Goal: Task Accomplishment & Management: Manage account settings

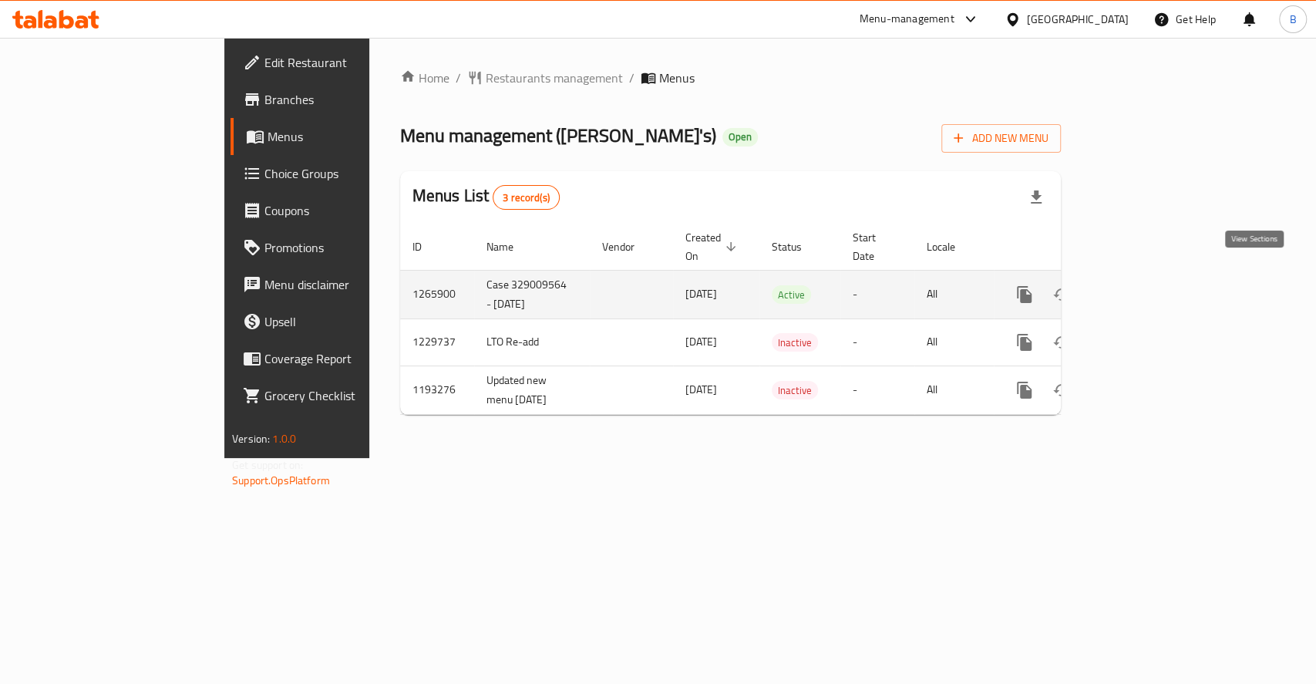
click at [1154, 286] on link "enhanced table" at bounding box center [1135, 294] width 37 height 37
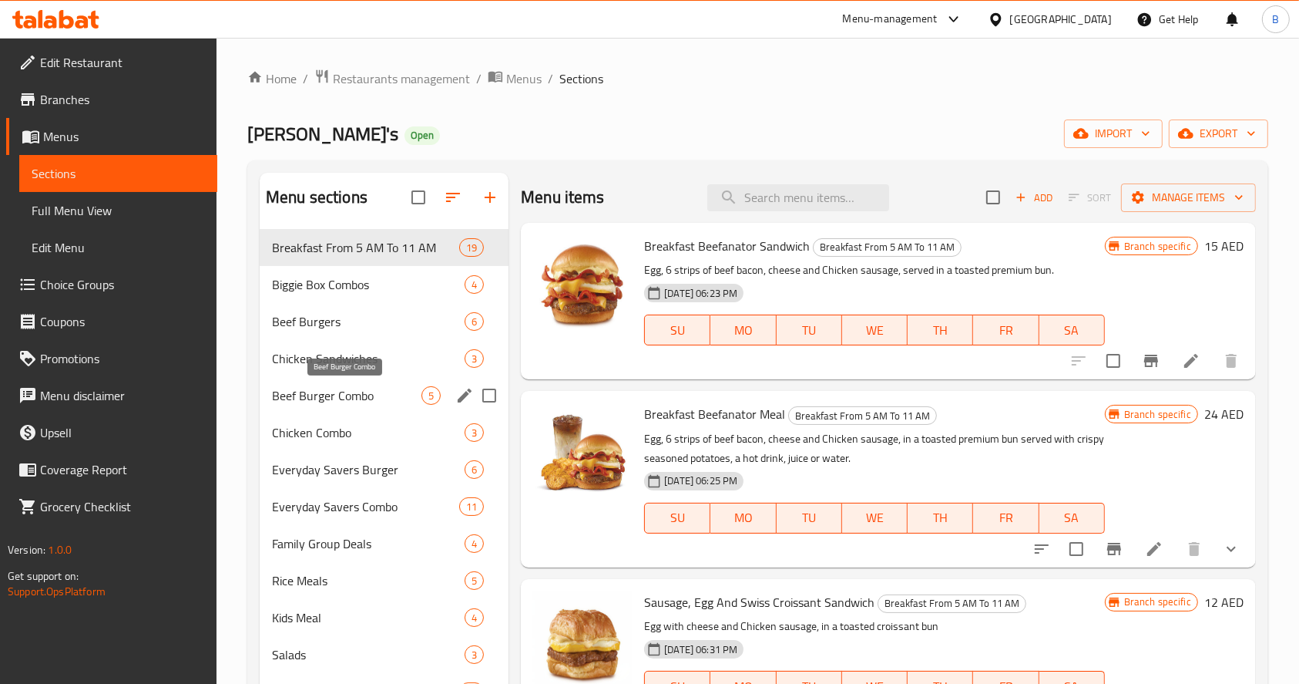
click at [348, 401] on span "Beef Burger Combo" at bounding box center [347, 395] width 150 height 18
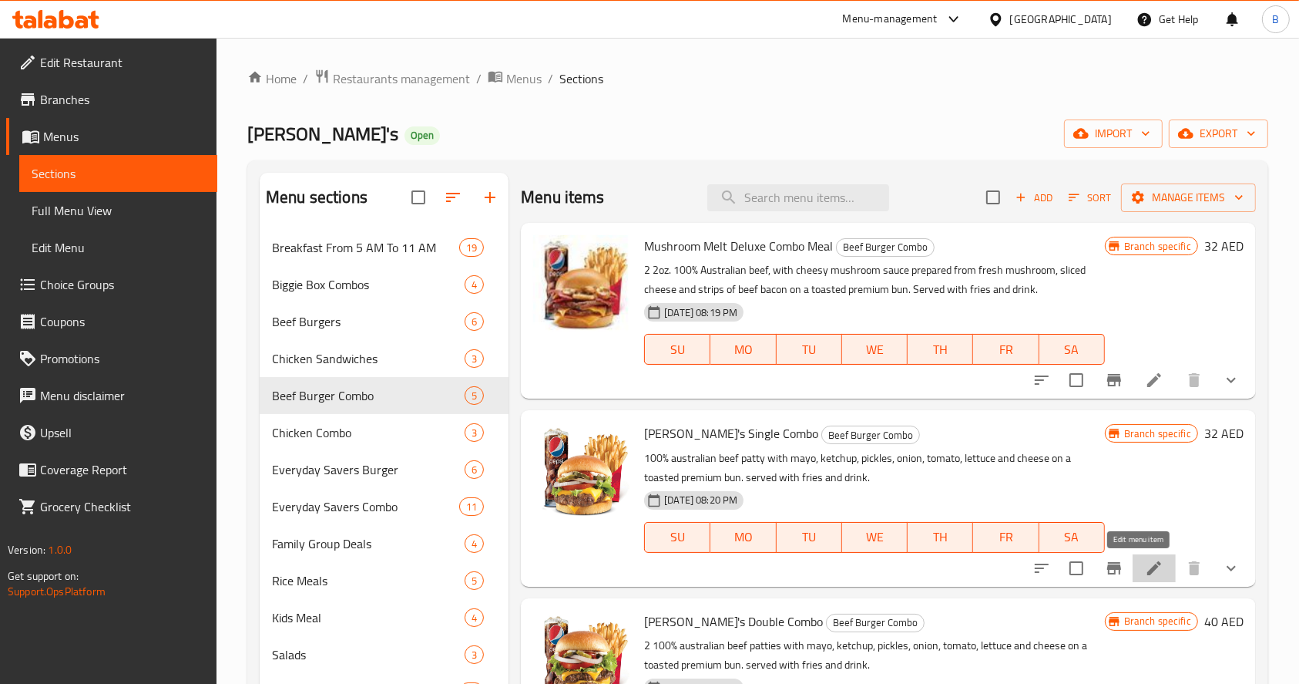
click at [1145, 565] on icon at bounding box center [1154, 568] width 18 height 18
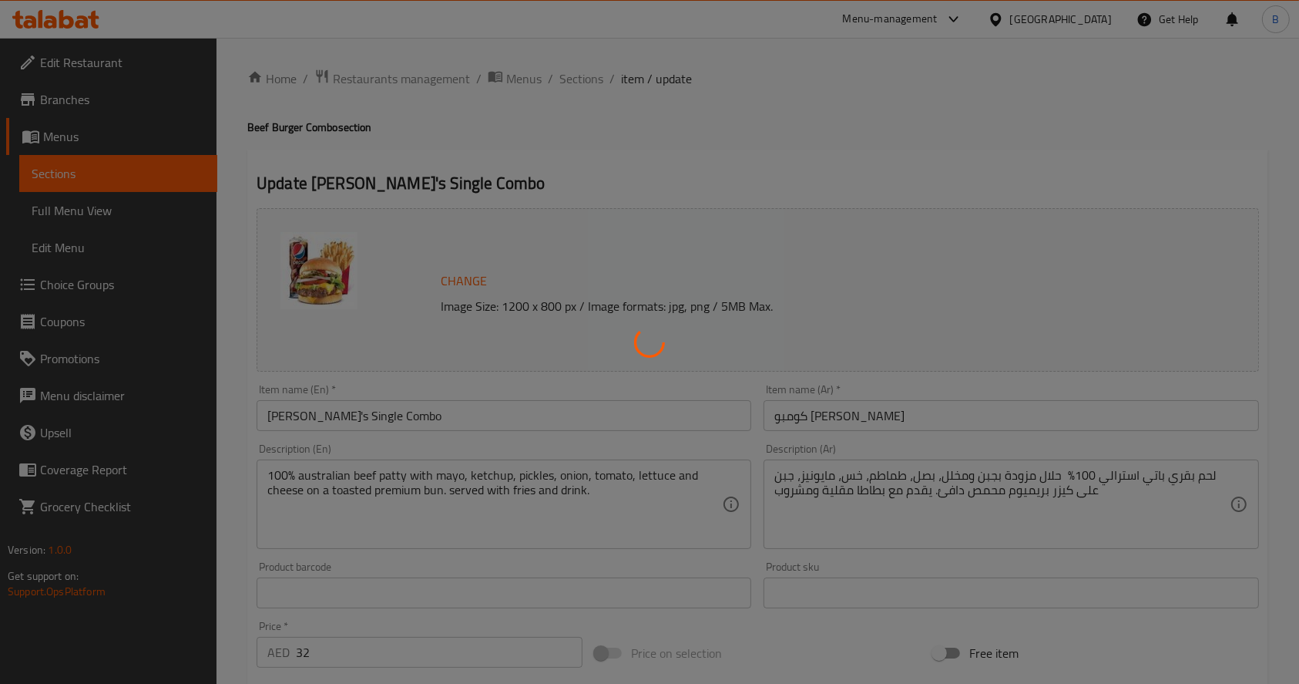
click at [91, 291] on div at bounding box center [649, 342] width 1299 height 684
type input "الترقية الي وجبة حجم أكبر"
type input "0"
type input "1"
type input "المكونات القابلة للإزالة:"
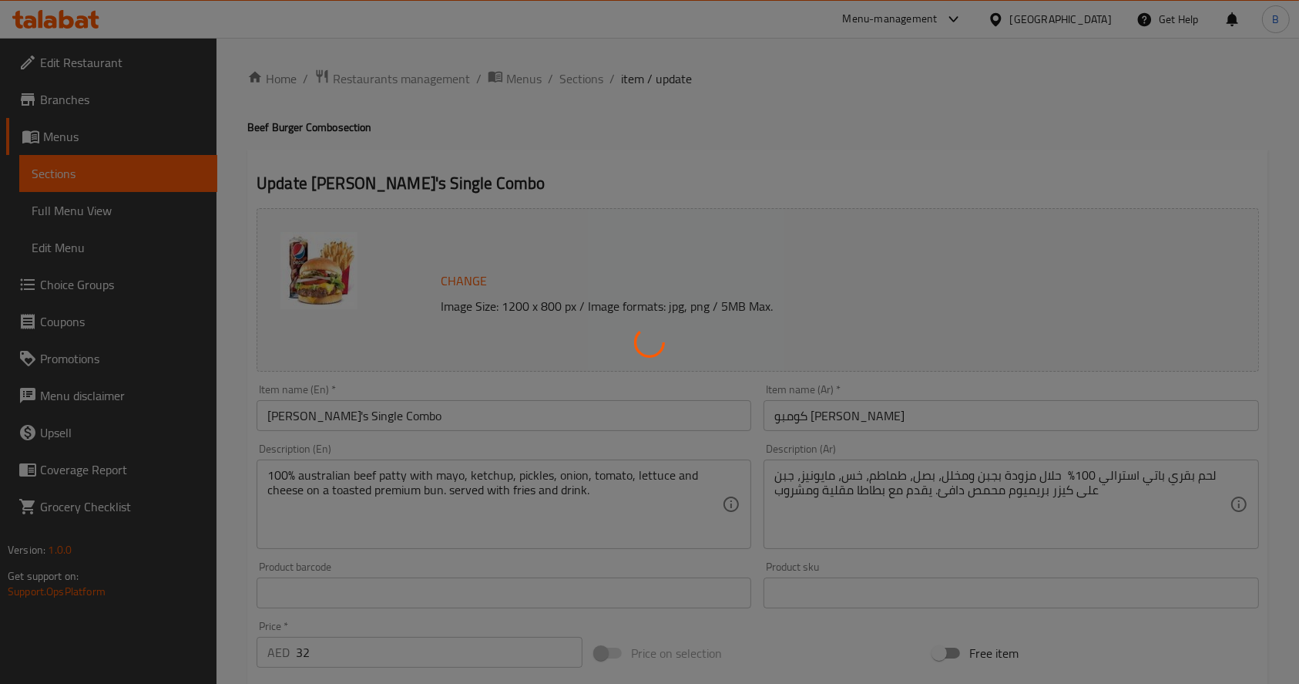
type input "0"
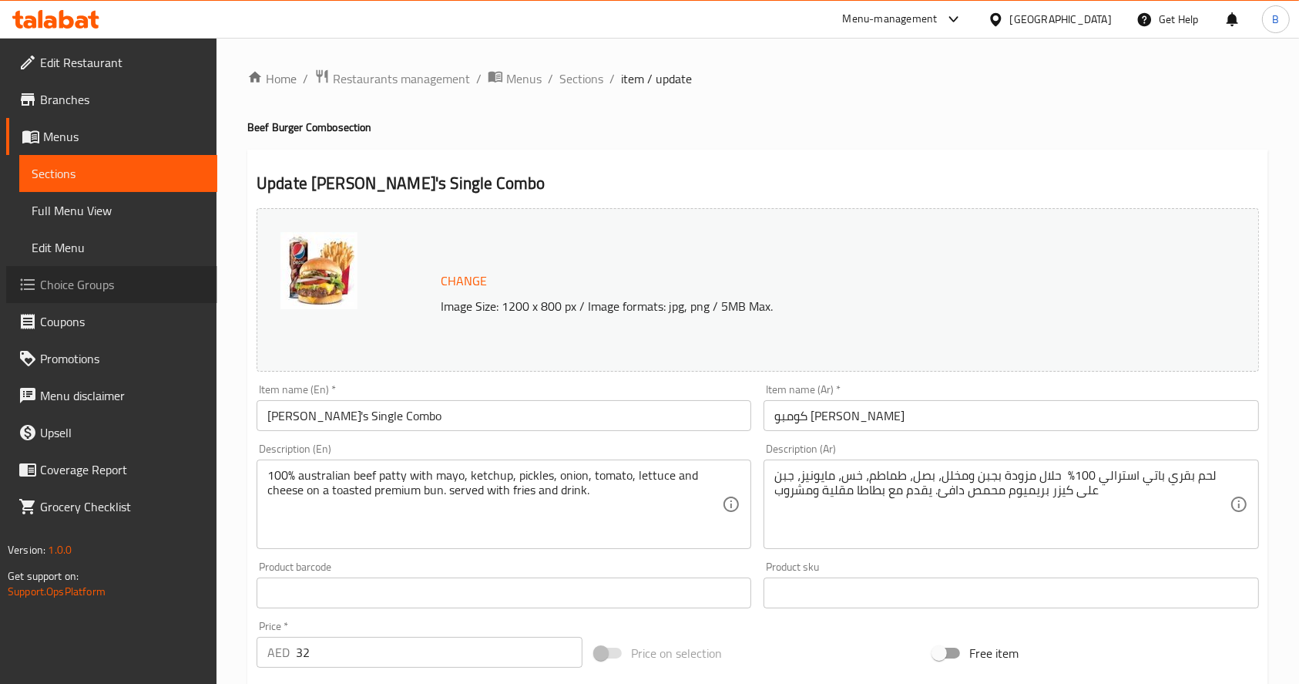
click at [91, 291] on span "Choice Groups" at bounding box center [122, 284] width 165 height 18
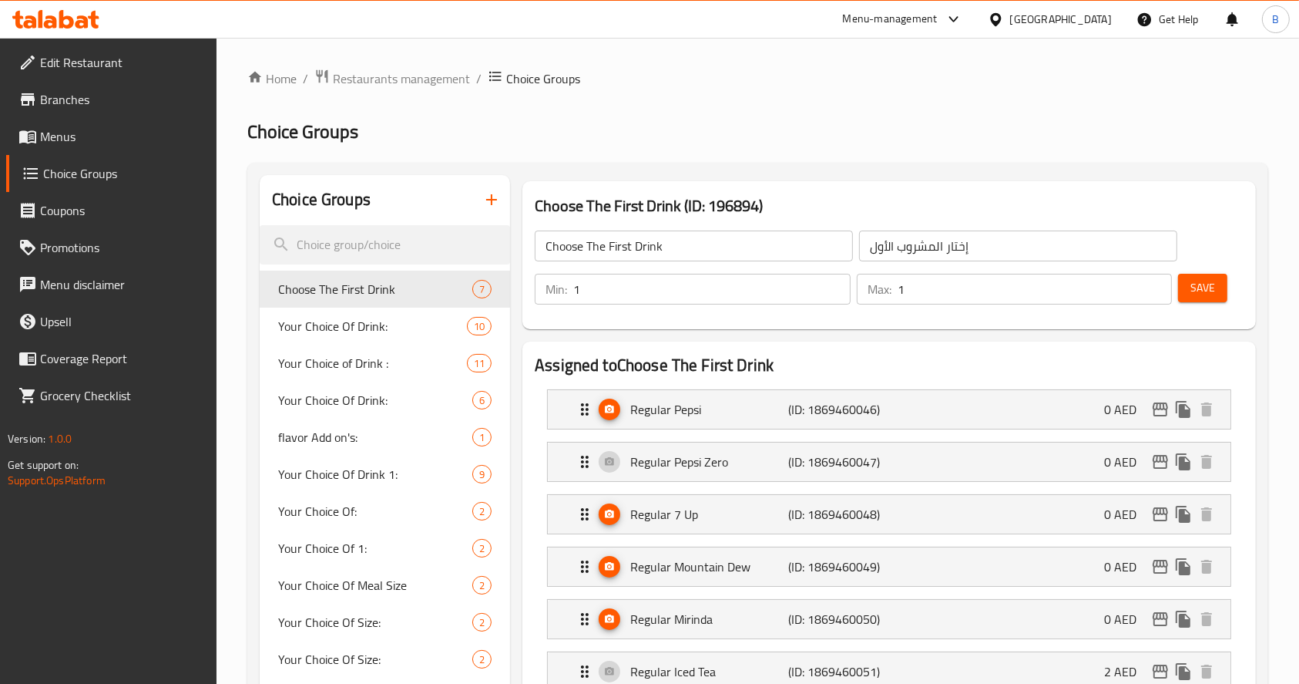
click at [385, 246] on input "search" at bounding box center [385, 244] width 250 height 39
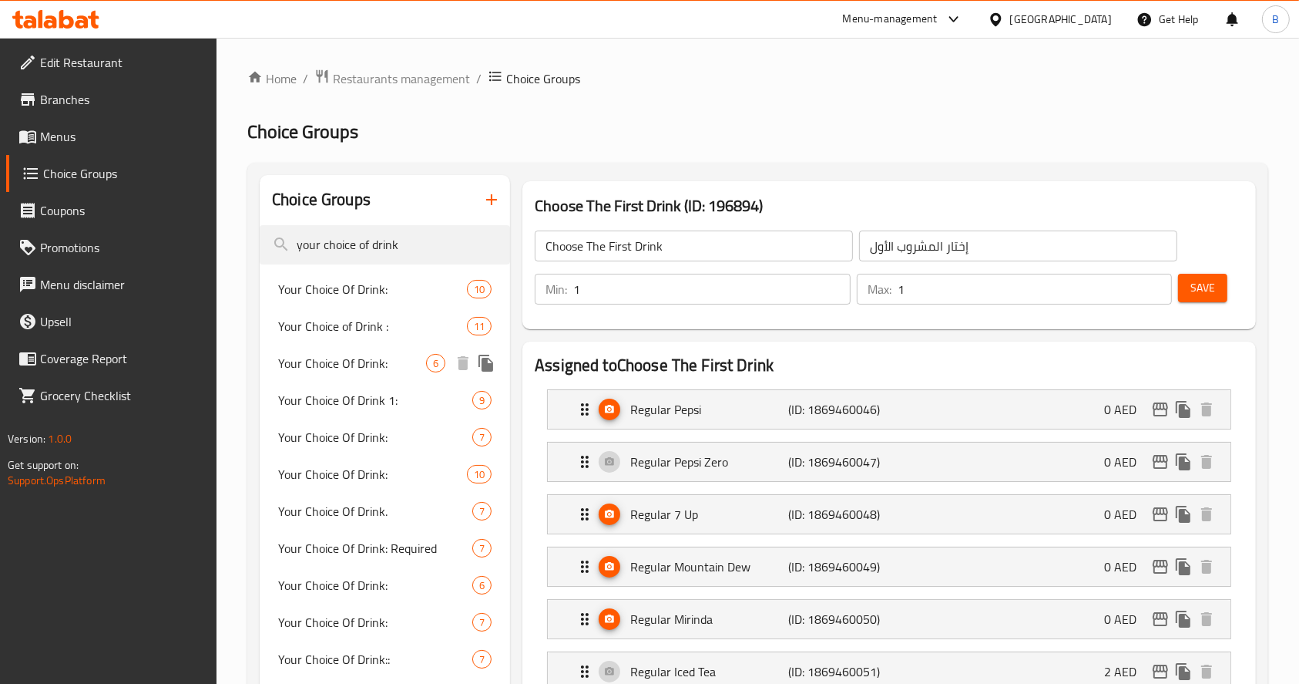
type input "your choice of drink"
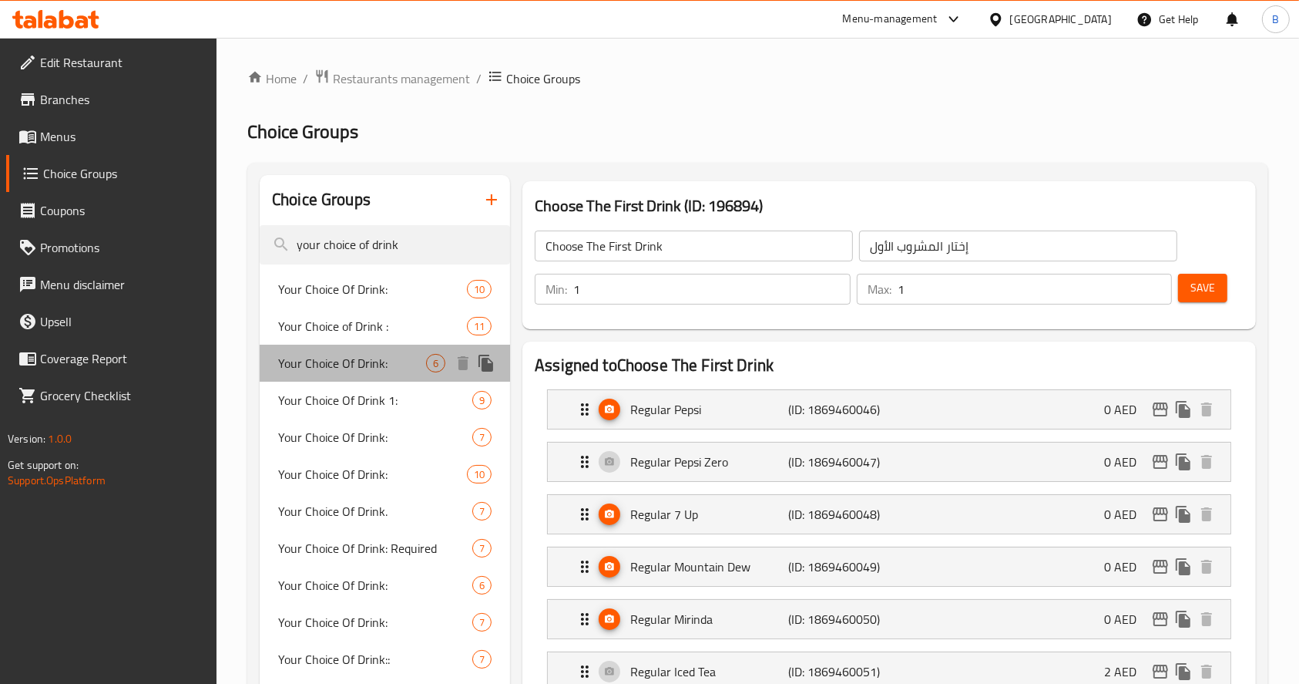
click at [418, 370] on span "Your Choice Of Drink:" at bounding box center [352, 363] width 148 height 18
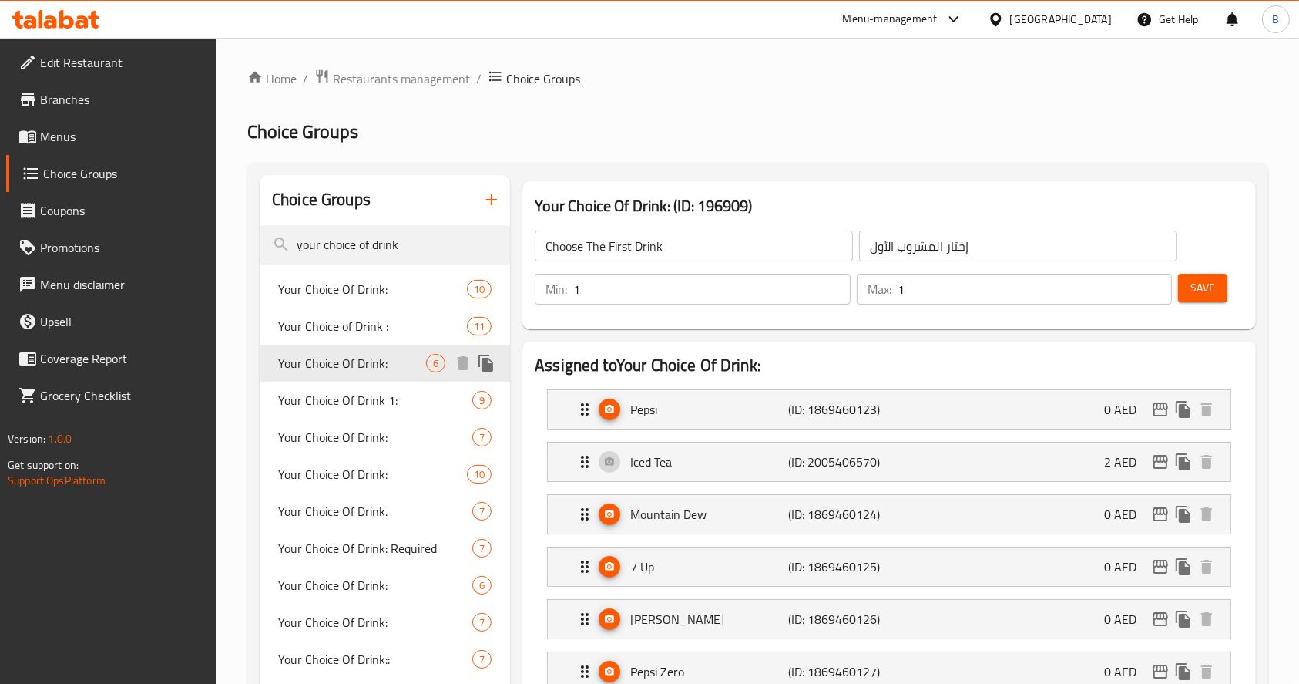
type input "Your Choice Of Drink:"
type input "اختيارك من المشروب:"
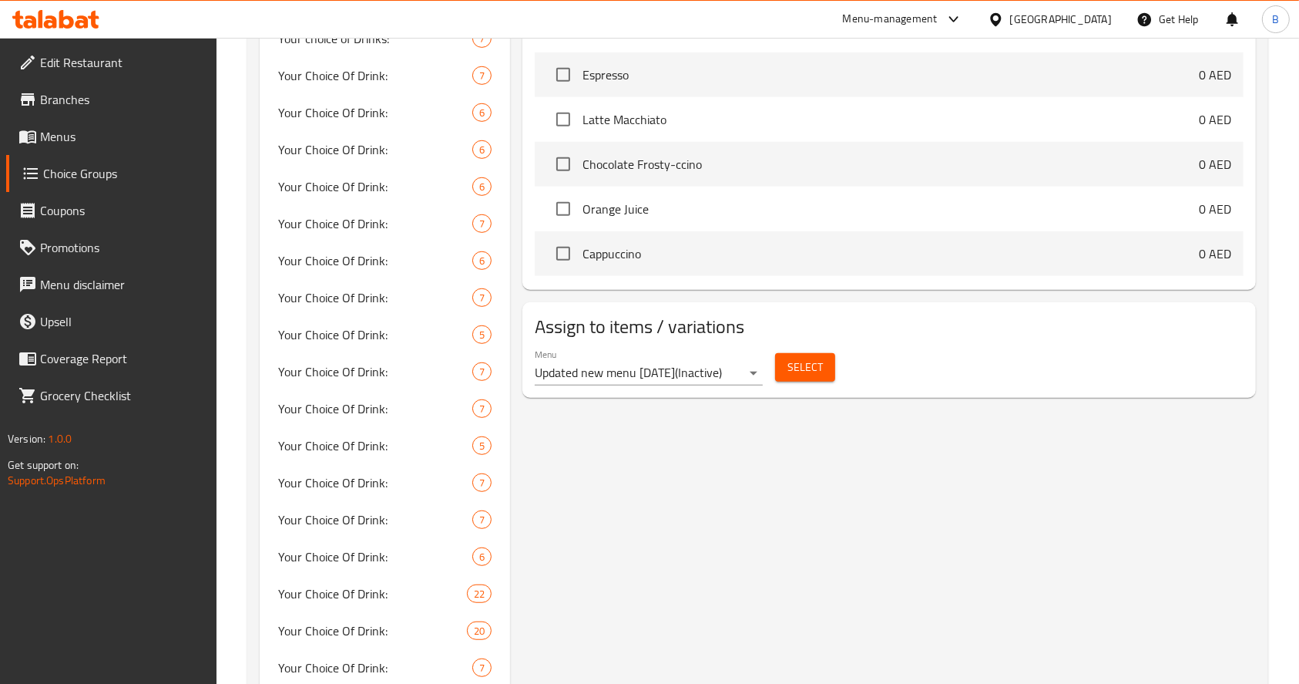
scroll to position [958, 0]
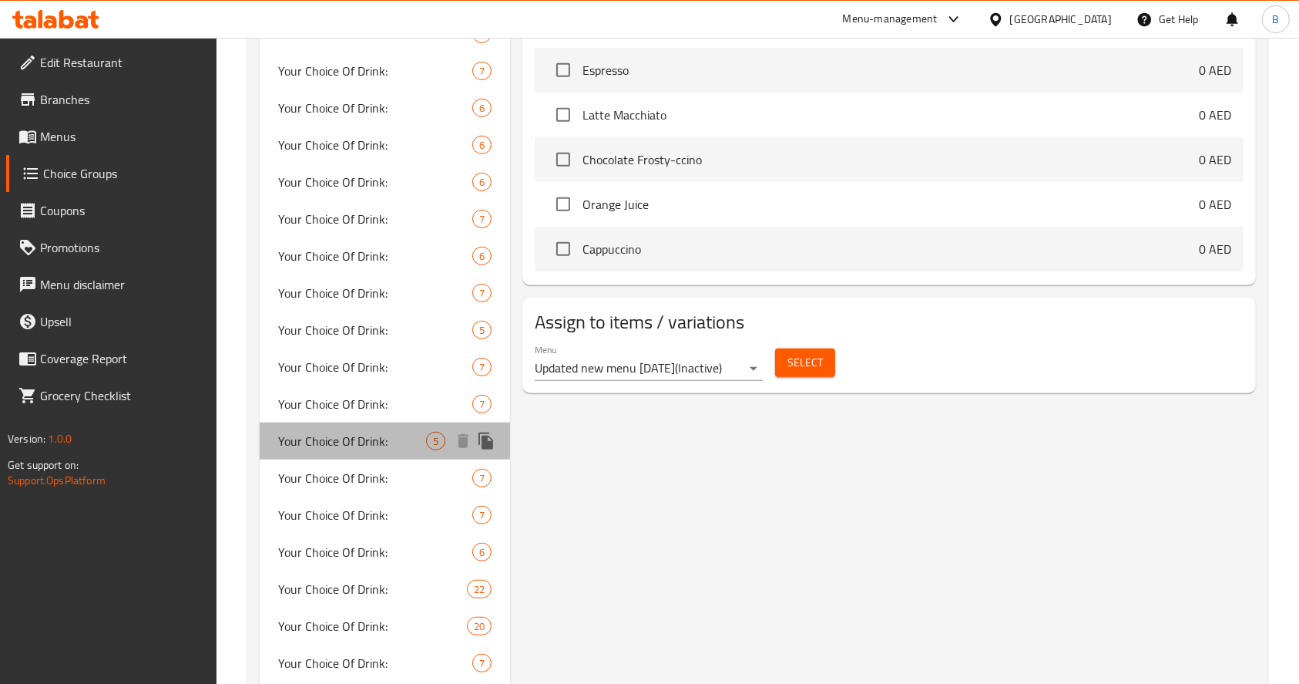
click at [345, 435] on span "Your Choice Of Drink:" at bounding box center [352, 441] width 148 height 18
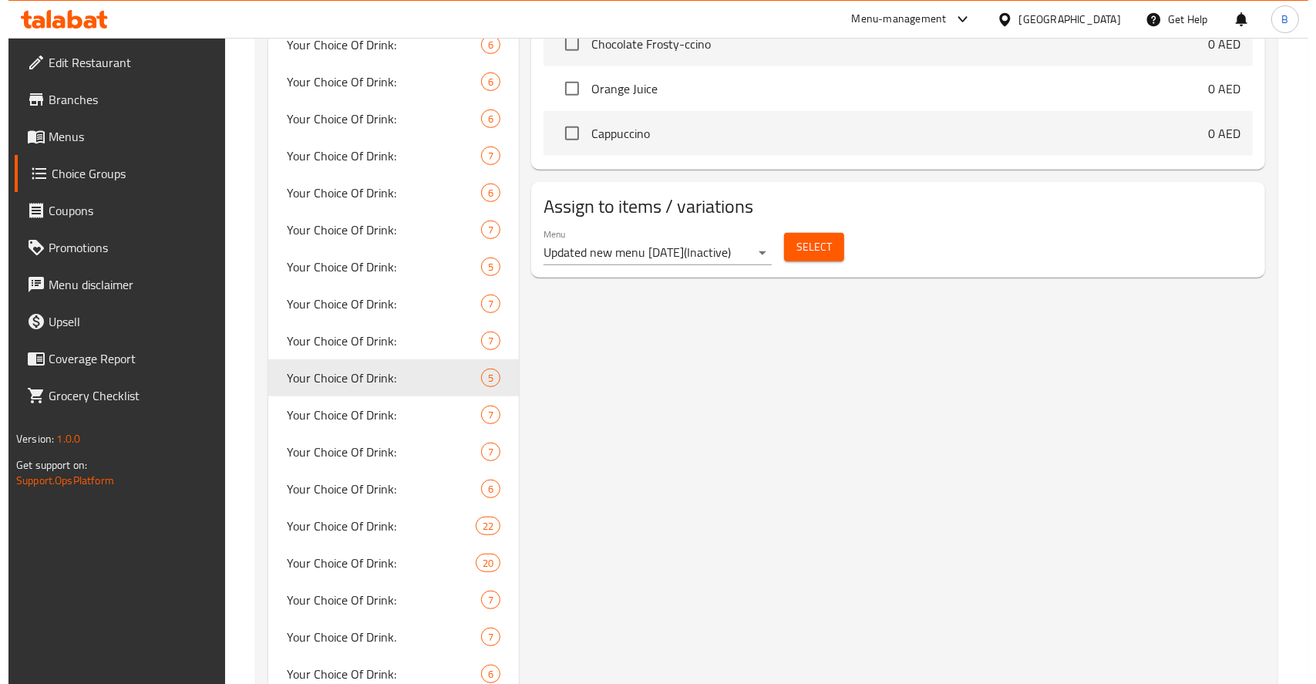
scroll to position [1028, 0]
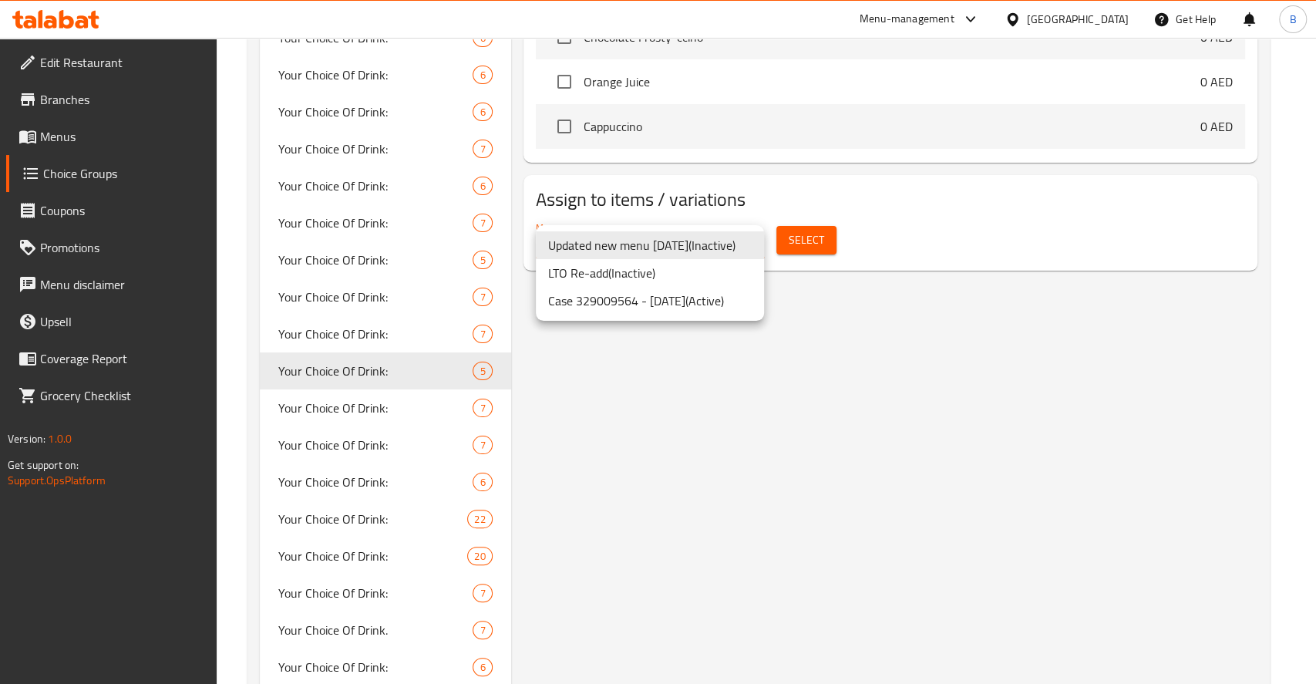
click at [701, 301] on li "Case 329009564 - 20 Nov. ( Active )" at bounding box center [650, 301] width 228 height 28
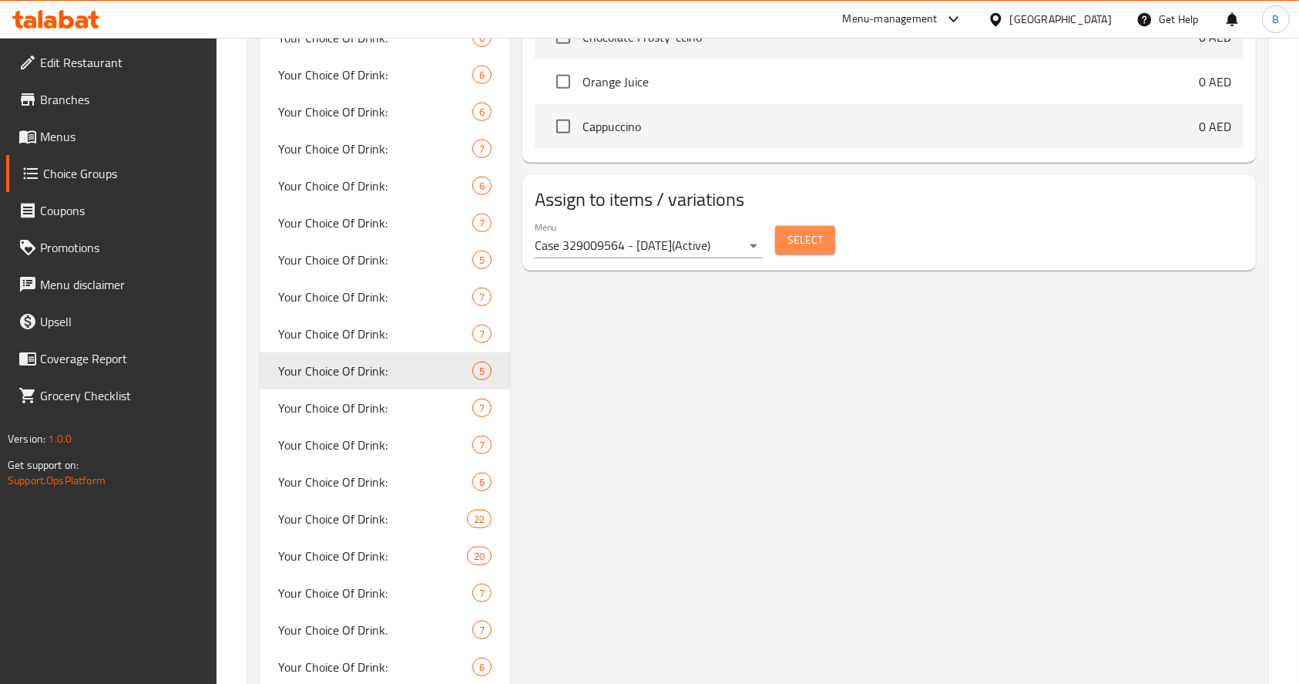
click at [785, 244] on button "Select" at bounding box center [805, 240] width 60 height 29
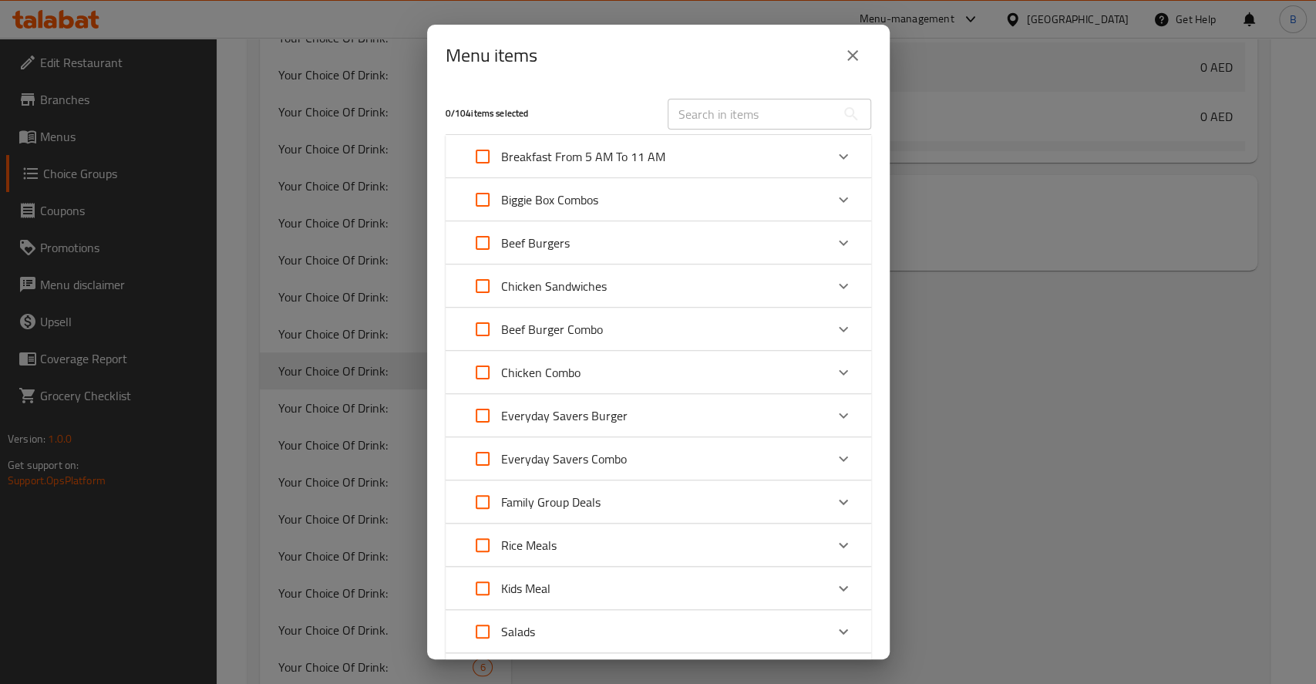
click at [832, 307] on div "Beef Burger Combo" at bounding box center [657, 328] width 425 height 43
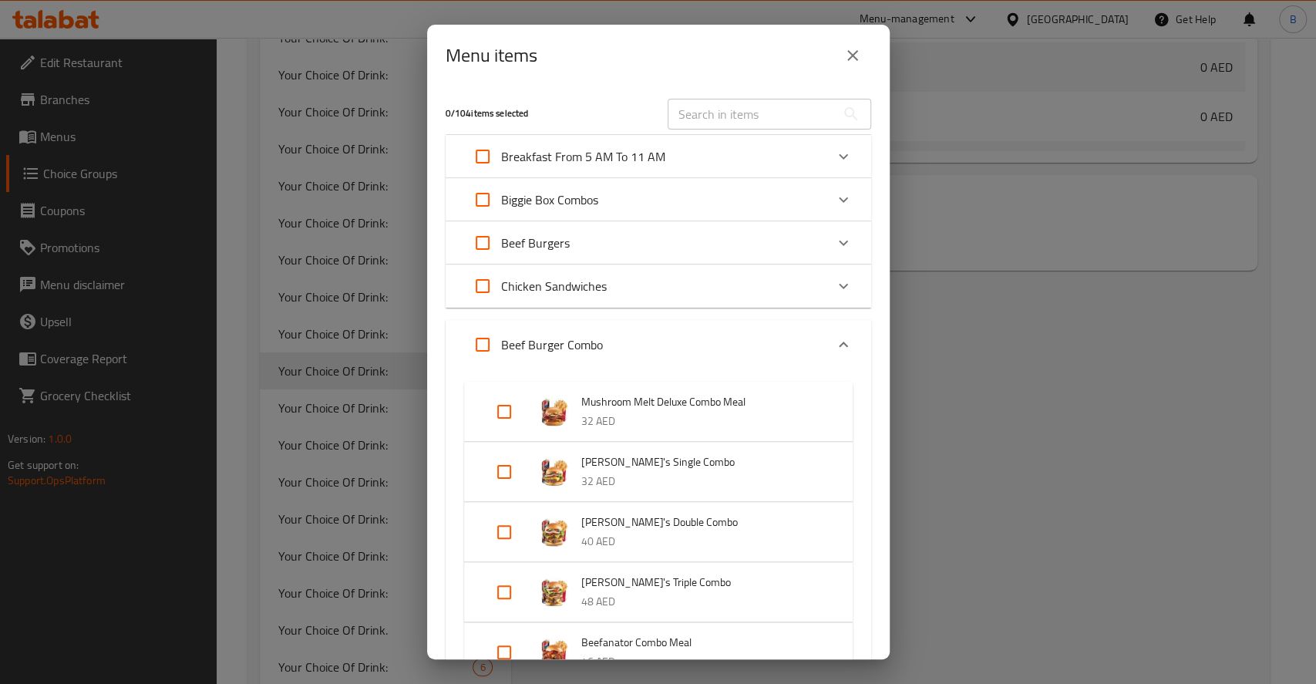
click at [511, 474] on input "Expand" at bounding box center [504, 471] width 37 height 37
checkbox input "true"
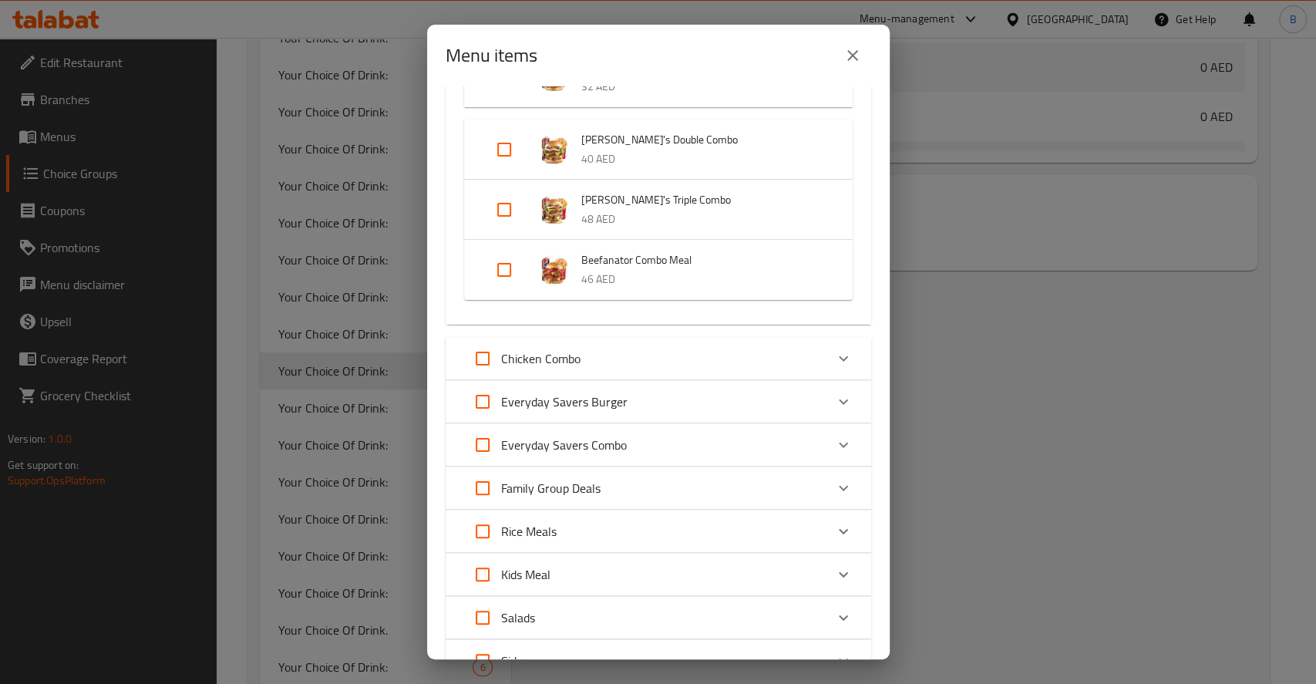
scroll to position [396, 0]
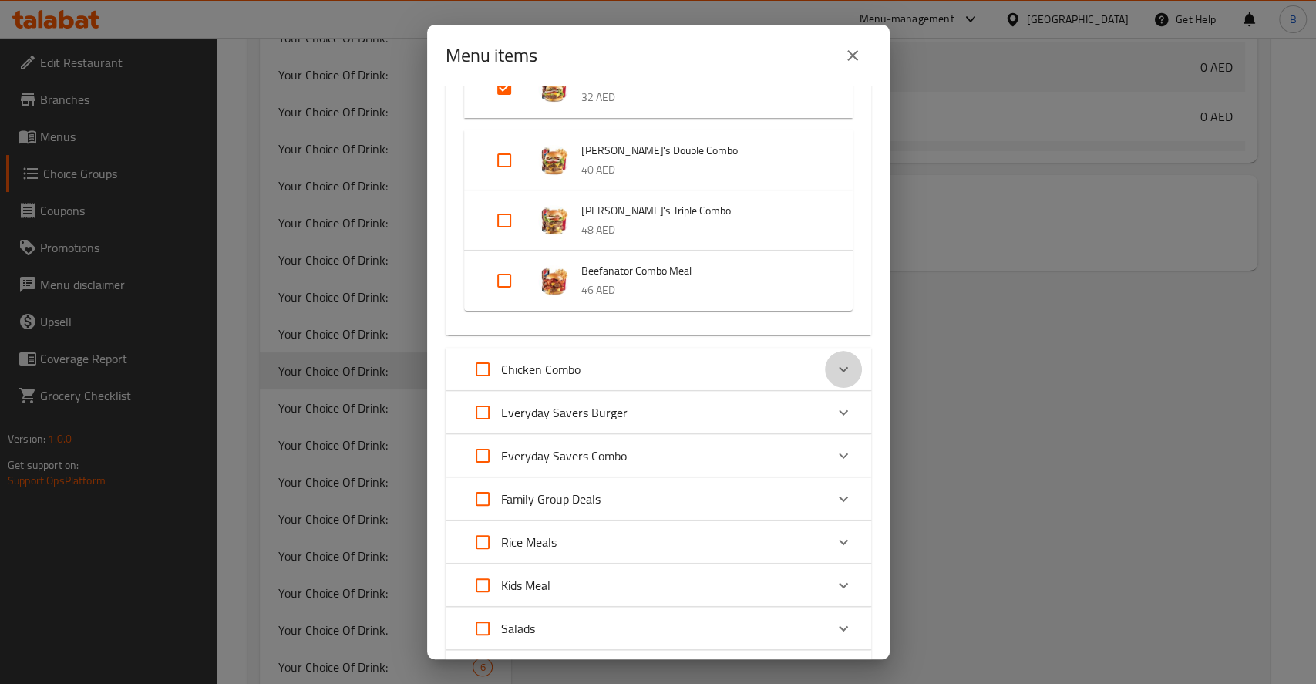
click at [834, 367] on icon "Expand" at bounding box center [843, 369] width 18 height 18
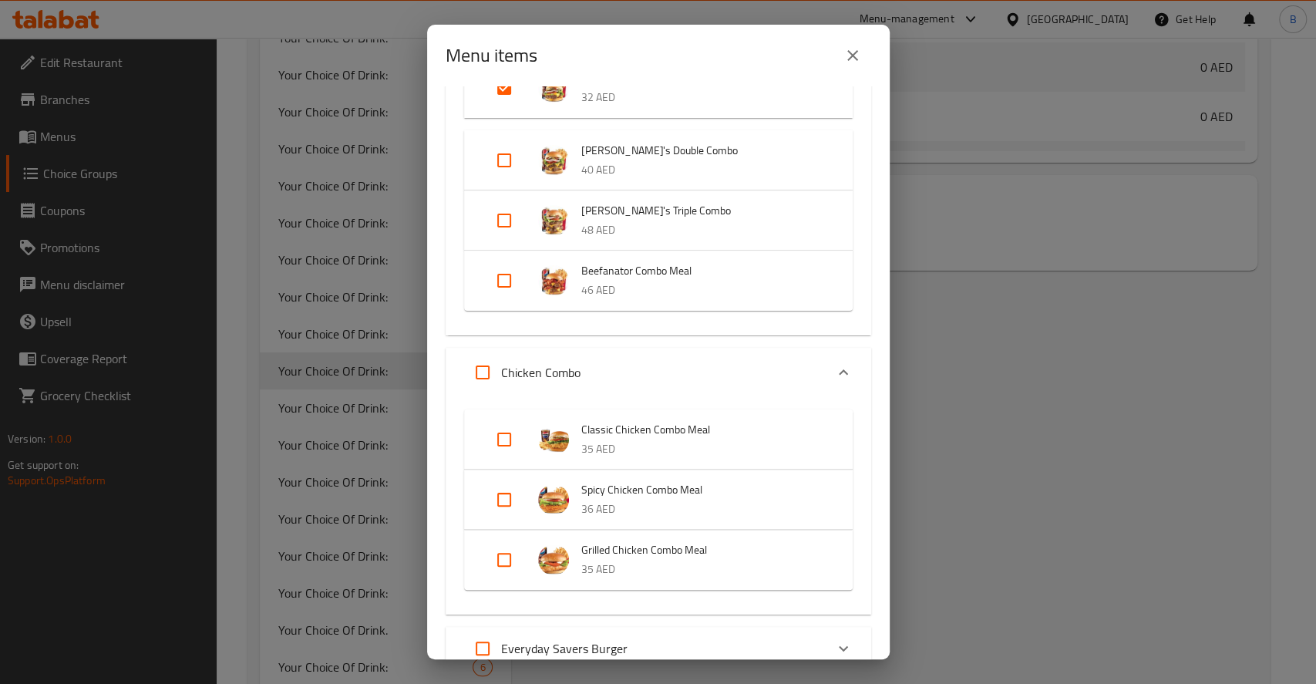
click at [514, 438] on input "Expand" at bounding box center [504, 439] width 37 height 37
checkbox input "true"
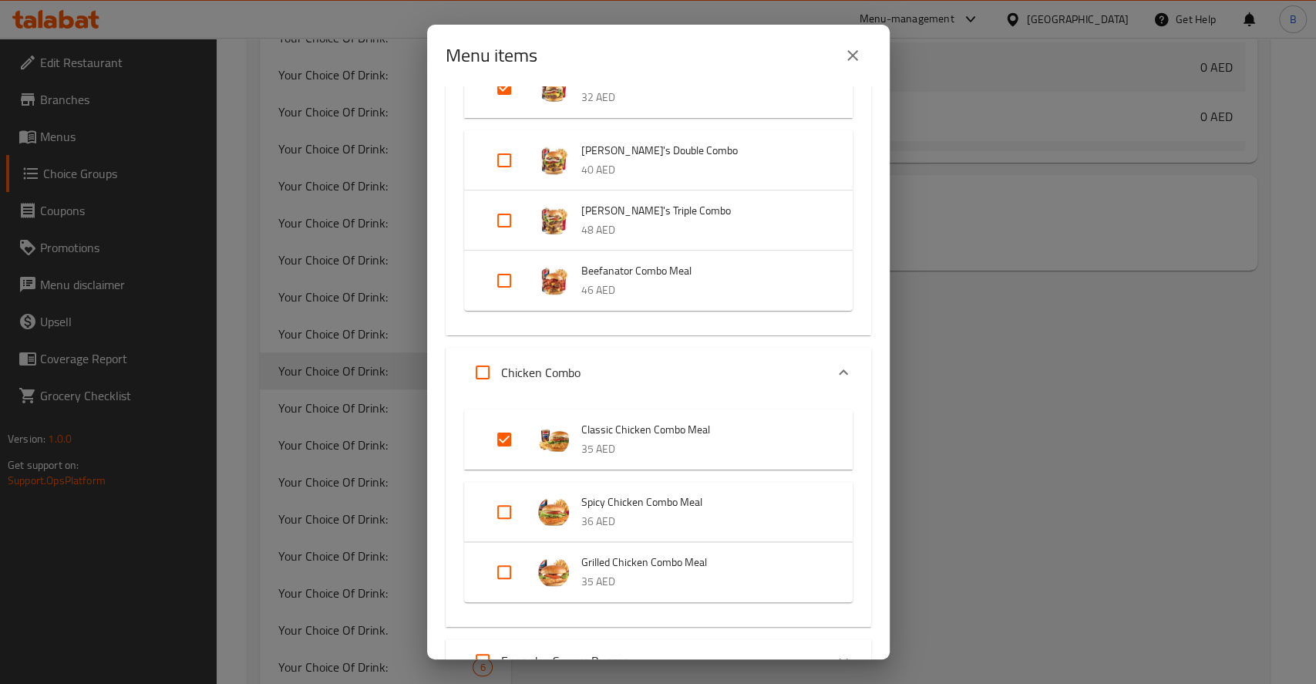
click at [506, 509] on input "Expand" at bounding box center [504, 511] width 37 height 37
checkbox input "true"
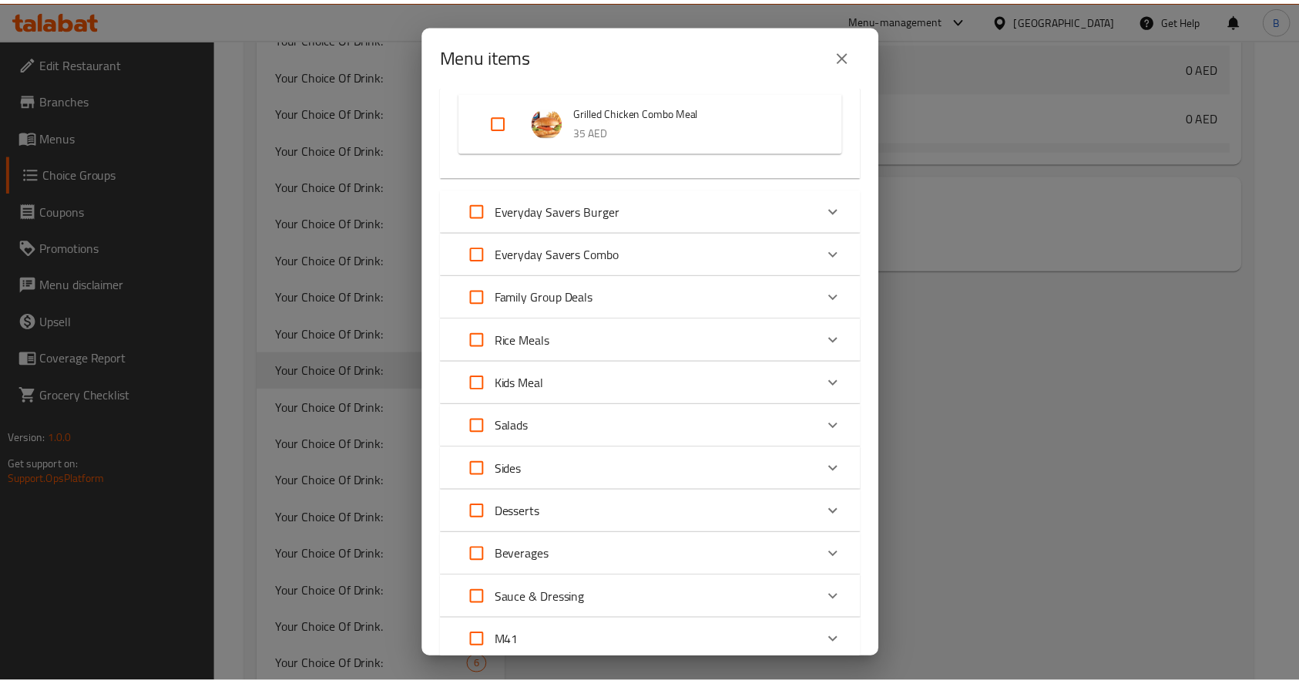
scroll to position [969, 0]
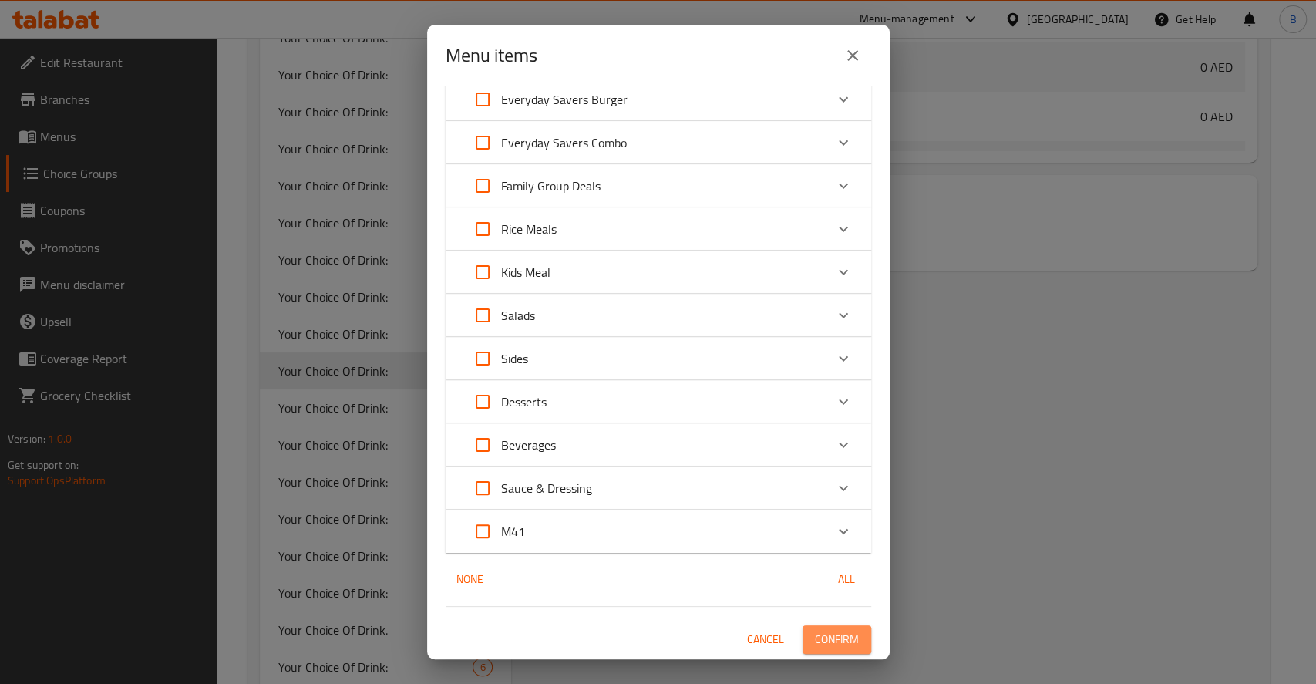
click at [815, 632] on span "Confirm" at bounding box center [837, 639] width 44 height 19
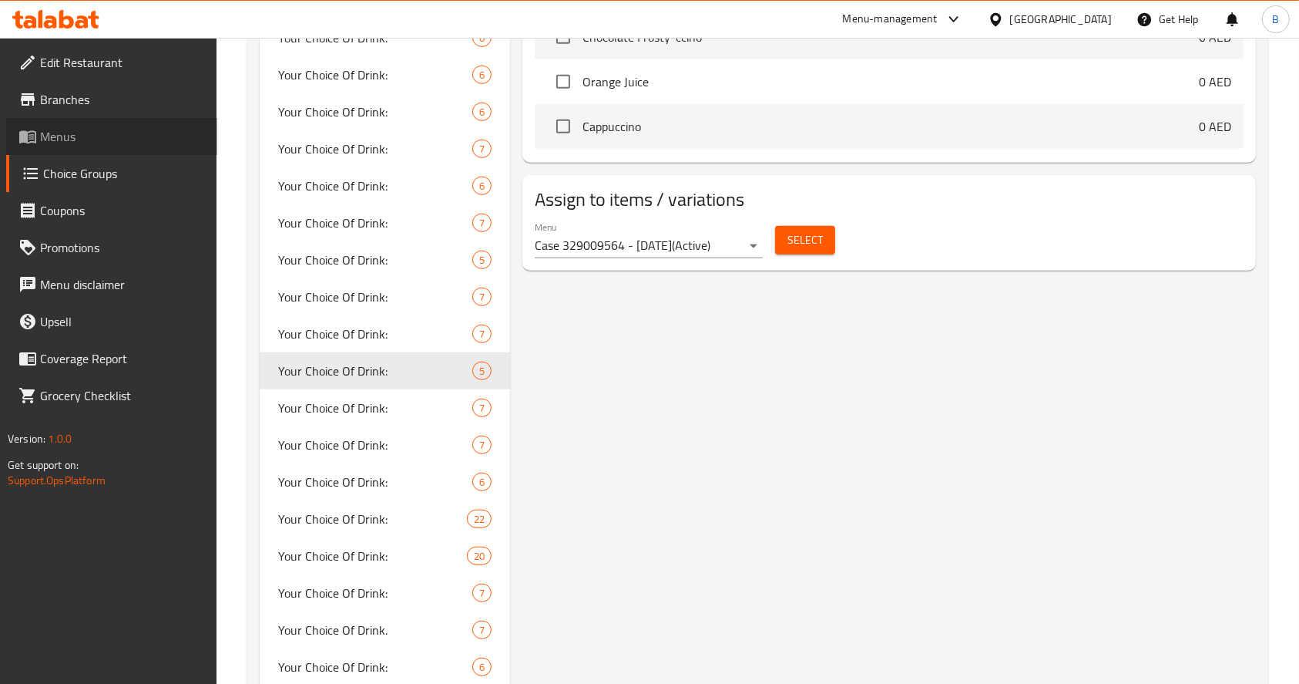
click at [55, 149] on link "Menus" at bounding box center [111, 136] width 211 height 37
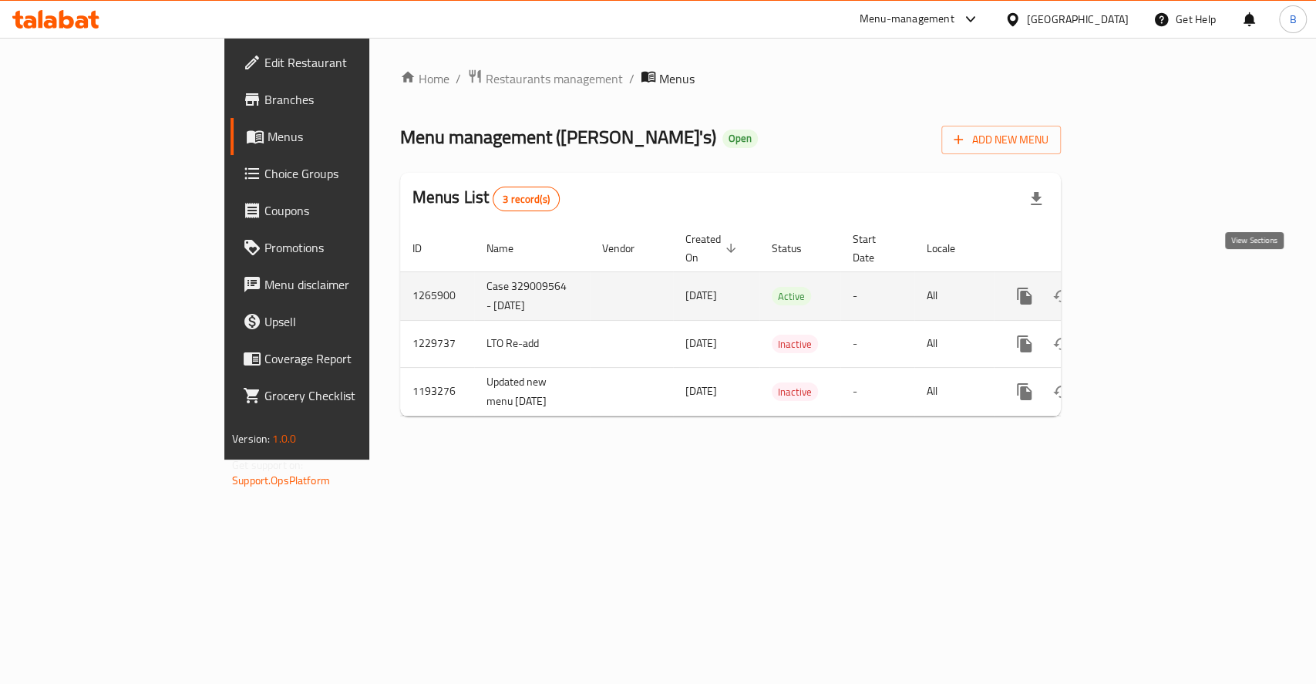
click at [1154, 277] on link "enhanced table" at bounding box center [1135, 295] width 37 height 37
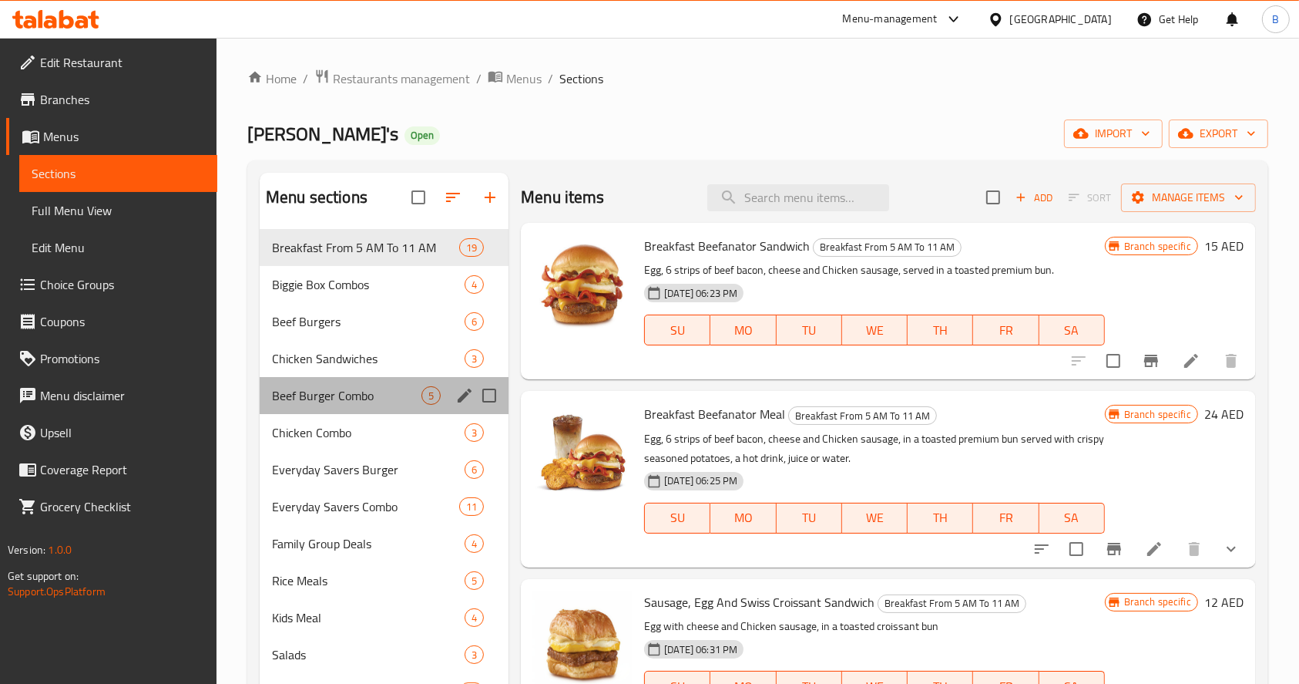
click at [364, 410] on div "Beef Burger Combo 5" at bounding box center [384, 395] width 249 height 37
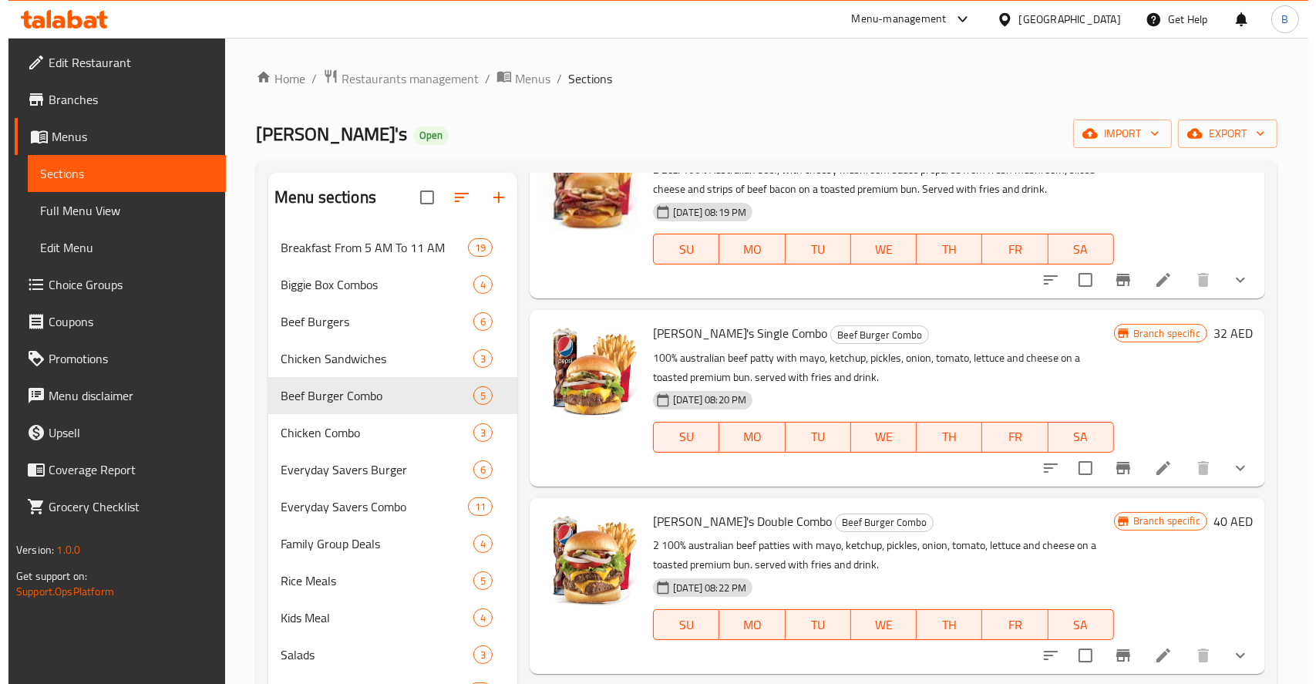
scroll to position [129, 0]
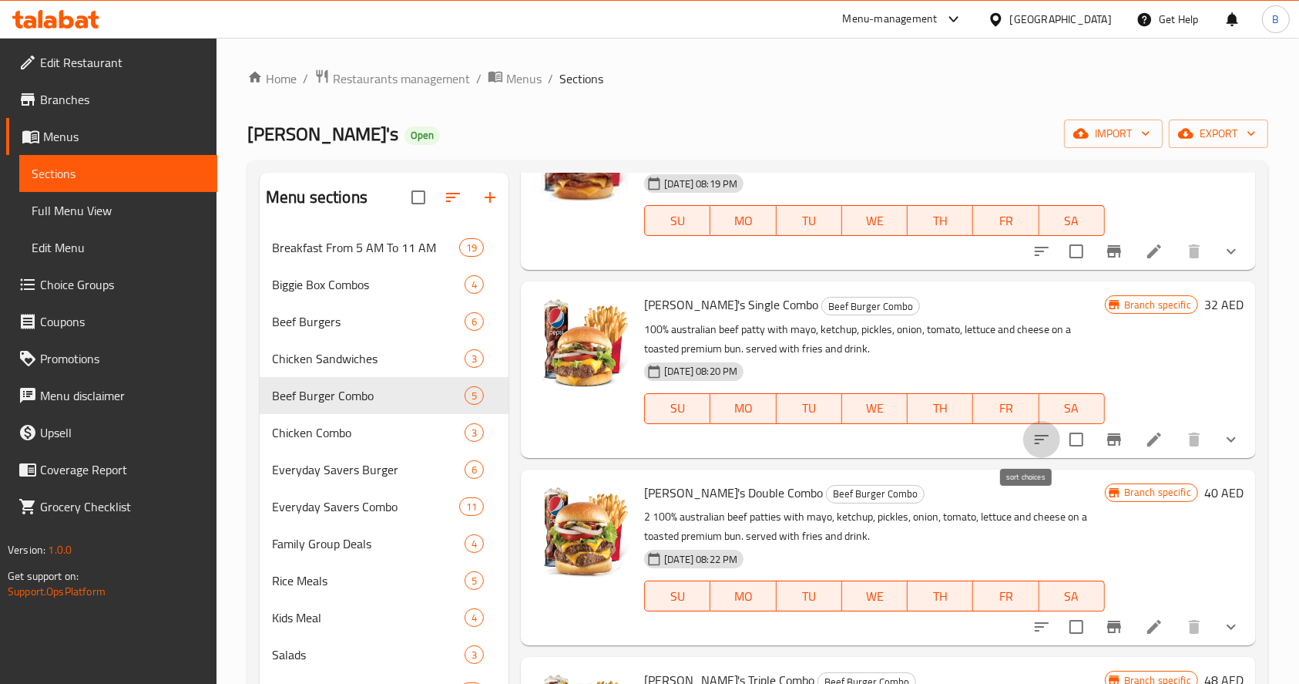
click at [1033, 432] on icon "sort-choices" at bounding box center [1042, 439] width 18 height 18
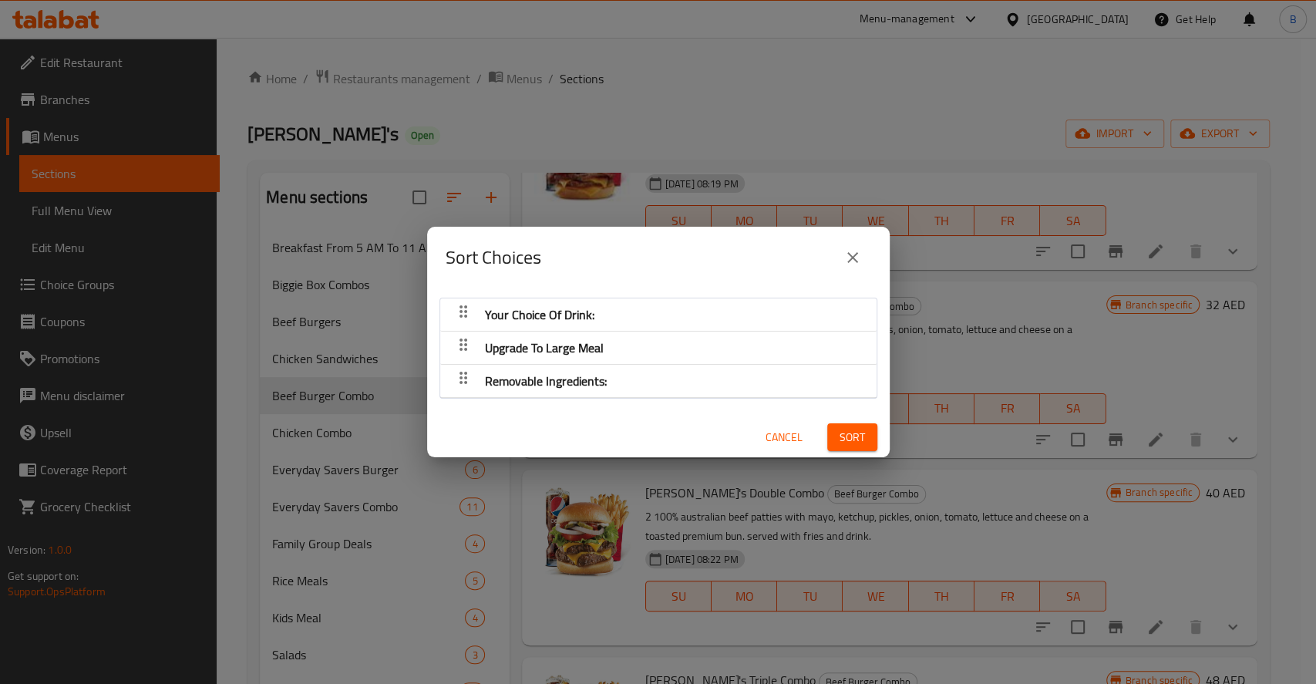
drag, startPoint x: 456, startPoint y: 334, endPoint x: 455, endPoint y: 295, distance: 38.6
click at [455, 297] on nav "Your Choice Of Drink: Upgrade To Large Meal Removable Ingredients:" at bounding box center [658, 347] width 438 height 101
click at [847, 250] on icon "close" at bounding box center [852, 257] width 18 height 18
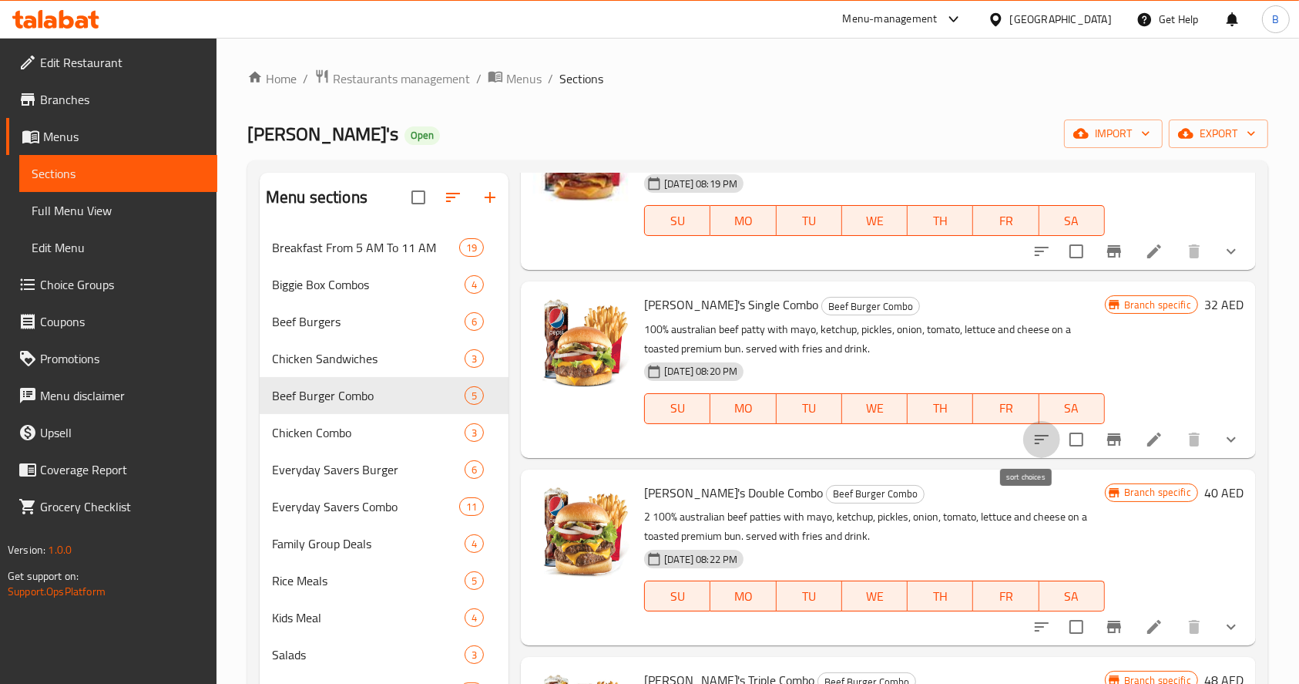
click at [1030, 427] on button "sort-choices" at bounding box center [1041, 439] width 37 height 37
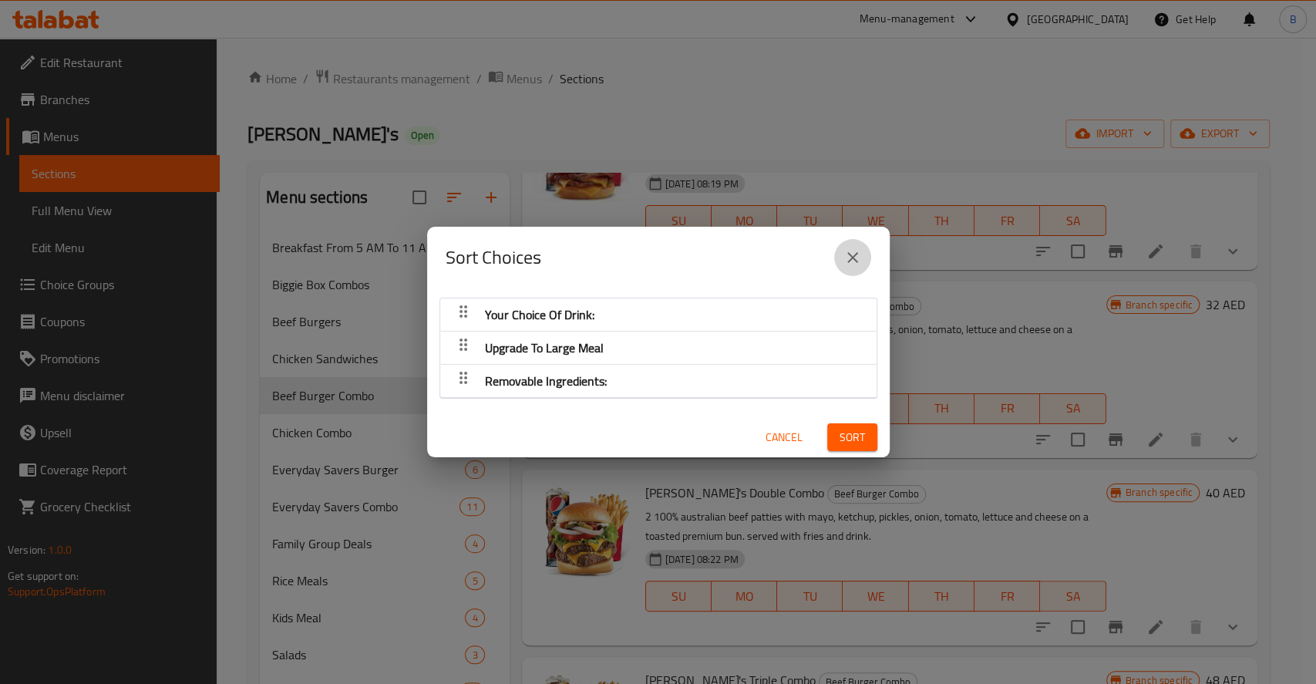
click at [855, 265] on icon "close" at bounding box center [852, 257] width 18 height 18
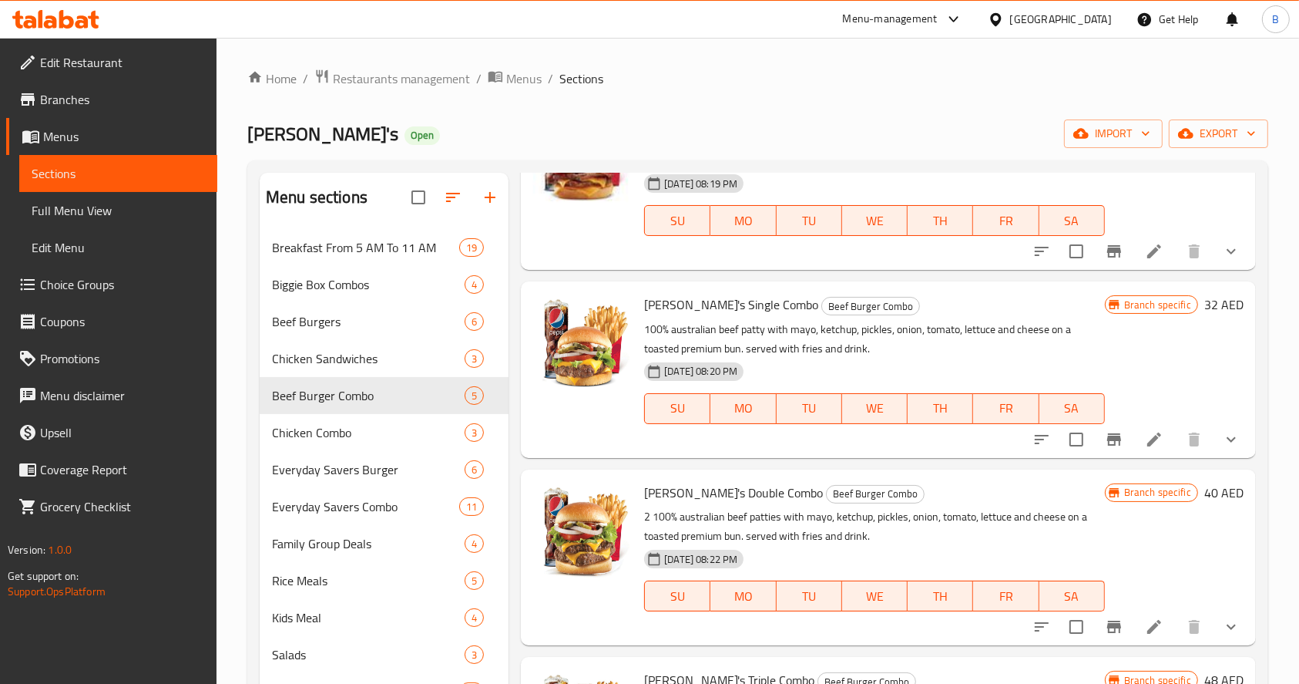
click at [1205, 305] on h6 "32 AED" at bounding box center [1224, 305] width 39 height 22
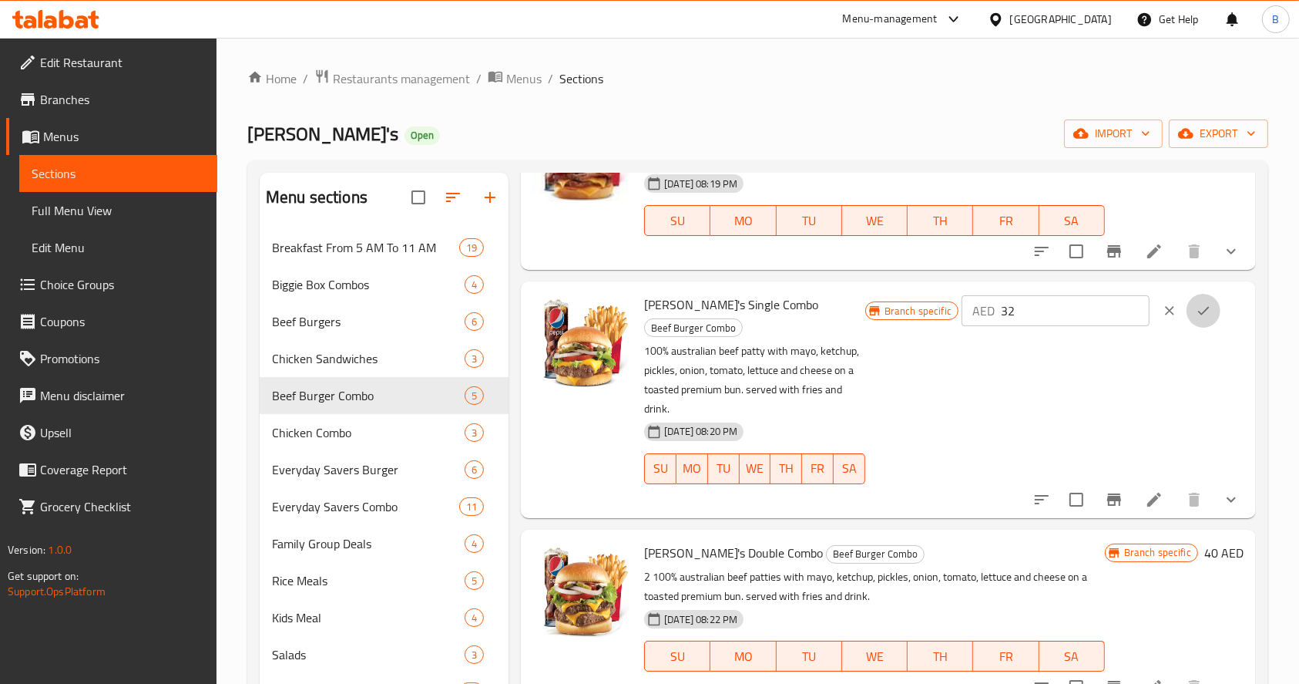
click at [1196, 305] on icon "ok" at bounding box center [1203, 310] width 15 height 15
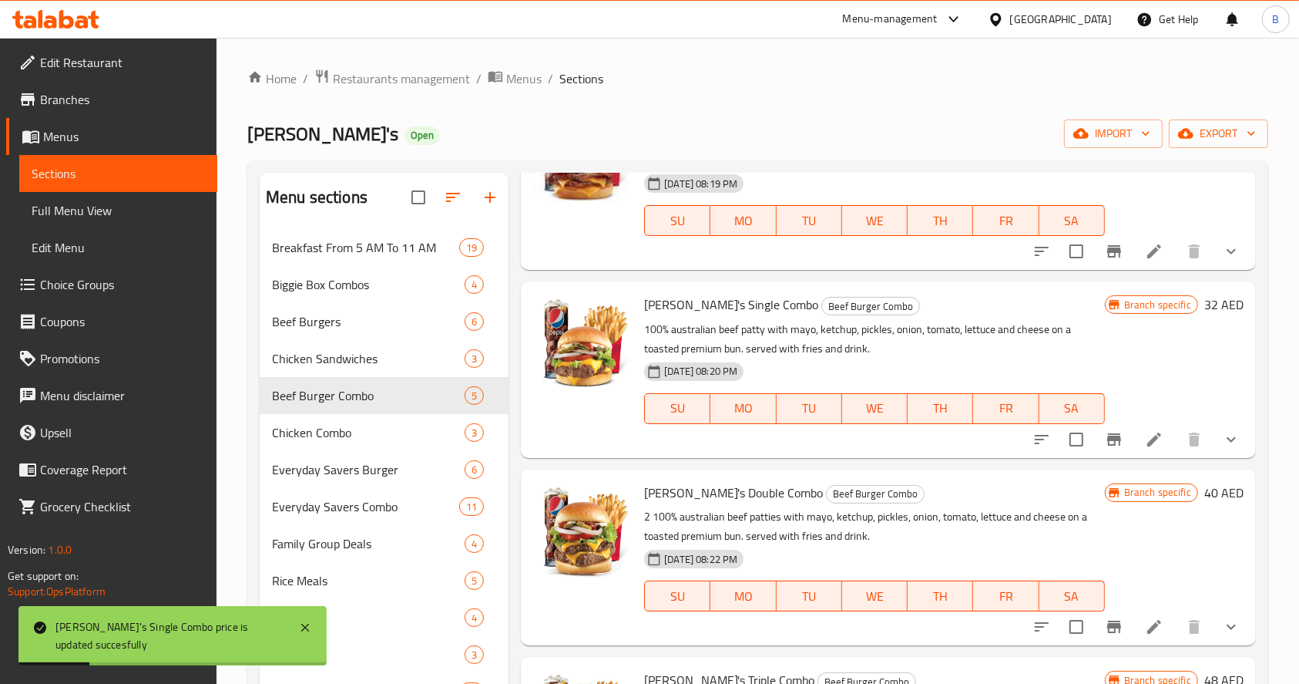
click at [1205, 306] on h6 "32 AED" at bounding box center [1224, 305] width 39 height 22
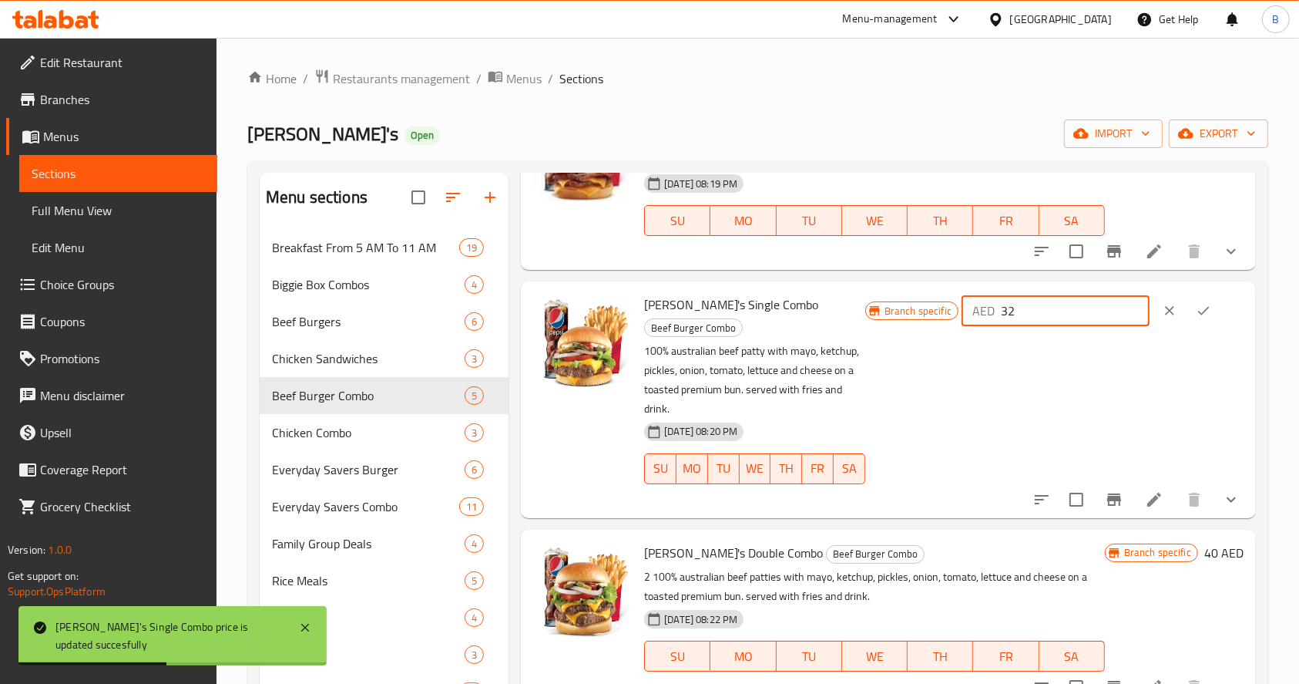
click at [1094, 304] on input "32" at bounding box center [1075, 310] width 149 height 31
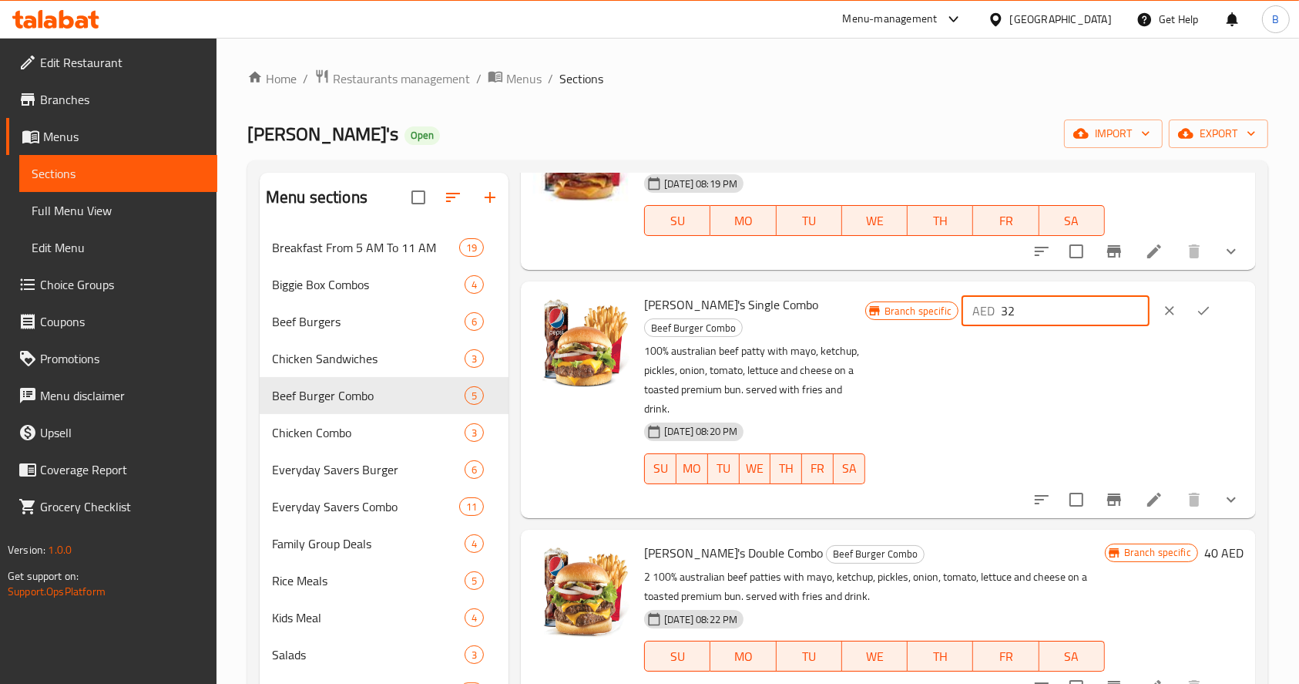
click at [1094, 304] on input "32" at bounding box center [1075, 310] width 149 height 31
type input "3"
type input "33.67"
click at [1198, 305] on icon "ok" at bounding box center [1203, 310] width 15 height 15
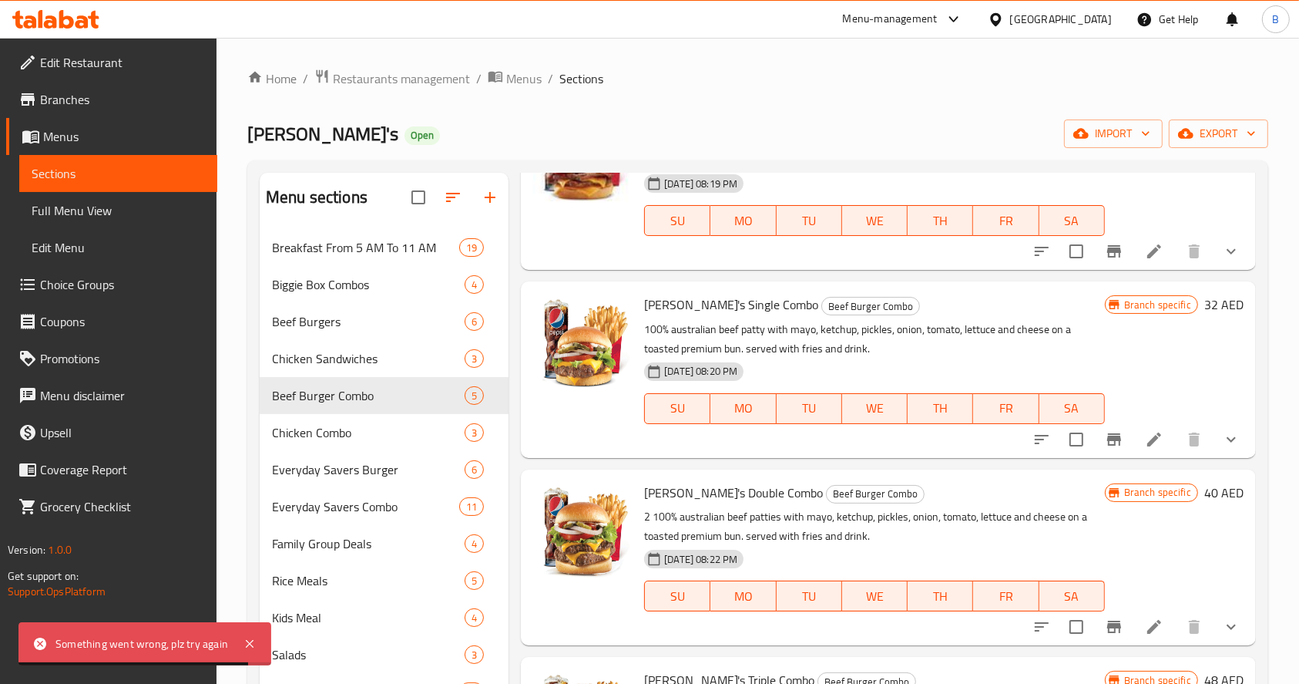
click at [1205, 304] on h6 "32 AED" at bounding box center [1224, 305] width 39 height 22
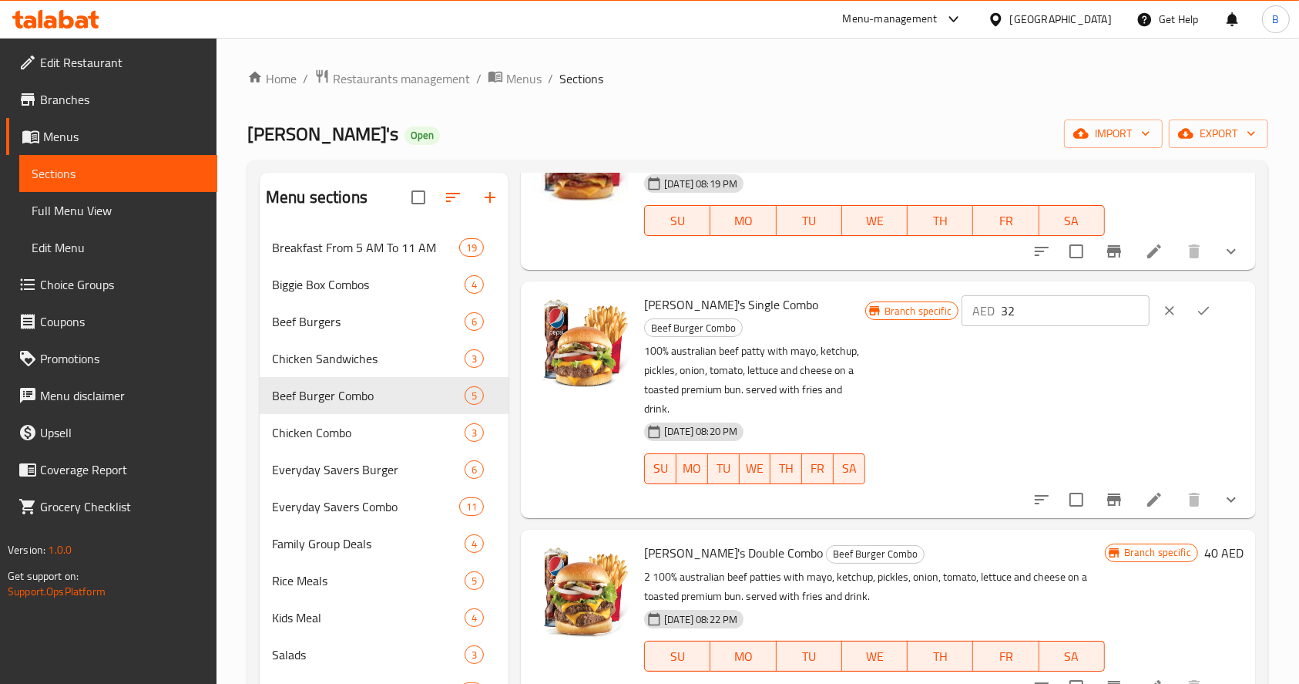
drag, startPoint x: 1192, startPoint y: 304, endPoint x: 1079, endPoint y: 316, distance: 113.9
click at [1079, 316] on div "AED 32 ​" at bounding box center [1103, 311] width 282 height 34
click at [1079, 316] on input "32" at bounding box center [1075, 310] width 149 height 31
type input "33.67"
click at [1196, 315] on icon "ok" at bounding box center [1203, 310] width 15 height 15
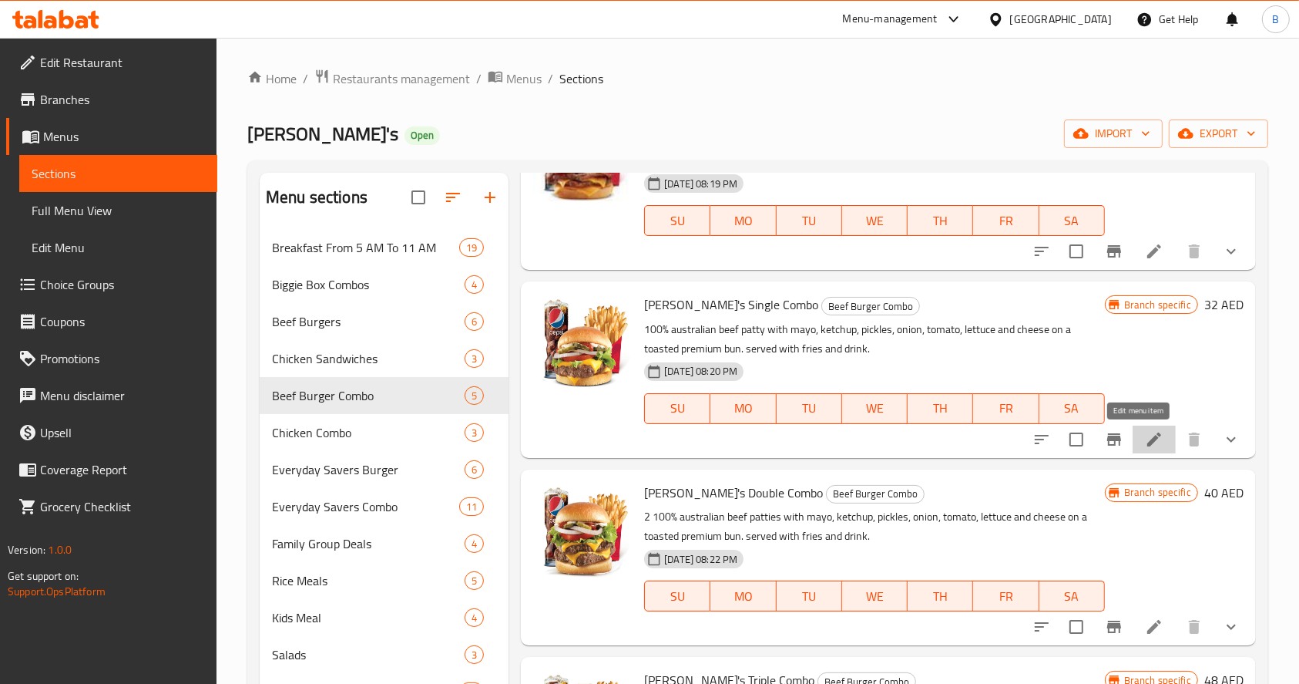
click at [1146, 446] on icon at bounding box center [1154, 439] width 18 height 18
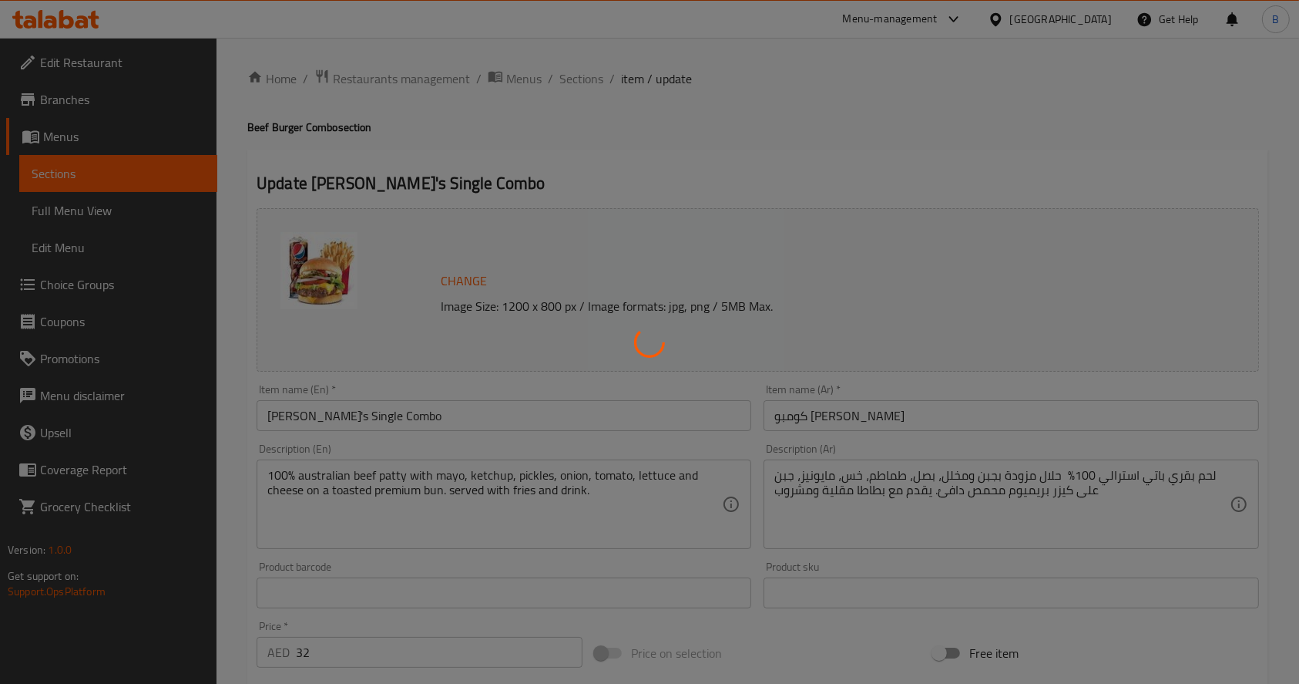
type input "اختيارك من المشروب:"
type input "1"
type input "الترقية الي وجبة حجم أكبر"
type input "0"
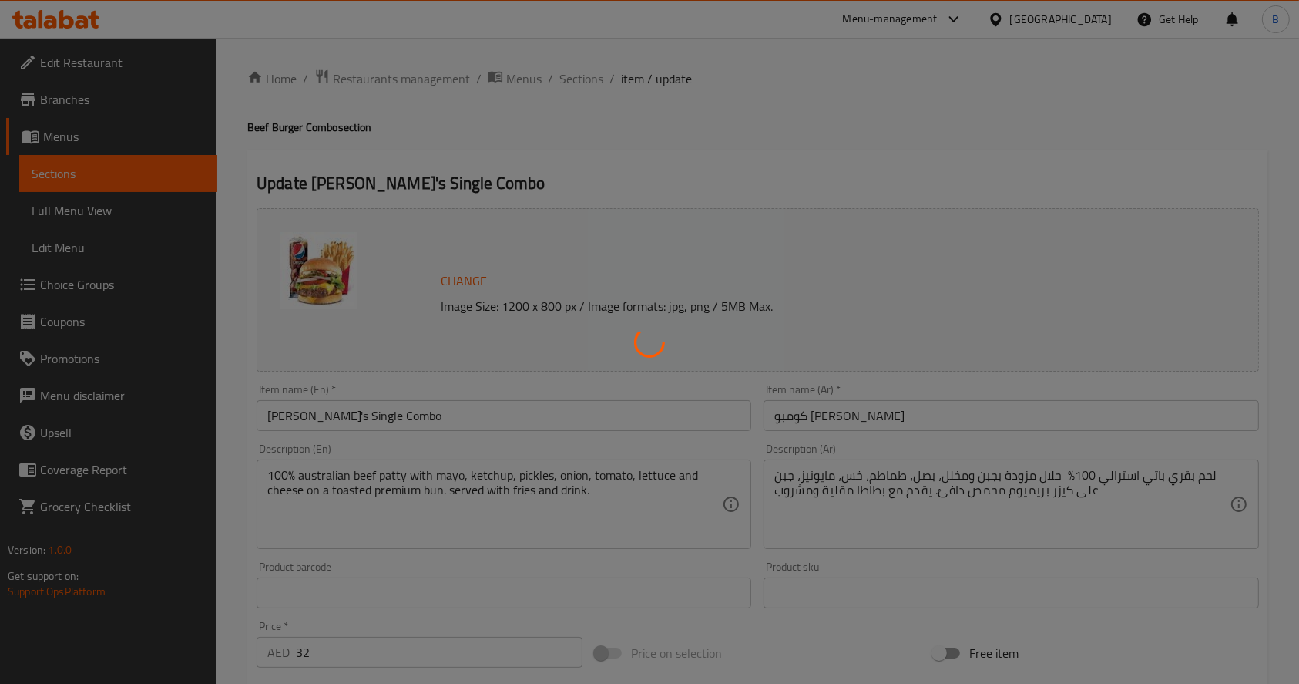
type input "1"
type input "المكونات القابلة للإزالة:"
type input "0"
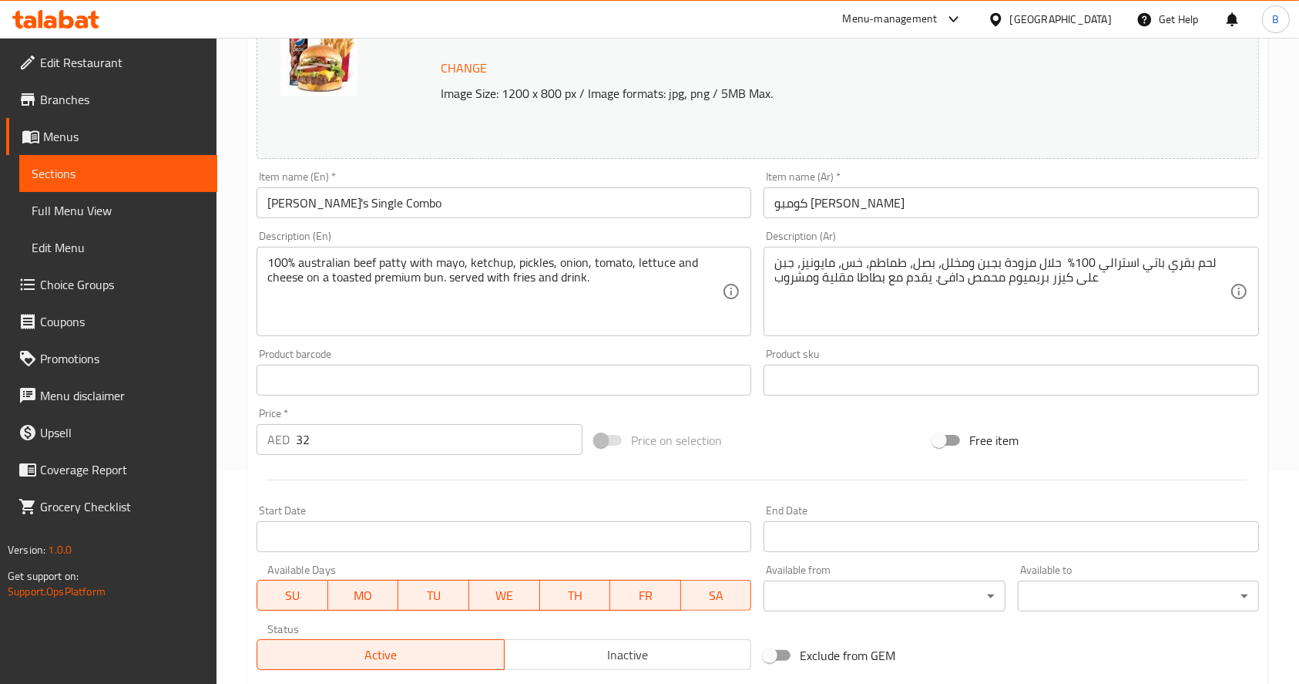
scroll to position [217, 0]
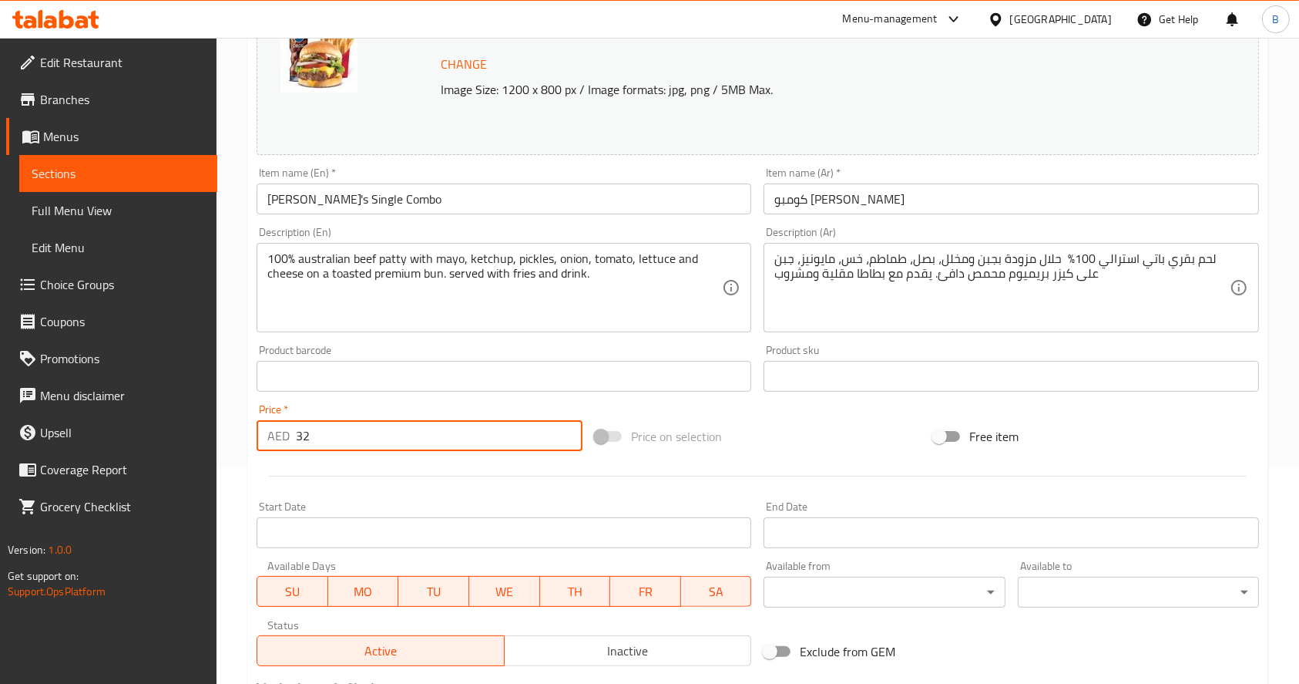
click at [489, 433] on input "32" at bounding box center [439, 435] width 287 height 31
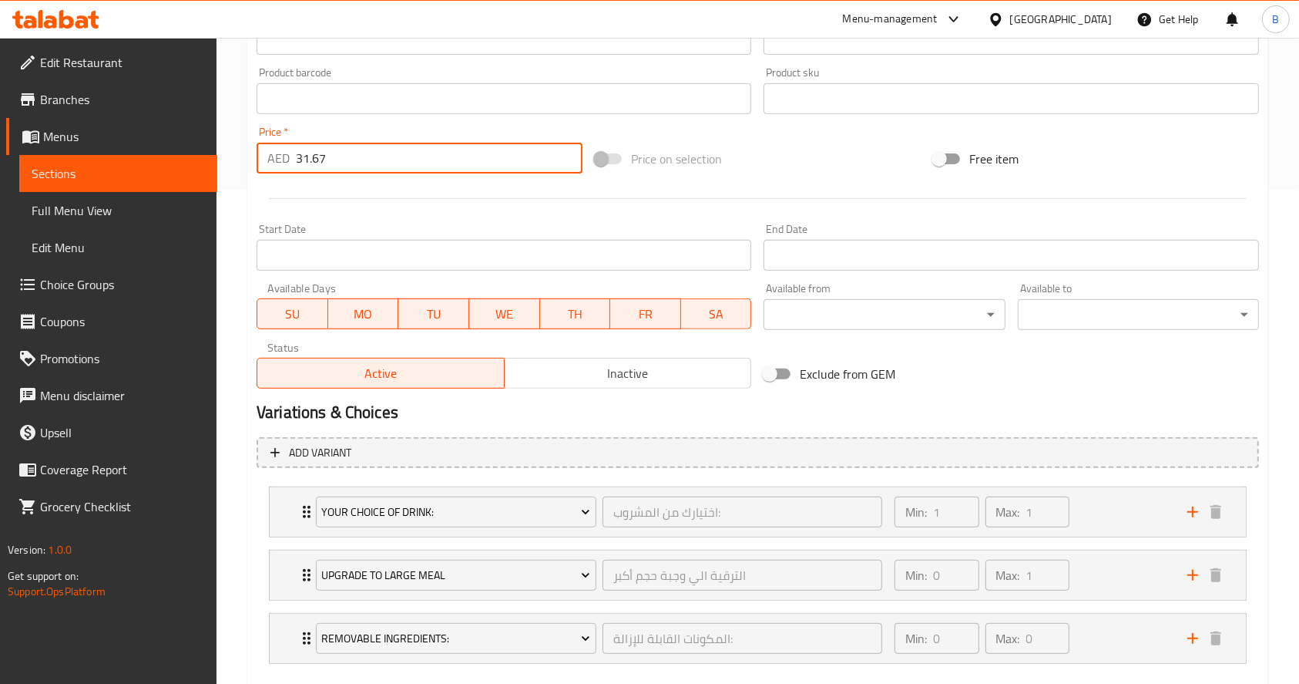
scroll to position [579, 0]
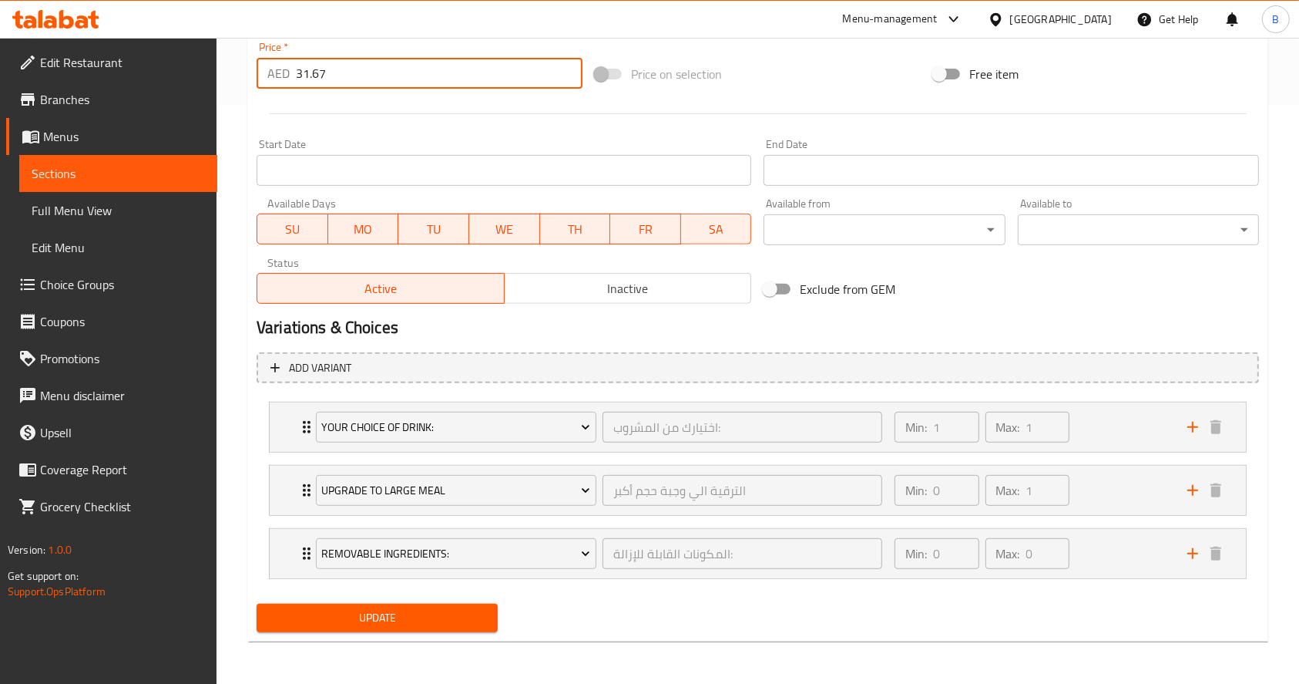
type input "31.67"
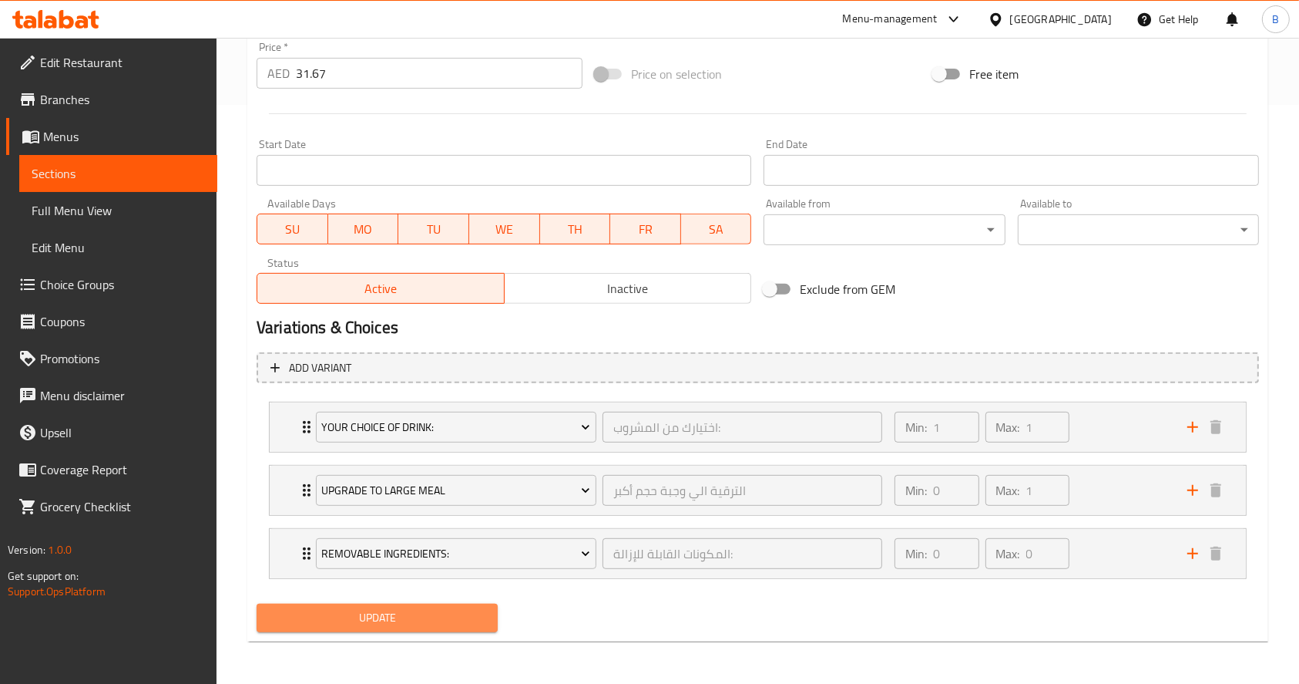
click at [463, 627] on button "Update" at bounding box center [377, 617] width 241 height 29
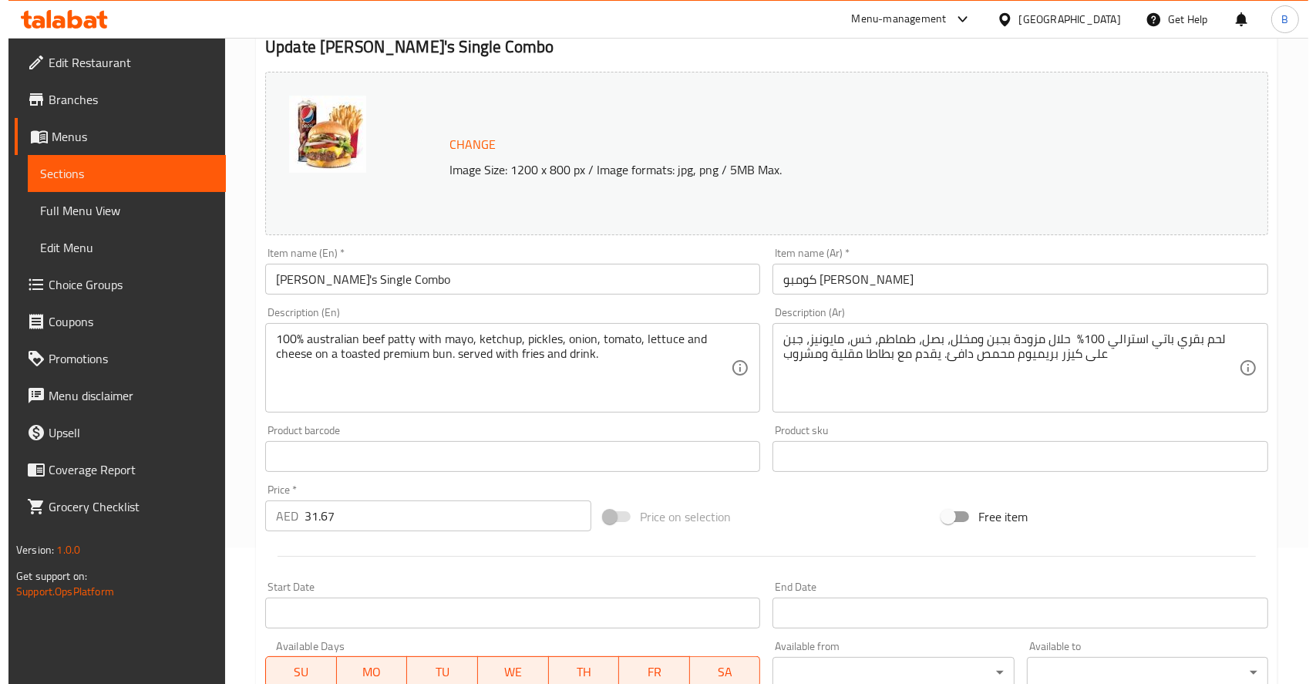
scroll to position [0, 0]
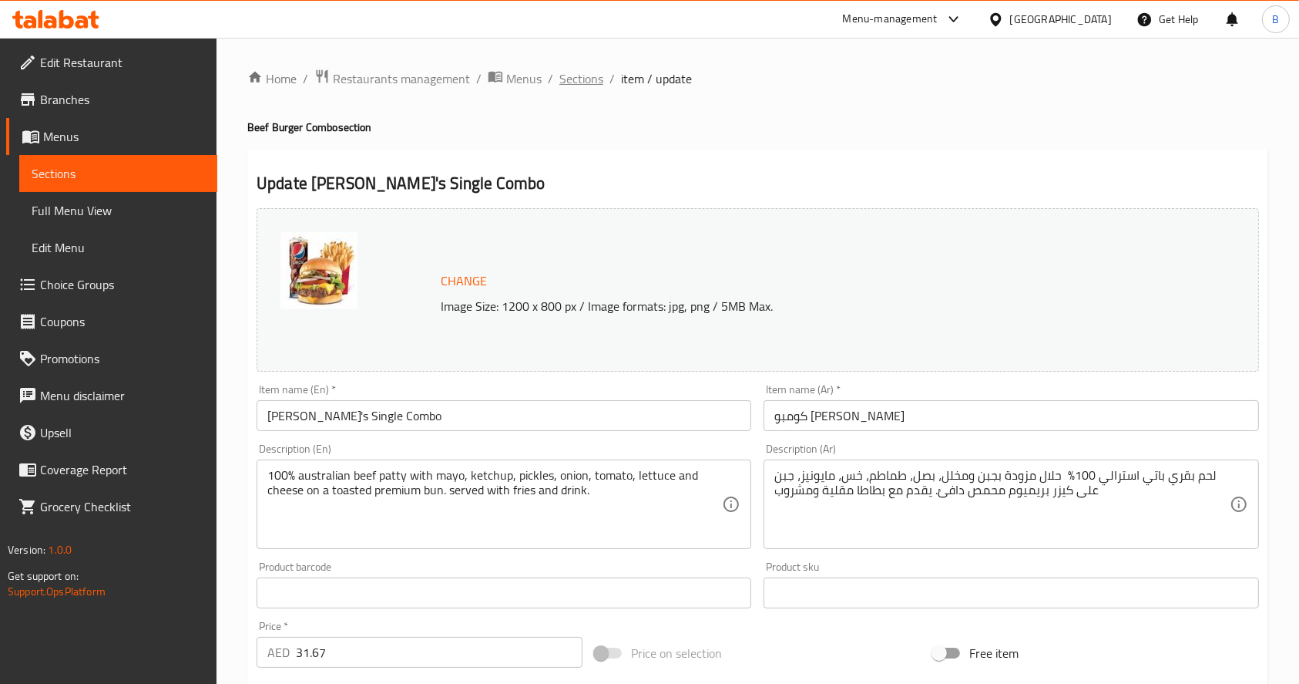
click at [586, 73] on span "Sections" at bounding box center [582, 78] width 44 height 18
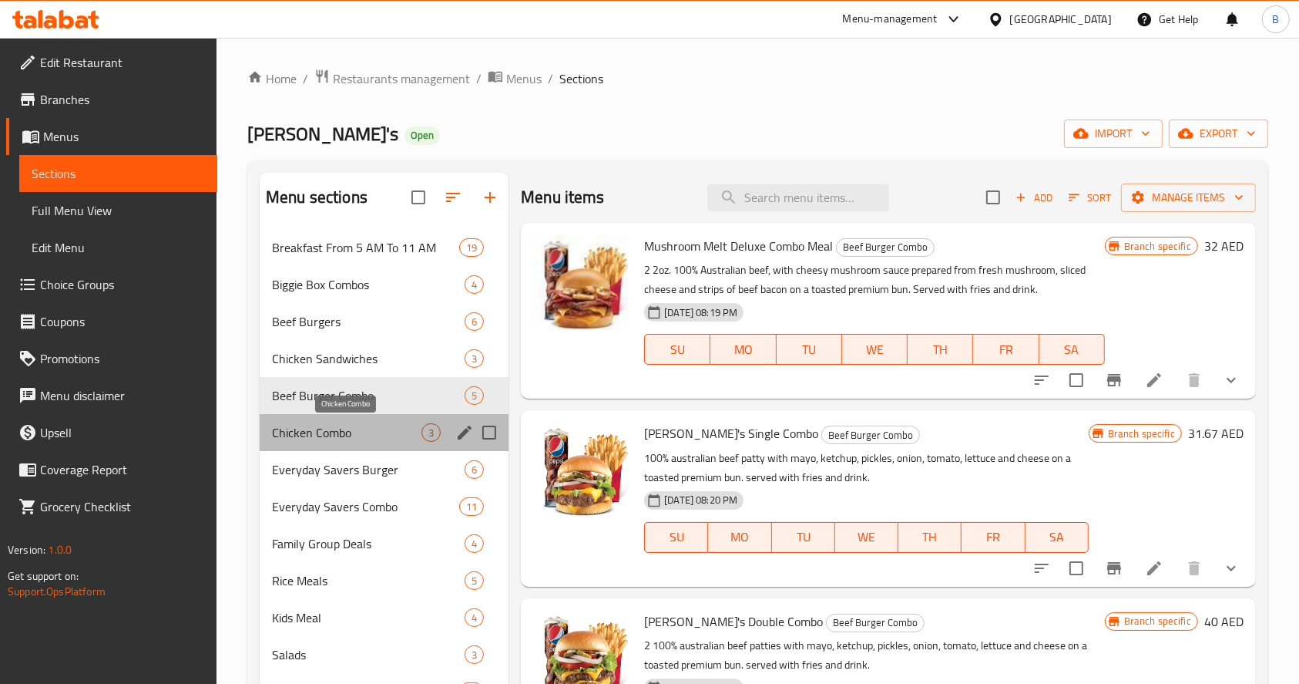
click at [370, 435] on span "Chicken Combo" at bounding box center [347, 432] width 150 height 18
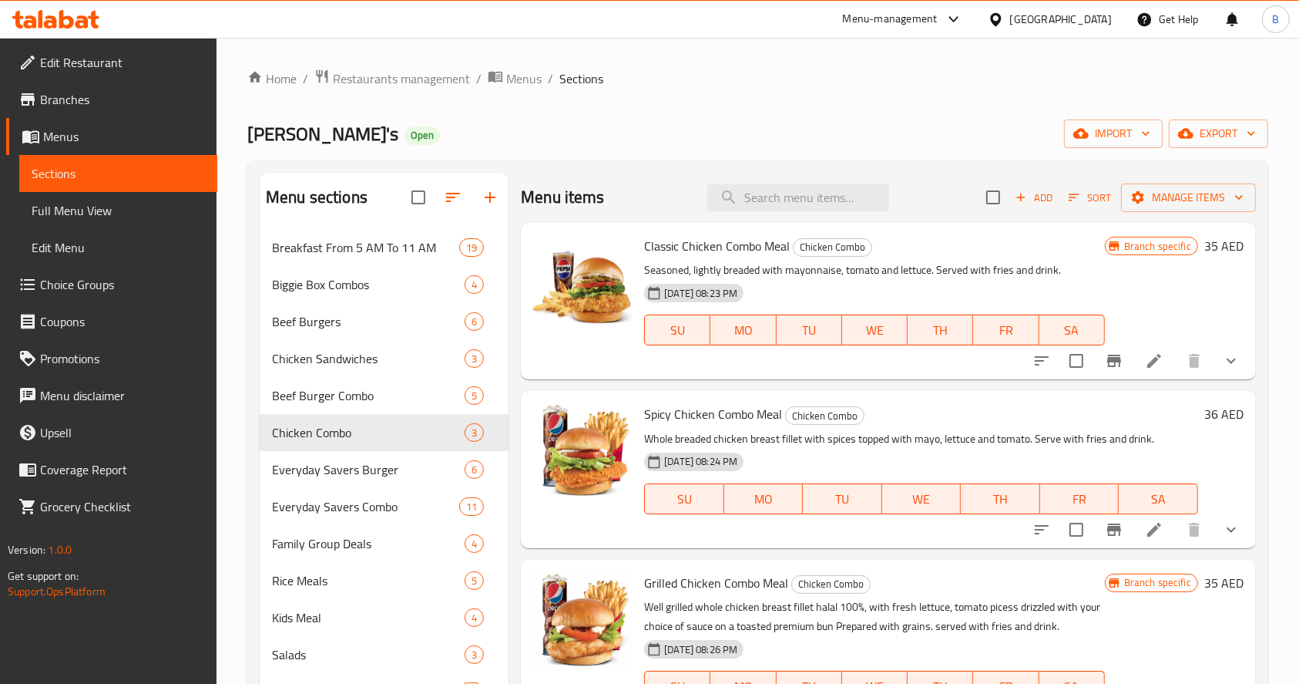
click at [1209, 246] on h6 "35 AED" at bounding box center [1224, 246] width 39 height 22
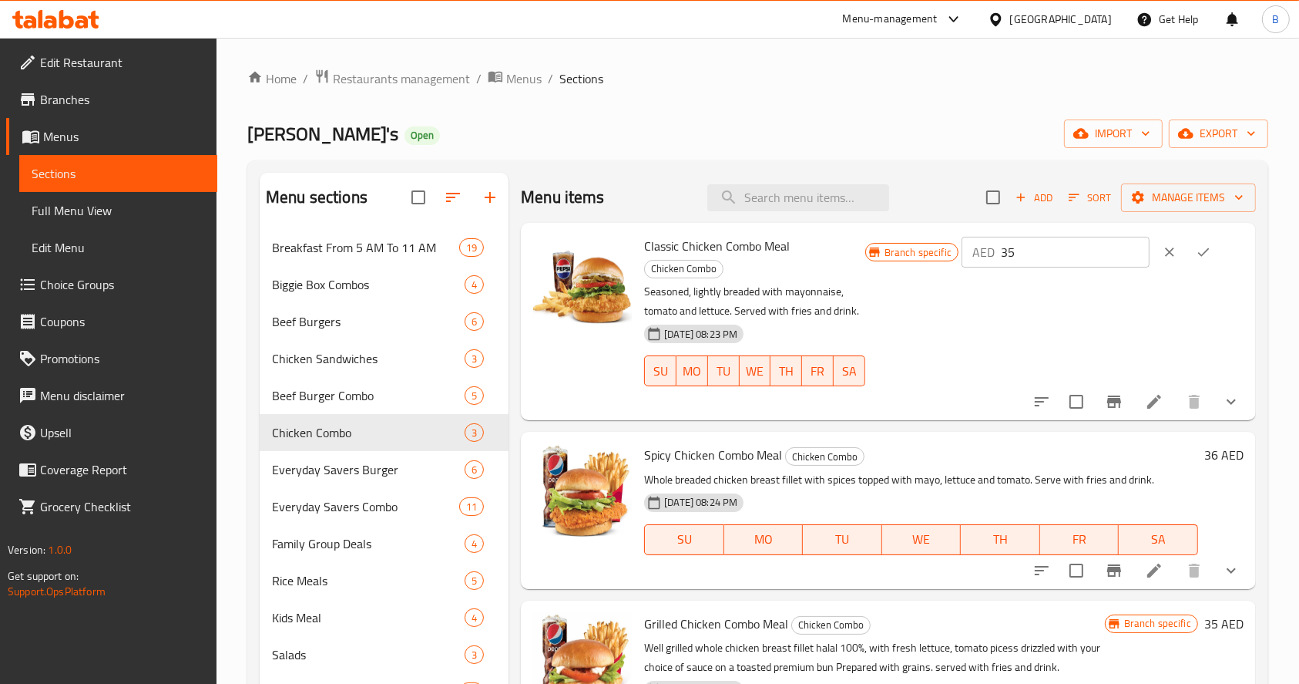
click at [1098, 255] on input "35" at bounding box center [1075, 252] width 149 height 31
type input "36.67"
click at [1211, 251] on icon "ok" at bounding box center [1203, 251] width 15 height 15
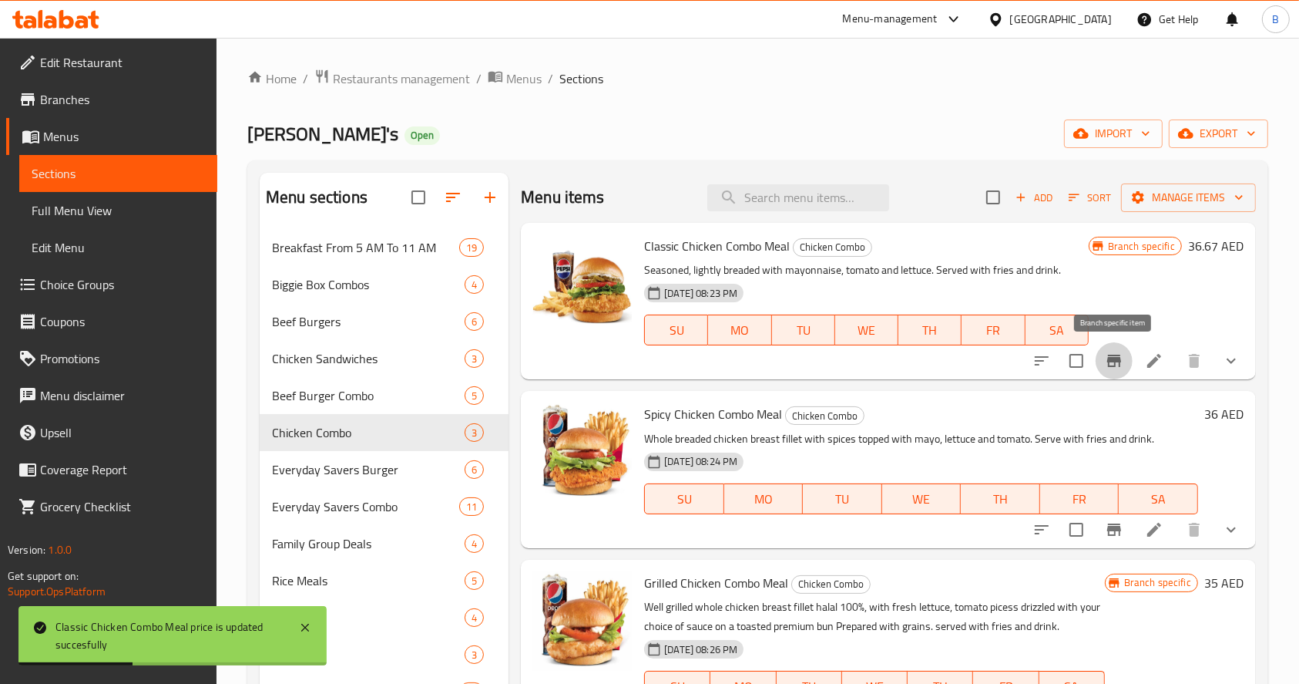
click at [1110, 358] on icon "Branch-specific-item" at bounding box center [1114, 361] width 14 height 12
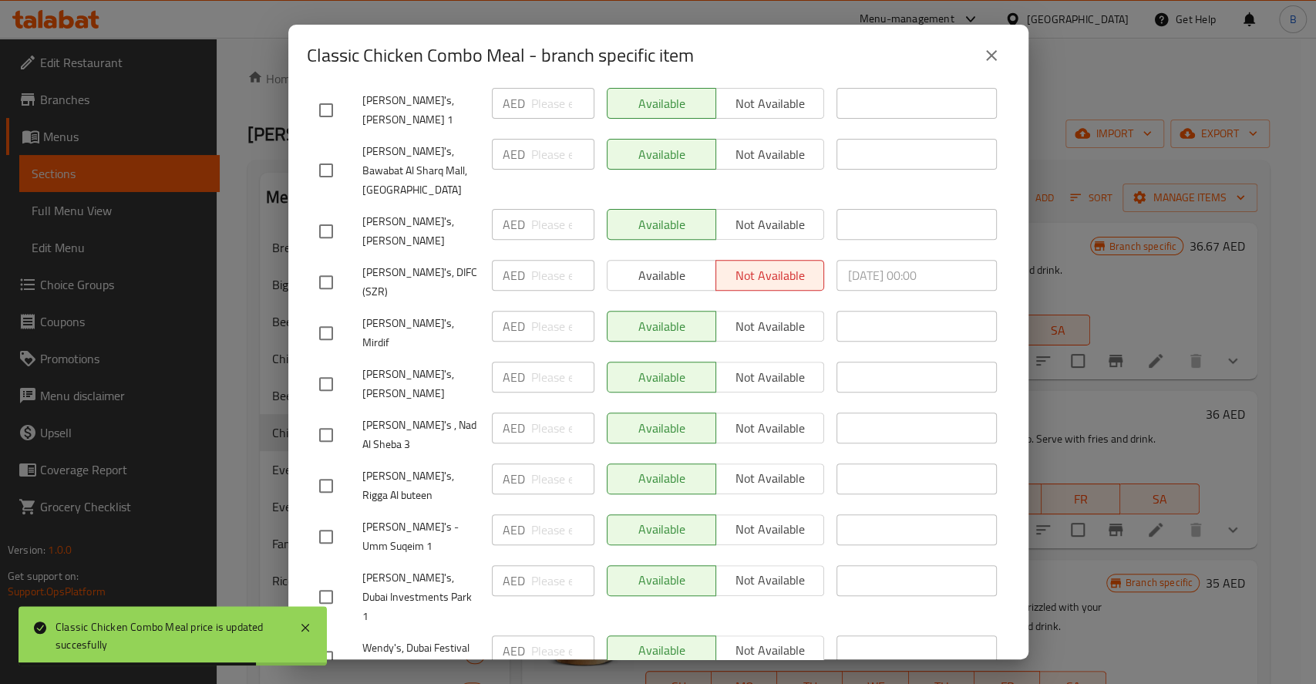
scroll to position [415, 0]
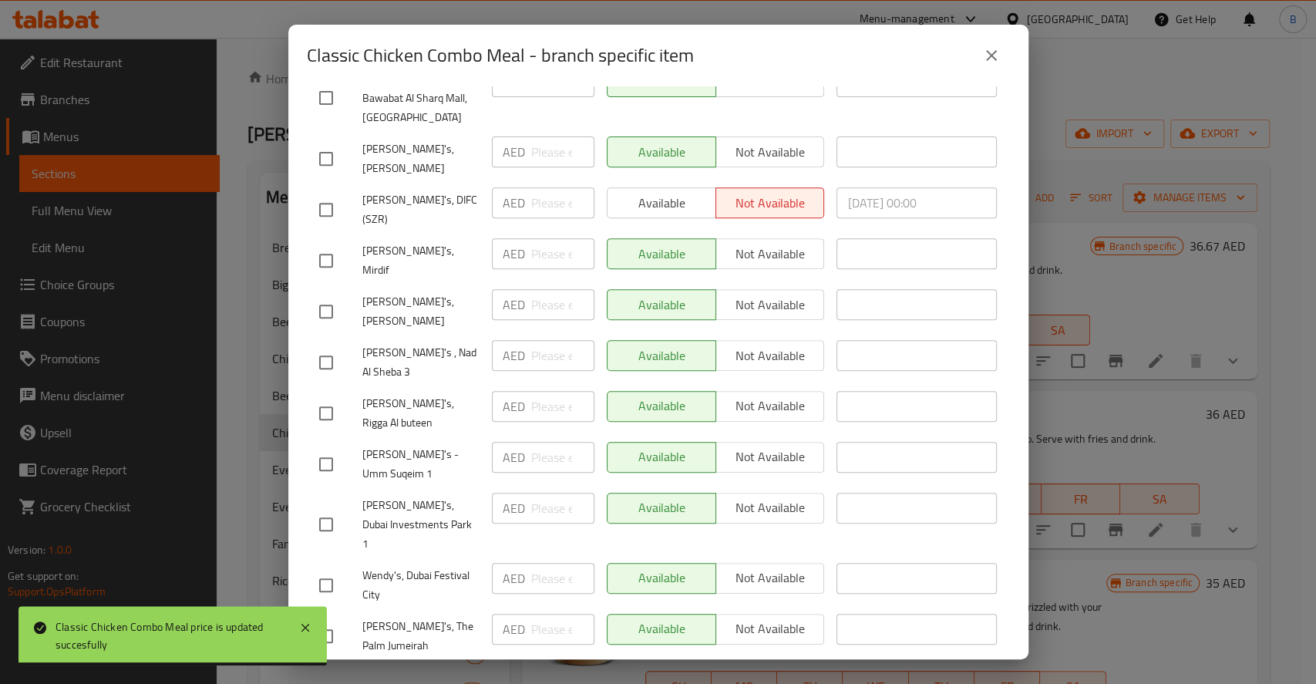
click at [1130, 459] on div "Classic Chicken Combo Meal - branch specific item Classic Chicken Combo Meal Se…" at bounding box center [658, 342] width 1316 height 684
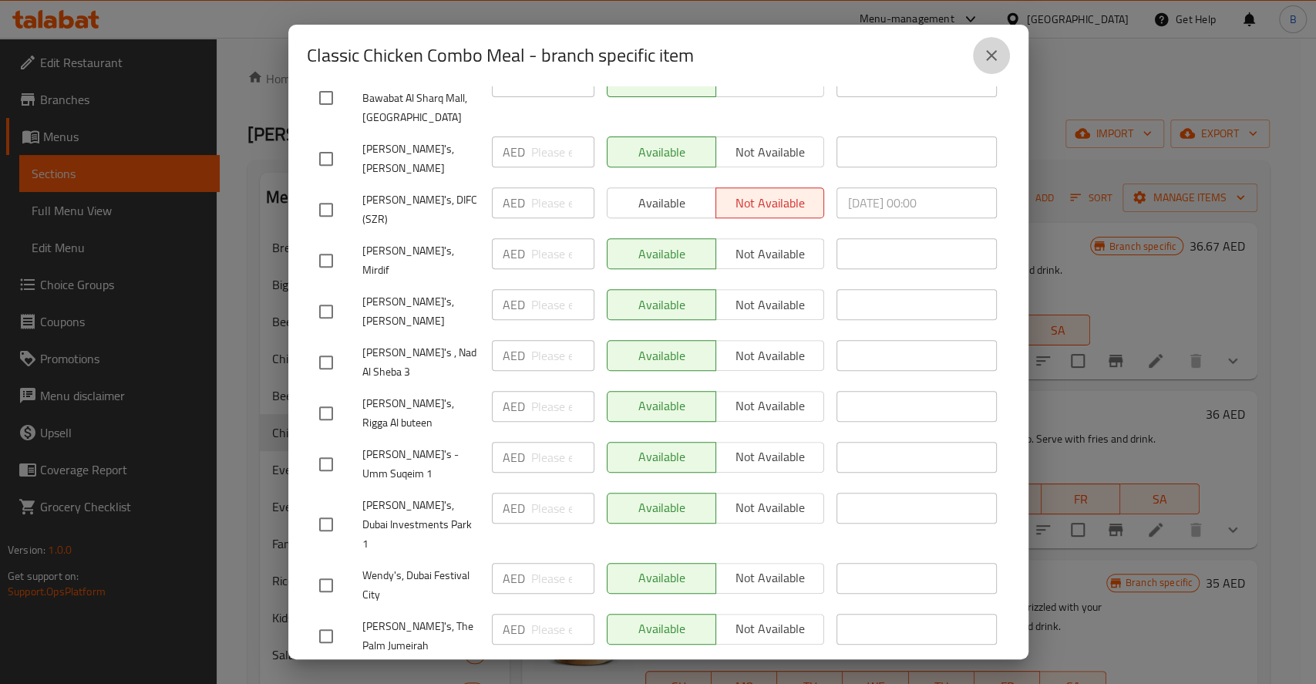
click at [988, 52] on icon "close" at bounding box center [991, 55] width 11 height 11
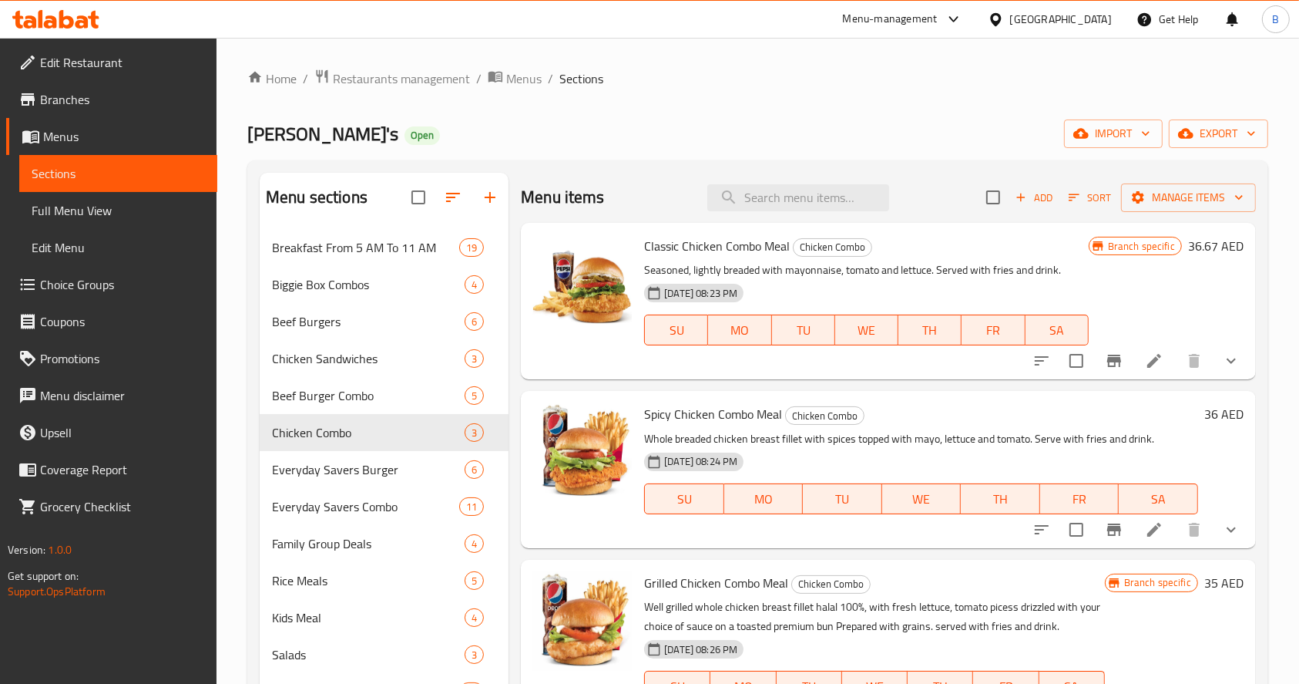
drag, startPoint x: 1032, startPoint y: 410, endPoint x: 1228, endPoint y: 462, distance: 202.4
click at [1228, 462] on div "36 AED" at bounding box center [1220, 469] width 45 height 132
click at [1218, 412] on h6 "36 AED" at bounding box center [1224, 414] width 39 height 22
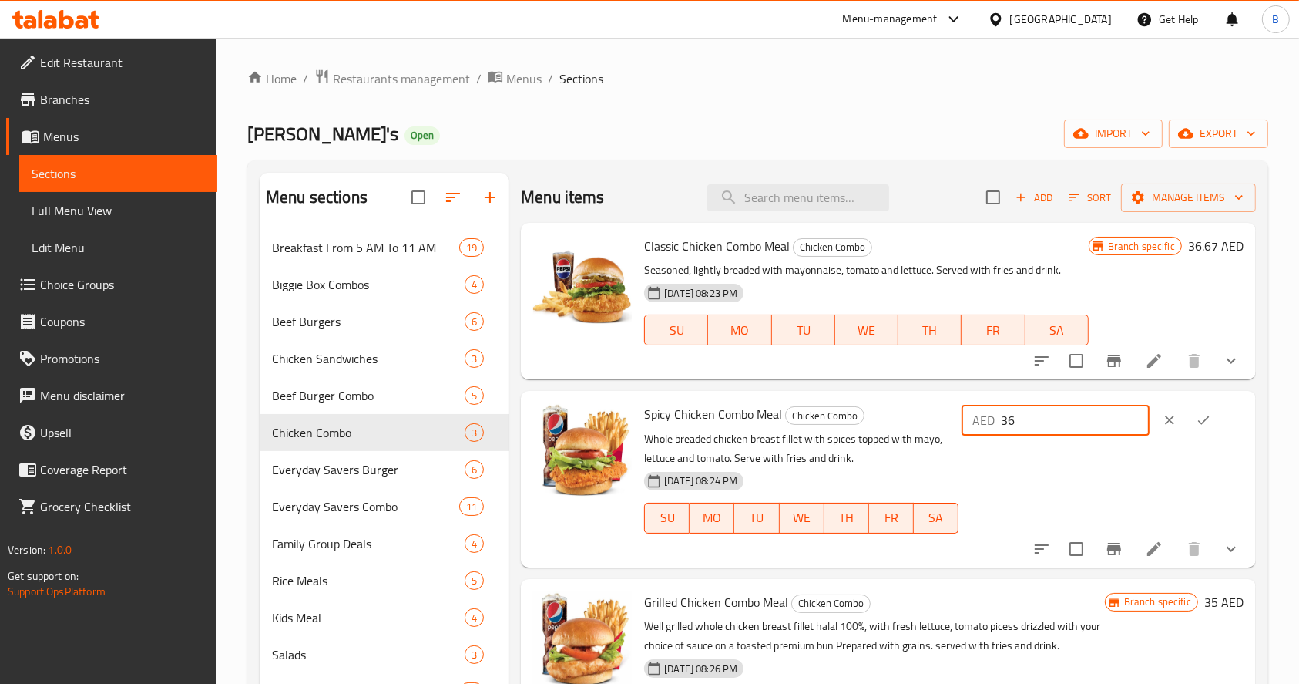
click at [1073, 414] on input "36" at bounding box center [1075, 420] width 149 height 31
type input "37.67"
click at [1211, 419] on icon "ok" at bounding box center [1203, 419] width 15 height 15
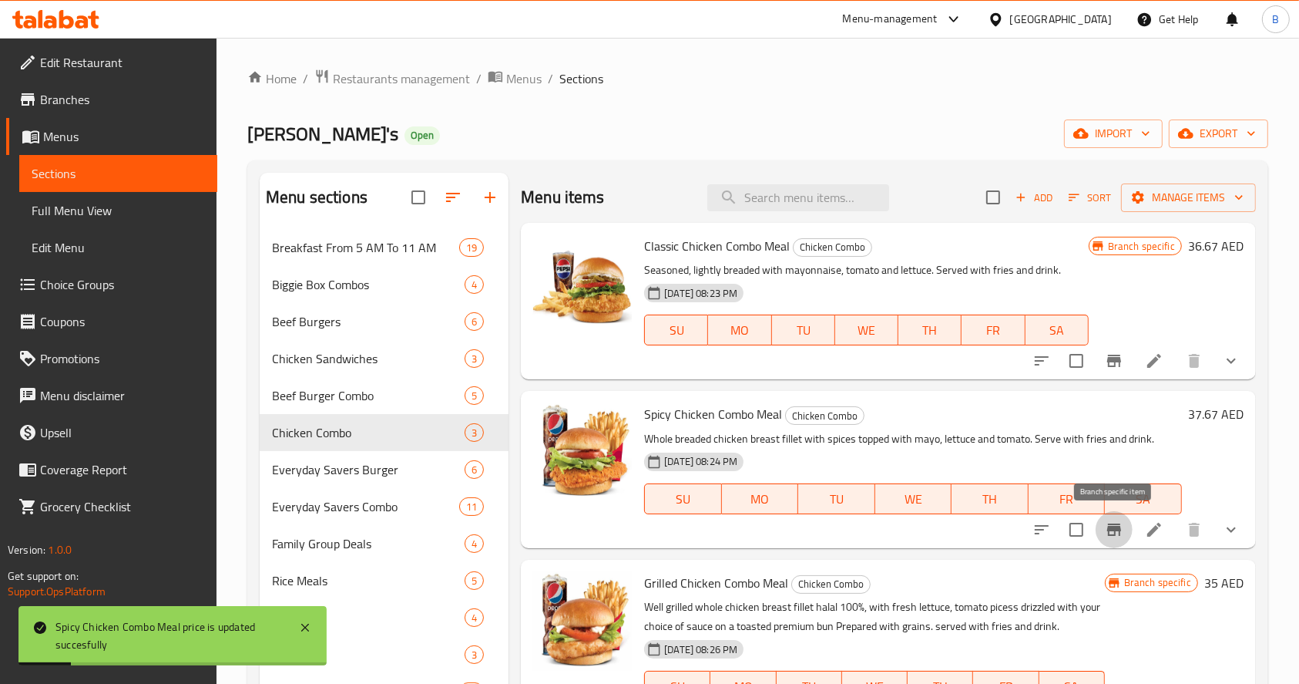
click at [1121, 539] on button "Branch-specific-item" at bounding box center [1114, 529] width 37 height 37
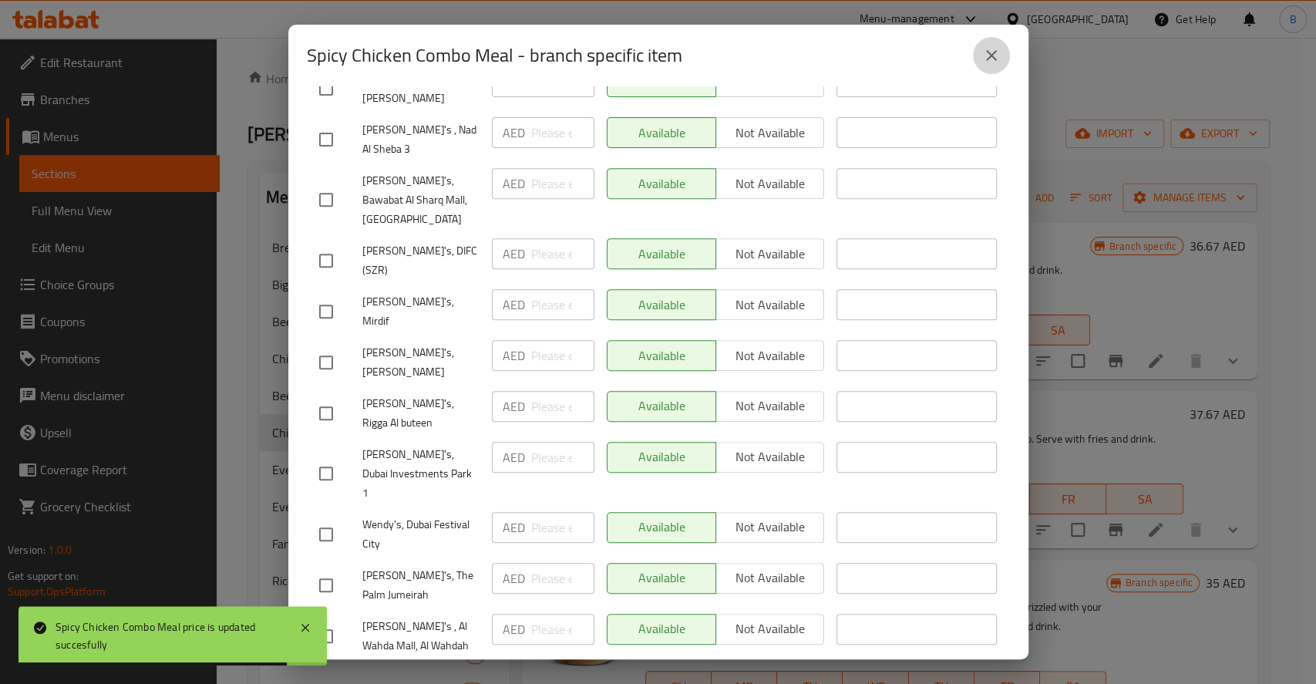
click at [991, 52] on icon "close" at bounding box center [991, 55] width 18 height 18
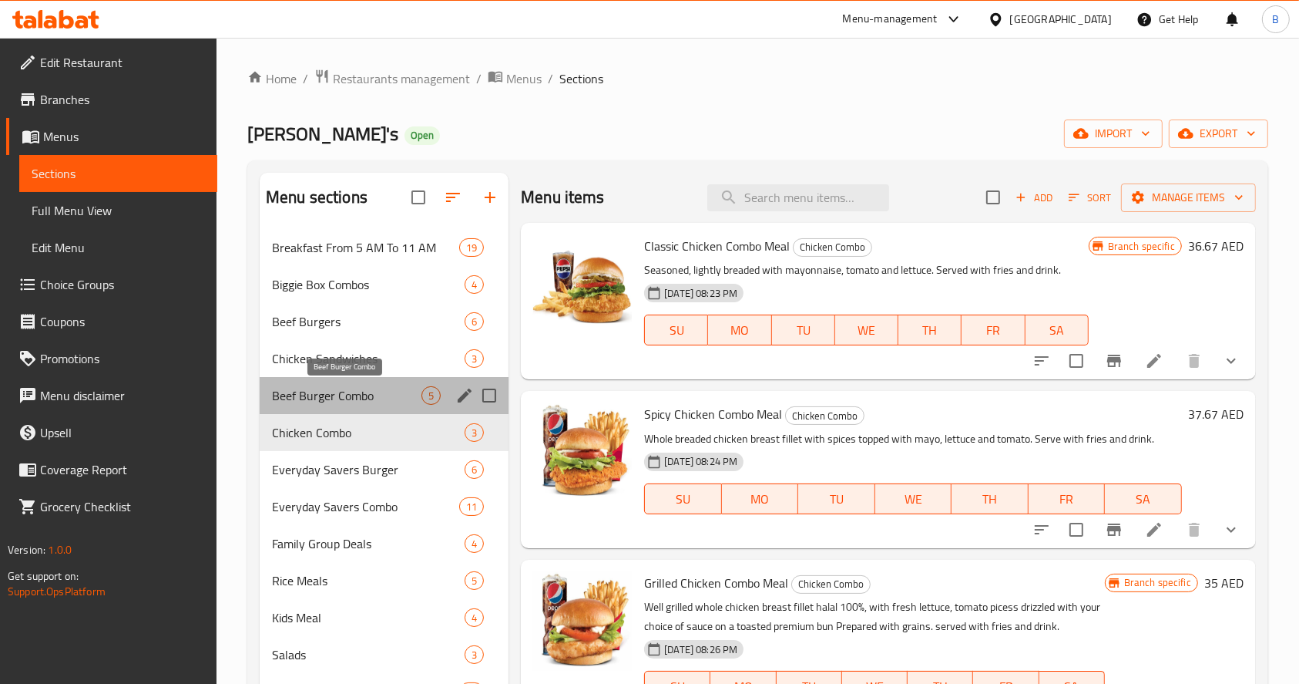
click at [376, 389] on span "Beef Burger Combo" at bounding box center [347, 395] width 150 height 18
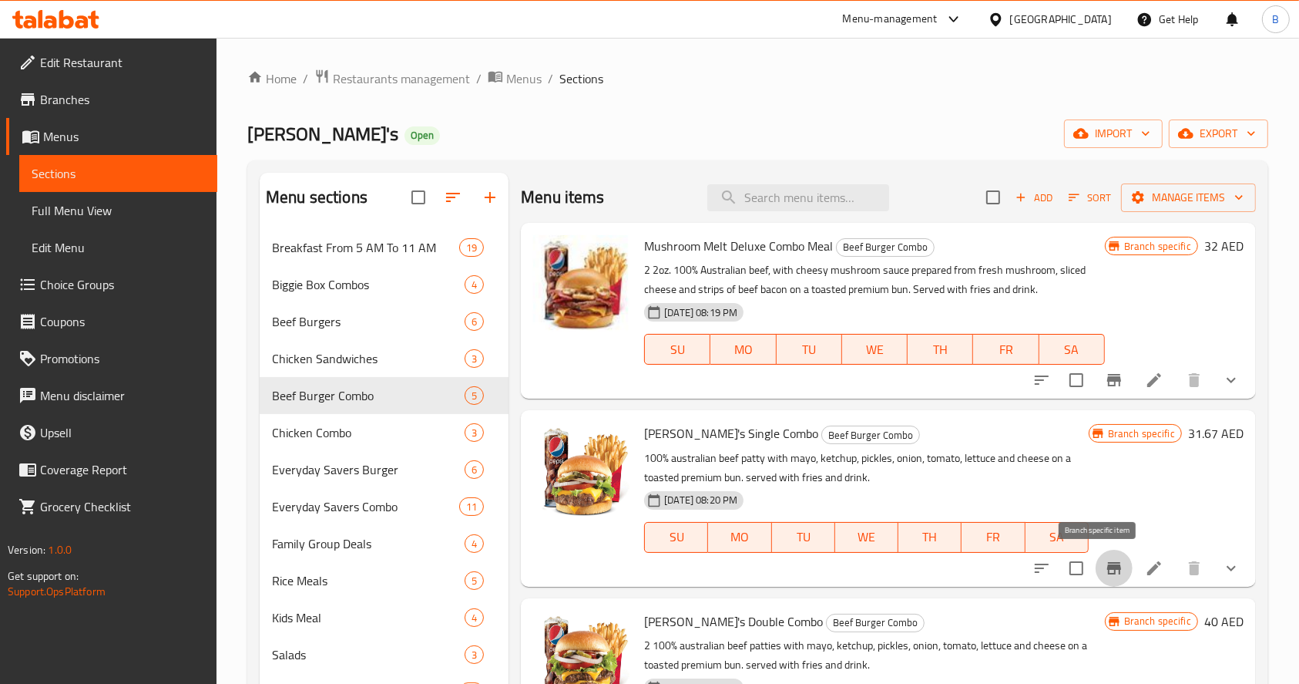
click at [1105, 560] on icon "Branch-specific-item" at bounding box center [1114, 568] width 18 height 18
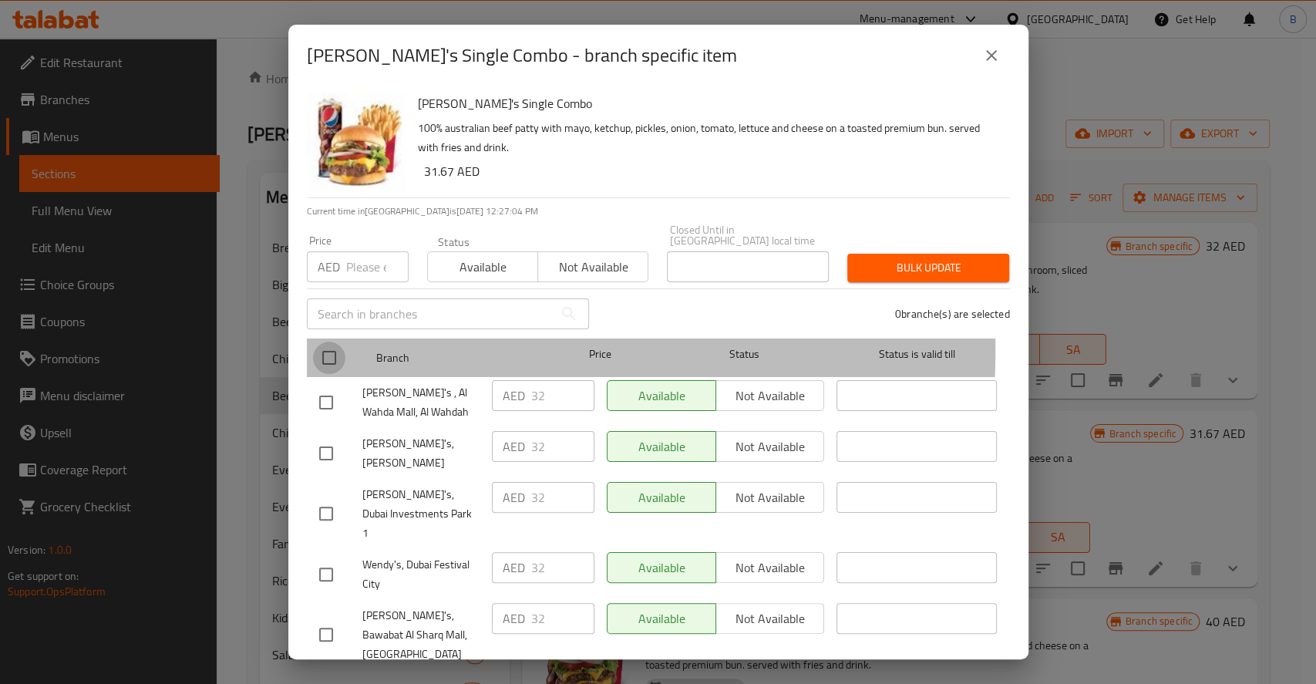
click at [334, 349] on input "checkbox" at bounding box center [329, 357] width 32 height 32
checkbox input "true"
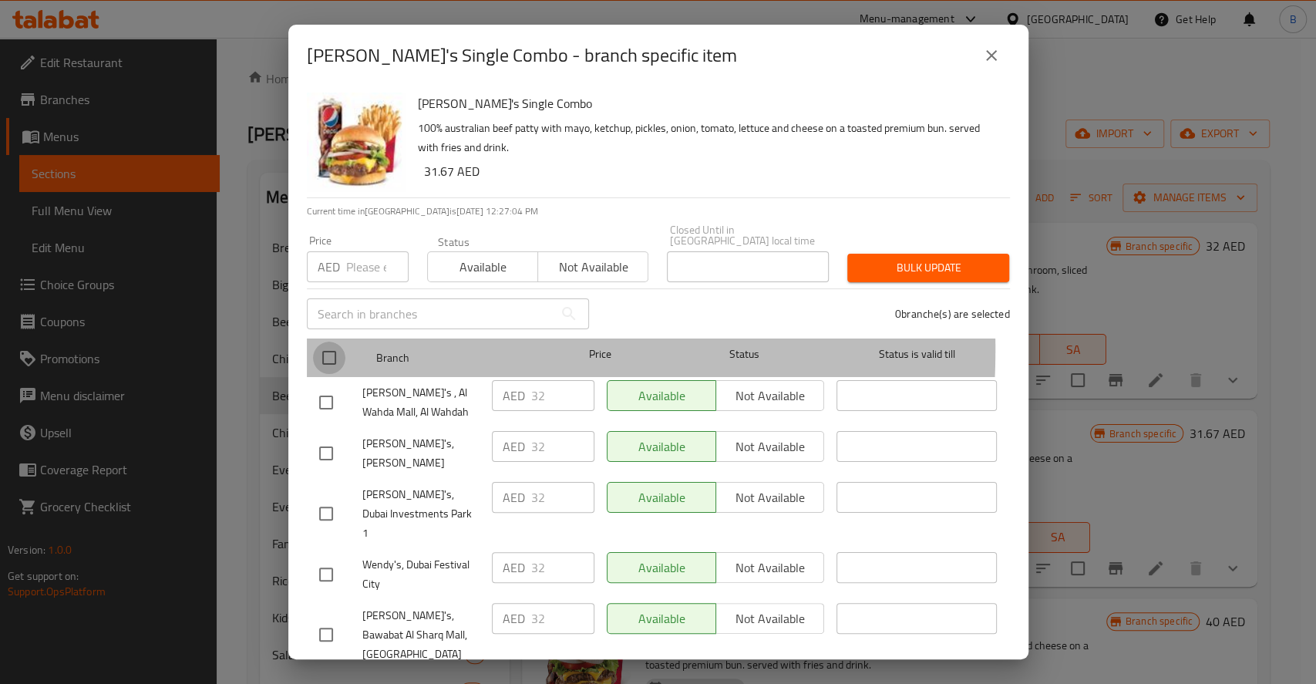
checkbox input "true"
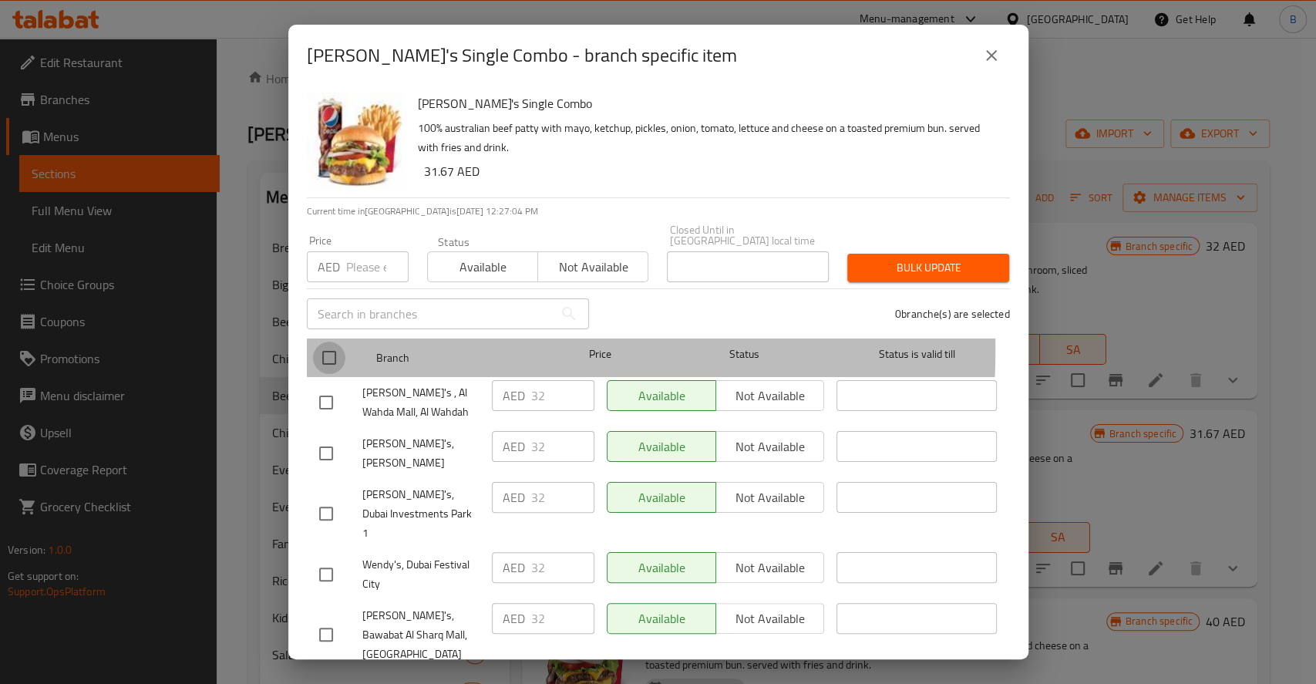
checkbox input "true"
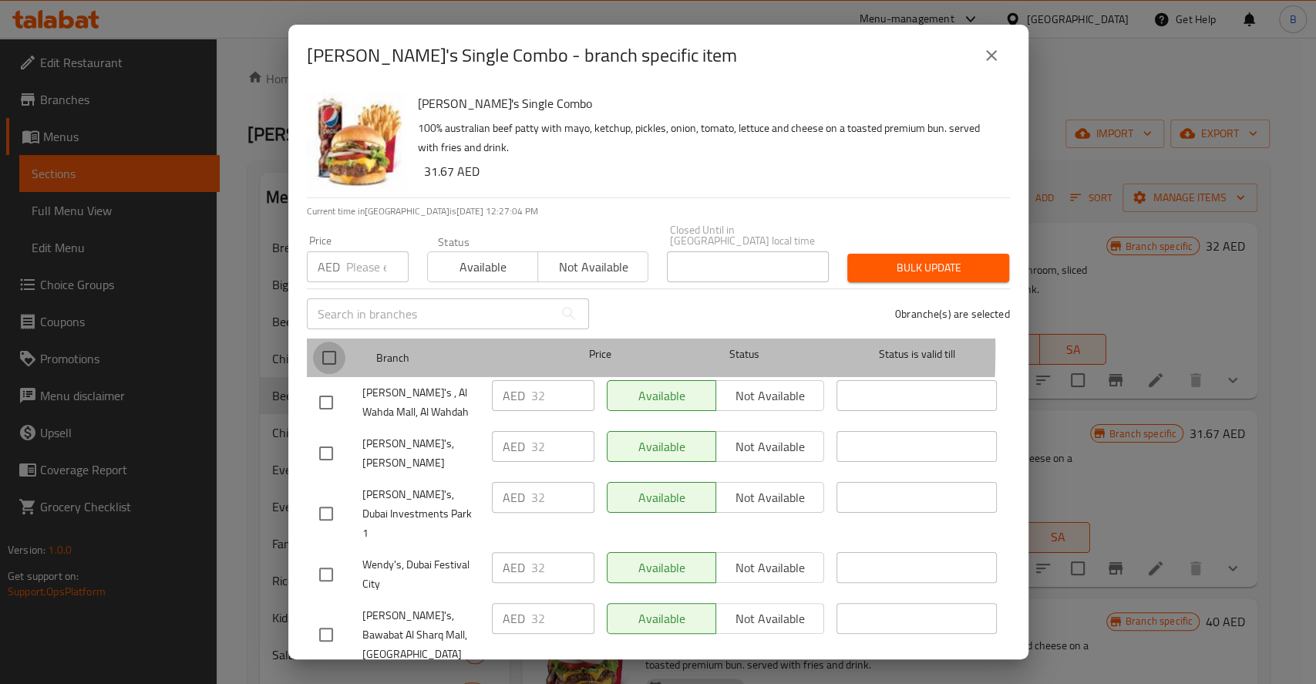
checkbox input "true"
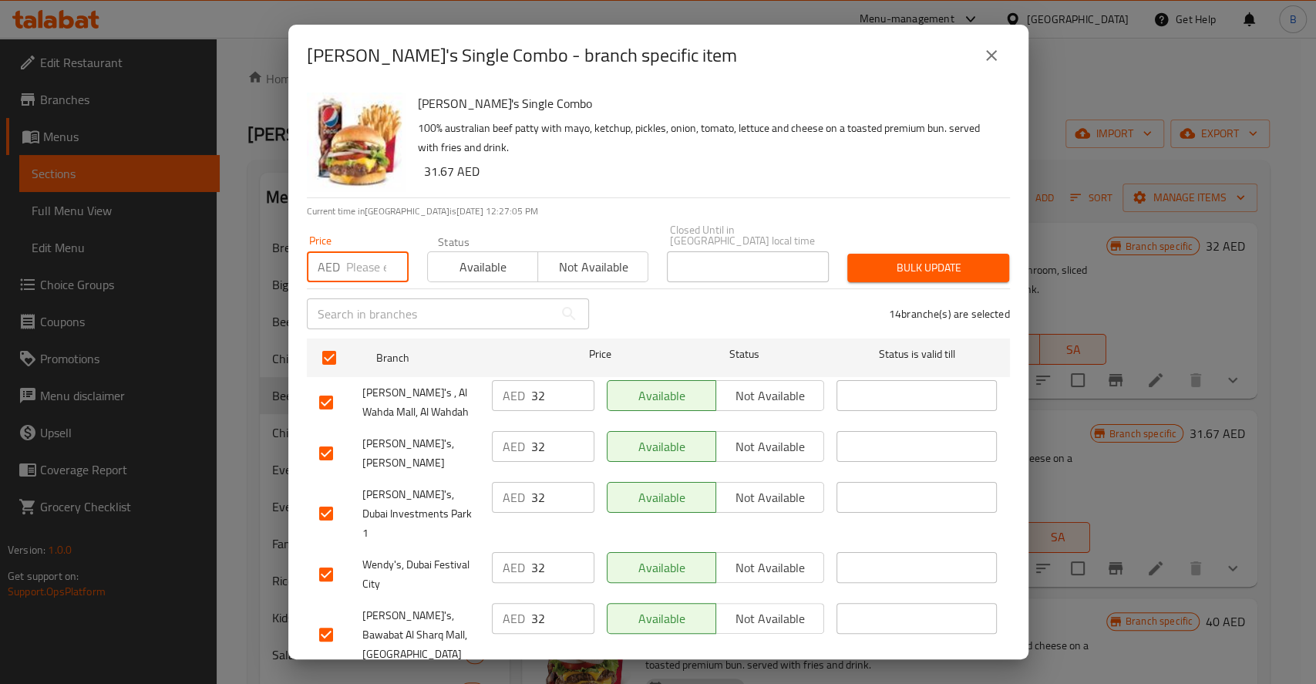
click at [367, 274] on input "number" at bounding box center [377, 266] width 62 height 31
click at [512, 266] on span "Available" at bounding box center [483, 267] width 98 height 22
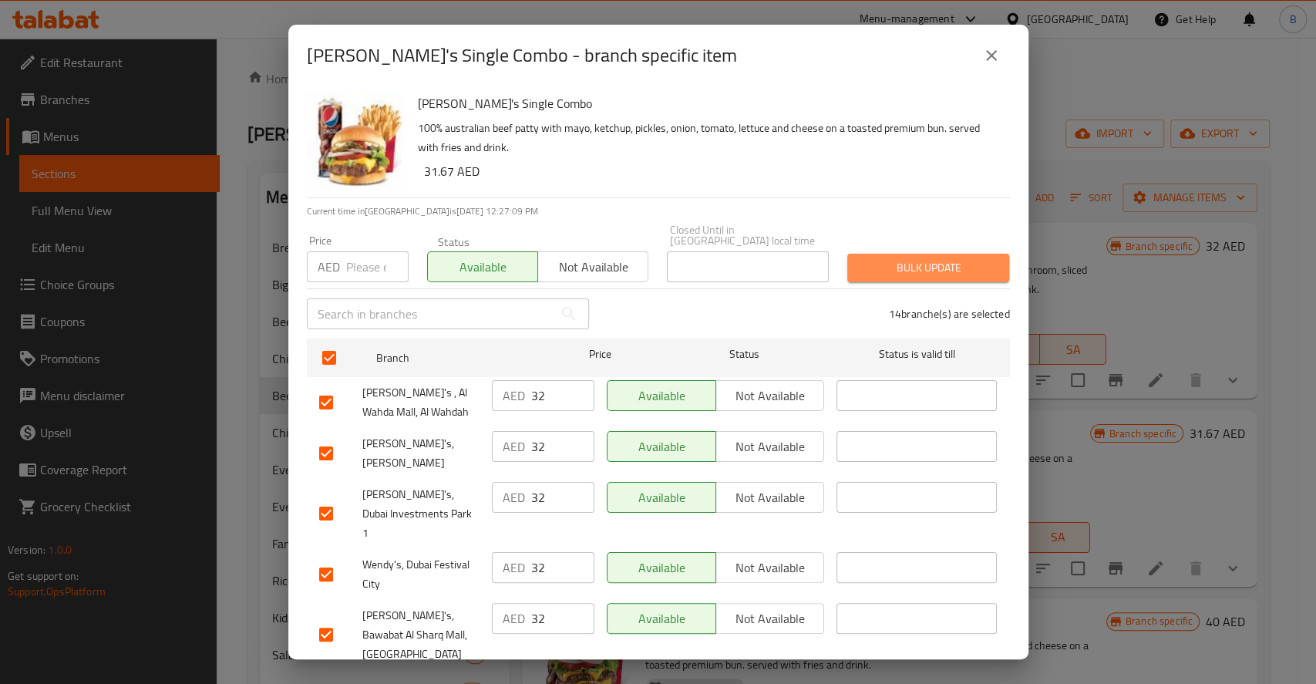
click at [943, 256] on button "Bulk update" at bounding box center [928, 268] width 162 height 29
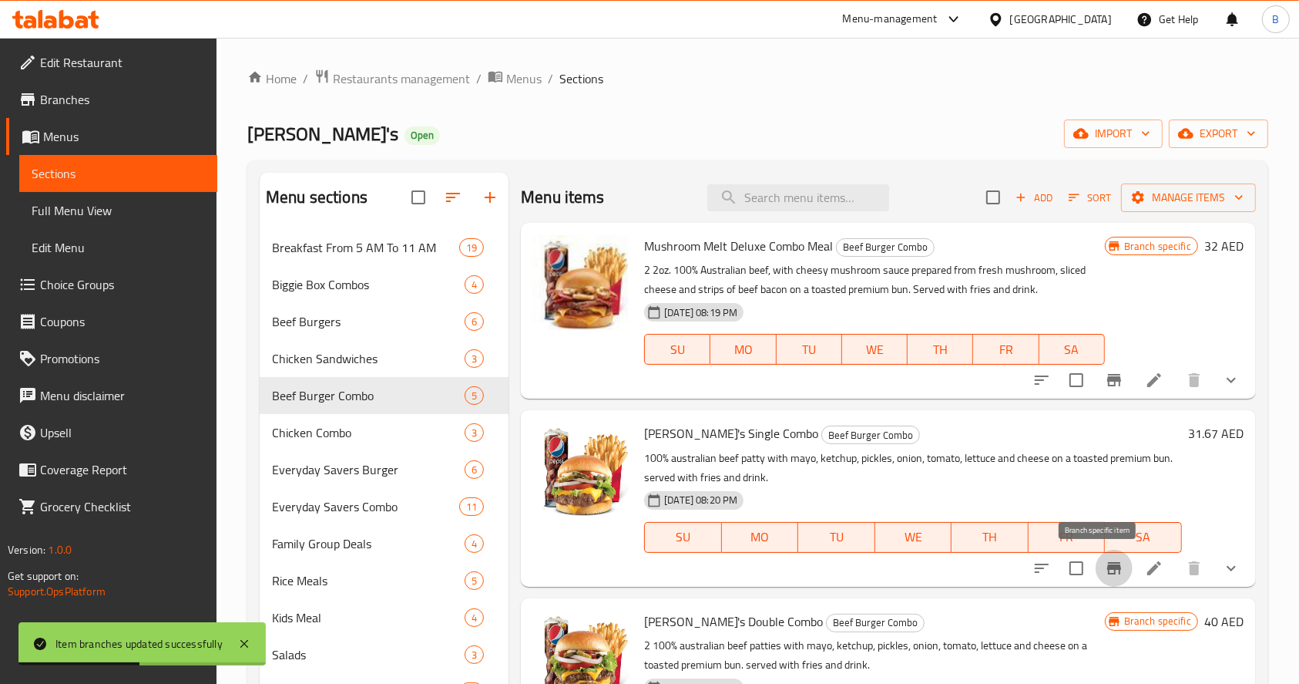
click at [1096, 567] on button "Branch-specific-item" at bounding box center [1114, 567] width 37 height 37
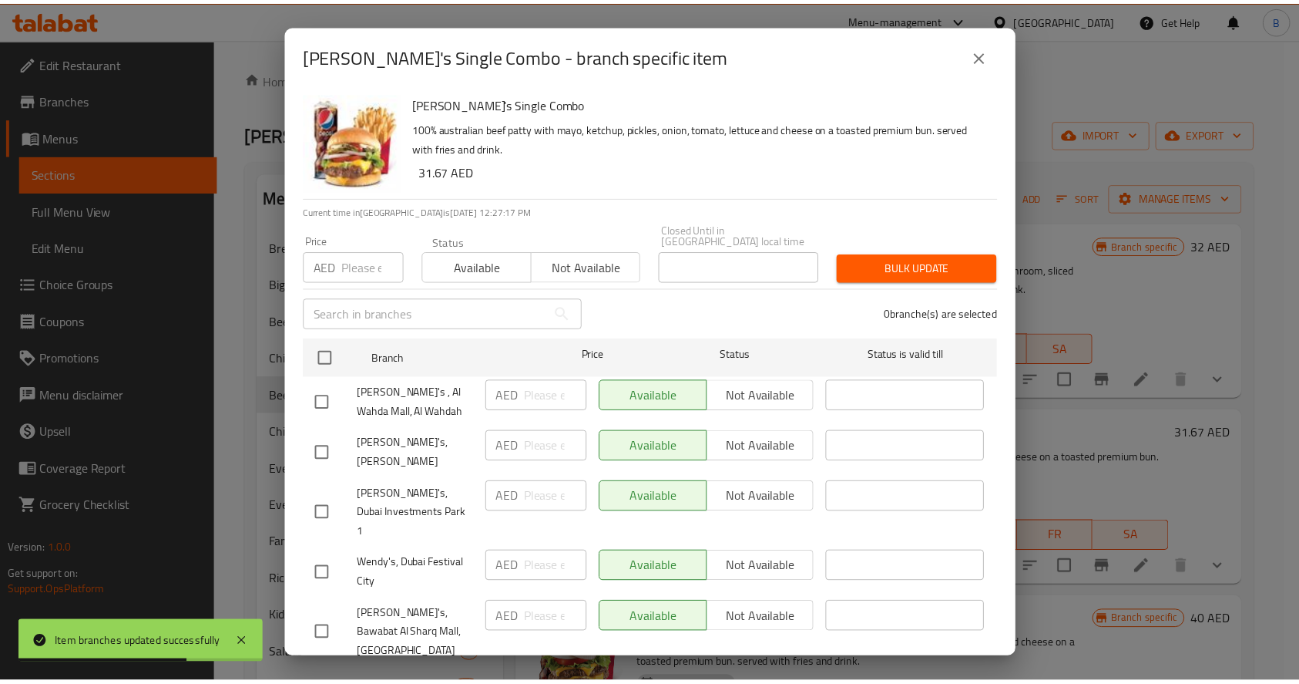
scroll to position [415, 0]
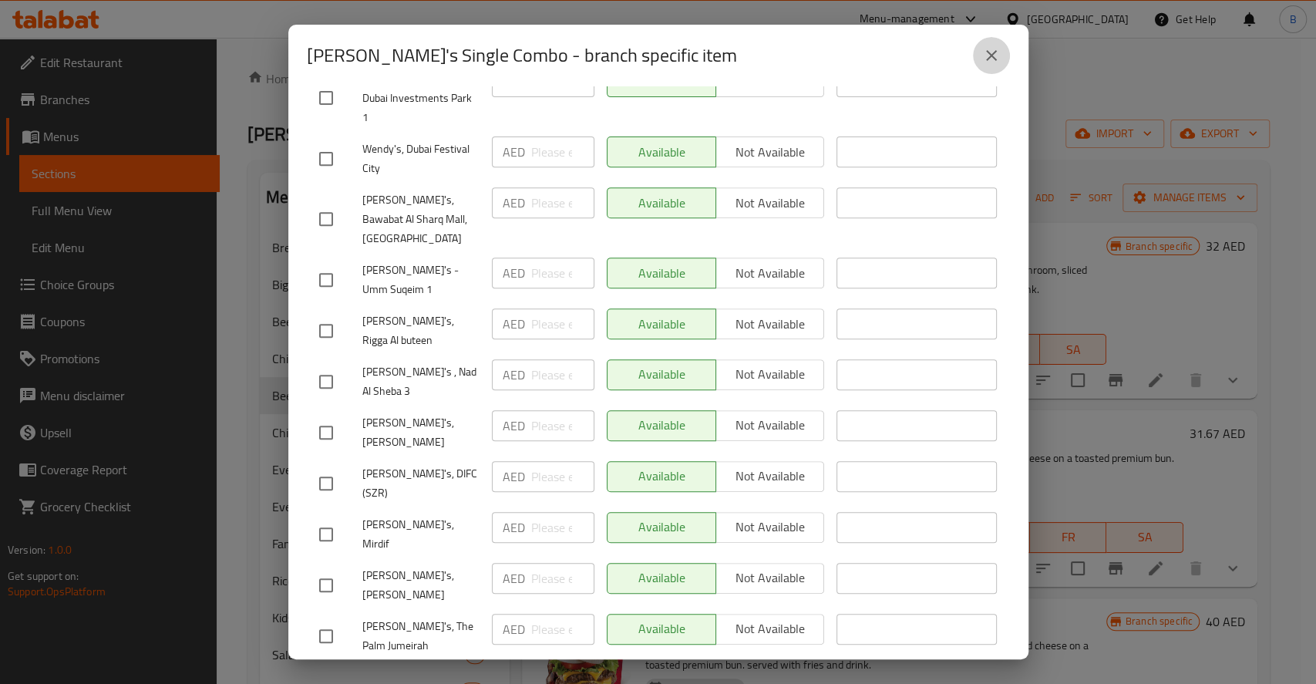
click at [980, 49] on button "close" at bounding box center [991, 55] width 37 height 37
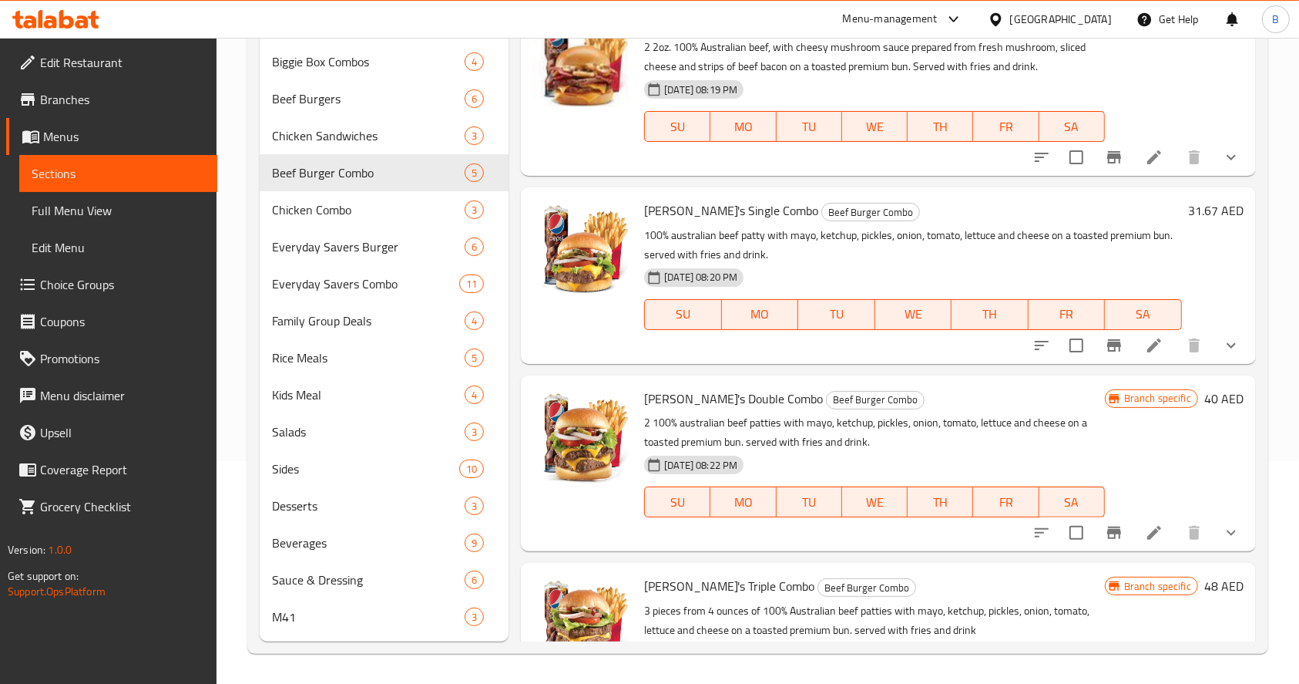
scroll to position [0, 0]
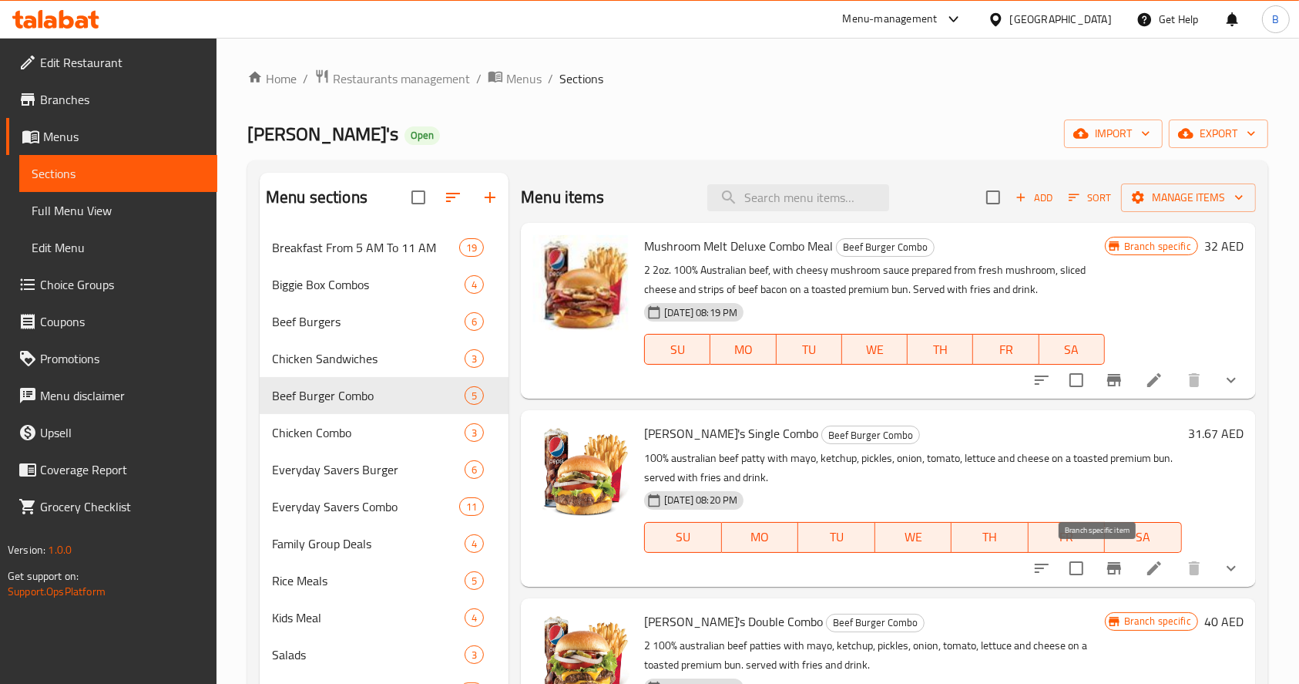
click at [1110, 560] on button "Branch-specific-item" at bounding box center [1114, 567] width 37 height 37
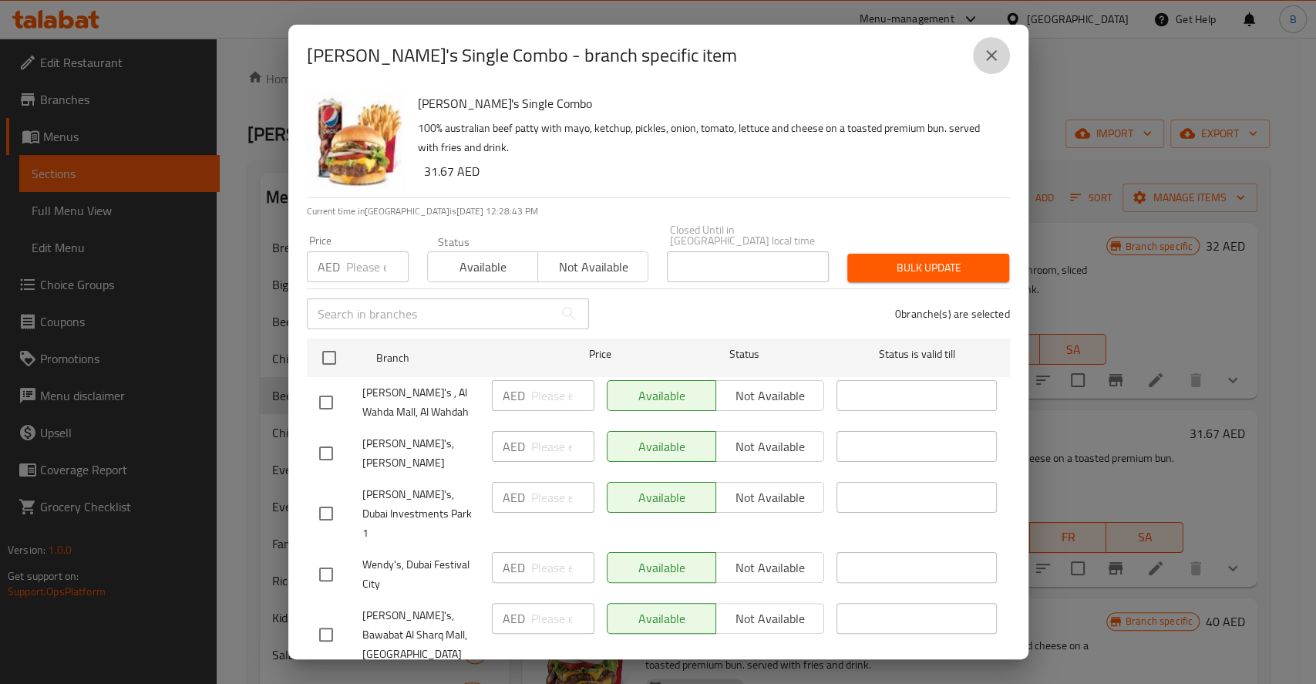
click at [1000, 71] on button "close" at bounding box center [991, 55] width 37 height 37
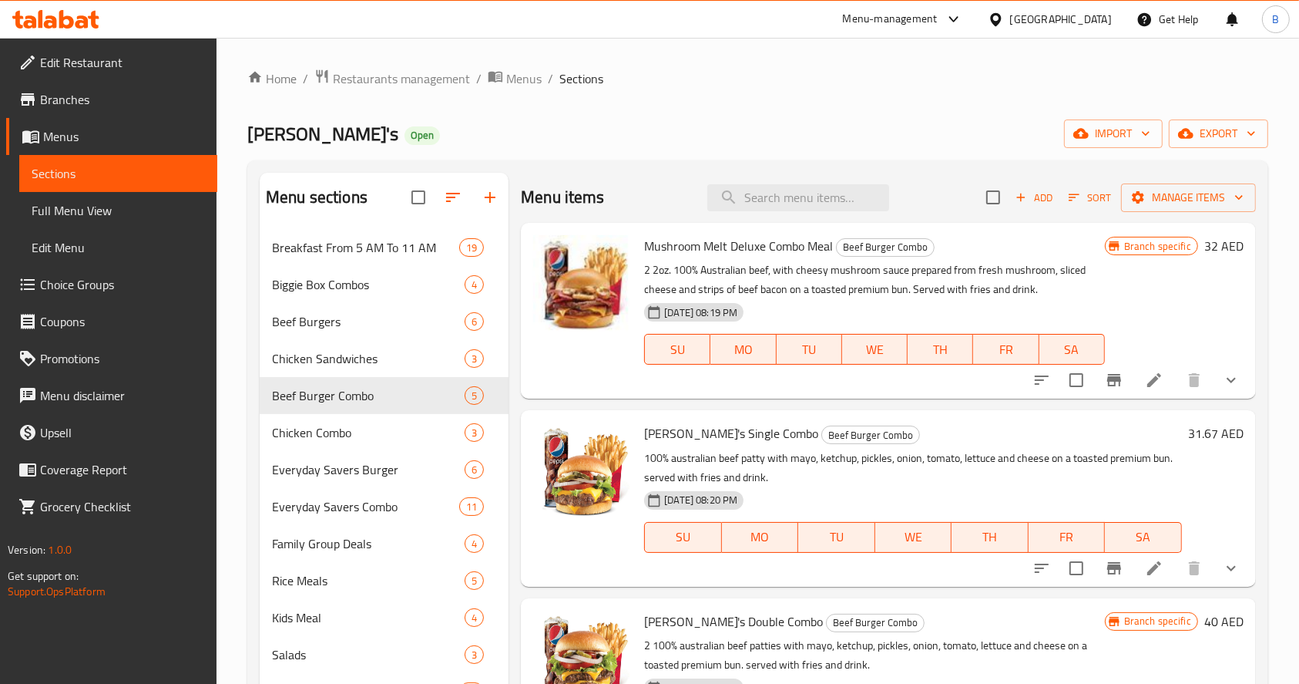
click at [1182, 428] on div "31.67 AED" at bounding box center [1213, 433] width 62 height 22
click at [1190, 438] on h6 "31.67 AED" at bounding box center [1215, 433] width 55 height 22
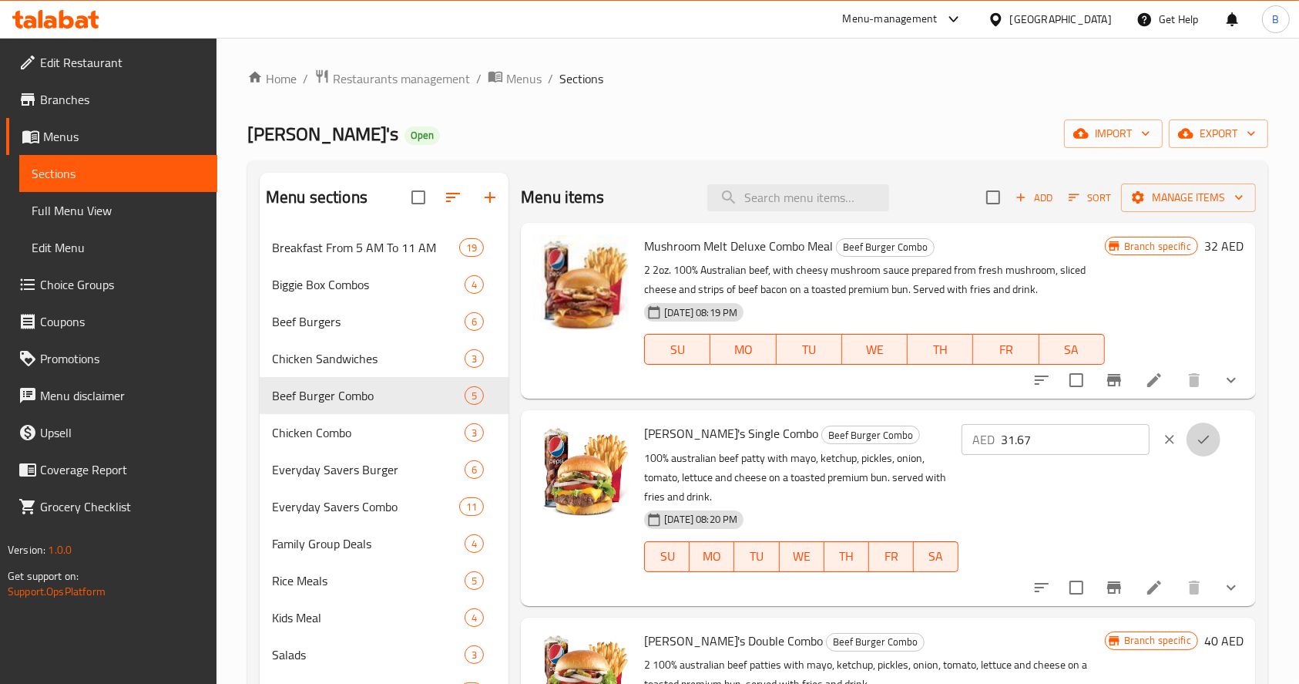
click at [1190, 438] on button "ok" at bounding box center [1204, 439] width 34 height 34
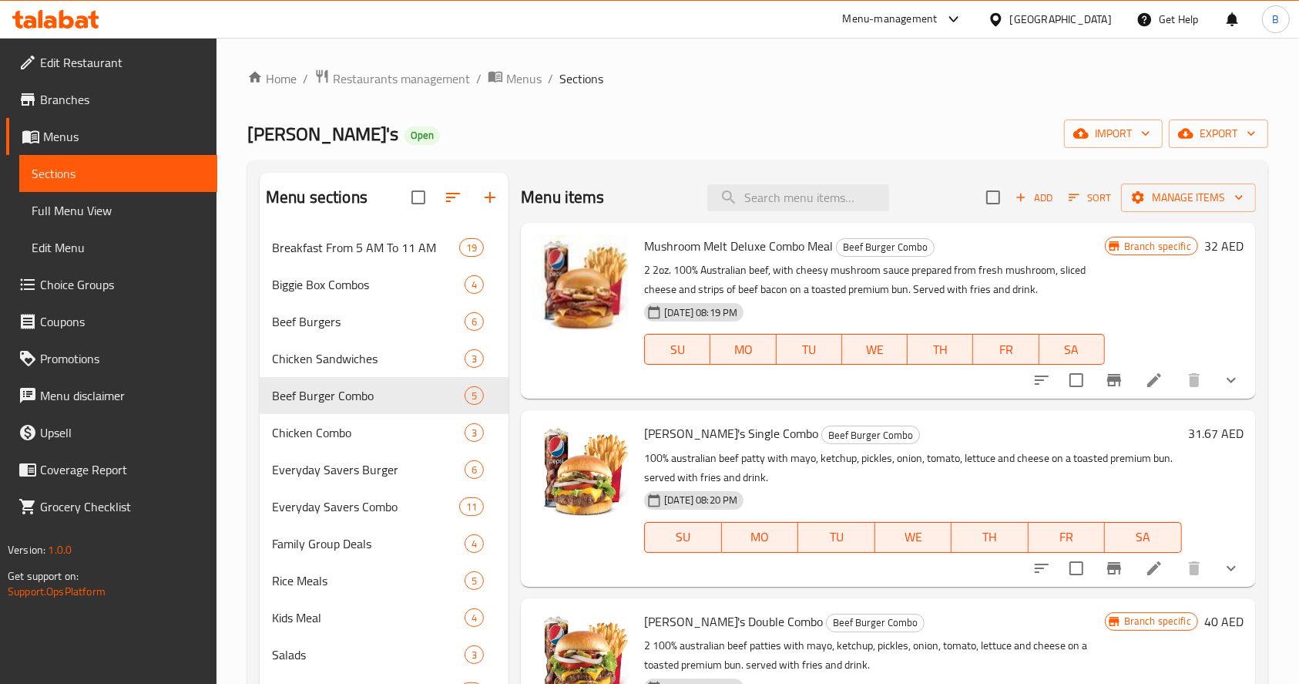
click at [1188, 432] on h6 "31.67 AED" at bounding box center [1215, 433] width 55 height 22
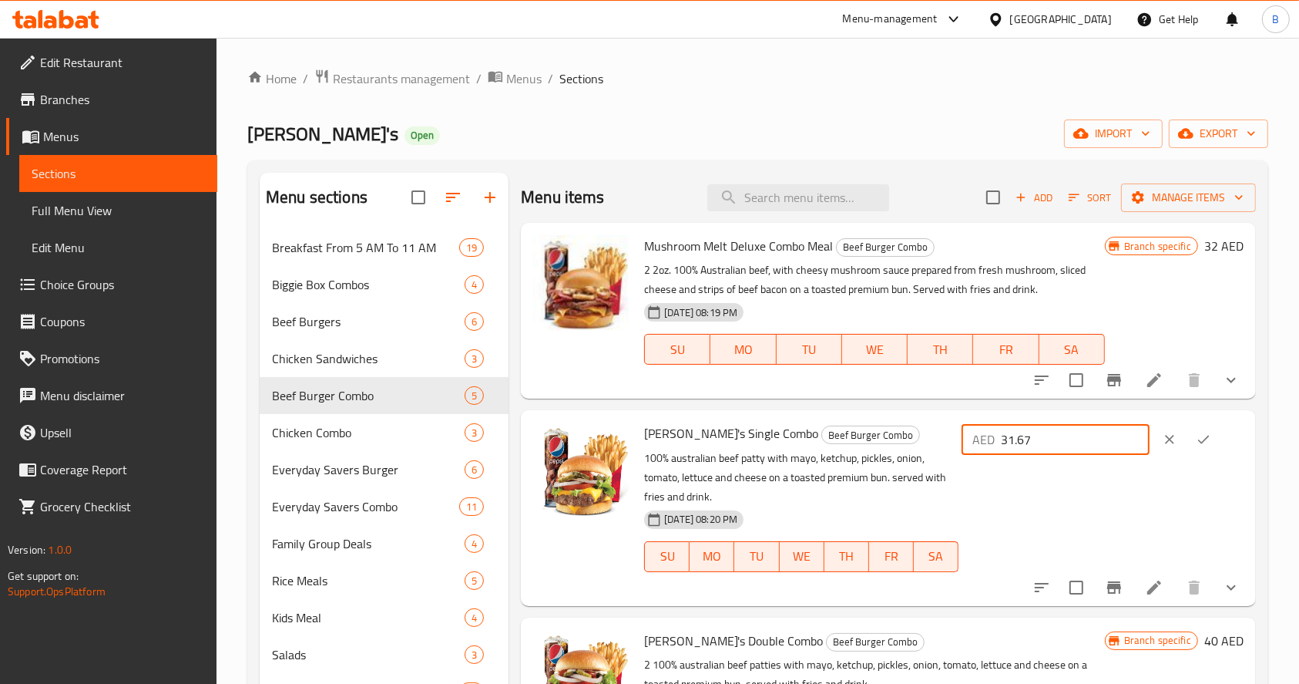
click at [1030, 439] on input "31.67" at bounding box center [1075, 439] width 149 height 31
type input "33.67"
click at [1196, 435] on icon "ok" at bounding box center [1203, 439] width 15 height 15
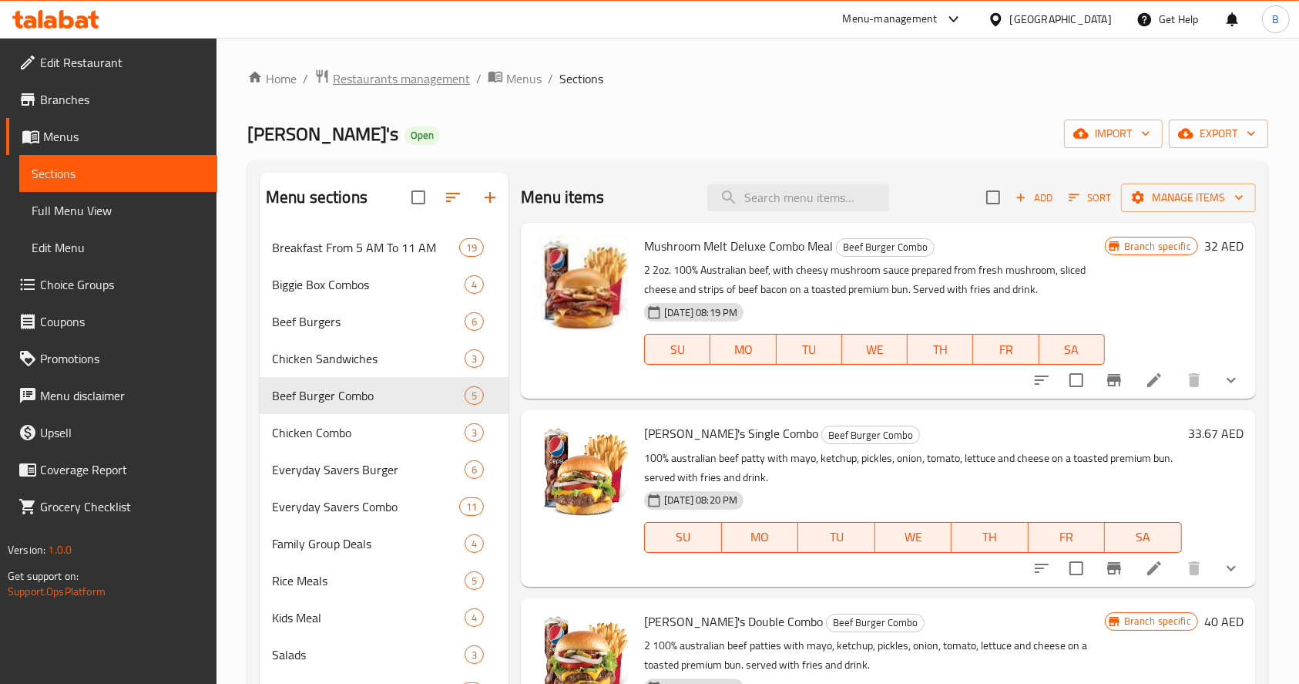
click at [371, 88] on span "Restaurants management" at bounding box center [401, 78] width 137 height 18
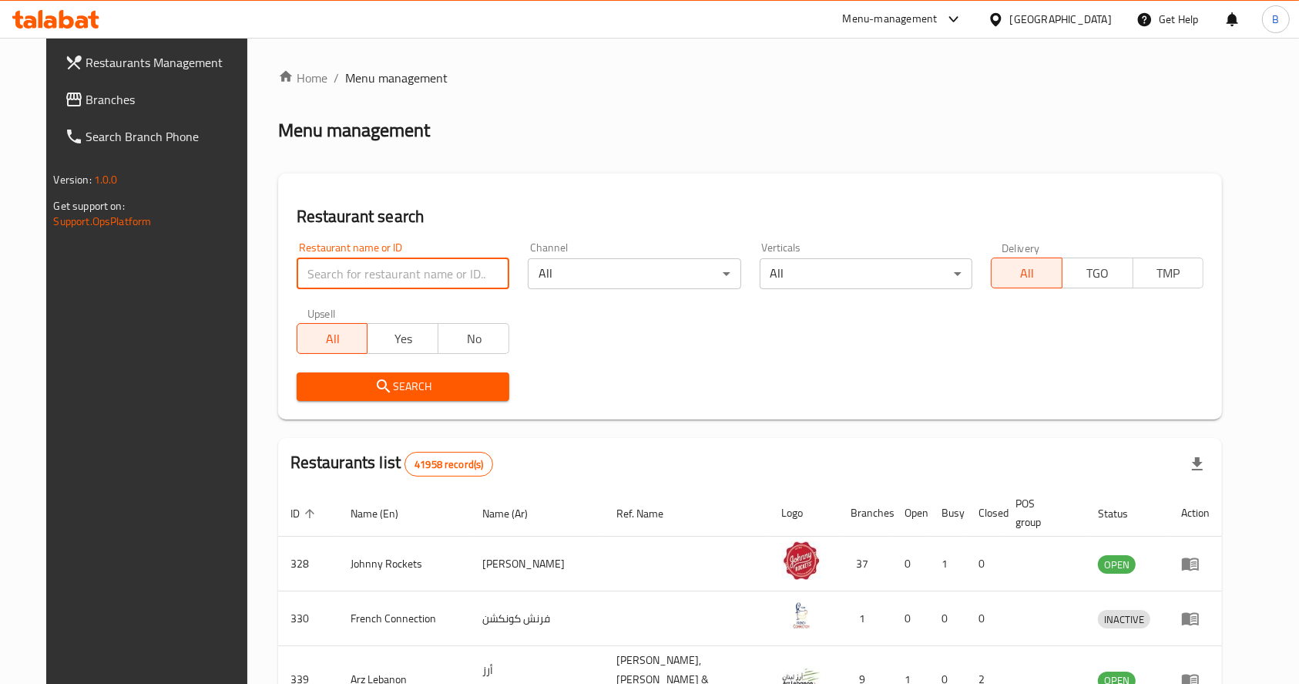
click at [356, 272] on input "search" at bounding box center [403, 273] width 213 height 31
type input "[PERSON_NAME]"
click button "Search" at bounding box center [403, 386] width 213 height 29
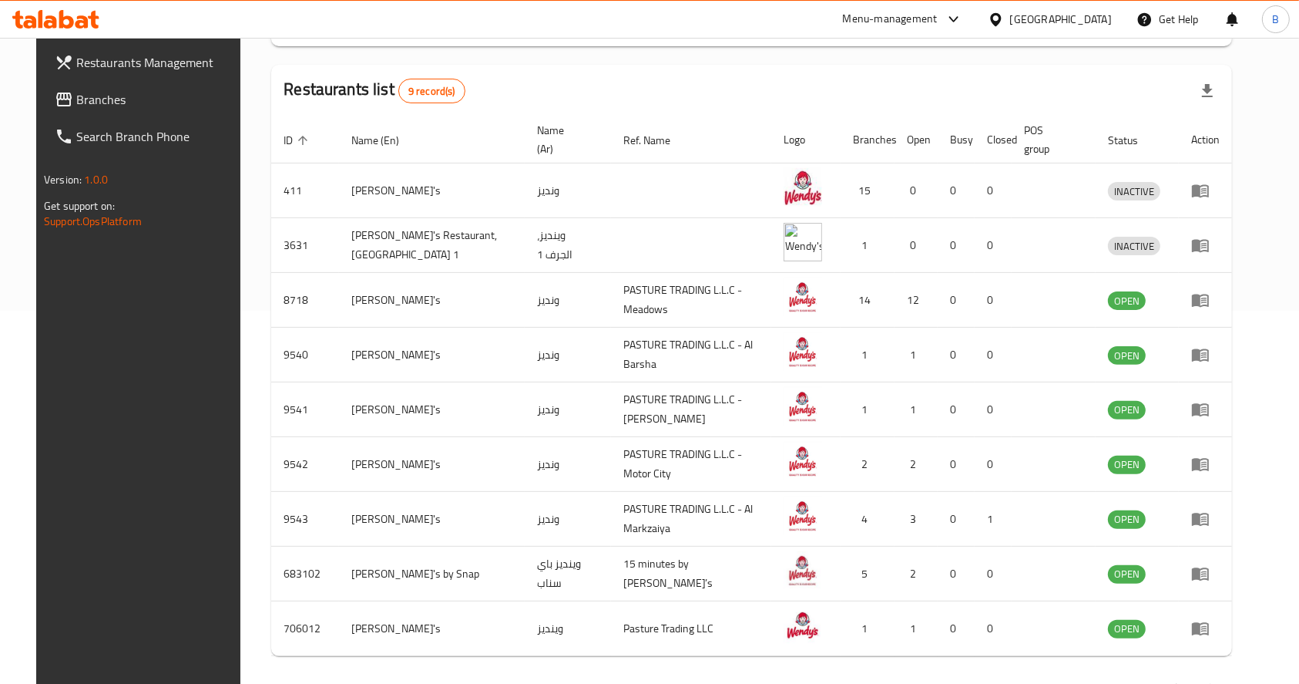
scroll to position [405, 0]
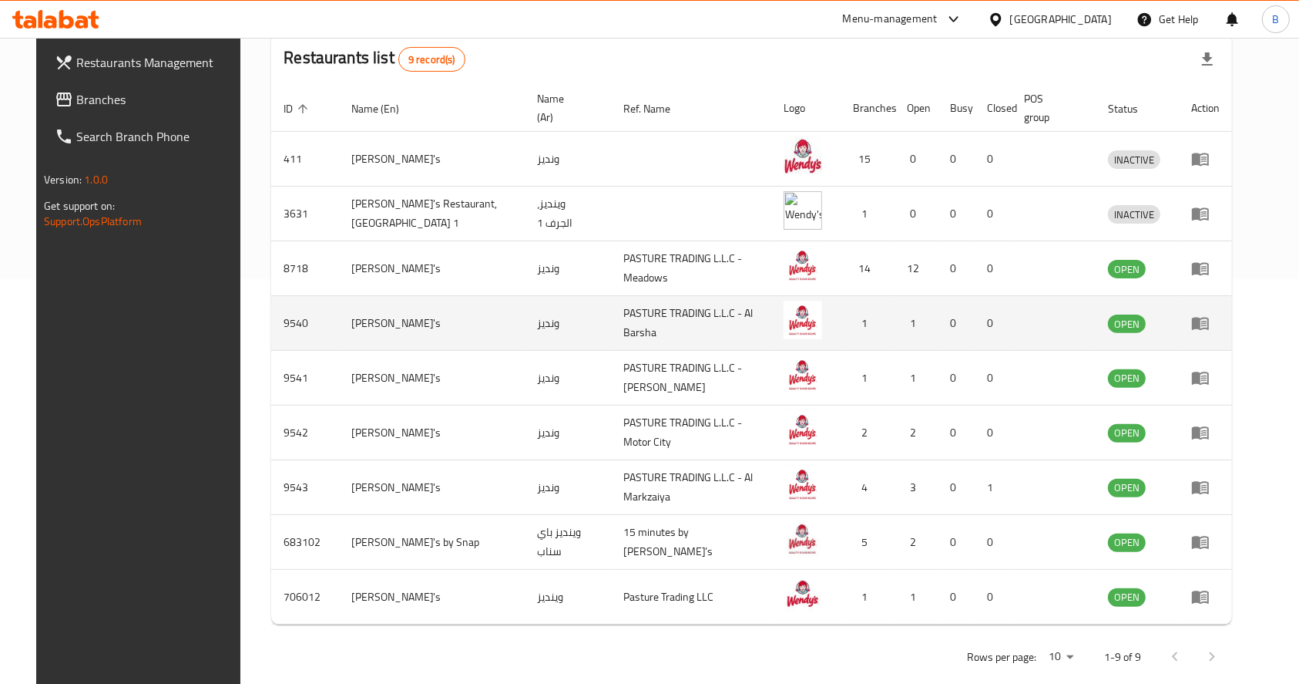
drag, startPoint x: 1232, startPoint y: 318, endPoint x: 1238, endPoint y: 310, distance: 10.4
click at [1232, 310] on td "enhanced table" at bounding box center [1205, 323] width 53 height 55
click at [1210, 314] on icon "enhanced table" at bounding box center [1200, 323] width 18 height 18
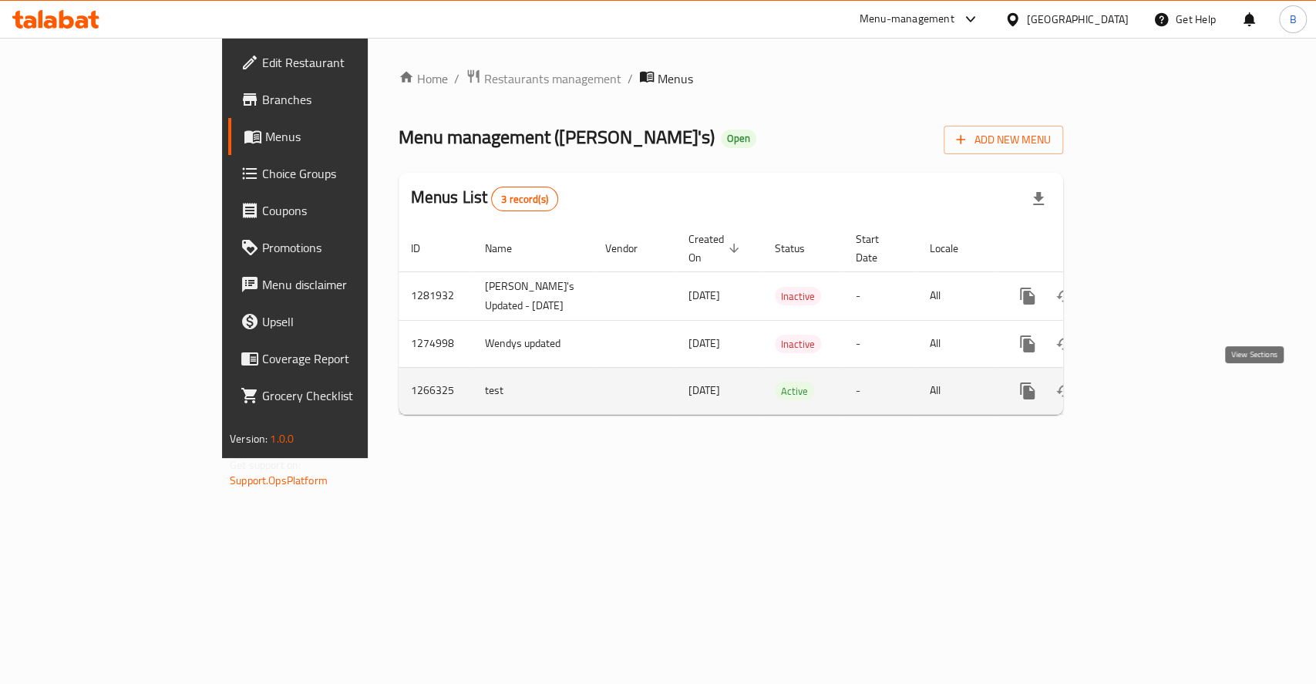
click at [1157, 403] on link "enhanced table" at bounding box center [1138, 390] width 37 height 37
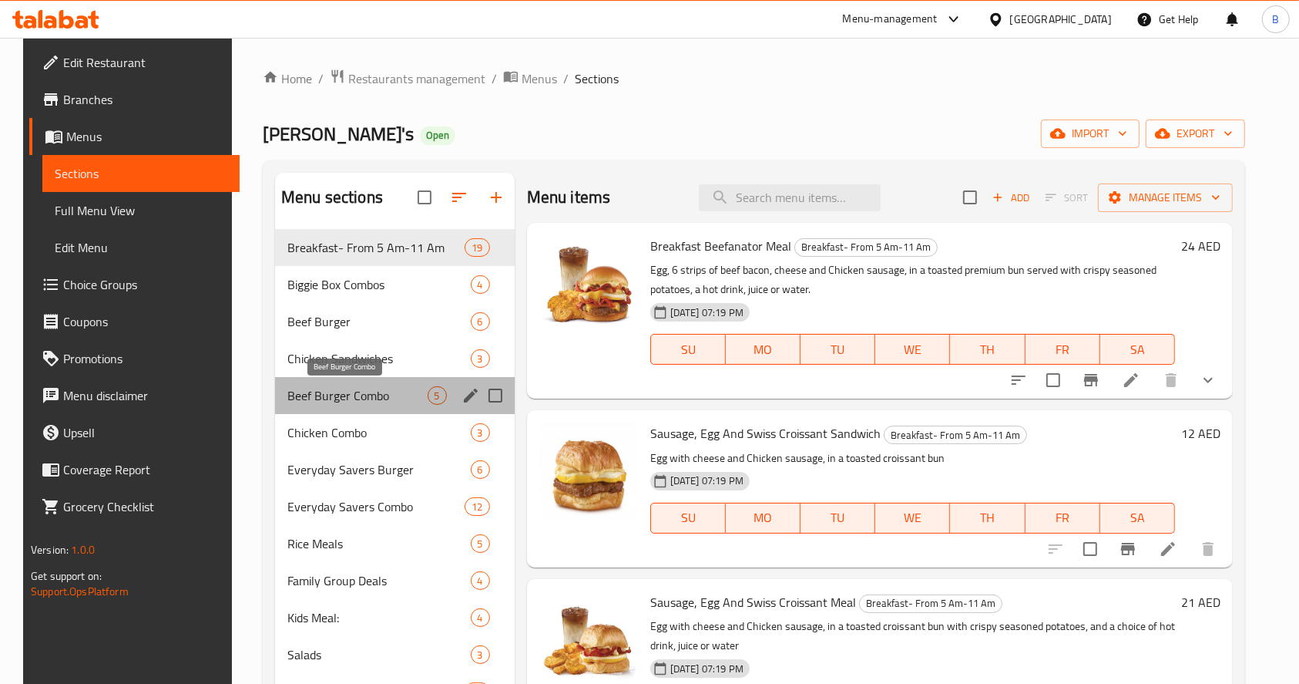
click at [378, 399] on span "Beef Burger Combo" at bounding box center [357, 395] width 140 height 18
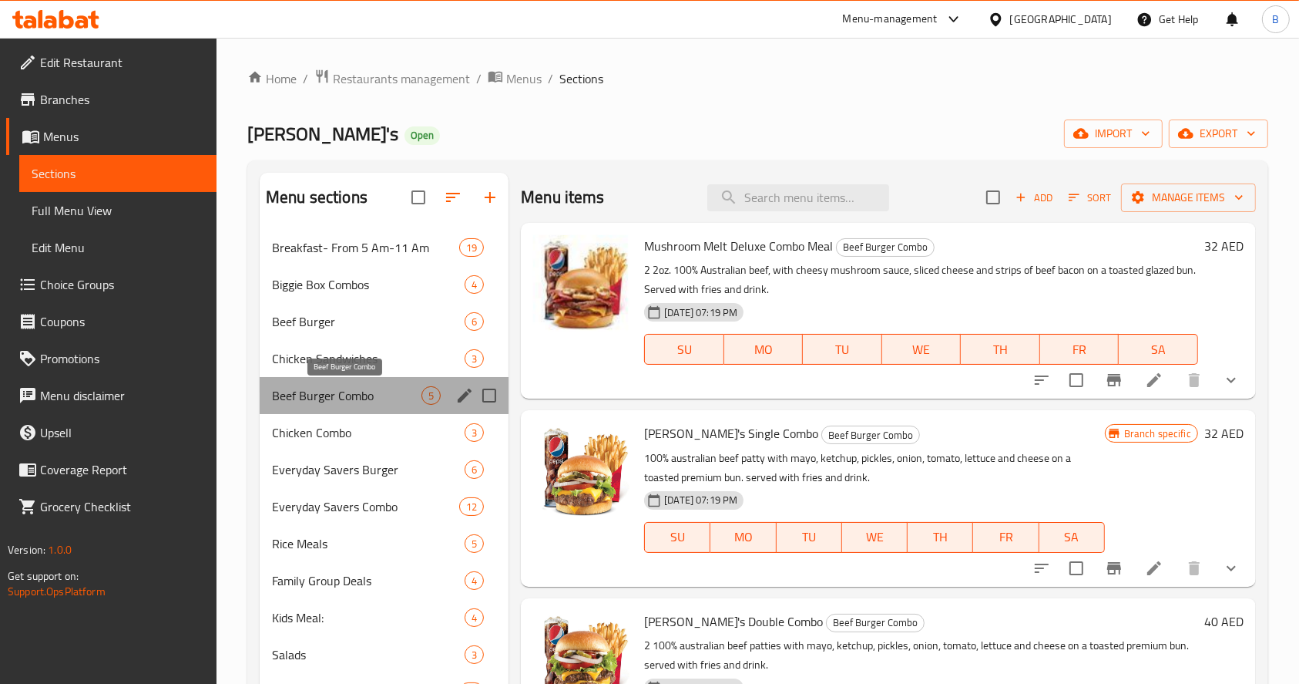
click at [378, 399] on span "Beef Burger Combo" at bounding box center [347, 395] width 150 height 18
click at [1205, 425] on h6 "32 AED" at bounding box center [1224, 433] width 39 height 22
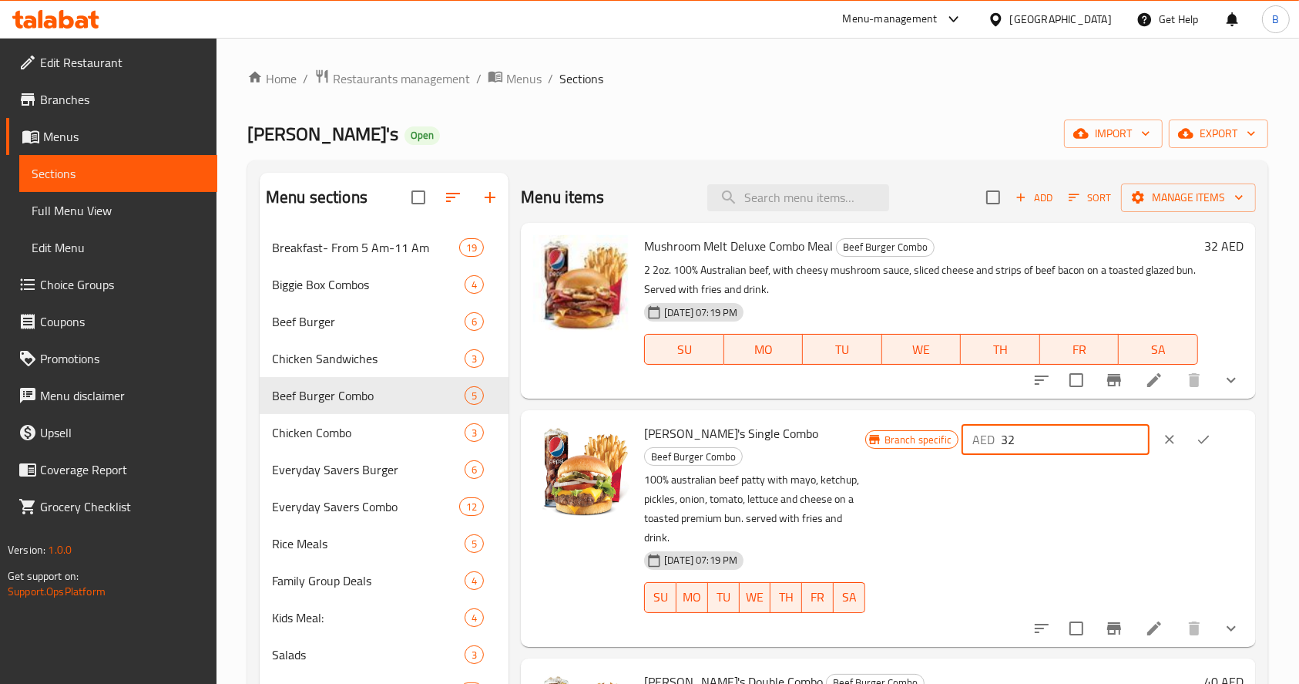
click at [1084, 442] on input "32" at bounding box center [1075, 439] width 149 height 31
type input "33.67"
click at [1198, 441] on icon "ok" at bounding box center [1204, 439] width 12 height 8
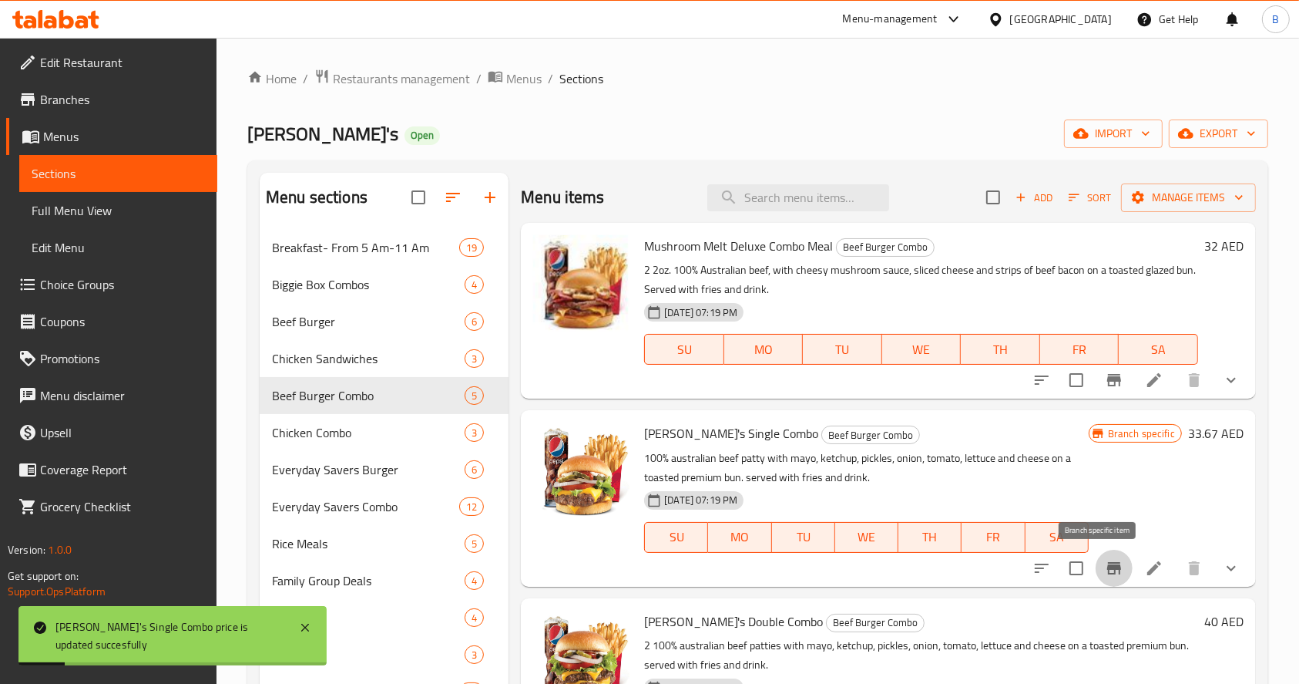
click at [1105, 575] on icon "Branch-specific-item" at bounding box center [1114, 568] width 18 height 18
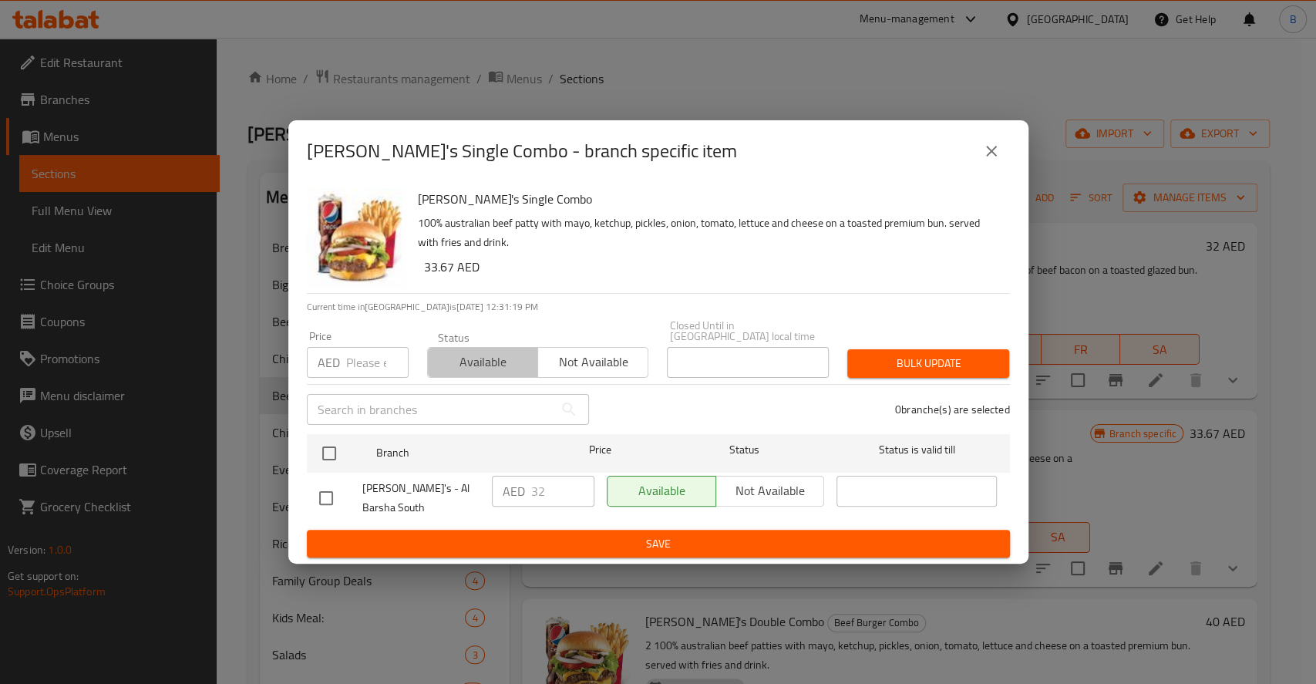
click at [491, 356] on span "Available" at bounding box center [483, 362] width 98 height 22
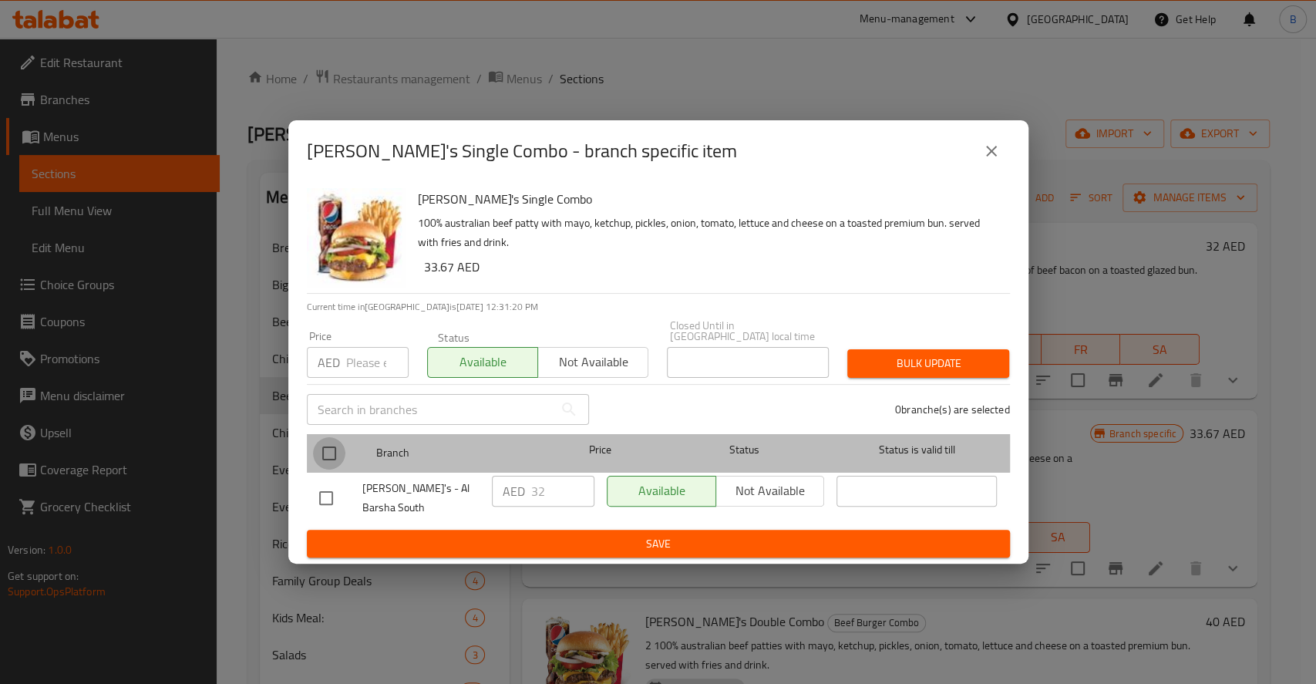
click at [331, 453] on input "checkbox" at bounding box center [329, 453] width 32 height 32
checkbox input "true"
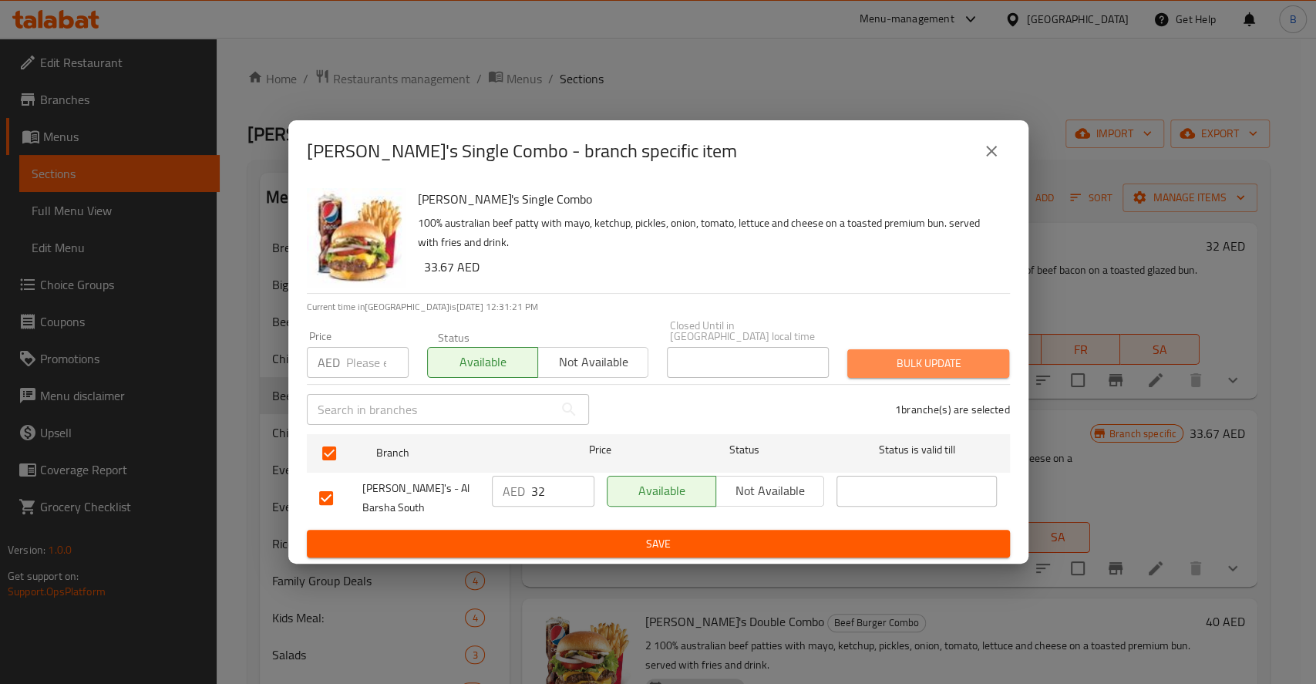
click at [873, 361] on span "Bulk update" at bounding box center [927, 363] width 137 height 19
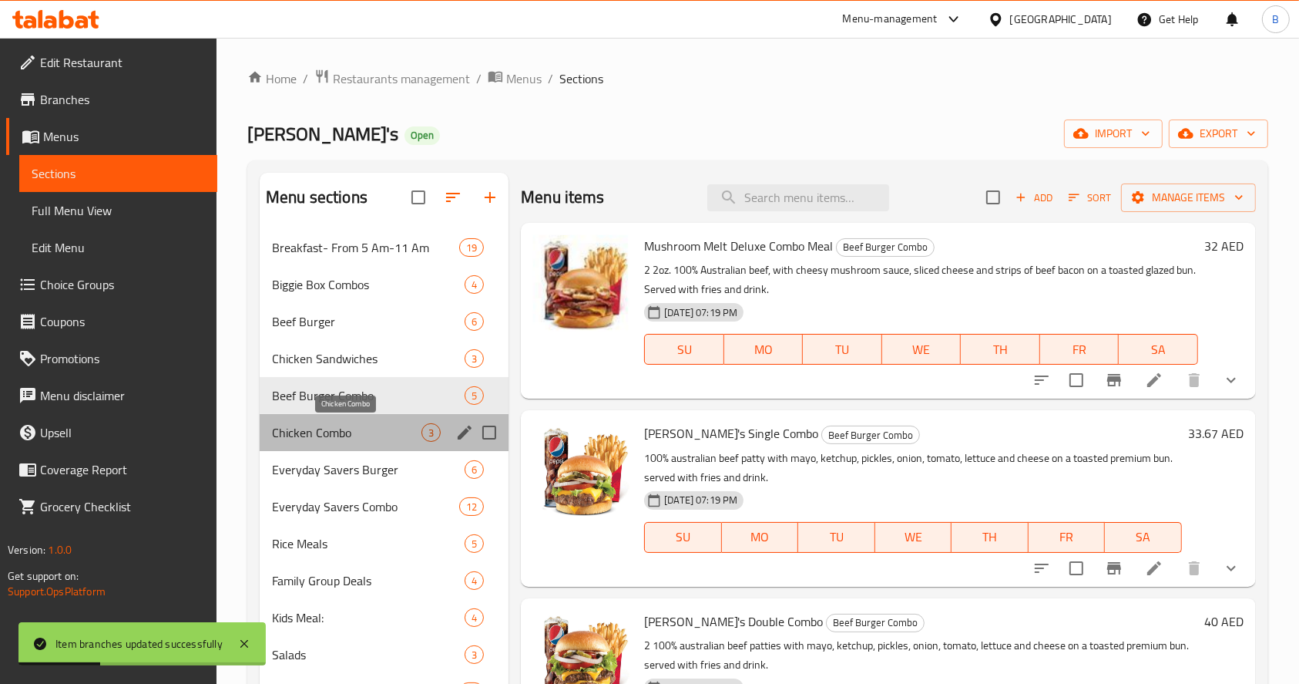
click at [344, 441] on span "Chicken Combo" at bounding box center [347, 432] width 150 height 18
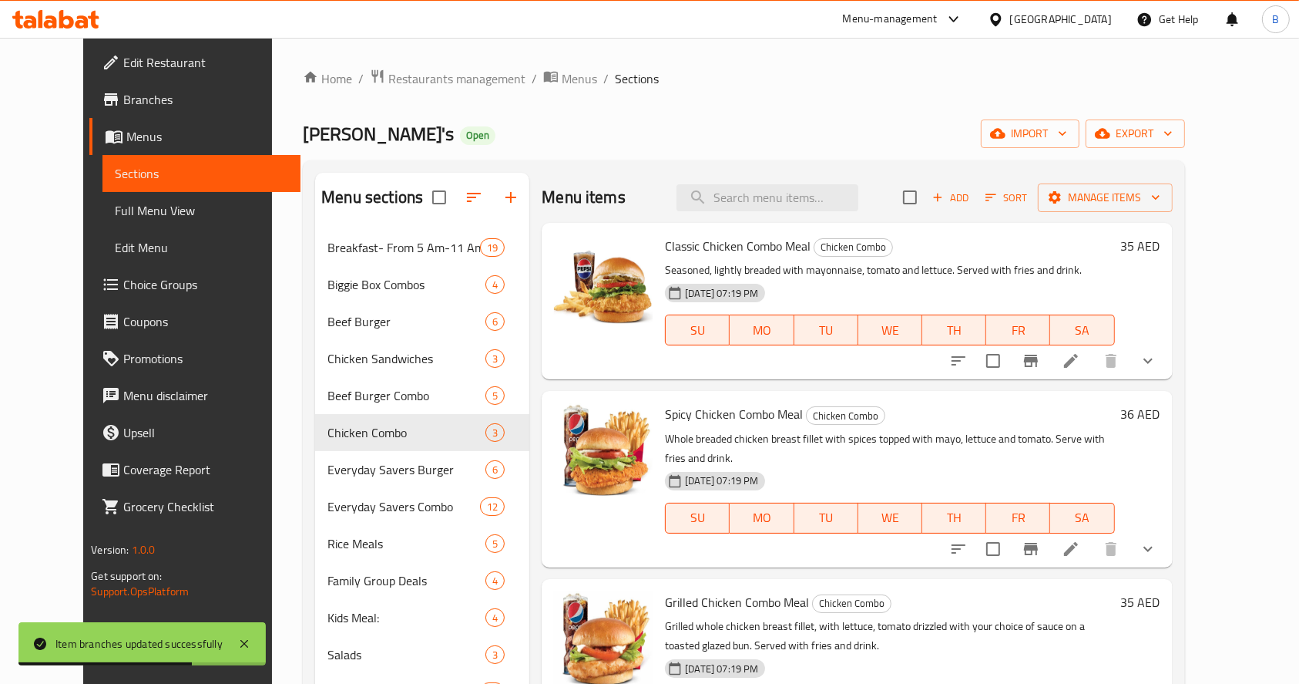
click at [1161, 251] on h6 "35 AED" at bounding box center [1140, 246] width 39 height 22
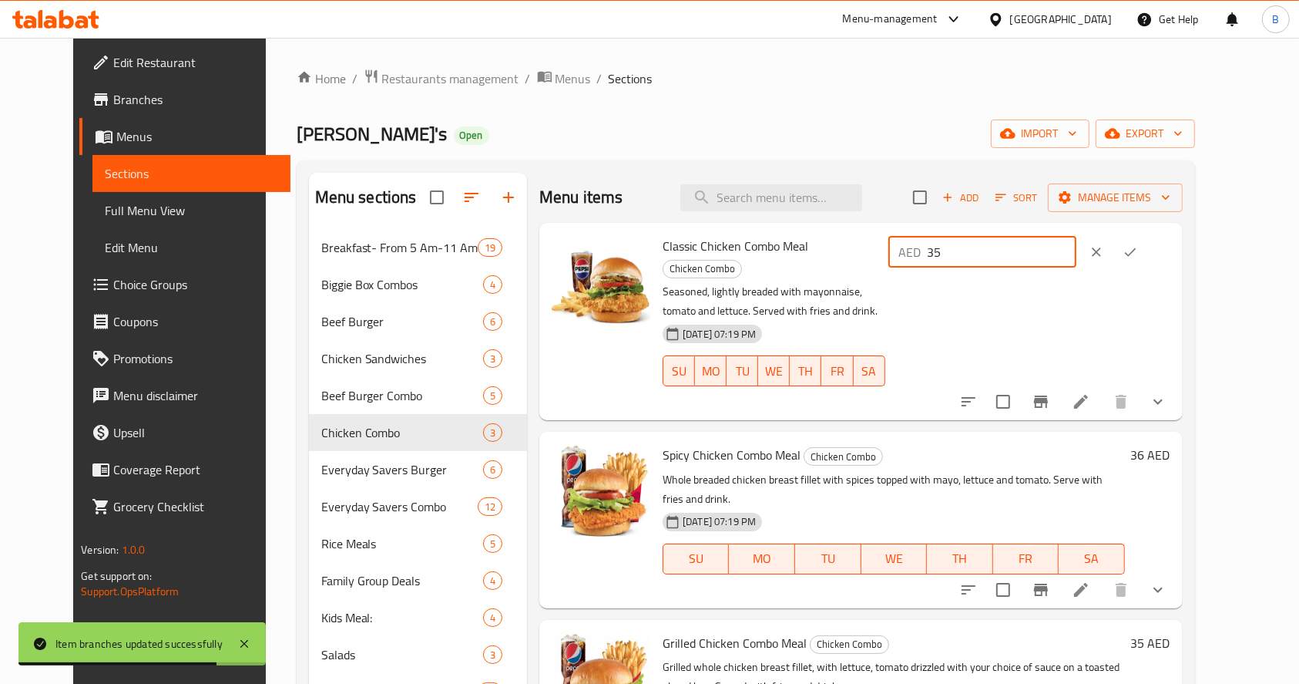
click at [1077, 255] on input "35" at bounding box center [1002, 252] width 149 height 31
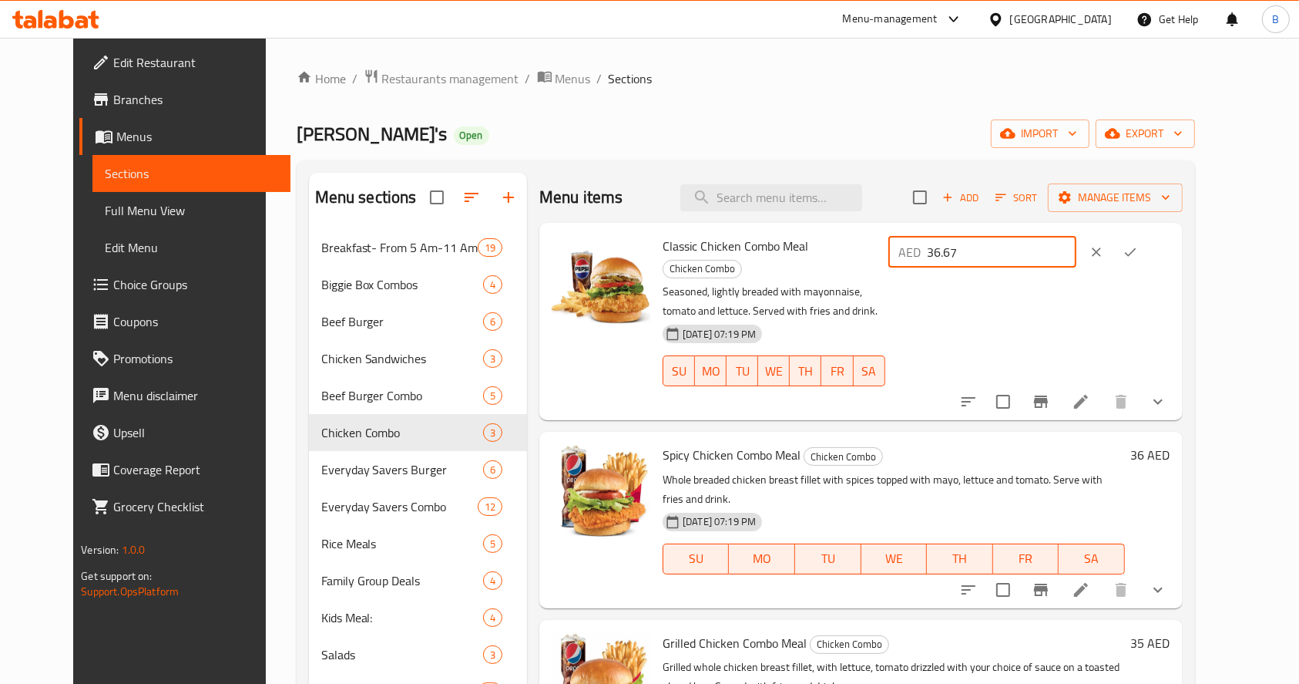
type input "36.67"
click at [1138, 250] on icon "ok" at bounding box center [1130, 251] width 15 height 15
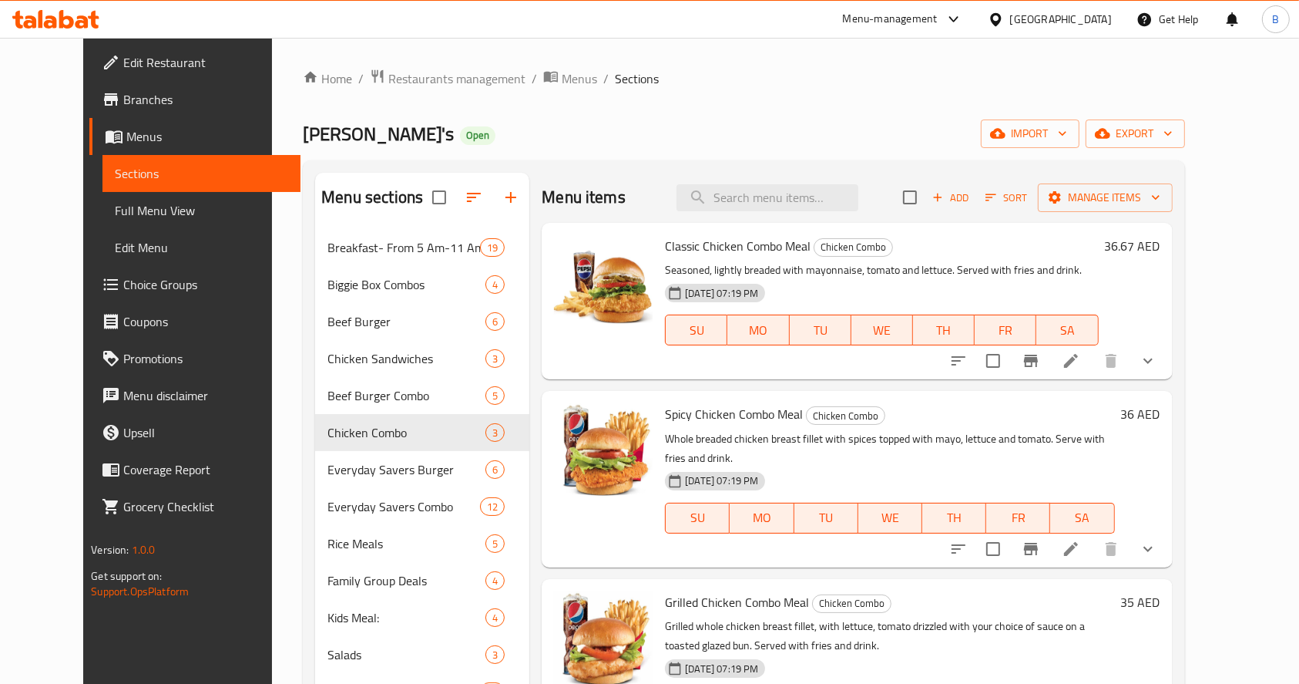
click at [1161, 410] on div "36 AED" at bounding box center [1137, 414] width 45 height 22
click at [1161, 411] on h6 "36 AED" at bounding box center [1140, 414] width 39 height 22
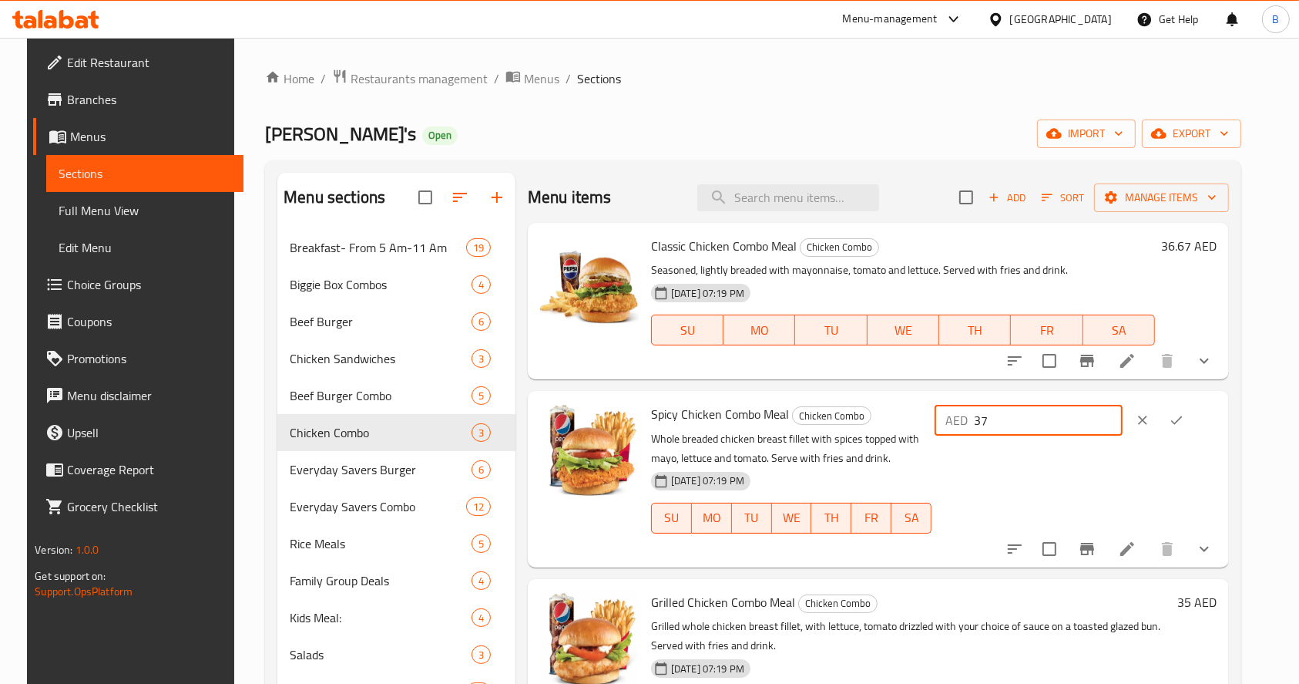
click at [1123, 416] on input "37" at bounding box center [1048, 420] width 149 height 31
type input "37.67"
click at [1185, 412] on icon "ok" at bounding box center [1176, 419] width 15 height 15
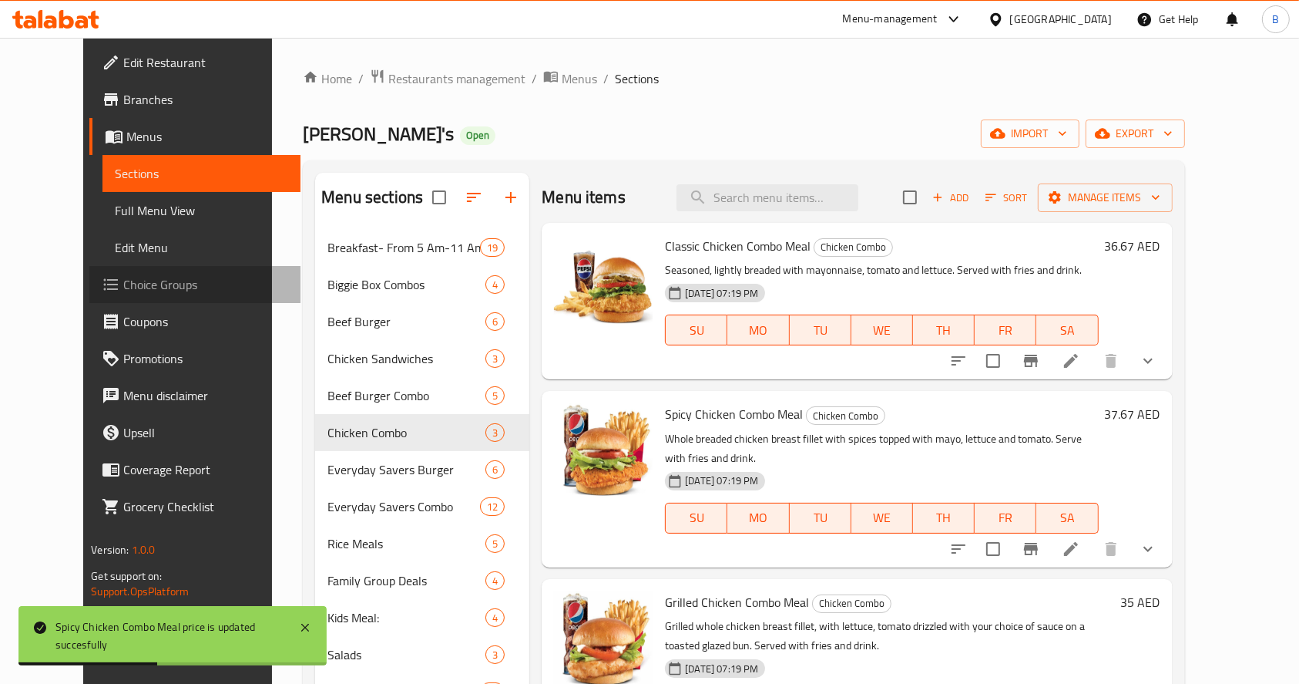
click at [123, 286] on span "Choice Groups" at bounding box center [205, 284] width 165 height 18
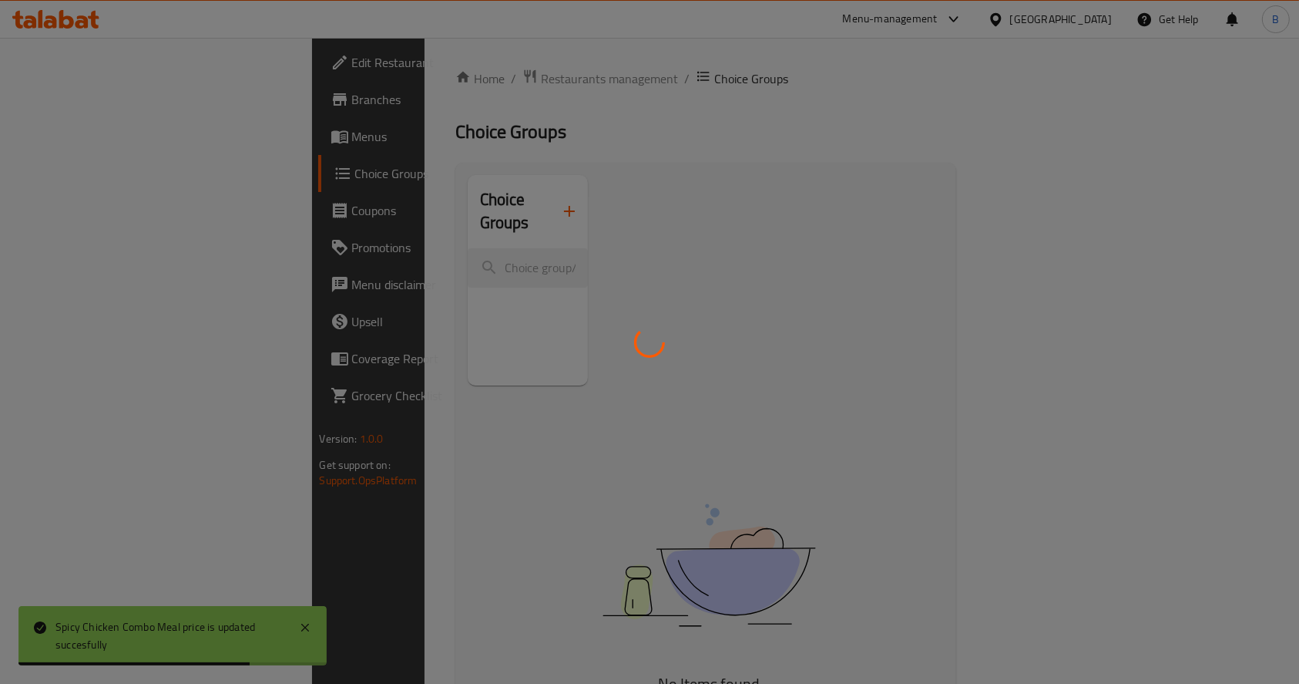
click at [388, 247] on div at bounding box center [649, 342] width 1299 height 684
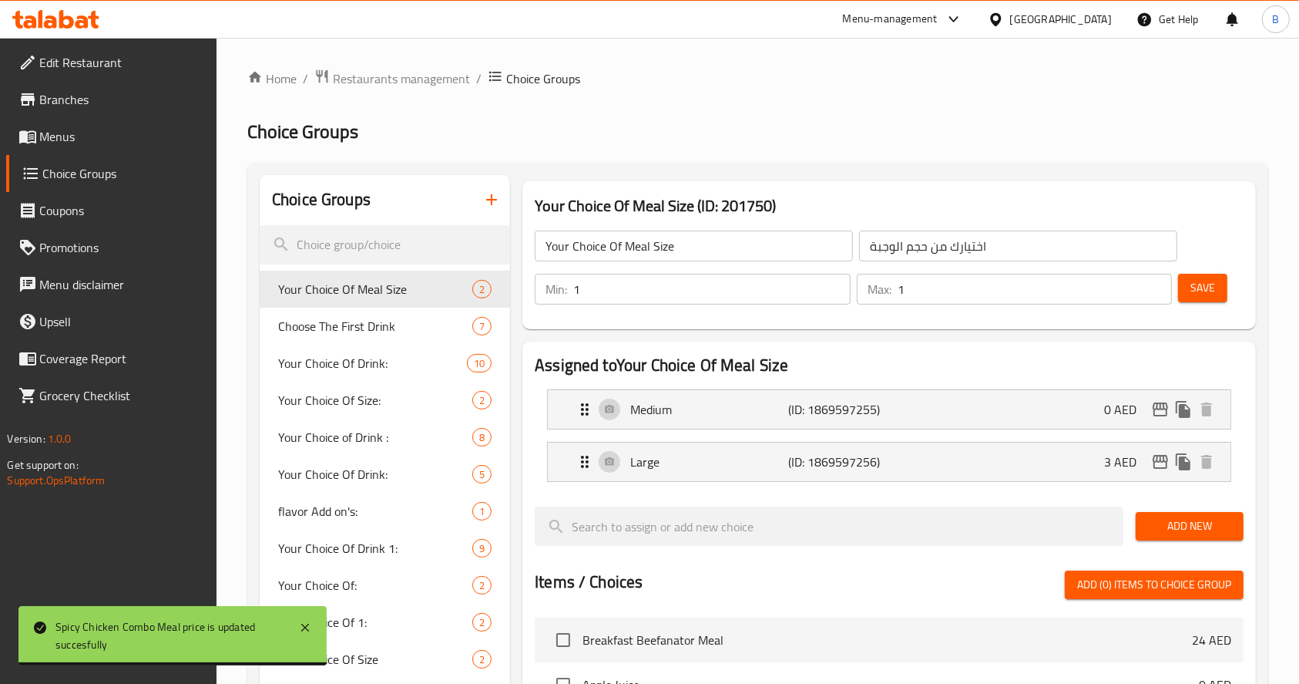
click at [388, 247] on input "search" at bounding box center [385, 244] width 250 height 39
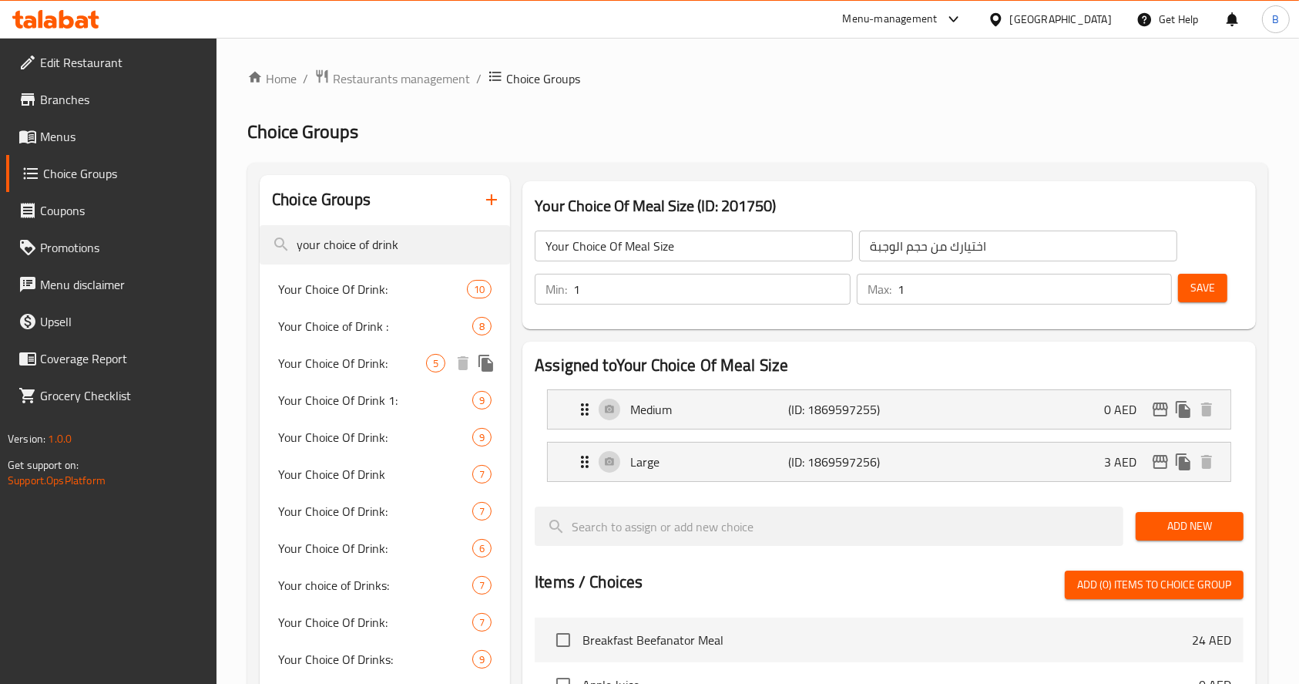
type input "your choice of drink"
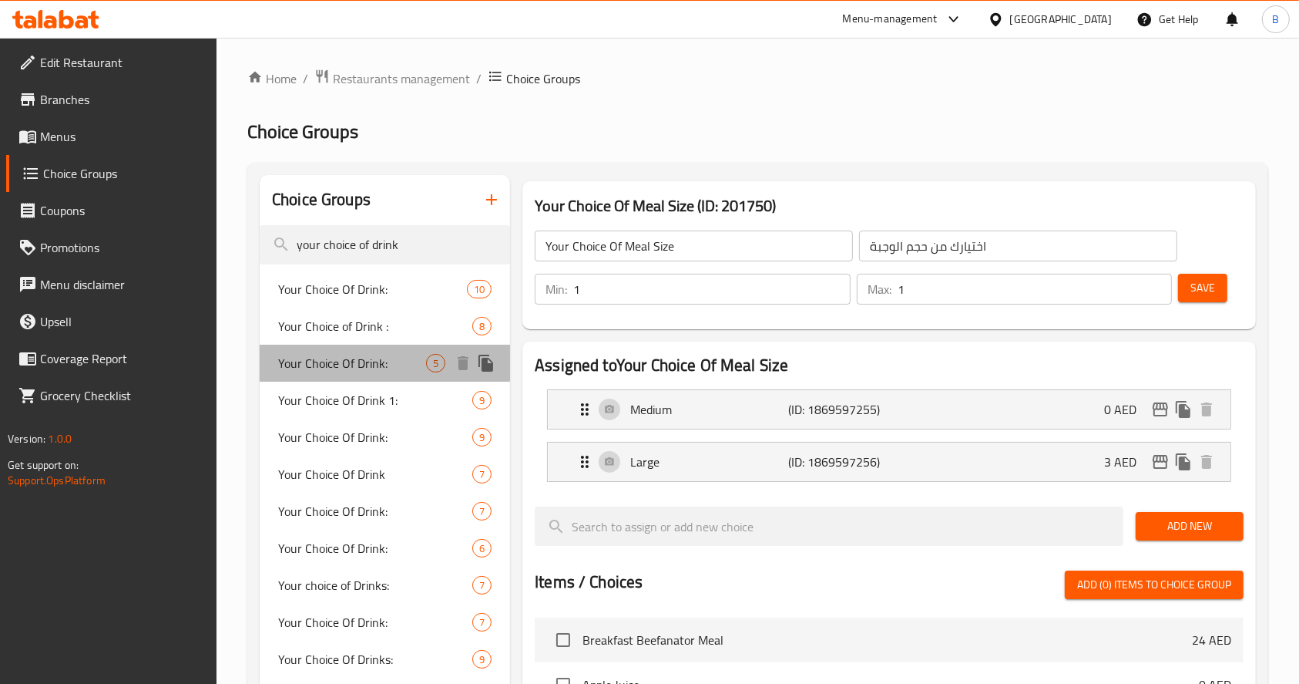
click at [347, 362] on span "Your Choice Of Drink:" at bounding box center [352, 363] width 148 height 18
type input "Your Choice Of Drink:"
type input "اختيارك من المشروب:"
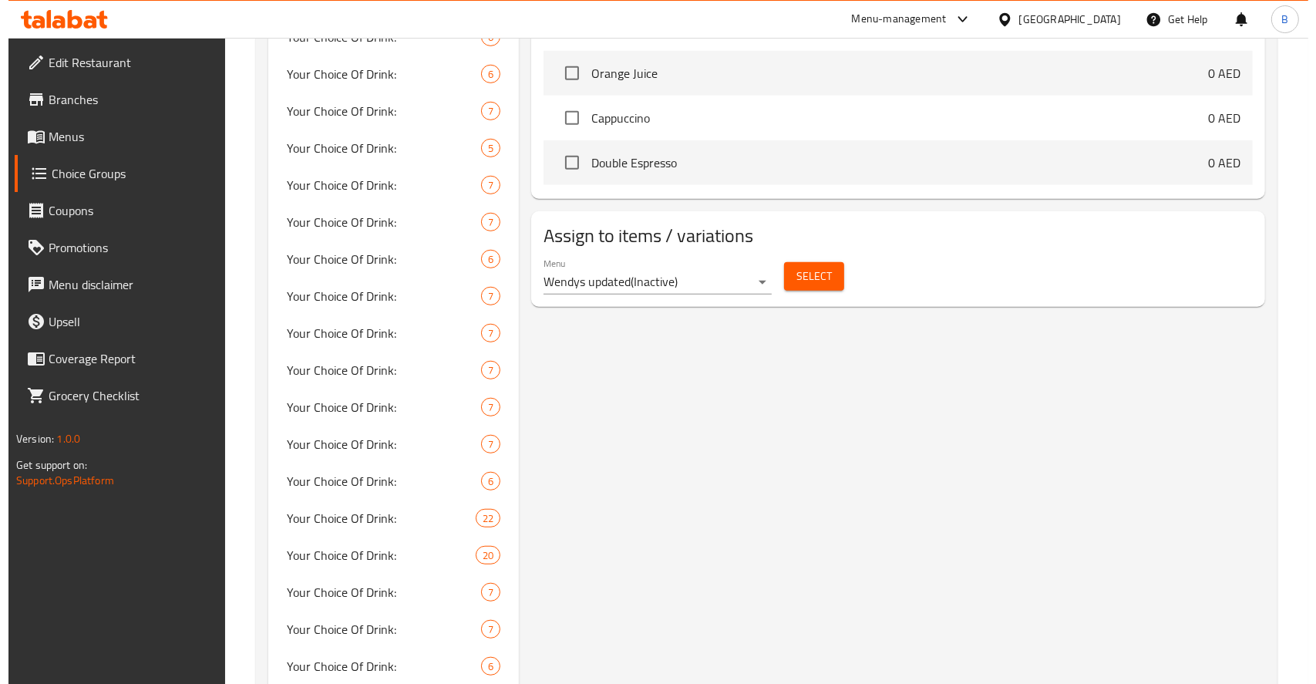
scroll to position [1004, 0]
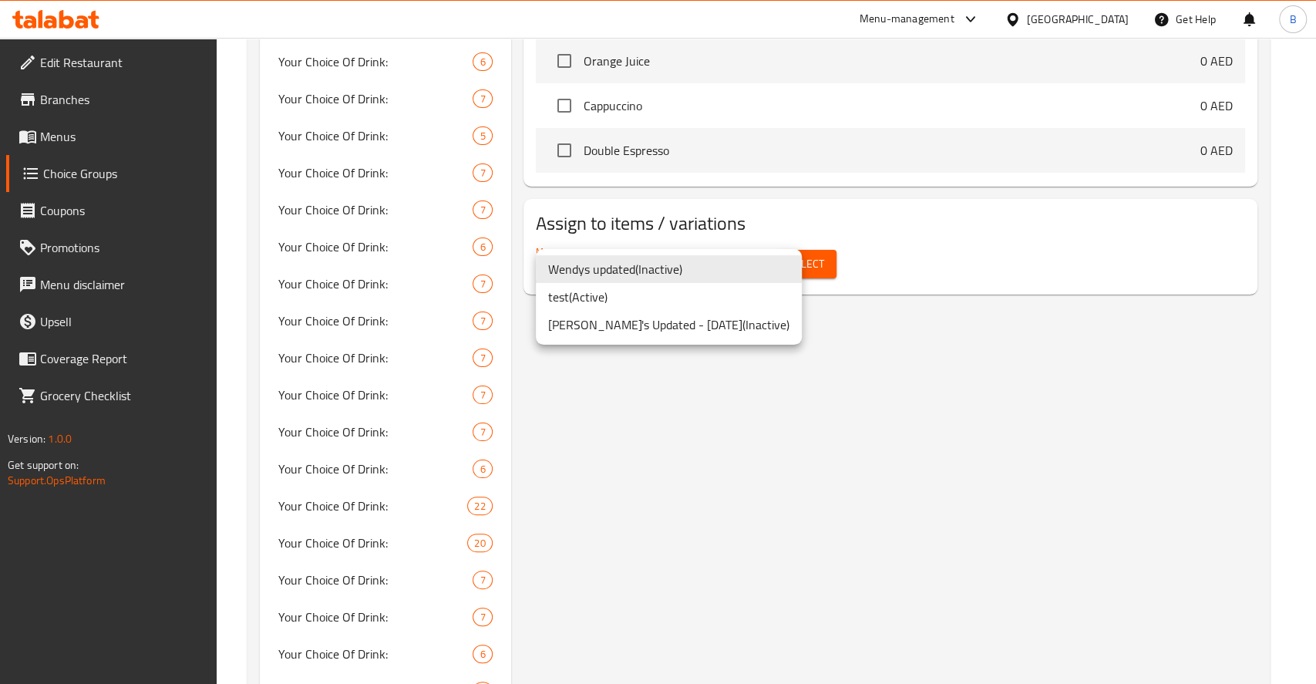
click at [611, 297] on li "test ( Active )" at bounding box center [669, 297] width 266 height 28
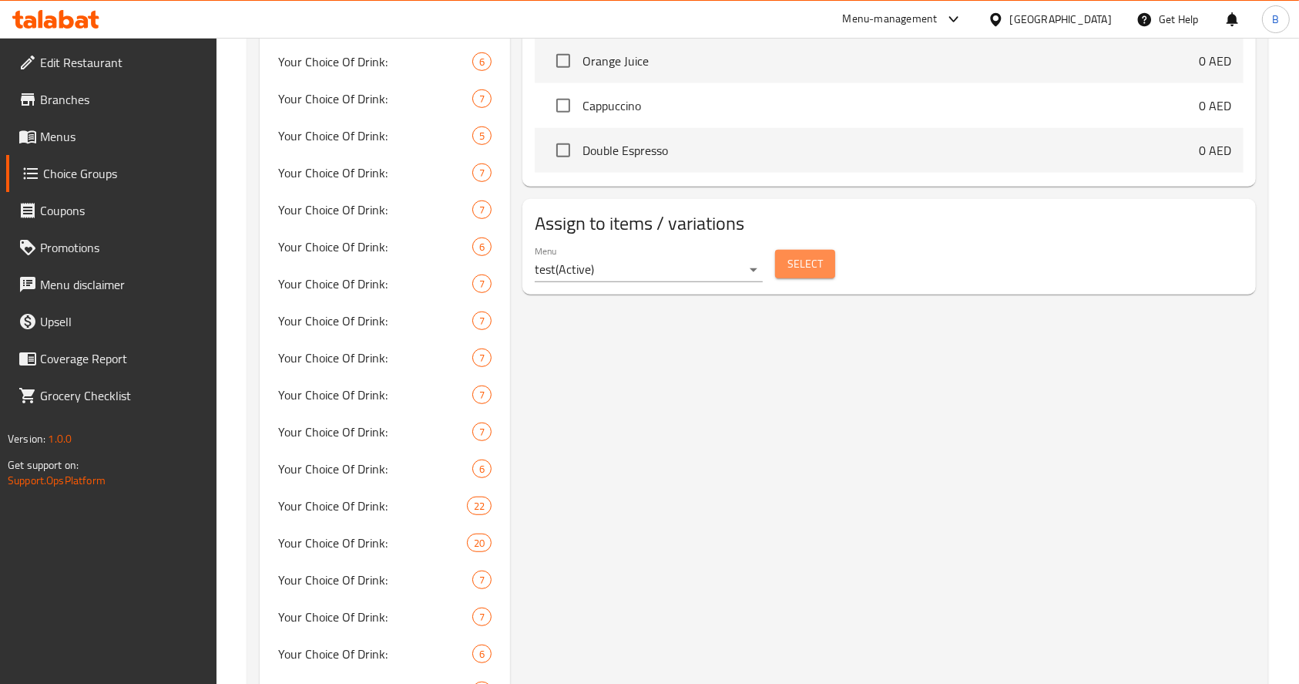
click at [797, 254] on span "Select" at bounding box center [805, 263] width 35 height 19
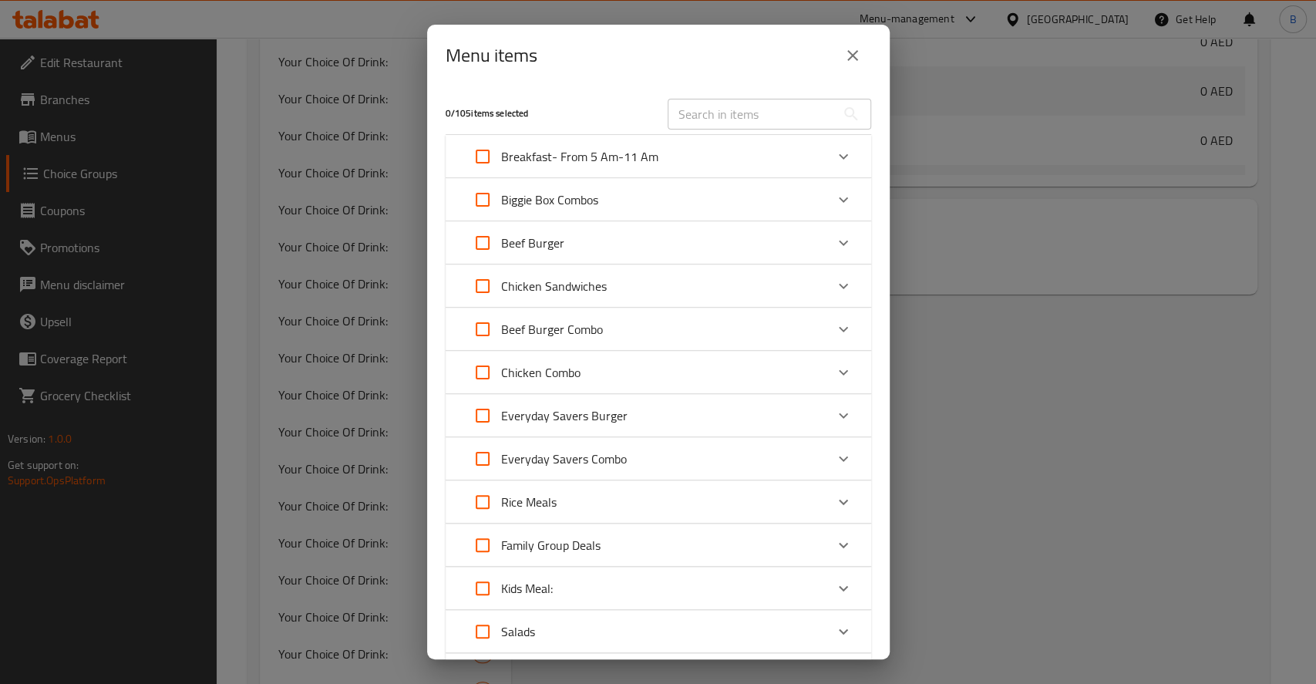
click at [825, 314] on div "Expand" at bounding box center [843, 329] width 37 height 37
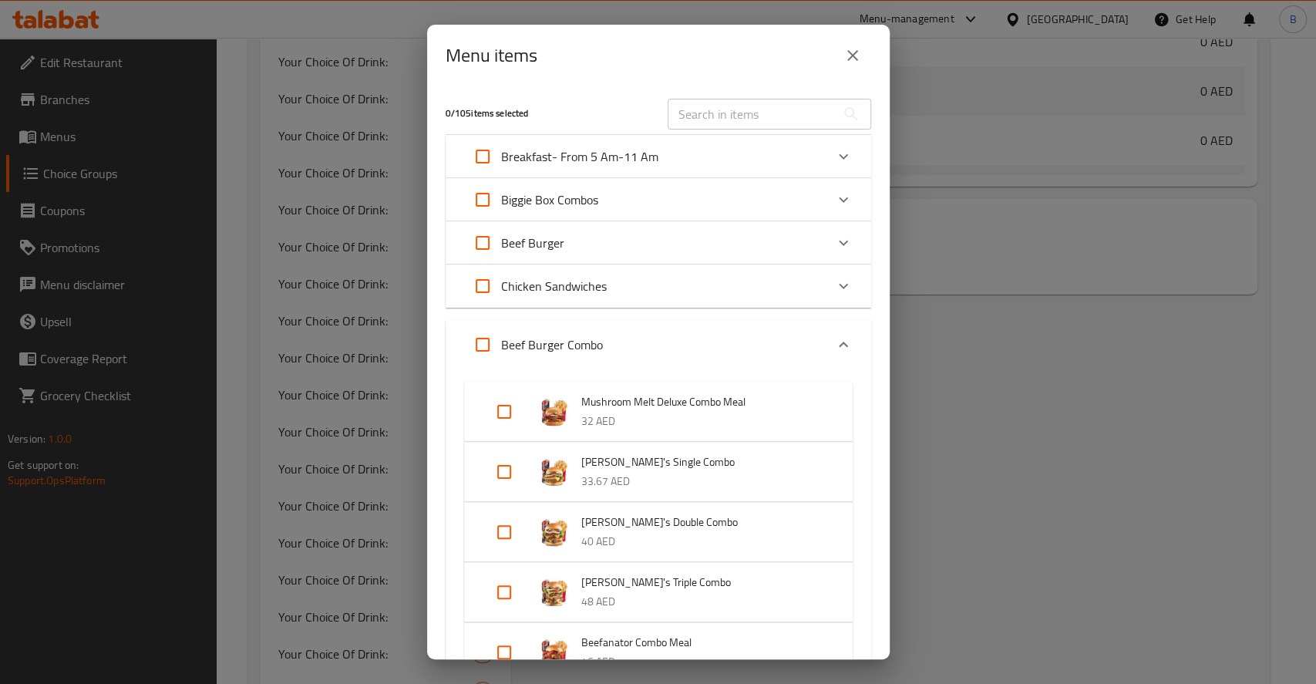
click at [507, 469] on input "Expand" at bounding box center [504, 471] width 37 height 37
checkbox input "true"
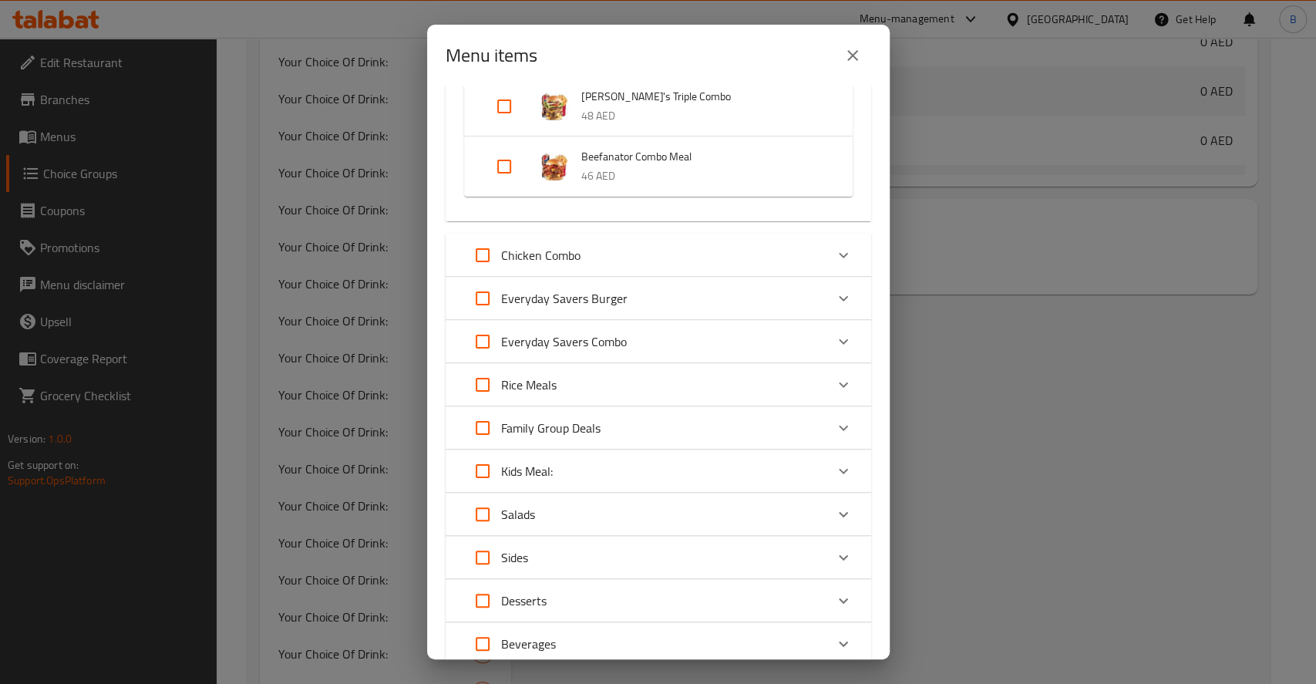
scroll to position [523, 0]
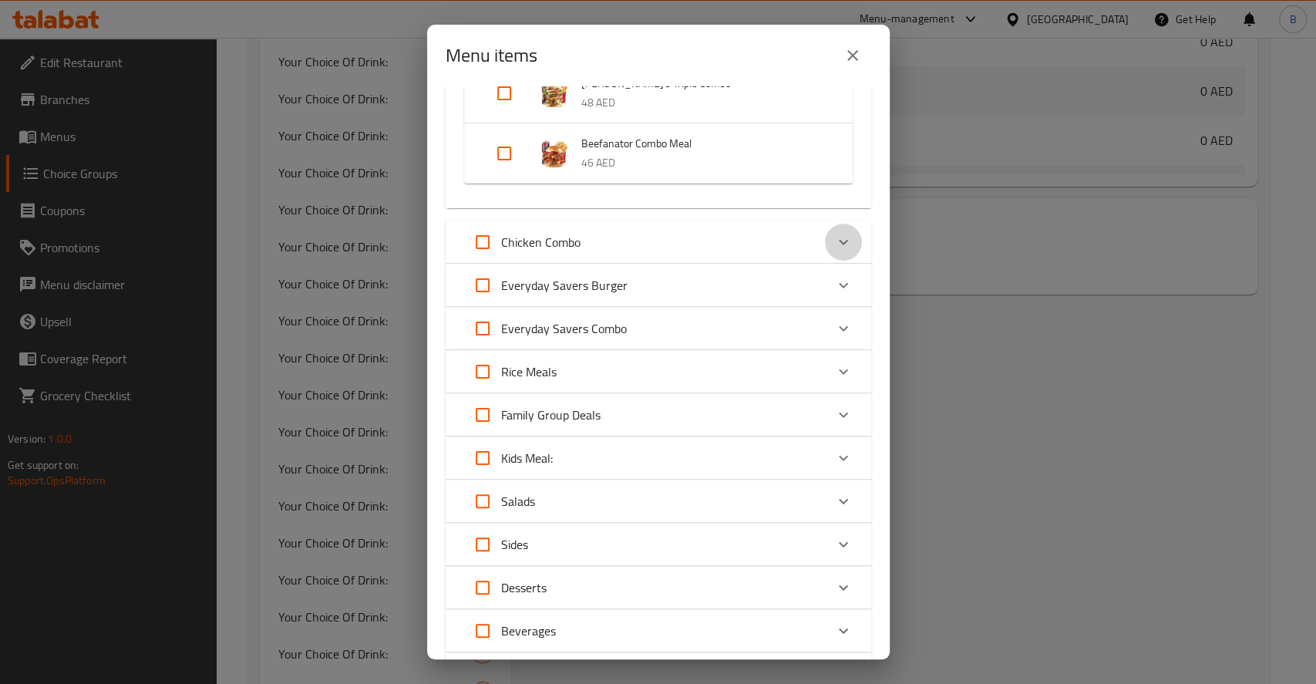
click at [825, 238] on div "Expand" at bounding box center [843, 241] width 37 height 37
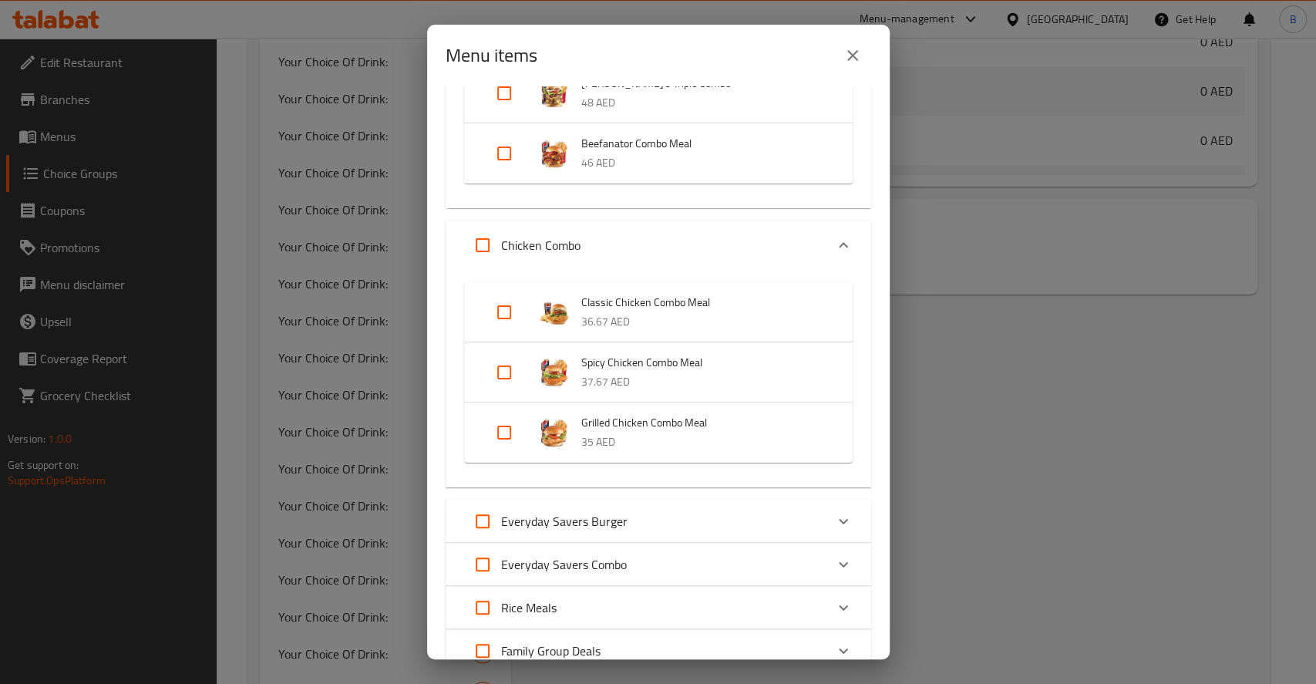
click at [503, 305] on input "Expand" at bounding box center [504, 312] width 37 height 37
checkbox input "true"
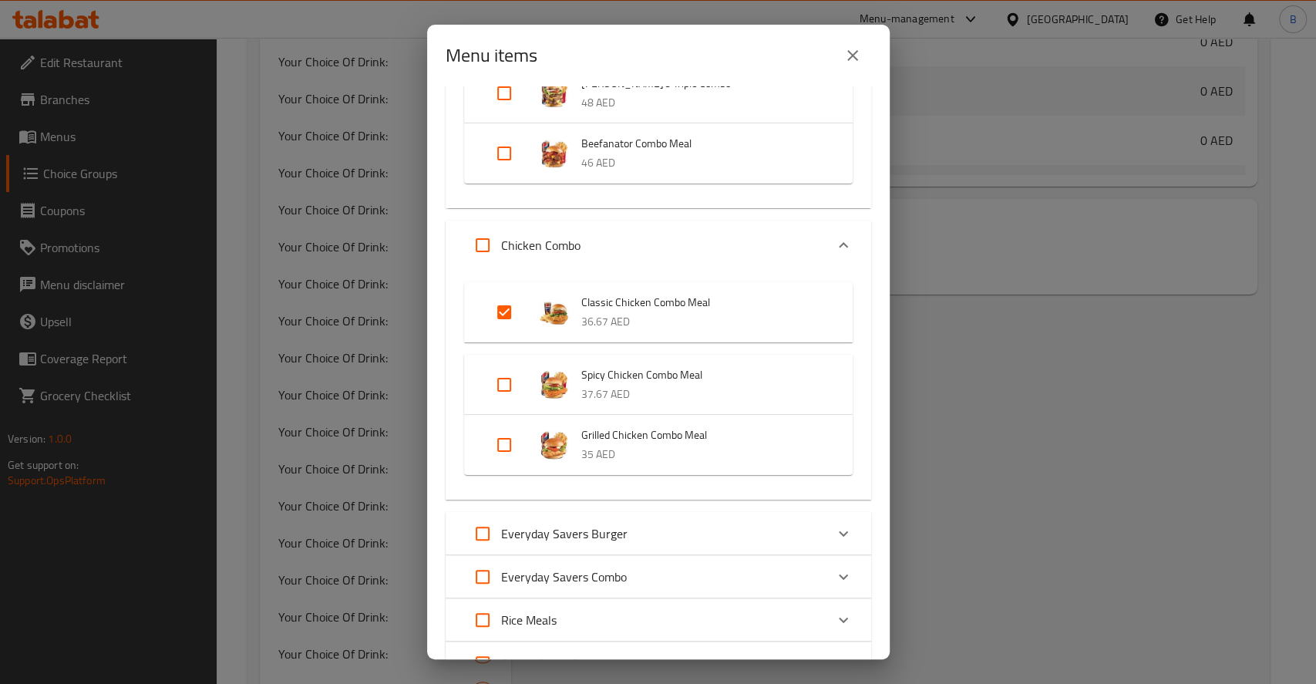
click at [509, 382] on input "Expand" at bounding box center [504, 384] width 37 height 37
checkbox input "true"
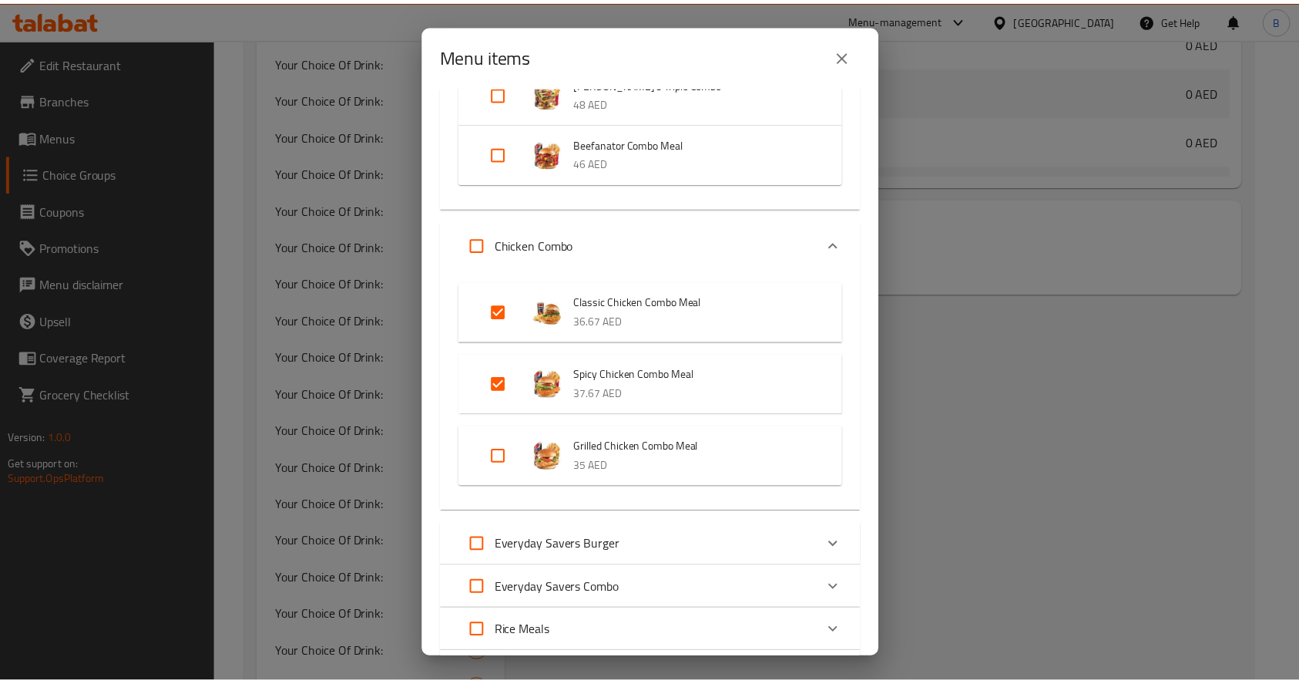
scroll to position [969, 0]
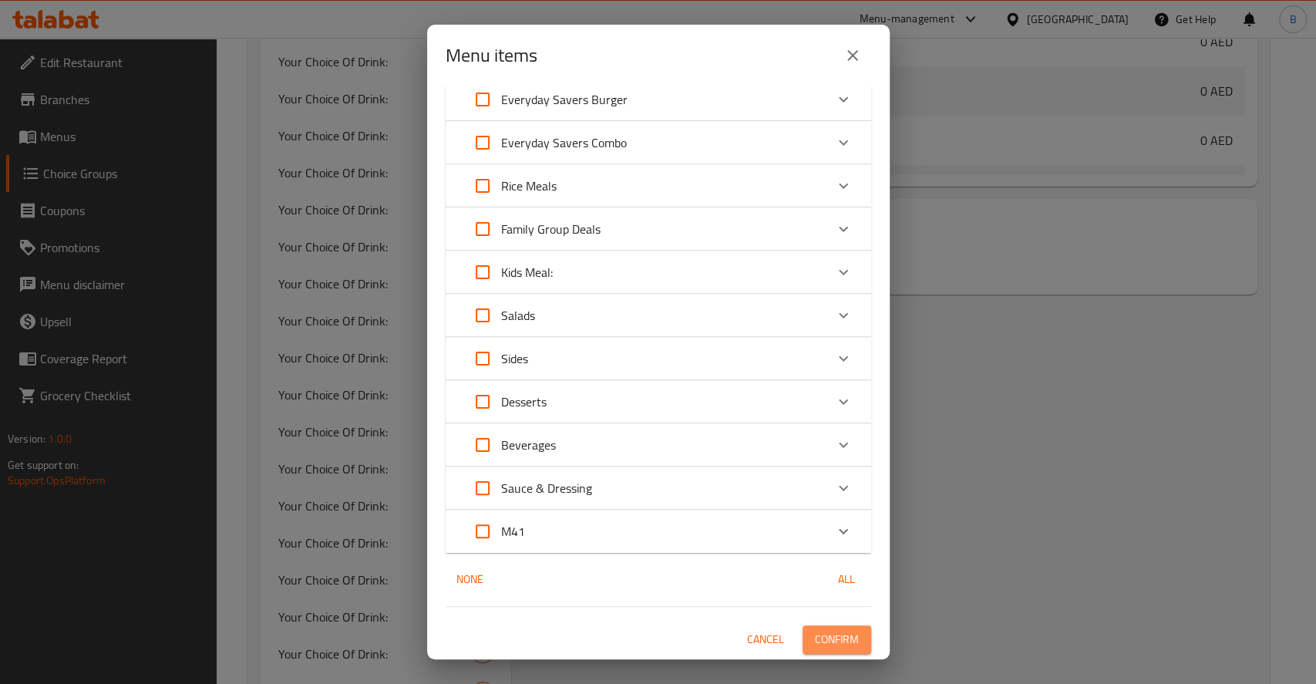
click at [815, 637] on span "Confirm" at bounding box center [837, 639] width 44 height 19
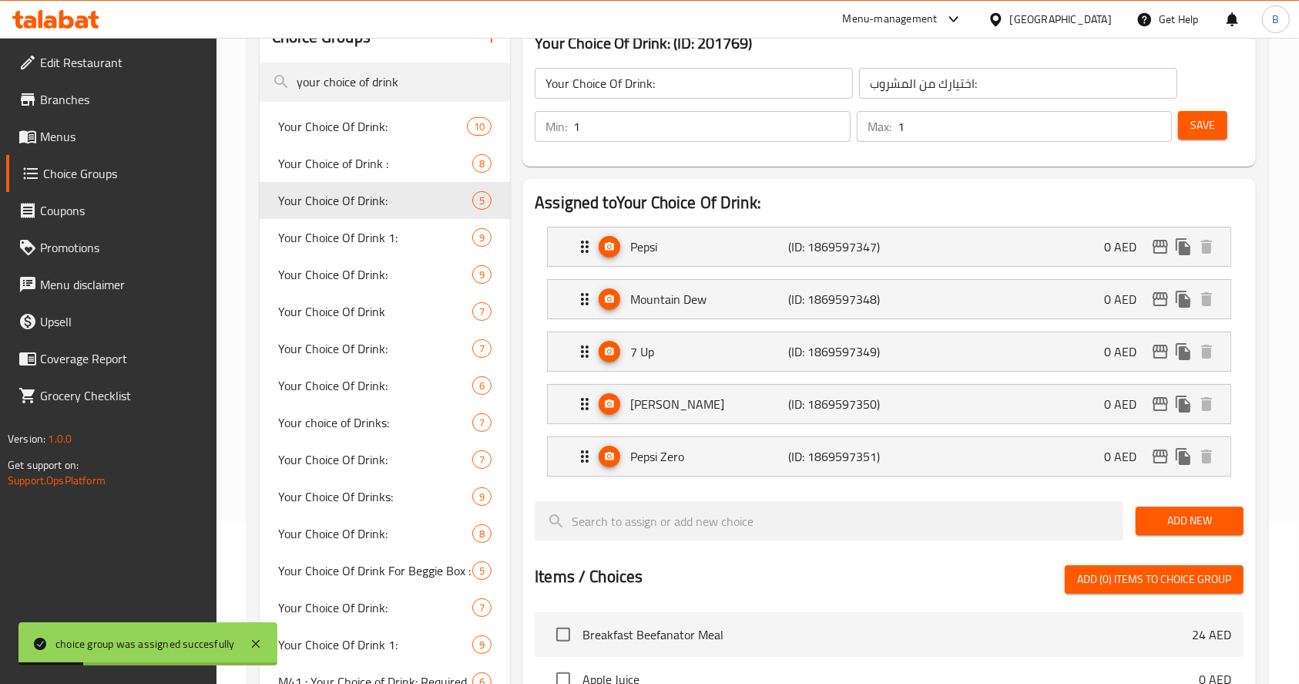
scroll to position [0, 0]
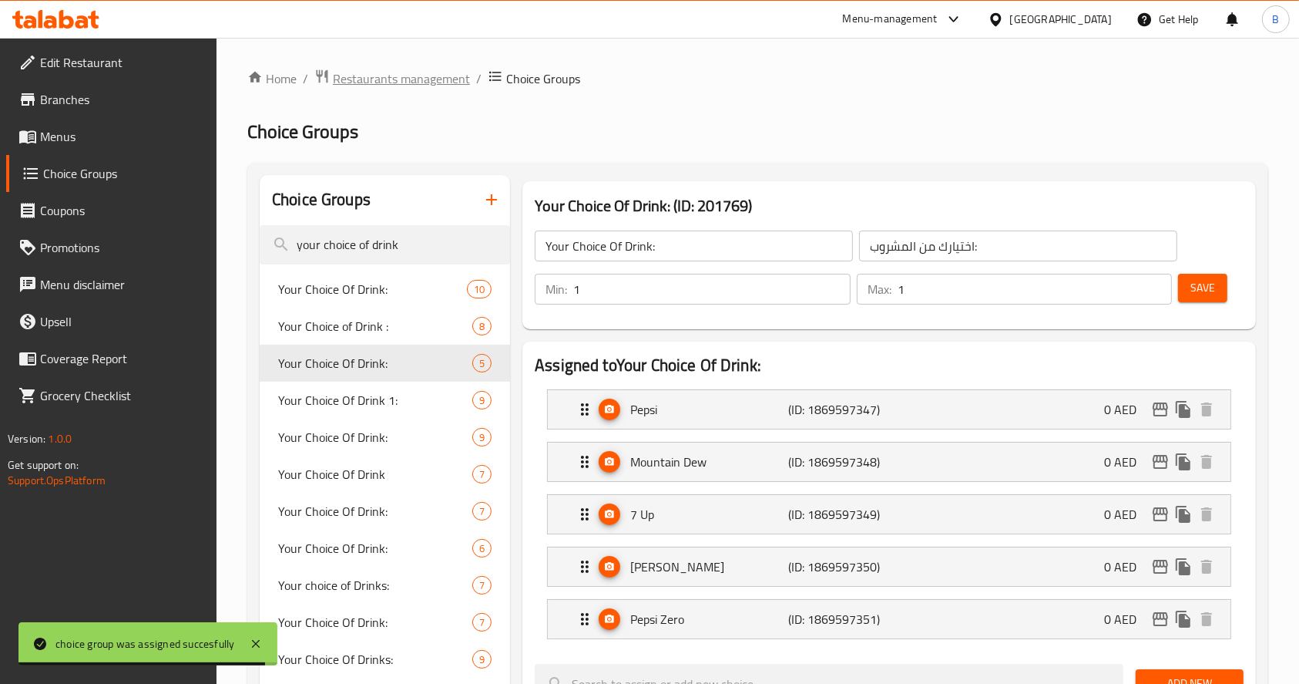
click at [431, 71] on span "Restaurants management" at bounding box center [401, 78] width 137 height 18
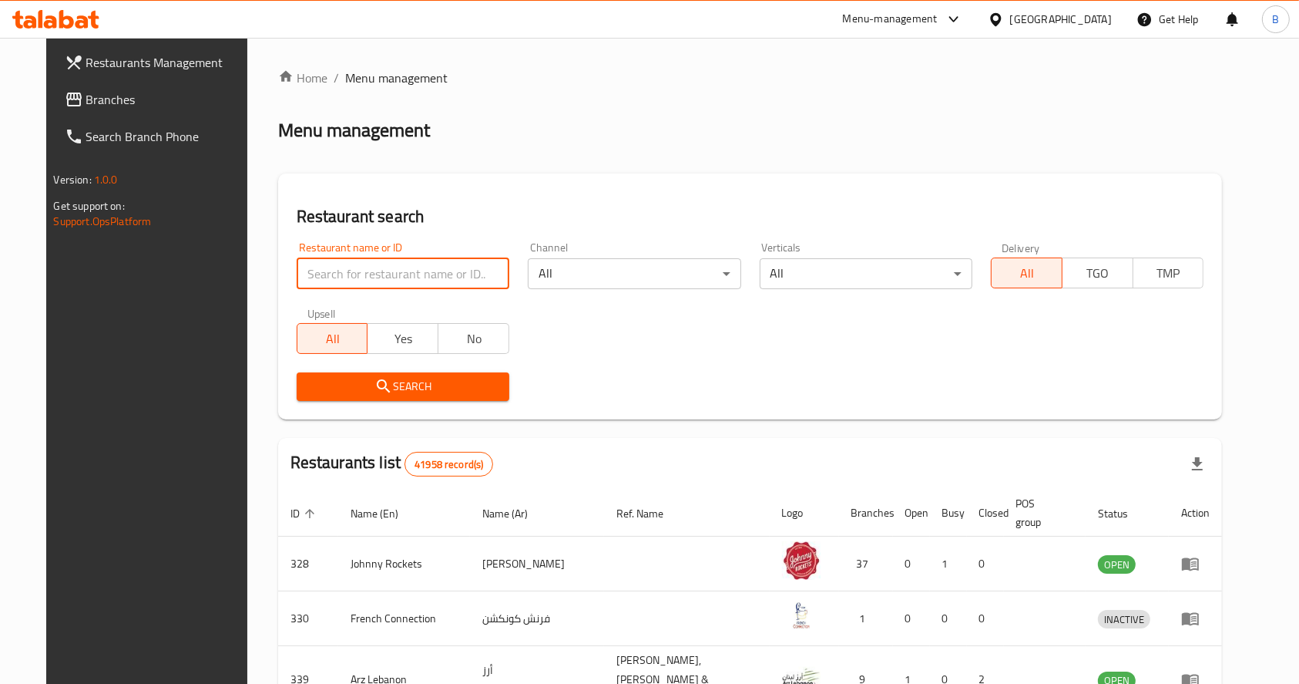
click at [419, 283] on input "search" at bounding box center [403, 273] width 213 height 31
type input "[PERSON_NAME]"
click button "Search" at bounding box center [403, 386] width 213 height 29
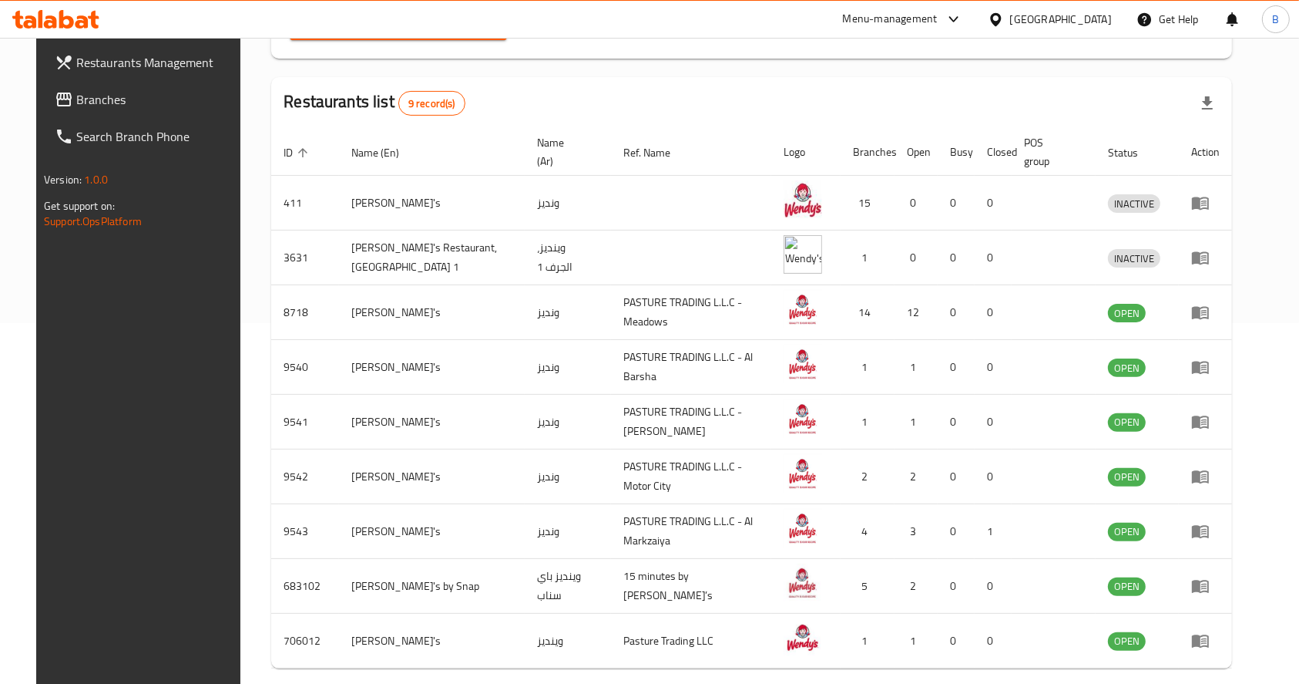
scroll to position [365, 0]
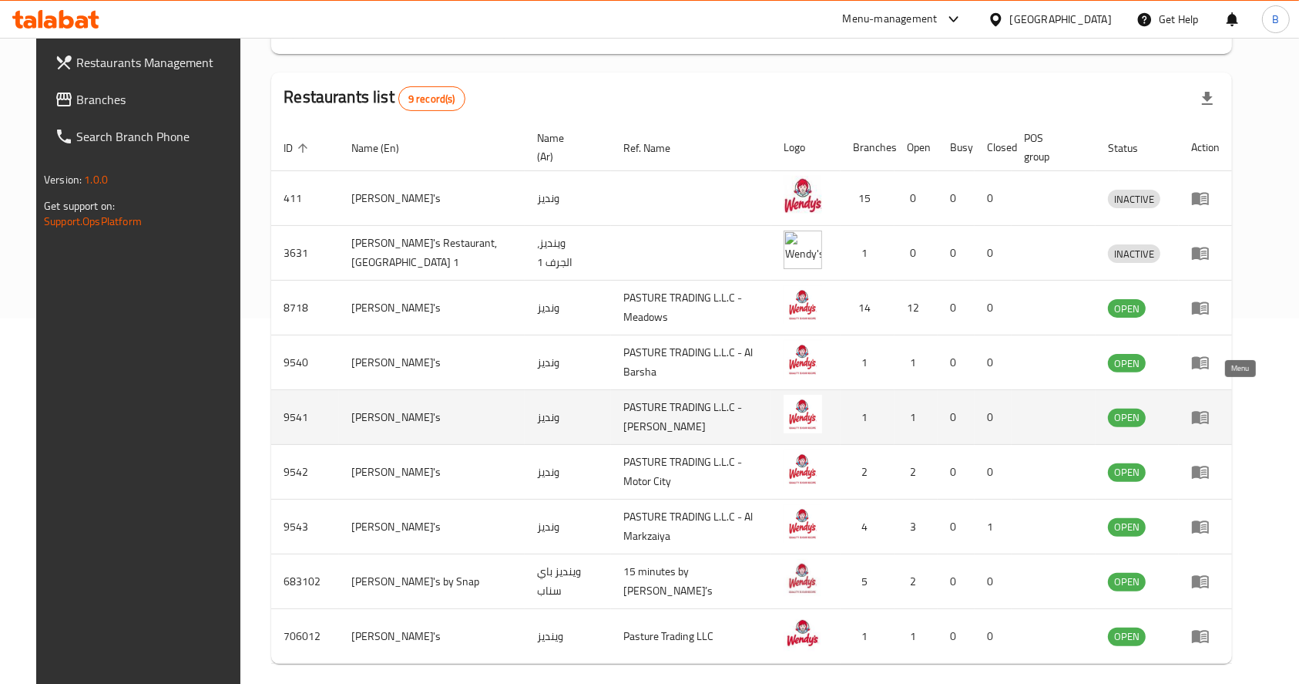
click at [1210, 408] on icon "enhanced table" at bounding box center [1200, 417] width 18 height 18
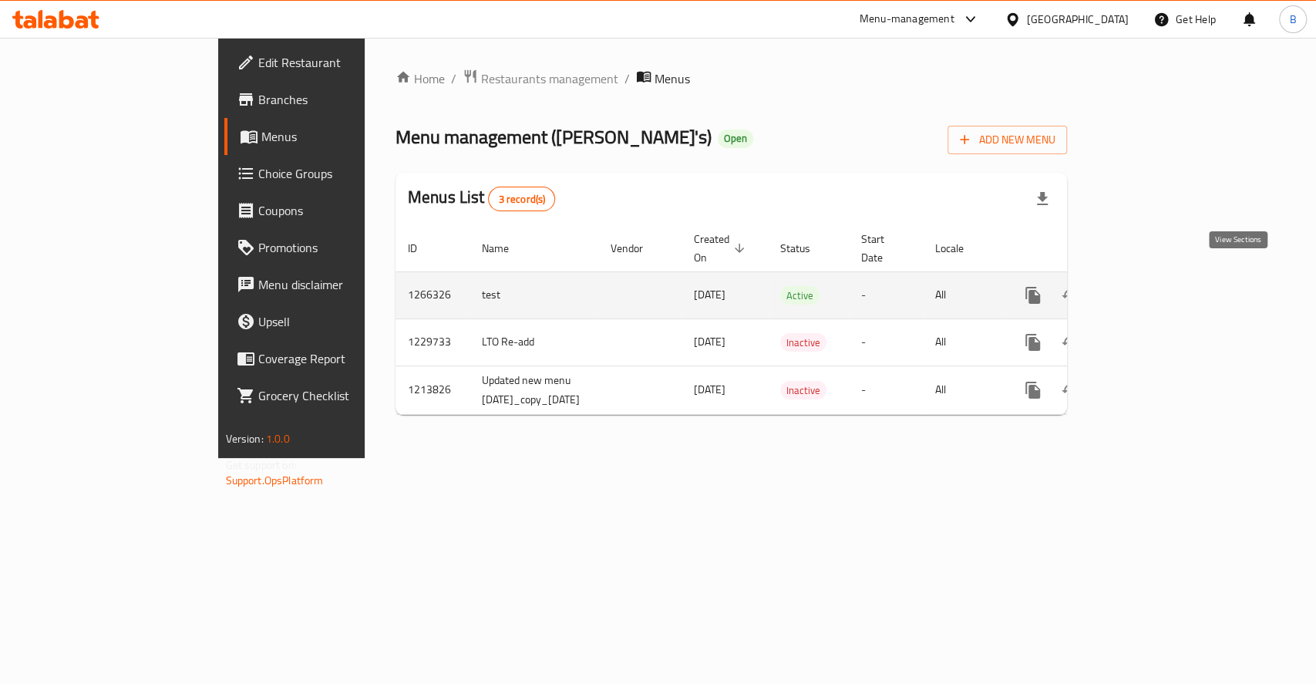
click at [1153, 286] on icon "enhanced table" at bounding box center [1143, 295] width 18 height 18
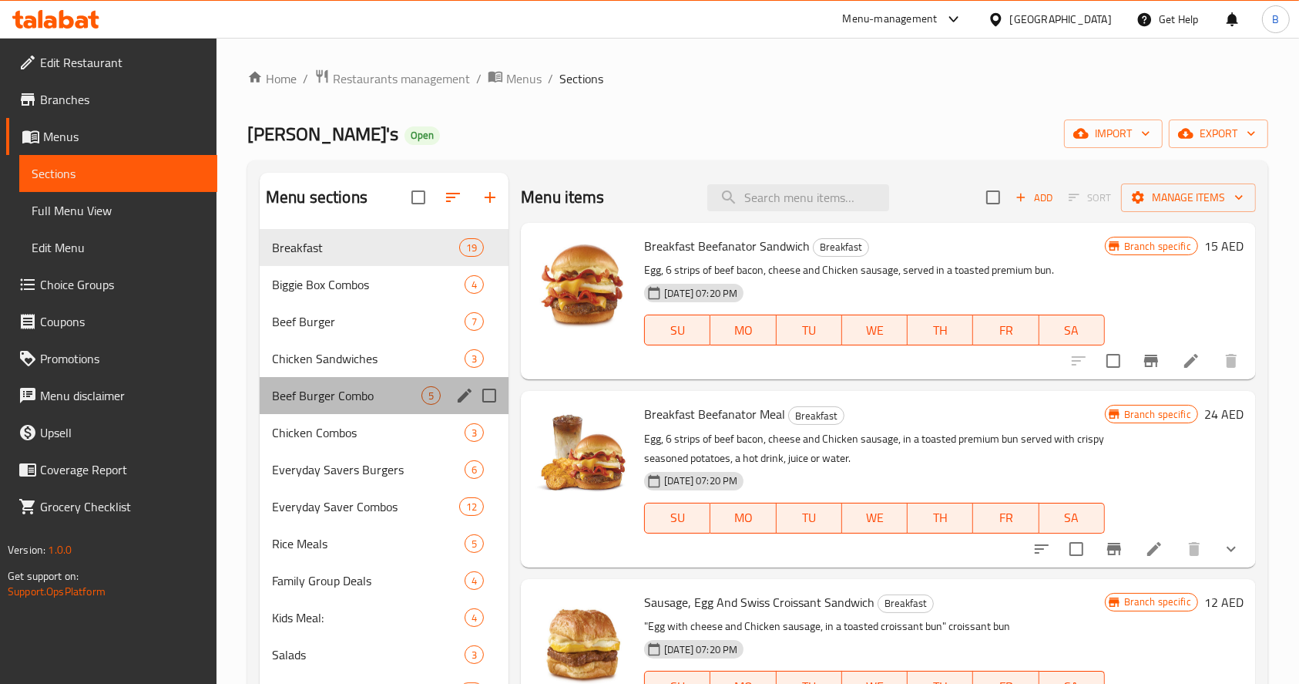
click at [340, 409] on div "Beef Burger Combo 5" at bounding box center [384, 395] width 249 height 37
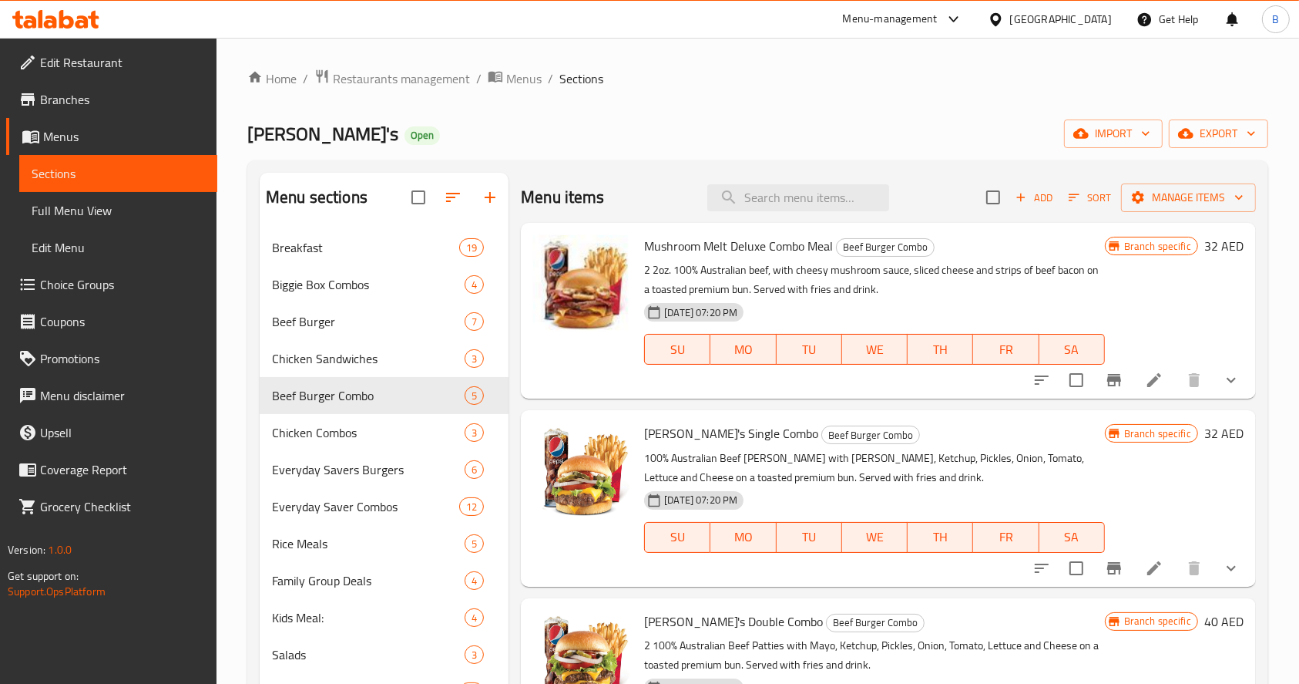
click at [1205, 439] on h6 "32 AED" at bounding box center [1224, 433] width 39 height 22
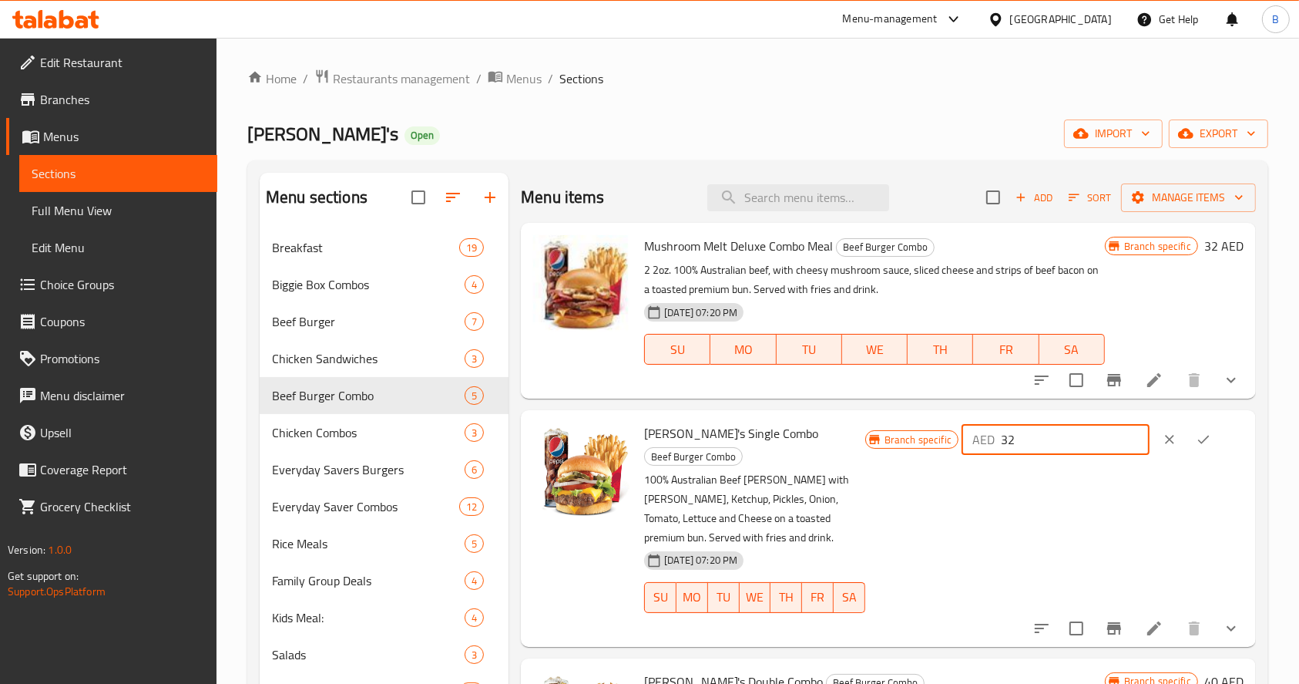
click at [1100, 441] on input "32" at bounding box center [1075, 439] width 149 height 31
type input "33.67"
click at [1208, 432] on button "ok" at bounding box center [1204, 439] width 34 height 34
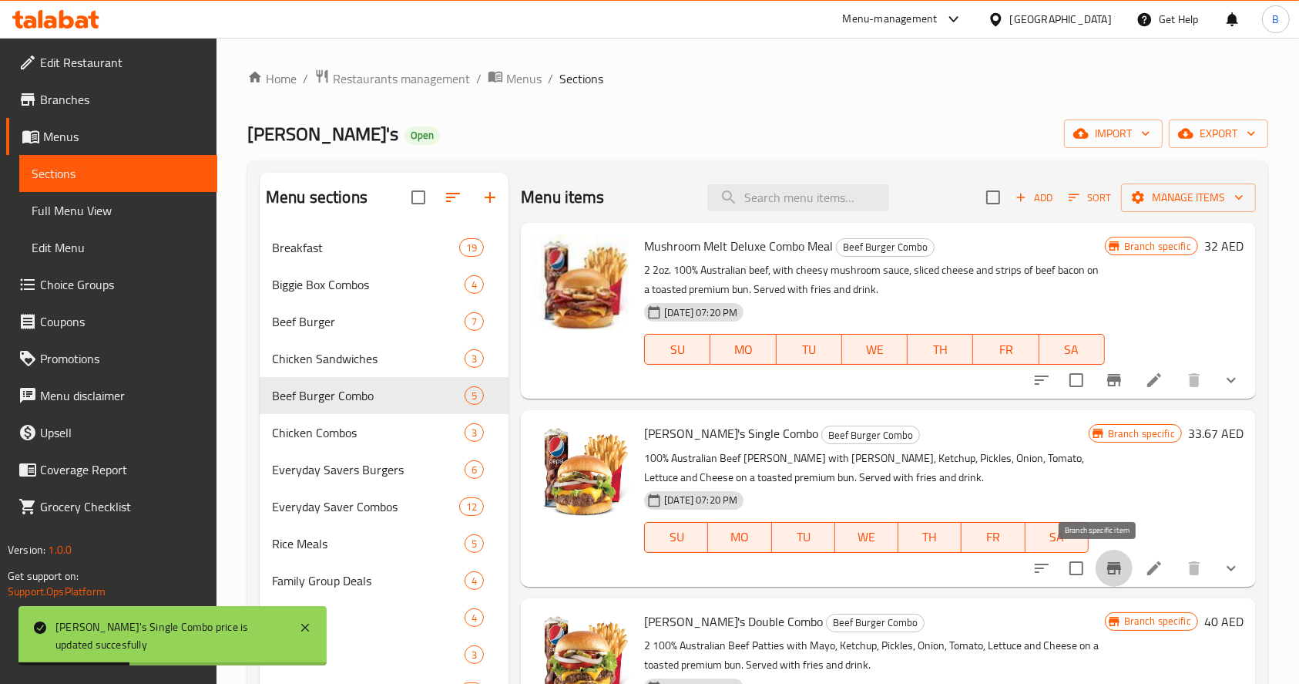
click at [1107, 569] on icon "Branch-specific-item" at bounding box center [1114, 568] width 14 height 12
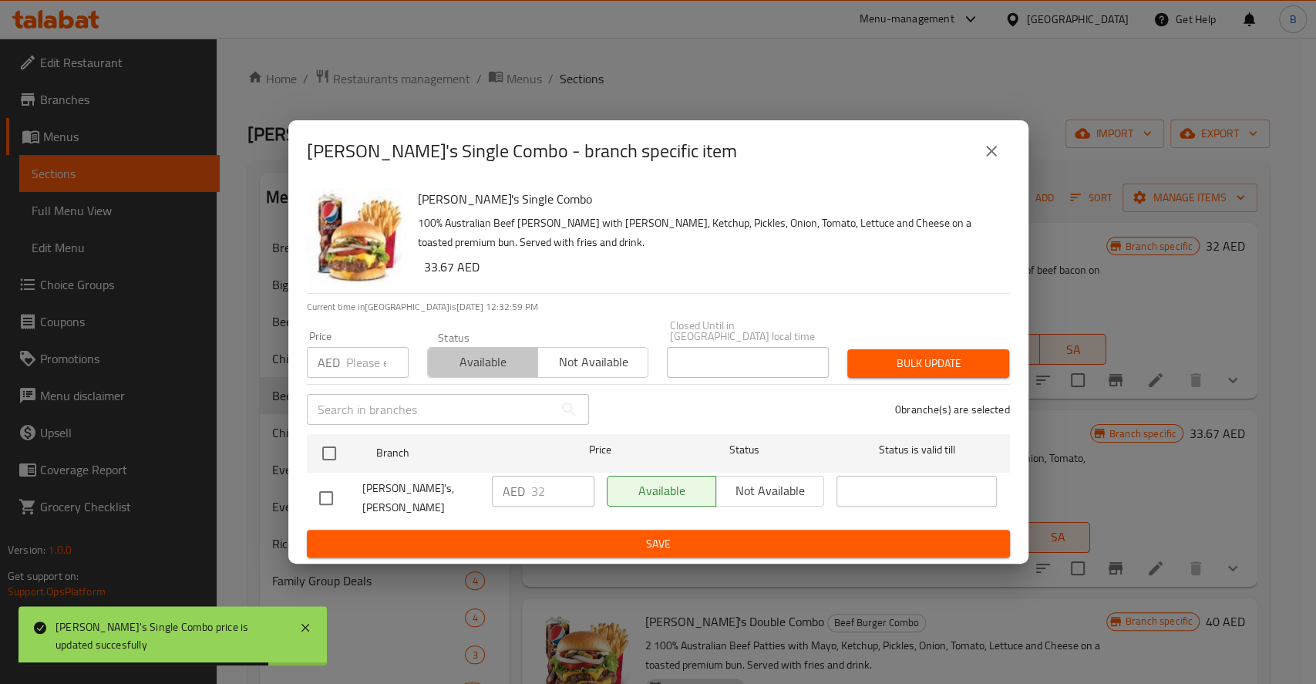
click at [469, 368] on span "Available" at bounding box center [483, 362] width 98 height 22
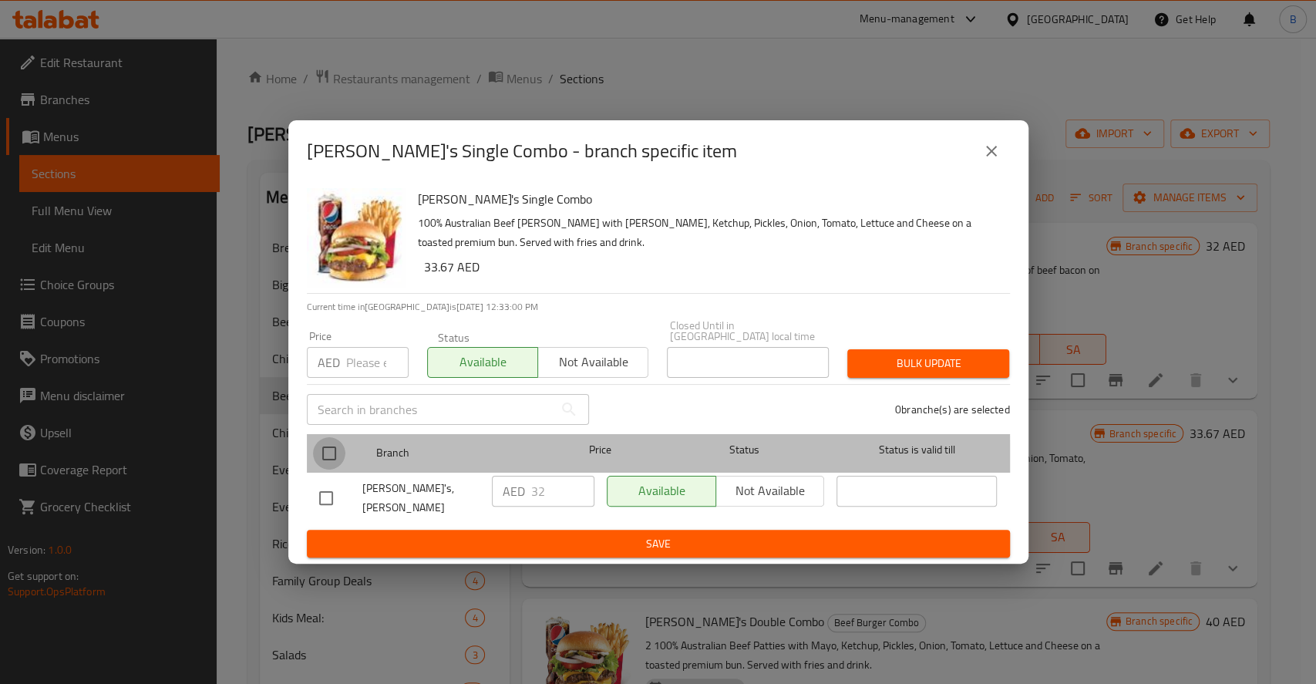
click at [322, 467] on input "checkbox" at bounding box center [329, 453] width 32 height 32
checkbox input "true"
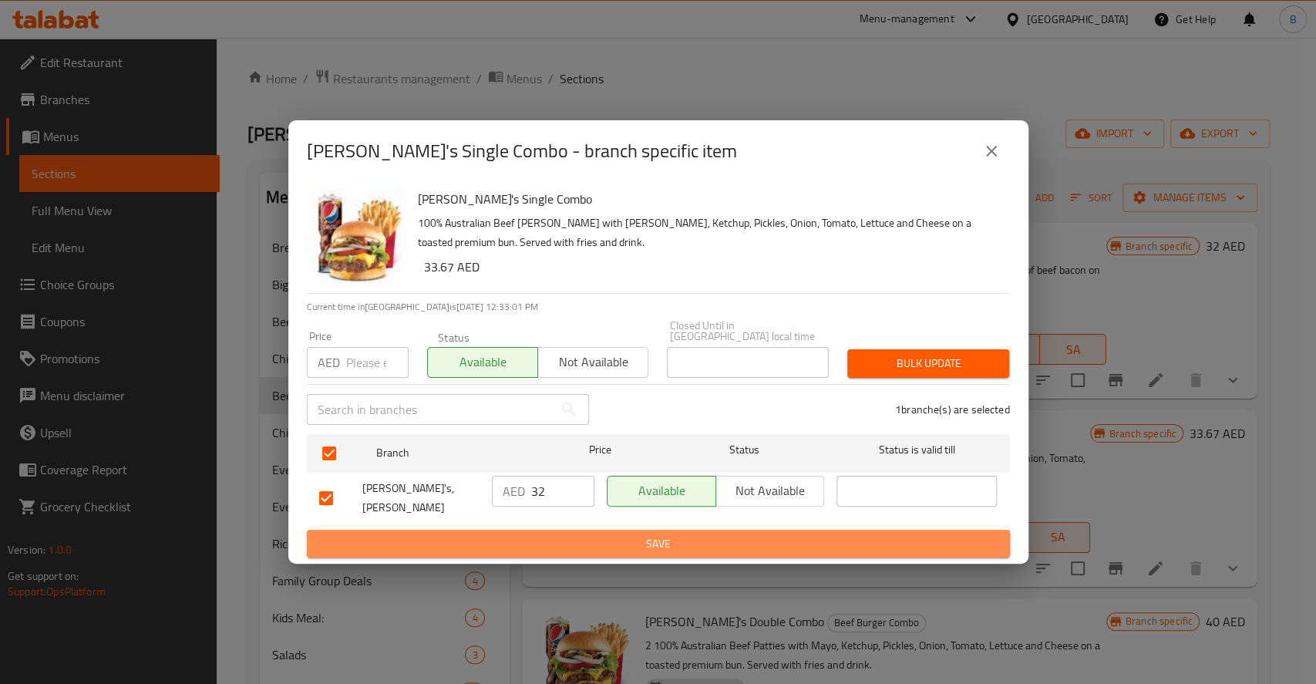
click at [439, 534] on span "Save" at bounding box center [658, 543] width 678 height 19
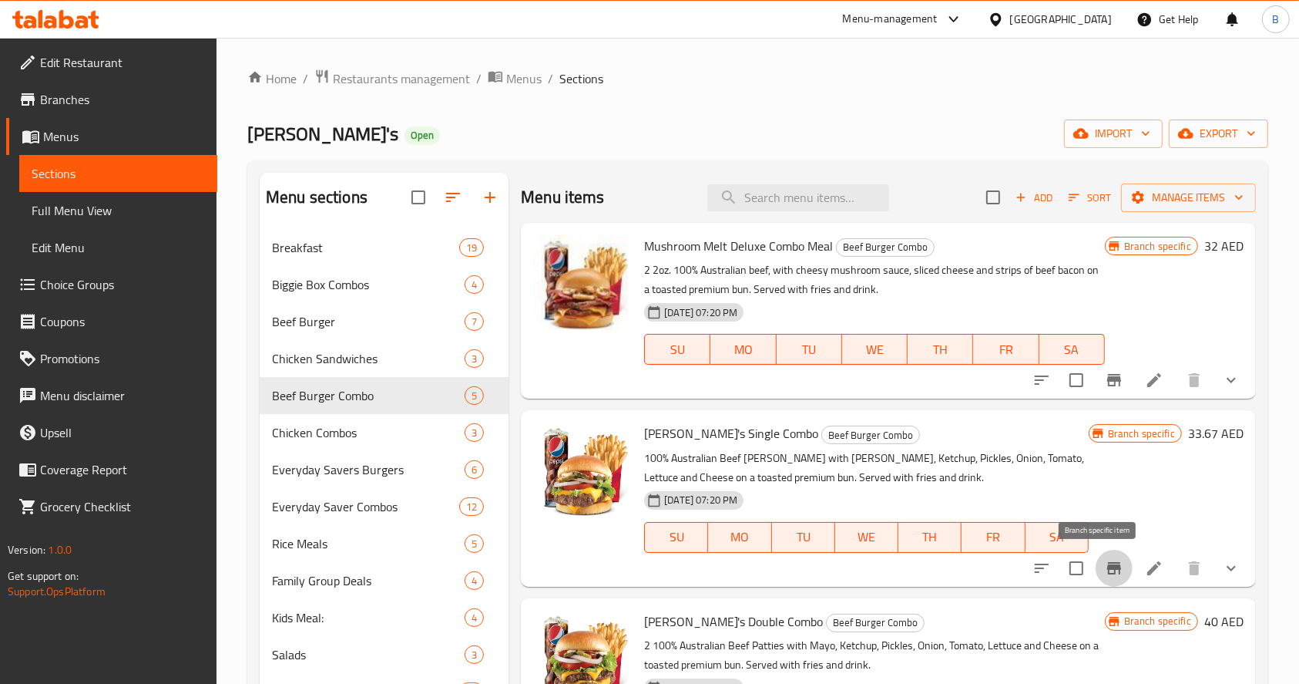
click at [1107, 563] on icon "Branch-specific-item" at bounding box center [1114, 568] width 14 height 12
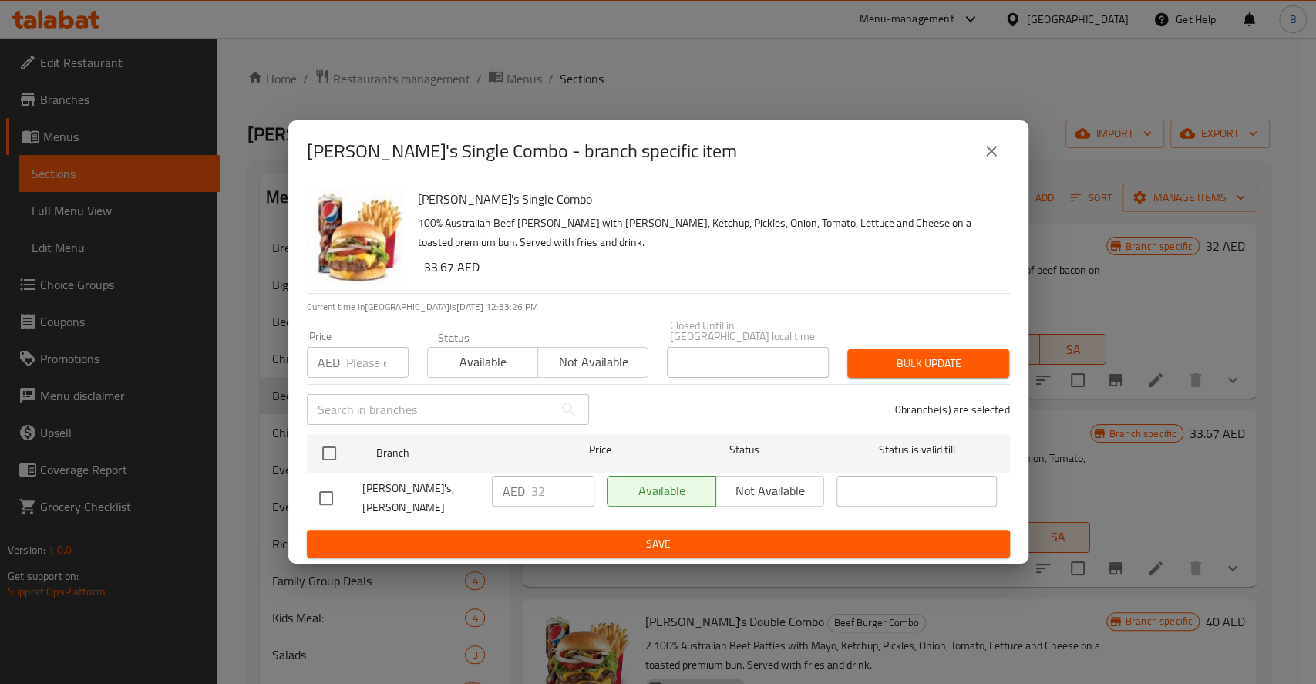
click at [331, 496] on input "checkbox" at bounding box center [326, 498] width 32 height 32
checkbox input "true"
click at [512, 360] on span "Available" at bounding box center [483, 362] width 98 height 22
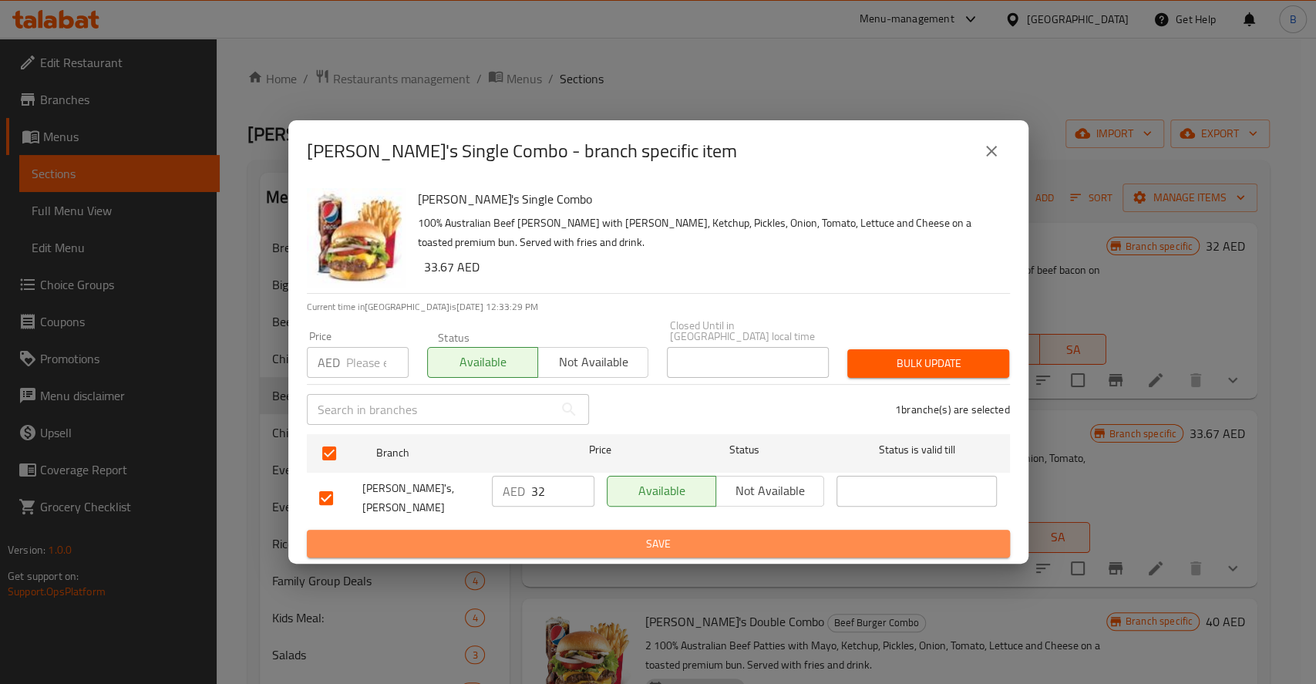
click at [703, 534] on span "Save" at bounding box center [658, 543] width 678 height 19
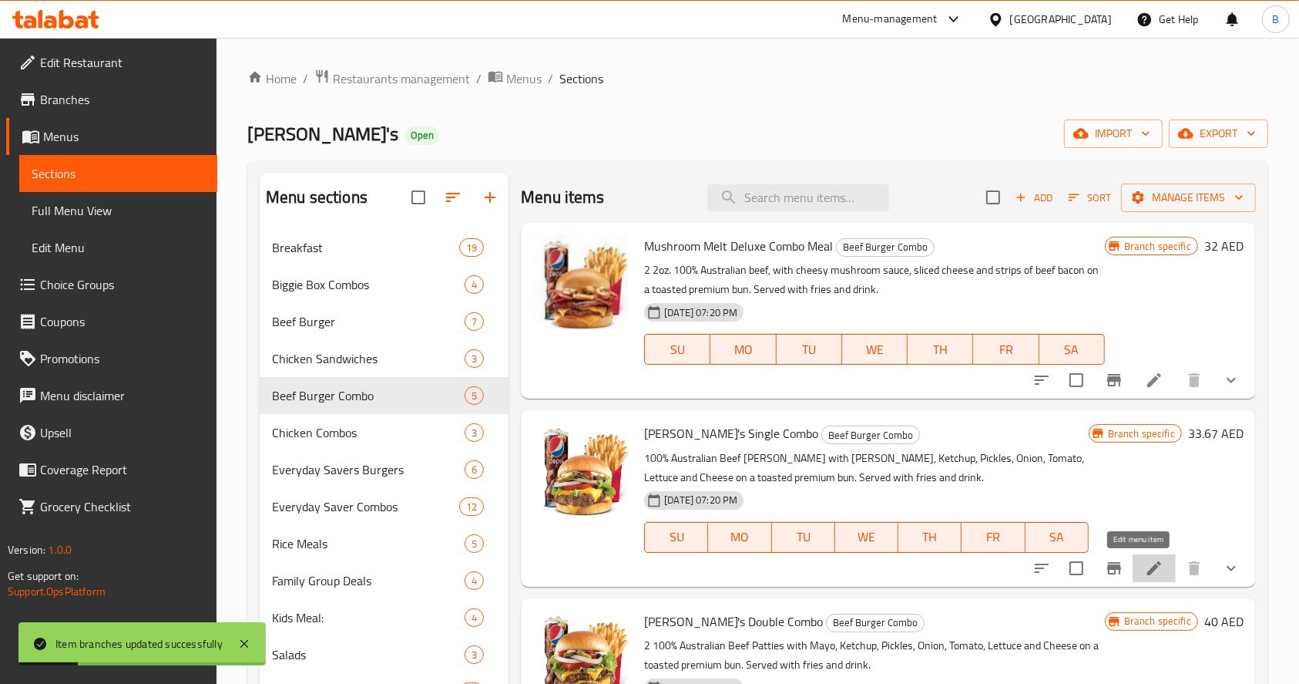
click at [1145, 561] on icon at bounding box center [1154, 568] width 18 height 18
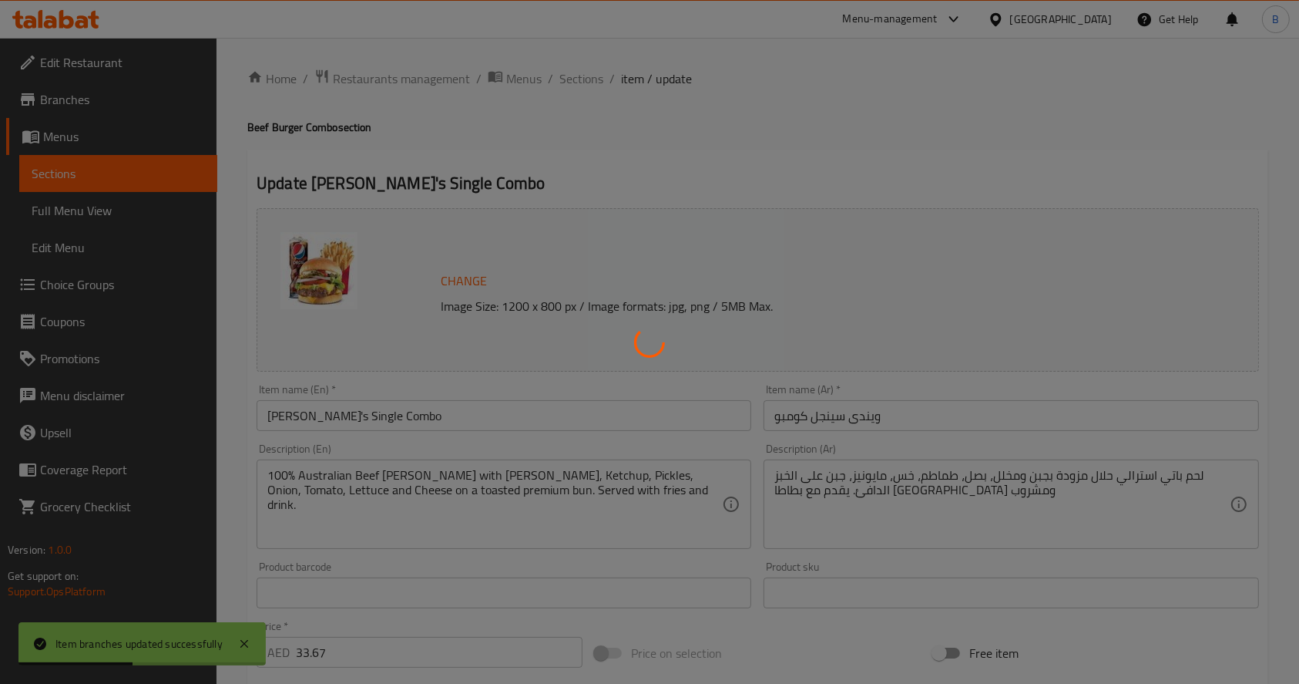
click at [582, 81] on div at bounding box center [649, 342] width 1299 height 684
type input "الترقية الي وجبة اكبر"
type input "0"
type input "1"
type input "المكونات القابلة للإزالة:"
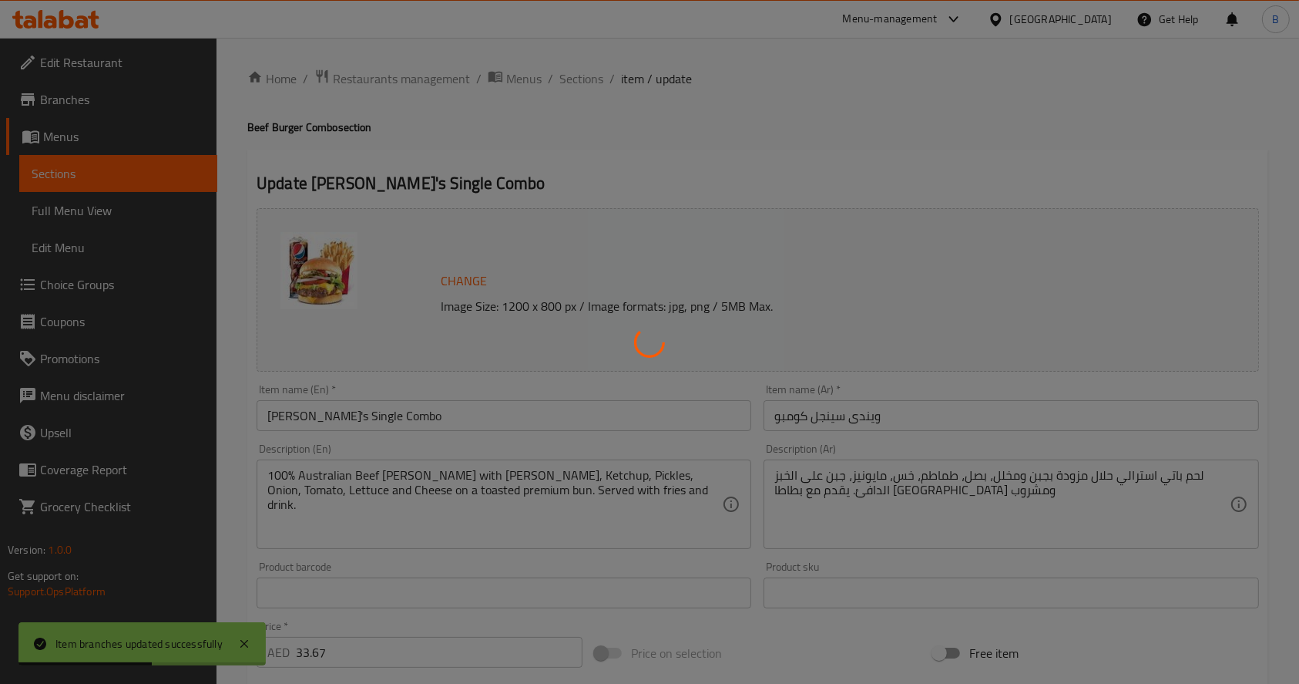
type input "0"
click at [582, 81] on div at bounding box center [649, 342] width 1299 height 684
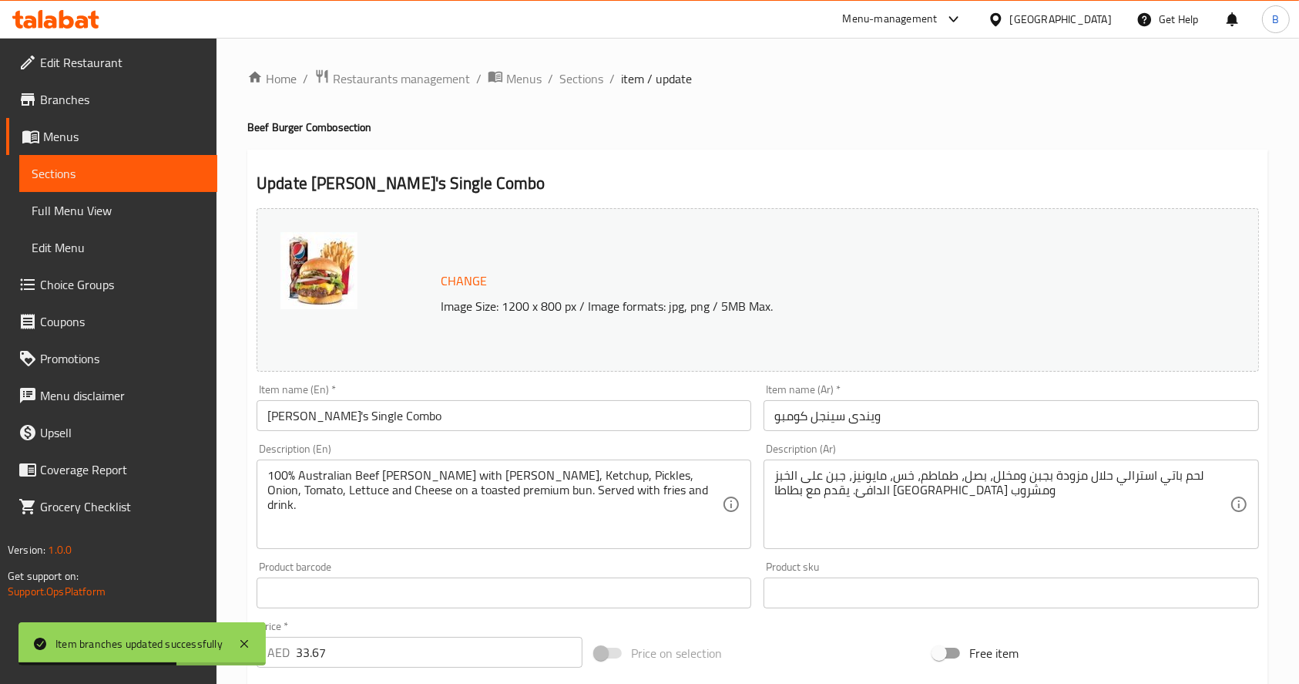
click at [582, 81] on span "Sections" at bounding box center [582, 78] width 44 height 18
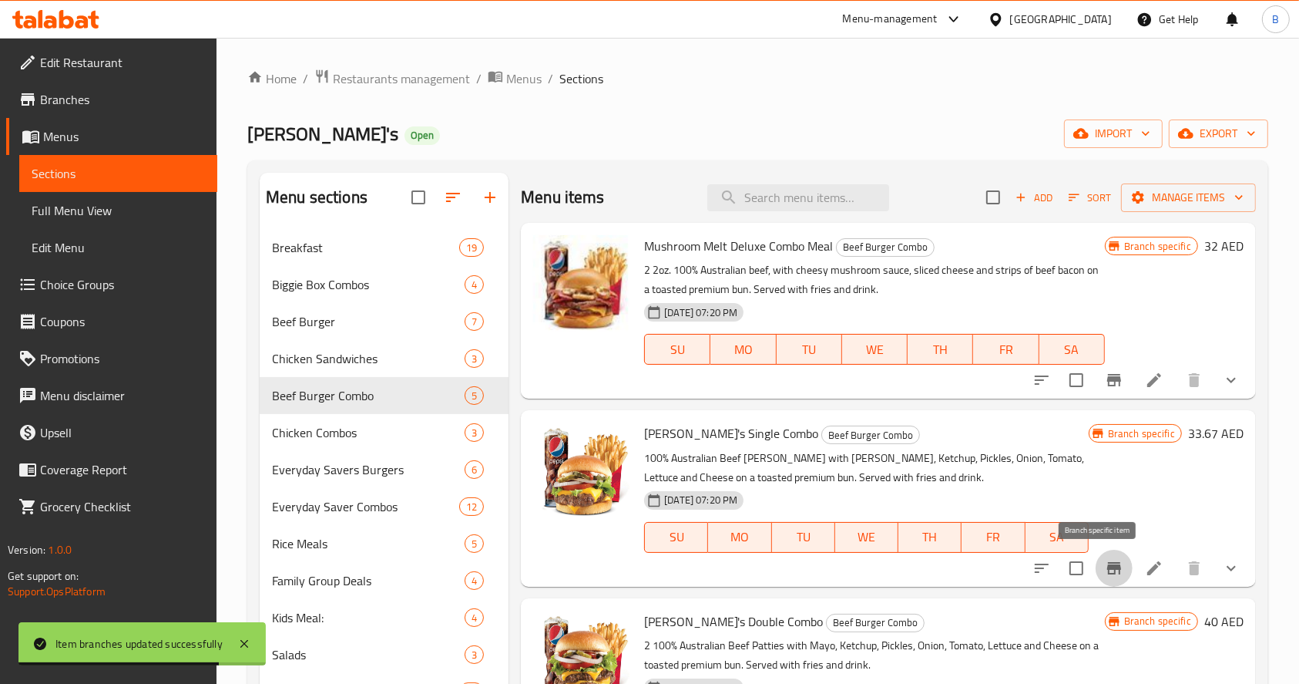
click at [1105, 559] on icon "Branch-specific-item" at bounding box center [1114, 568] width 18 height 18
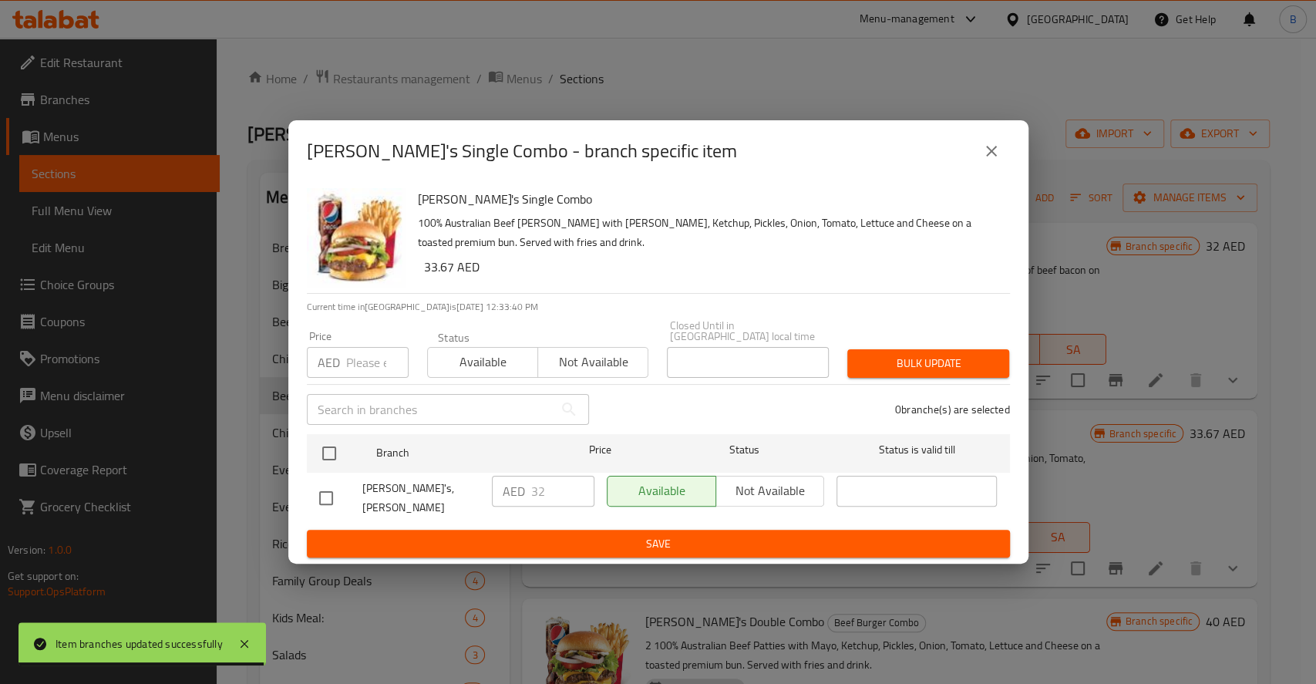
click at [341, 489] on input "checkbox" at bounding box center [326, 498] width 32 height 32
checkbox input "true"
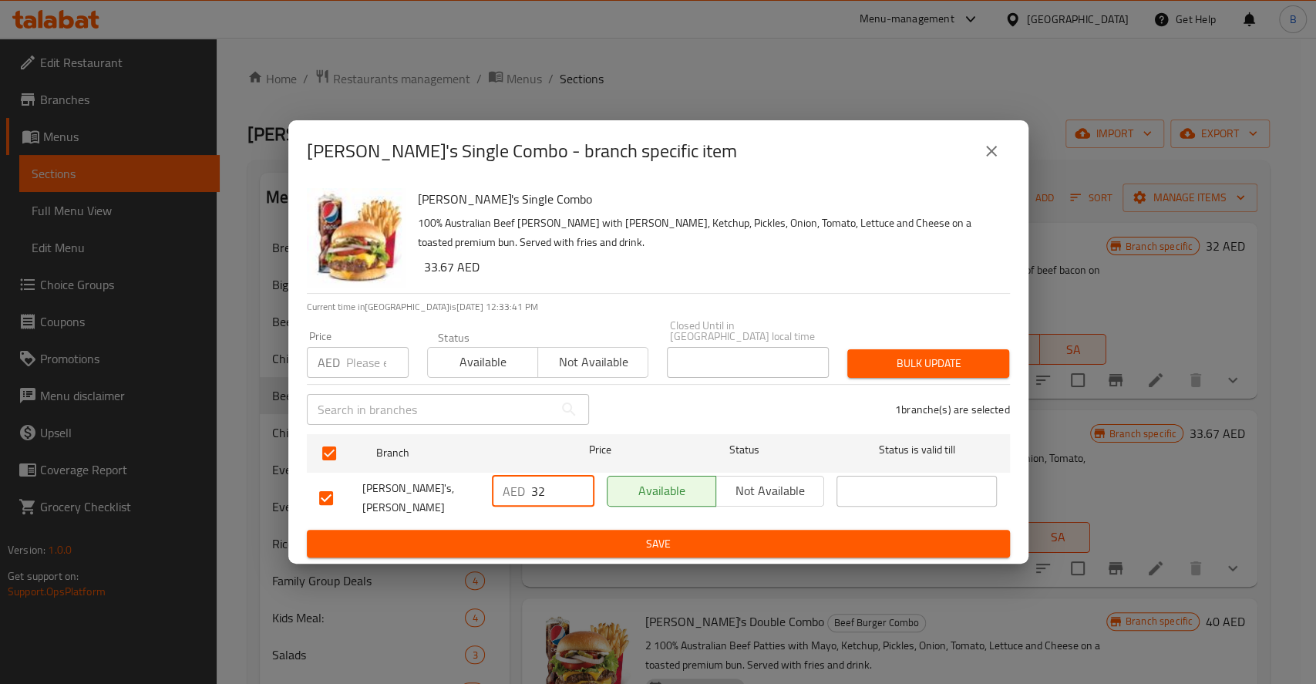
drag, startPoint x: 560, startPoint y: 499, endPoint x: 495, endPoint y: 483, distance: 66.7
click at [495, 483] on div "AED 32 ​" at bounding box center [543, 491] width 102 height 31
click at [905, 364] on span "Bulk update" at bounding box center [927, 363] width 137 height 19
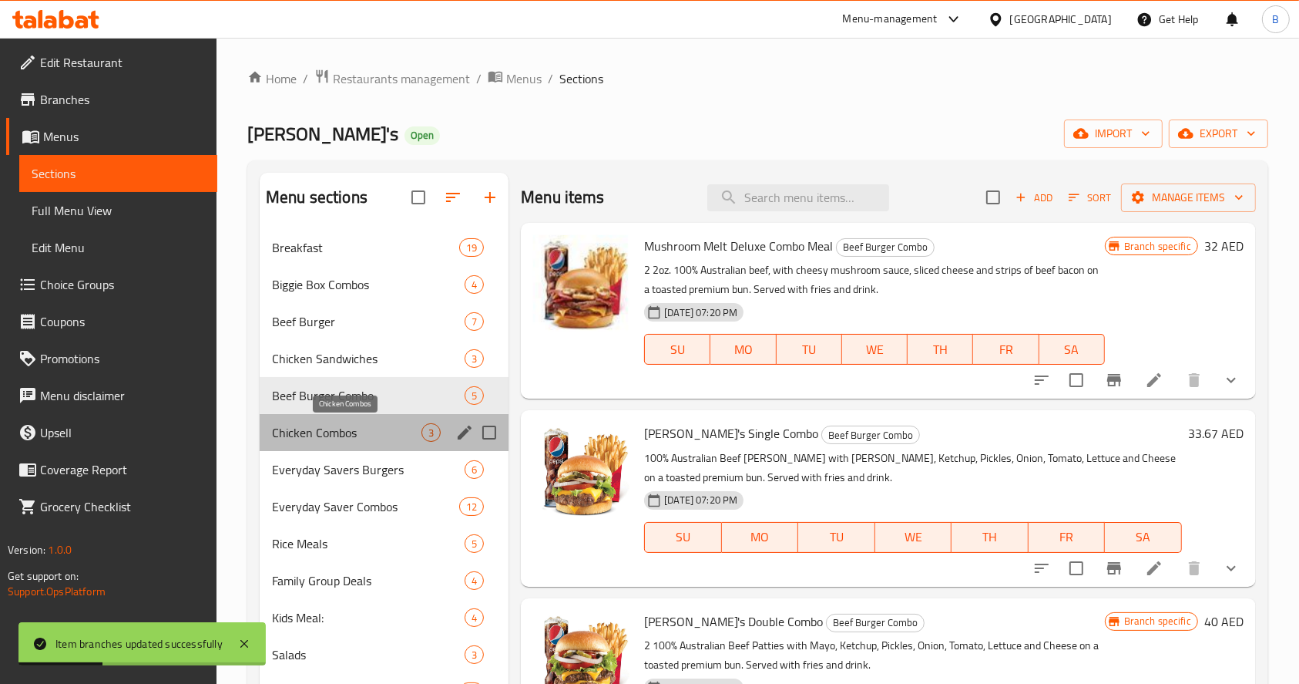
click at [320, 425] on span "Chicken Combos" at bounding box center [347, 432] width 150 height 18
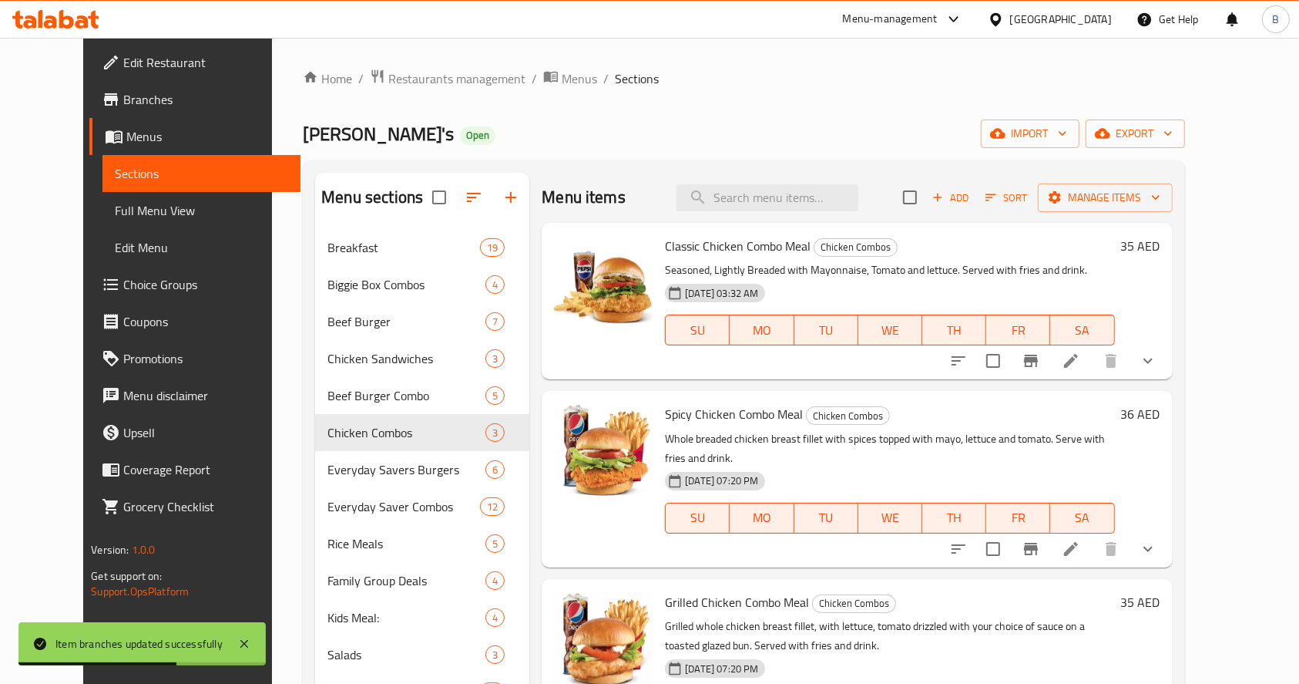
click at [1161, 244] on h6 "35 AED" at bounding box center [1140, 246] width 39 height 22
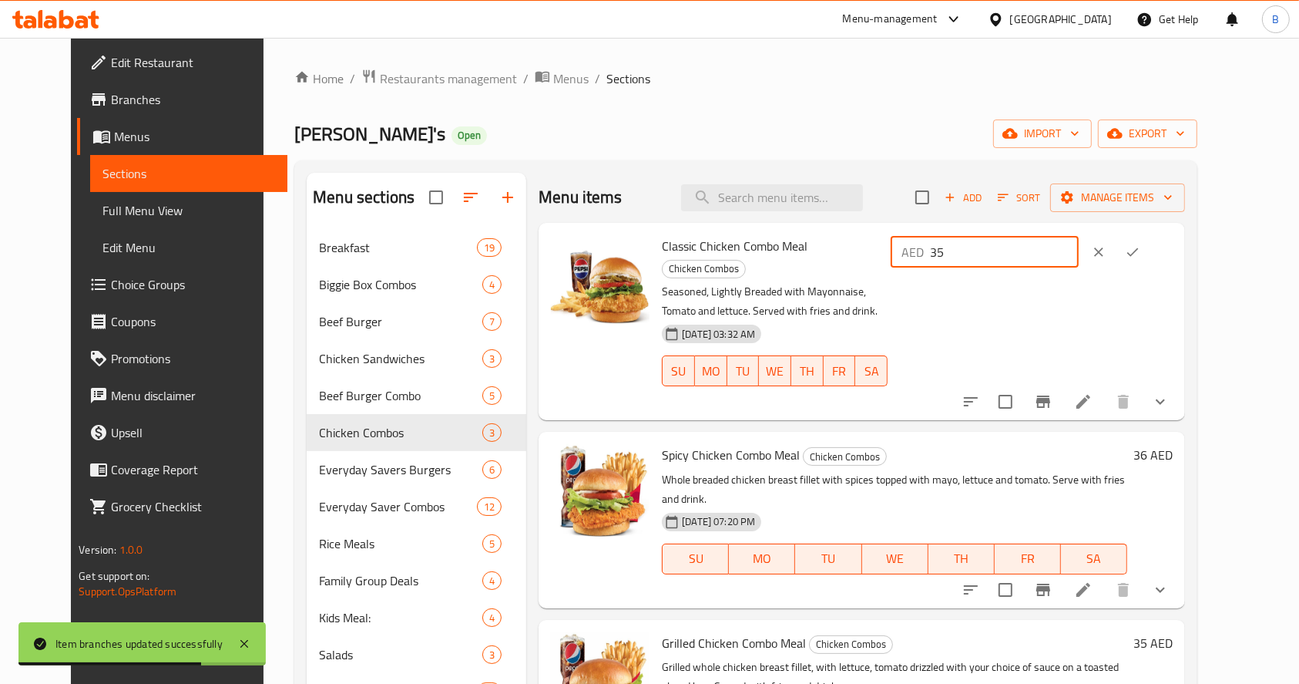
click at [1079, 250] on input "35" at bounding box center [1004, 252] width 149 height 31
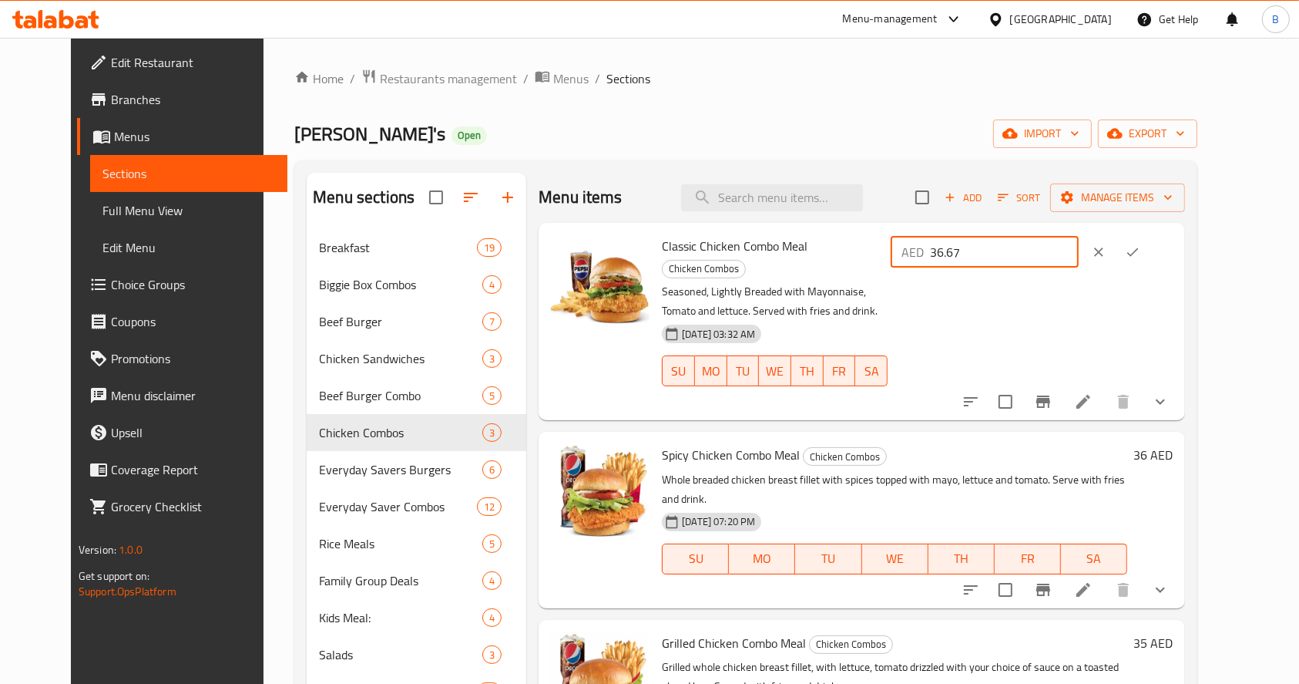
type input "36.67"
click at [1141, 251] on icon "ok" at bounding box center [1132, 251] width 15 height 15
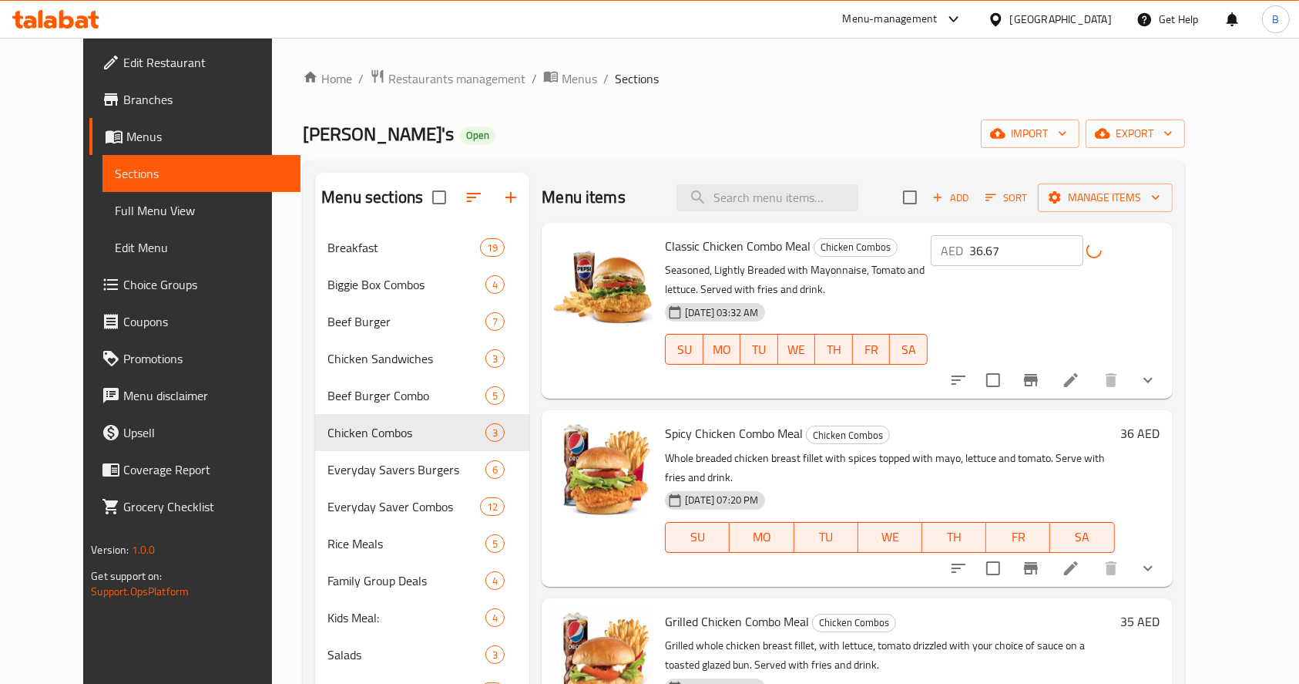
click at [1161, 431] on h6 "36 AED" at bounding box center [1140, 433] width 39 height 22
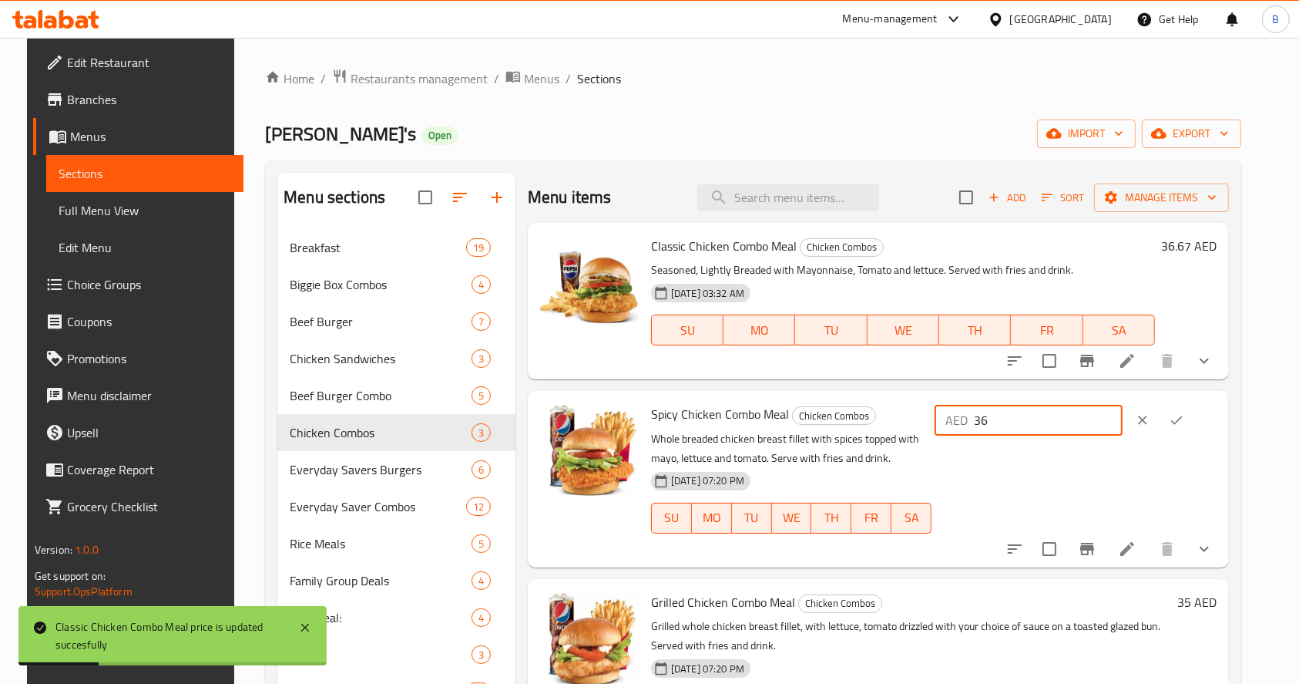
click at [1099, 422] on input "36" at bounding box center [1048, 420] width 149 height 31
type input "37.67"
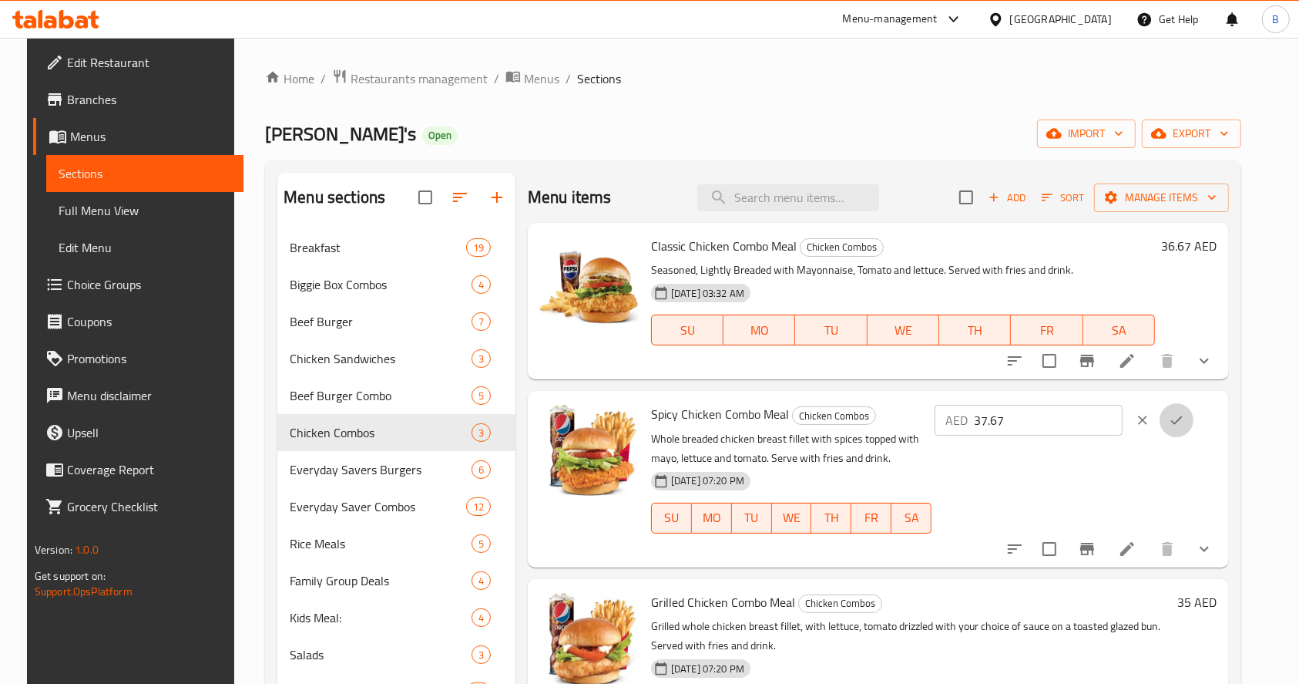
click at [1194, 417] on button "ok" at bounding box center [1177, 420] width 34 height 34
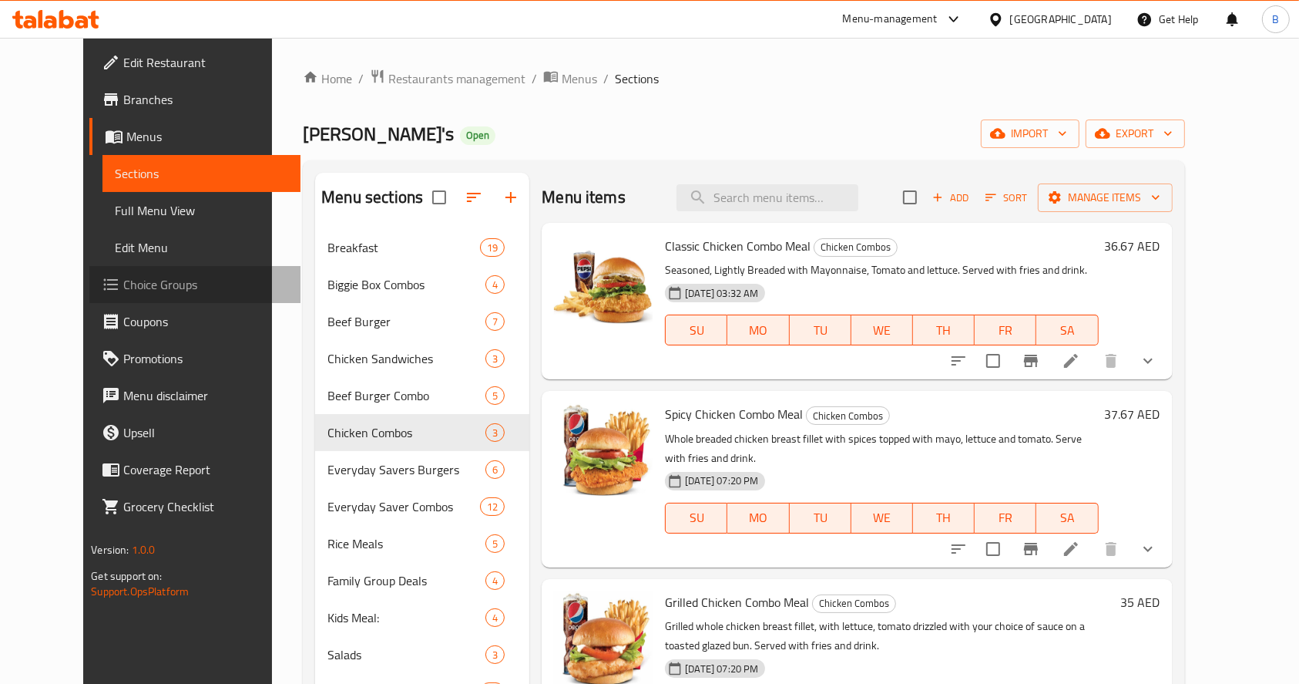
click at [123, 284] on span "Choice Groups" at bounding box center [205, 284] width 165 height 18
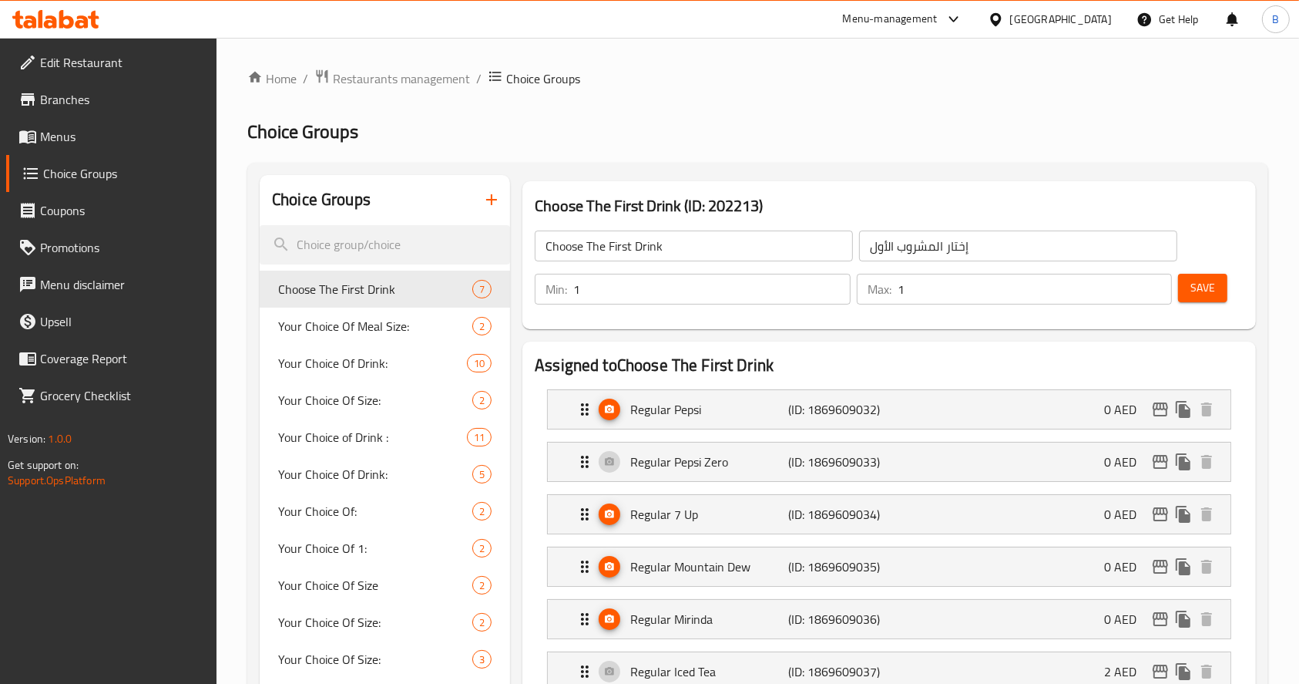
click at [351, 228] on input "search" at bounding box center [385, 244] width 250 height 39
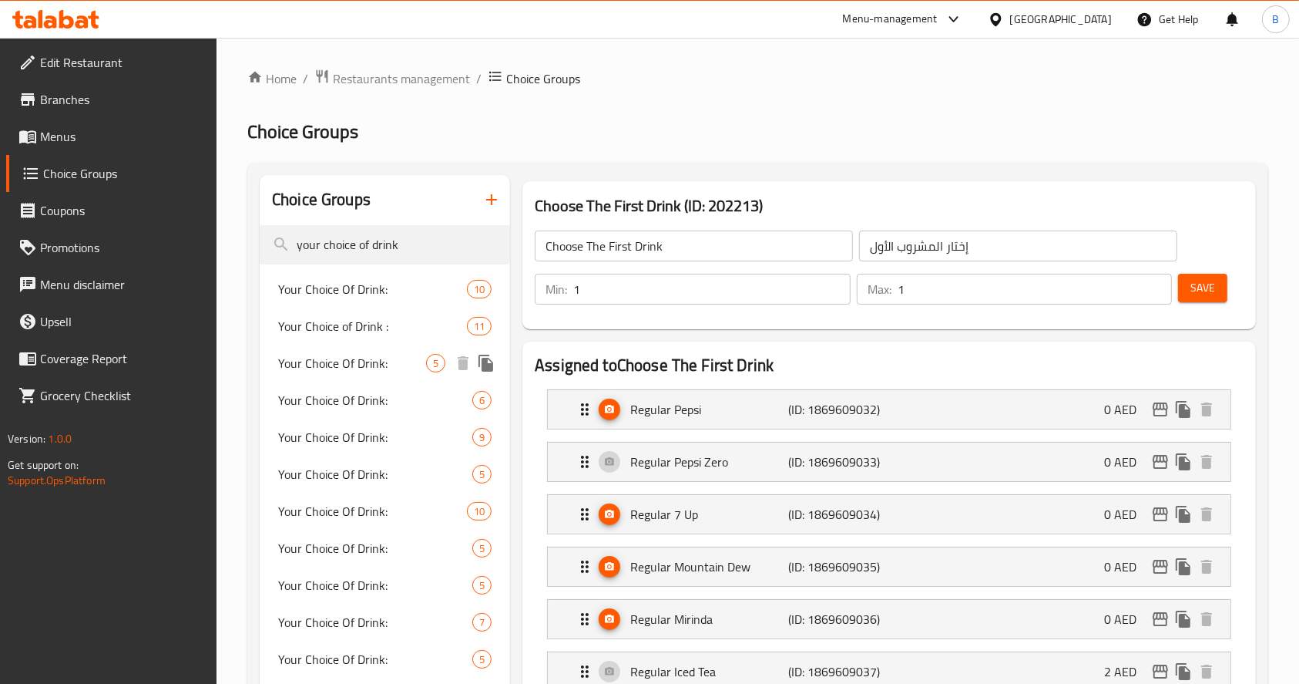
type input "your choice of drink"
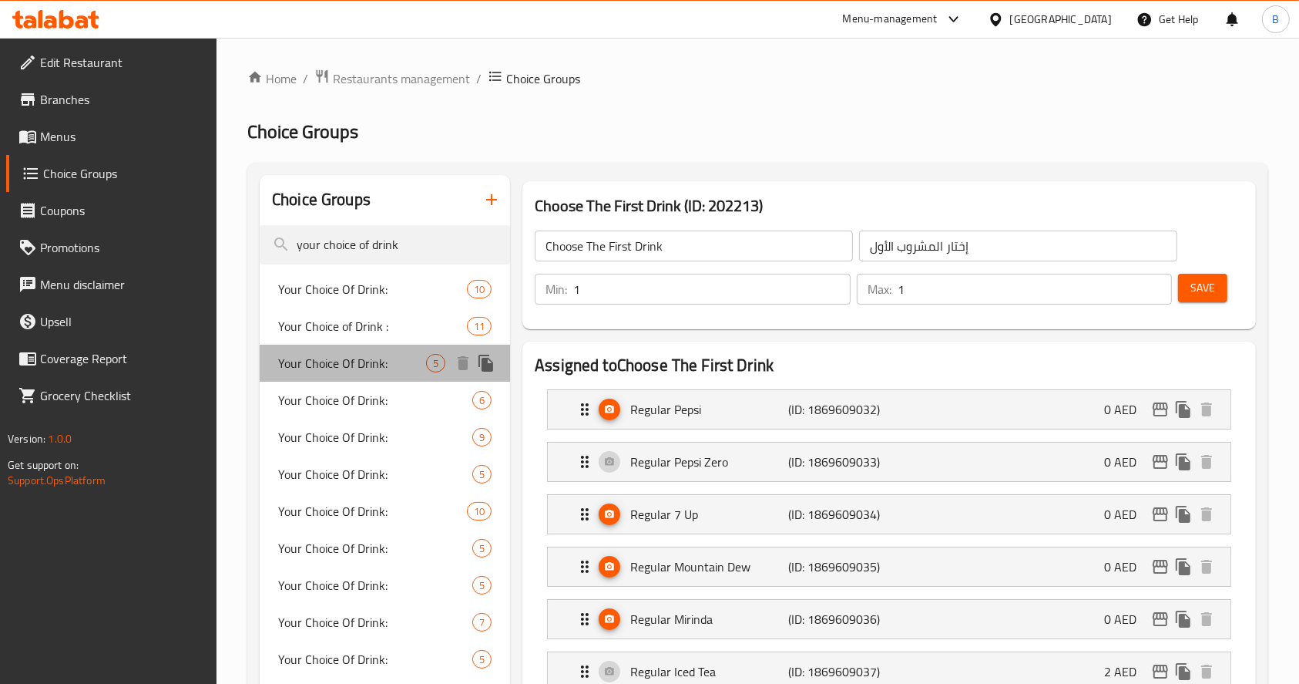
click at [375, 354] on span "Your Choice Of Drink:" at bounding box center [352, 363] width 148 height 18
type input "Your Choice Of Drink:"
type input "اختيارك من المشروب:"
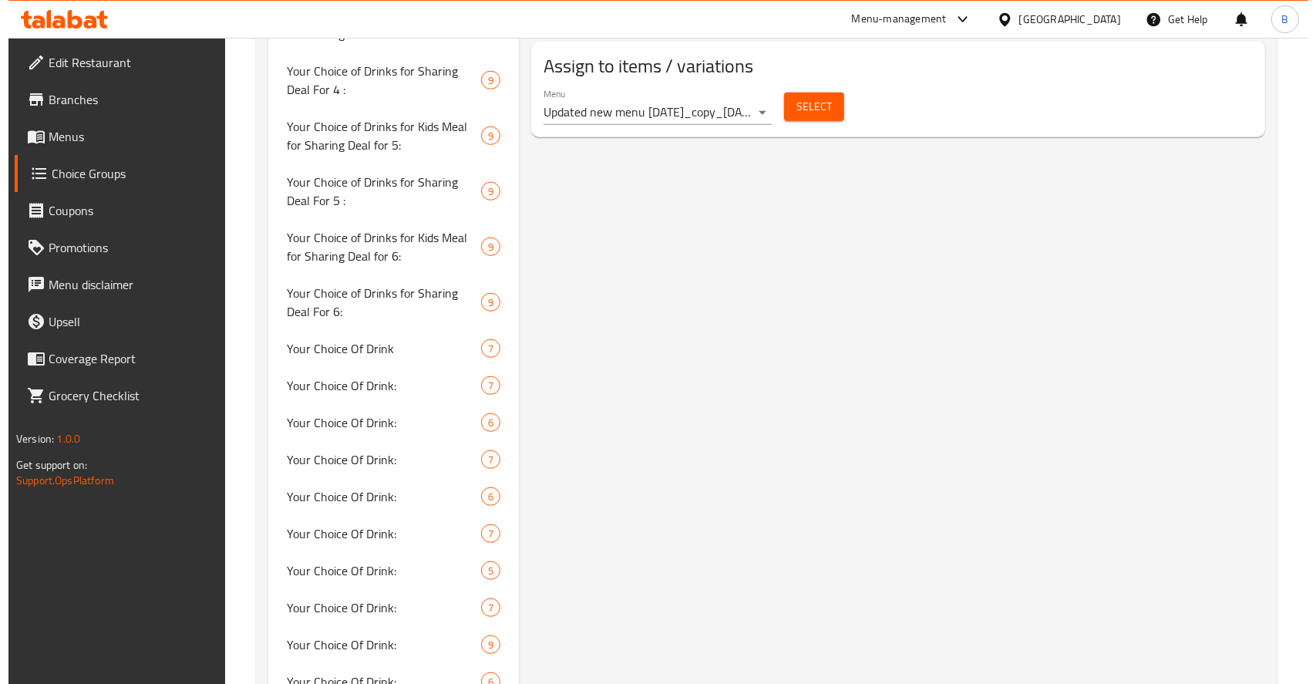
scroll to position [1168, 0]
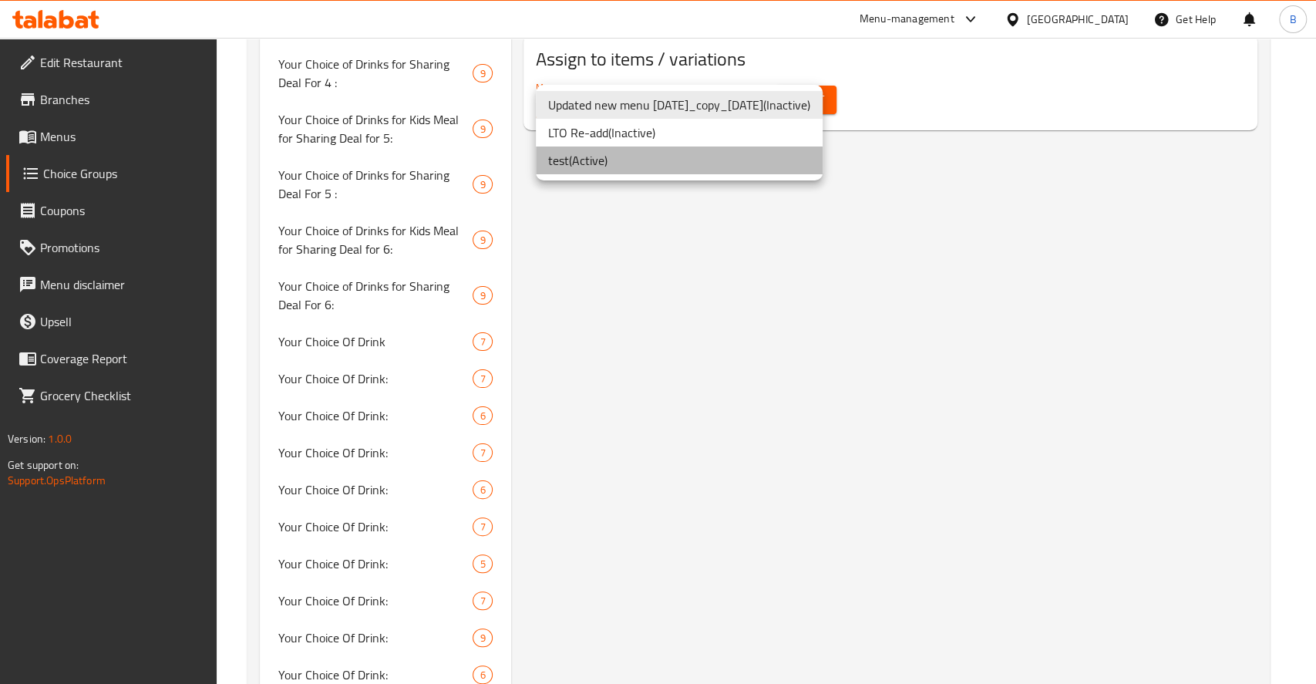
click at [635, 153] on li "test ( Active )" at bounding box center [679, 160] width 287 height 28
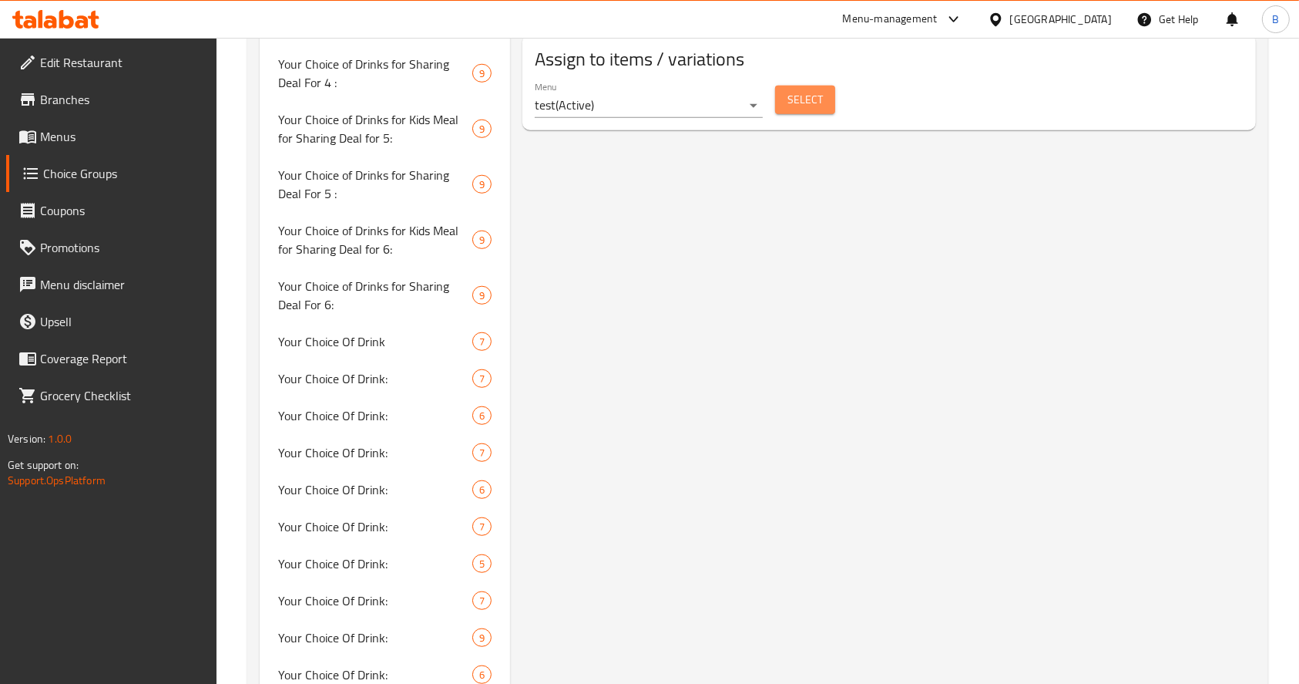
click at [815, 90] on span "Select" at bounding box center [805, 99] width 35 height 19
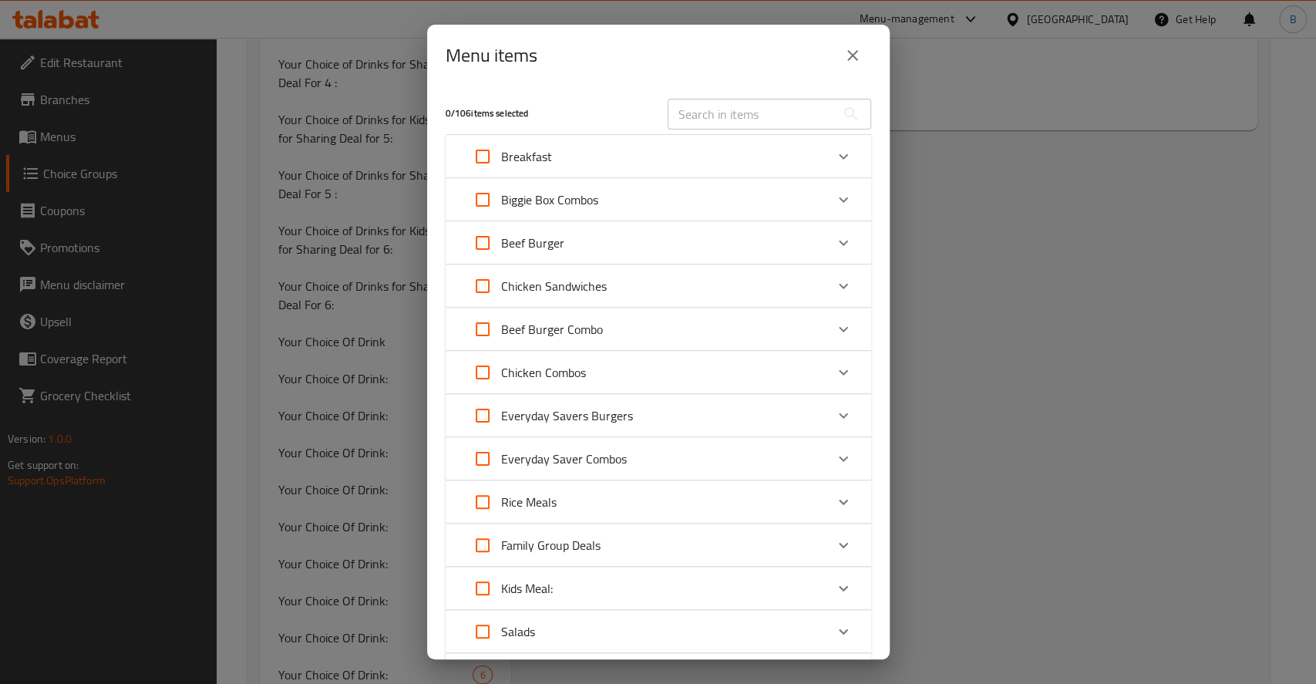
click at [807, 294] on div "Chicken Sandwiches" at bounding box center [644, 285] width 361 height 37
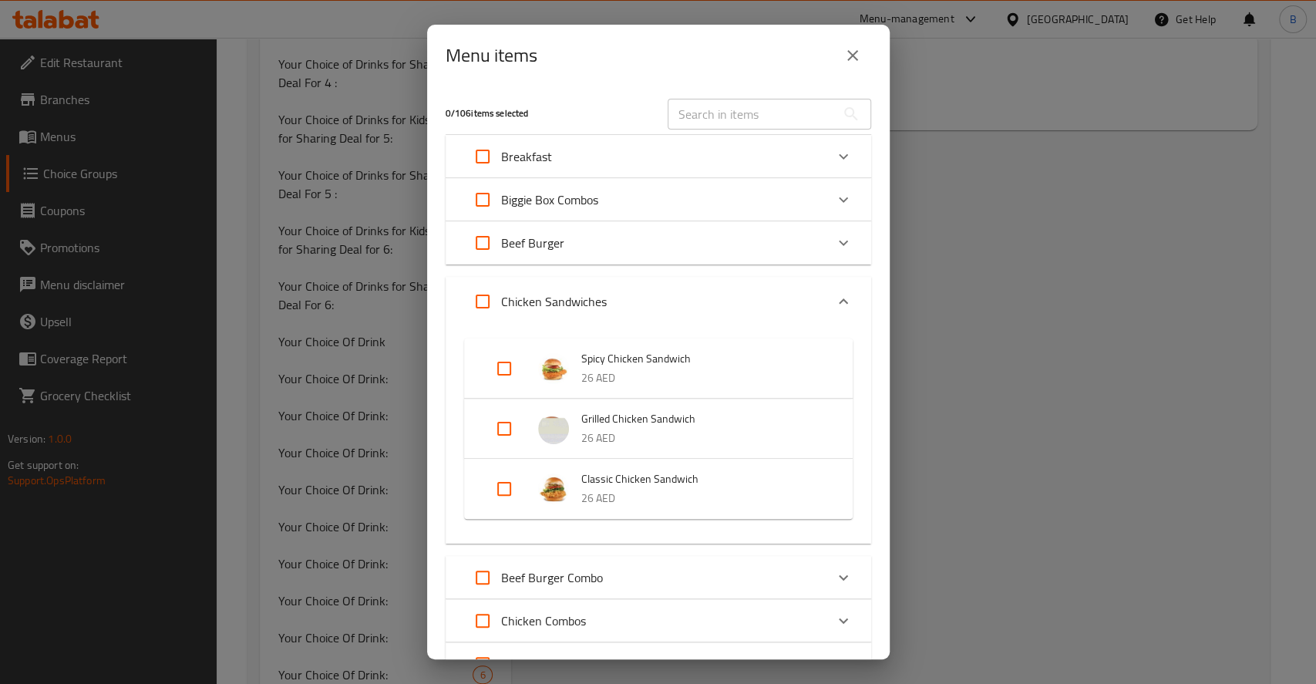
click at [807, 294] on div "Chicken Sandwiches" at bounding box center [644, 301] width 361 height 37
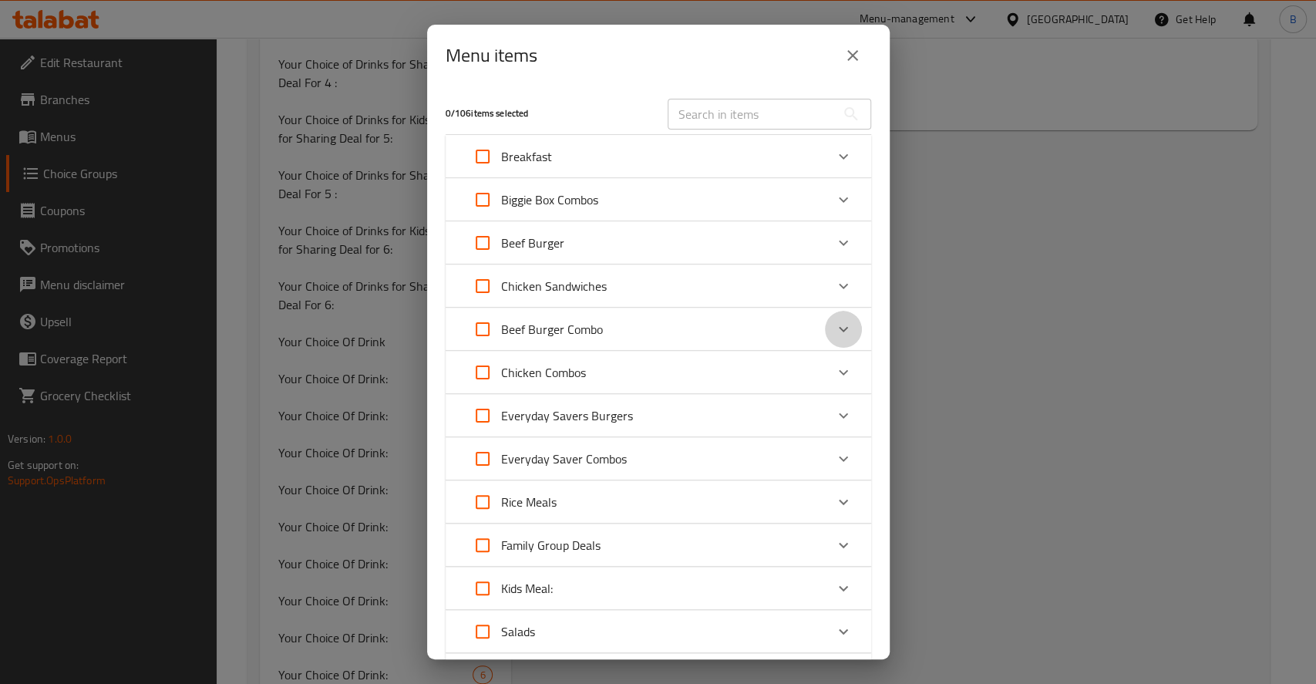
click at [834, 336] on icon "Expand" at bounding box center [843, 329] width 18 height 18
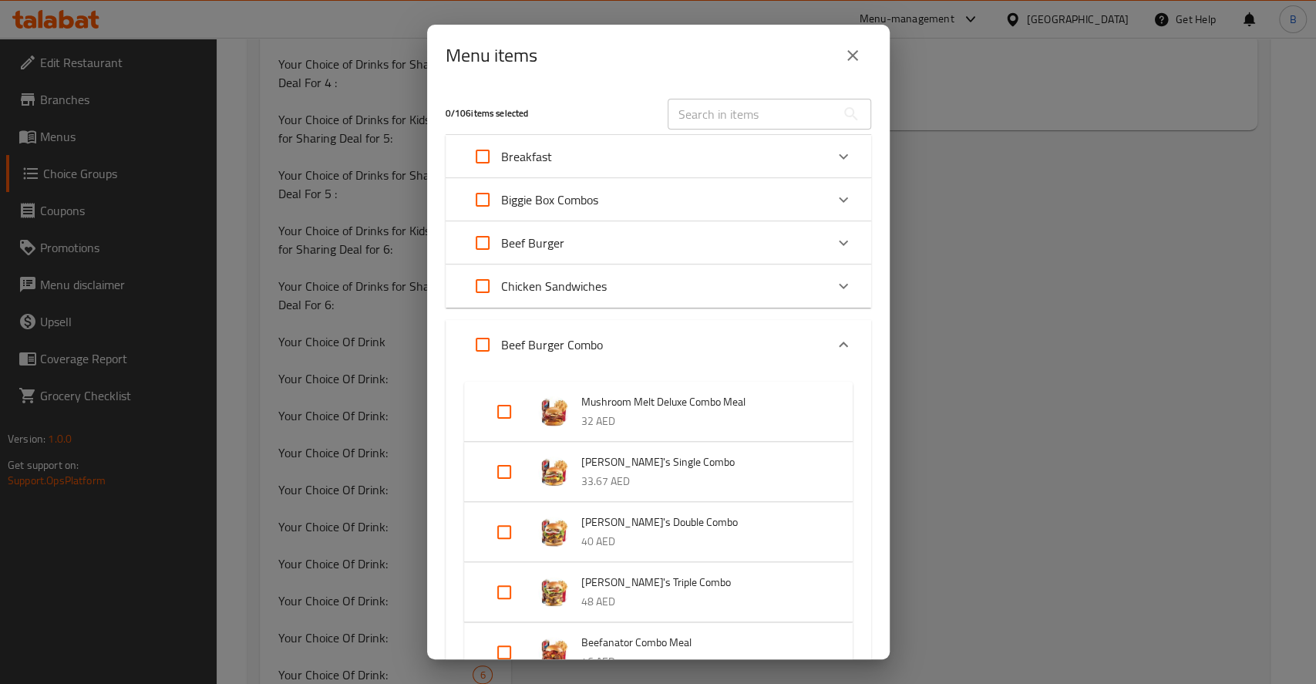
click at [502, 469] on input "Expand" at bounding box center [504, 471] width 37 height 37
checkbox input "true"
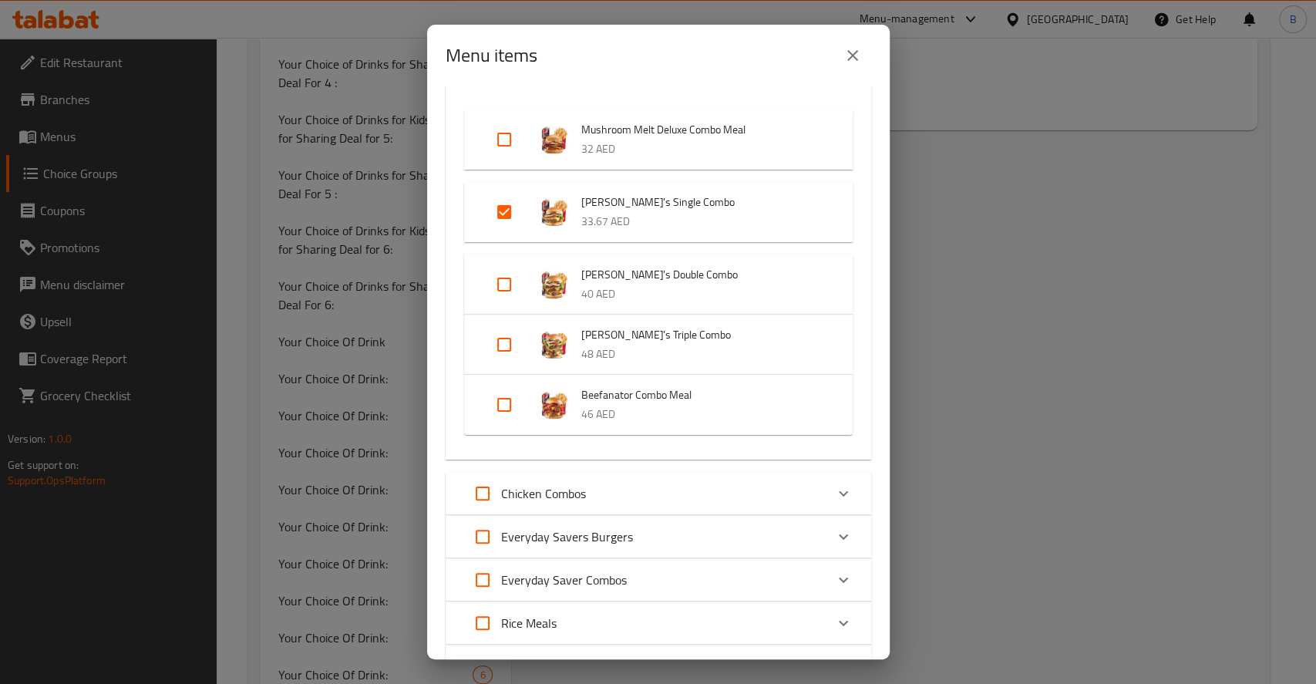
scroll to position [345, 0]
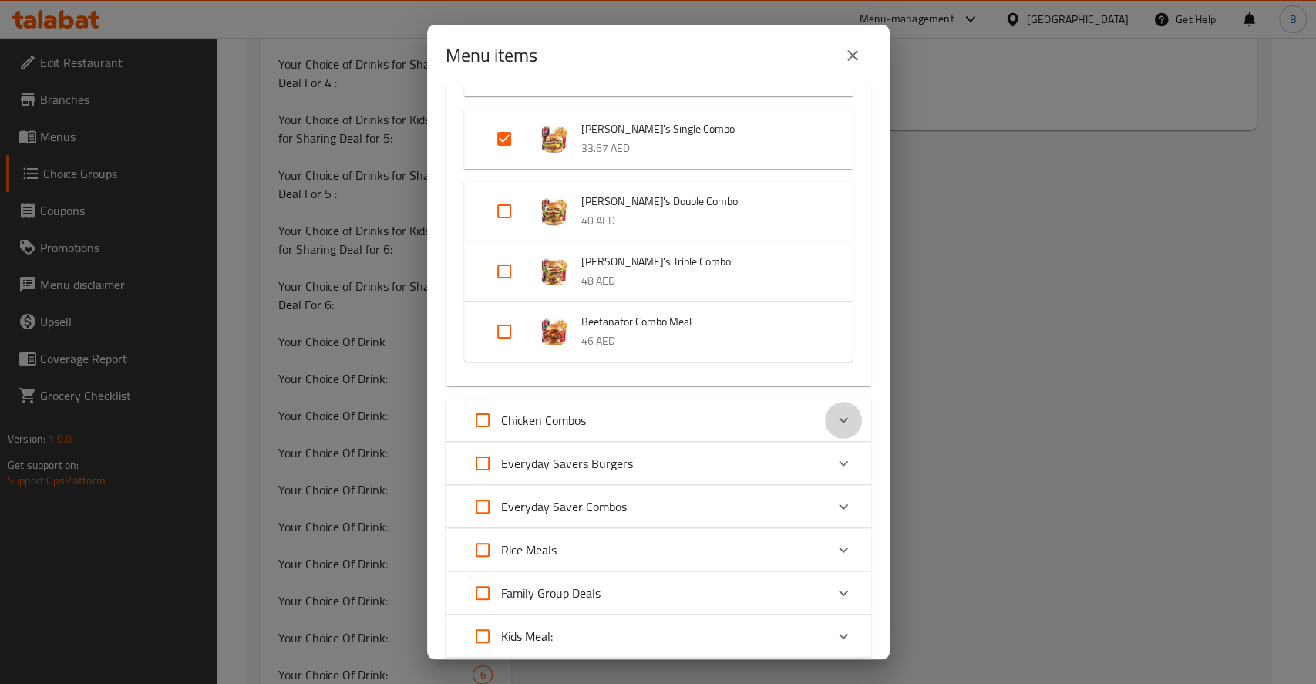
click at [835, 428] on icon "Expand" at bounding box center [843, 420] width 18 height 18
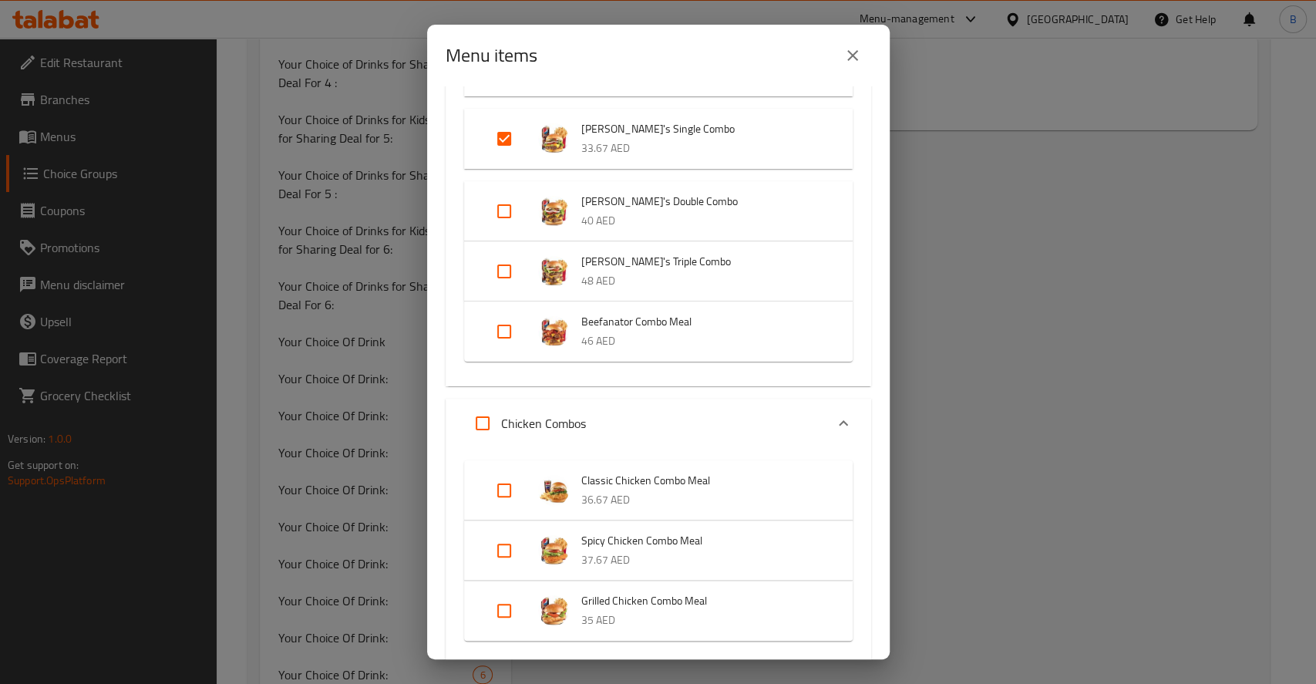
click at [505, 543] on input "Expand" at bounding box center [504, 550] width 37 height 37
checkbox input "true"
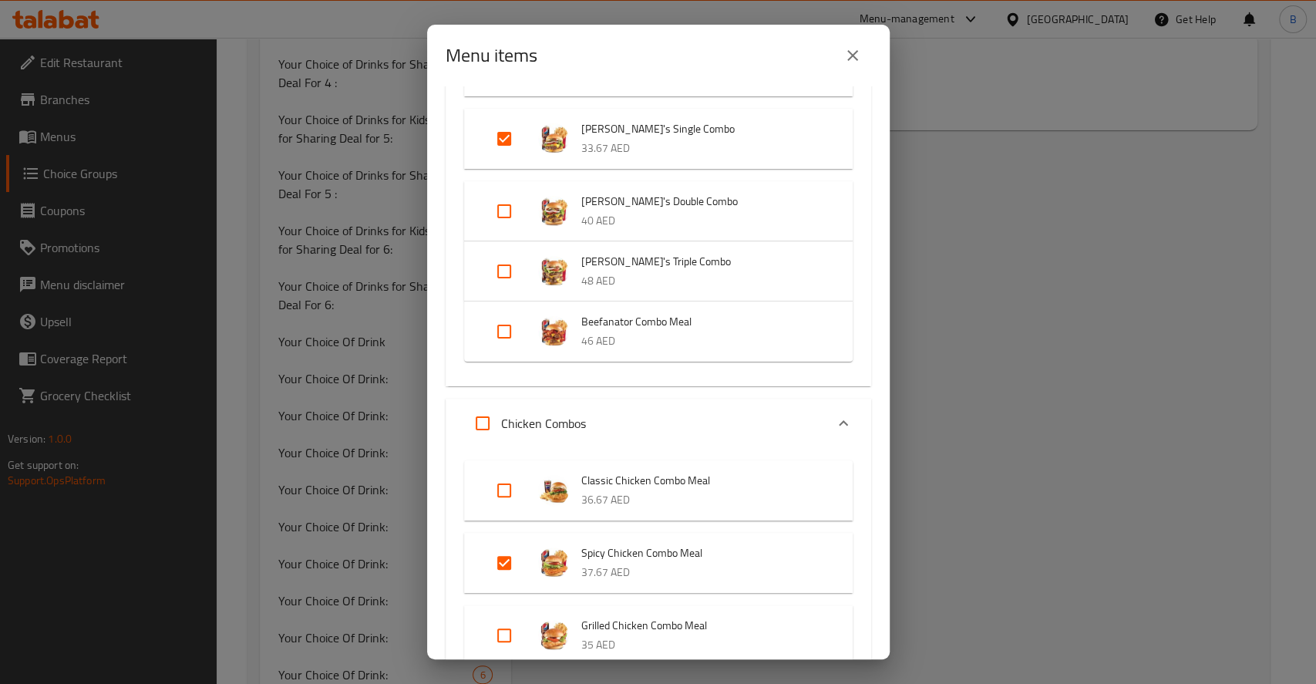
click at [504, 496] on input "Expand" at bounding box center [504, 490] width 37 height 37
checkbox input "true"
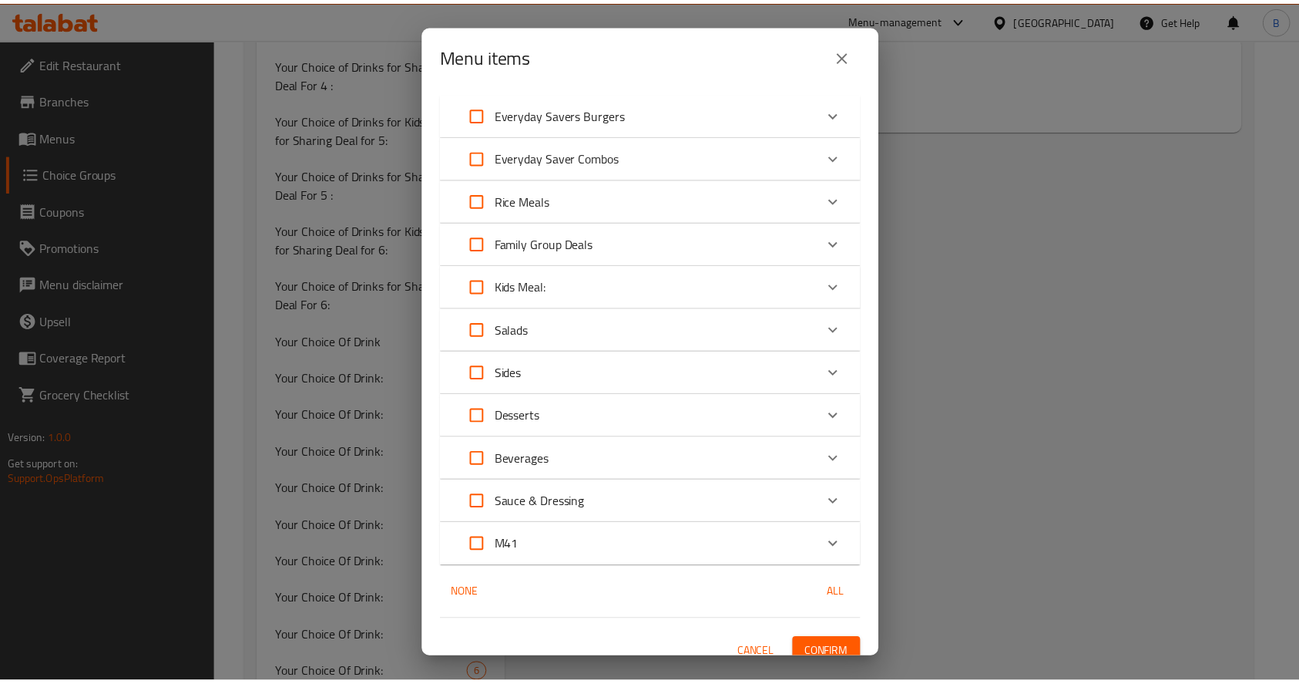
scroll to position [969, 0]
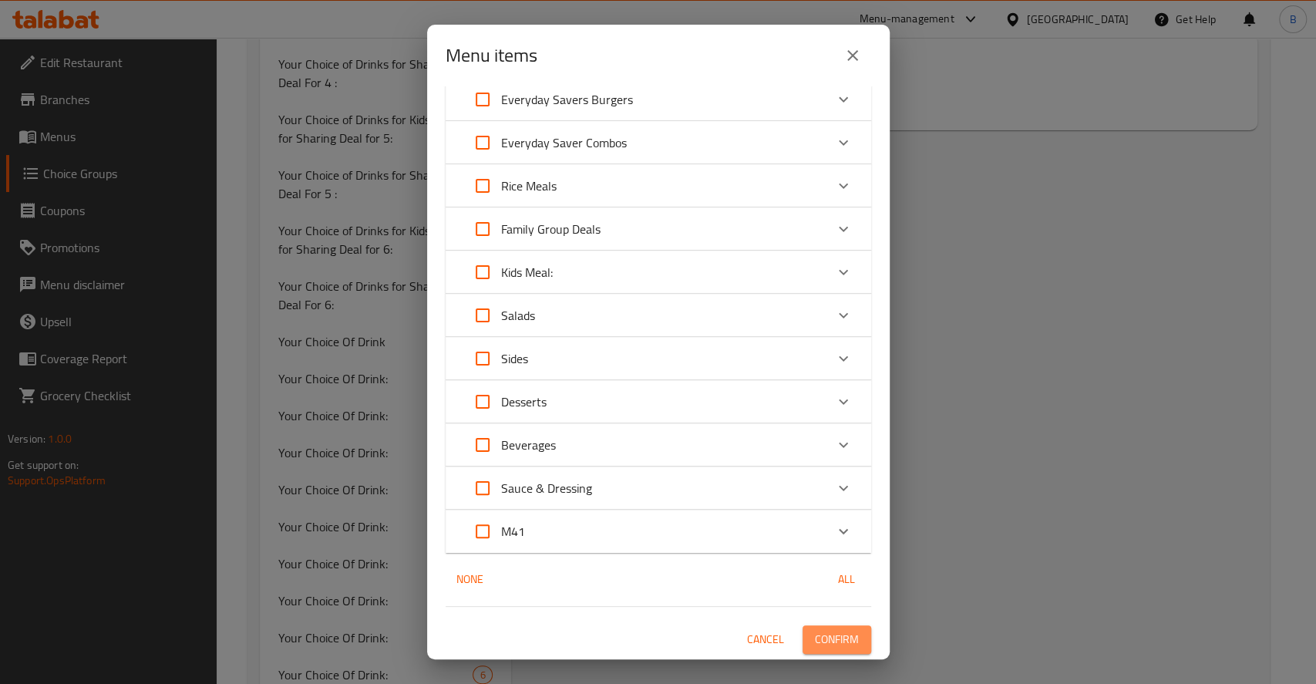
click at [815, 638] on span "Confirm" at bounding box center [837, 639] width 44 height 19
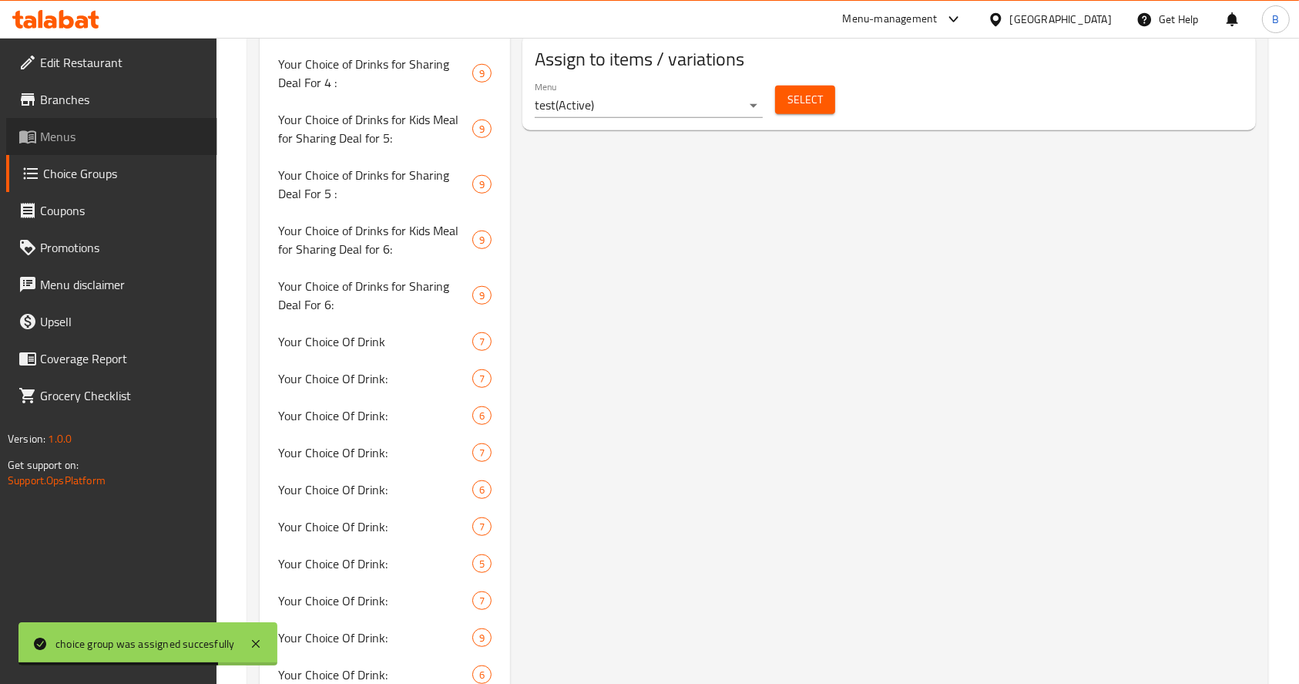
click at [94, 146] on link "Menus" at bounding box center [111, 136] width 211 height 37
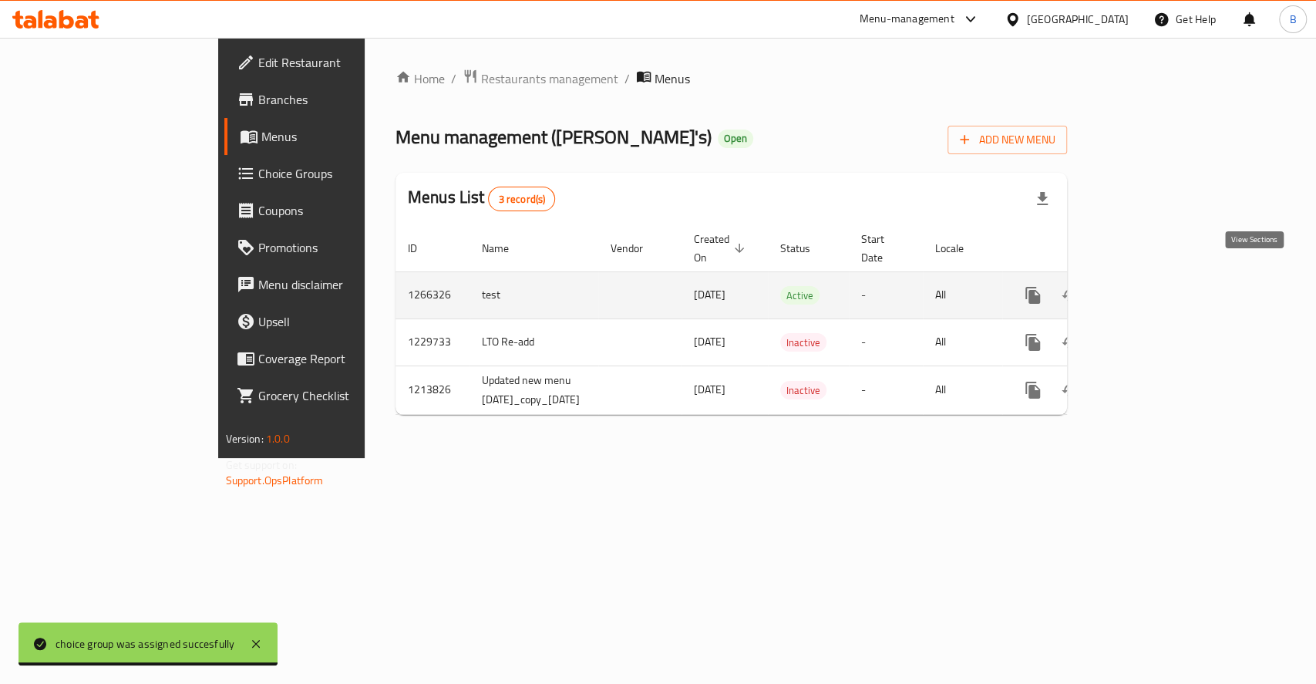
click at [1162, 277] on link "enhanced table" at bounding box center [1143, 295] width 37 height 37
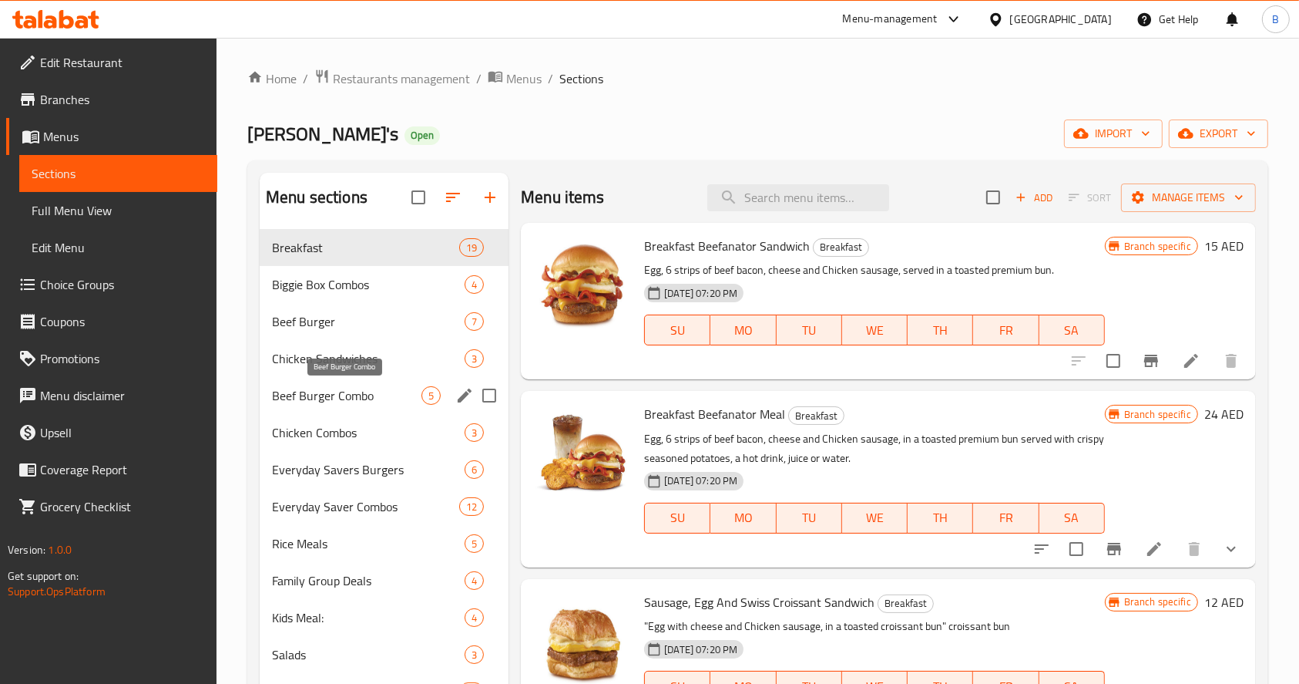
click at [362, 397] on span "Beef Burger Combo" at bounding box center [347, 395] width 150 height 18
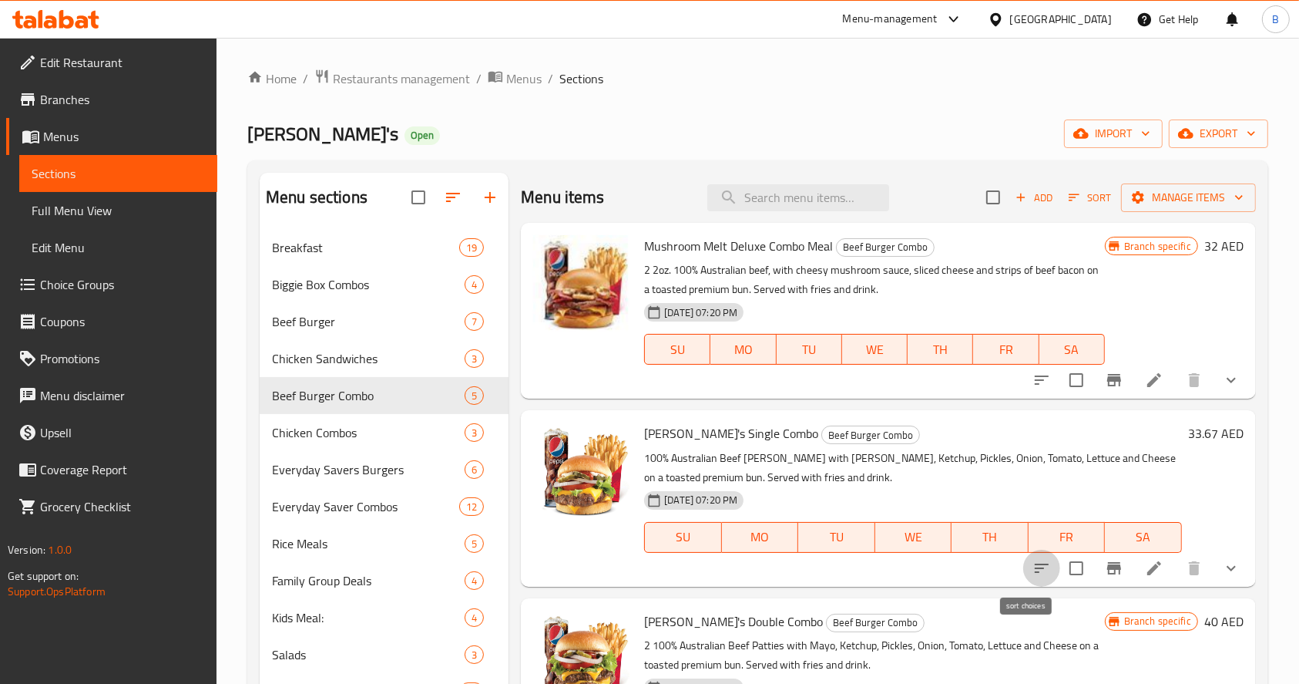
click at [1035, 559] on icon "sort-choices" at bounding box center [1042, 568] width 18 height 18
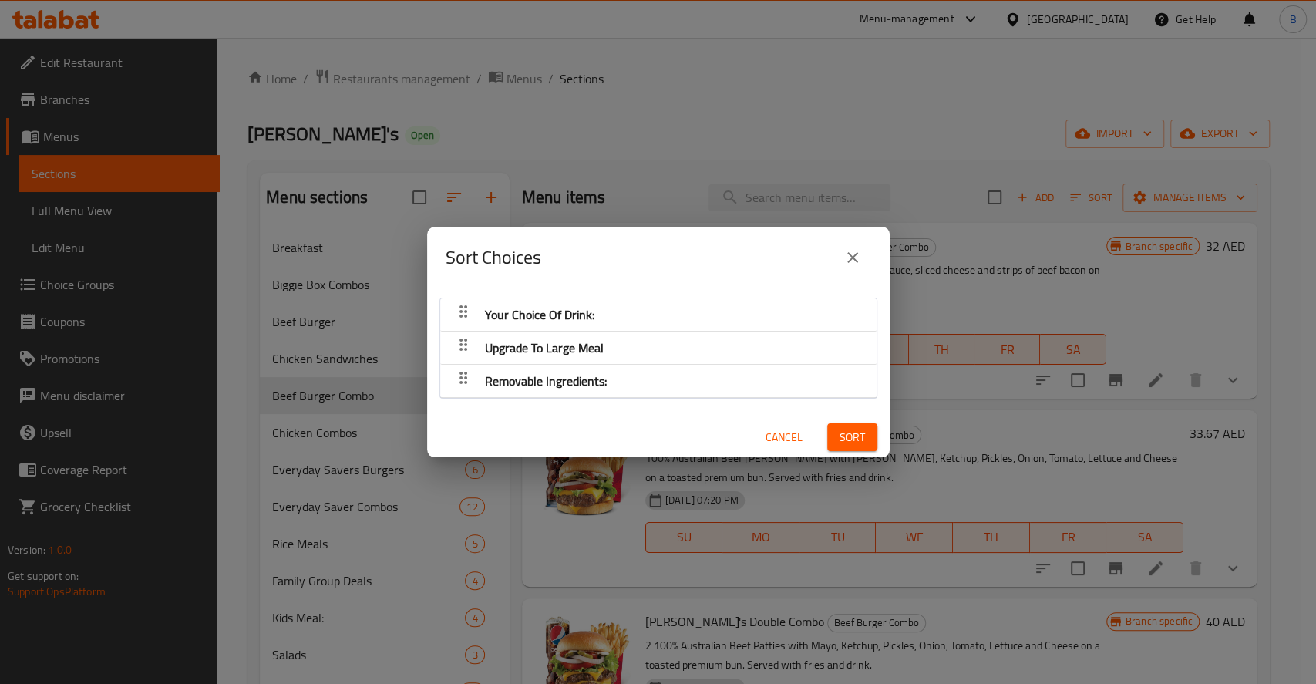
click at [869, 262] on button "close" at bounding box center [852, 257] width 37 height 37
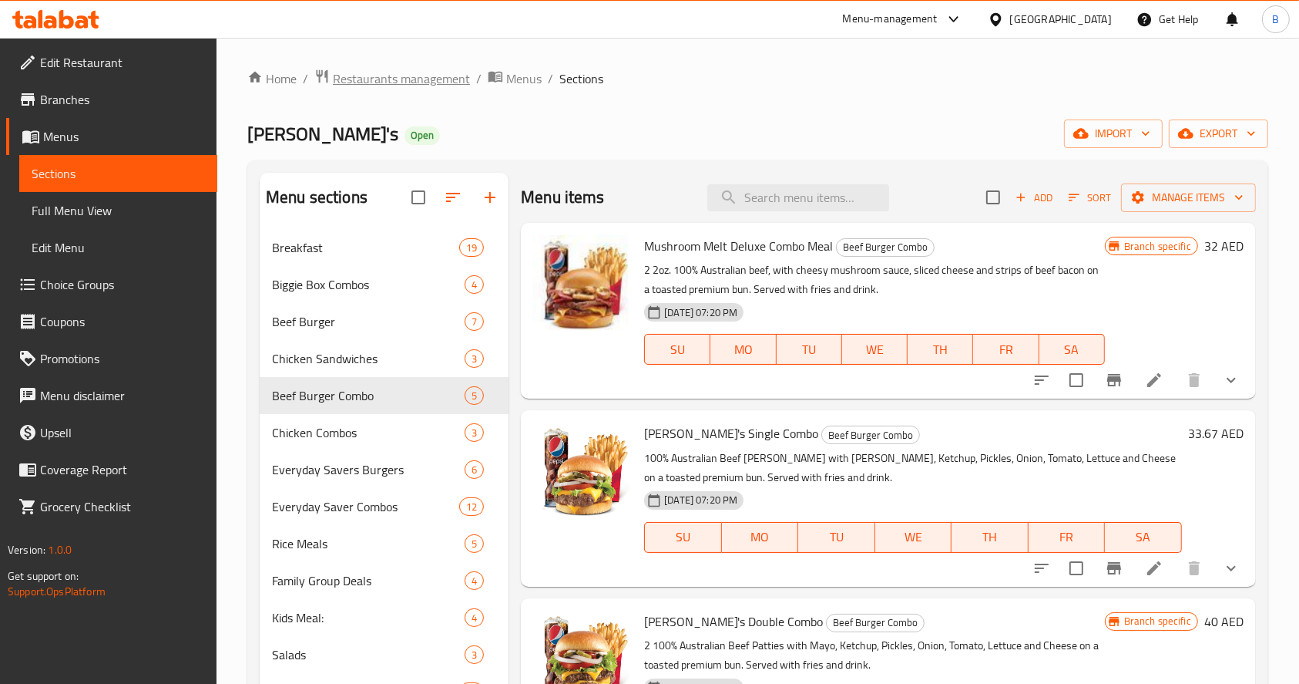
click at [412, 71] on span "Restaurants management" at bounding box center [401, 78] width 137 height 18
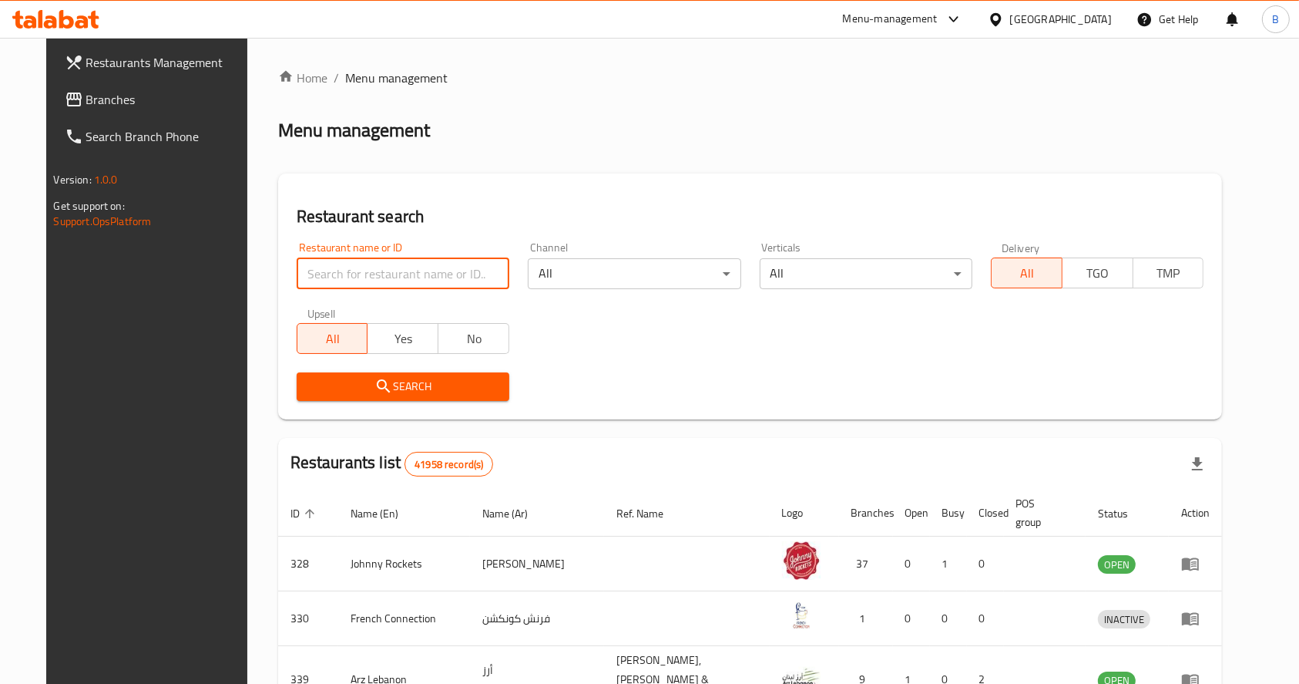
click at [388, 272] on input "search" at bounding box center [403, 273] width 213 height 31
type input "[PERSON_NAME]"
click button "Search" at bounding box center [403, 386] width 213 height 29
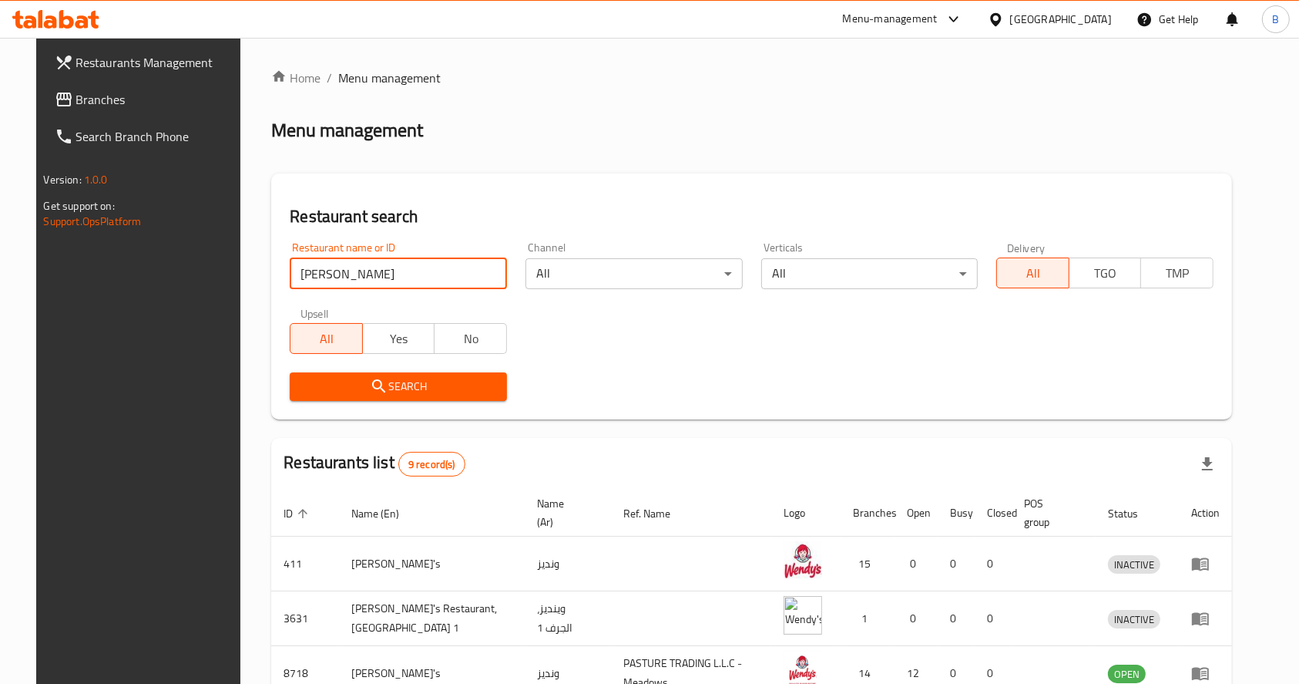
click button "Search" at bounding box center [398, 386] width 217 height 29
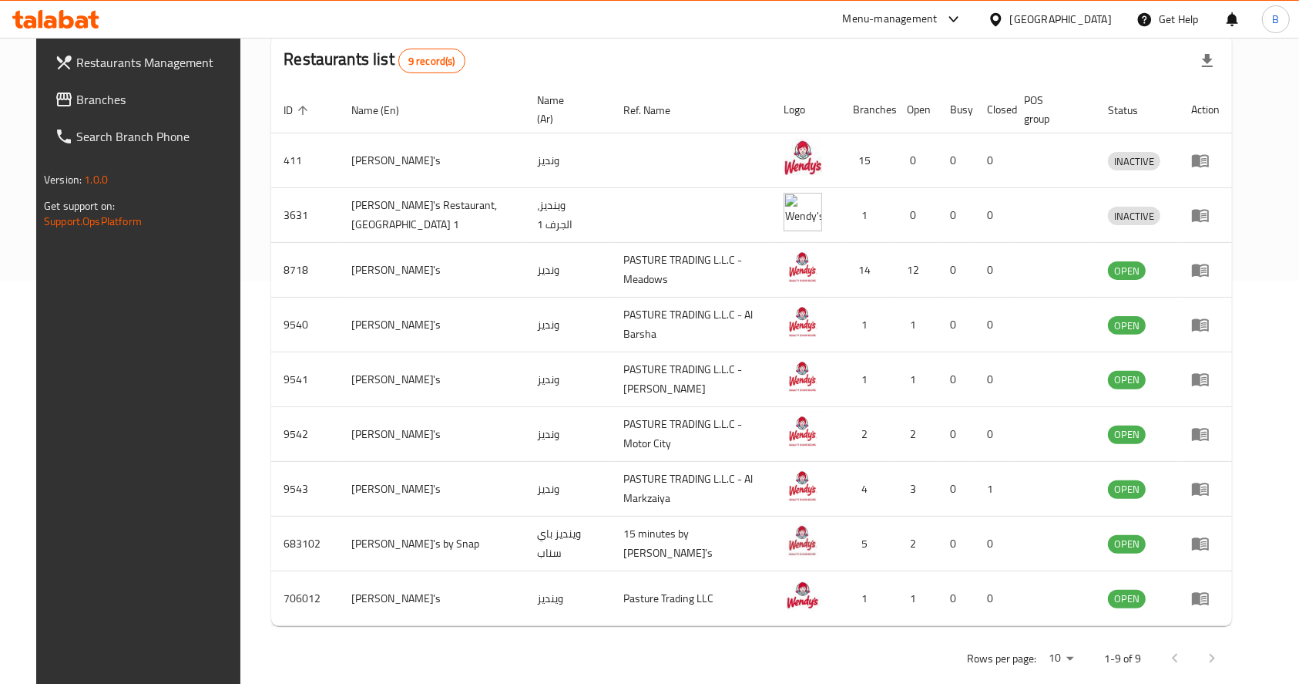
scroll to position [405, 0]
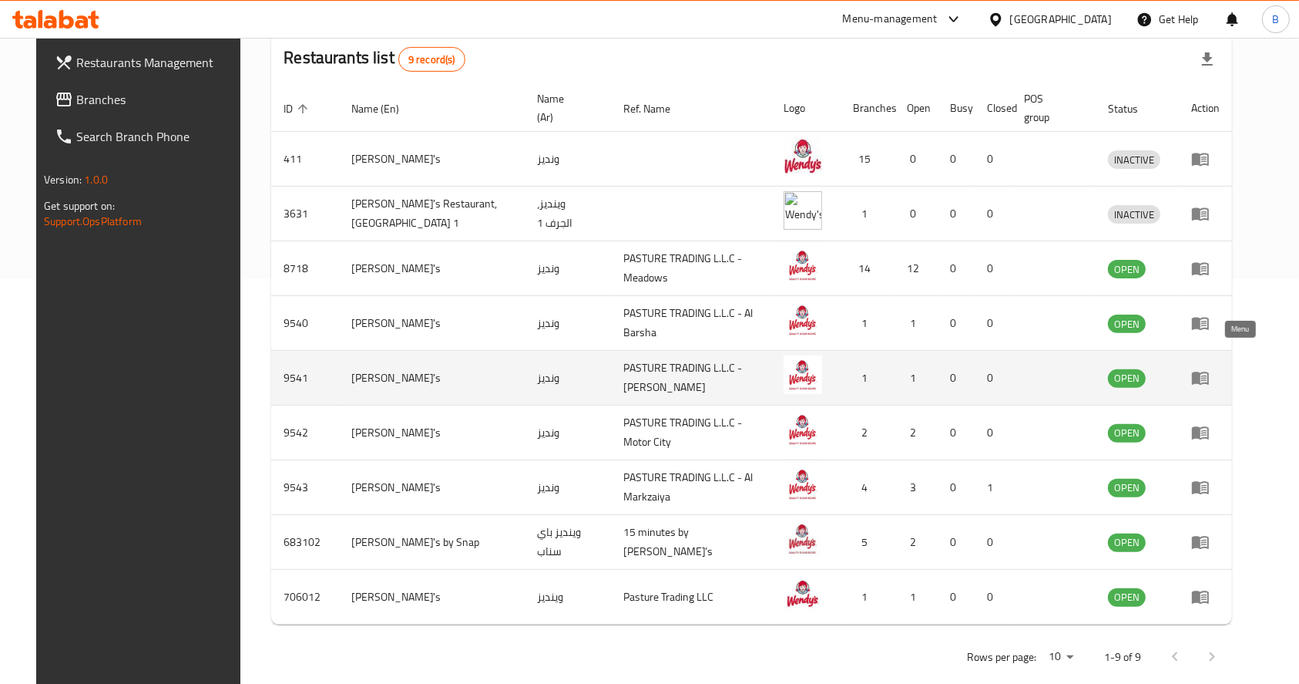
click at [1210, 368] on icon "enhanced table" at bounding box center [1200, 377] width 18 height 18
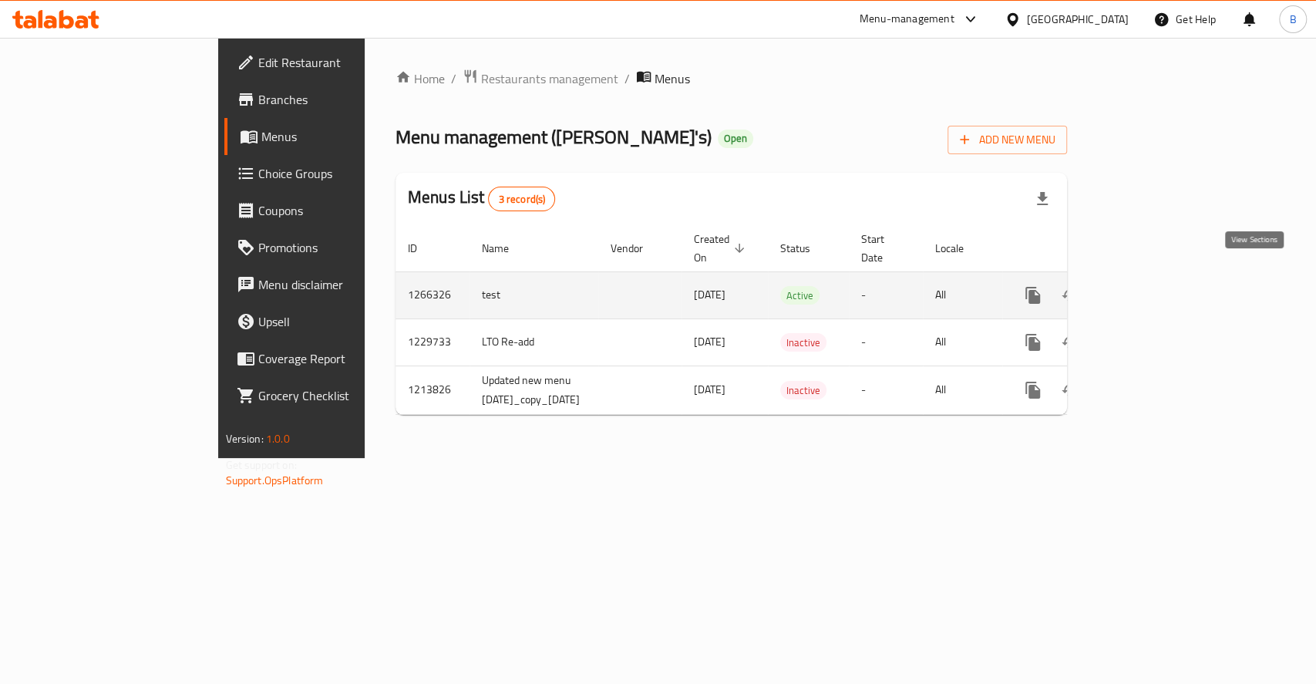
click at [1153, 286] on icon "enhanced table" at bounding box center [1143, 295] width 18 height 18
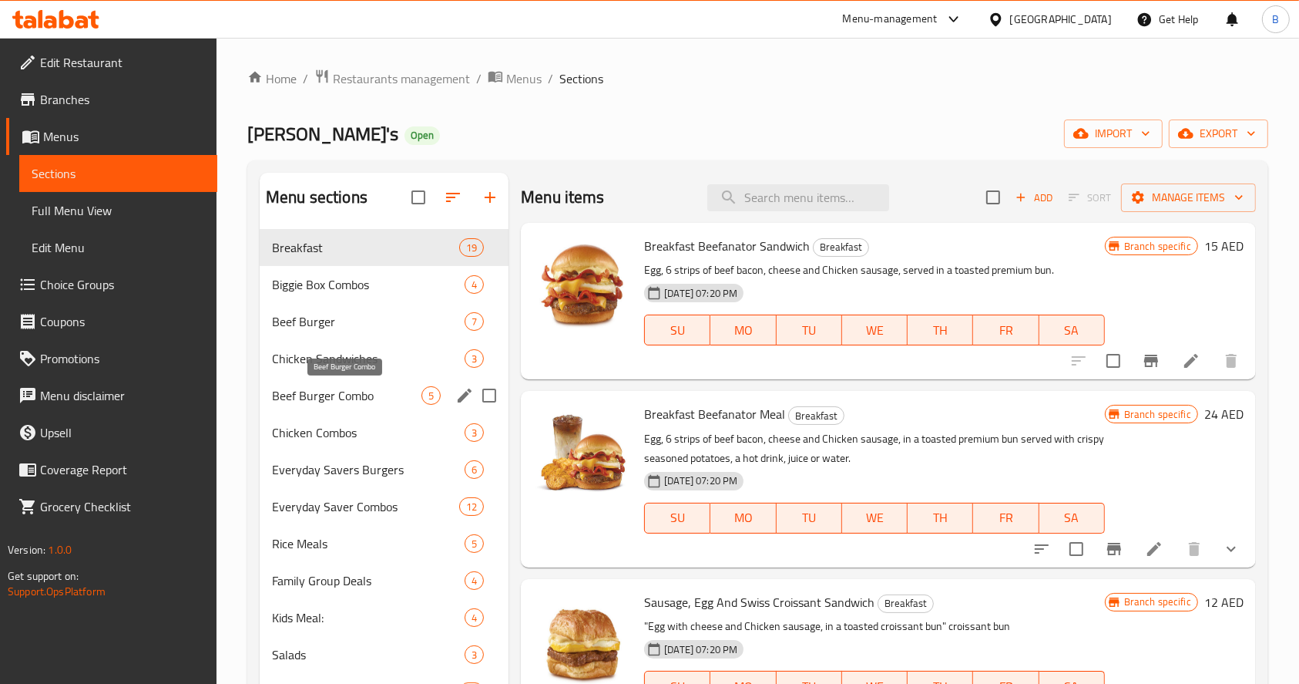
click at [364, 404] on span "Beef Burger Combo" at bounding box center [347, 395] width 150 height 18
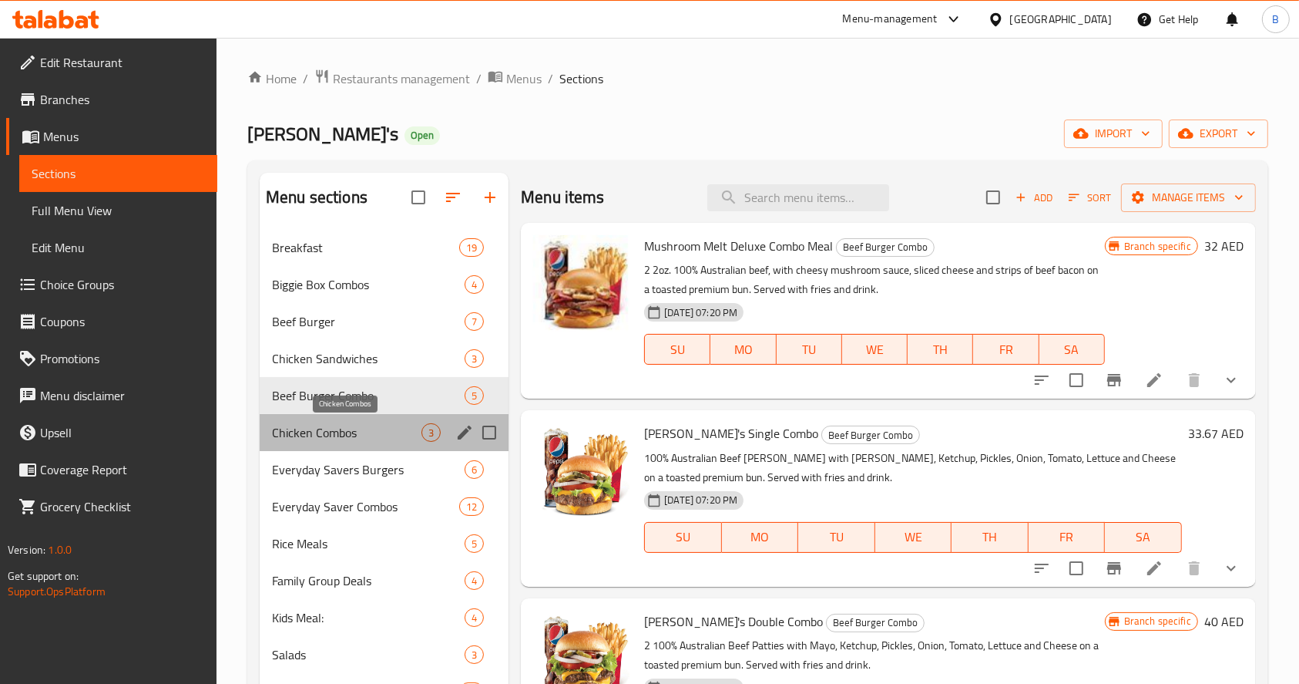
click at [382, 428] on span "Chicken Combos" at bounding box center [347, 432] width 150 height 18
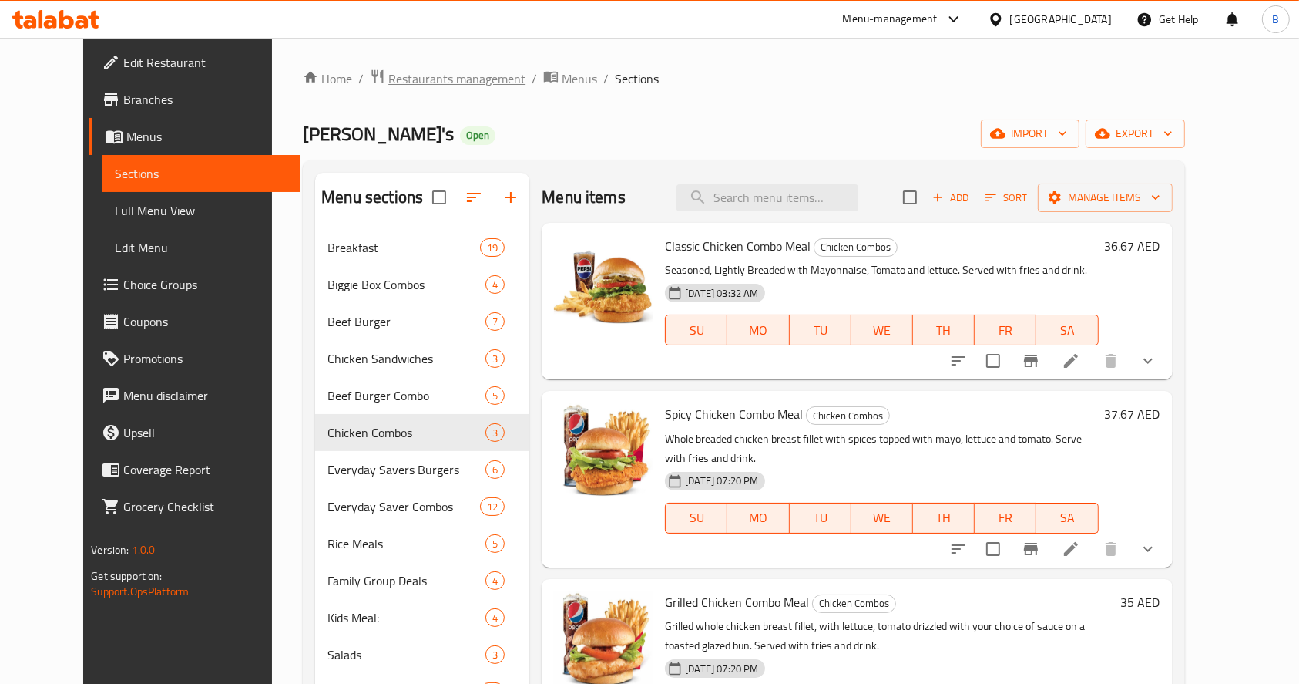
click at [419, 82] on span "Restaurants management" at bounding box center [456, 78] width 137 height 18
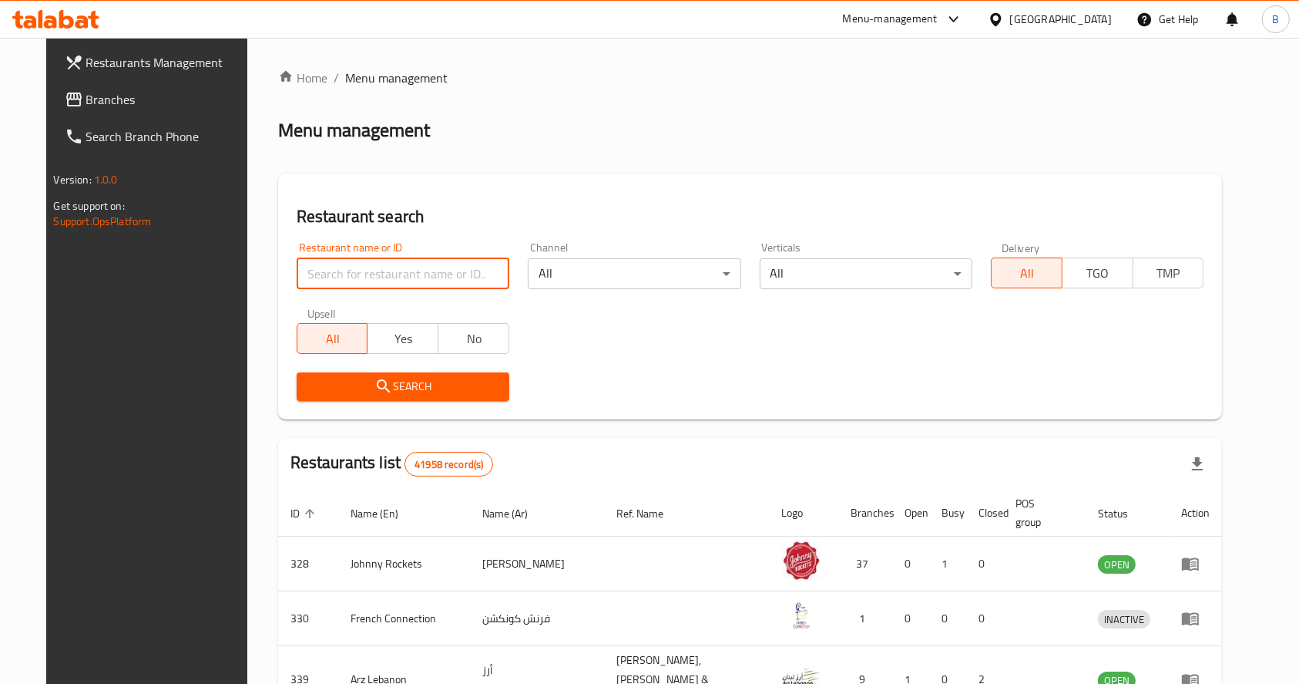
click at [366, 268] on input "search" at bounding box center [403, 273] width 213 height 31
type input "[PERSON_NAME]"
click button "Search" at bounding box center [403, 386] width 213 height 29
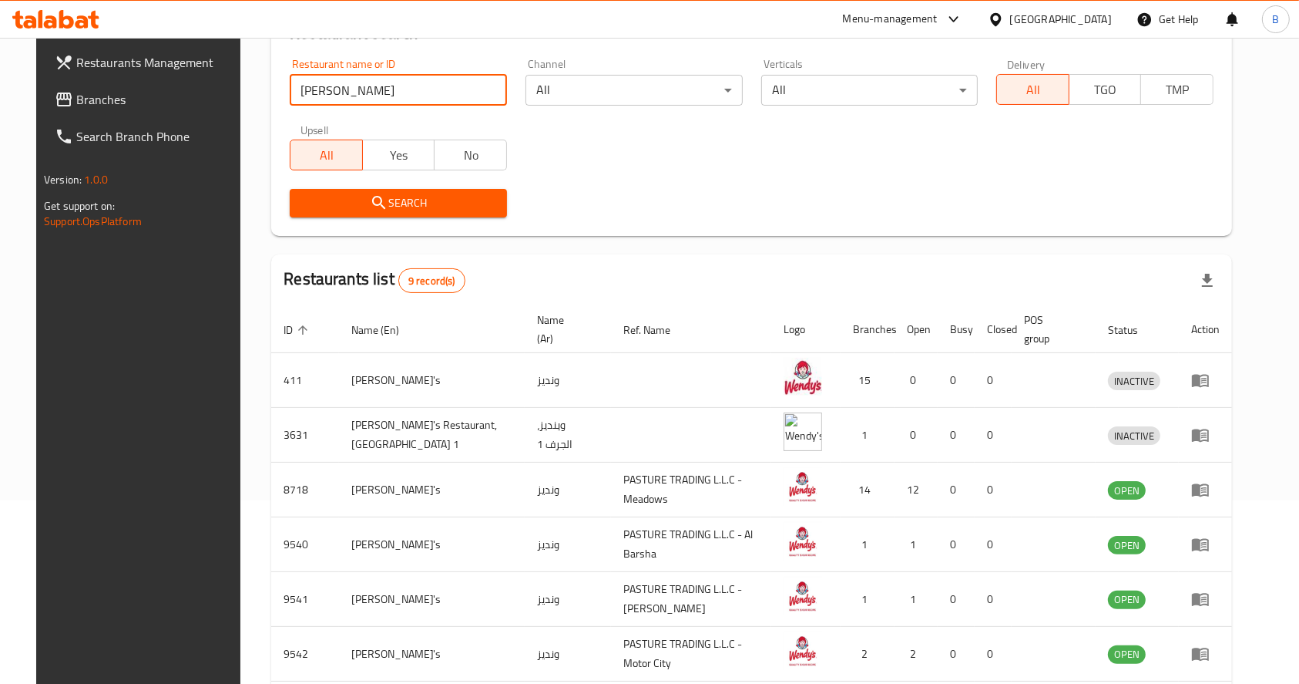
scroll to position [283, 0]
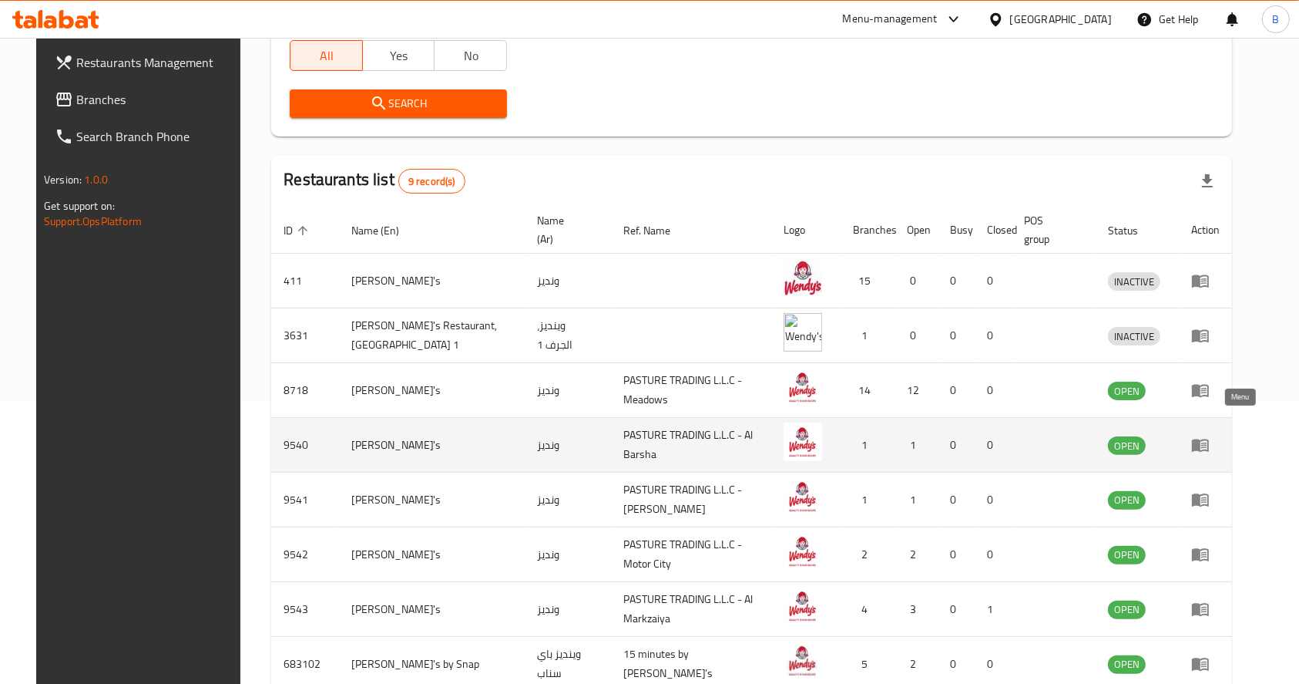
click at [1209, 439] on icon "enhanced table" at bounding box center [1200, 445] width 17 height 13
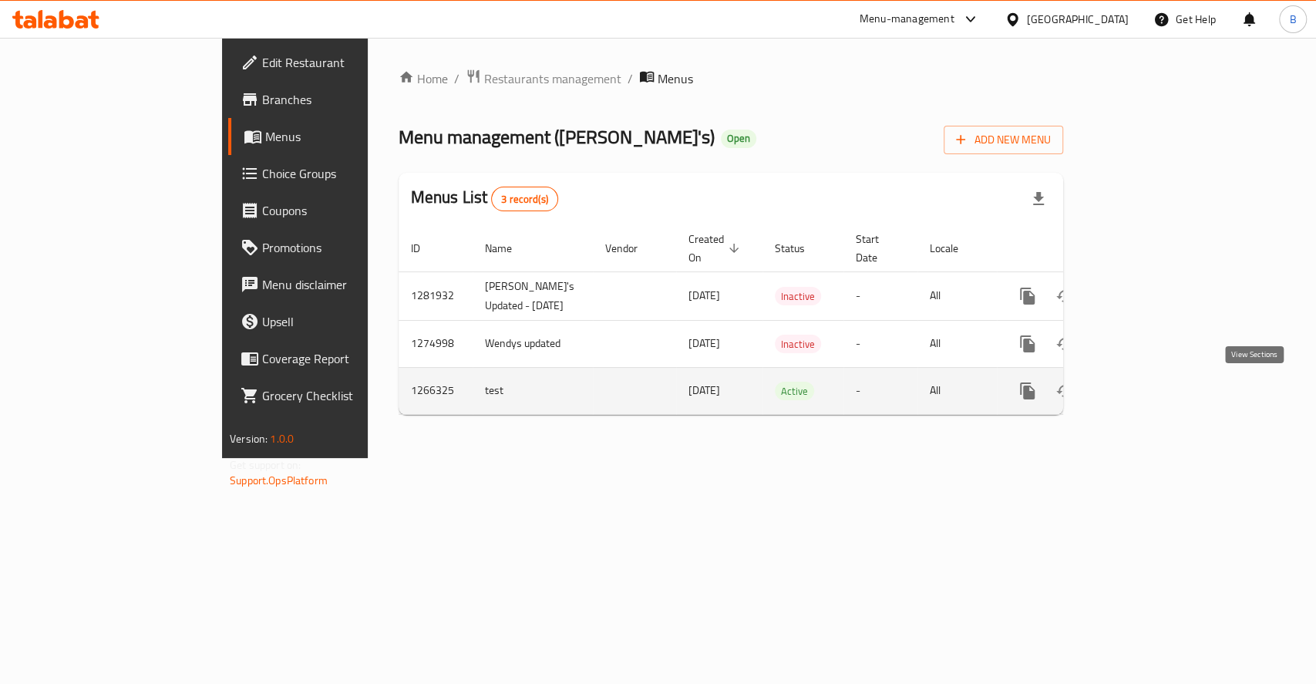
click at [1148, 387] on icon "enhanced table" at bounding box center [1138, 390] width 18 height 18
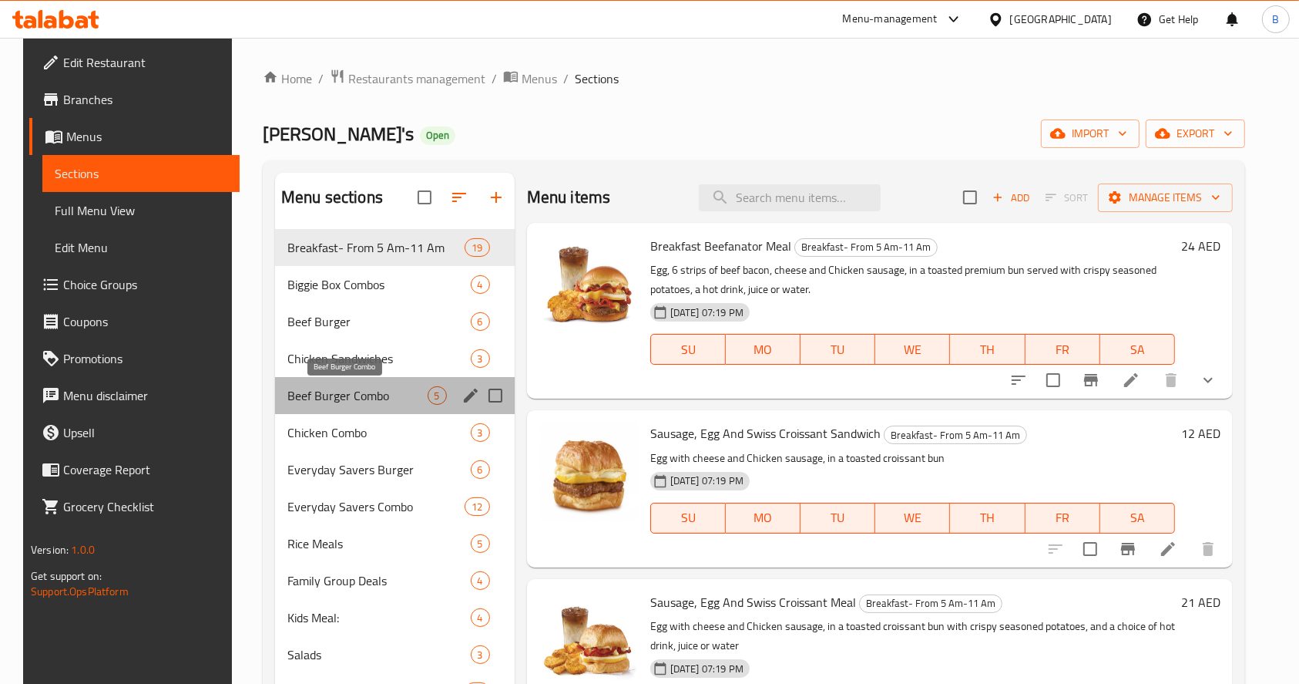
click at [318, 388] on span "Beef Burger Combo" at bounding box center [357, 395] width 140 height 18
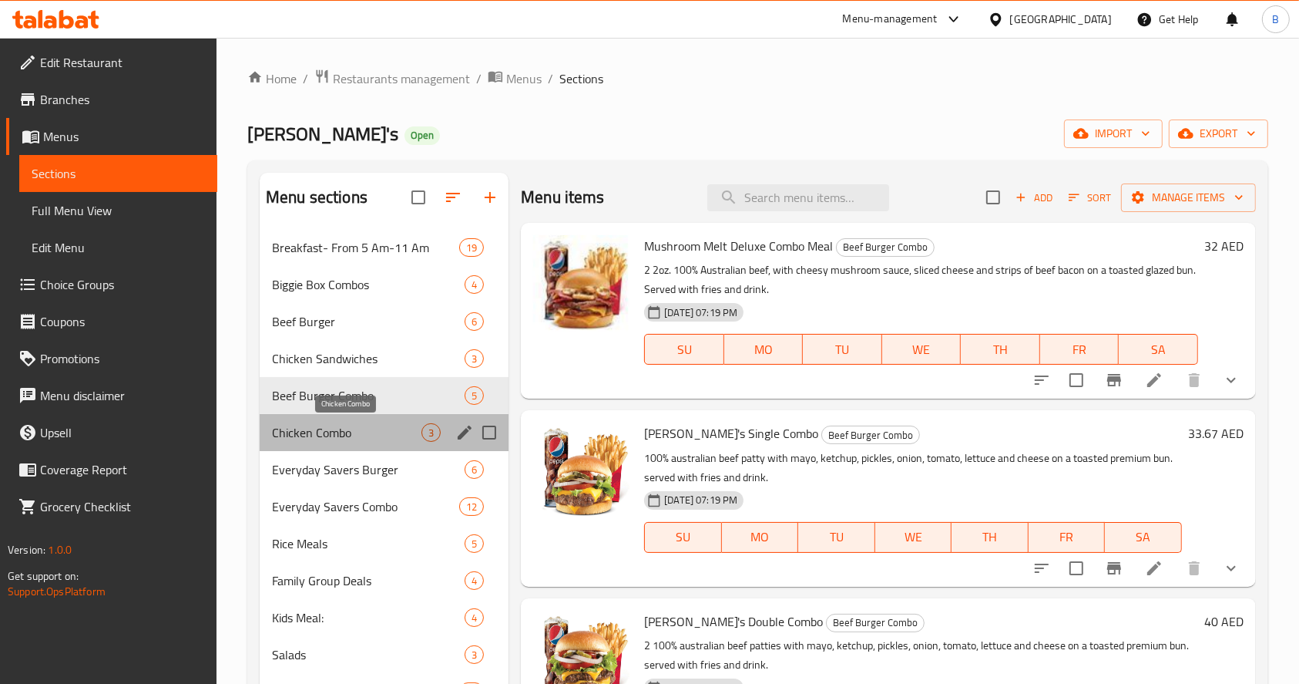
click at [311, 434] on span "Chicken Combo" at bounding box center [347, 432] width 150 height 18
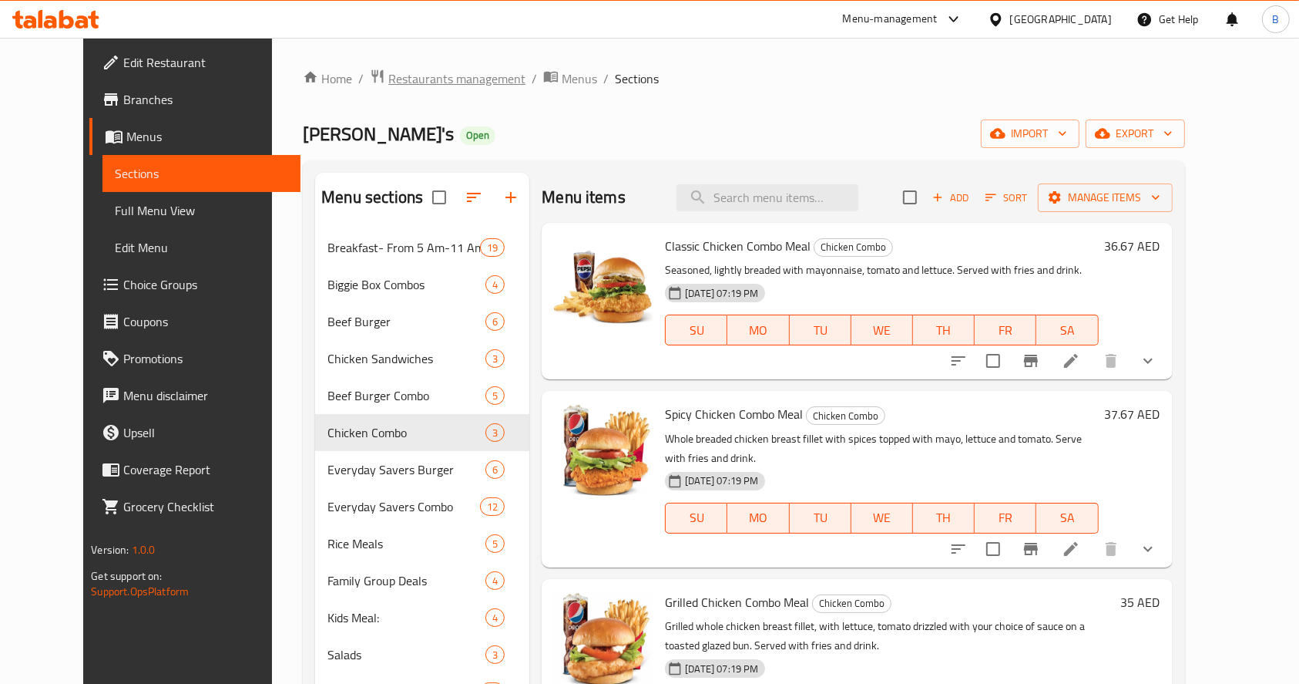
click at [433, 77] on span "Restaurants management" at bounding box center [456, 78] width 137 height 18
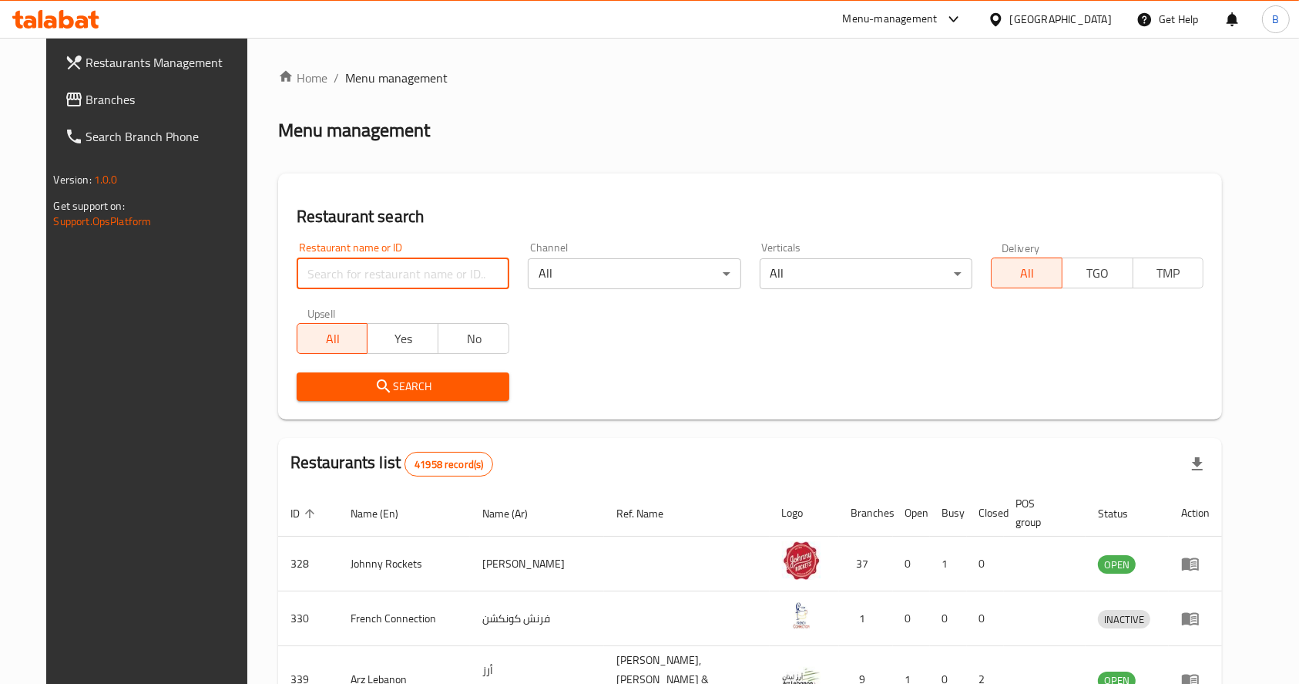
click at [355, 267] on input "search" at bounding box center [403, 273] width 213 height 31
type input "[PERSON_NAME]"
click button "Search" at bounding box center [403, 386] width 213 height 29
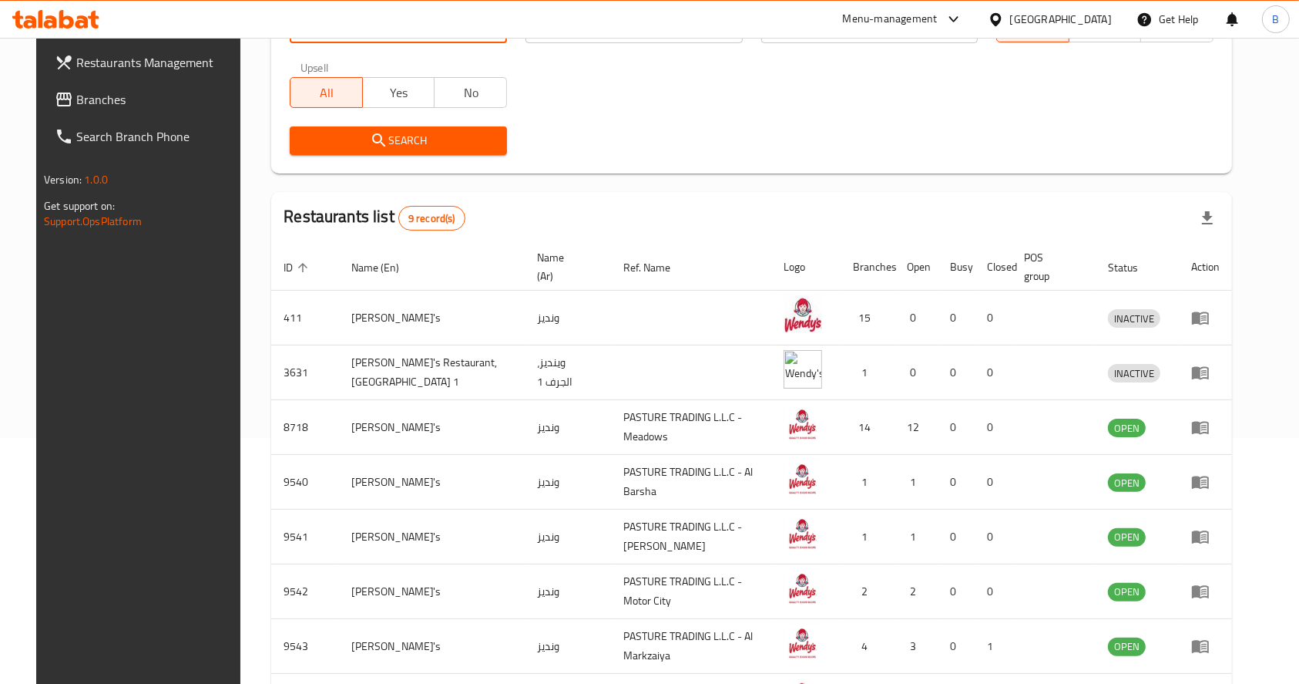
scroll to position [259, 0]
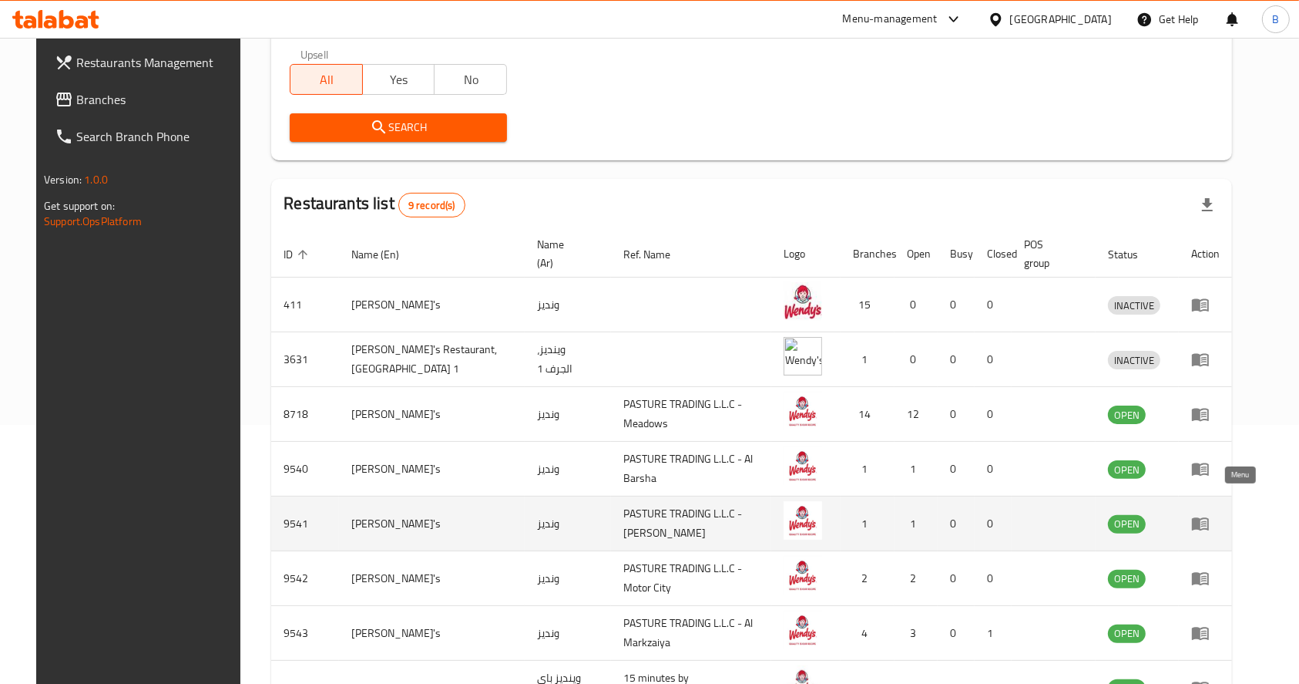
click at [1210, 514] on icon "enhanced table" at bounding box center [1200, 523] width 18 height 18
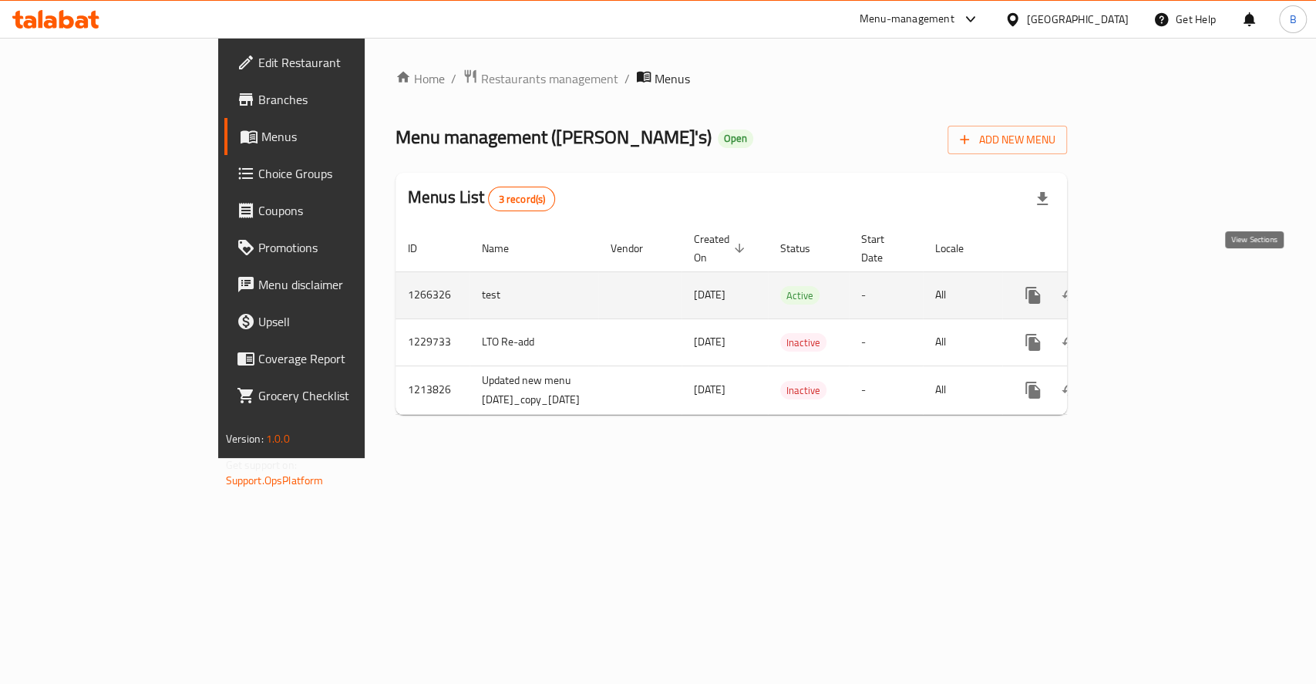
click at [1153, 287] on icon "enhanced table" at bounding box center [1143, 295] width 18 height 18
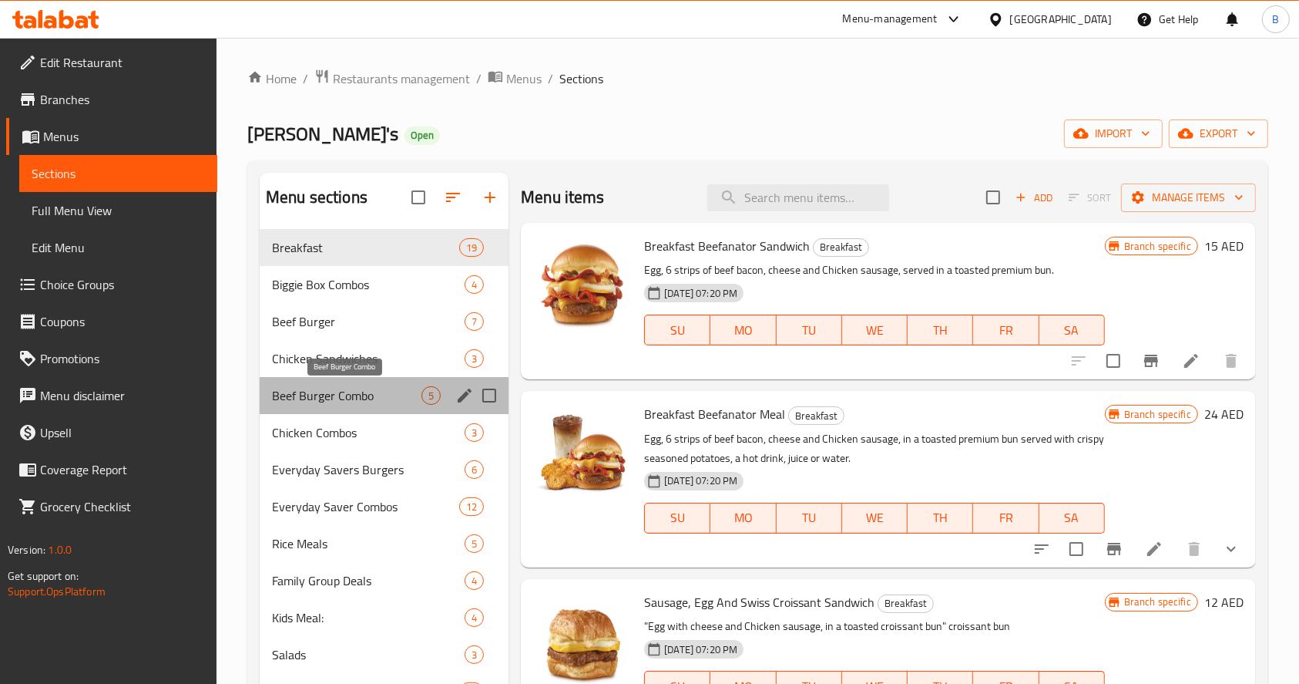
click at [335, 395] on span "Beef Burger Combo" at bounding box center [347, 395] width 150 height 18
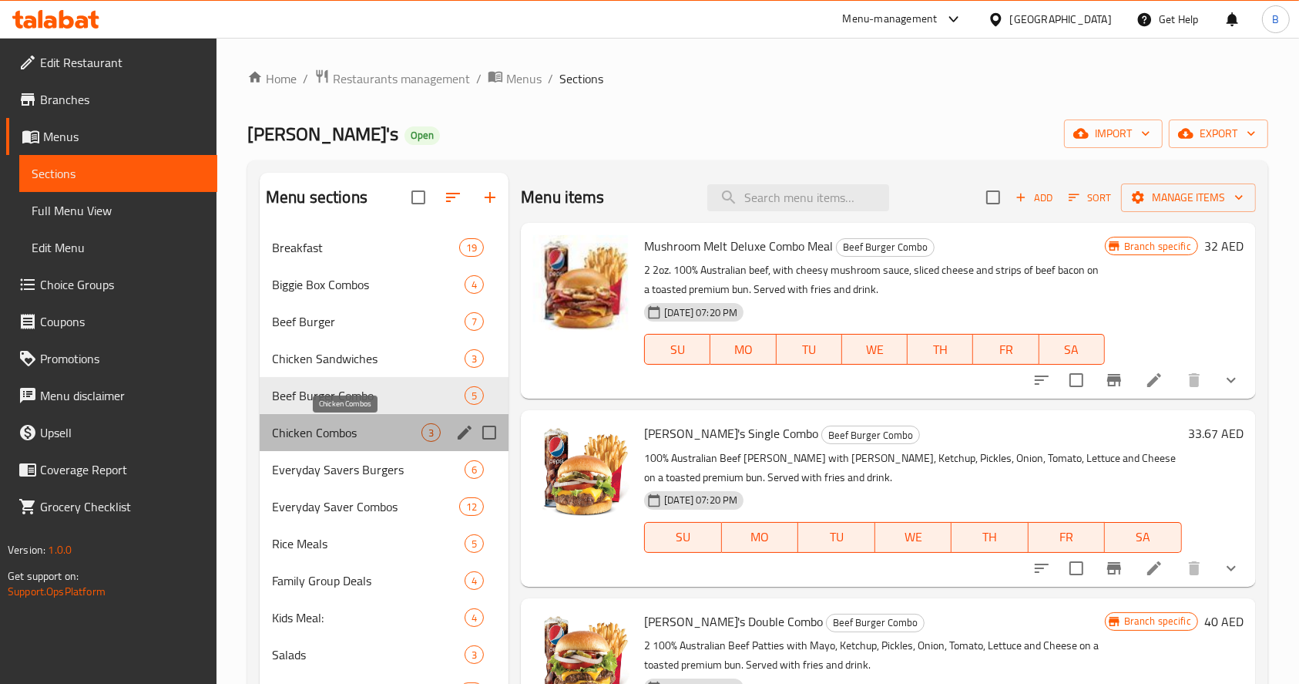
click at [353, 423] on span "Chicken Combos" at bounding box center [347, 432] width 150 height 18
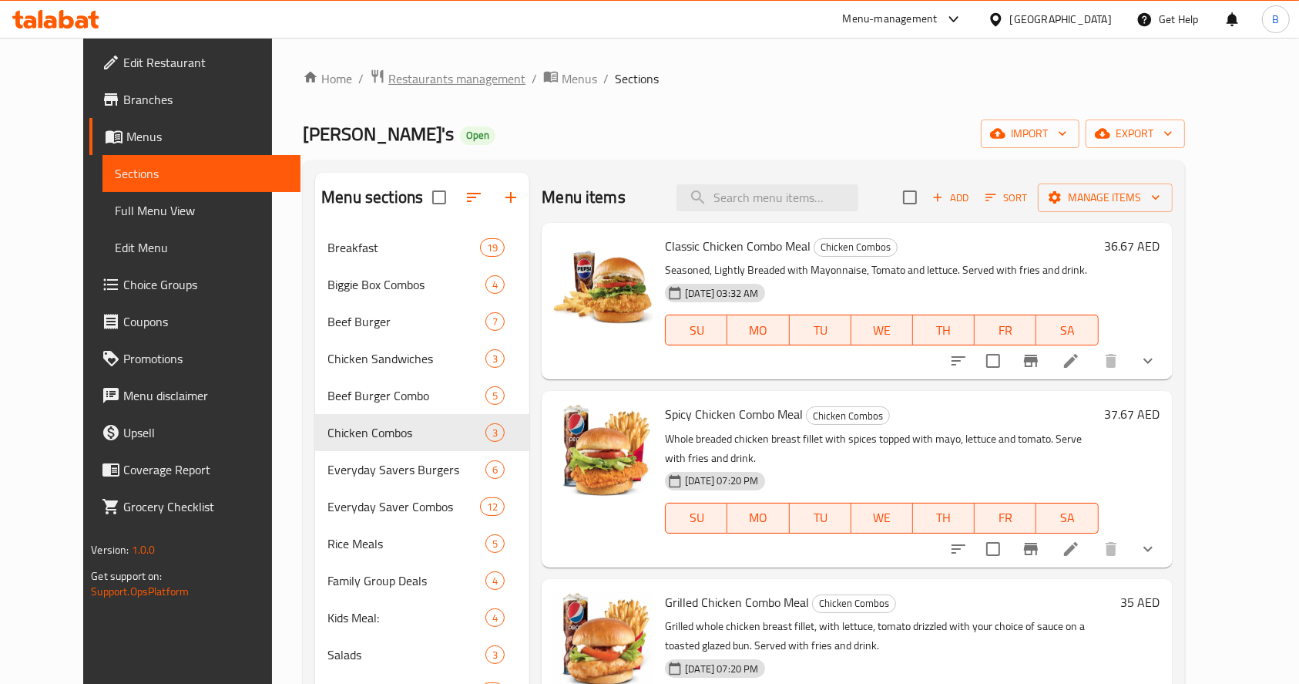
click at [388, 71] on span "Restaurants management" at bounding box center [456, 78] width 137 height 18
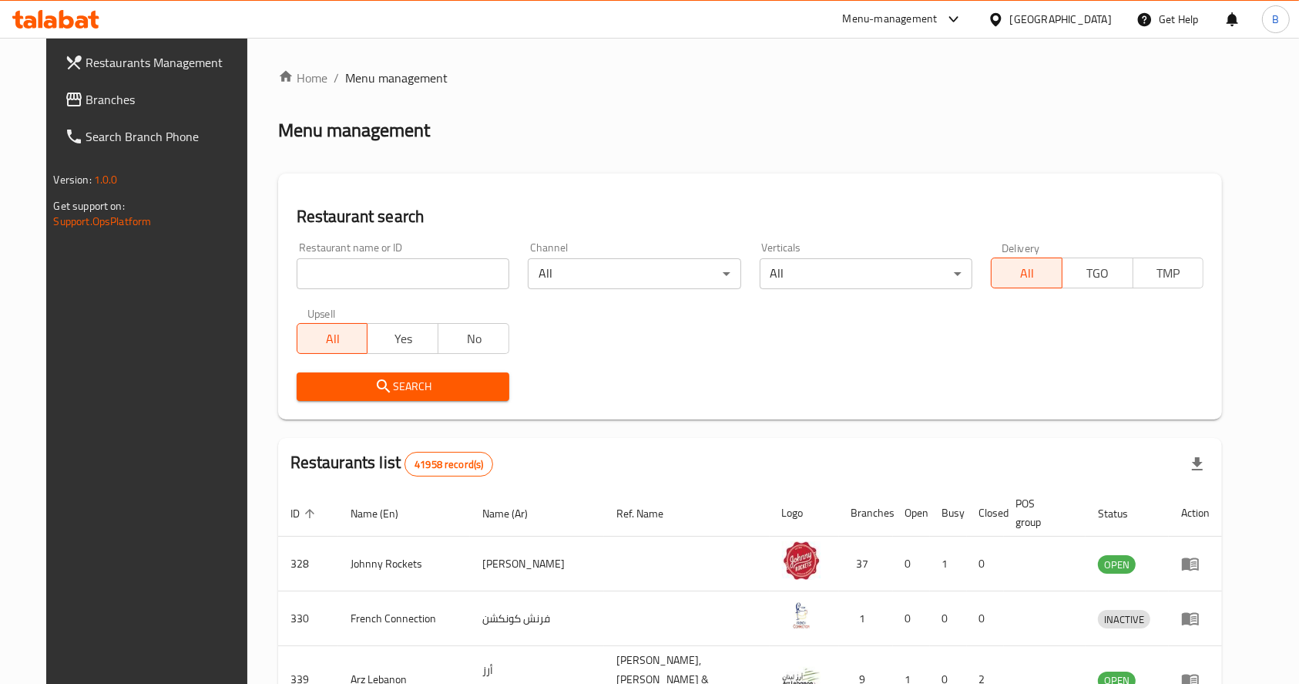
click at [341, 279] on input "search" at bounding box center [403, 273] width 213 height 31
type input "[PERSON_NAME]"
click button "Search" at bounding box center [403, 386] width 213 height 29
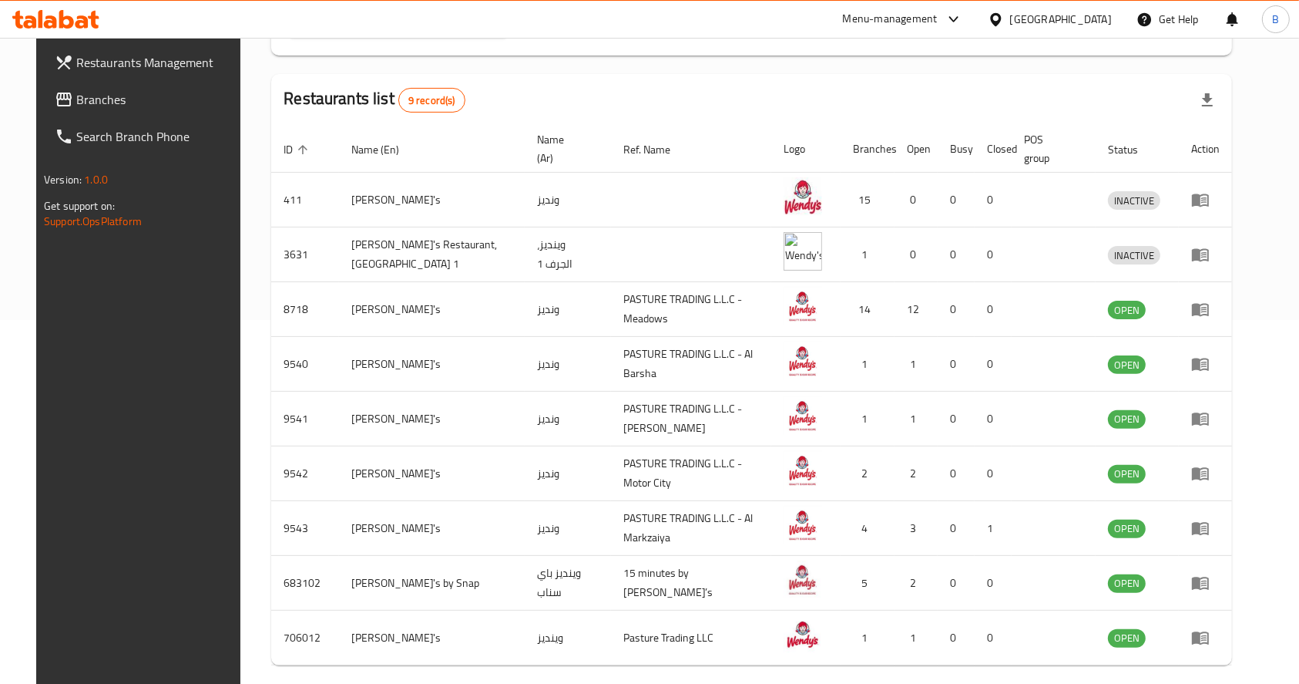
scroll to position [375, 0]
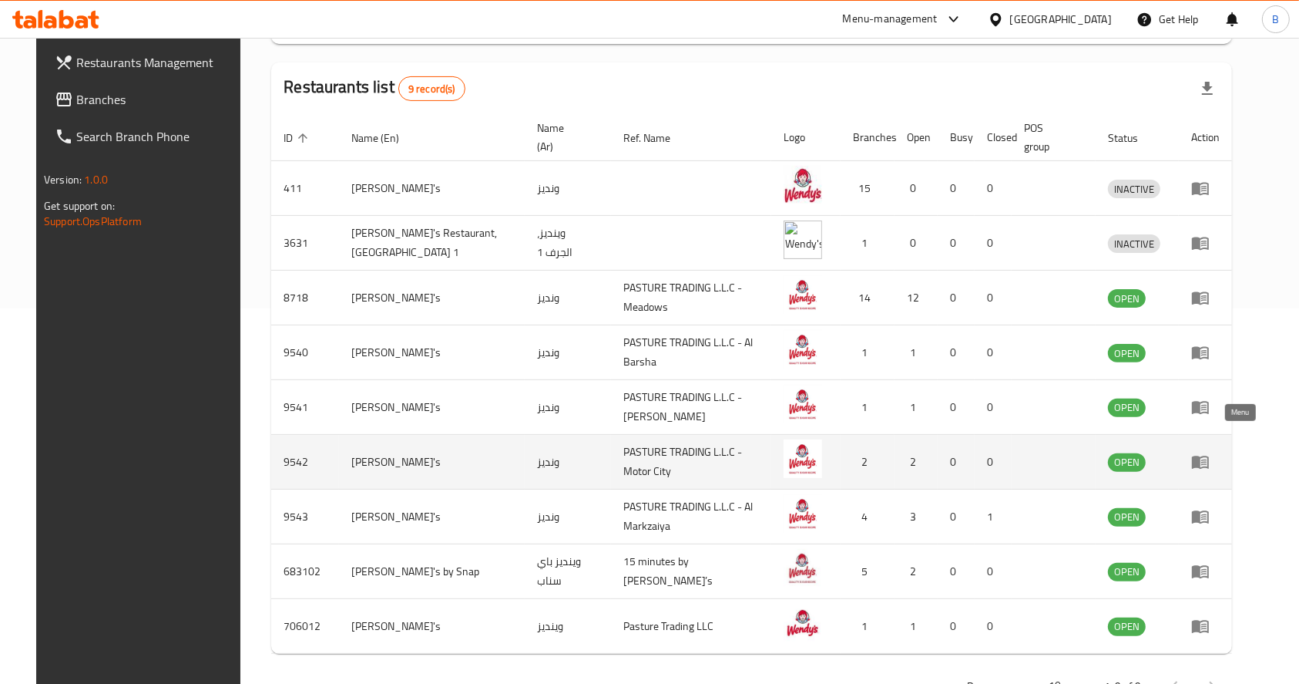
click at [1210, 452] on icon "enhanced table" at bounding box center [1200, 461] width 18 height 18
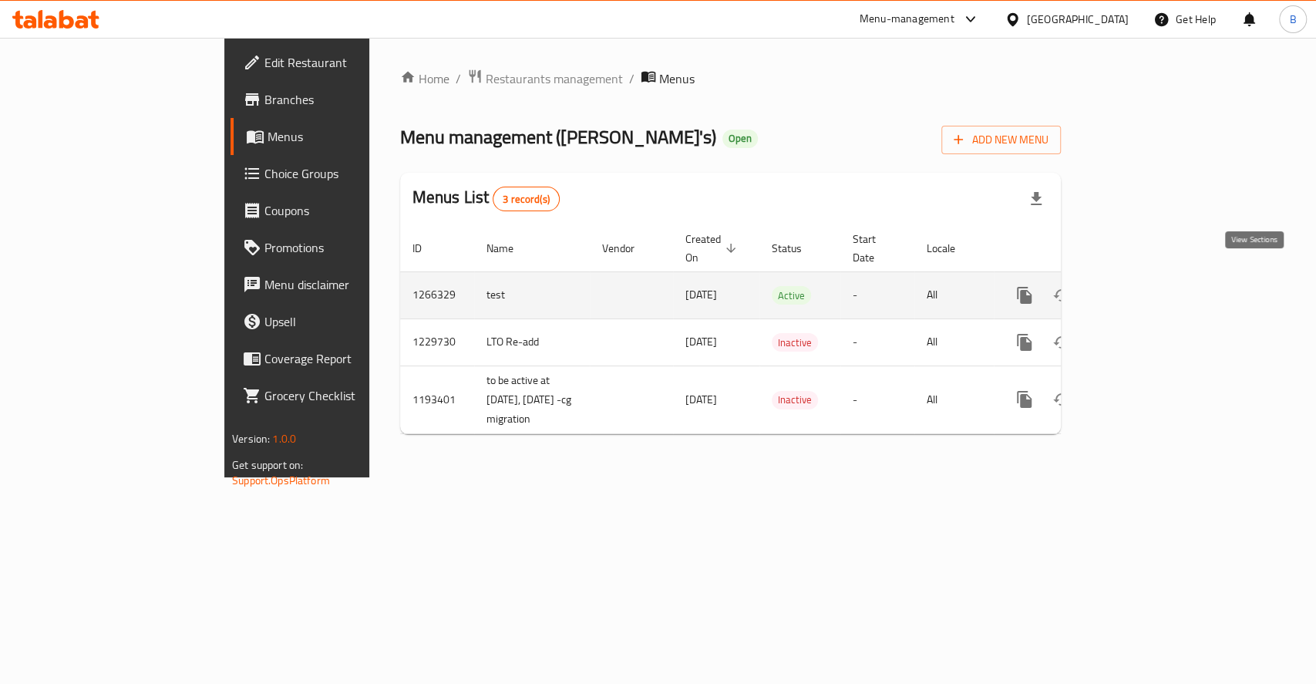
click at [1144, 286] on icon "enhanced table" at bounding box center [1135, 295] width 18 height 18
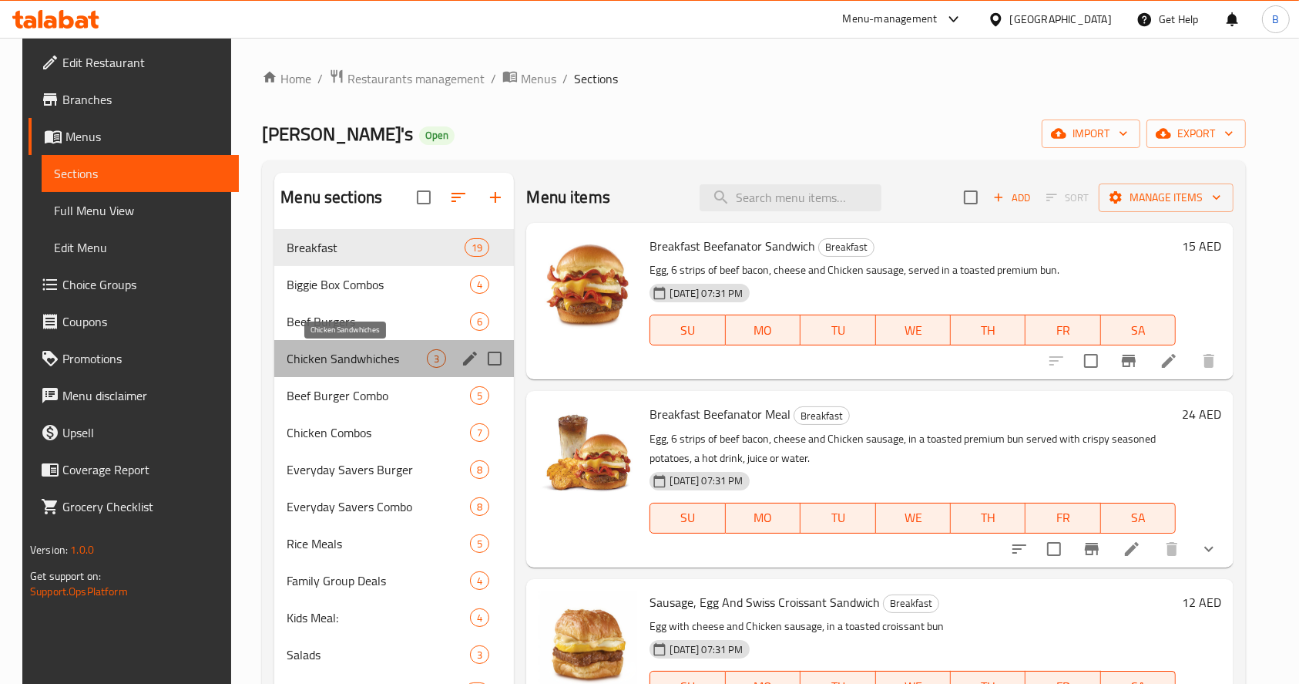
click at [348, 349] on span "Chicken Sandwhiches" at bounding box center [357, 358] width 140 height 18
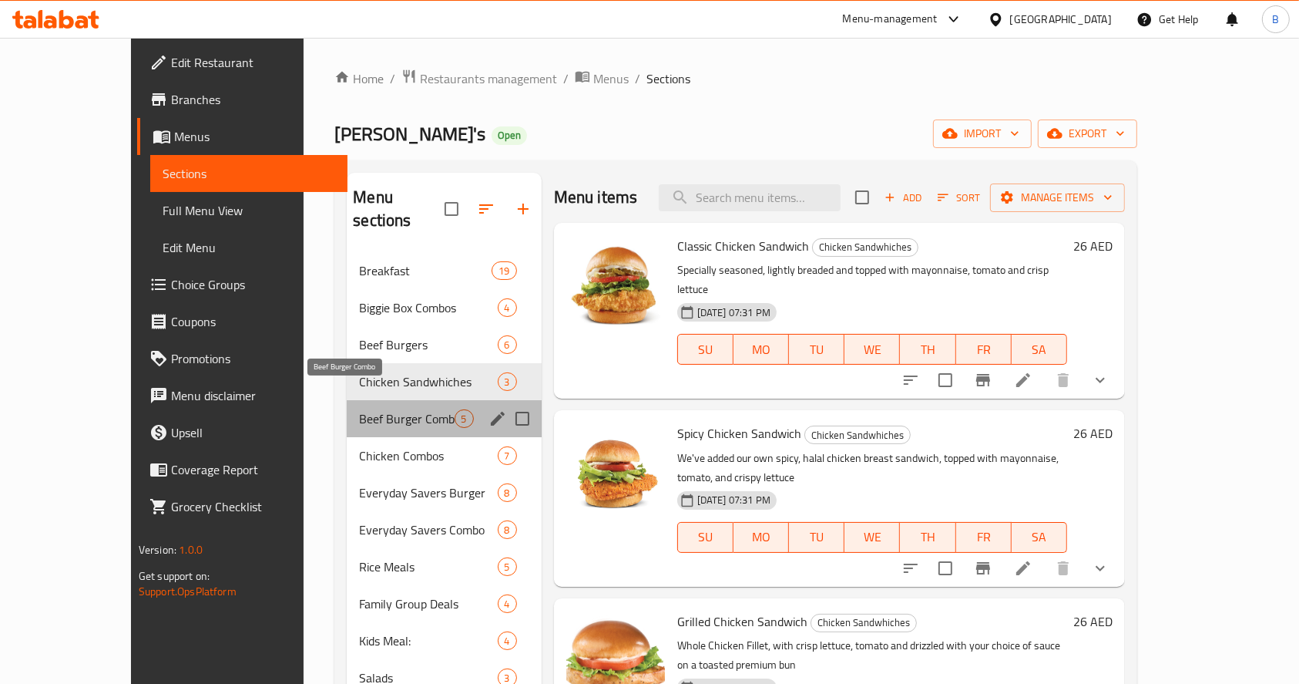
click at [359, 409] on span "Beef Burger Combo" at bounding box center [406, 418] width 95 height 18
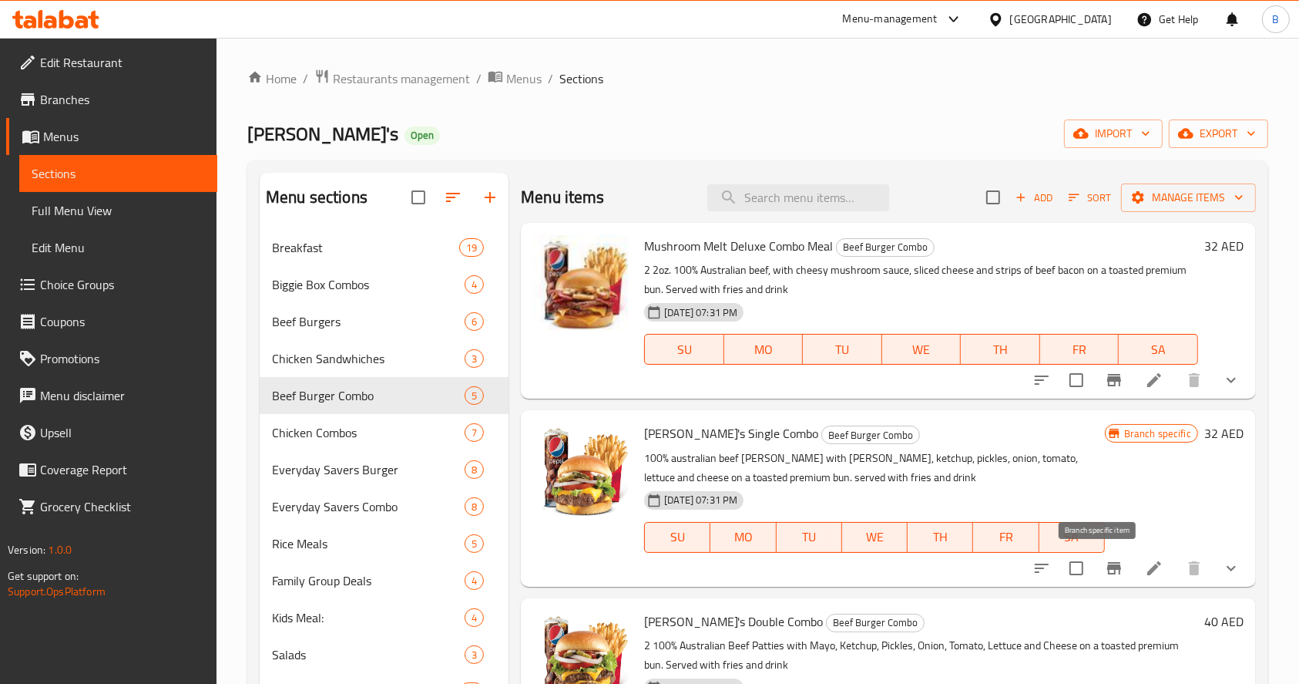
click at [1105, 576] on icon "Branch-specific-item" at bounding box center [1114, 568] width 18 height 18
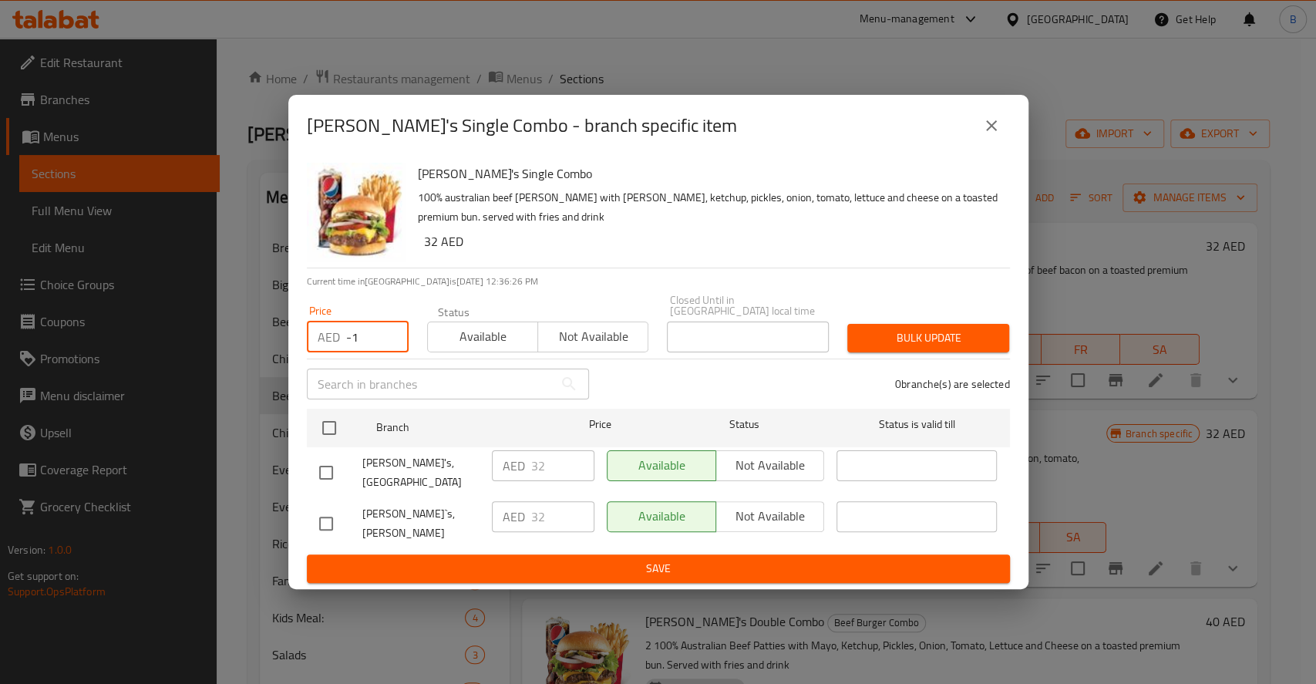
type input "-1"
click at [391, 344] on input "-1" at bounding box center [377, 336] width 62 height 31
click at [363, 342] on input "-1" at bounding box center [377, 336] width 62 height 31
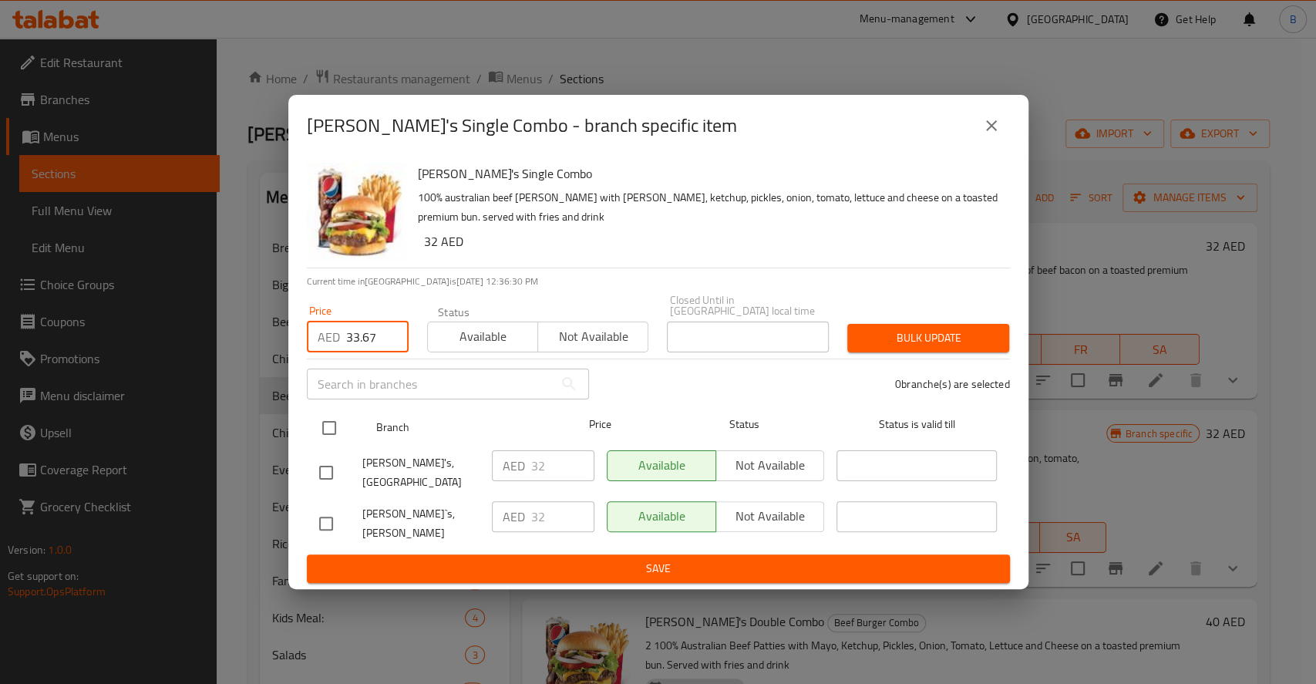
type input "33.67"
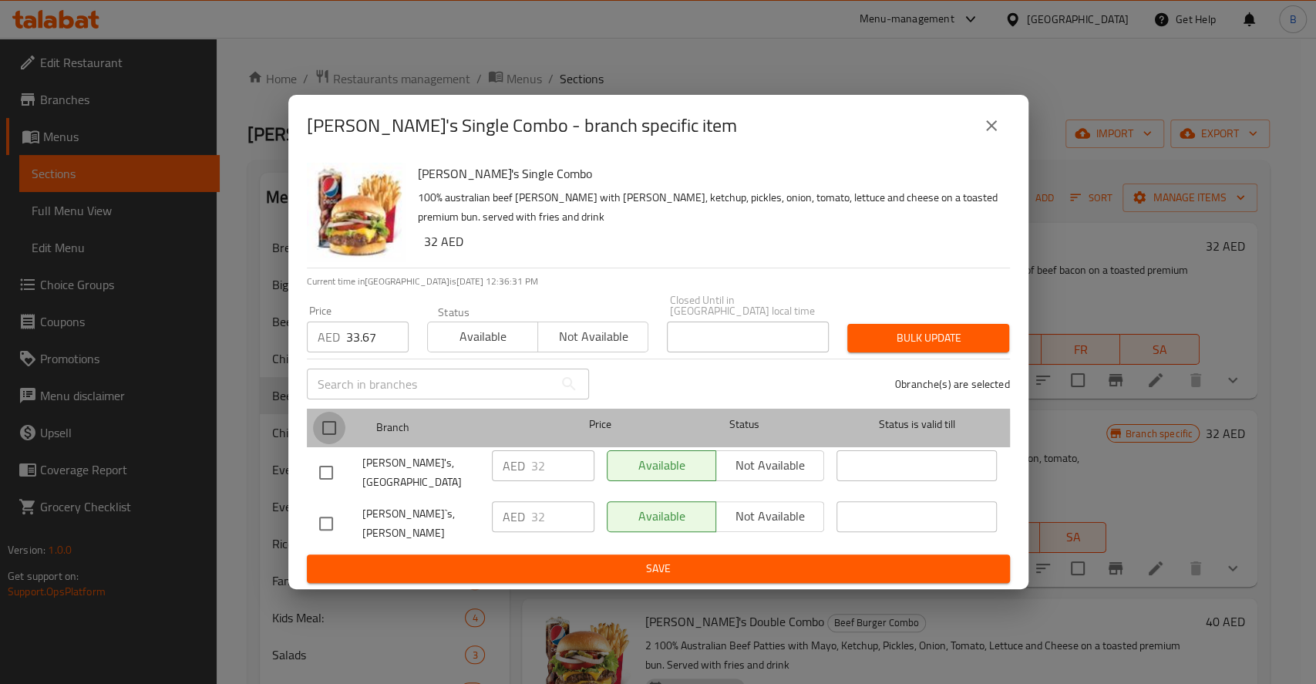
click at [328, 439] on input "checkbox" at bounding box center [329, 428] width 32 height 32
checkbox input "true"
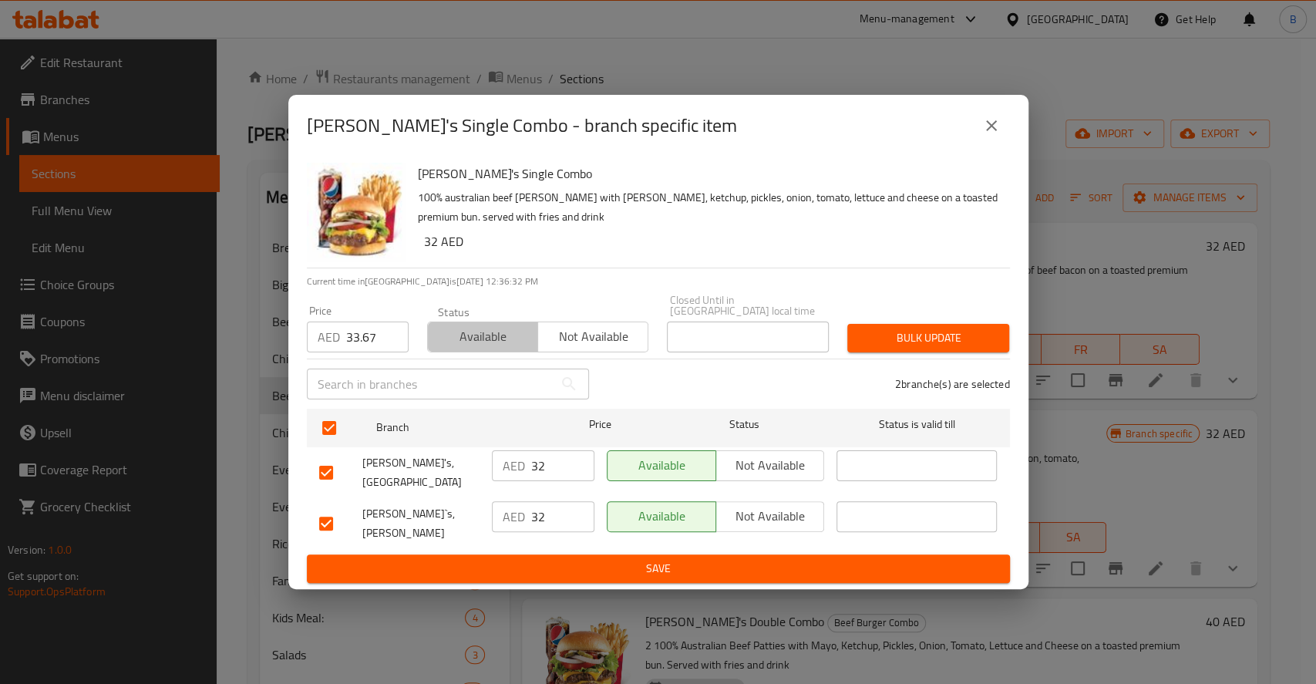
click at [500, 341] on span "Available" at bounding box center [483, 336] width 98 height 22
click at [973, 331] on button "Bulk update" at bounding box center [928, 338] width 162 height 29
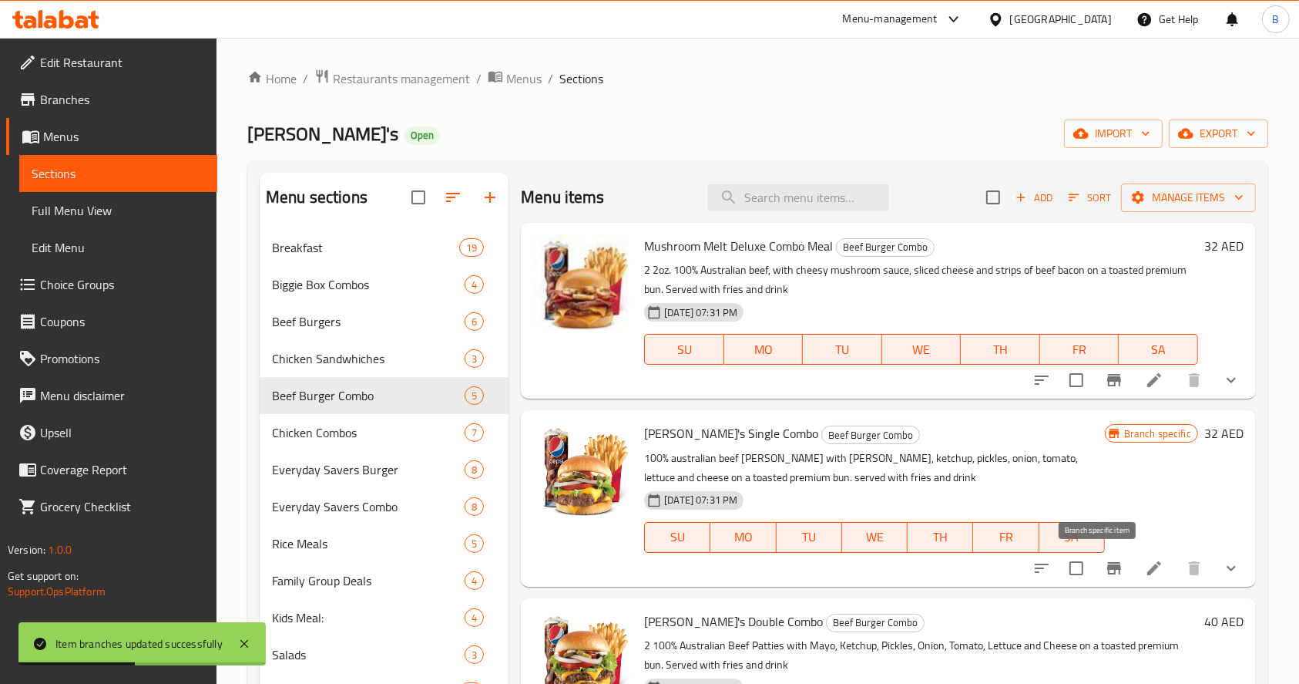
click at [1107, 568] on icon "Branch-specific-item" at bounding box center [1114, 568] width 14 height 12
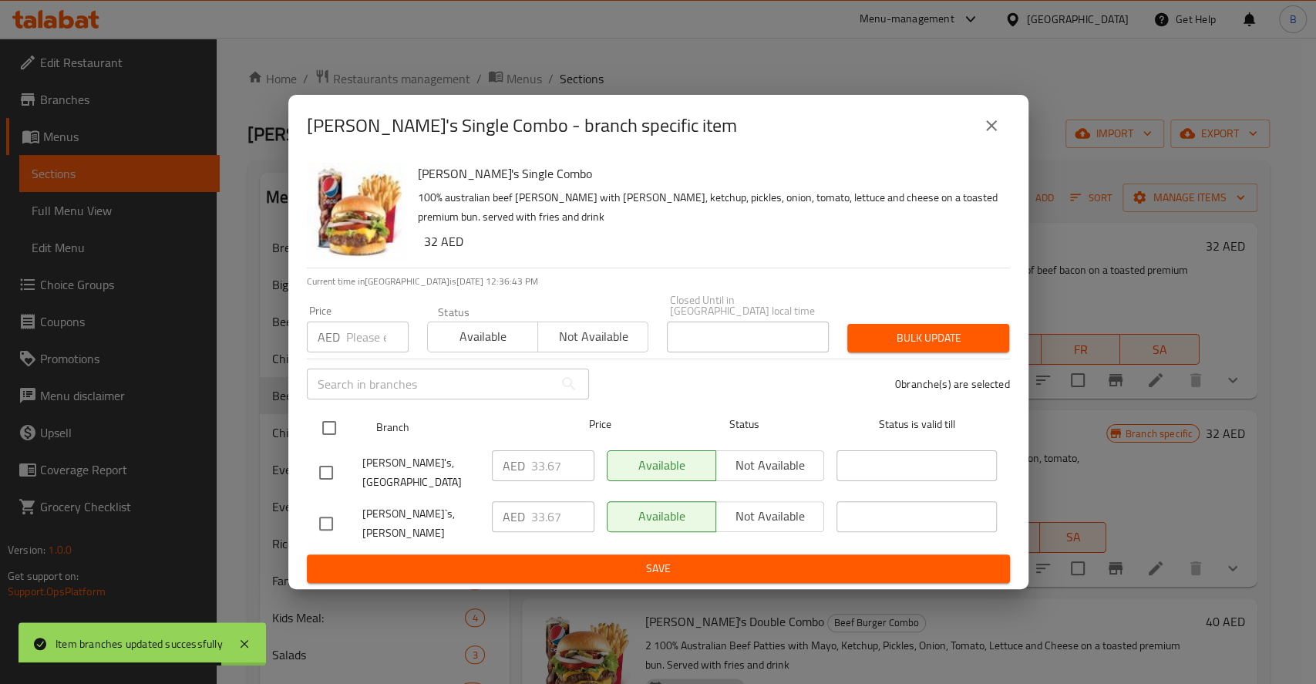
click at [328, 428] on input "checkbox" at bounding box center [329, 428] width 32 height 32
checkbox input "true"
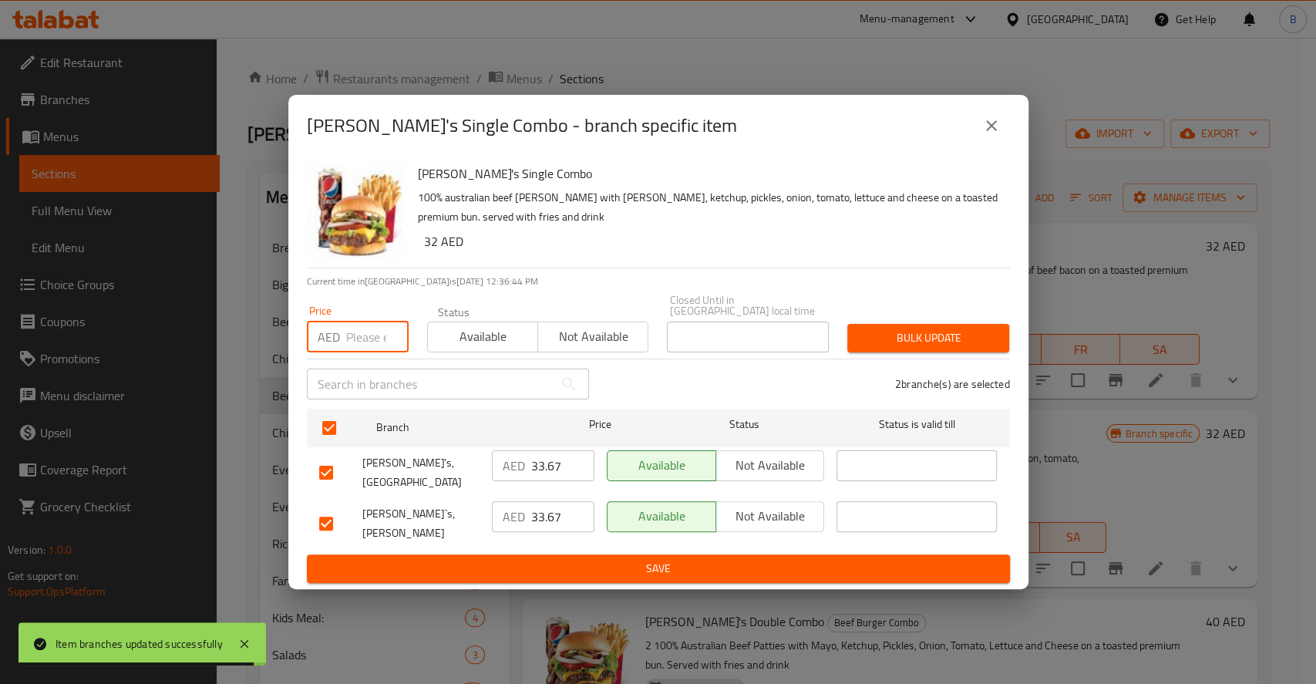
click at [360, 352] on input "number" at bounding box center [377, 336] width 62 height 31
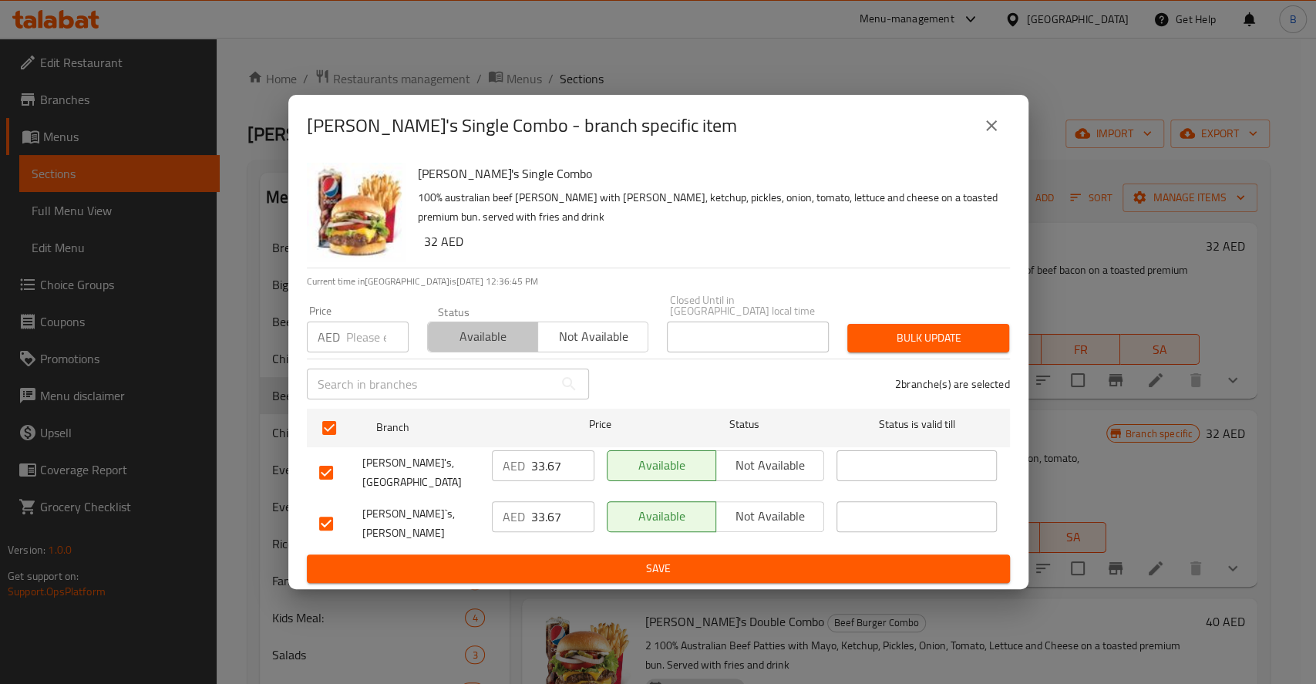
click at [525, 340] on span "Available" at bounding box center [483, 336] width 98 height 22
click at [897, 348] on span "Bulk update" at bounding box center [927, 337] width 137 height 19
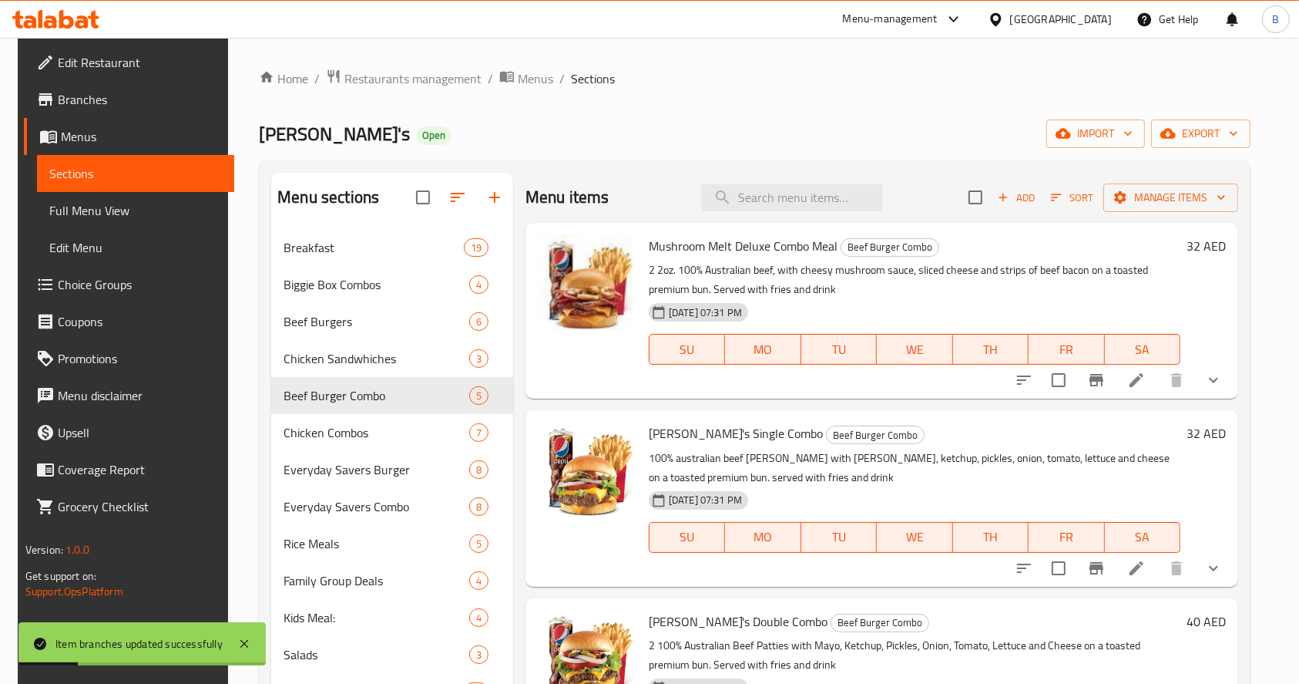
click at [1196, 429] on h6 "32 AED" at bounding box center [1206, 433] width 39 height 22
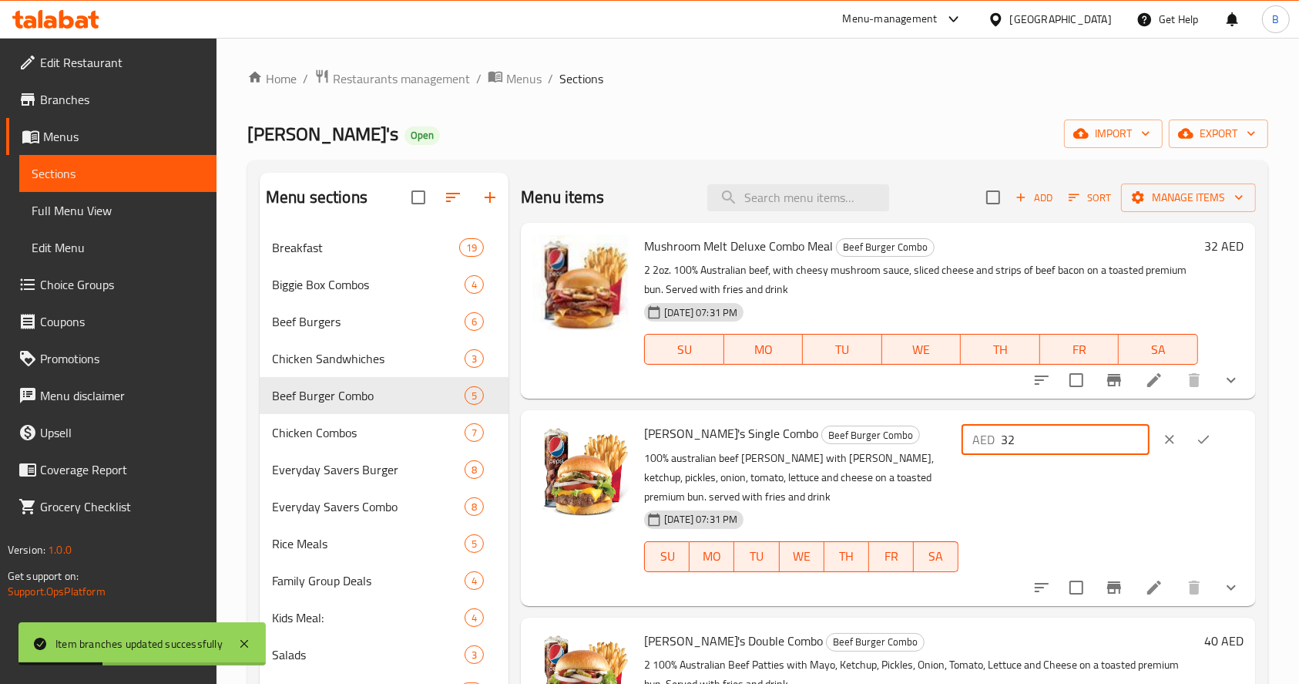
click at [1084, 437] on input "32" at bounding box center [1075, 439] width 149 height 31
type input "33.67"
click at [1198, 442] on icon "ok" at bounding box center [1204, 439] width 12 height 8
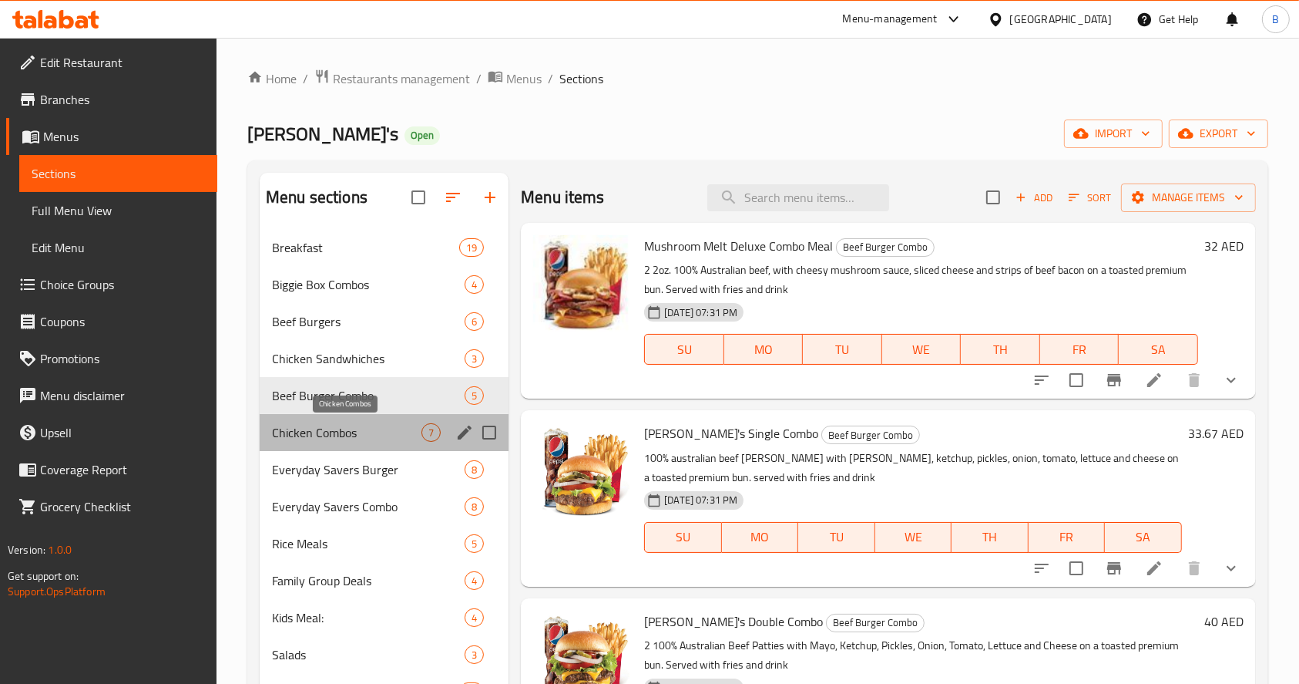
click at [317, 434] on span "Chicken Combos" at bounding box center [347, 432] width 150 height 18
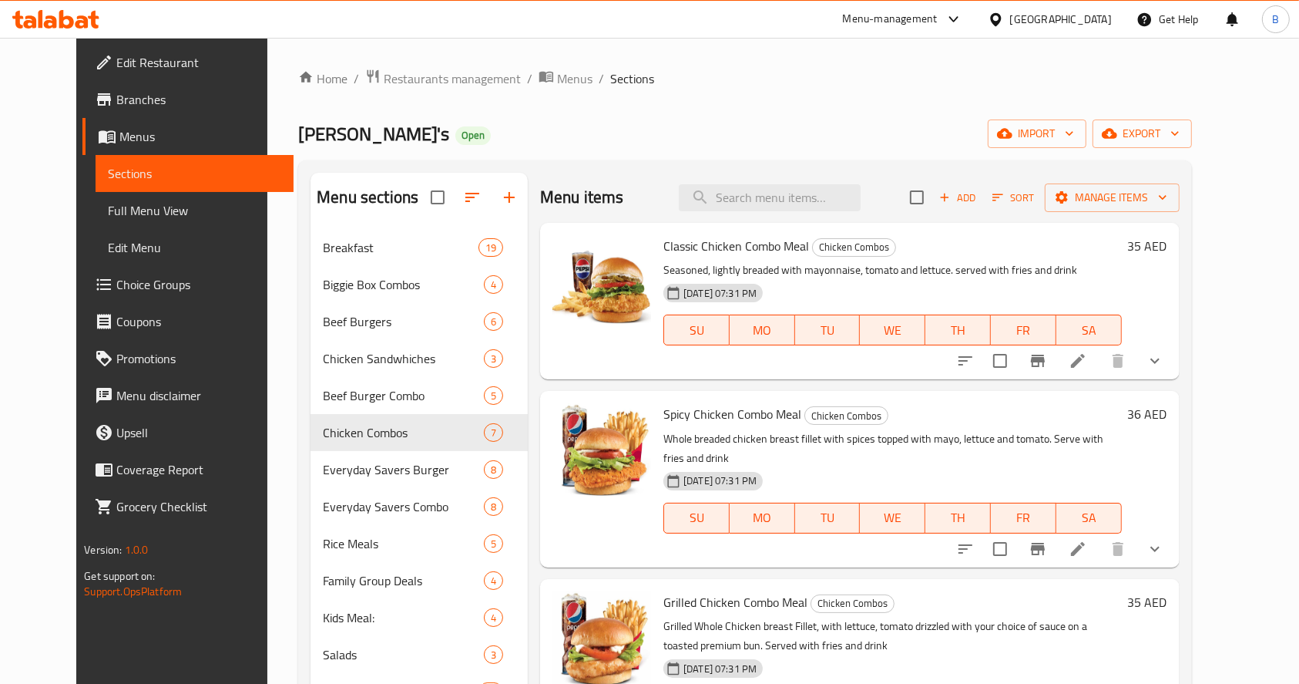
click at [1168, 242] on h6 "35 AED" at bounding box center [1147, 246] width 39 height 22
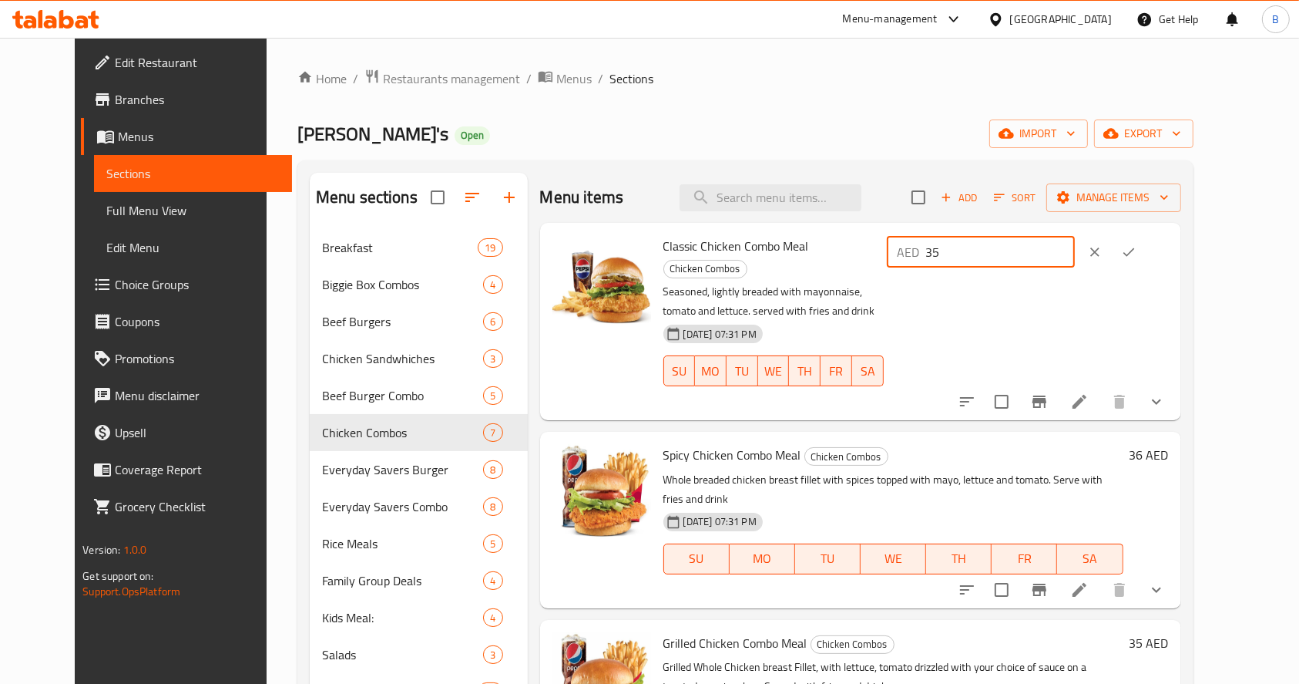
click at [1075, 247] on input "35" at bounding box center [1000, 252] width 149 height 31
type input "36.67"
click at [1137, 245] on icon "ok" at bounding box center [1128, 251] width 15 height 15
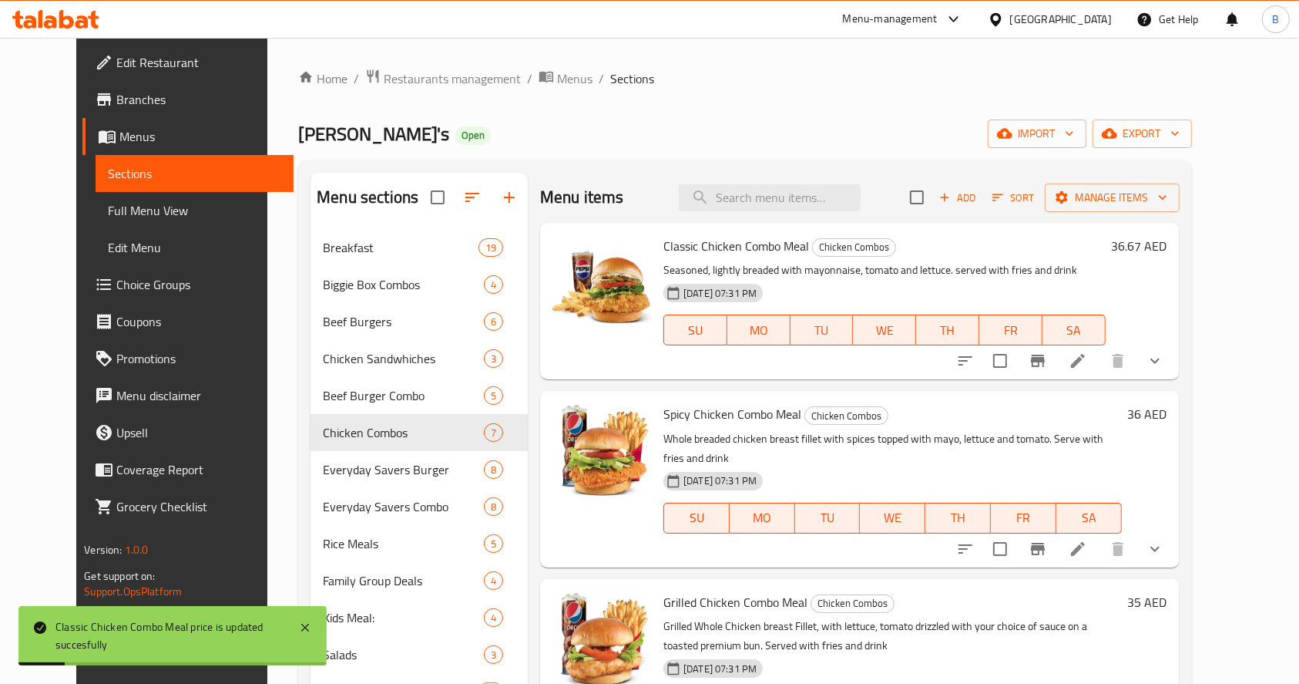
click at [1168, 407] on h6 "36 AED" at bounding box center [1147, 414] width 39 height 22
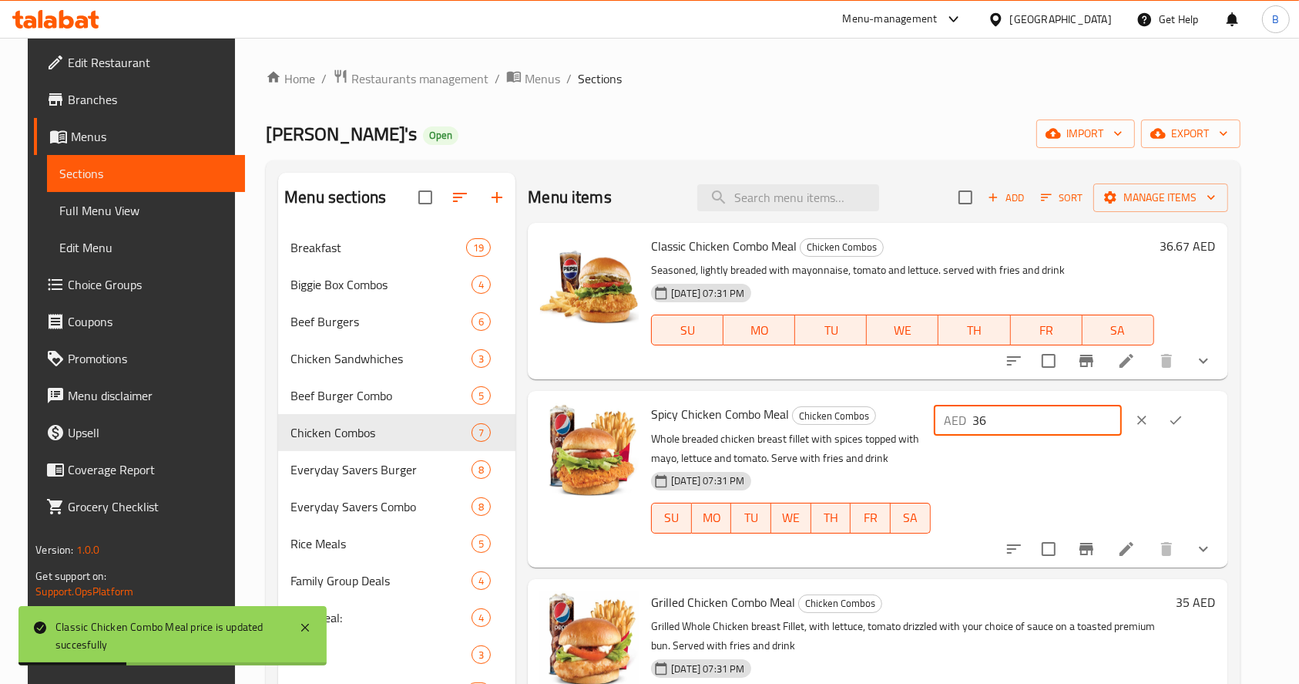
click at [1097, 423] on input "36" at bounding box center [1047, 420] width 149 height 31
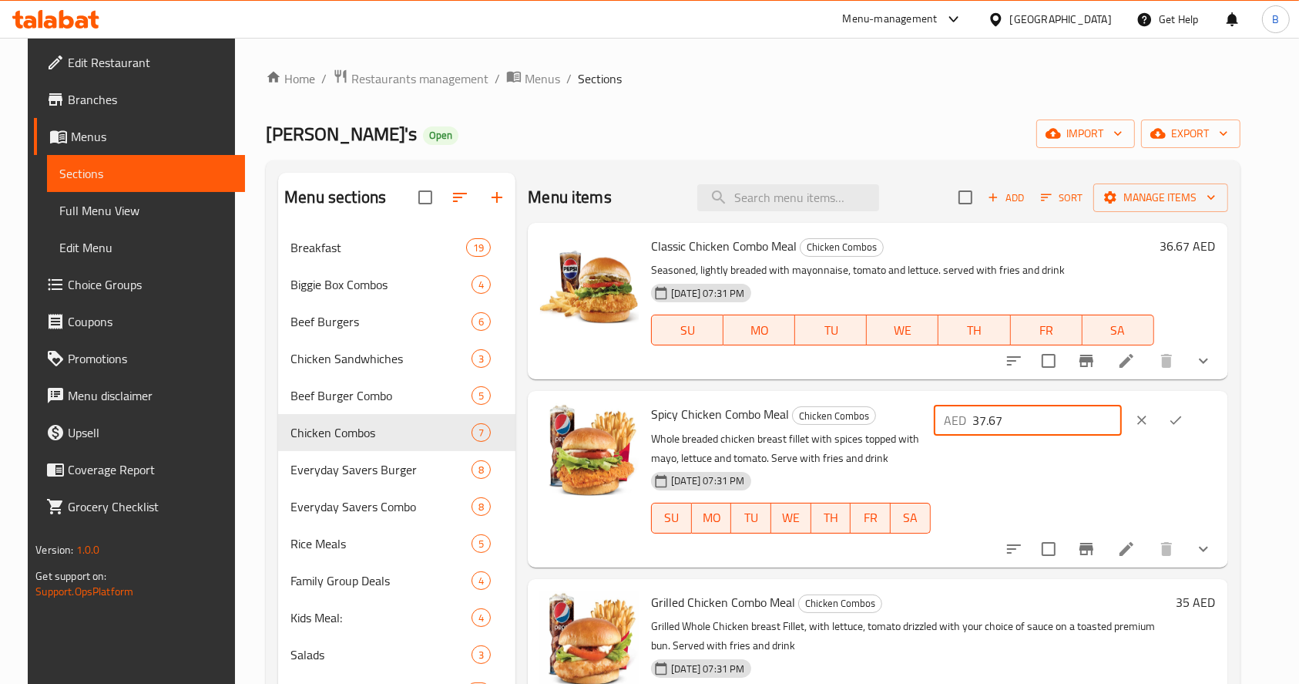
type input "37.67"
click at [1190, 424] on button "ok" at bounding box center [1176, 420] width 34 height 34
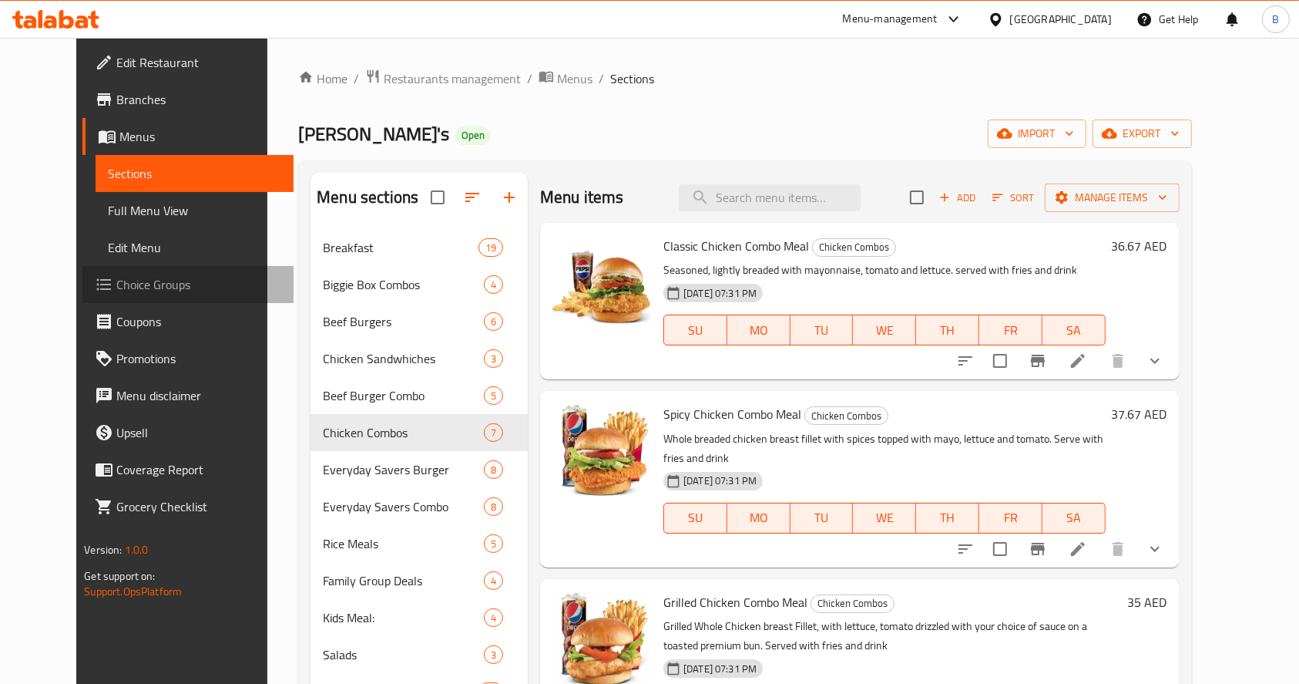
click at [116, 281] on span "Choice Groups" at bounding box center [198, 284] width 165 height 18
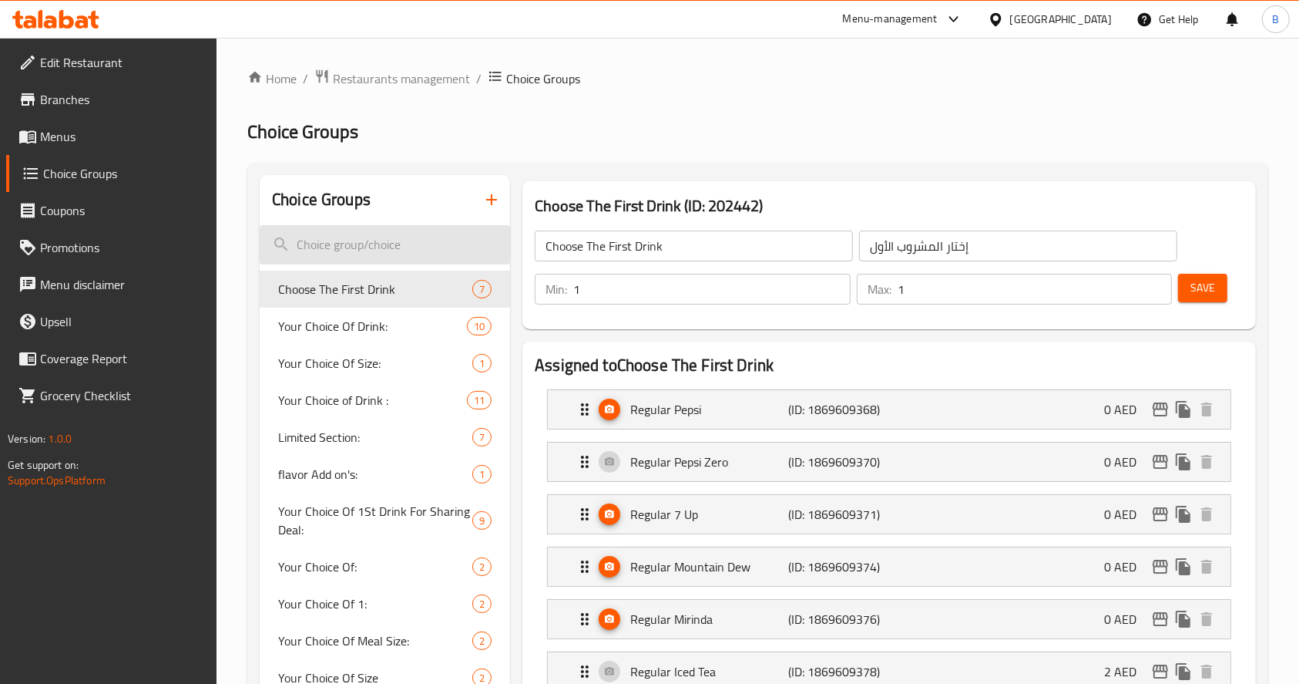
click at [358, 237] on input "search" at bounding box center [385, 244] width 250 height 39
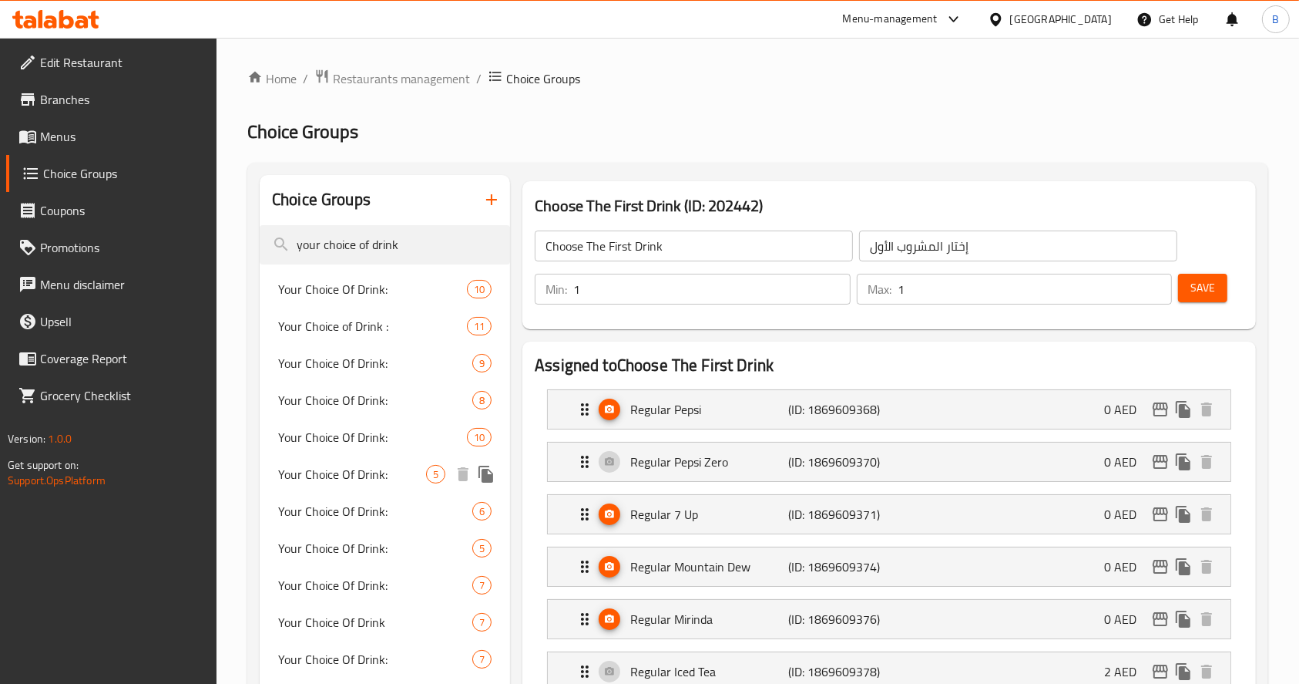
type input "your choice of drink"
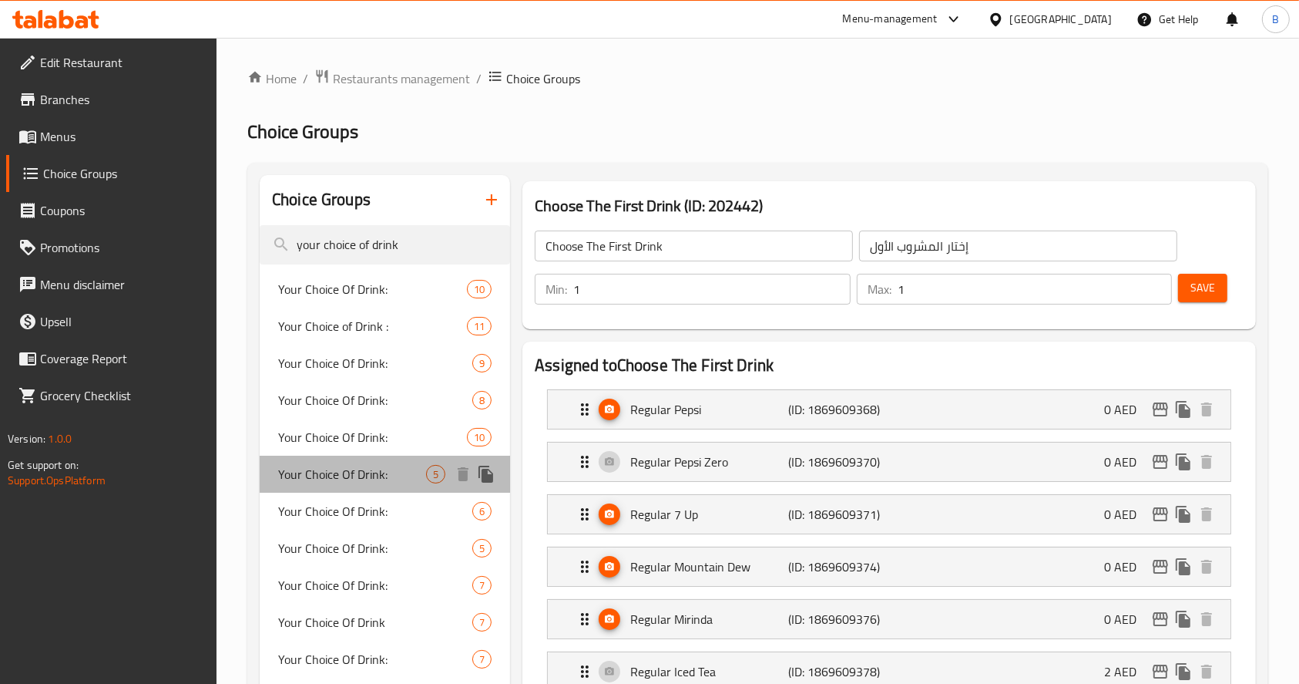
click at [376, 473] on span "Your Choice Of Drink:" at bounding box center [352, 474] width 148 height 18
type input "Your Choice Of Drink:"
type input "اختيارك من المشروب:"
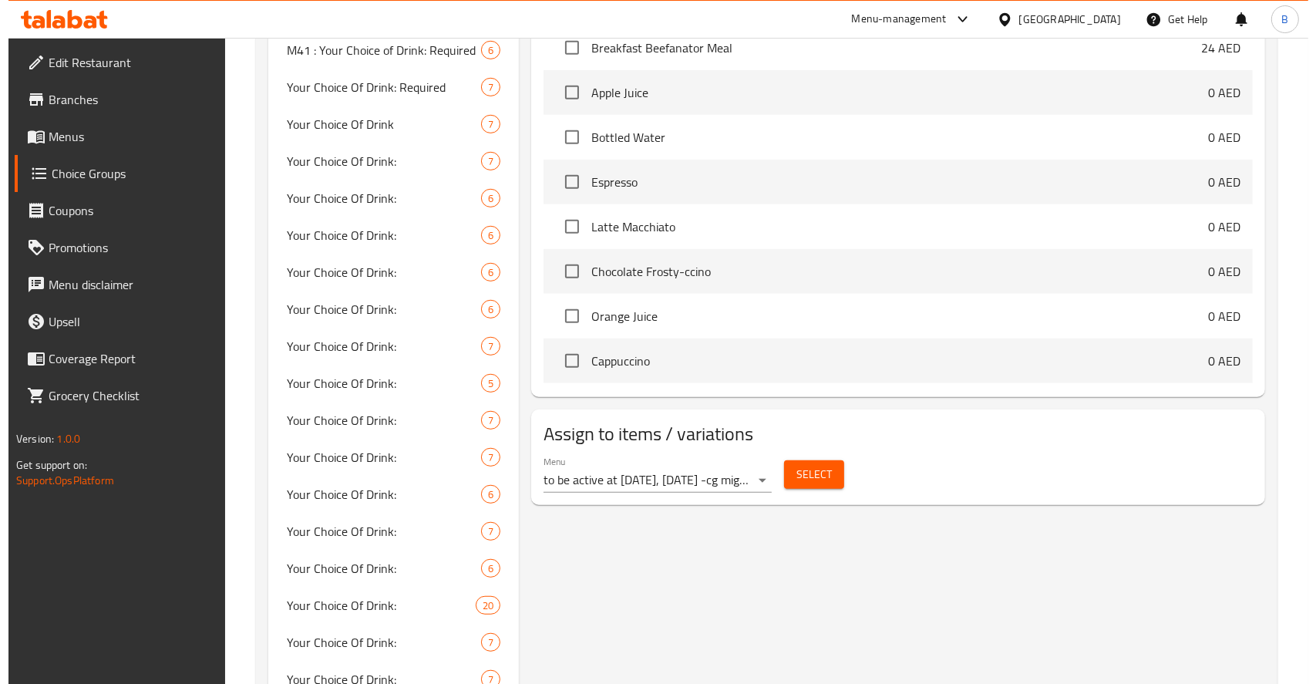
scroll to position [799, 0]
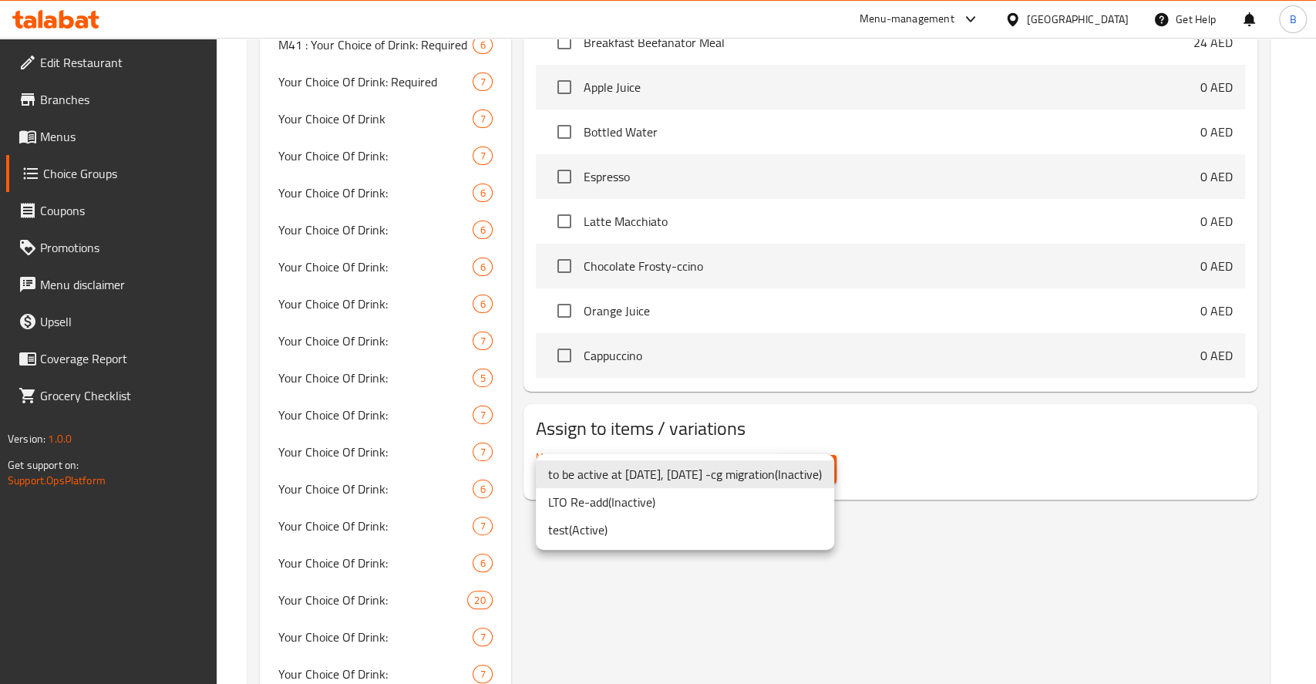
click at [610, 534] on li "test ( Active )" at bounding box center [685, 530] width 298 height 28
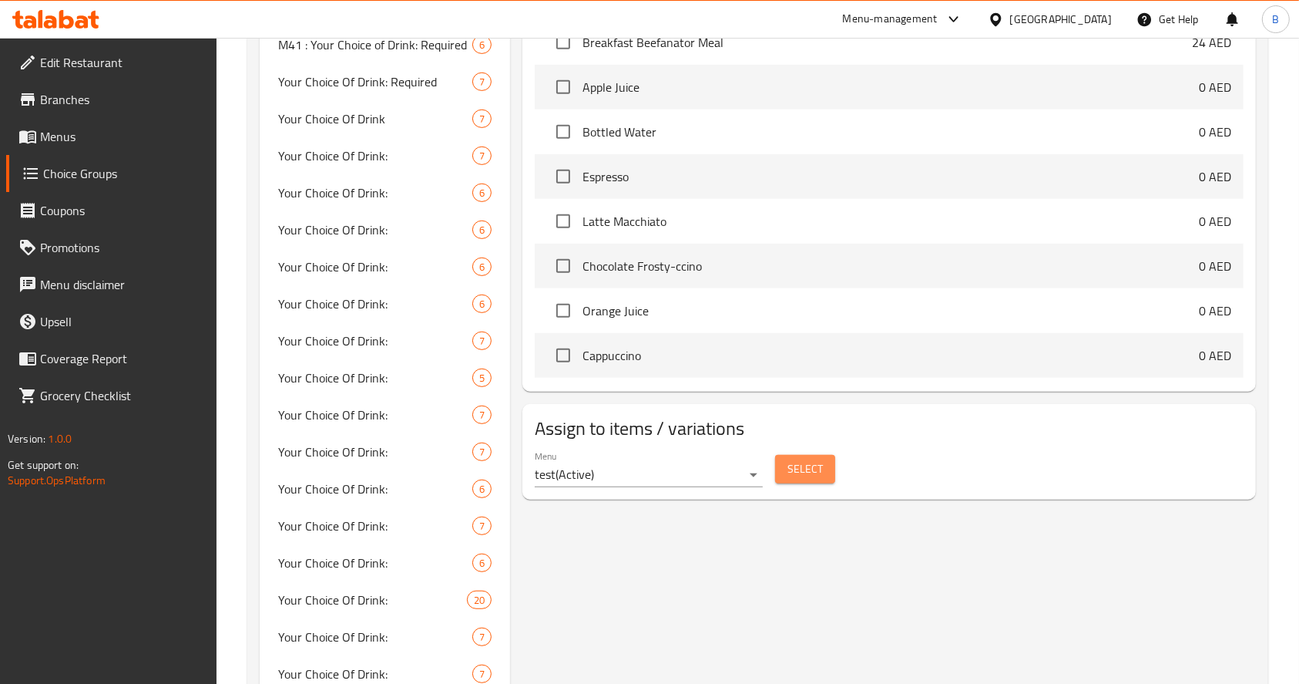
click at [808, 471] on span "Select" at bounding box center [805, 468] width 35 height 19
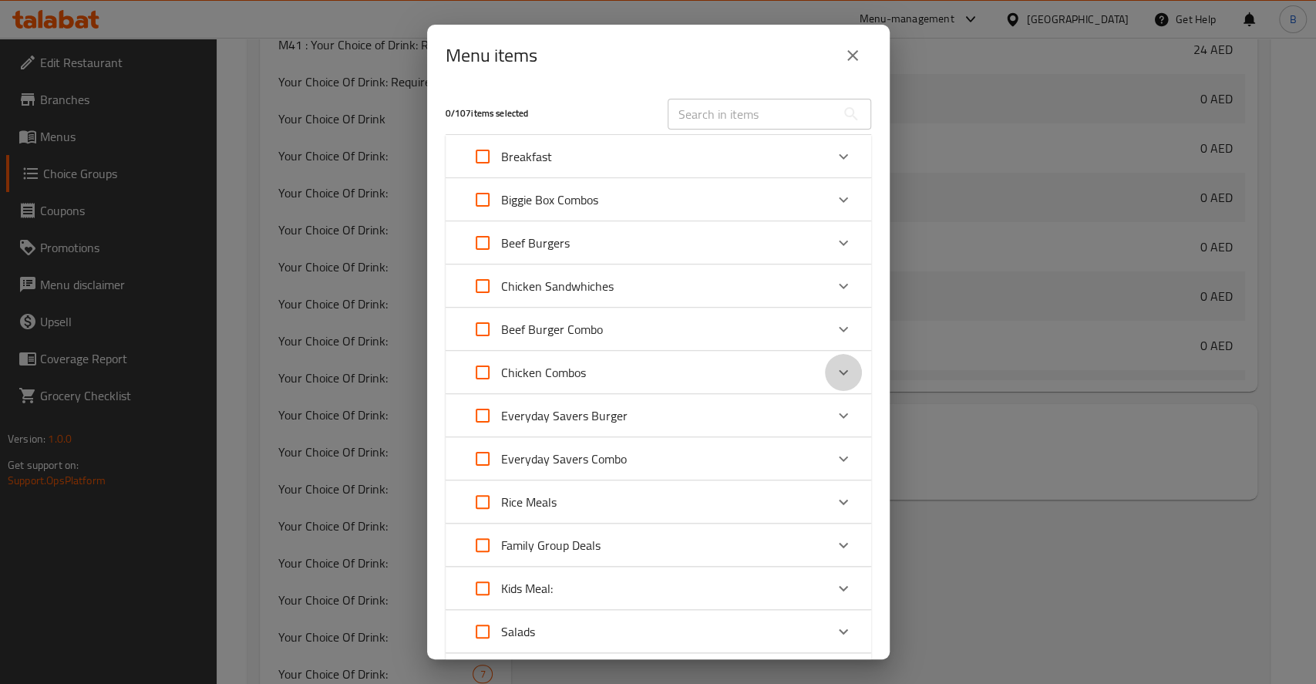
click at [838, 372] on icon "Expand" at bounding box center [842, 372] width 9 height 5
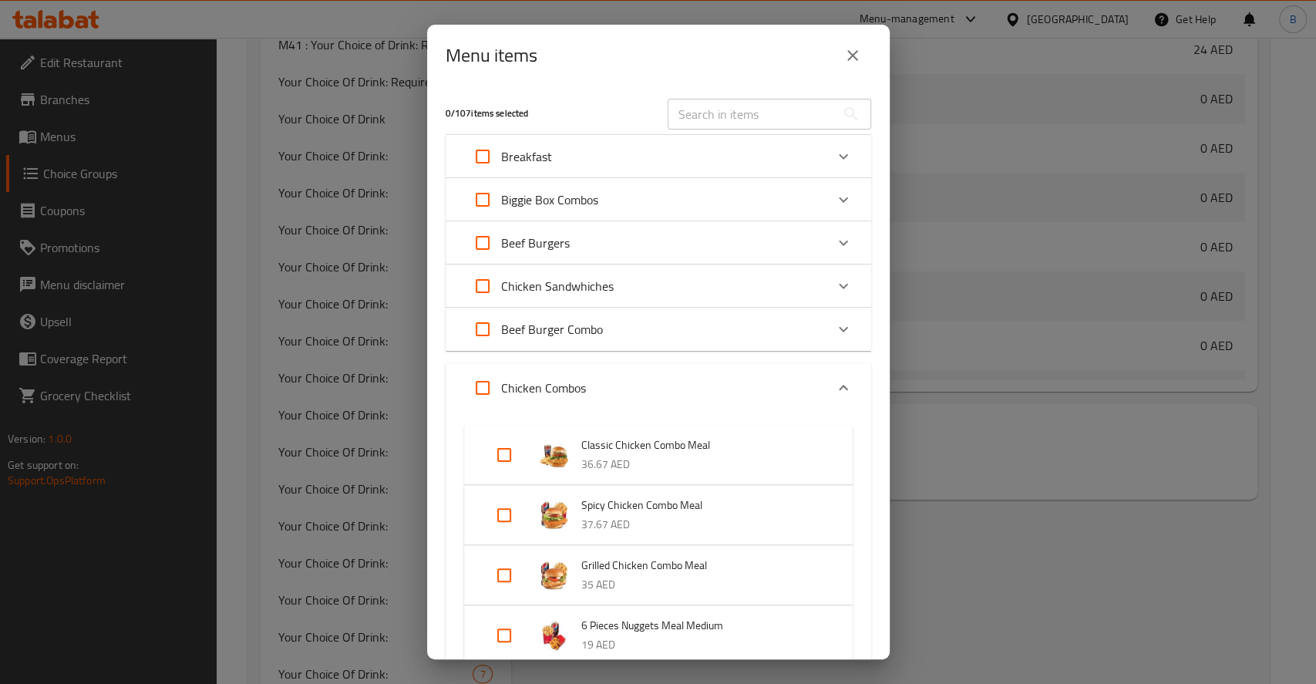
click at [505, 459] on input "Expand" at bounding box center [504, 454] width 37 height 37
checkbox input "true"
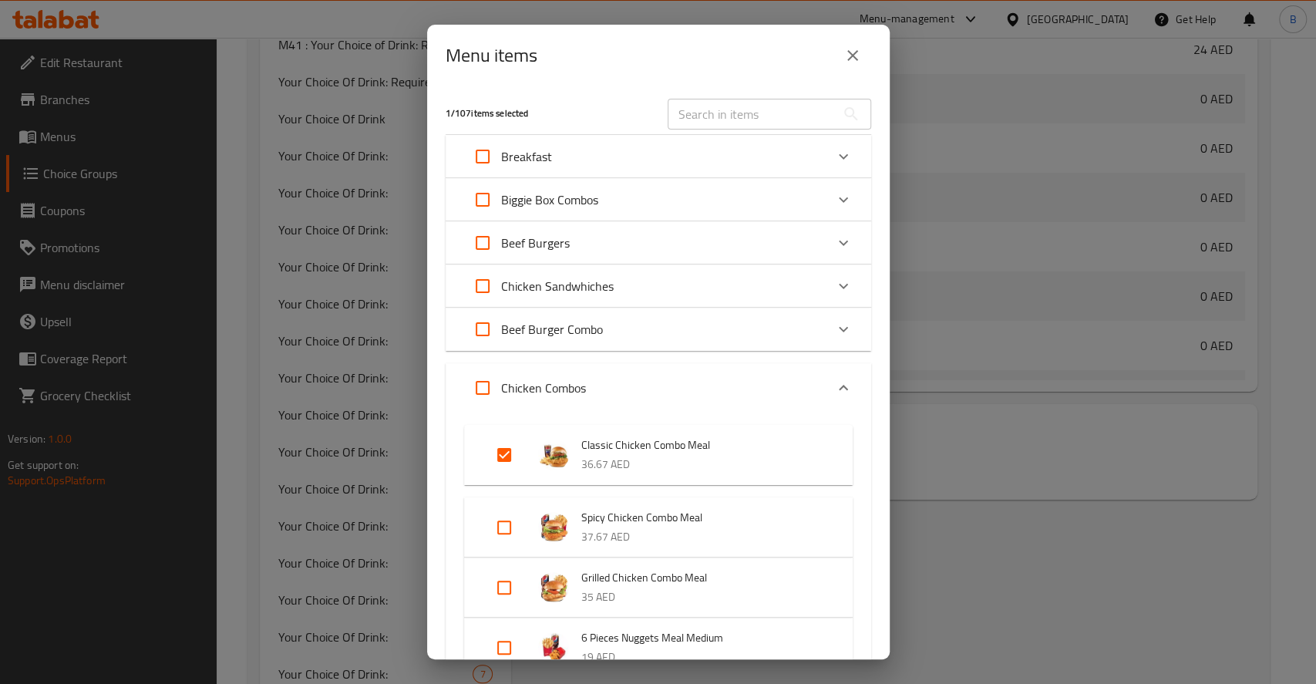
click at [509, 517] on input "Expand" at bounding box center [504, 527] width 37 height 37
checkbox input "true"
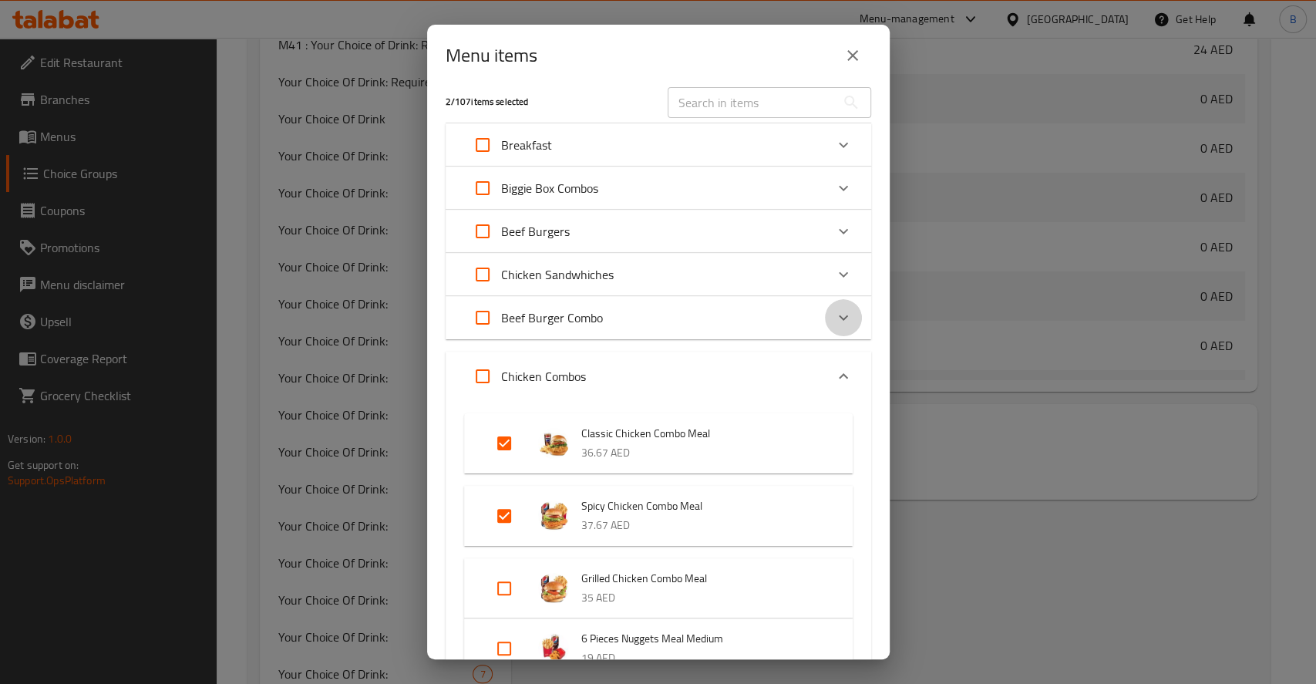
click at [833, 302] on div "Expand" at bounding box center [843, 317] width 37 height 37
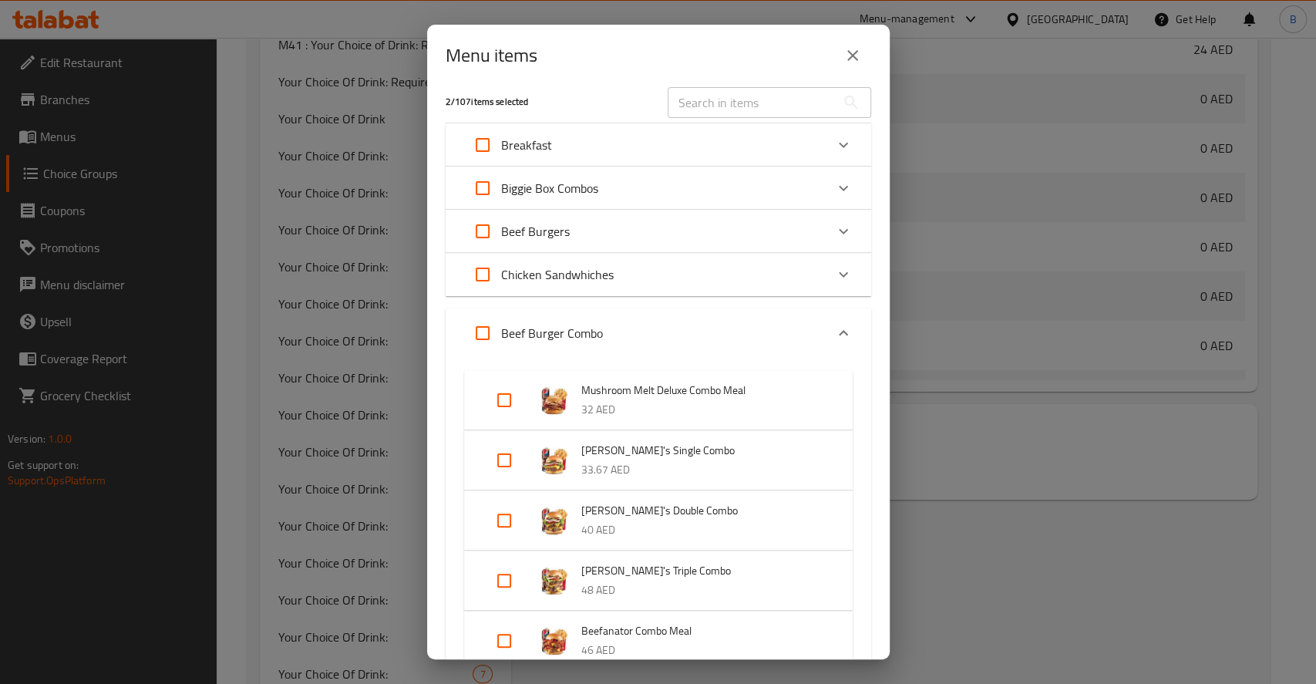
click at [508, 452] on input "Expand" at bounding box center [504, 460] width 37 height 37
checkbox input "true"
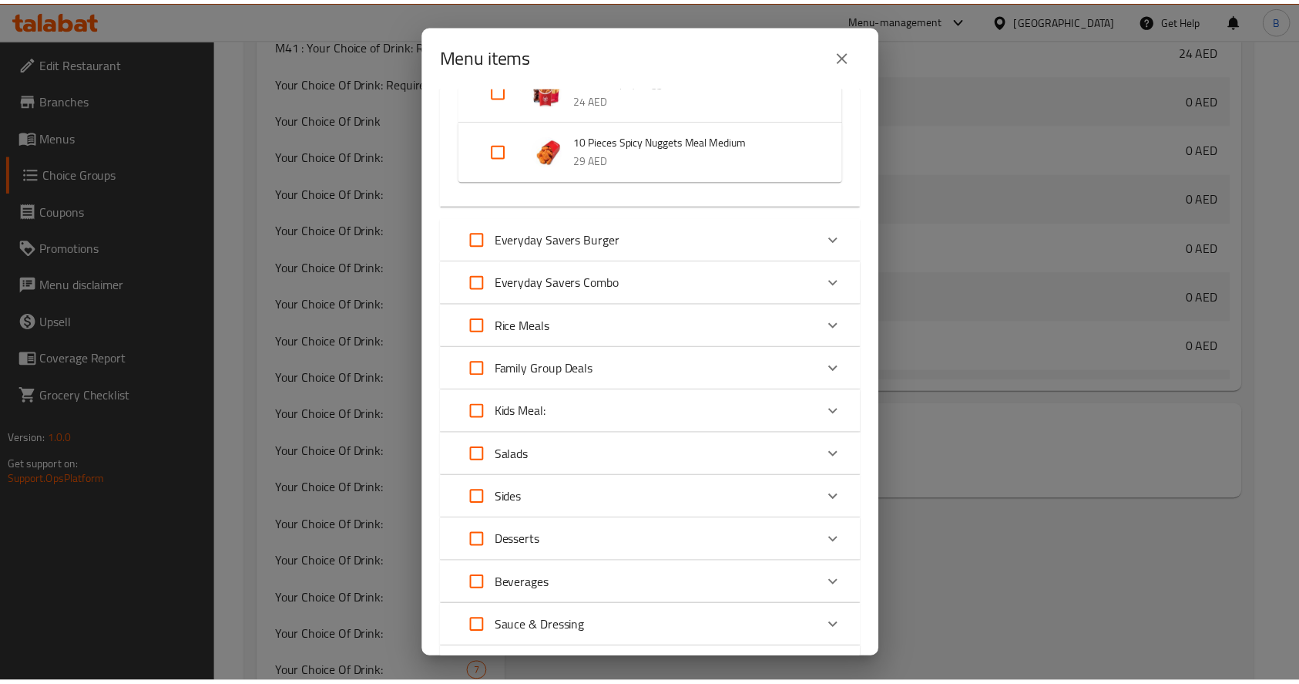
scroll to position [1210, 0]
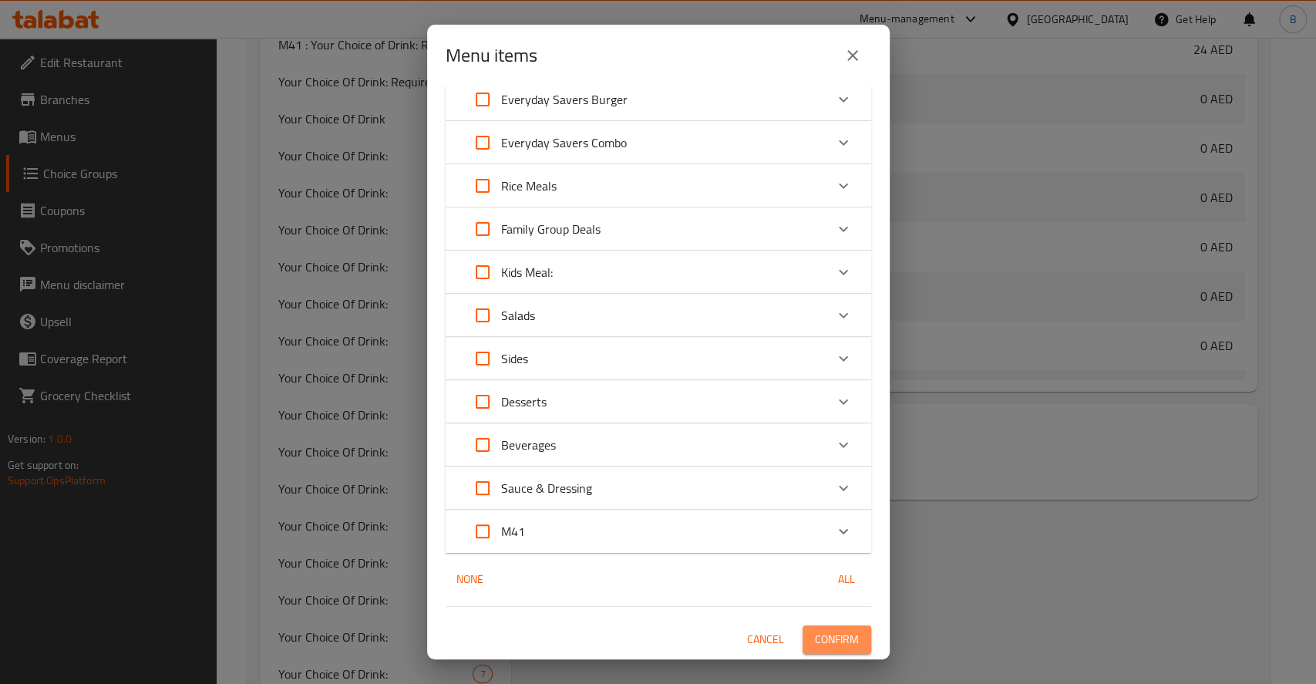
click at [850, 629] on button "Confirm" at bounding box center [836, 639] width 69 height 29
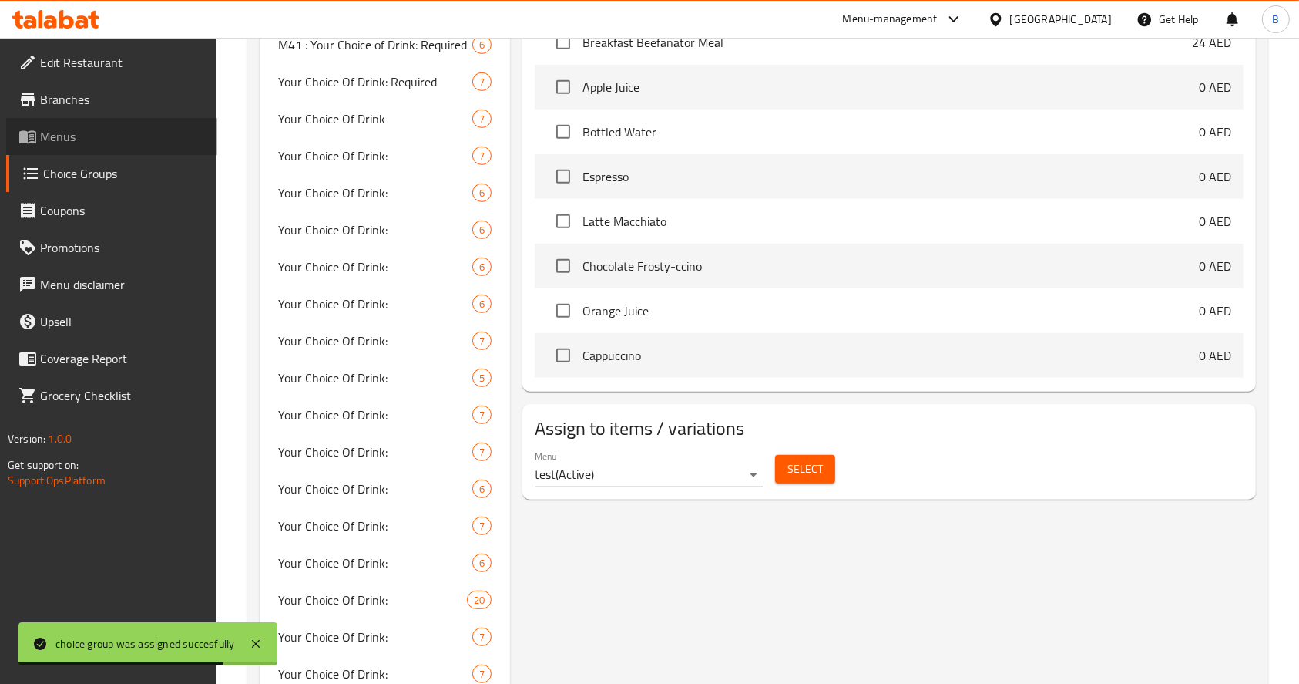
click at [94, 136] on span "Menus" at bounding box center [122, 136] width 165 height 18
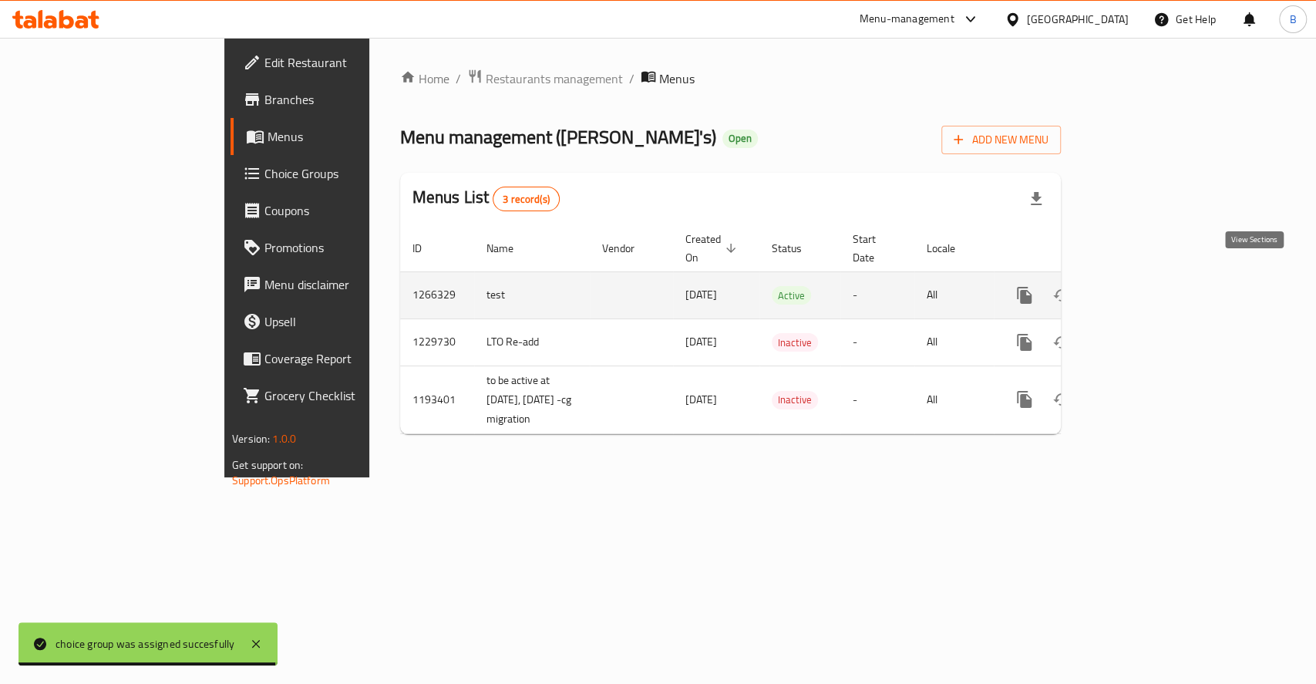
click at [1142, 288] on icon "enhanced table" at bounding box center [1135, 295] width 14 height 14
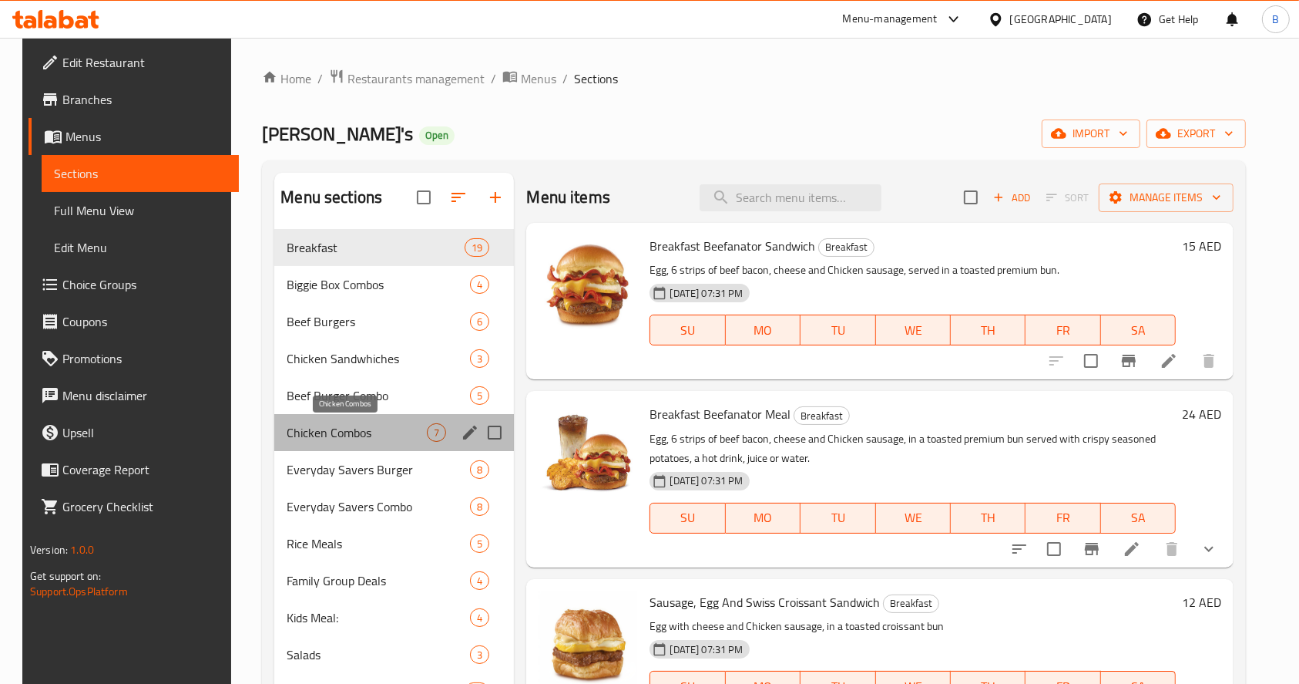
click at [356, 434] on span "Chicken Combos" at bounding box center [357, 432] width 140 height 18
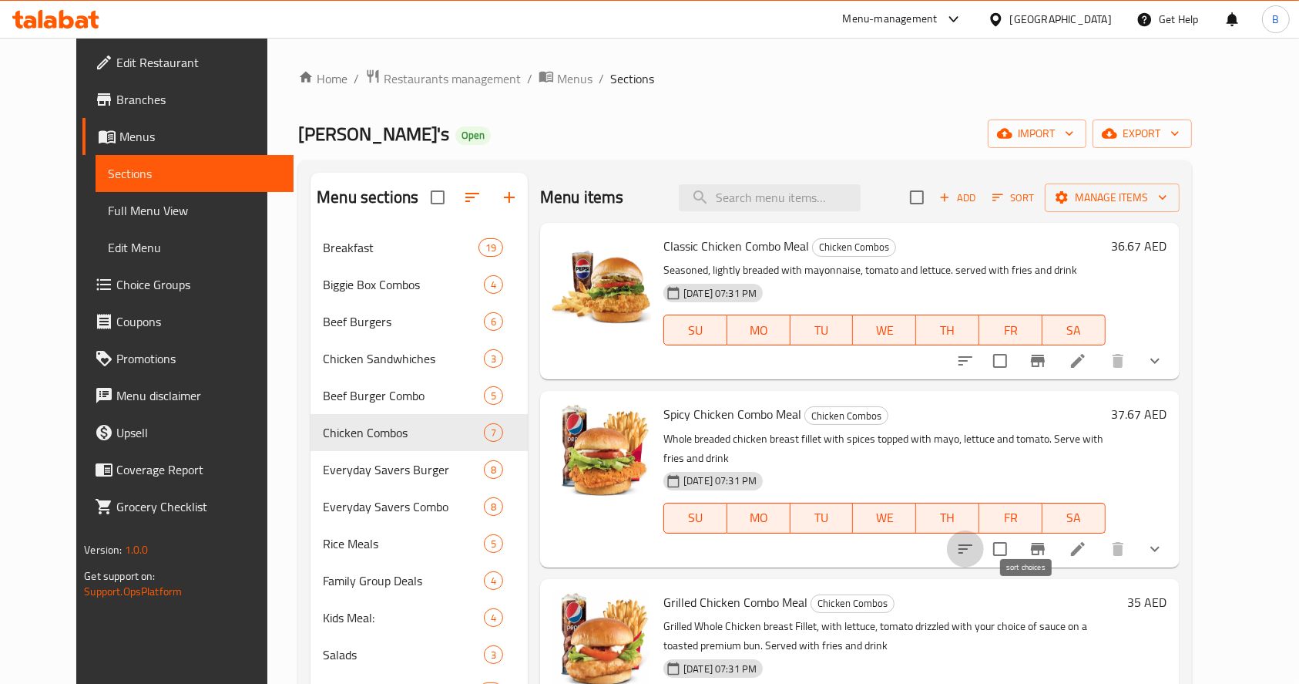
click at [975, 539] on icon "sort-choices" at bounding box center [965, 548] width 18 height 18
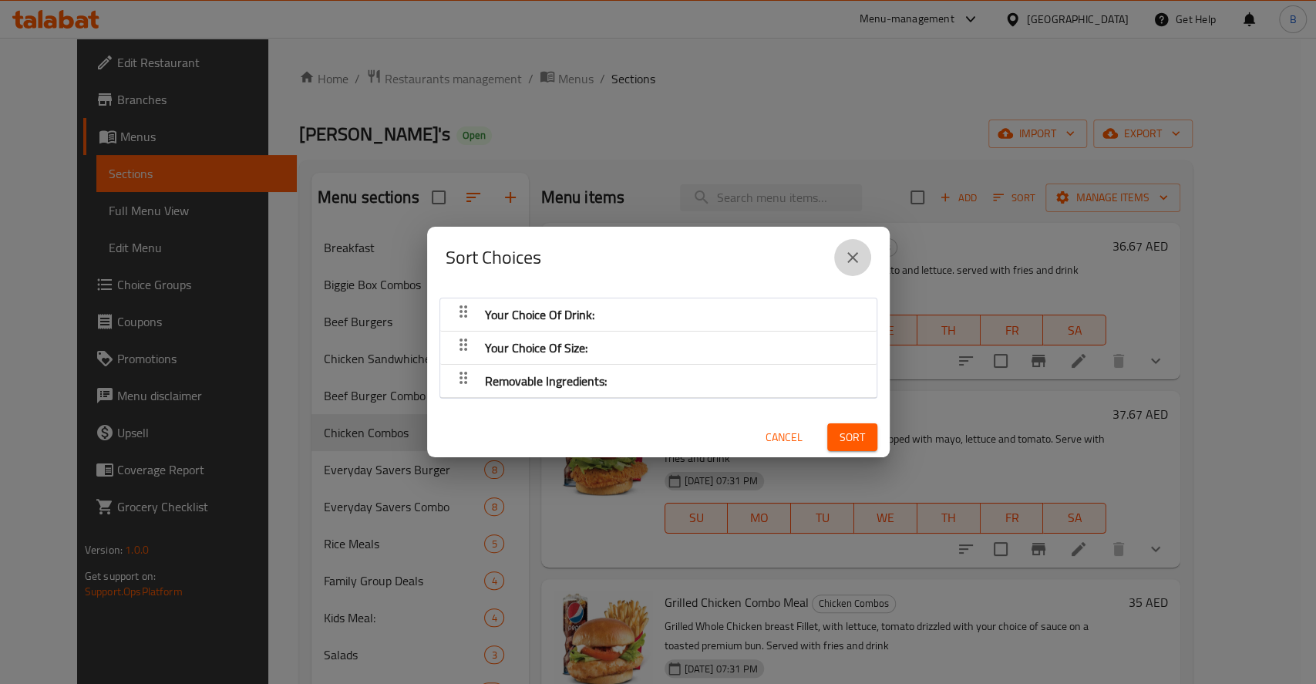
click at [838, 247] on button "close" at bounding box center [852, 257] width 37 height 37
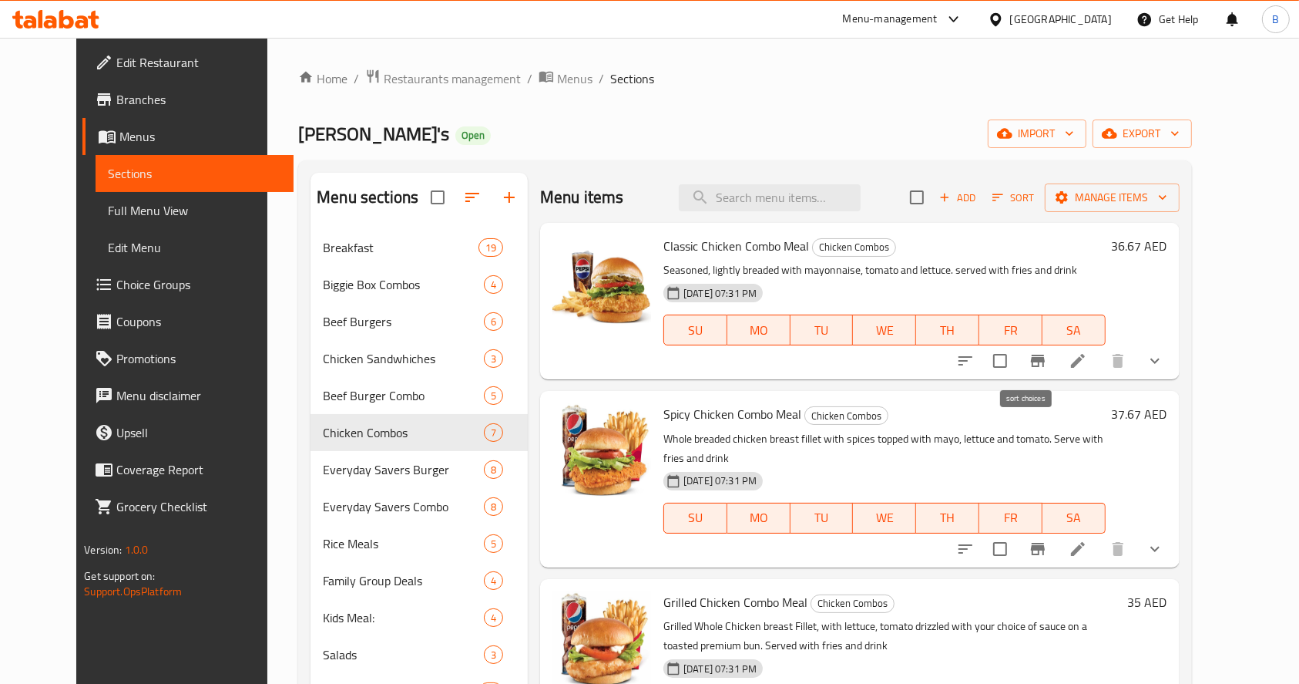
click at [975, 367] on icon "sort-choices" at bounding box center [965, 360] width 18 height 18
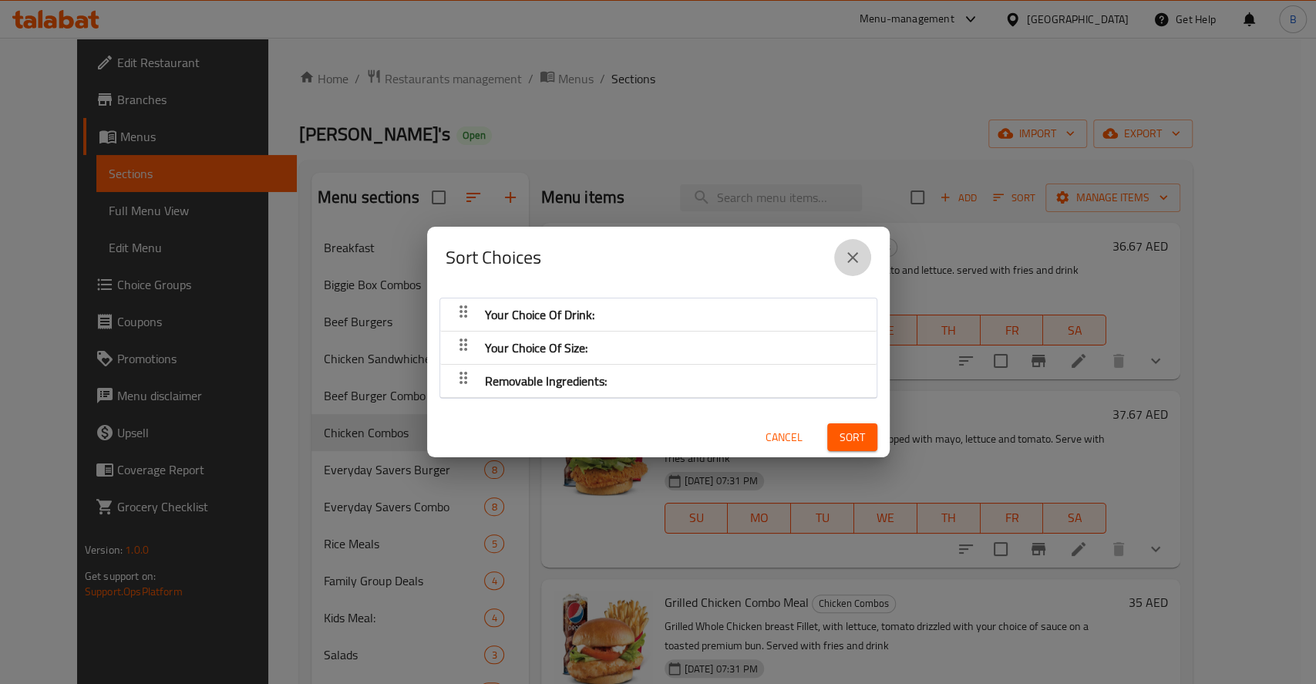
click at [852, 255] on icon "close" at bounding box center [852, 257] width 18 height 18
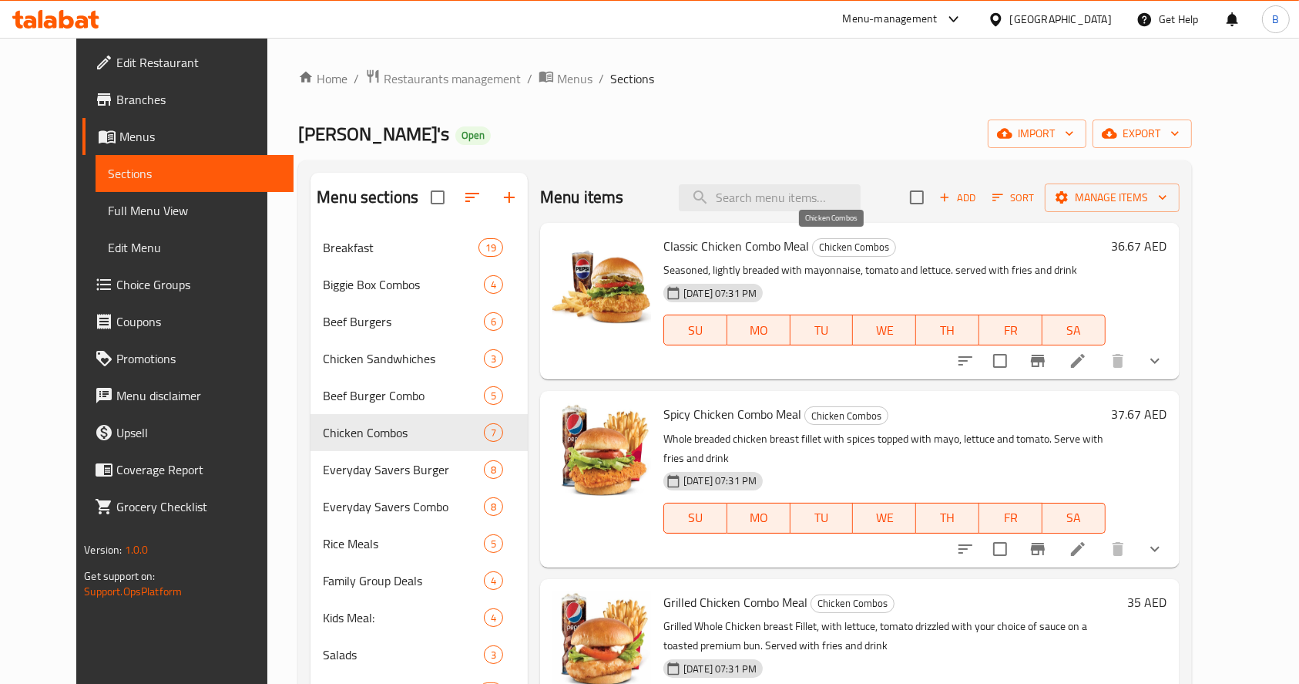
click at [852, 255] on span "Chicken Combos" at bounding box center [854, 247] width 82 height 18
click at [975, 539] on icon "sort-choices" at bounding box center [965, 548] width 18 height 18
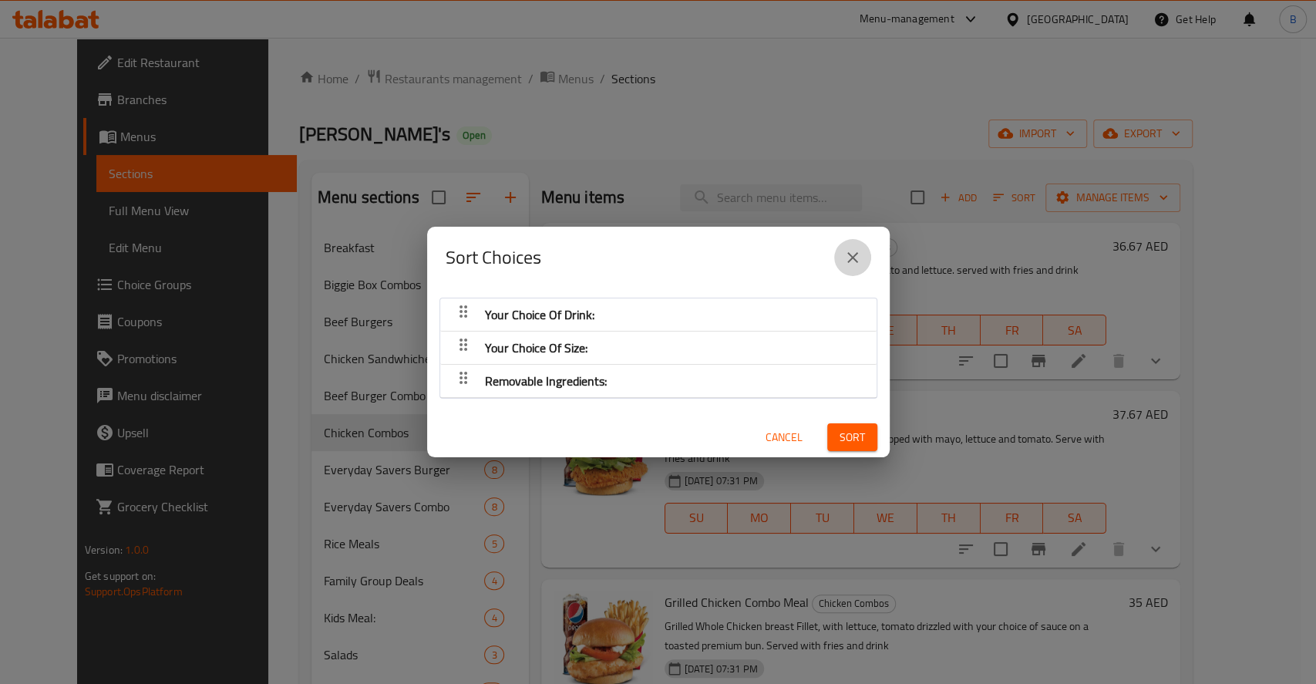
click at [862, 257] on button "close" at bounding box center [852, 257] width 37 height 37
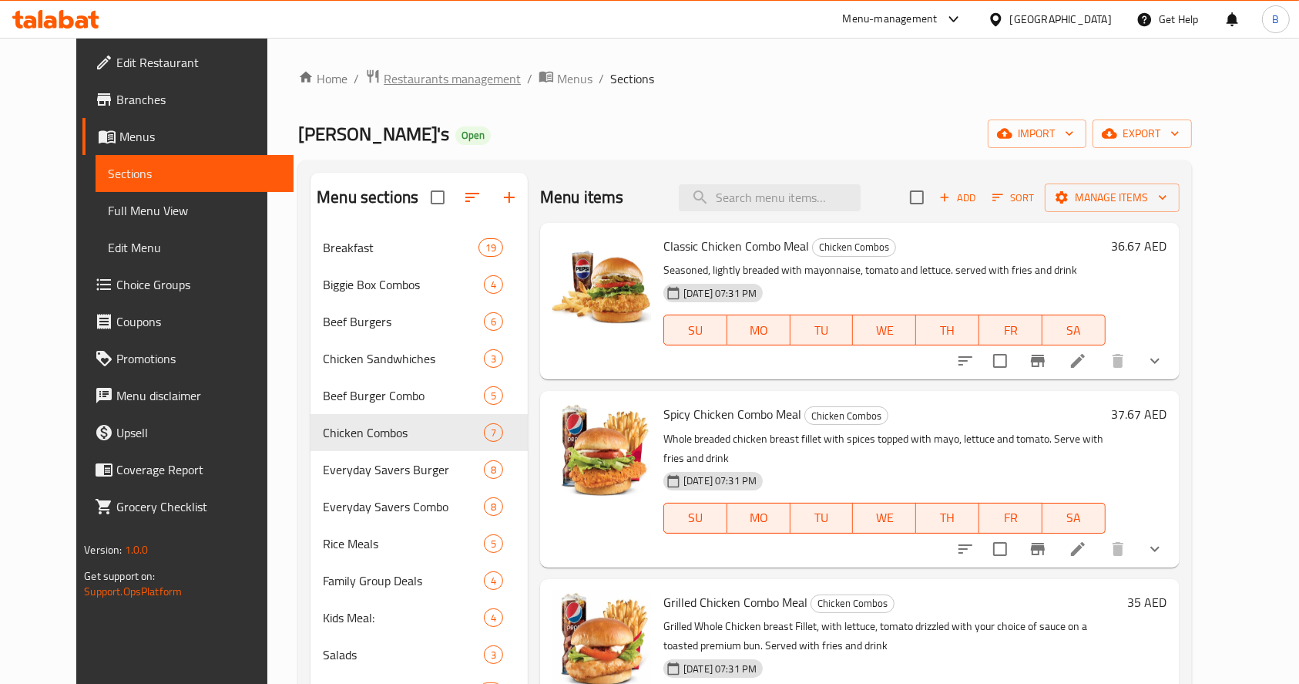
click at [418, 83] on span "Restaurants management" at bounding box center [452, 78] width 137 height 18
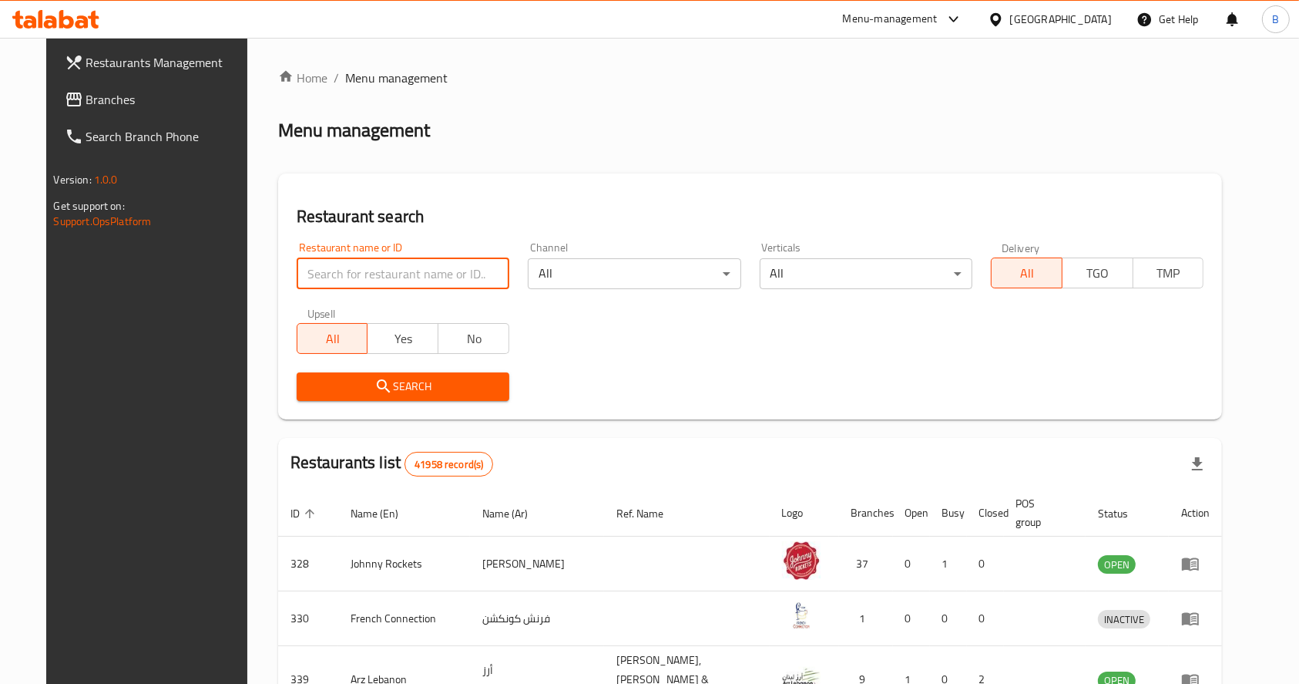
click at [401, 268] on input "search" at bounding box center [403, 273] width 213 height 31
type input "[PERSON_NAME]"
click button "Search" at bounding box center [403, 386] width 213 height 29
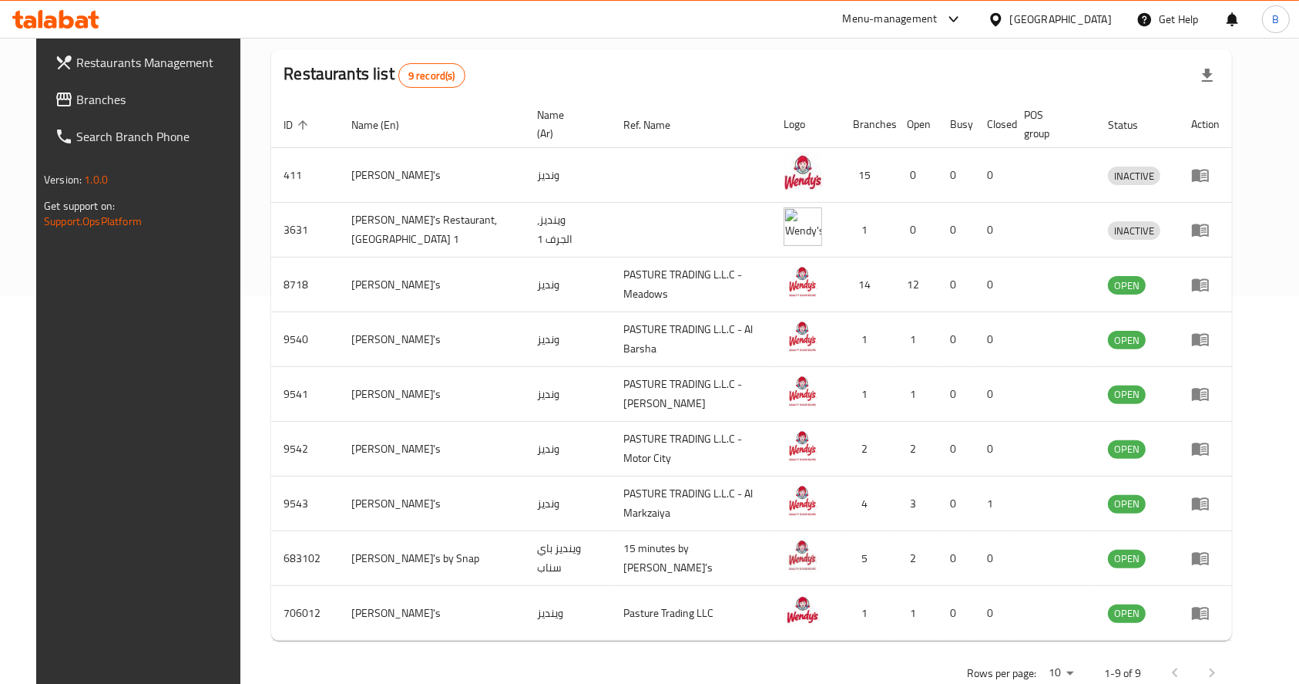
scroll to position [405, 0]
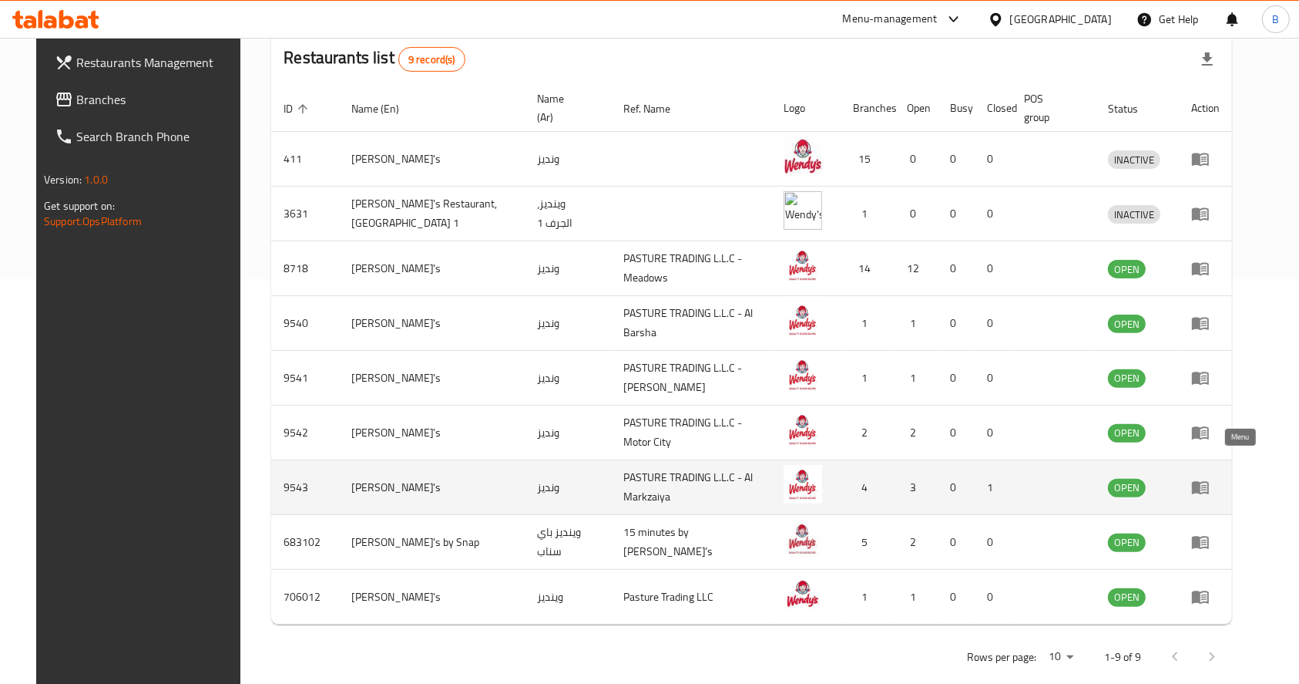
click at [1209, 482] on icon "enhanced table" at bounding box center [1200, 488] width 17 height 13
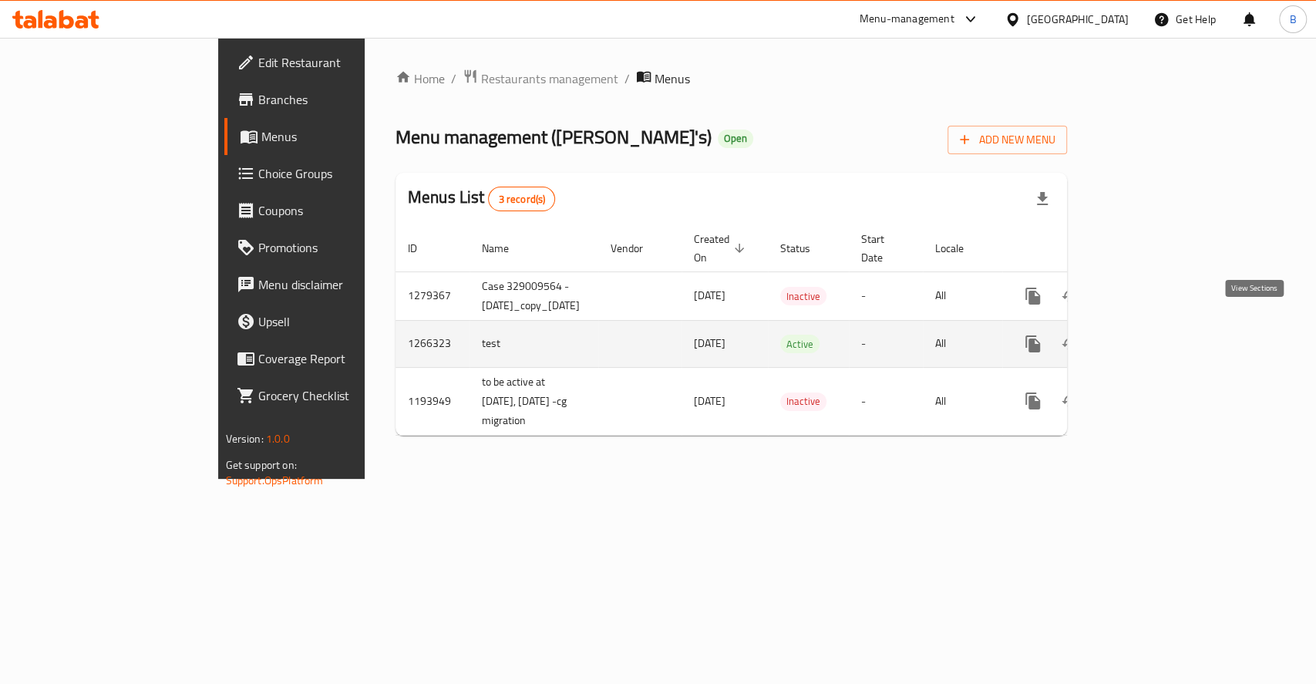
click at [1153, 334] on icon "enhanced table" at bounding box center [1143, 343] width 18 height 18
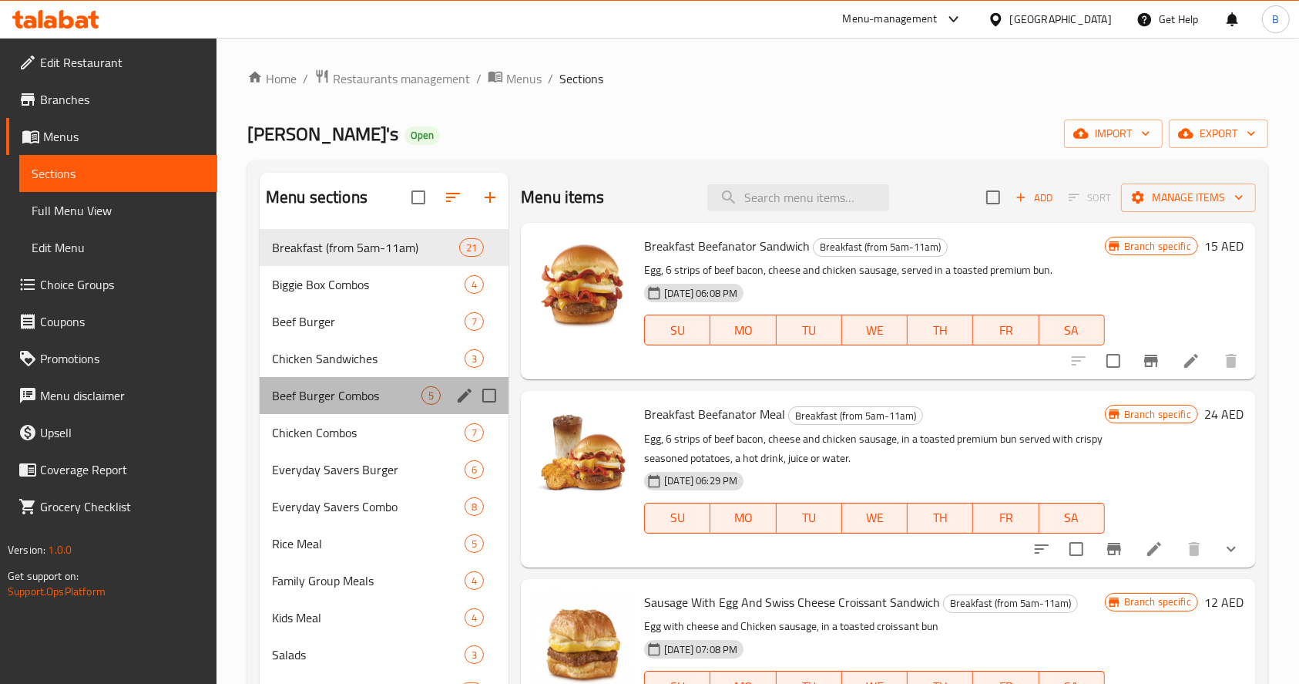
click at [354, 408] on div "Beef Burger Combos 5" at bounding box center [384, 395] width 249 height 37
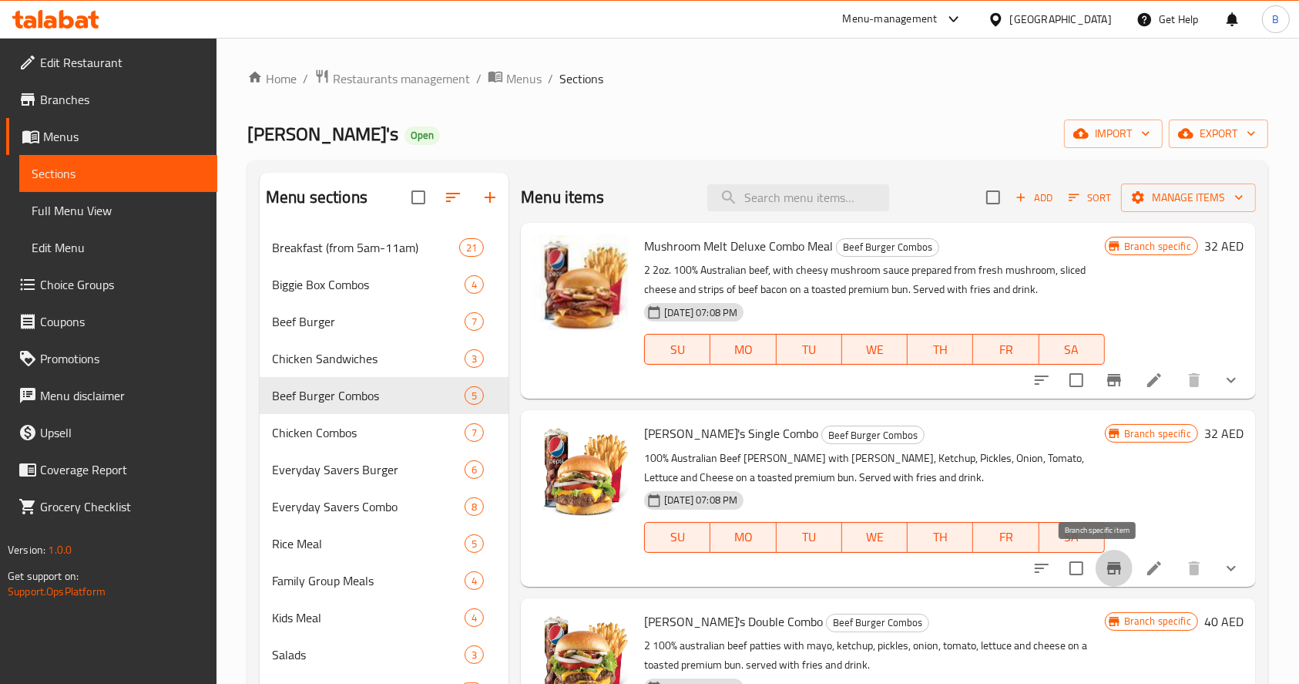
click at [1105, 561] on icon "Branch-specific-item" at bounding box center [1114, 568] width 18 height 18
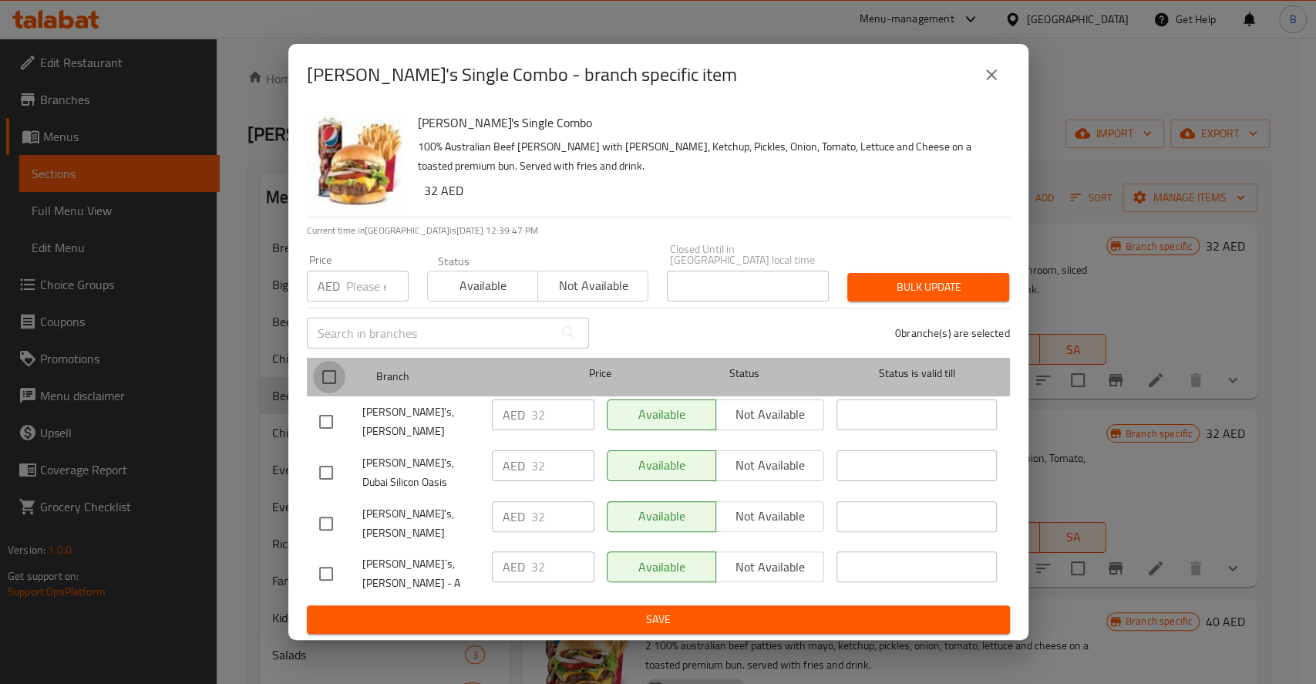
click at [327, 381] on input "checkbox" at bounding box center [329, 377] width 32 height 32
checkbox input "true"
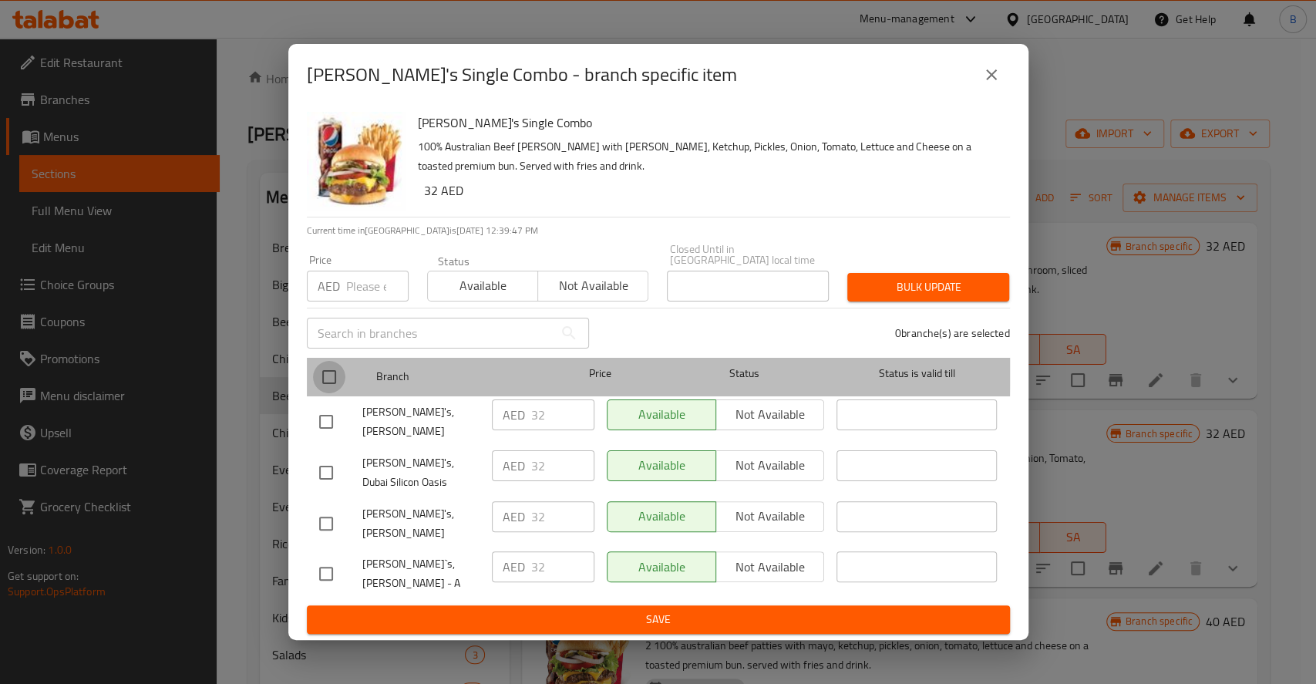
checkbox input "true"
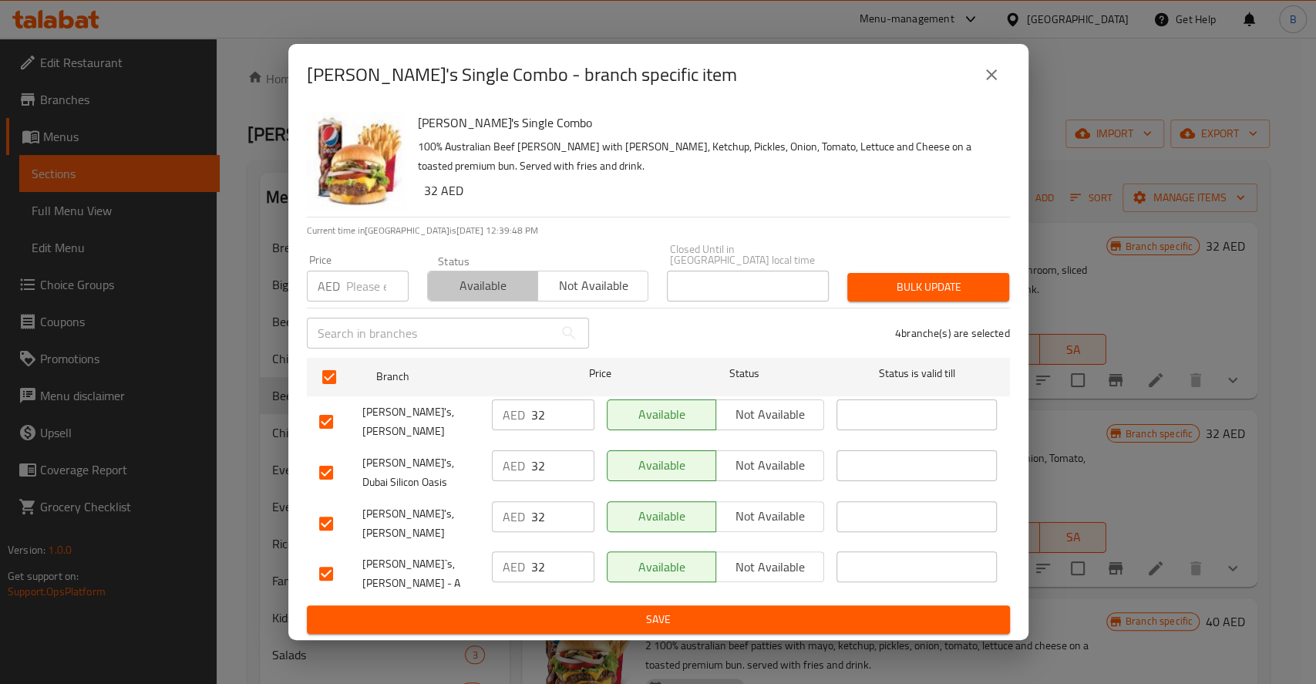
click at [480, 286] on span "Available" at bounding box center [483, 285] width 98 height 22
click at [948, 297] on span "Bulk update" at bounding box center [927, 286] width 137 height 19
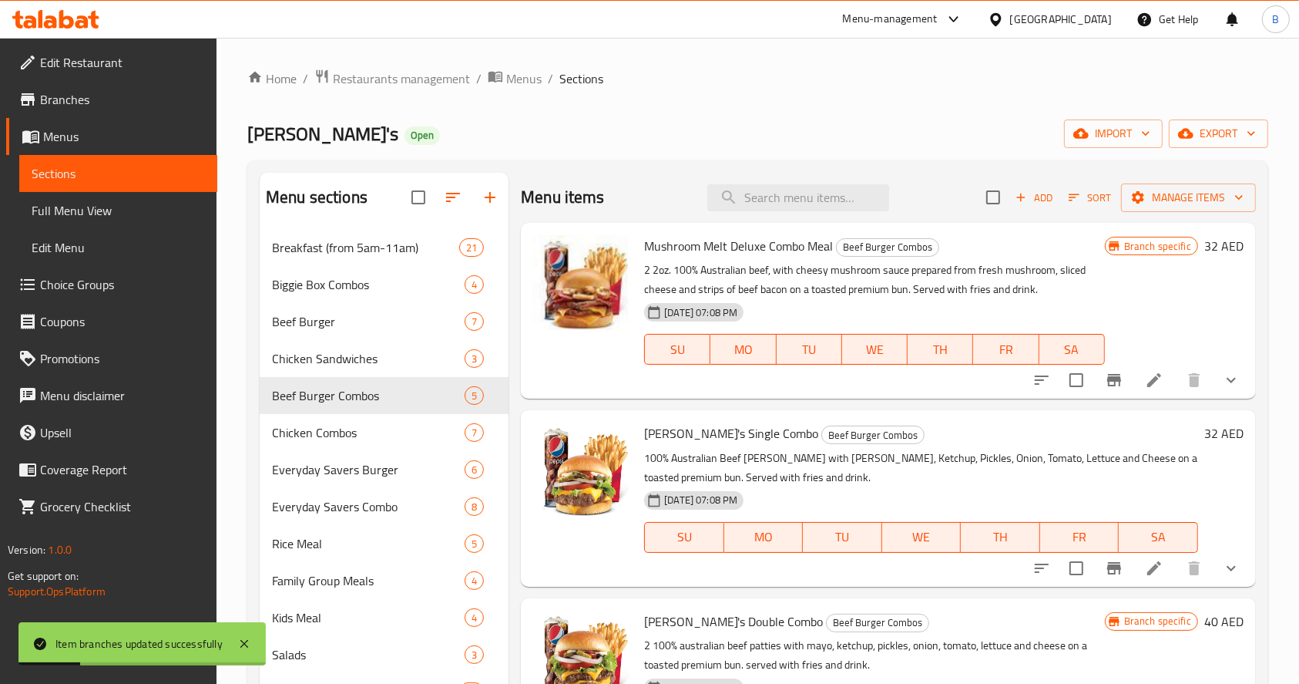
click at [1205, 432] on h6 "32 AED" at bounding box center [1224, 433] width 39 height 22
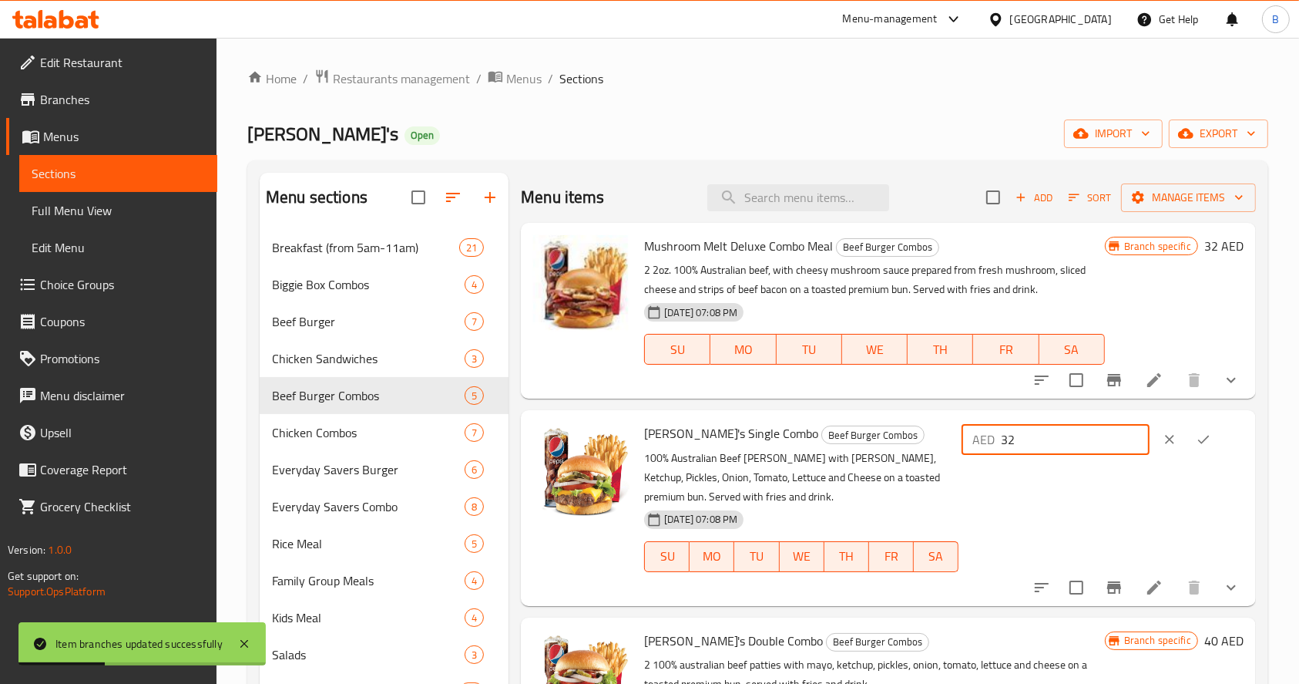
click at [1079, 434] on input "32" at bounding box center [1075, 439] width 149 height 31
type input "33.67"
click at [1196, 438] on icon "ok" at bounding box center [1203, 439] width 15 height 15
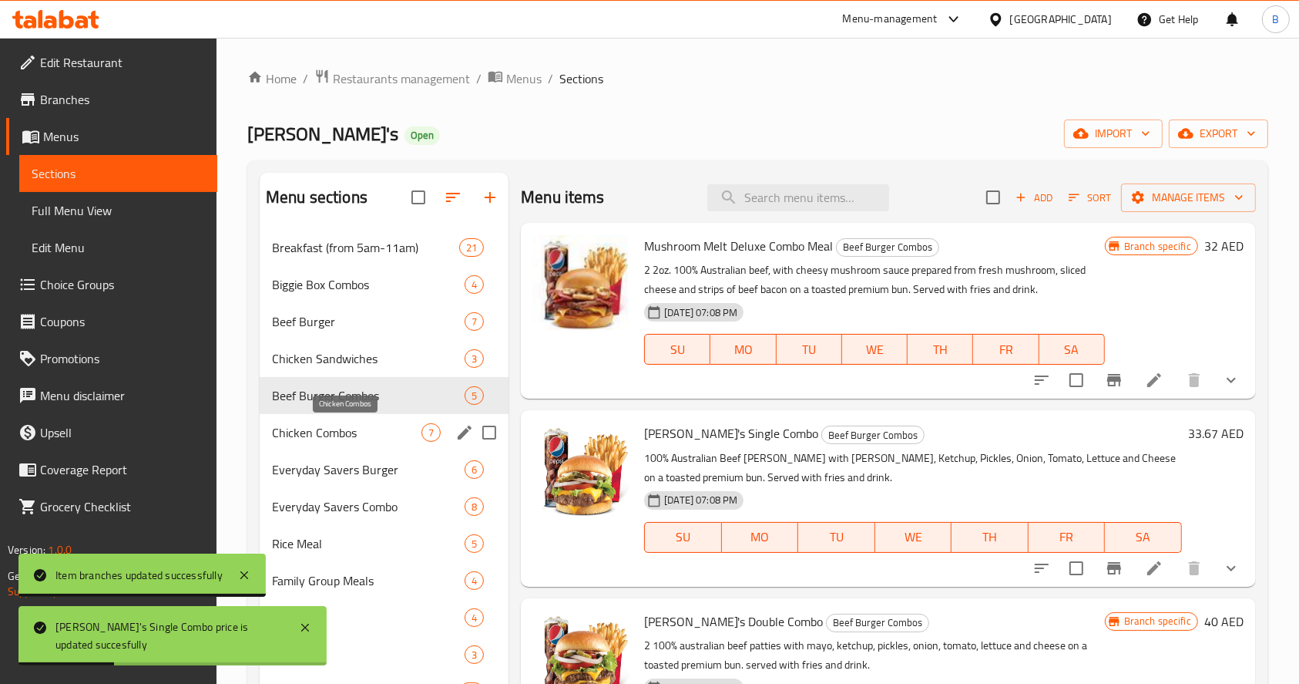
click at [346, 429] on span "Chicken Combos" at bounding box center [347, 432] width 150 height 18
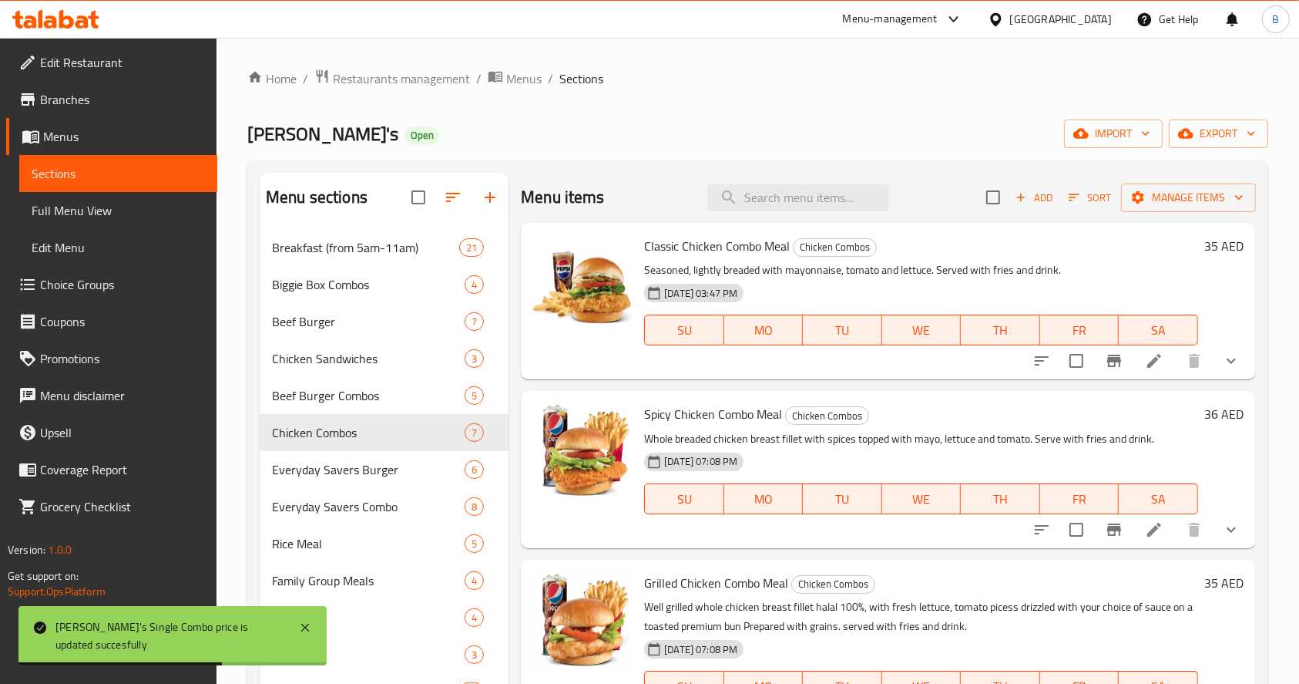
click at [1205, 410] on h6 "36 AED" at bounding box center [1224, 414] width 39 height 22
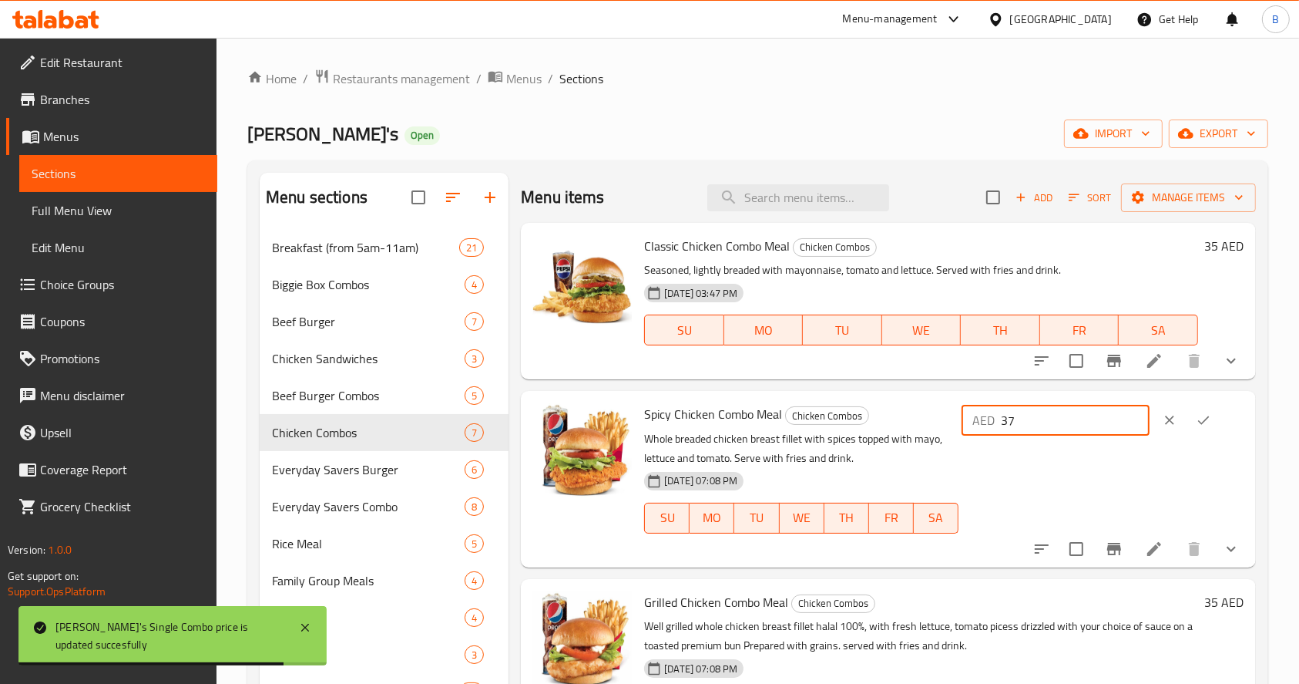
click at [1124, 412] on input "37" at bounding box center [1075, 420] width 149 height 31
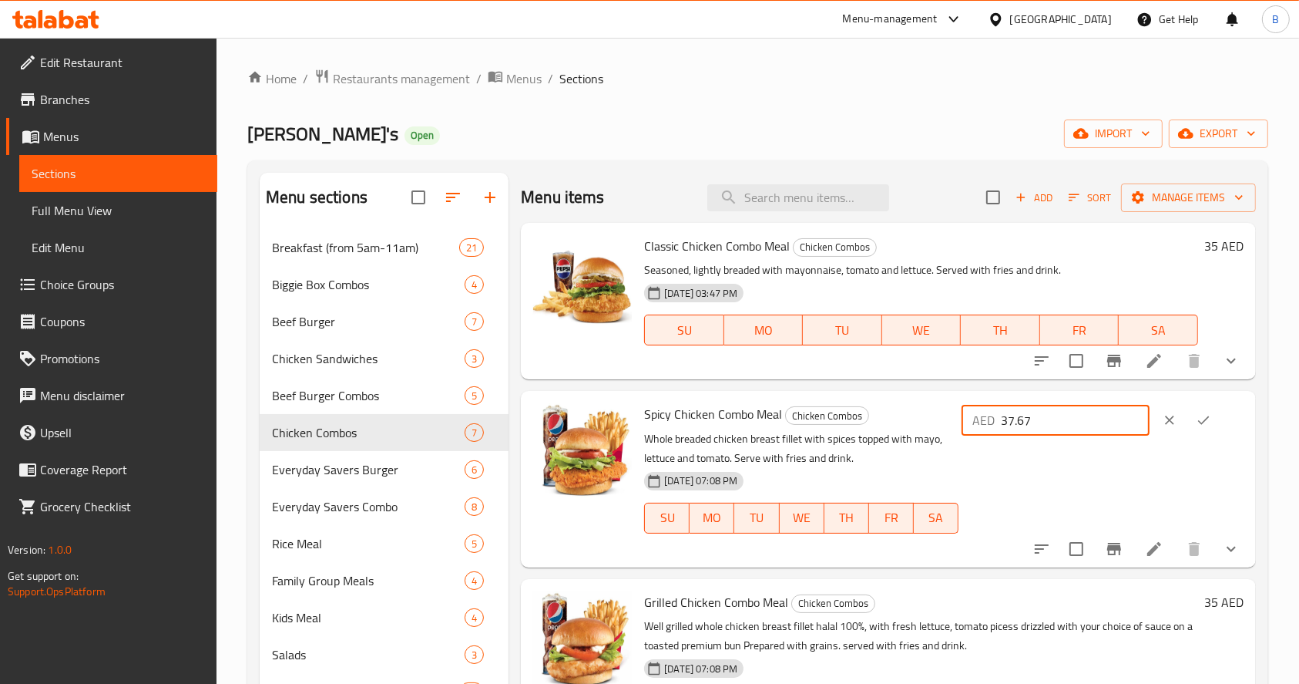
type input "37.67"
click at [1203, 422] on icon "ok" at bounding box center [1203, 419] width 15 height 15
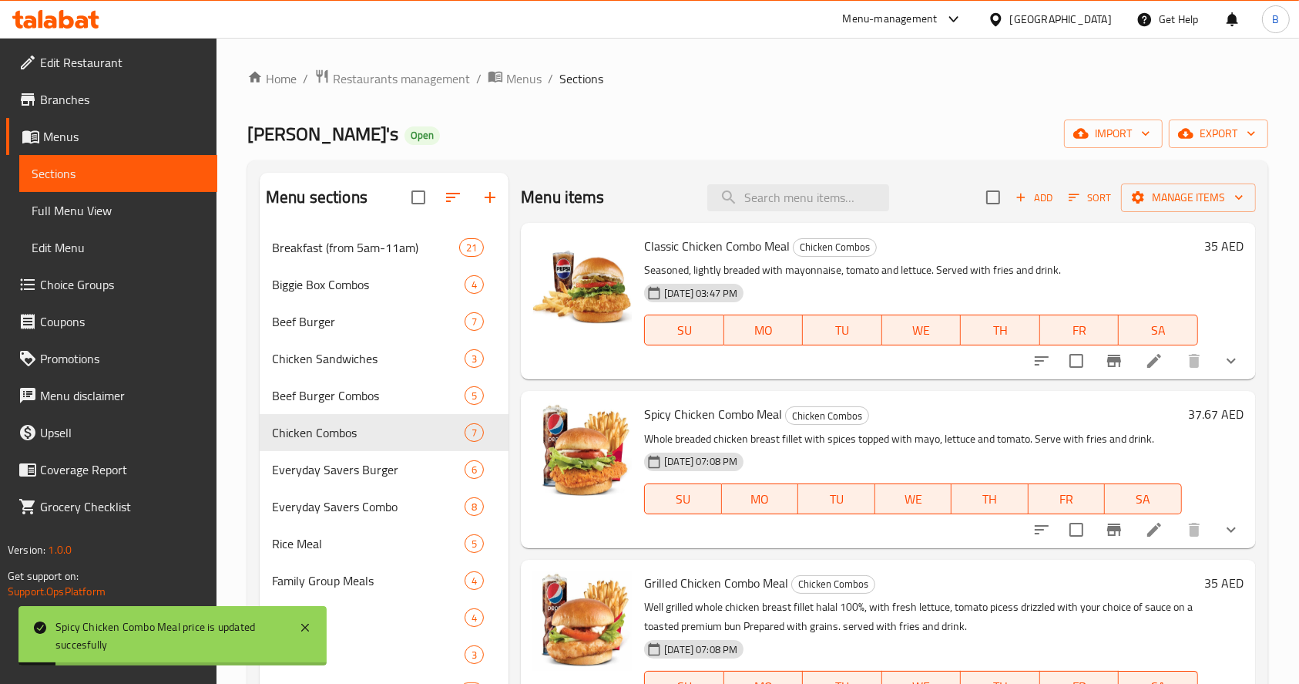
click at [1205, 242] on h6 "35 AED" at bounding box center [1224, 246] width 39 height 22
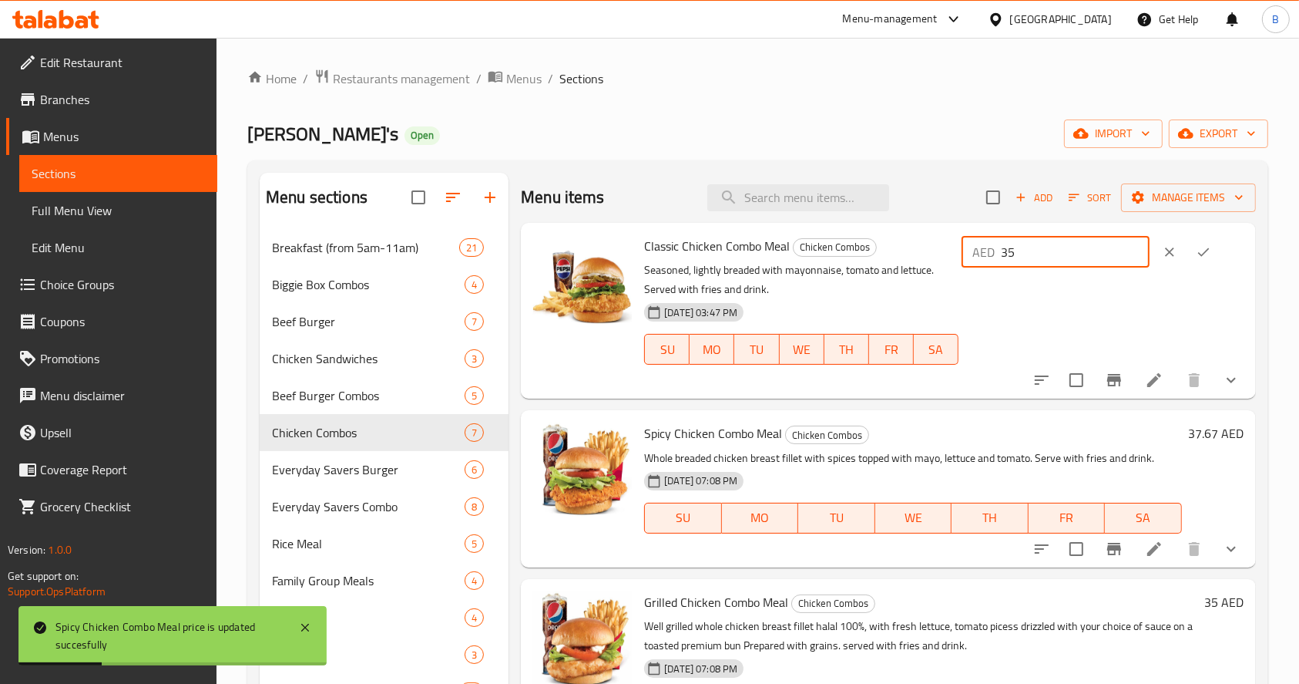
click at [1050, 261] on input "35" at bounding box center [1075, 252] width 149 height 31
type input "36.67"
click at [1208, 255] on button "ok" at bounding box center [1204, 252] width 34 height 34
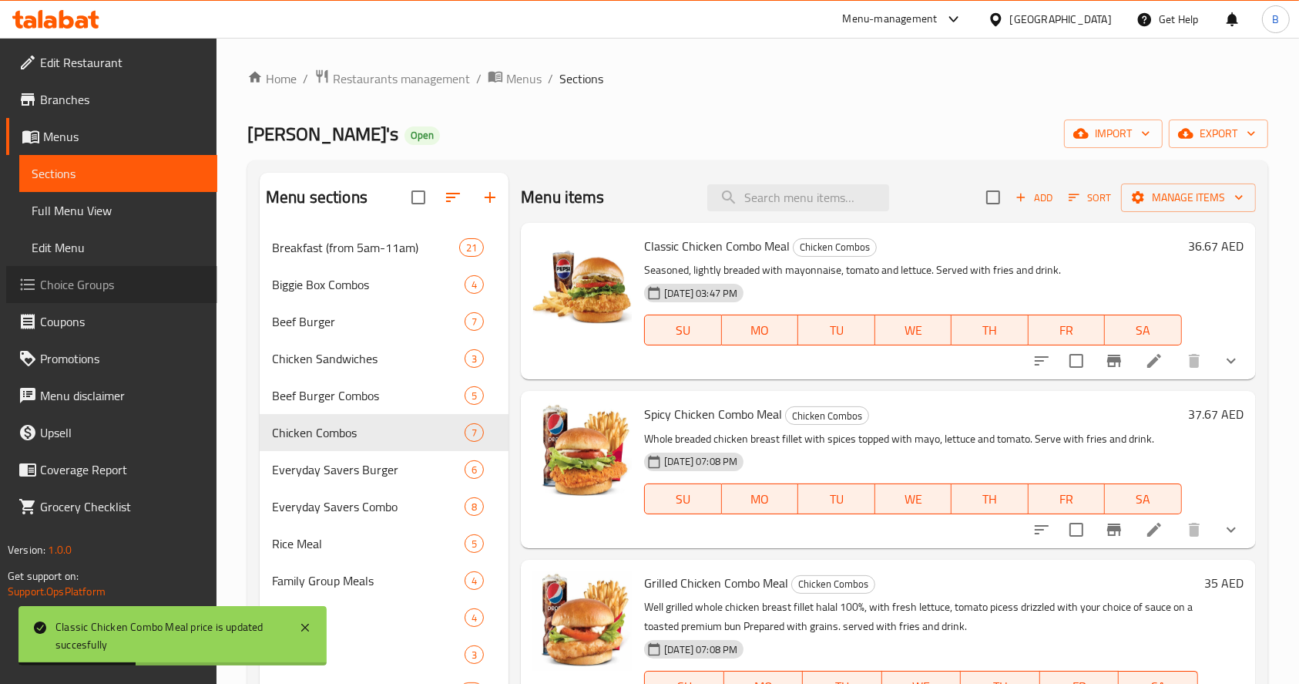
click at [108, 287] on span "Choice Groups" at bounding box center [122, 284] width 165 height 18
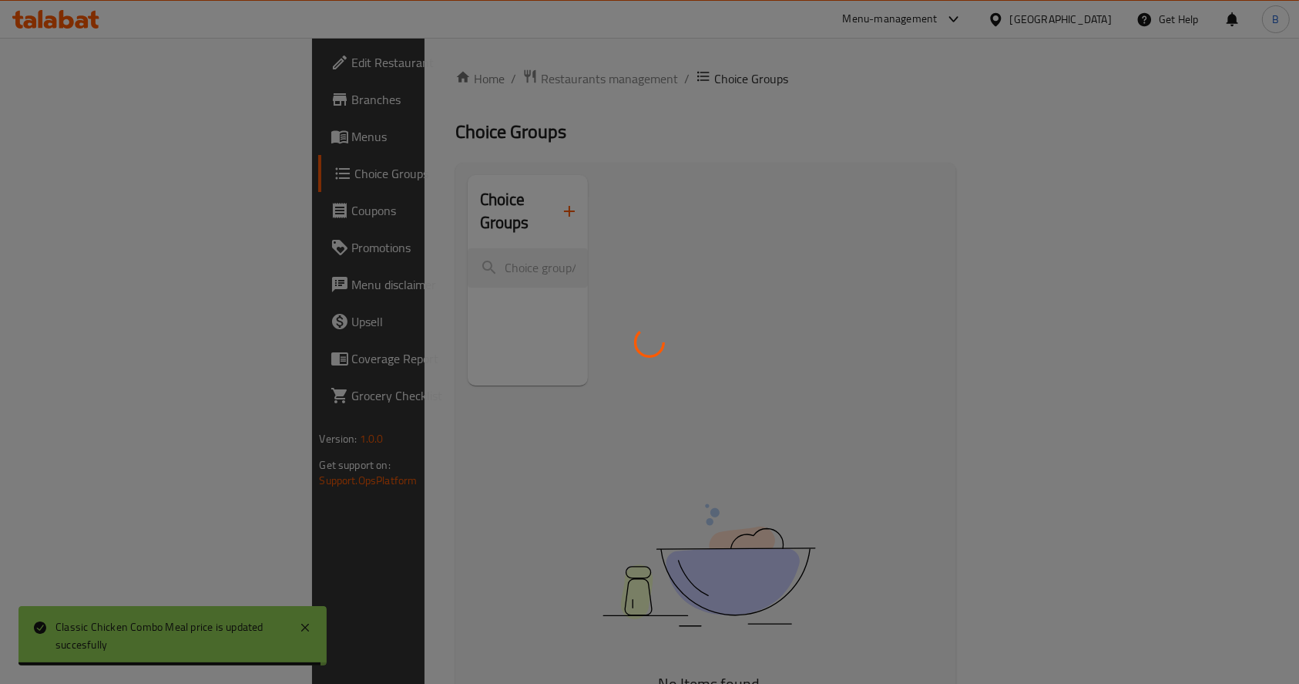
click at [349, 233] on div at bounding box center [649, 342] width 1299 height 684
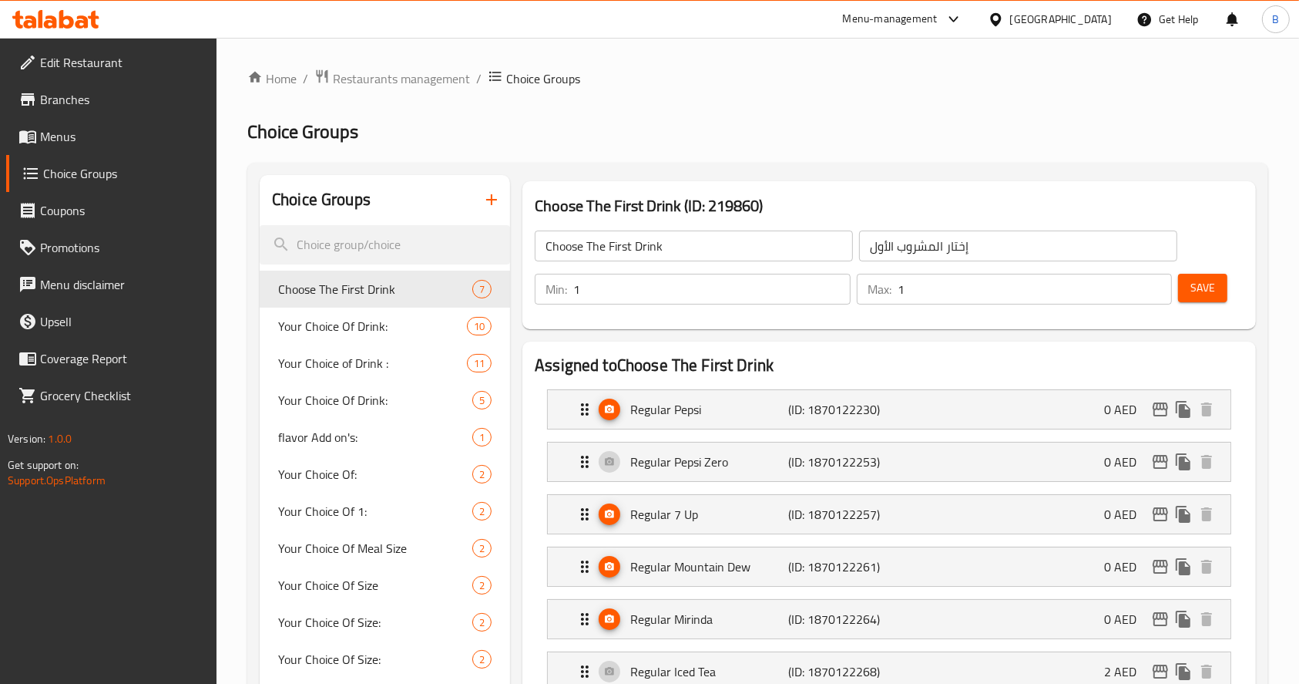
click at [364, 261] on input "search" at bounding box center [385, 244] width 250 height 39
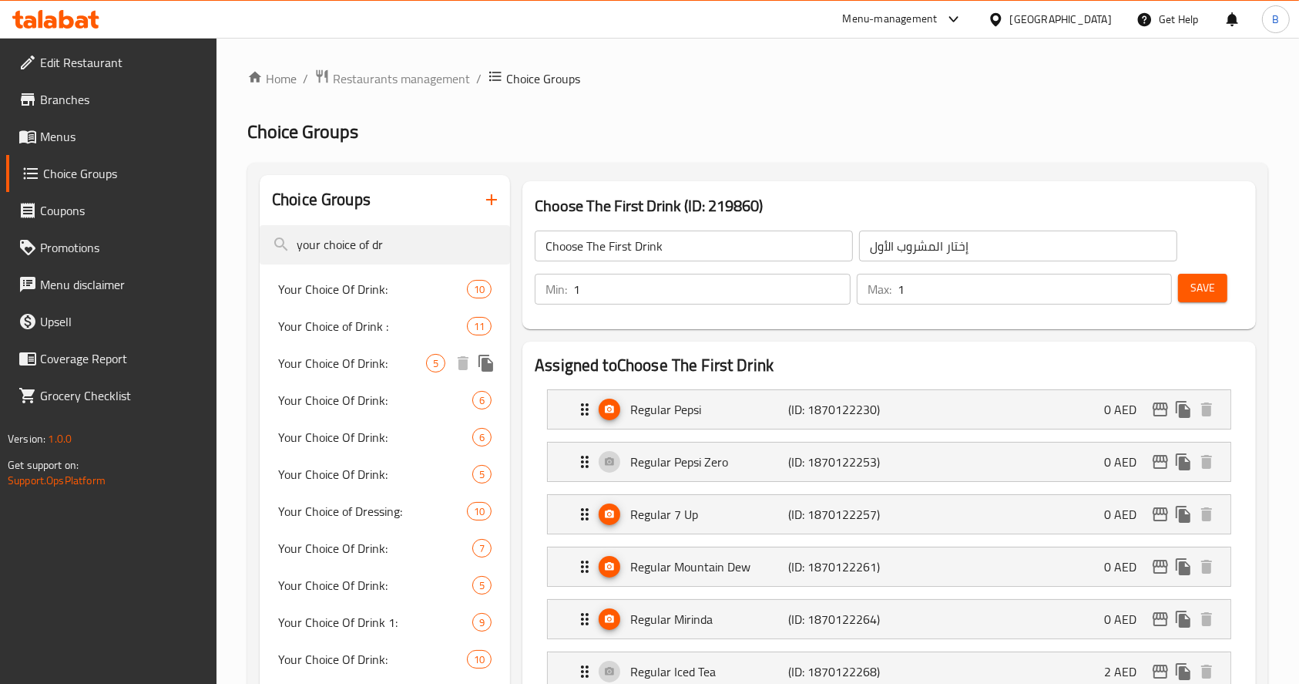
type input "your choice of dr"
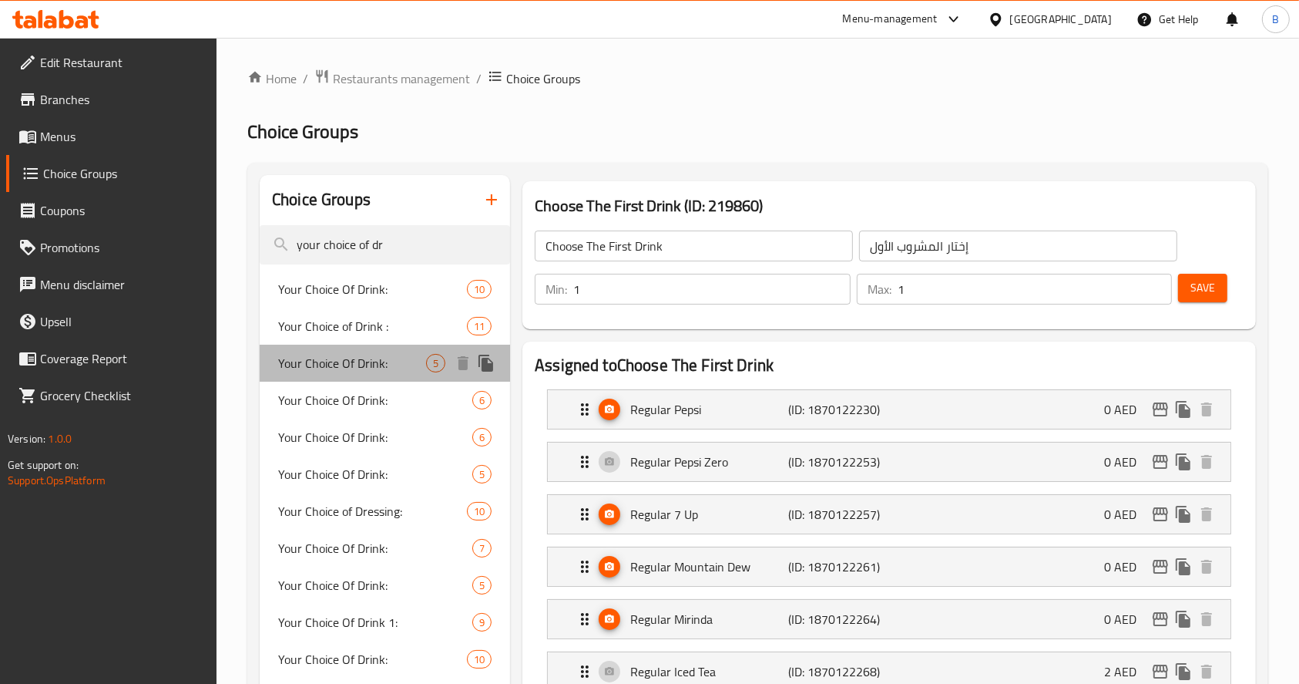
click at [382, 350] on div "Your Choice Of Drink: 5" at bounding box center [385, 362] width 250 height 37
type input "Your Choice Of Drink:"
type input "اختيارك من المشروب:"
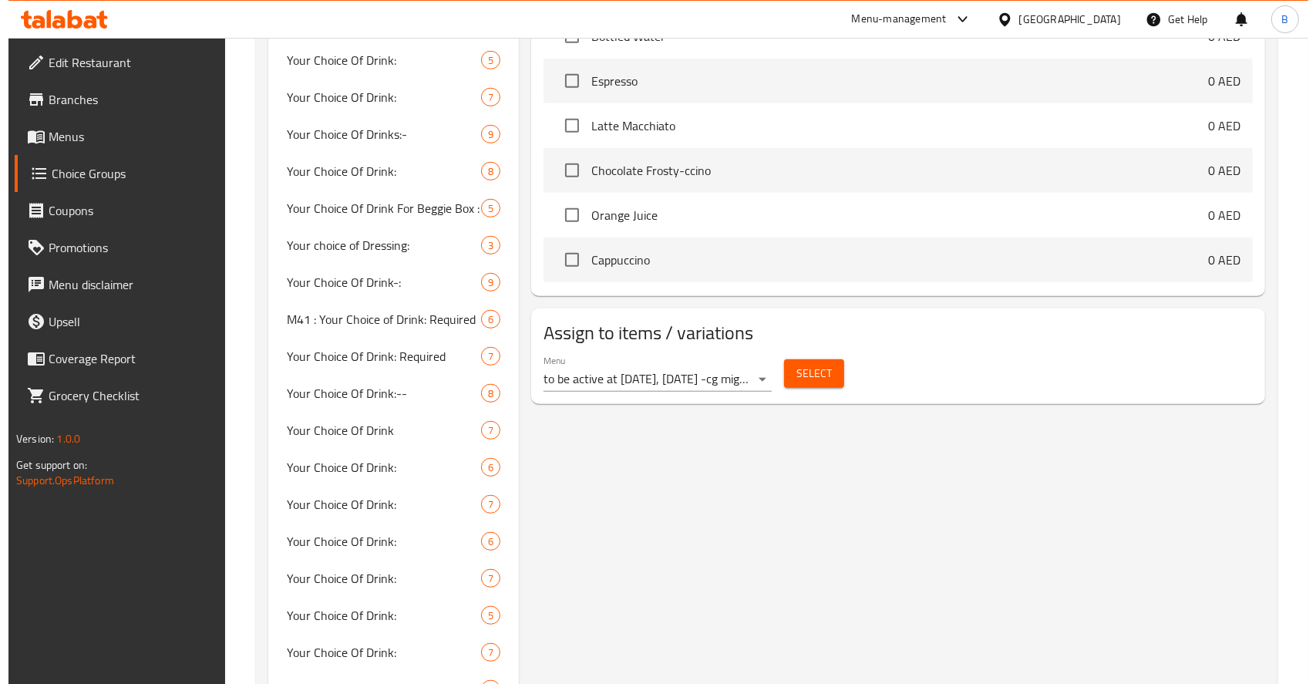
scroll to position [891, 0]
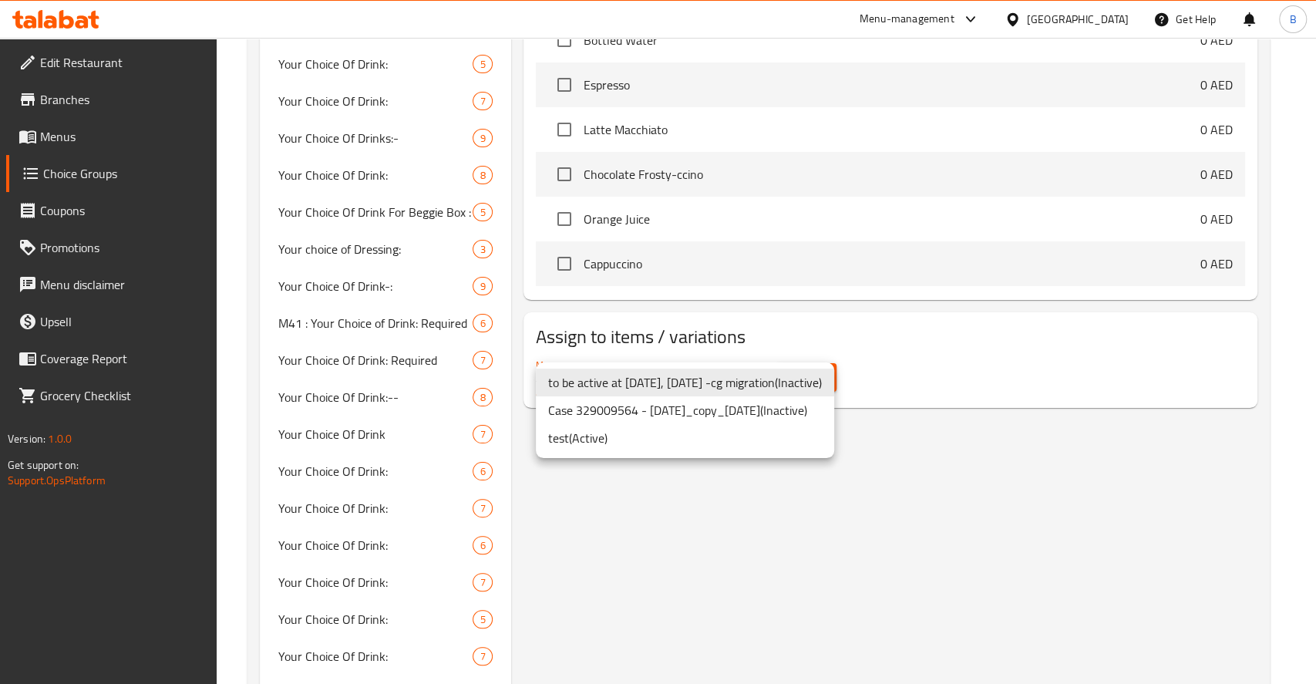
drag, startPoint x: 629, startPoint y: 422, endPoint x: 664, endPoint y: 385, distance: 50.1
click at [664, 385] on ul "to be active at [DATE], [DATE] -cg migration ( Inactive ) Case 329009564 - [DAT…" at bounding box center [685, 410] width 298 height 96
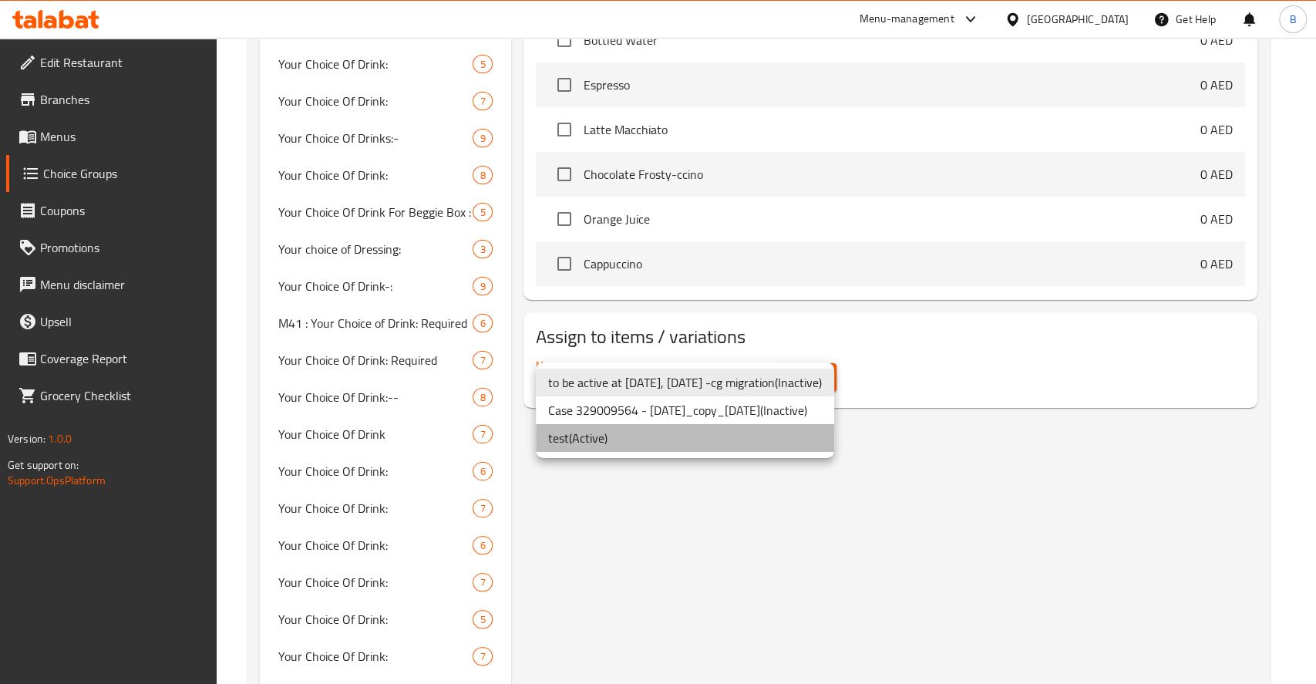
click at [634, 431] on li "test ( Active )" at bounding box center [685, 438] width 298 height 28
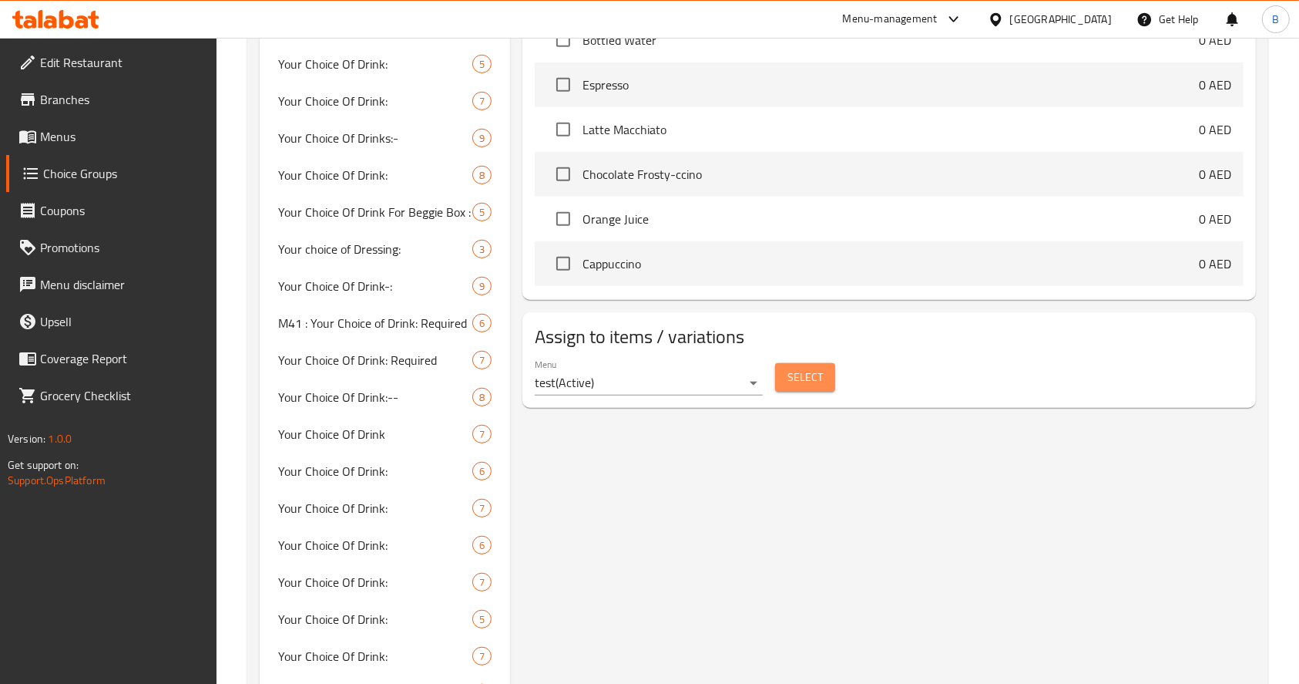
click at [780, 383] on button "Select" at bounding box center [805, 377] width 60 height 29
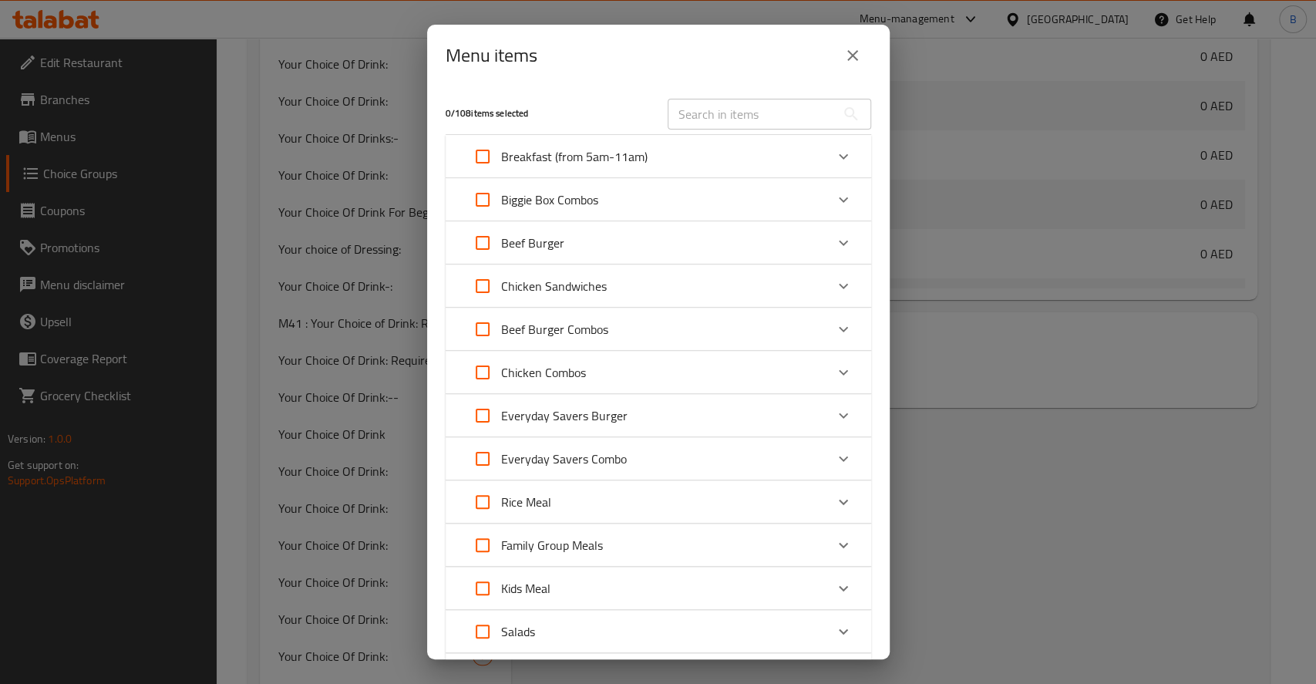
click at [834, 324] on icon "Expand" at bounding box center [843, 329] width 18 height 18
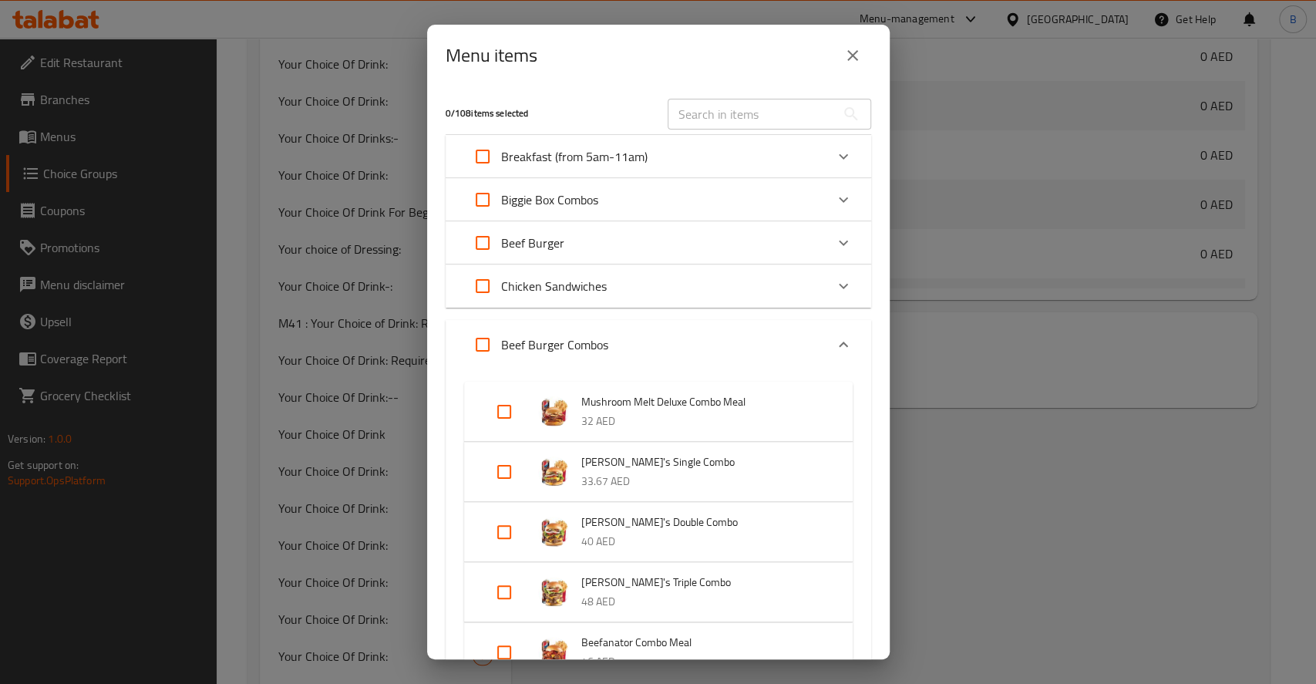
click at [508, 461] on input "Expand" at bounding box center [504, 471] width 37 height 37
checkbox input "true"
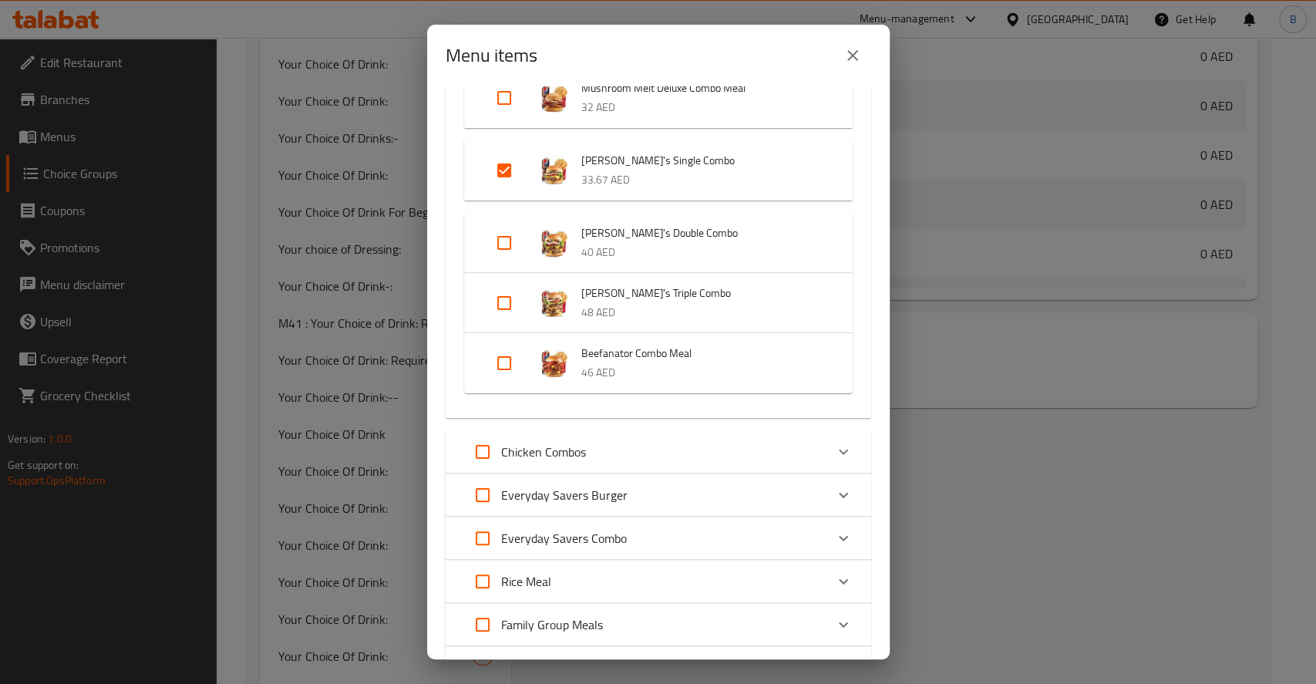
scroll to position [404, 0]
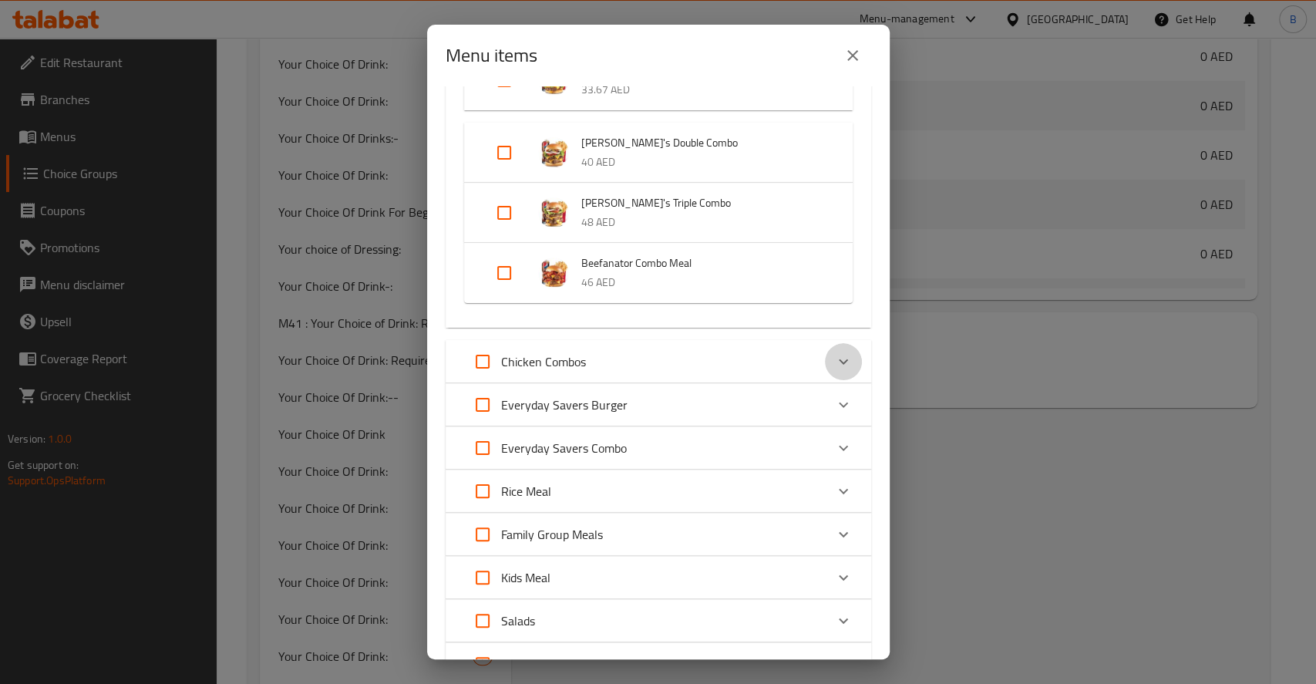
click at [841, 354] on div "Expand" at bounding box center [843, 361] width 37 height 37
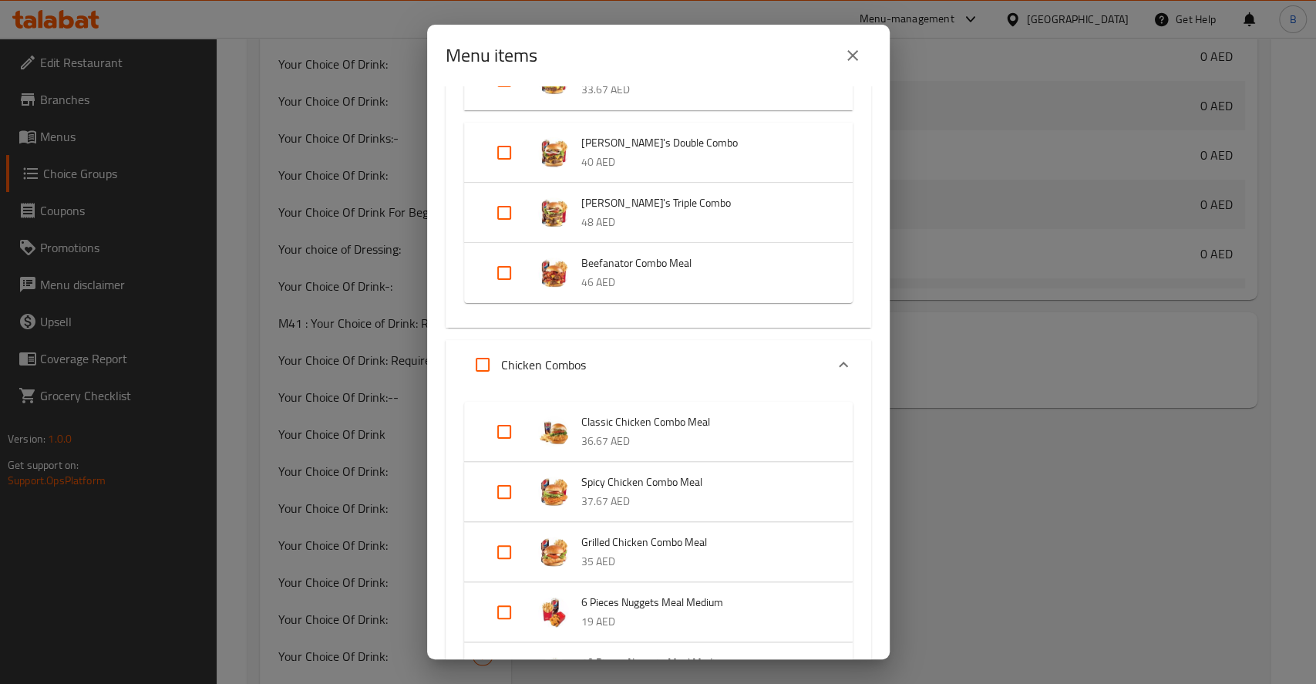
click at [519, 435] on input "Expand" at bounding box center [504, 431] width 37 height 37
checkbox input "true"
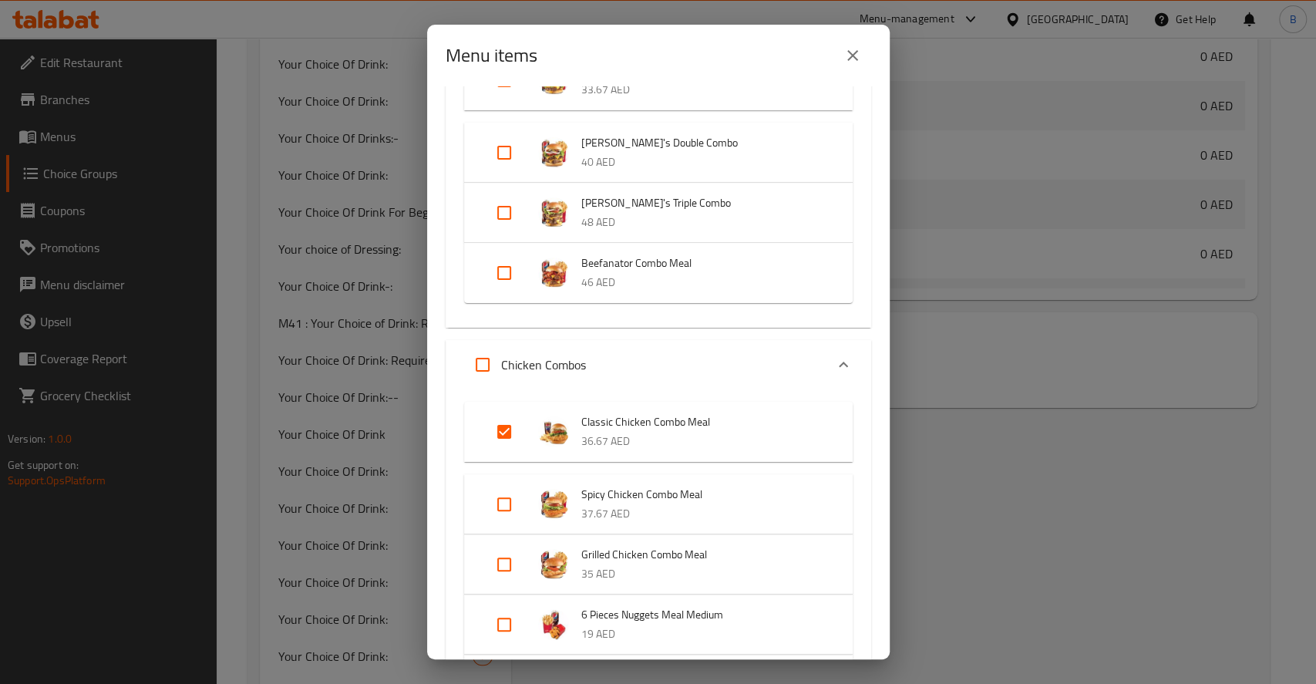
click at [500, 489] on input "Expand" at bounding box center [504, 504] width 37 height 37
checkbox input "true"
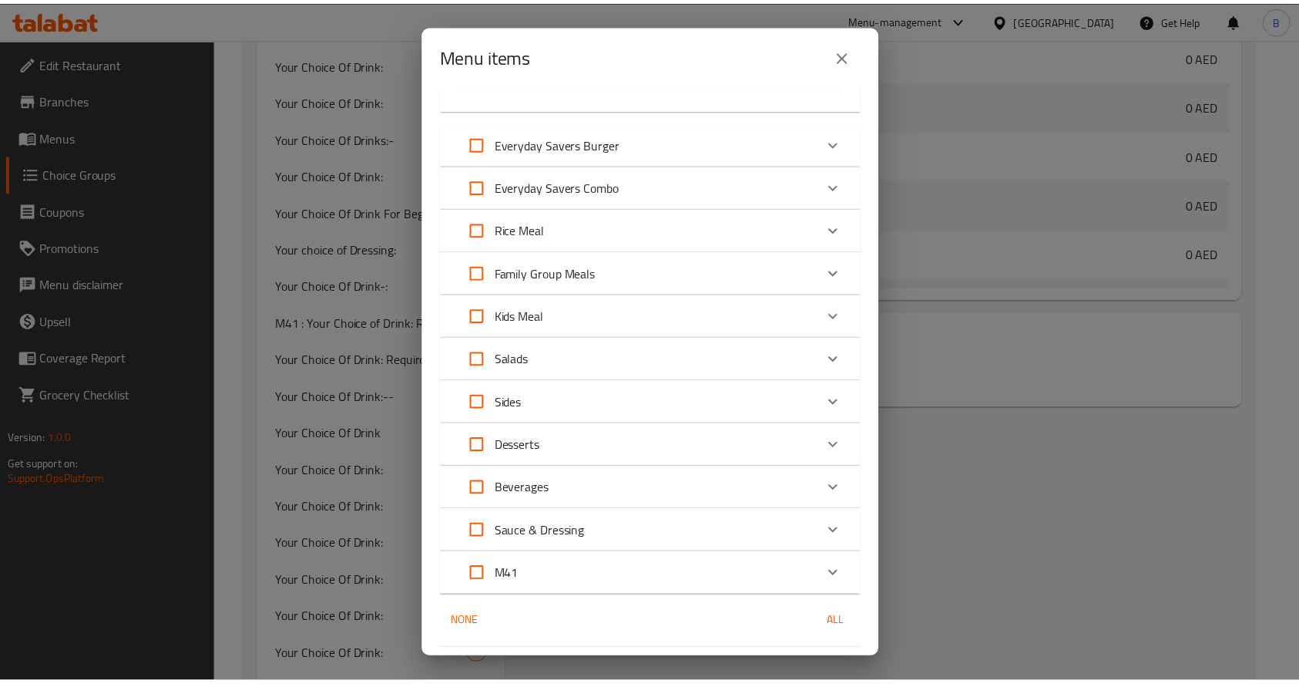
scroll to position [1210, 0]
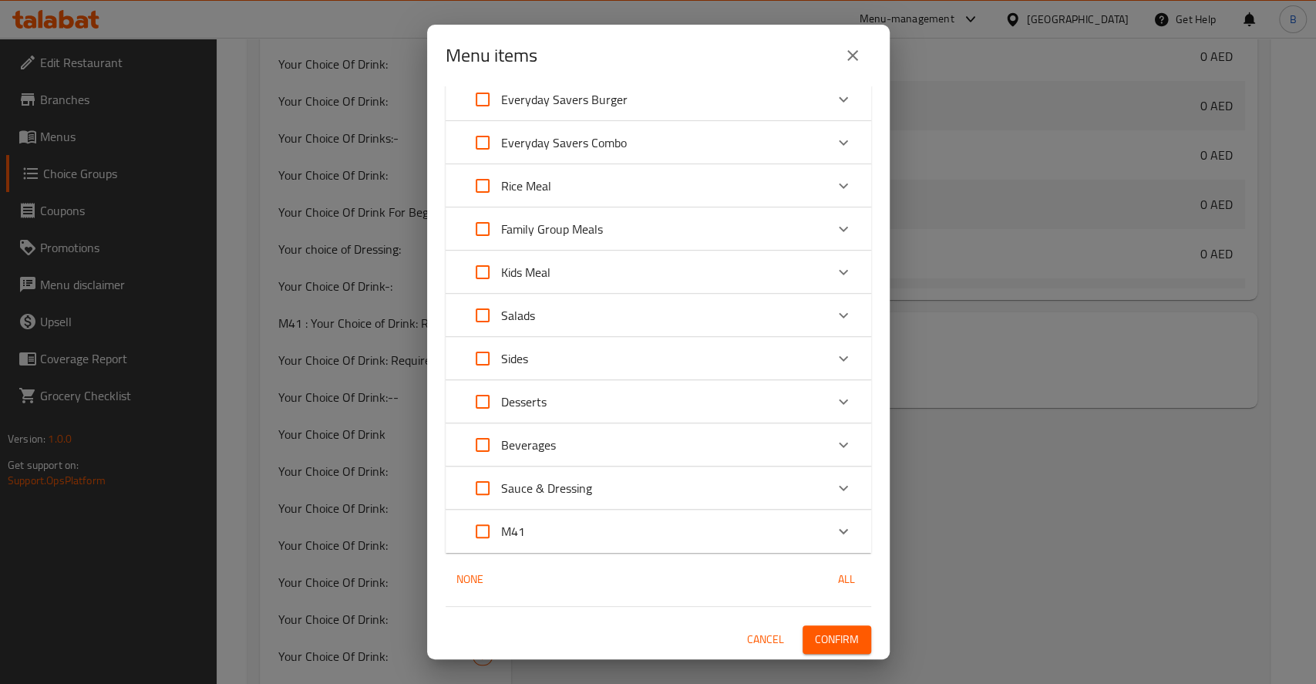
click at [836, 630] on span "Confirm" at bounding box center [837, 639] width 44 height 19
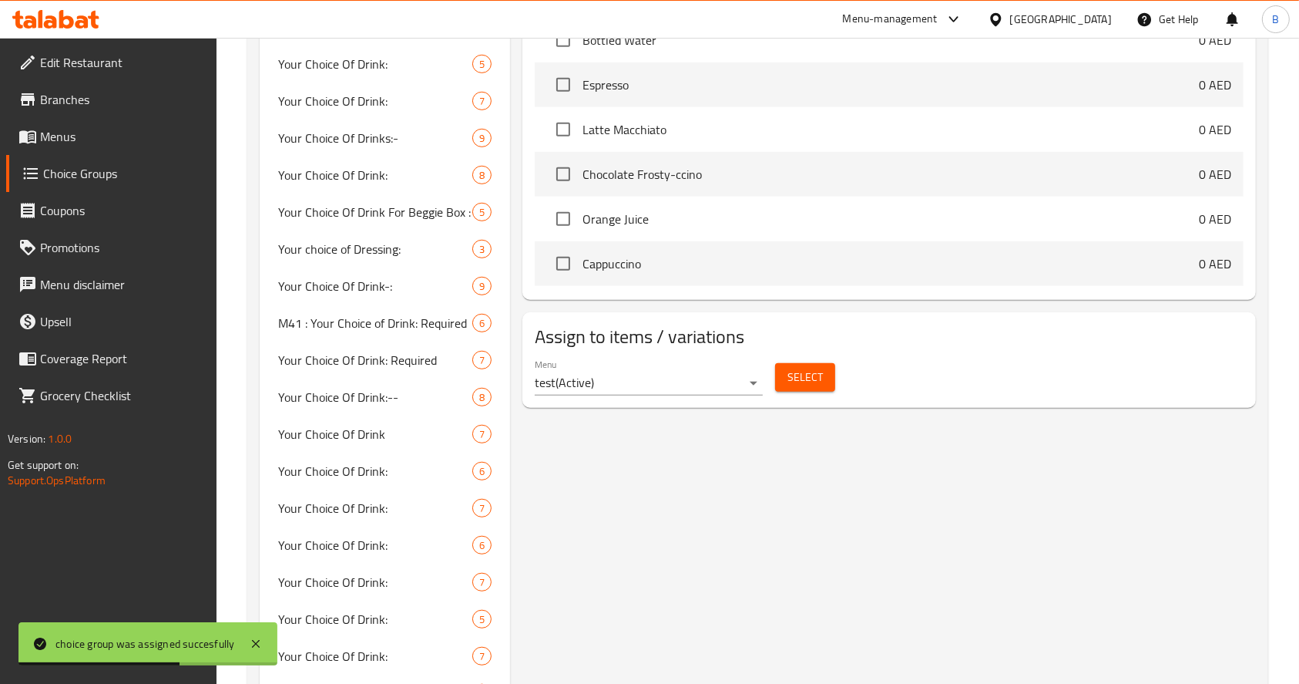
scroll to position [0, 0]
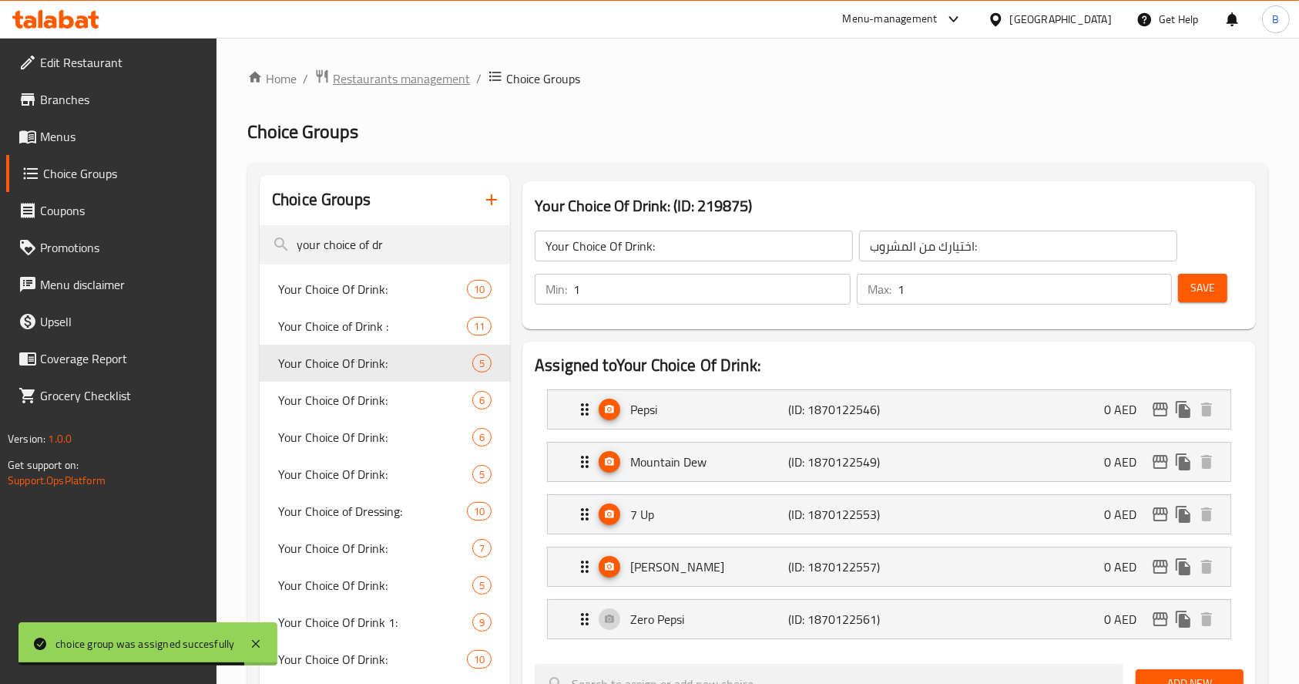
click at [405, 79] on span "Restaurants management" at bounding box center [401, 78] width 137 height 18
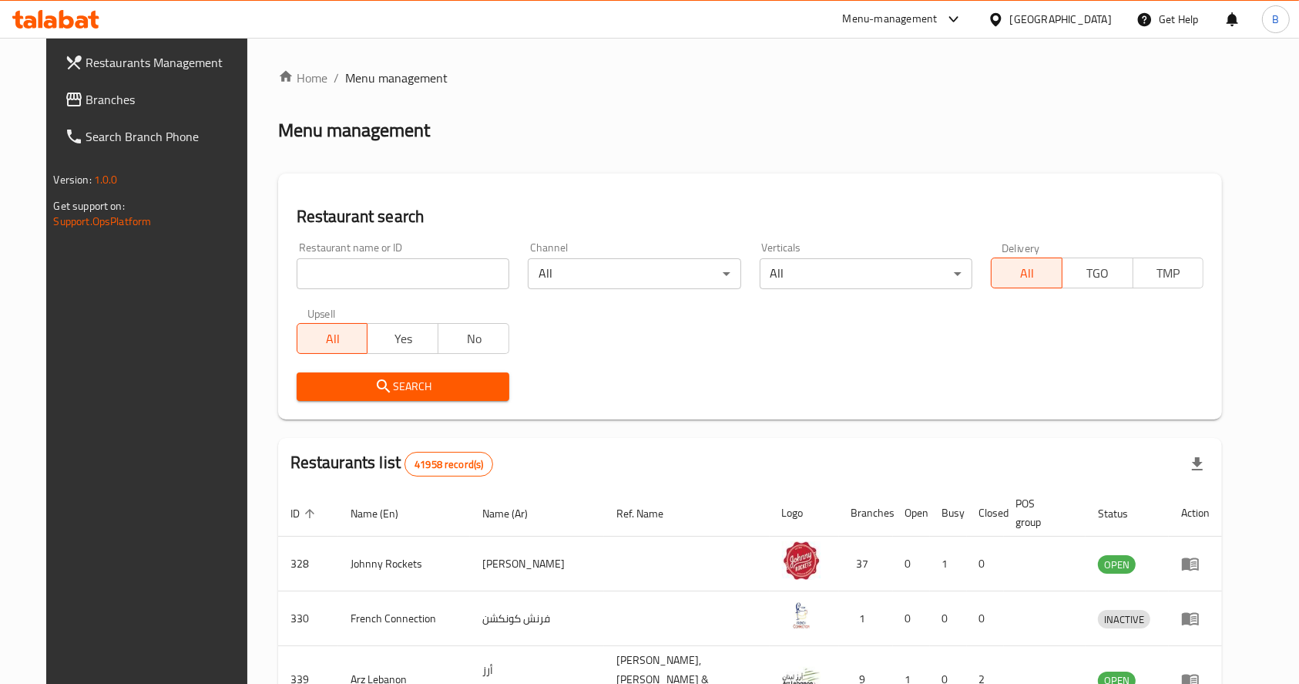
click at [371, 284] on input "search" at bounding box center [403, 273] width 213 height 31
type input "[PERSON_NAME]"
click button "Search" at bounding box center [403, 386] width 213 height 29
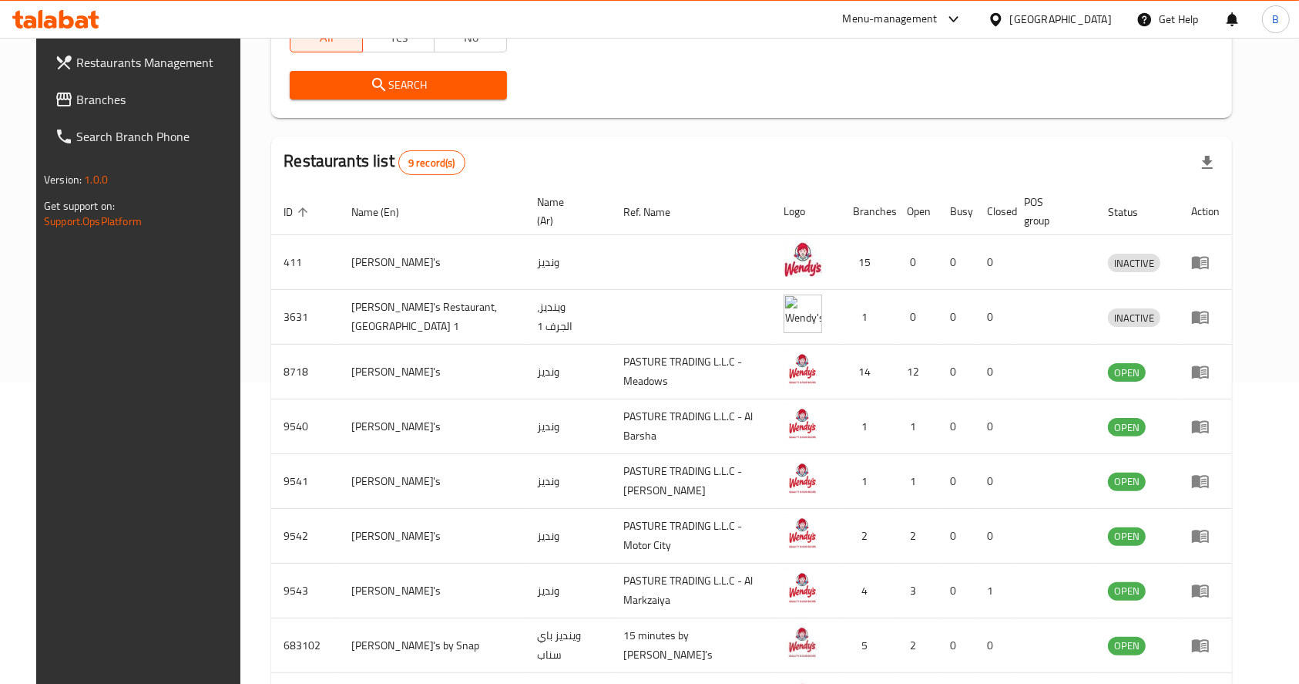
scroll to position [405, 0]
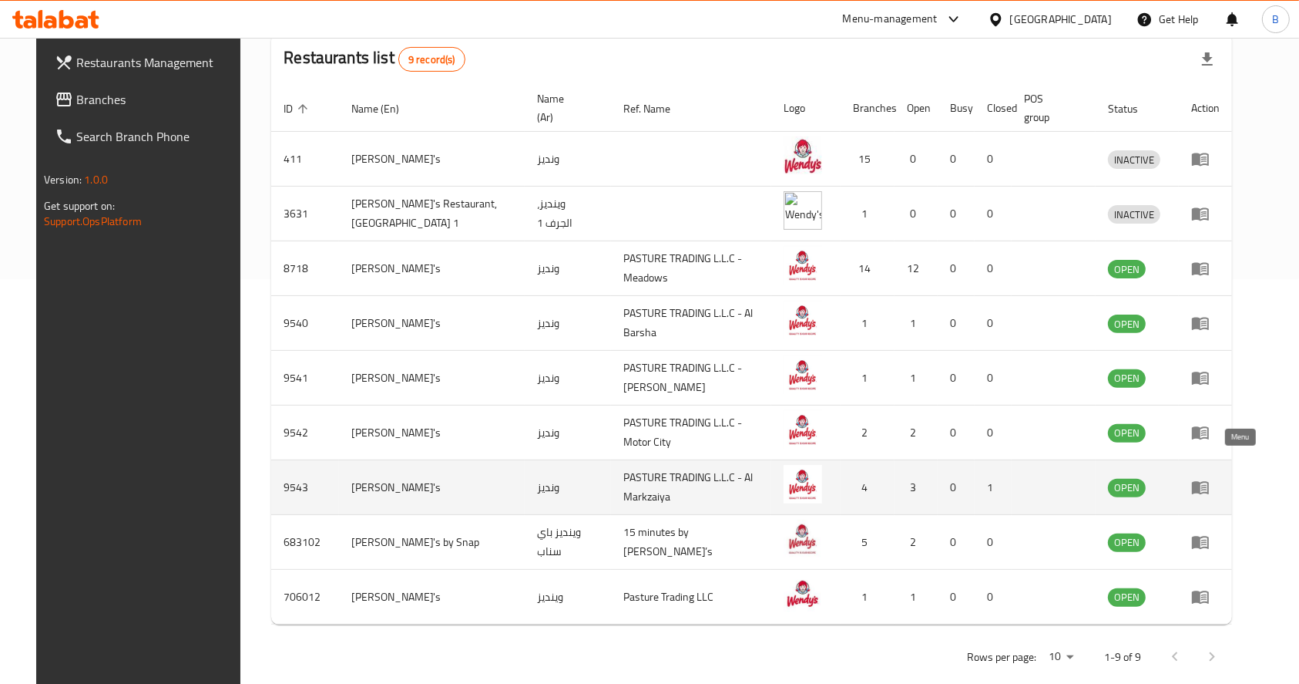
click at [1210, 478] on icon "enhanced table" at bounding box center [1200, 487] width 18 height 18
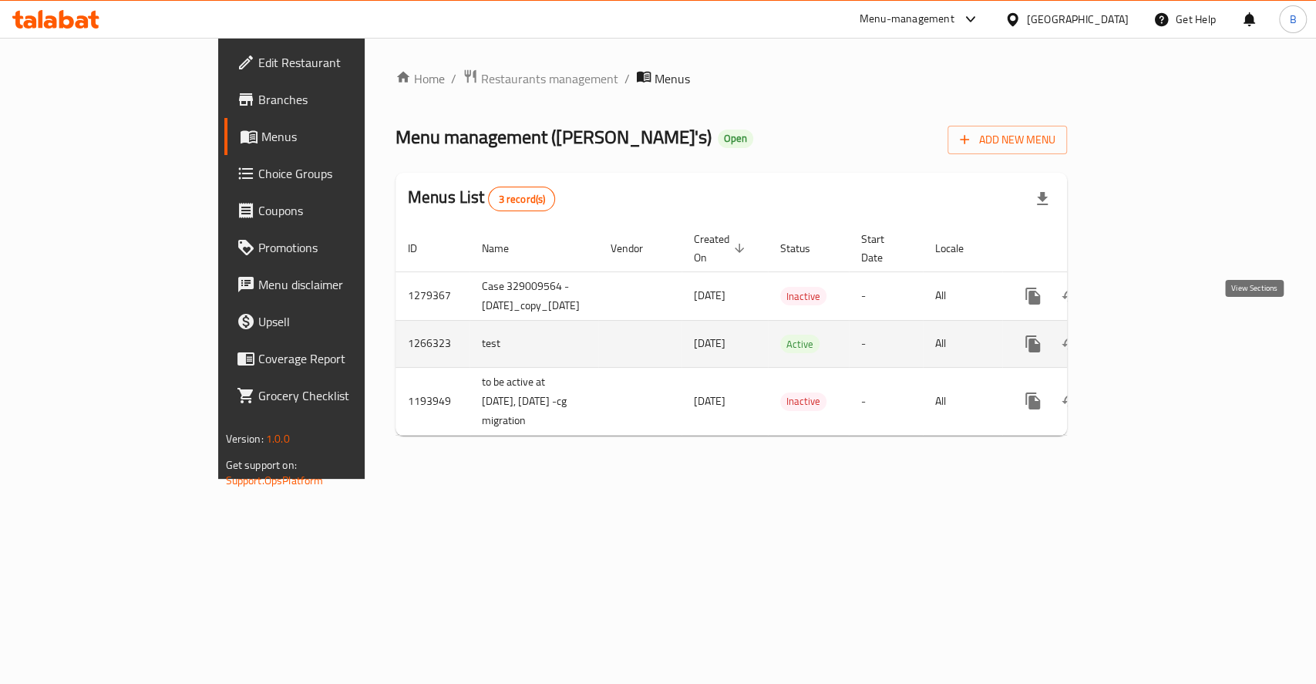
click at [1162, 325] on link "enhanced table" at bounding box center [1143, 343] width 37 height 37
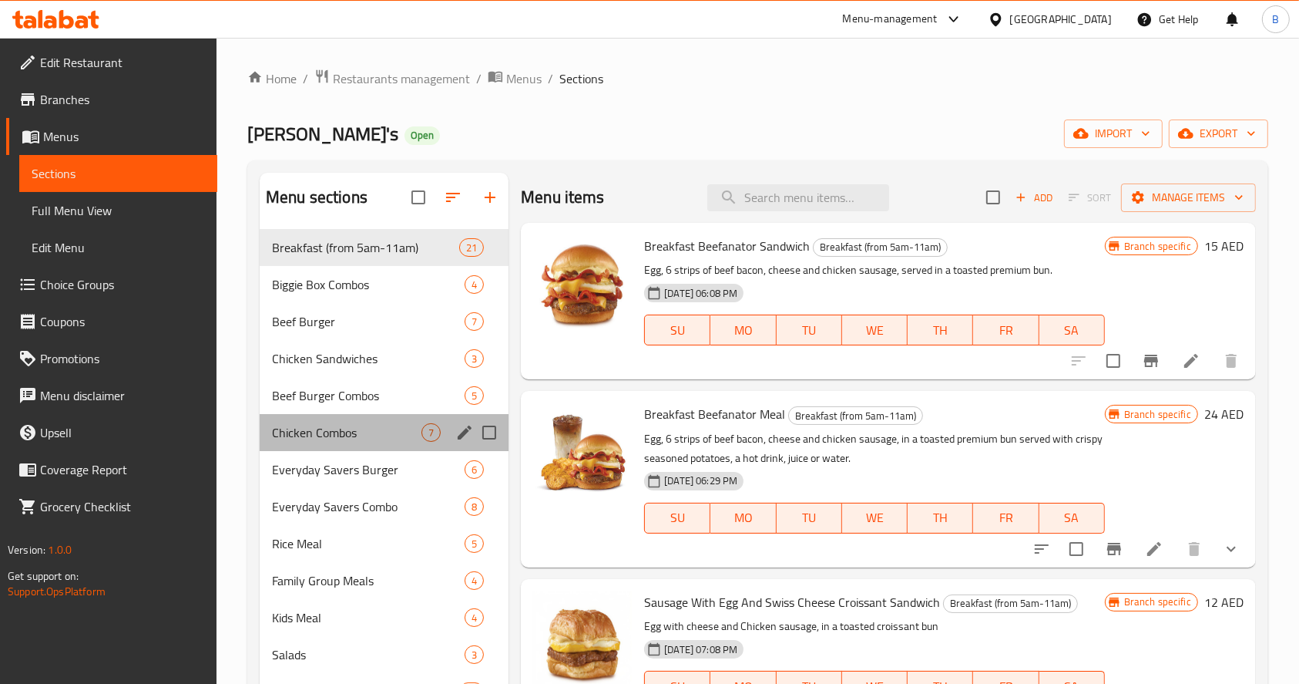
click at [361, 442] on div "Chicken Combos 7" at bounding box center [384, 432] width 249 height 37
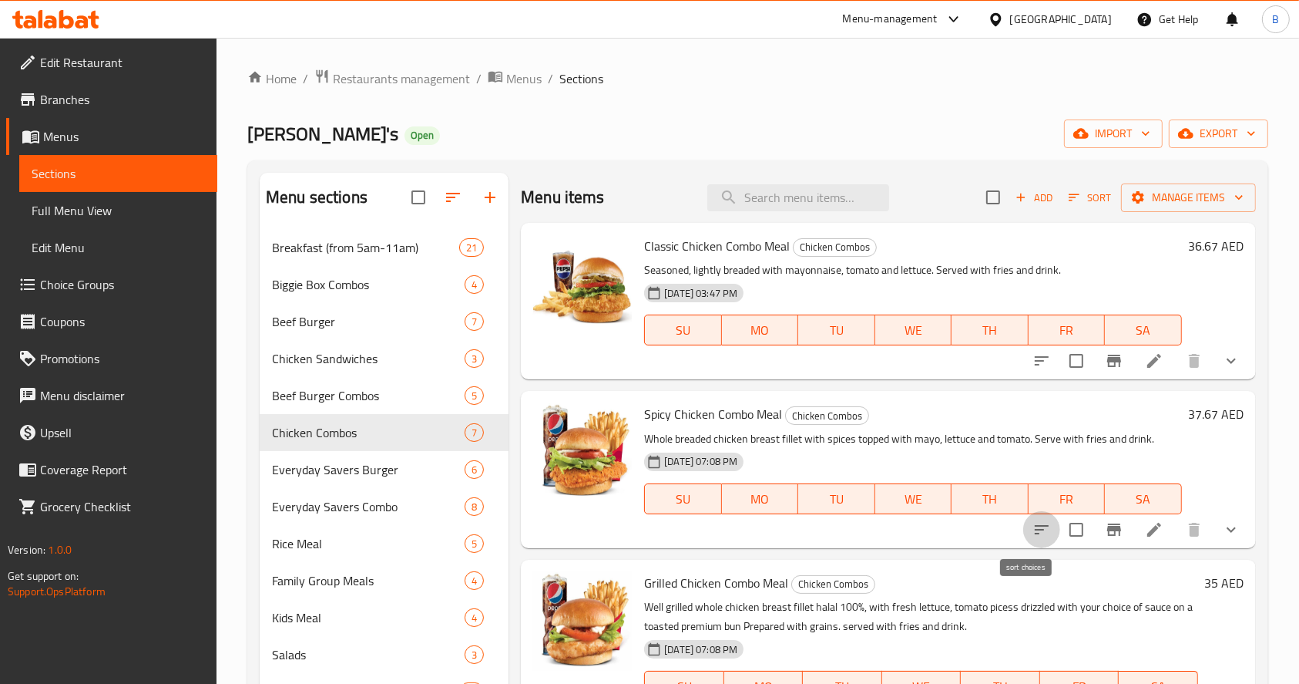
click at [1034, 531] on icon "sort-choices" at bounding box center [1042, 529] width 18 height 18
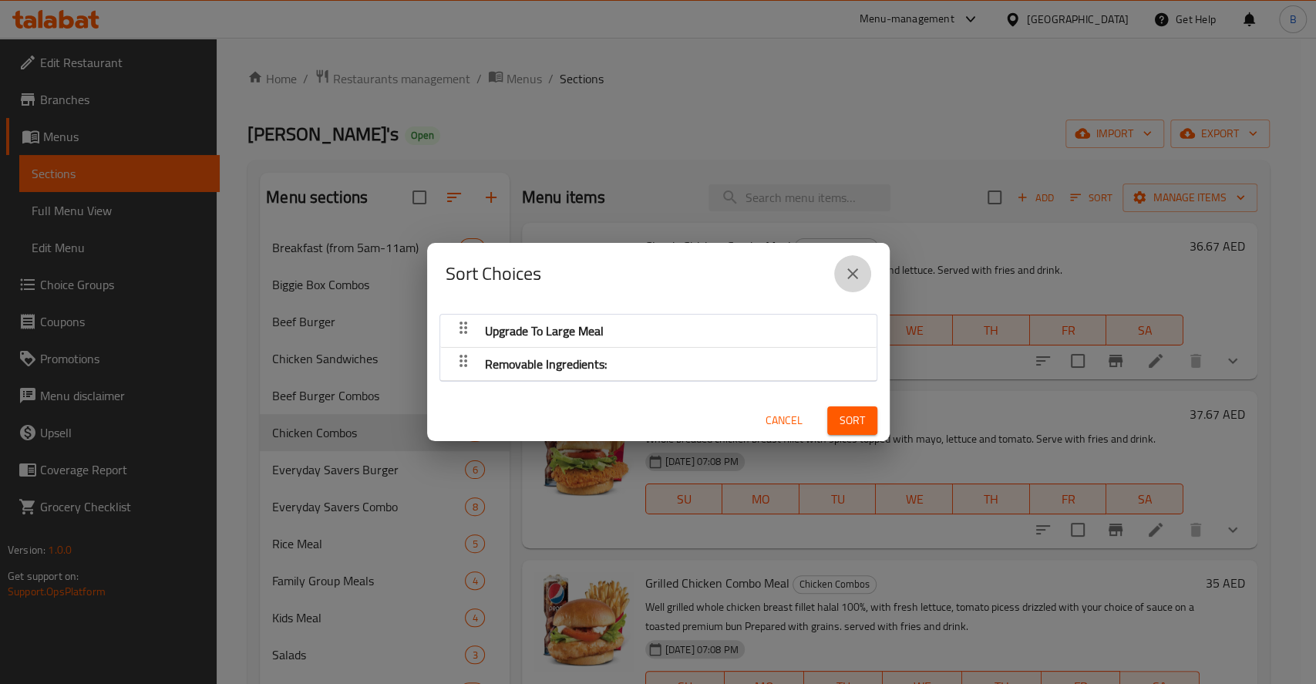
click at [853, 278] on icon "close" at bounding box center [852, 273] width 18 height 18
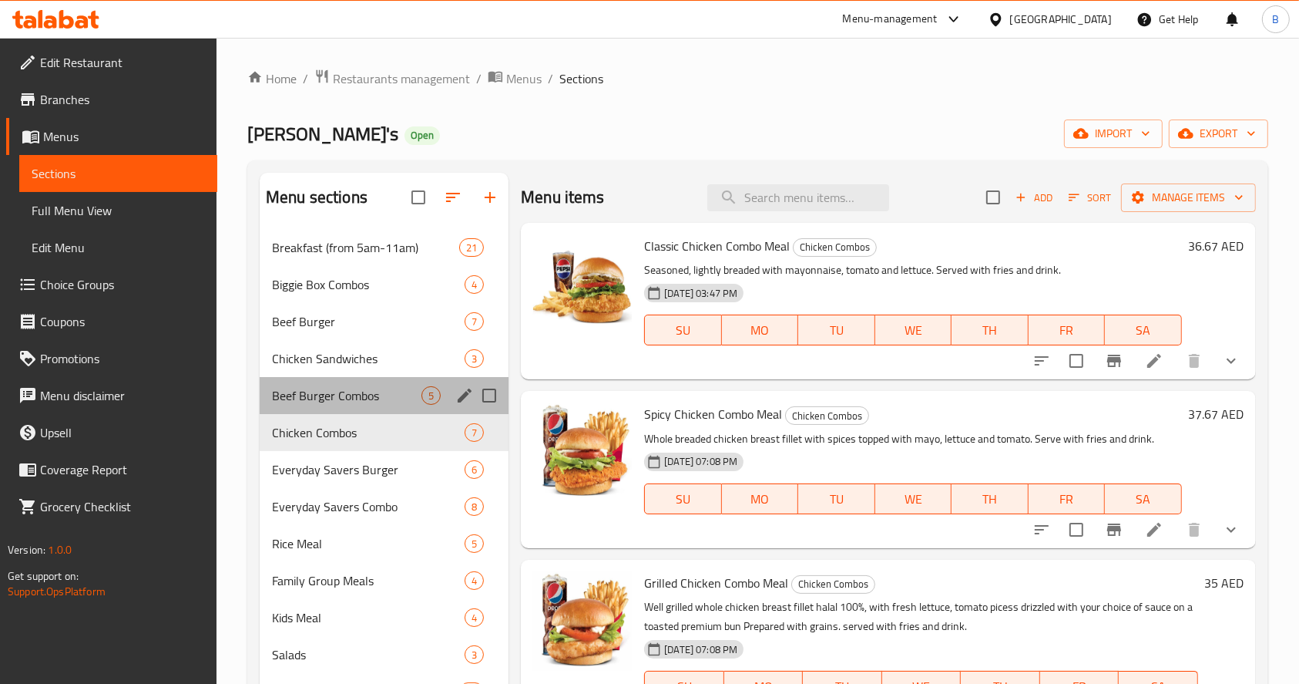
click at [385, 378] on div "Beef Burger Combos 5" at bounding box center [384, 395] width 249 height 37
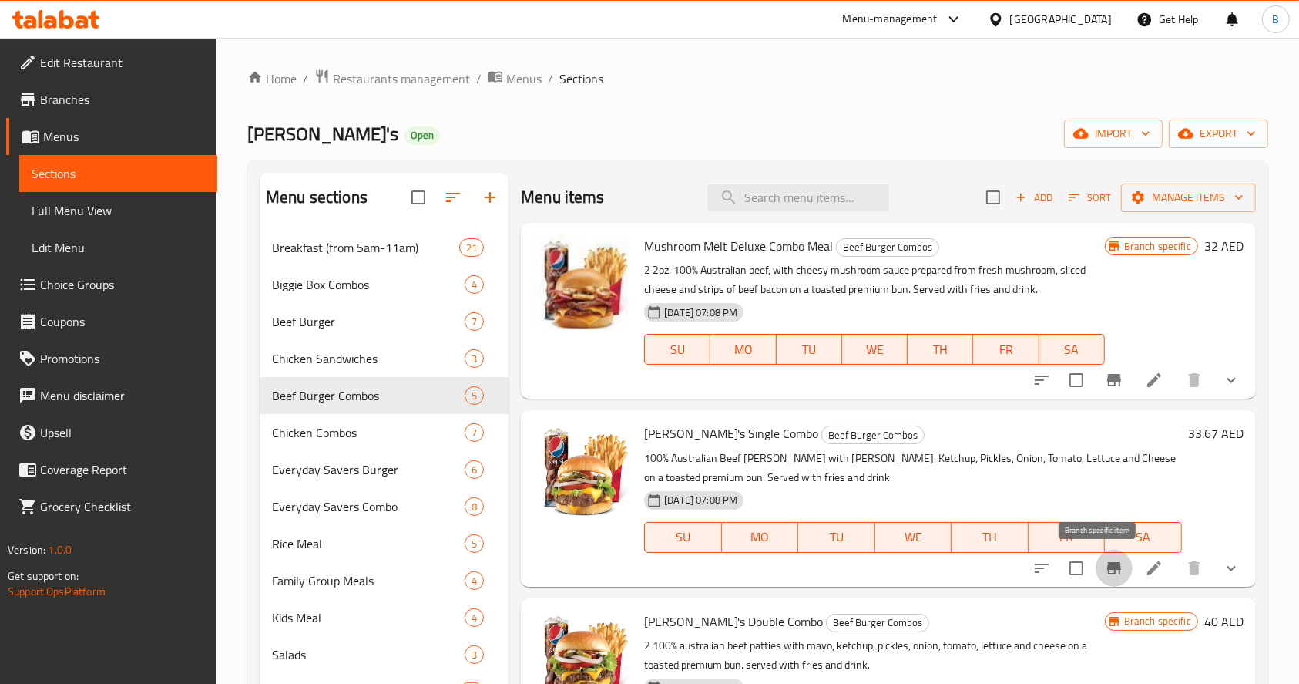
click at [1107, 562] on icon "Branch-specific-item" at bounding box center [1114, 568] width 14 height 12
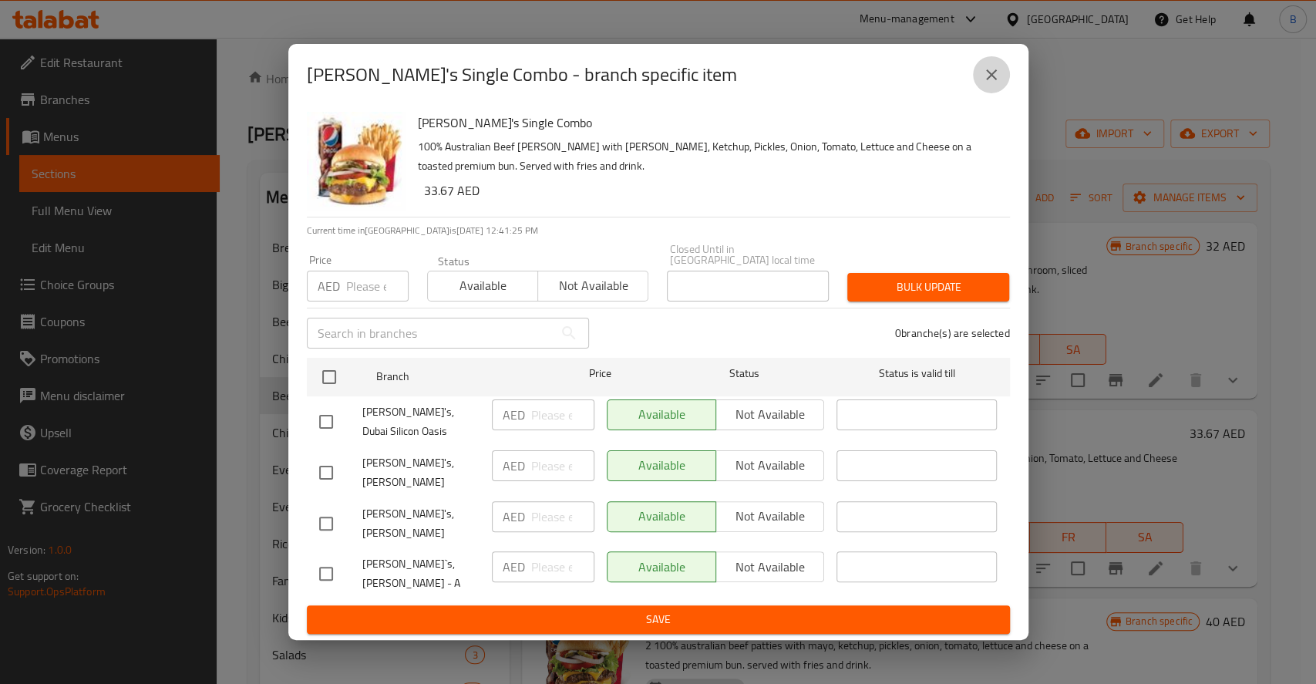
click at [982, 84] on icon "close" at bounding box center [991, 75] width 18 height 18
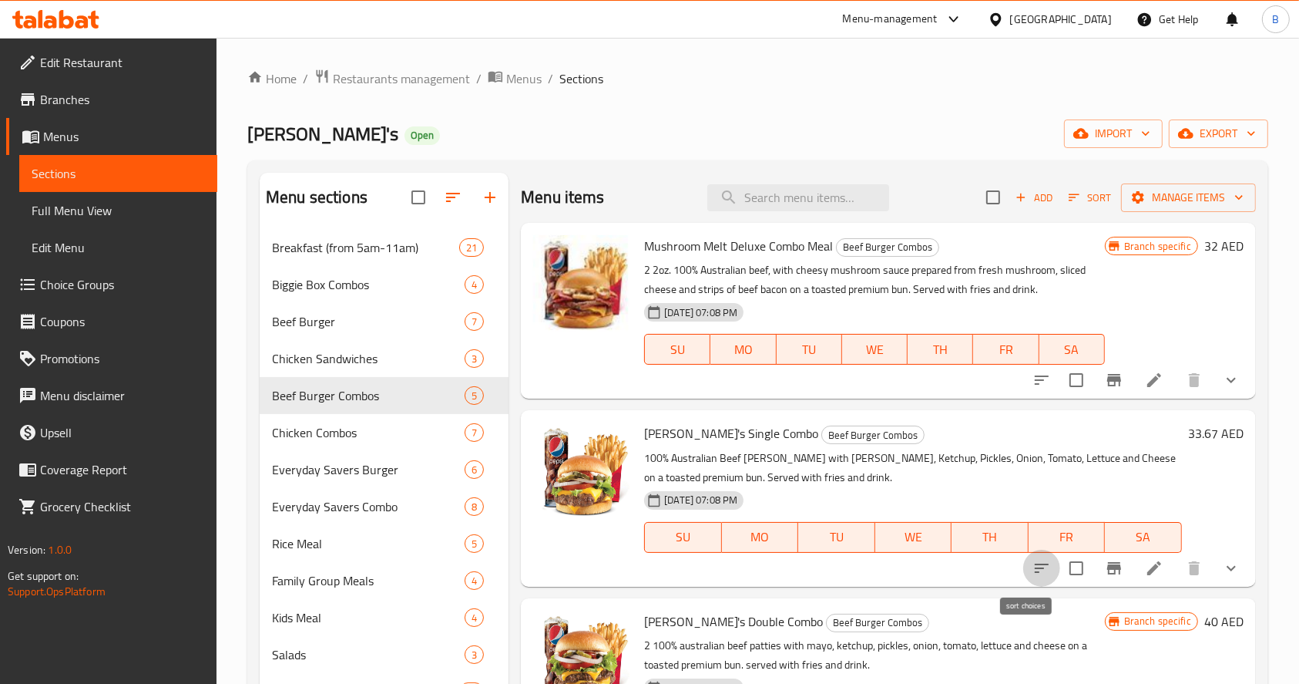
click at [1033, 564] on icon "sort-choices" at bounding box center [1042, 568] width 18 height 18
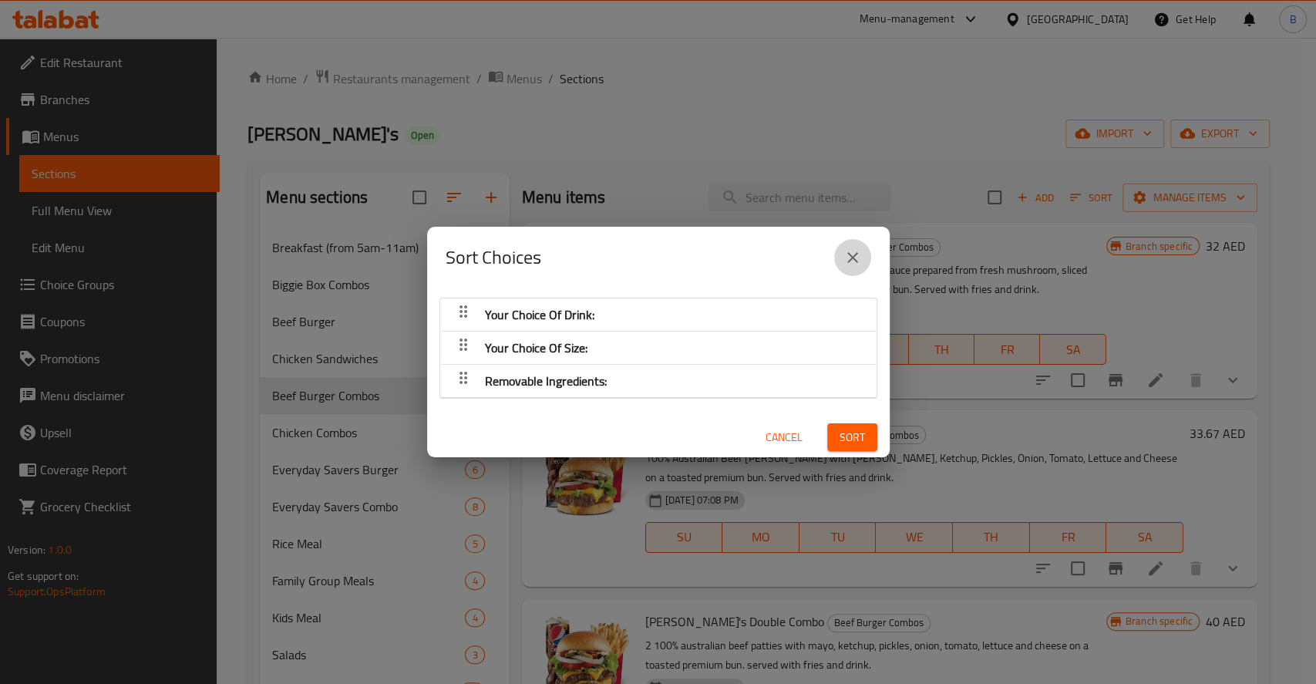
click at [855, 255] on icon "close" at bounding box center [852, 257] width 18 height 18
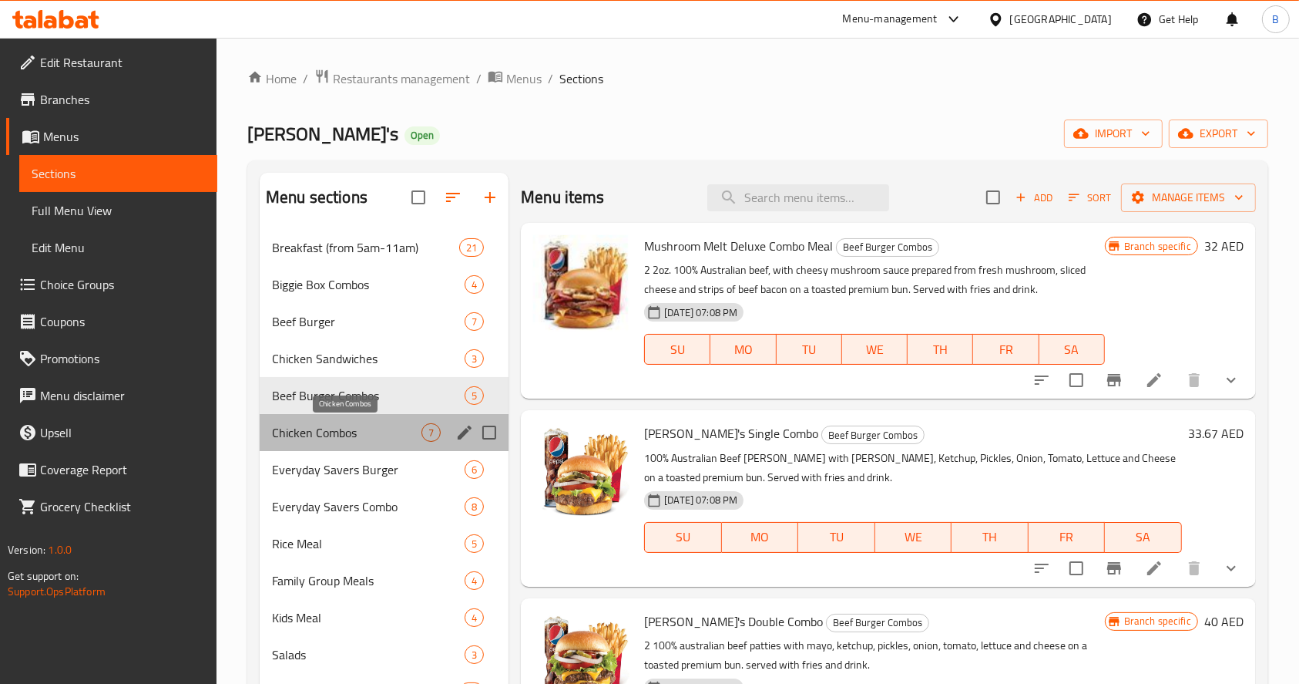
click at [373, 435] on span "Chicken Combos" at bounding box center [347, 432] width 150 height 18
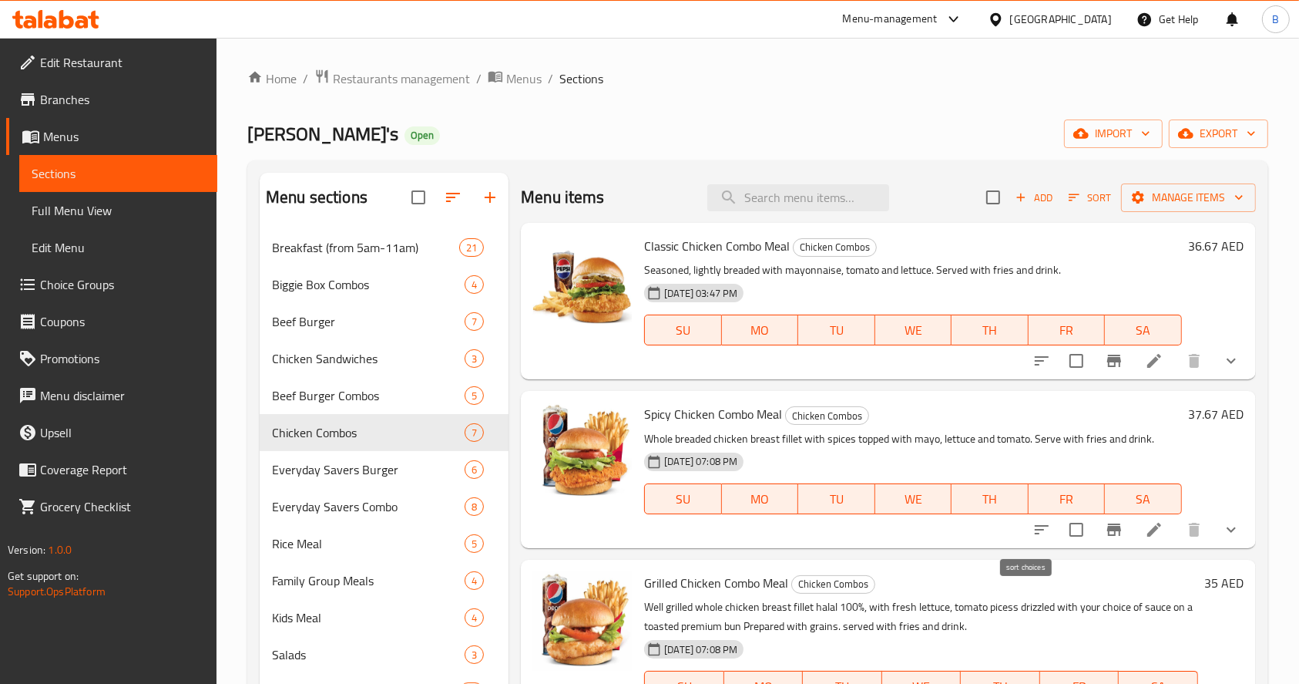
click at [1033, 528] on icon "sort-choices" at bounding box center [1042, 529] width 18 height 18
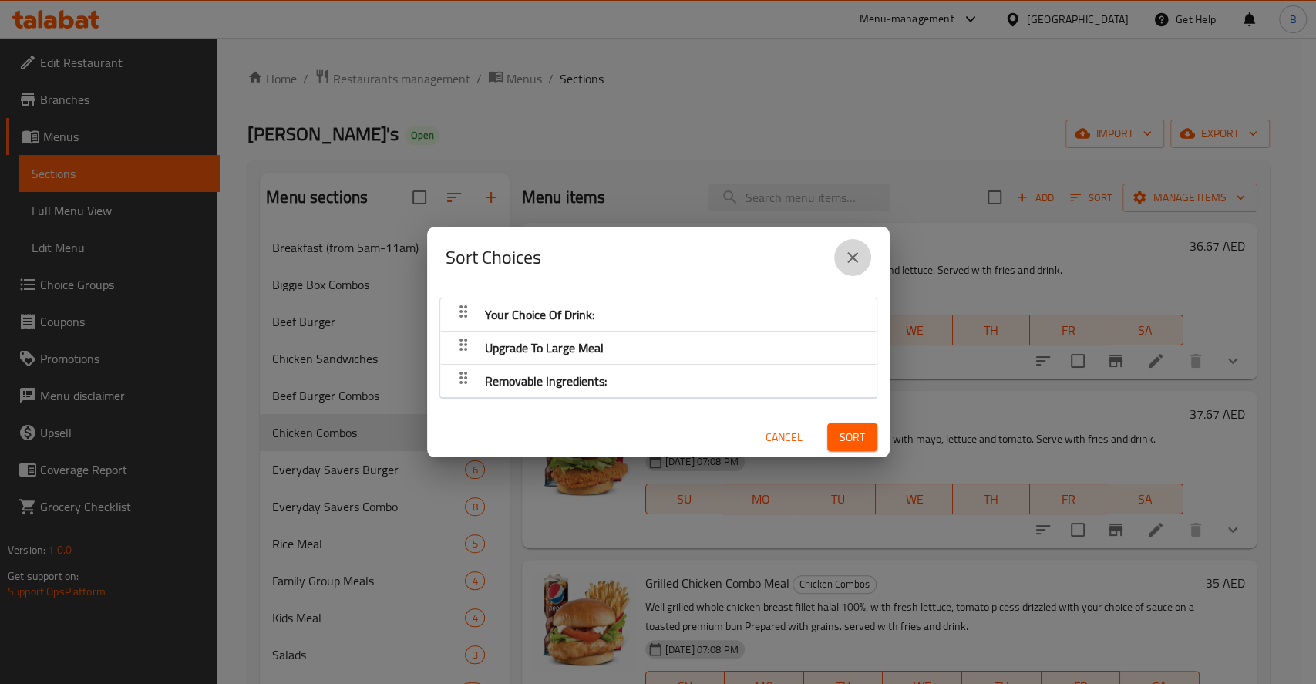
click at [843, 255] on icon "close" at bounding box center [852, 257] width 18 height 18
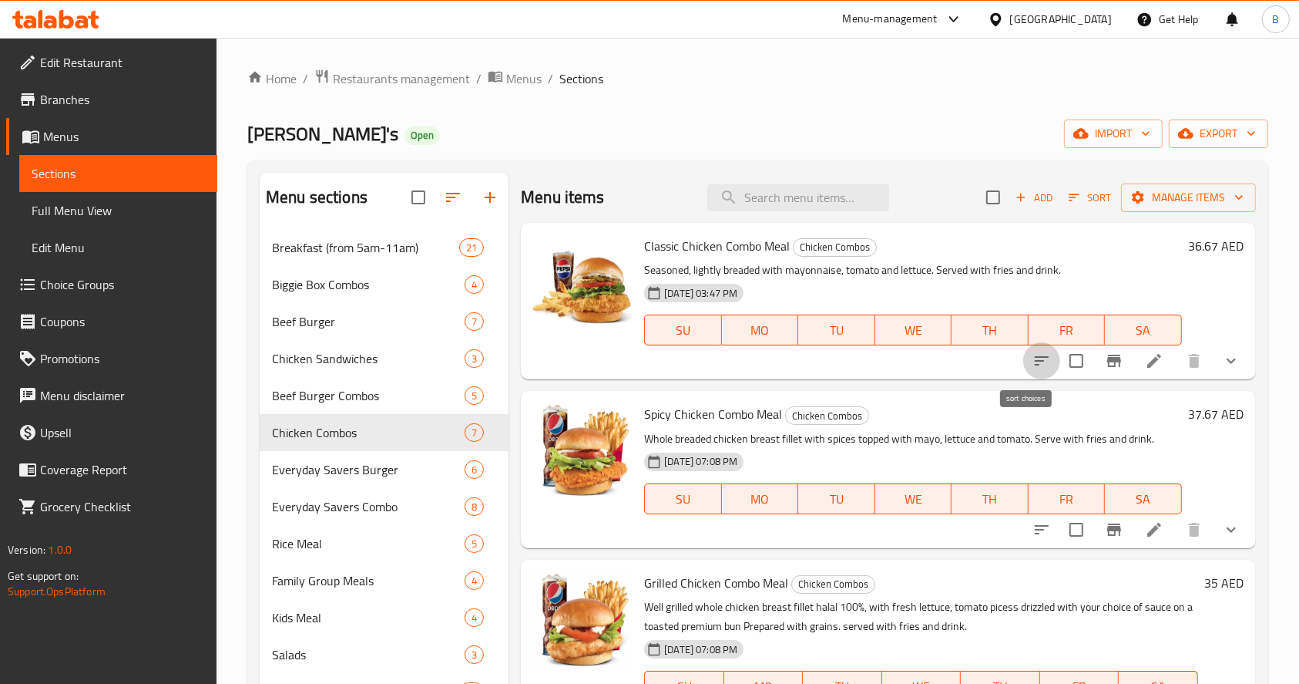
click at [1034, 367] on icon "sort-choices" at bounding box center [1042, 360] width 18 height 18
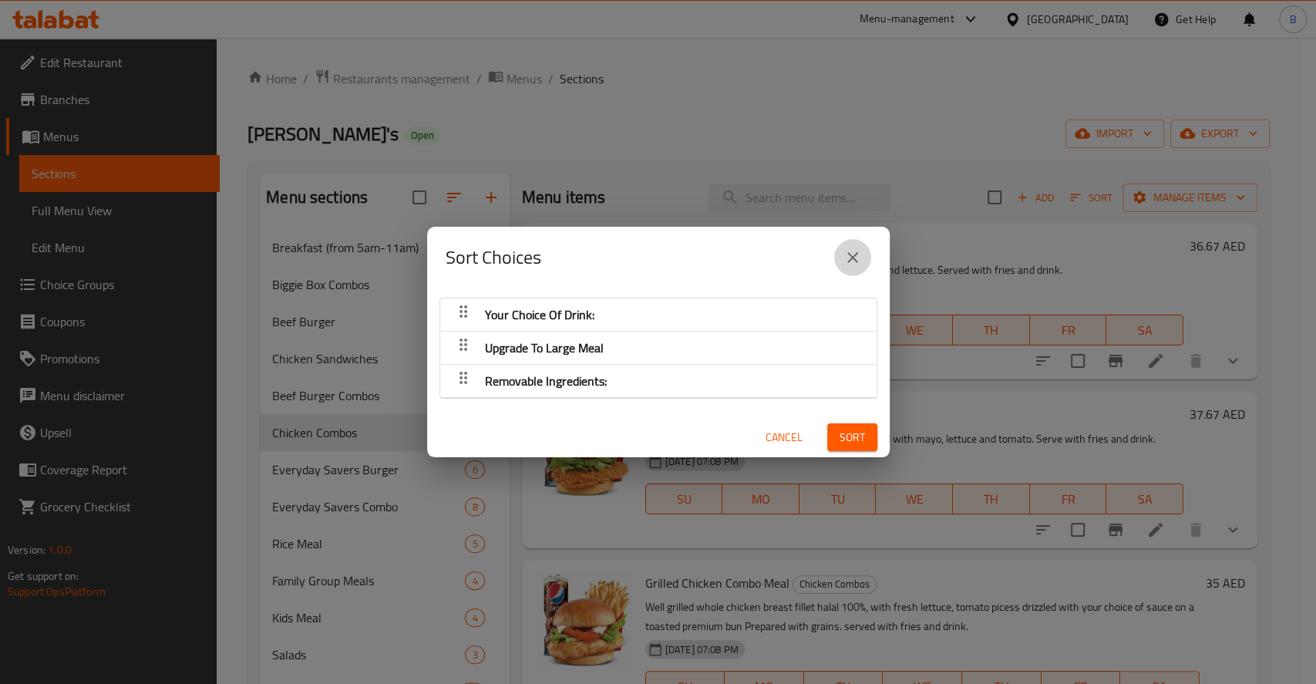
click at [865, 253] on button "close" at bounding box center [852, 257] width 37 height 37
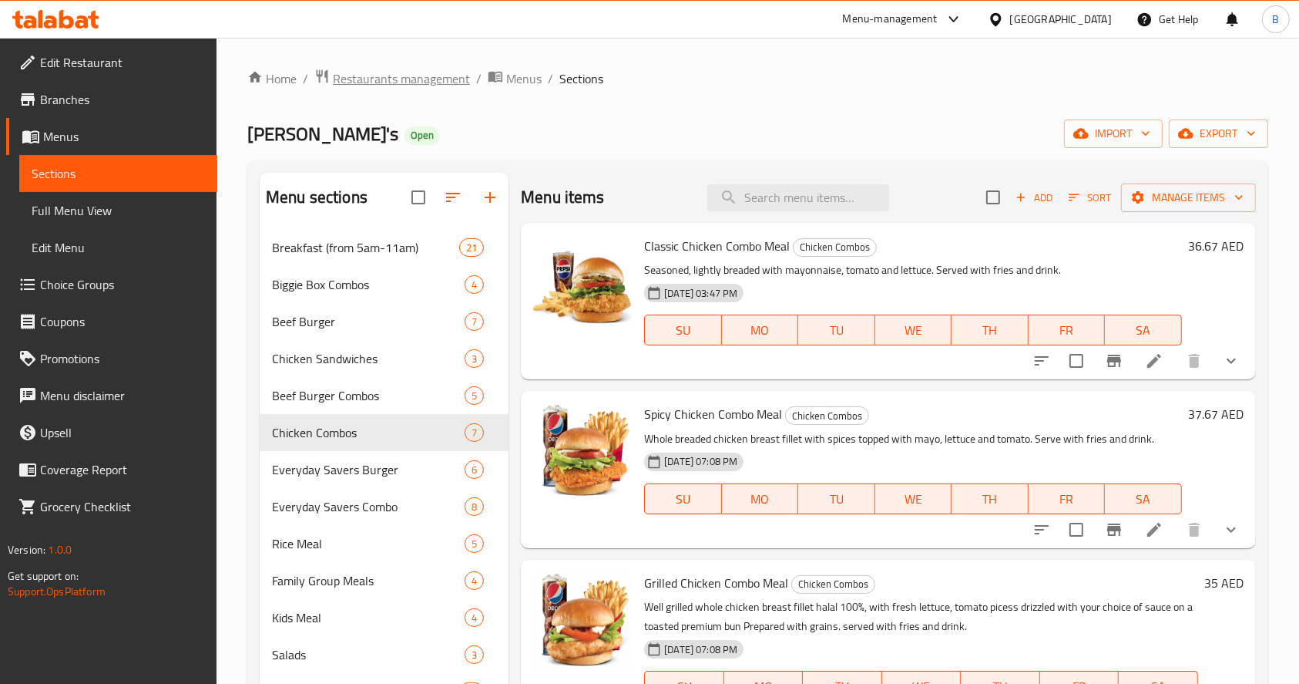
click at [355, 70] on span "Restaurants management" at bounding box center [401, 78] width 137 height 18
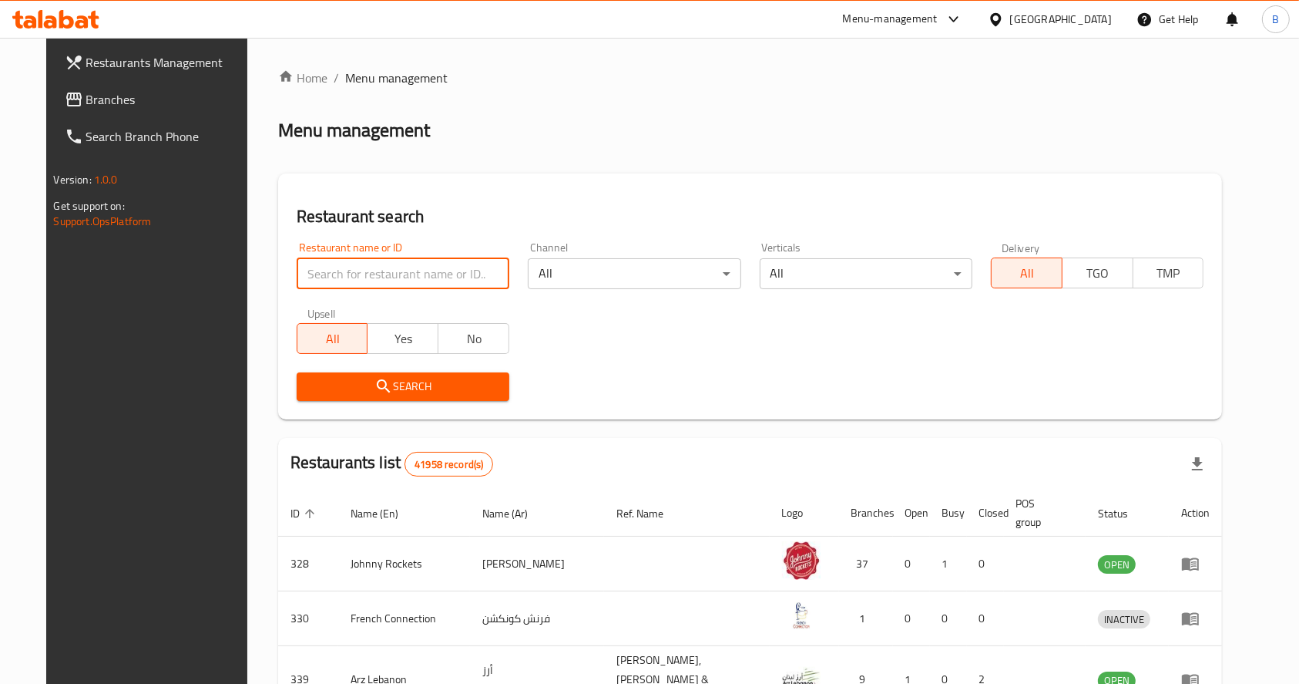
click at [383, 264] on input "search" at bounding box center [403, 273] width 213 height 31
type input "[PERSON_NAME]"
click button "Search" at bounding box center [403, 386] width 213 height 29
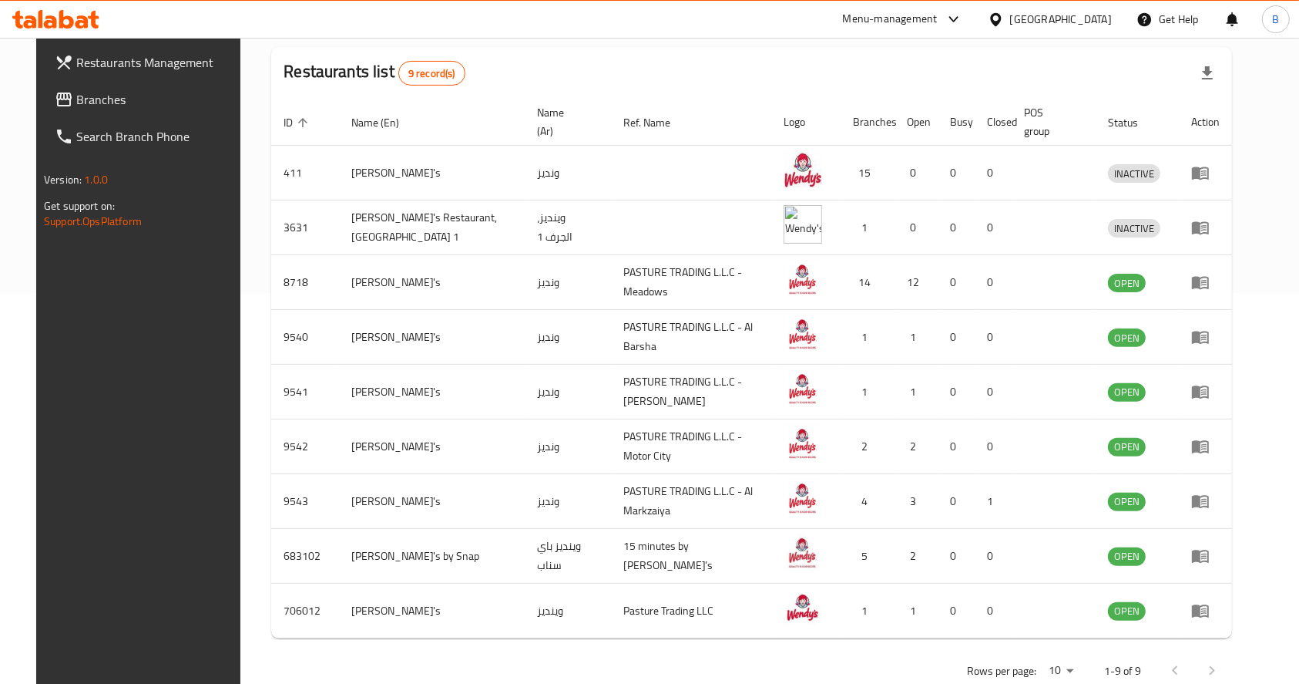
scroll to position [405, 0]
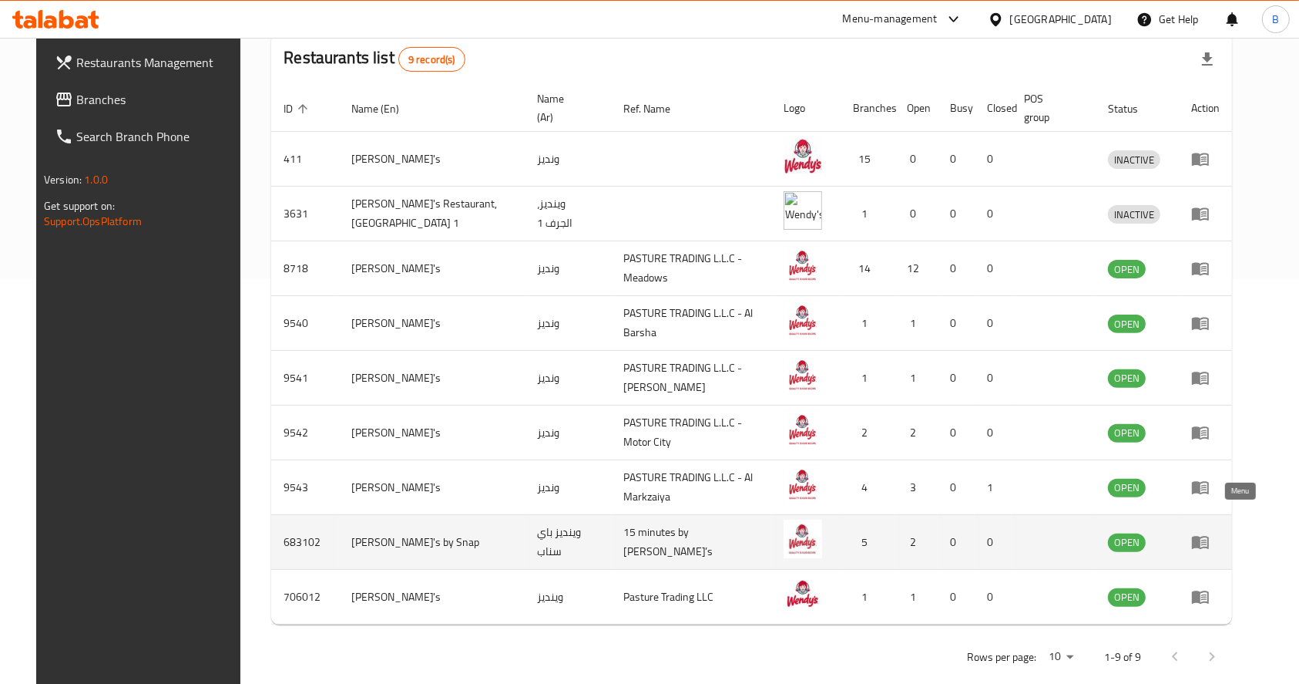
click at [1210, 533] on icon "enhanced table" at bounding box center [1200, 542] width 18 height 18
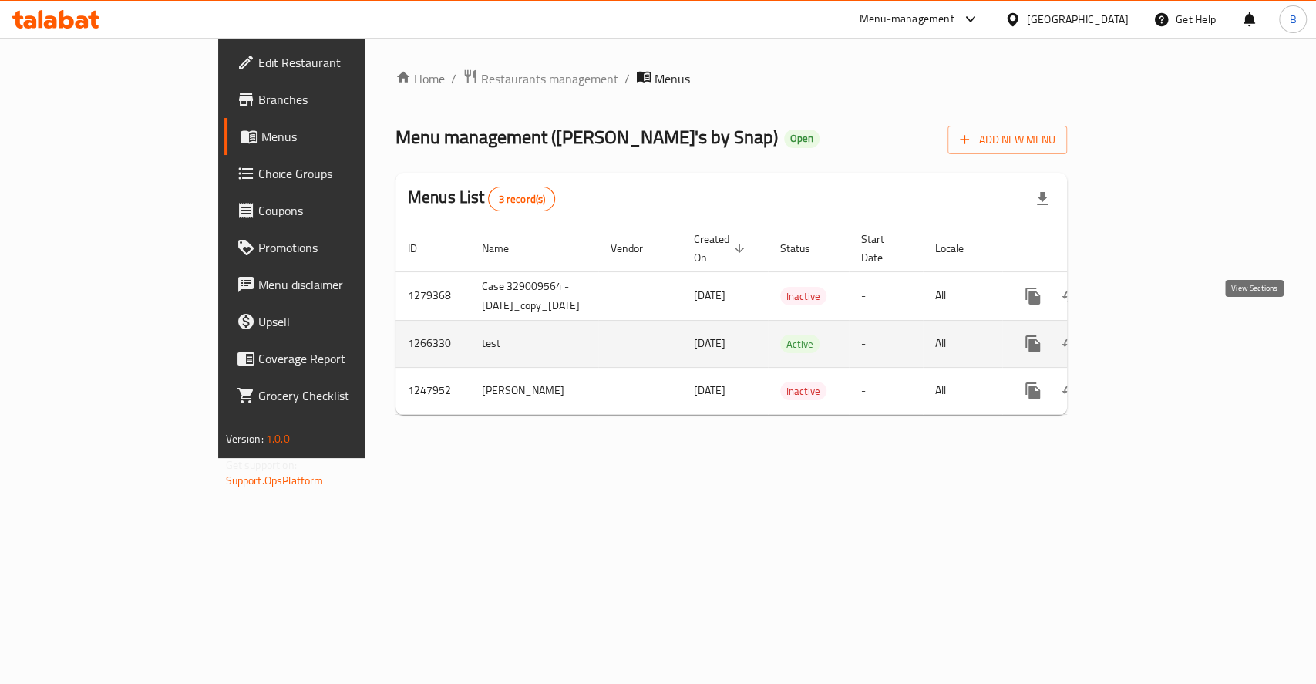
click at [1162, 325] on link "enhanced table" at bounding box center [1143, 343] width 37 height 37
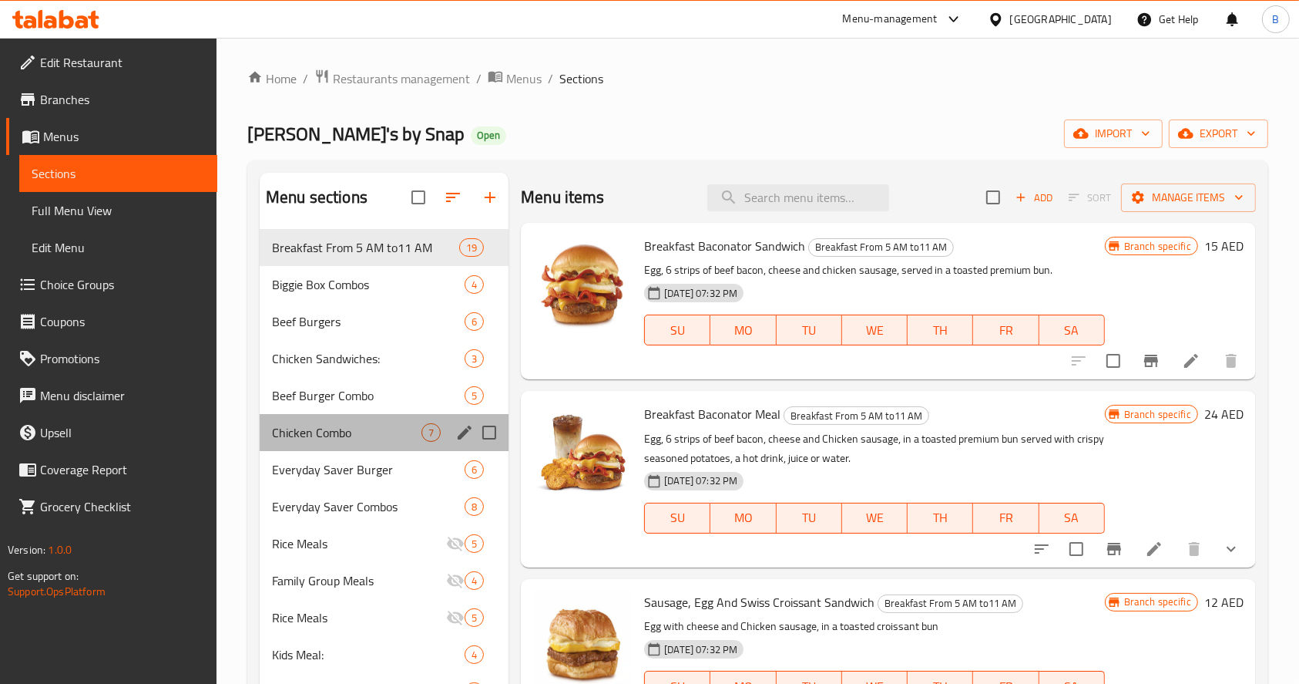
click at [361, 442] on div "Chicken Combo 7" at bounding box center [384, 432] width 249 height 37
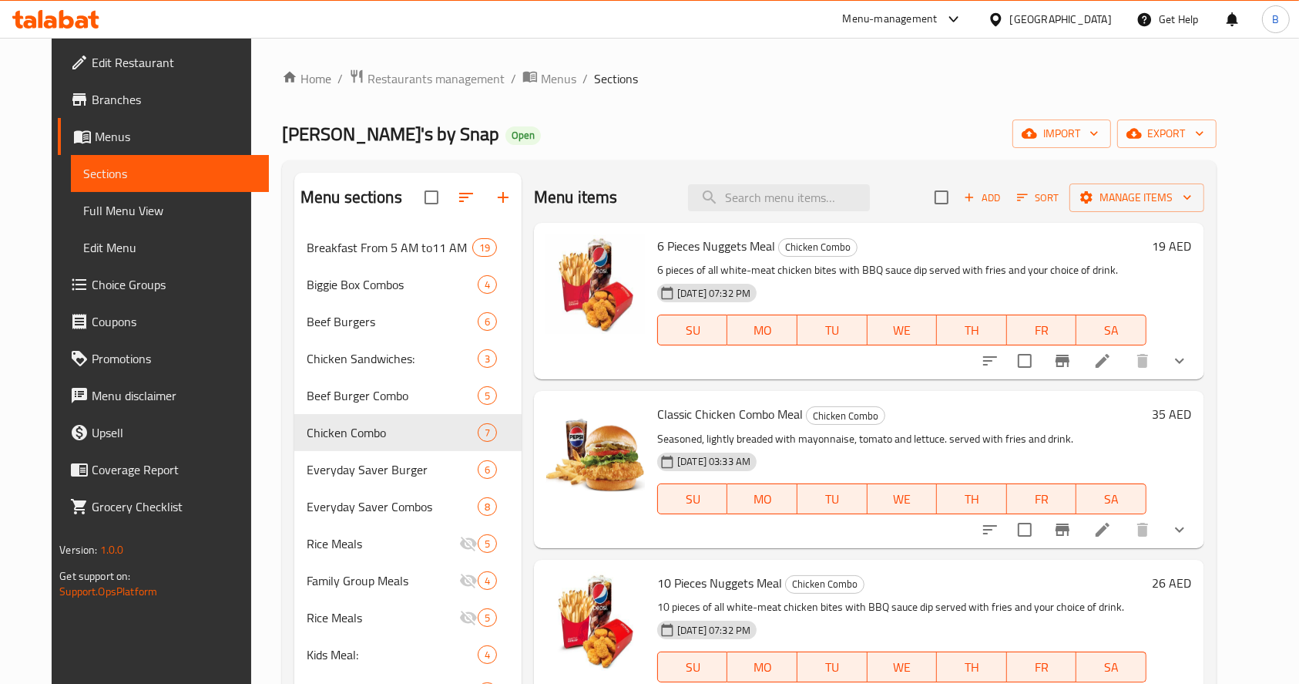
click at [1192, 411] on h6 "35 AED" at bounding box center [1172, 414] width 39 height 22
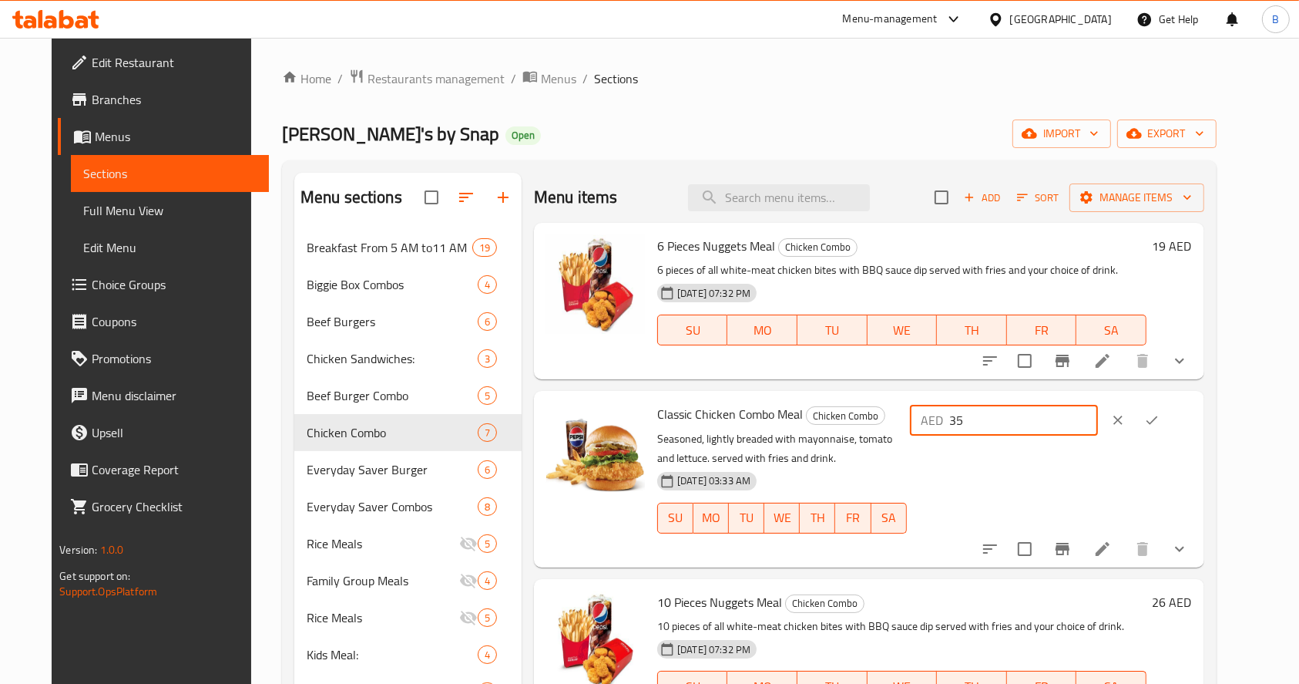
click at [1083, 423] on input "35" at bounding box center [1023, 420] width 149 height 31
type input "36.67"
click at [1160, 419] on icon "ok" at bounding box center [1151, 419] width 15 height 15
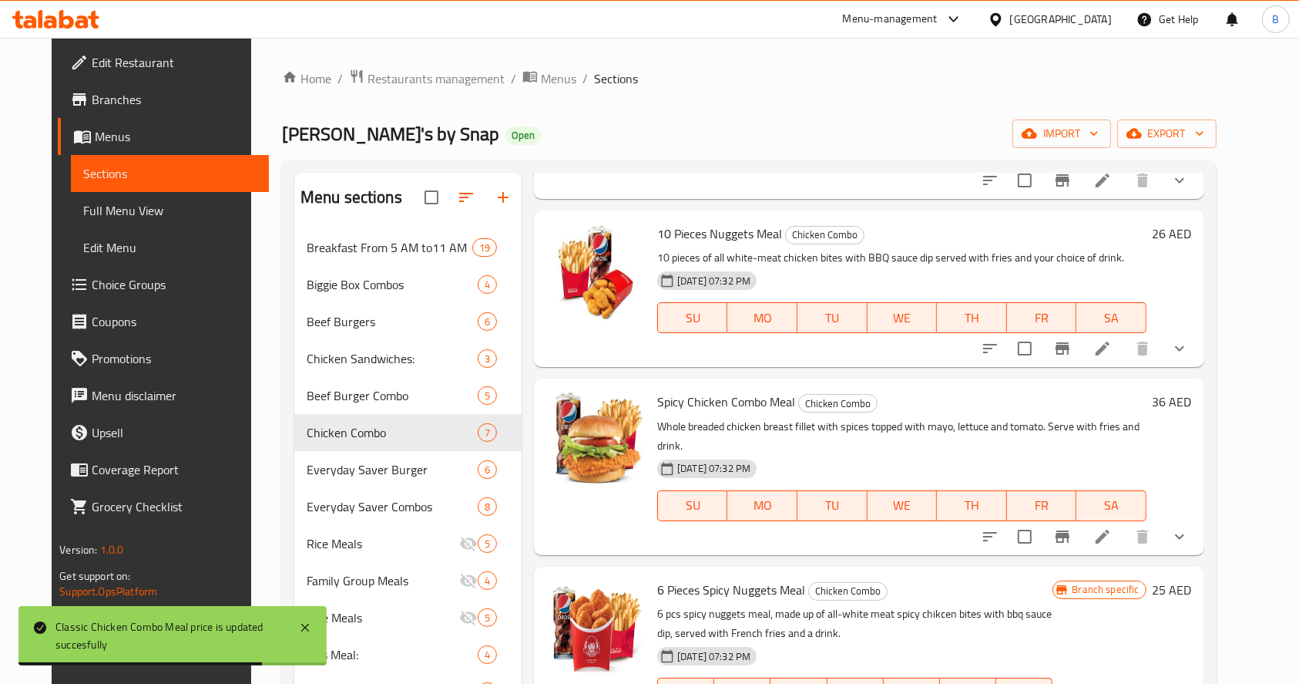
scroll to position [354, 0]
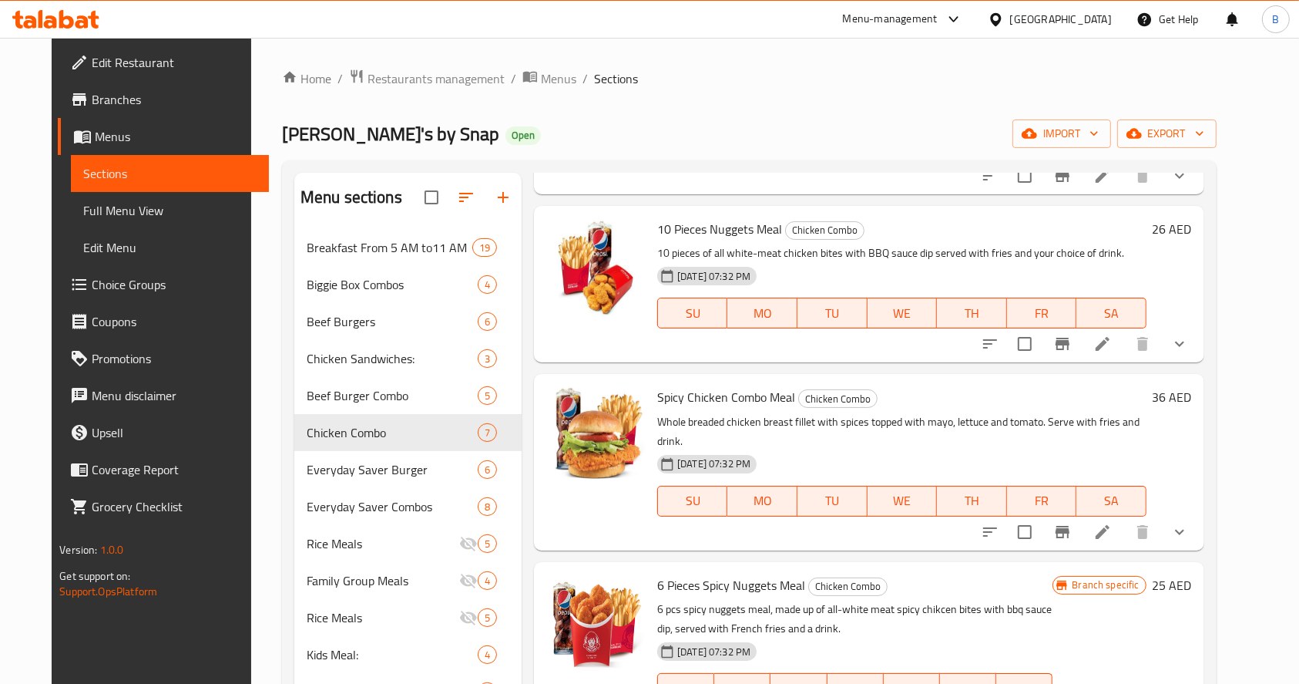
click at [1192, 391] on h6 "36 AED" at bounding box center [1172, 397] width 39 height 22
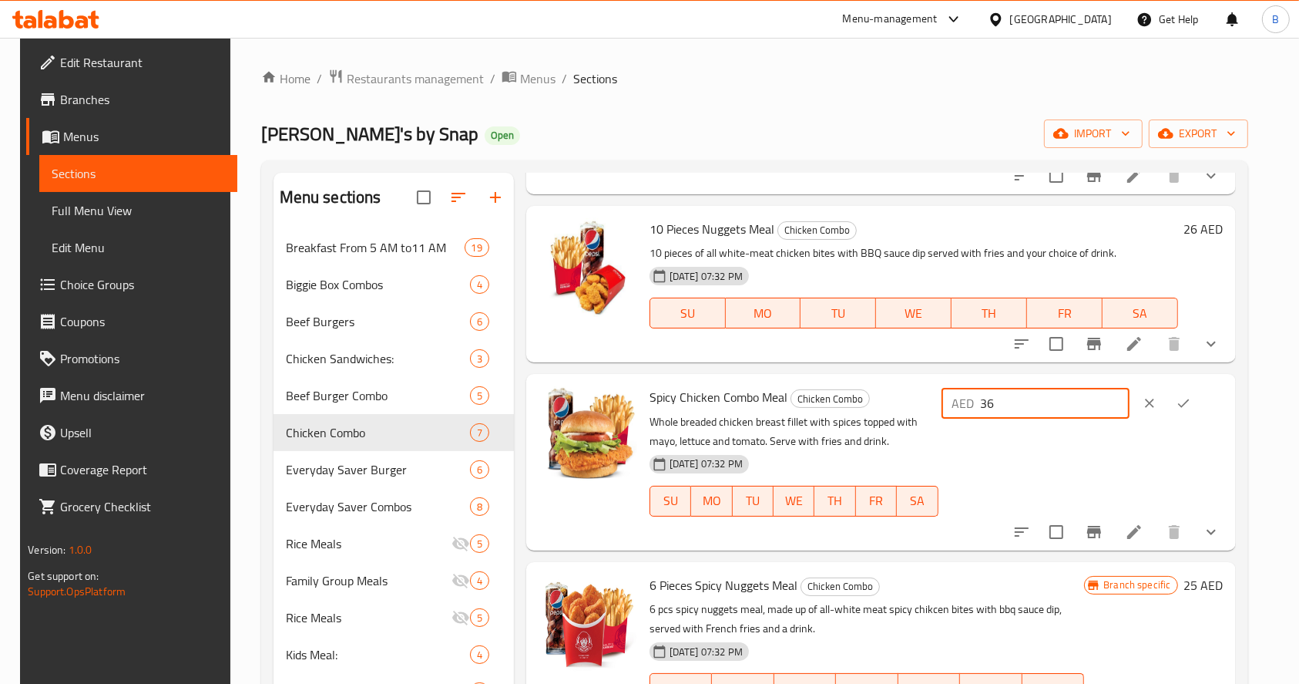
click at [1068, 413] on input "36" at bounding box center [1055, 403] width 149 height 31
type input "37.67"
click at [1191, 402] on icon "ok" at bounding box center [1183, 402] width 15 height 15
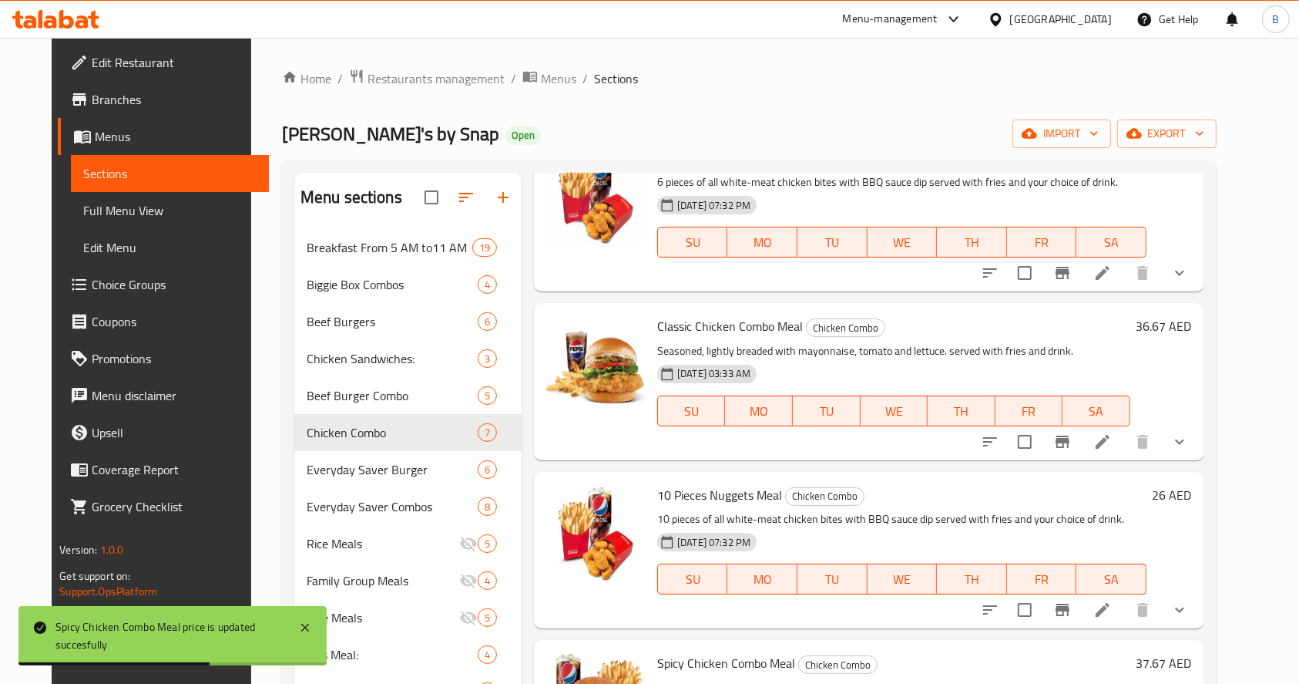
scroll to position [0, 0]
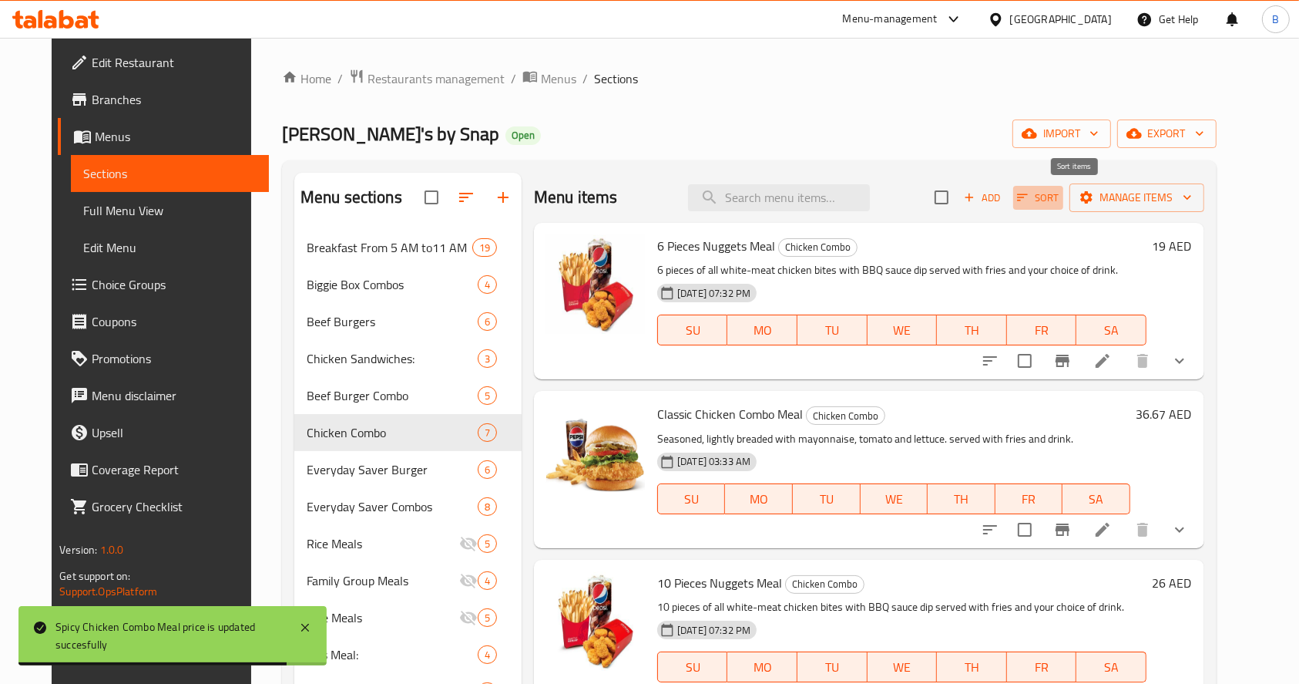
click at [1060, 201] on span "Sort" at bounding box center [1038, 198] width 42 height 18
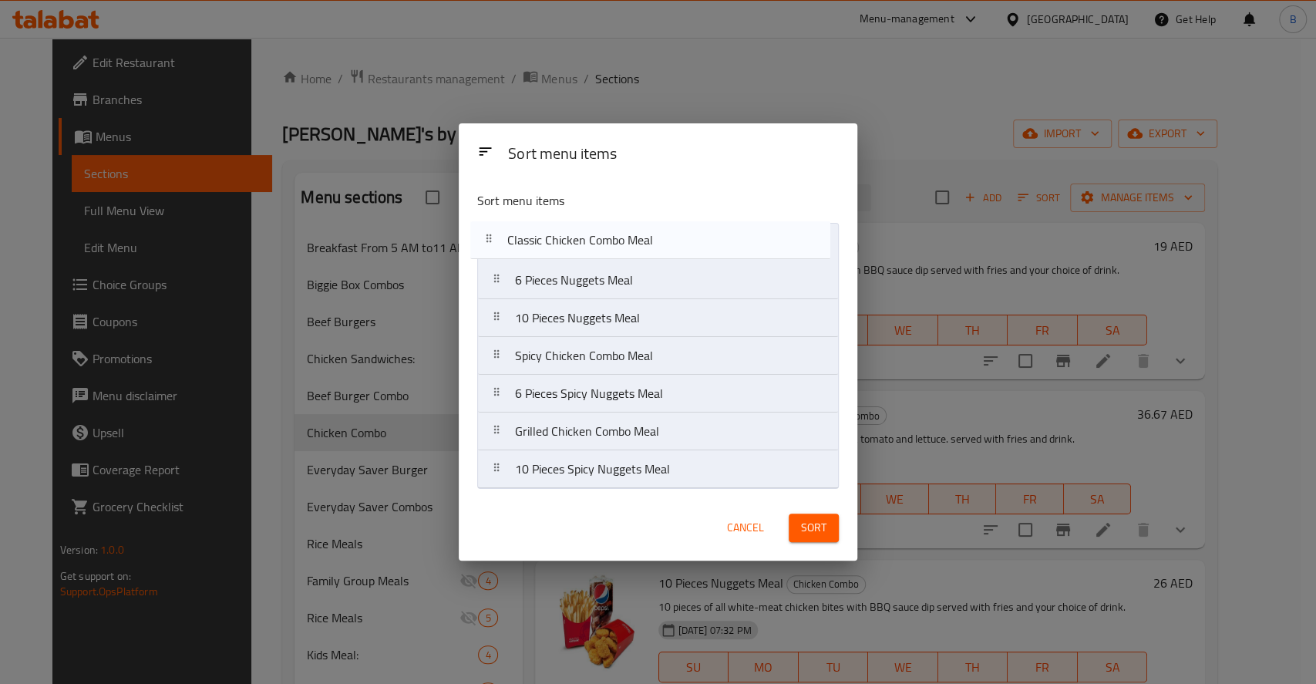
drag, startPoint x: 610, startPoint y: 268, endPoint x: 601, endPoint y: 213, distance: 56.3
click at [601, 213] on div "Sort menu items 6 Pieces Nuggets Meal Classic Chicken Combo Meal 10 Pieces Nugg…" at bounding box center [658, 337] width 398 height 316
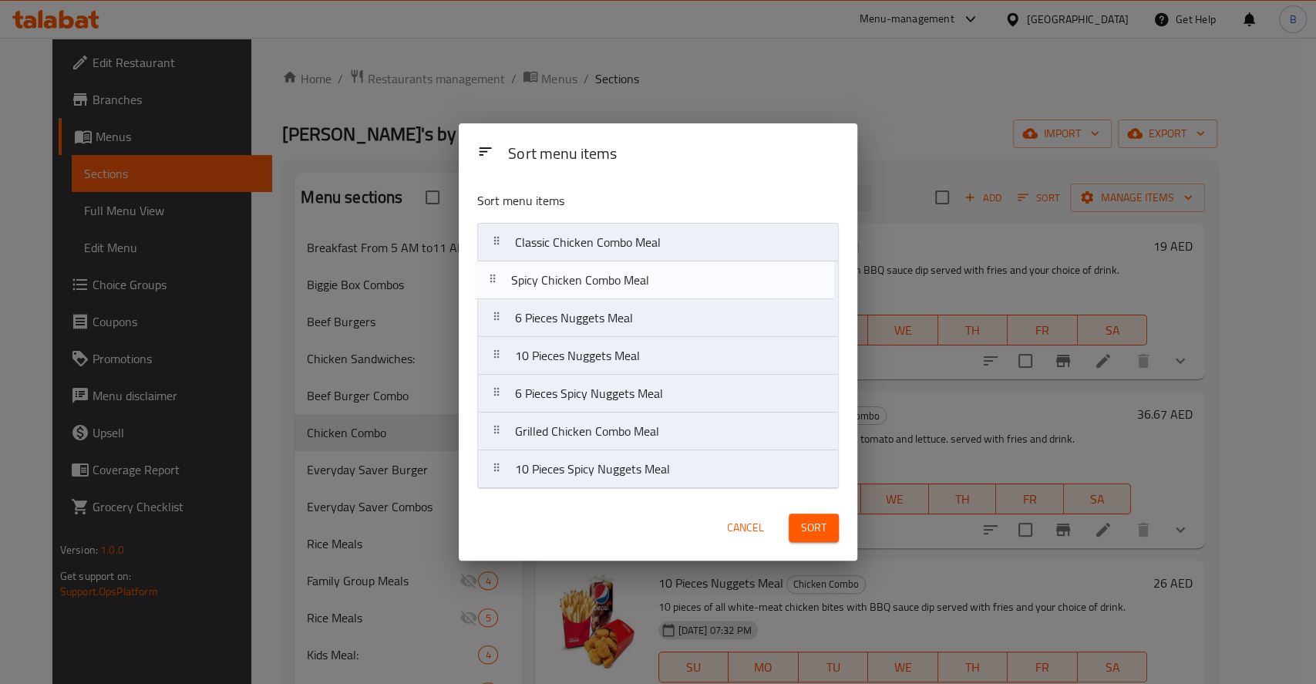
drag, startPoint x: 626, startPoint y: 369, endPoint x: 623, endPoint y: 277, distance: 92.5
click at [623, 277] on nav "Classic Chicken Combo Meal 6 Pieces Nuggets Meal 10 Pieces Nuggets Meal Spicy C…" at bounding box center [657, 356] width 361 height 266
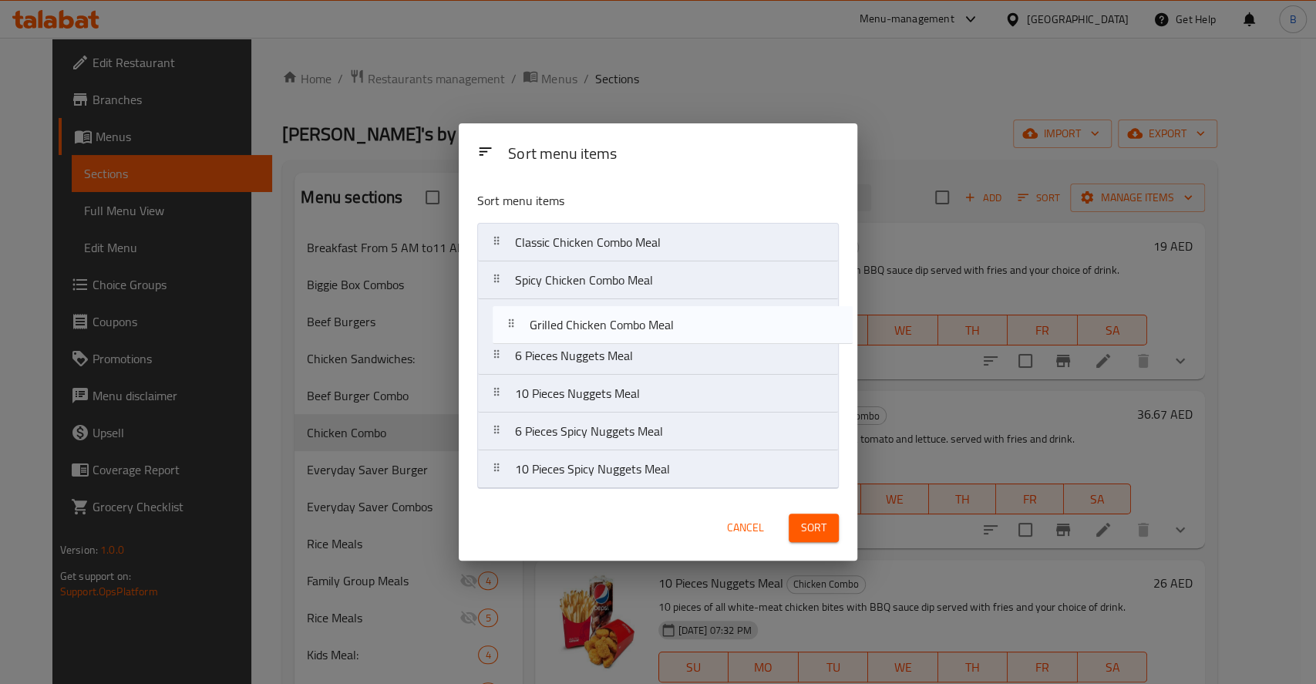
drag, startPoint x: 617, startPoint y: 438, endPoint x: 631, endPoint y: 315, distance: 123.4
click at [631, 315] on nav "Classic Chicken Combo Meal Spicy Chicken Combo Meal 6 Pieces Nuggets Meal 10 Pi…" at bounding box center [657, 356] width 361 height 266
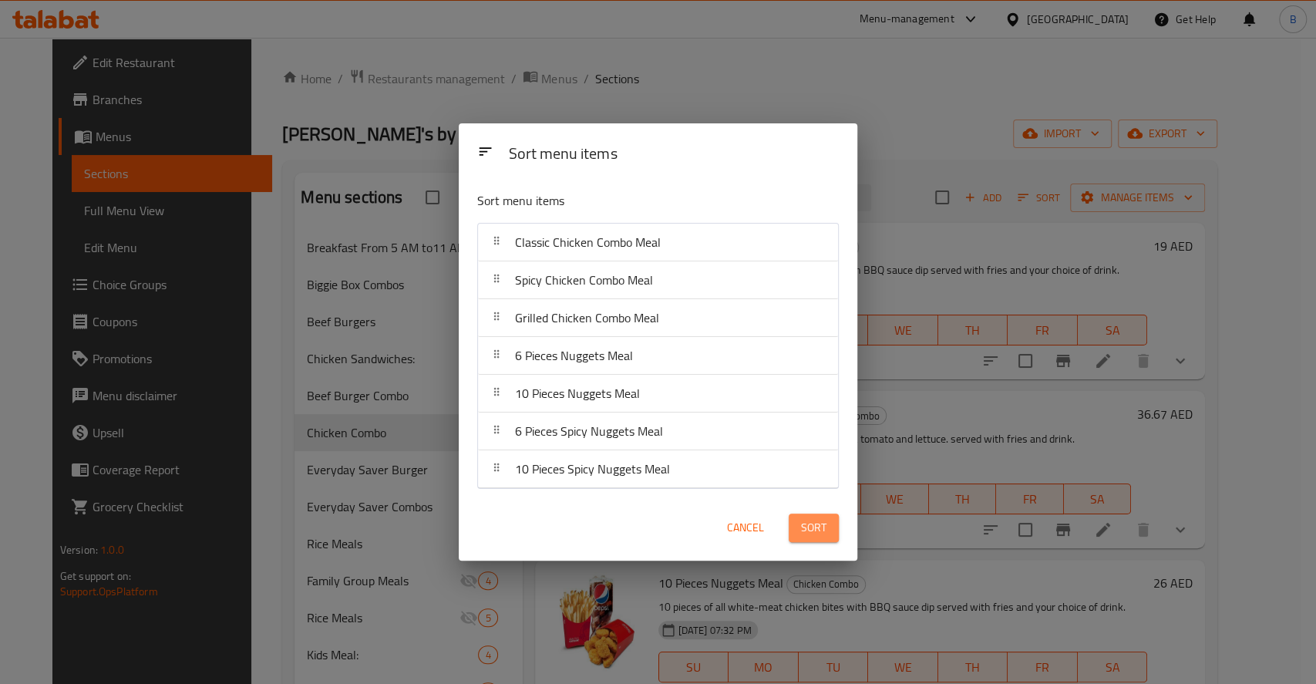
click at [807, 521] on span "Sort" at bounding box center [813, 527] width 25 height 19
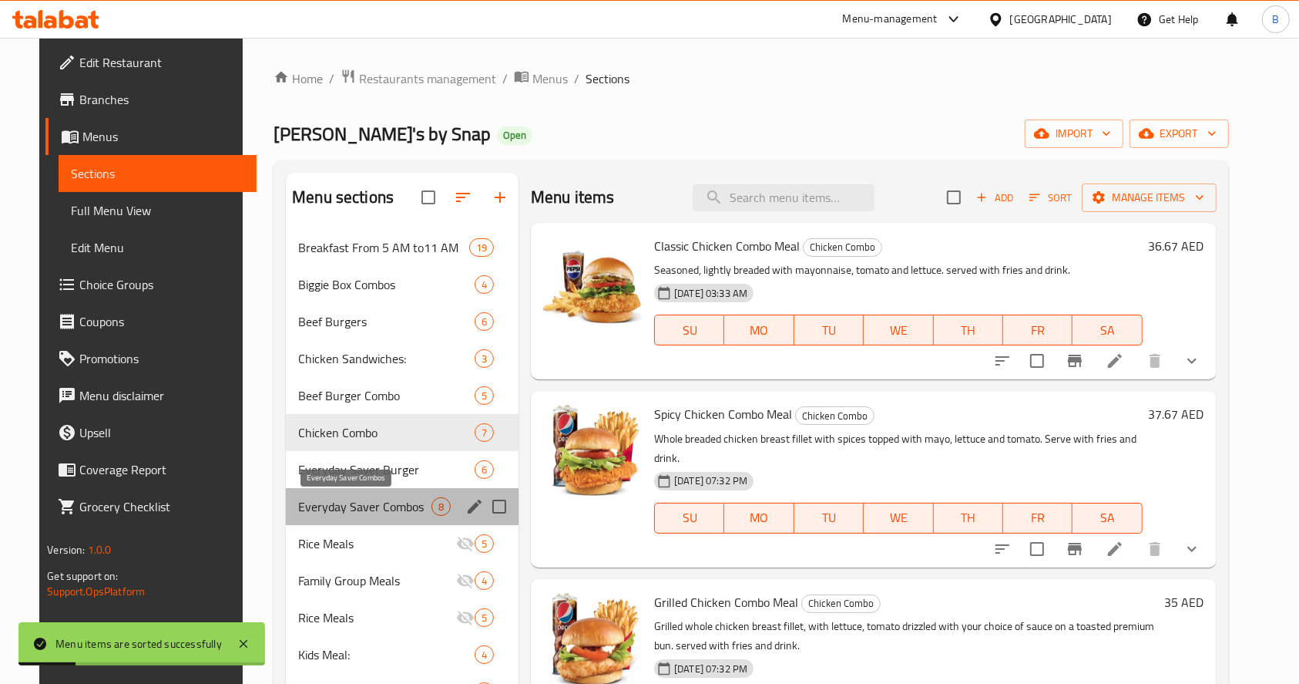
click at [370, 497] on span "Everyday Saver Combos" at bounding box center [364, 506] width 133 height 18
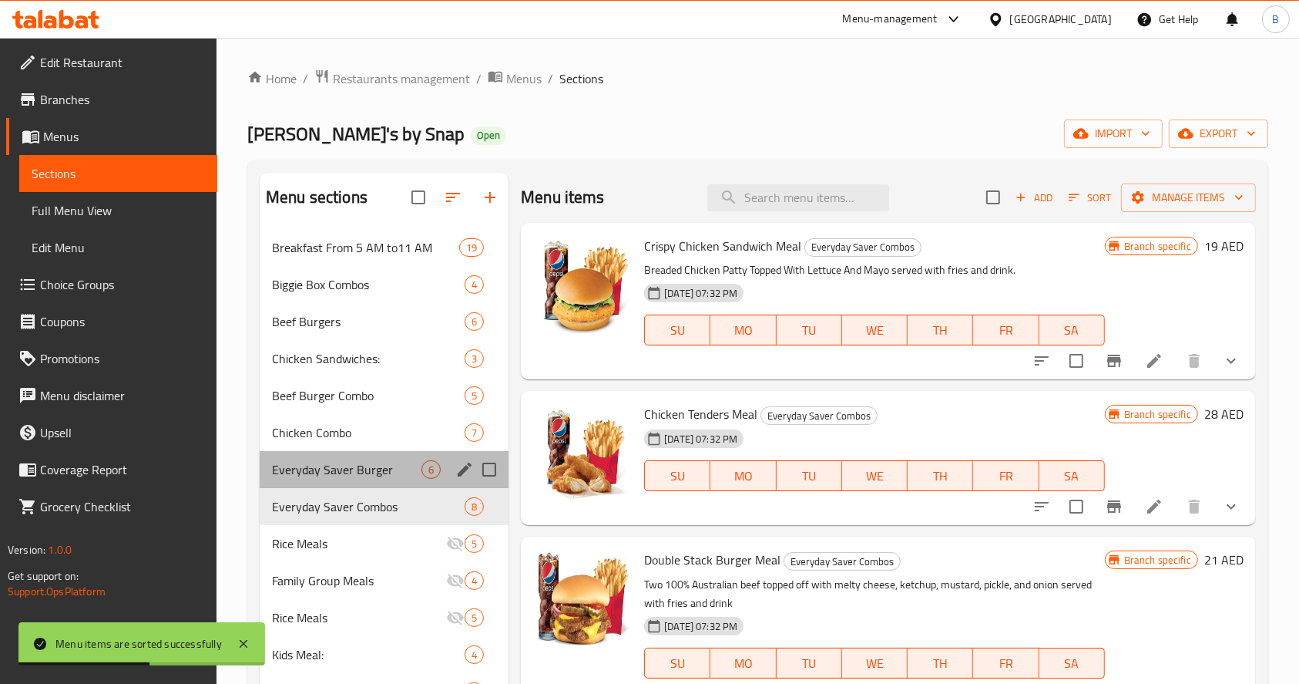
click at [338, 453] on div "Everyday Saver Burger 6" at bounding box center [384, 469] width 249 height 37
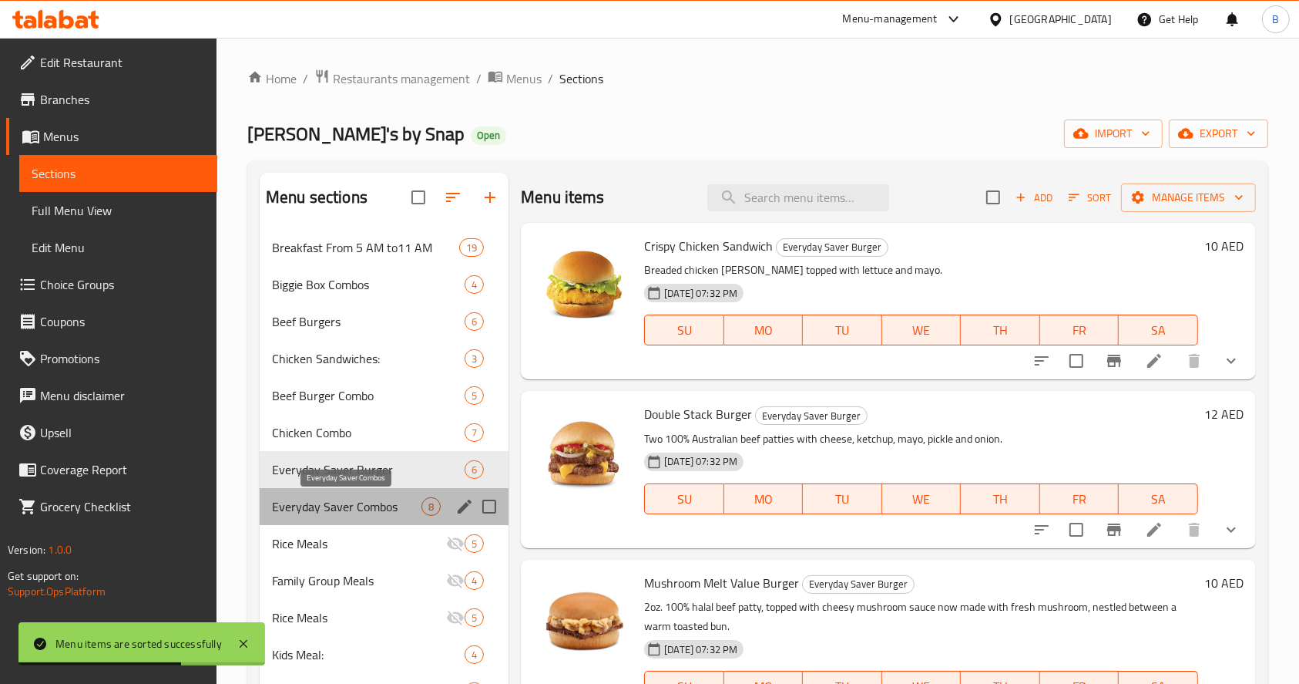
click at [340, 499] on span "Everyday Saver Combos" at bounding box center [347, 506] width 150 height 18
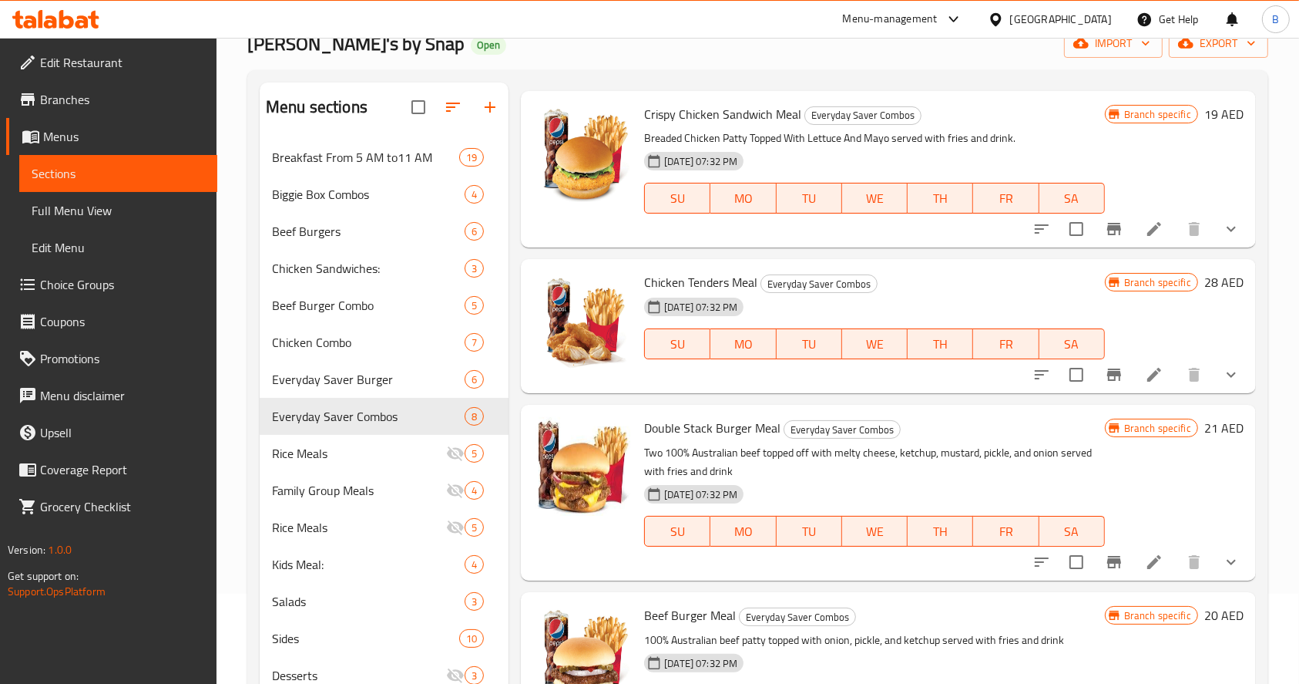
scroll to position [18, 0]
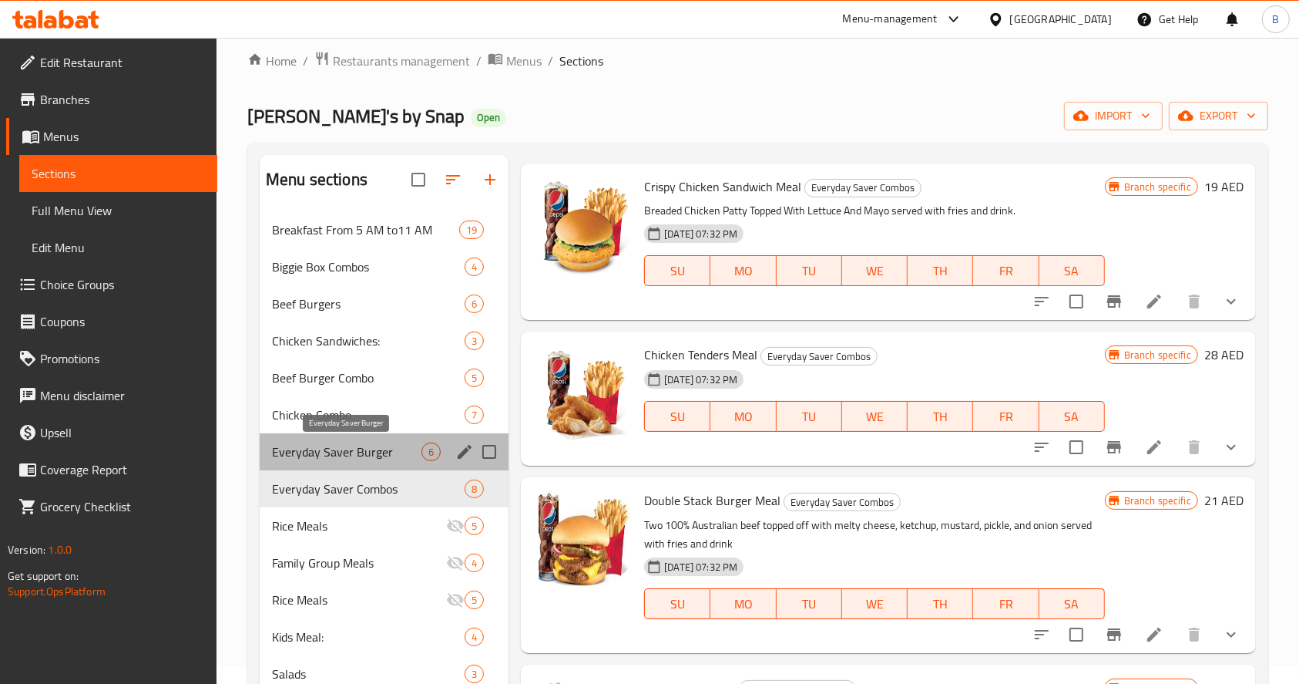
click at [376, 447] on span "Everyday Saver Burger" at bounding box center [347, 451] width 150 height 18
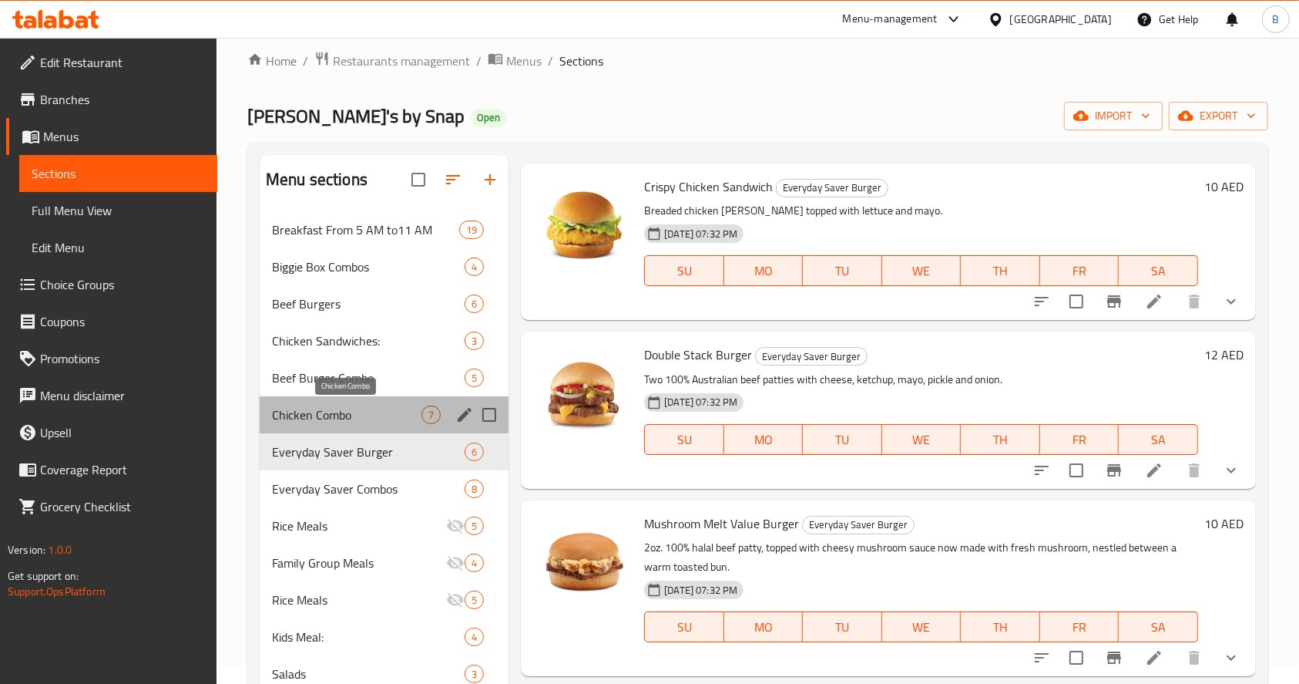
click at [352, 411] on span "Chicken Combo" at bounding box center [347, 414] width 150 height 18
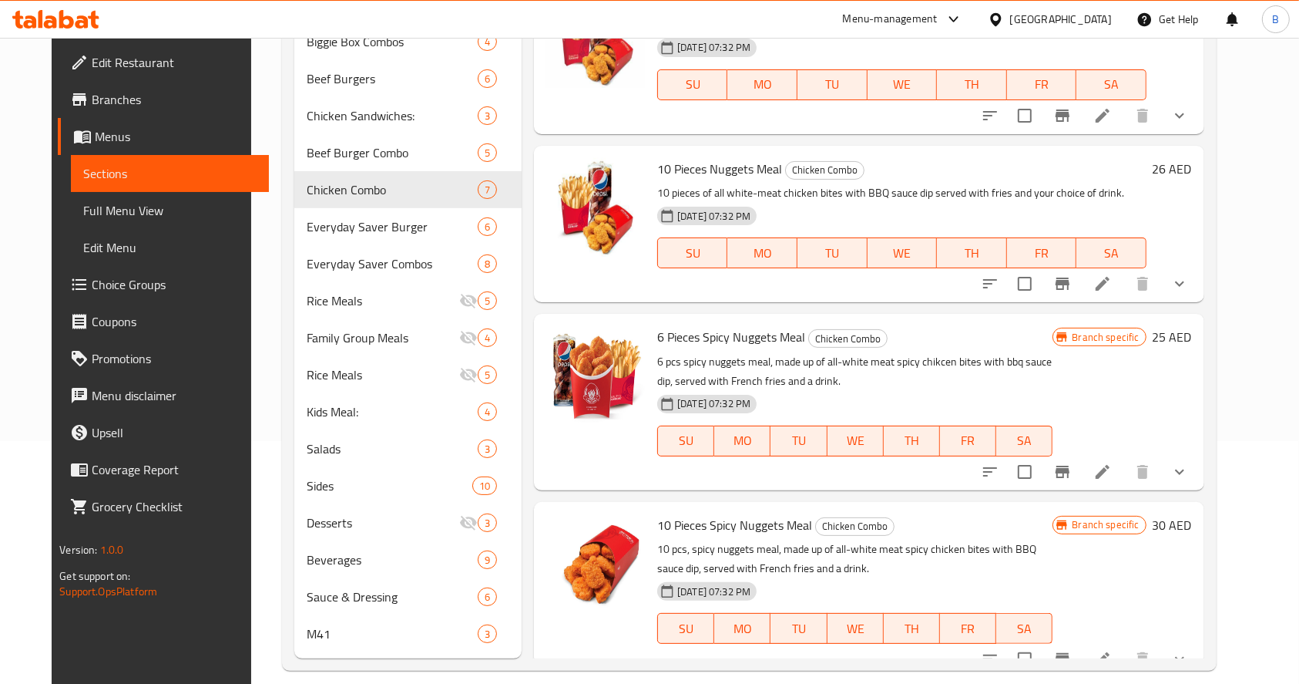
scroll to position [260, 0]
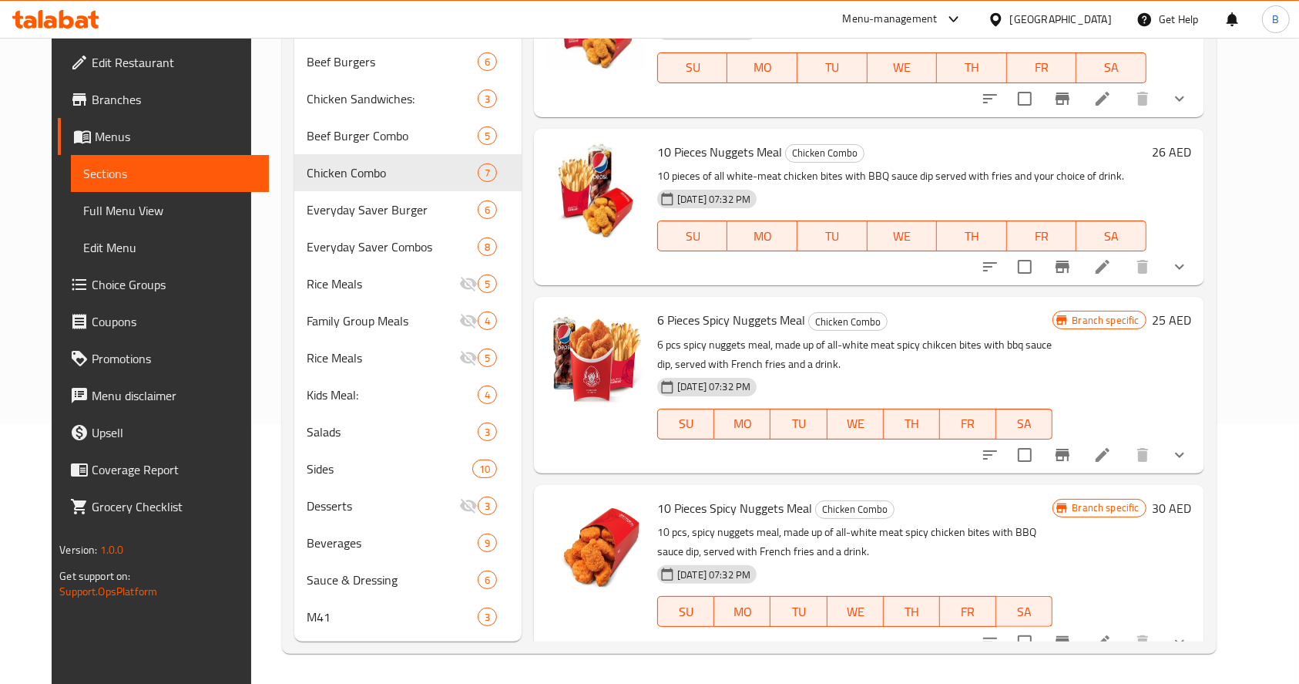
click at [726, 496] on span "10 Pieces Spicy Nuggets Meal" at bounding box center [734, 507] width 155 height 23
copy h6 "10 Pieces Spicy Nuggets Meal"
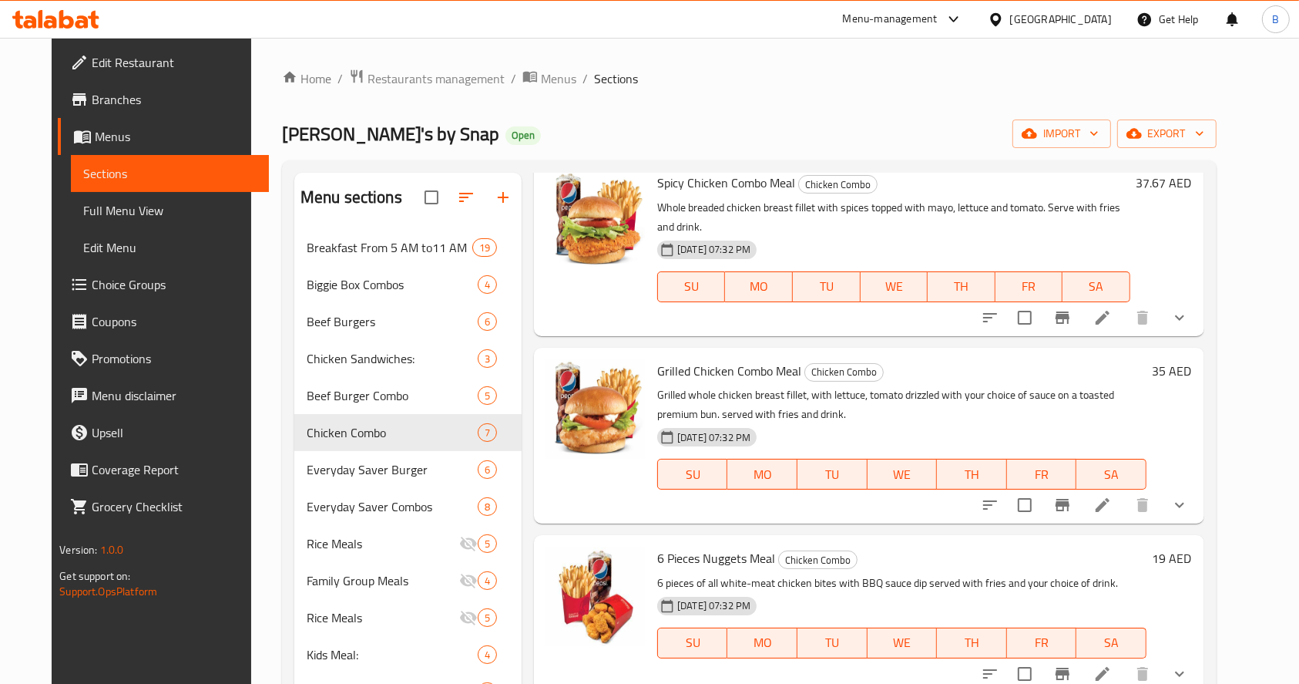
scroll to position [0, 0]
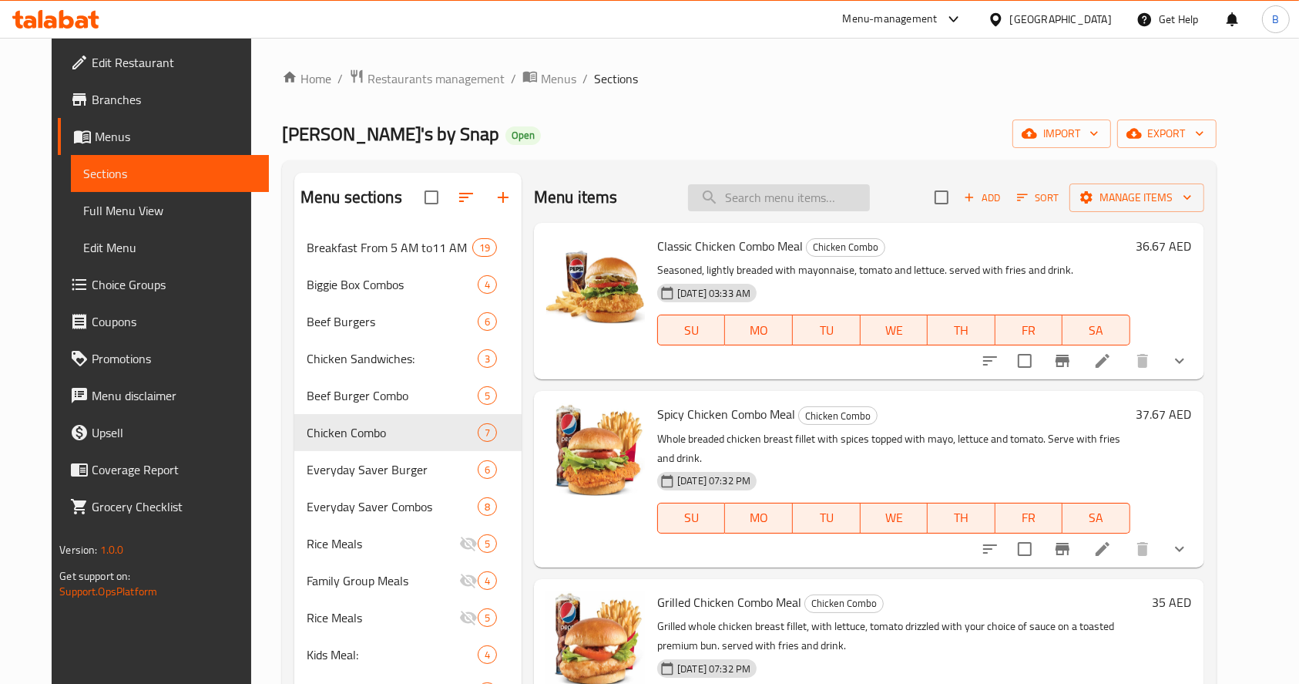
click at [794, 185] on input "search" at bounding box center [779, 197] width 182 height 27
paste input "10 Pieces Spicy Nuggets Meal"
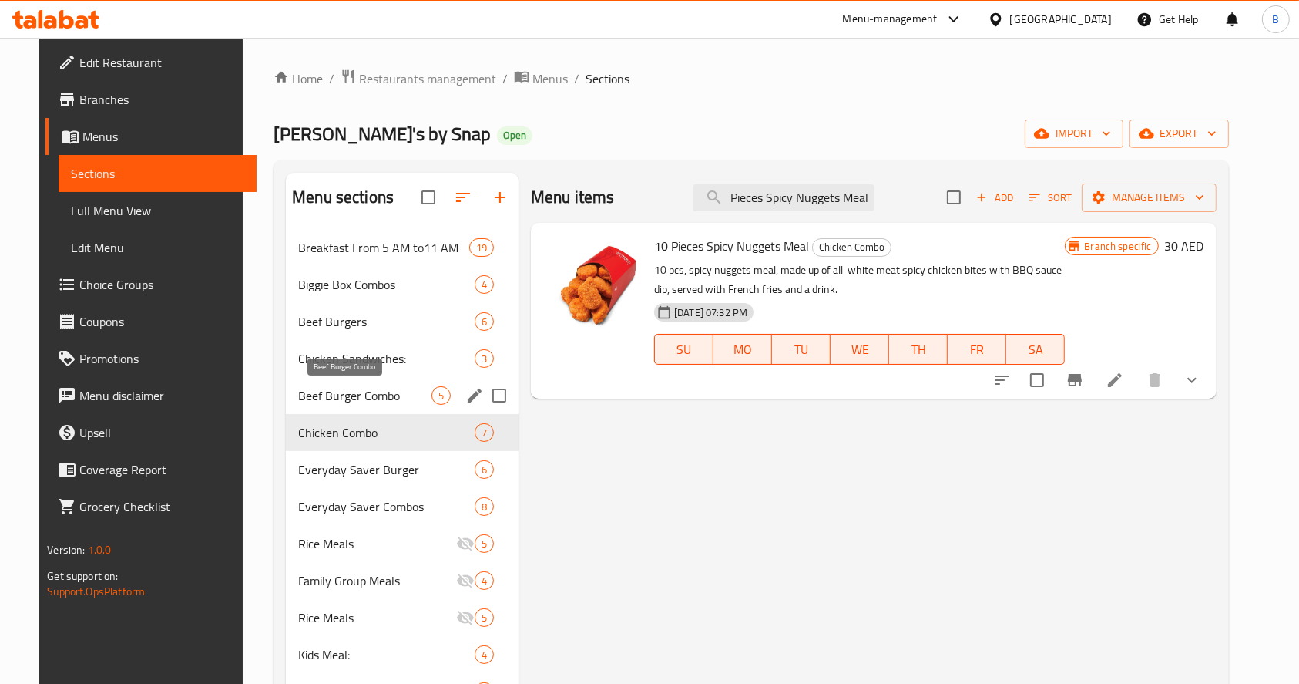
type input "10 Pieces Spicy Nuggets Meal"
click at [394, 396] on span "Beef Burger Combo" at bounding box center [364, 395] width 133 height 18
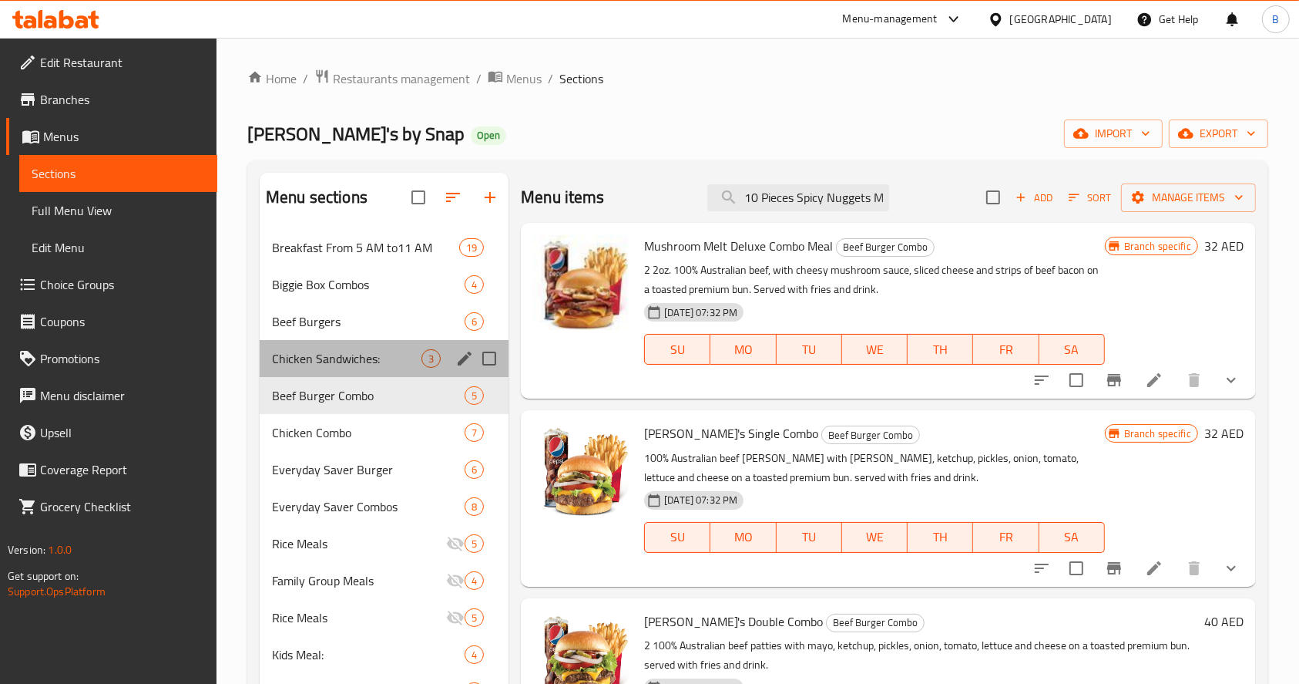
click at [341, 348] on div "Chicken Sandwiches: 3" at bounding box center [384, 358] width 249 height 37
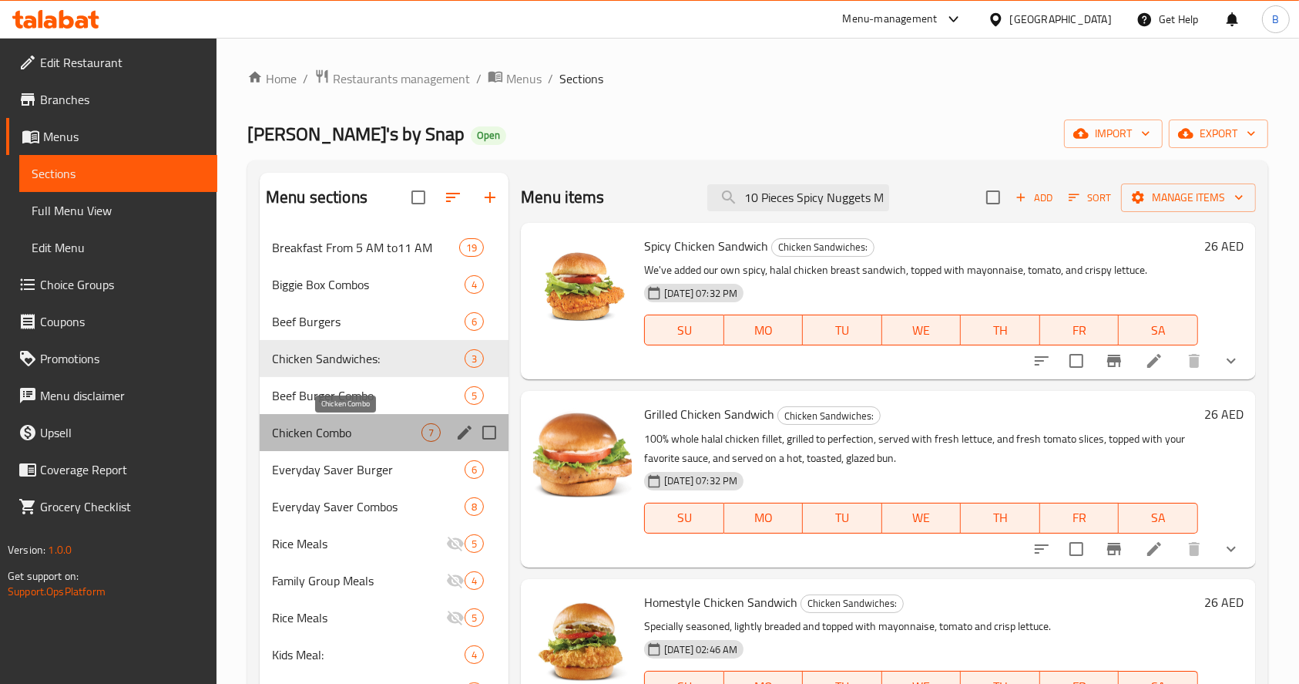
click at [351, 435] on span "Chicken Combo" at bounding box center [347, 432] width 150 height 18
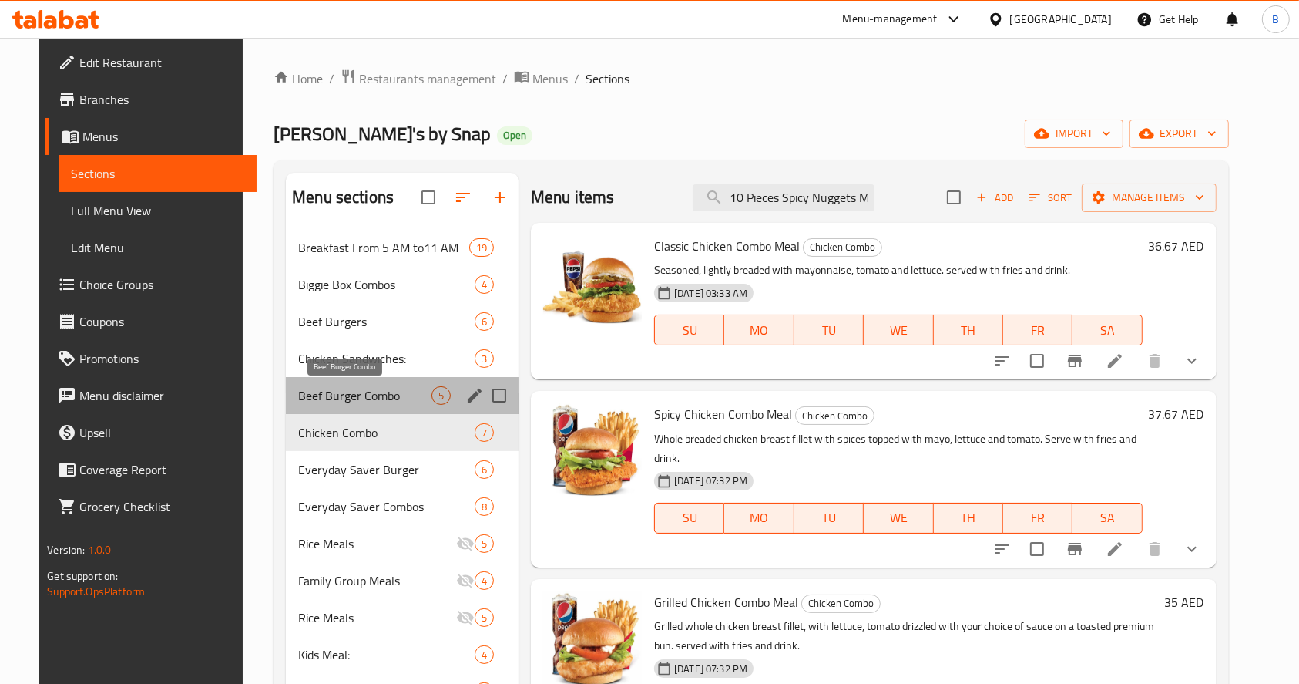
click at [355, 396] on span "Beef Burger Combo" at bounding box center [364, 395] width 133 height 18
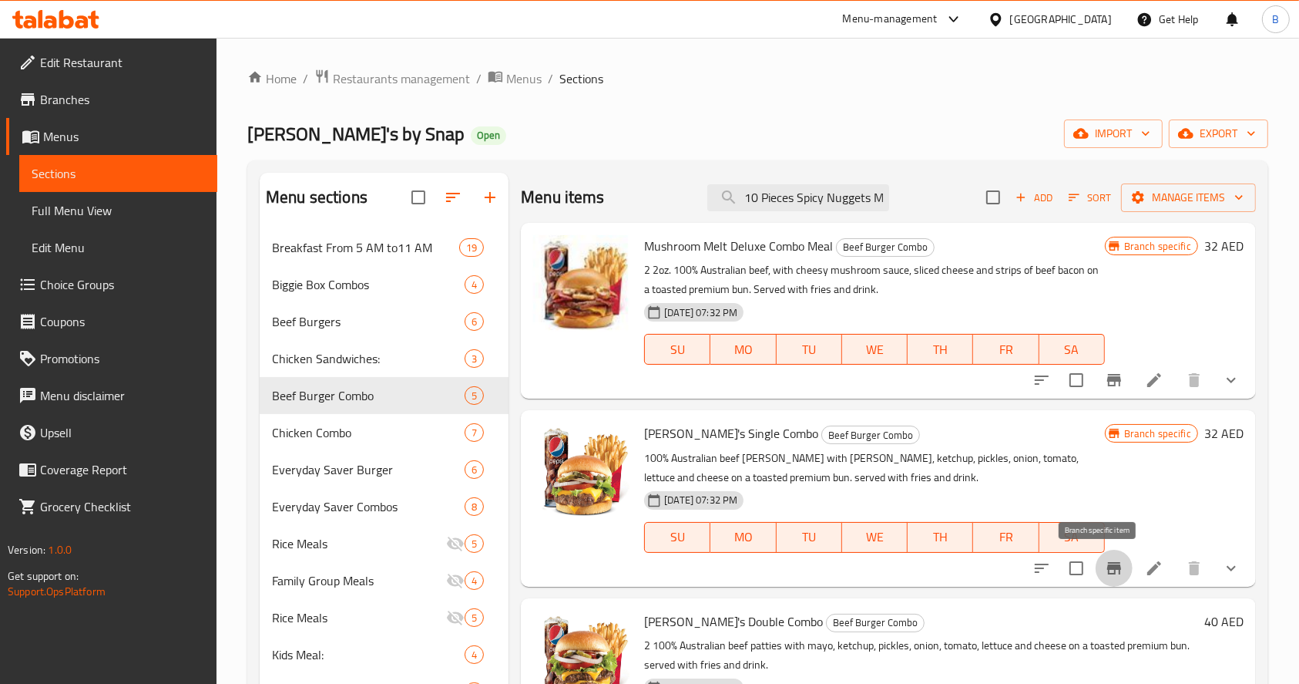
click at [1107, 566] on icon "Branch-specific-item" at bounding box center [1114, 568] width 14 height 12
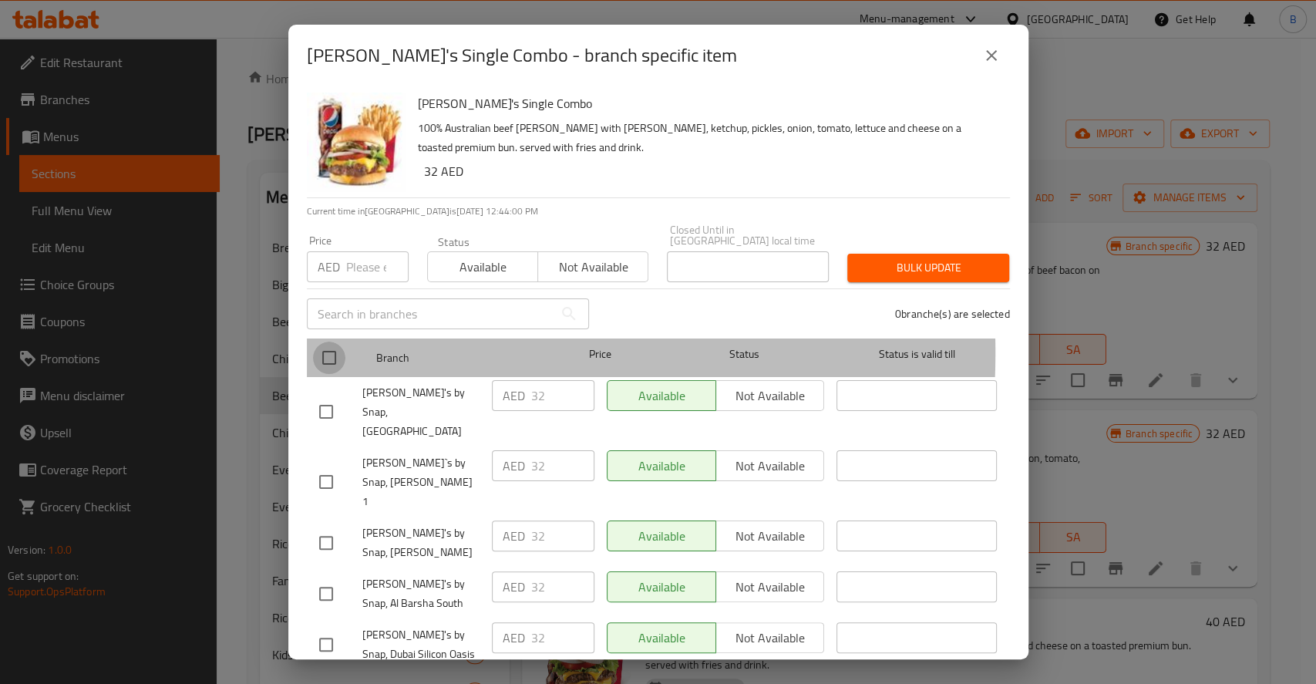
click at [325, 352] on input "checkbox" at bounding box center [329, 357] width 32 height 32
checkbox input "true"
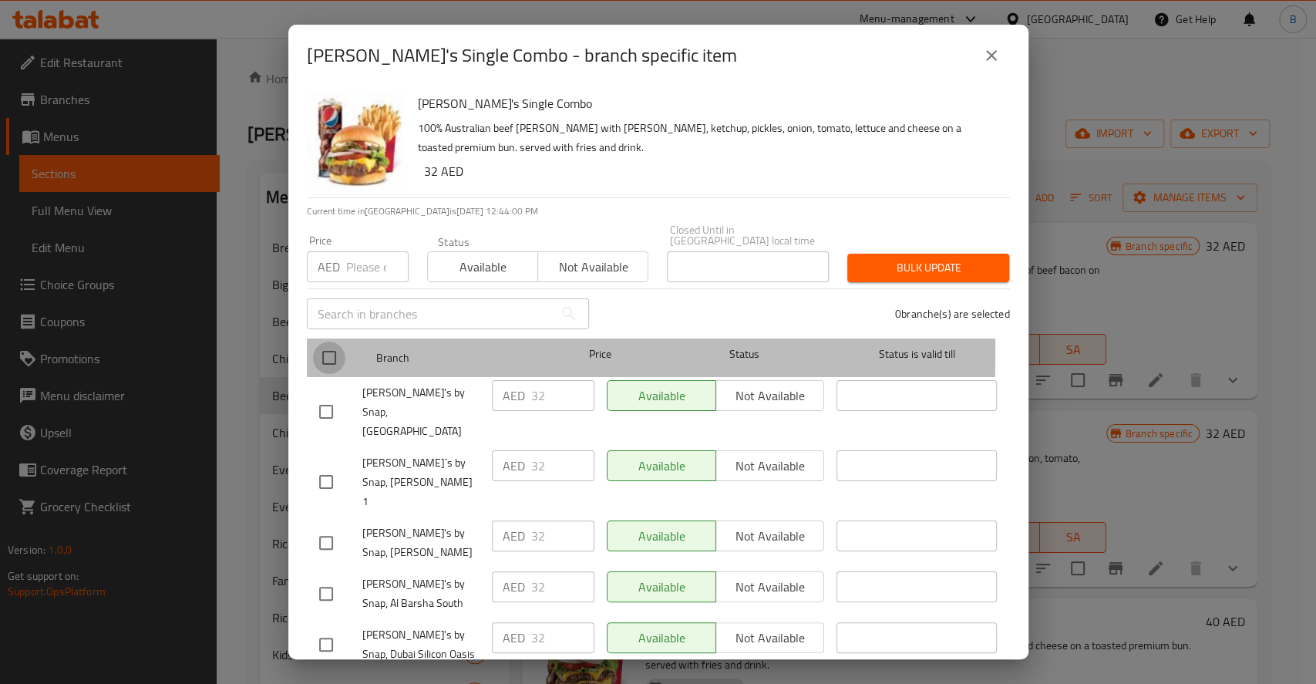
checkbox input "true"
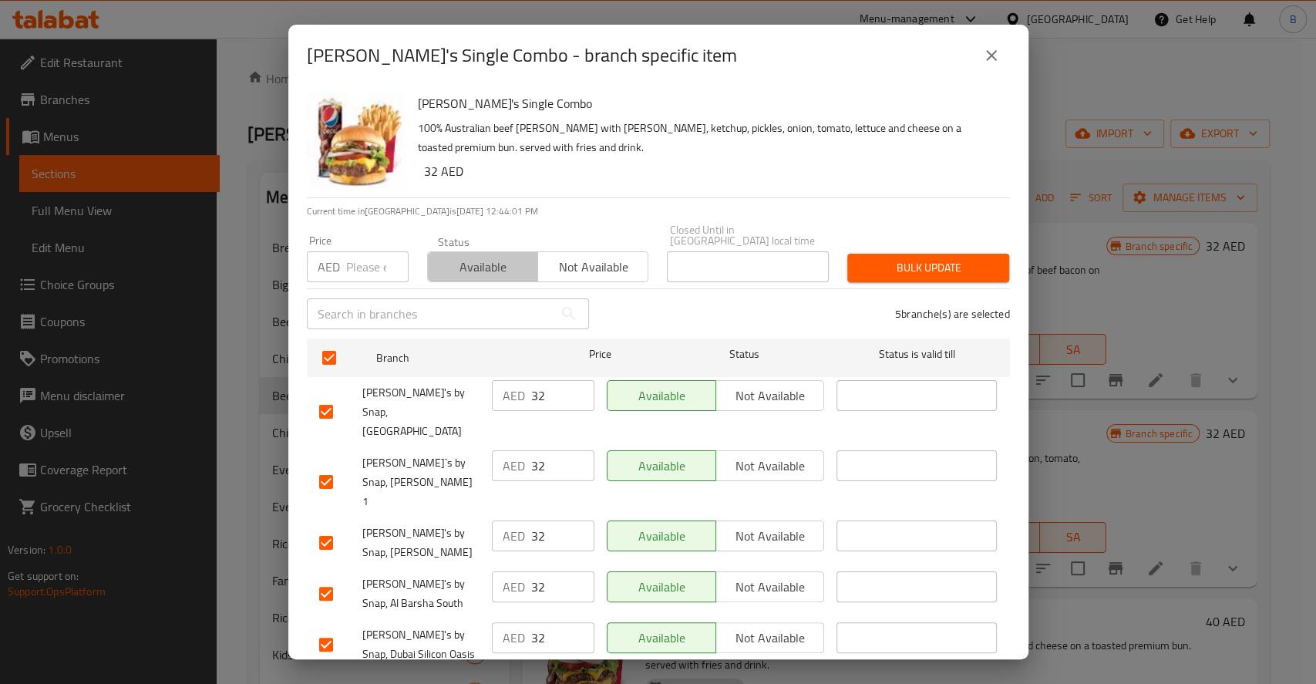
click at [504, 258] on span "Available" at bounding box center [483, 267] width 98 height 22
click at [922, 259] on span "Bulk update" at bounding box center [927, 267] width 137 height 19
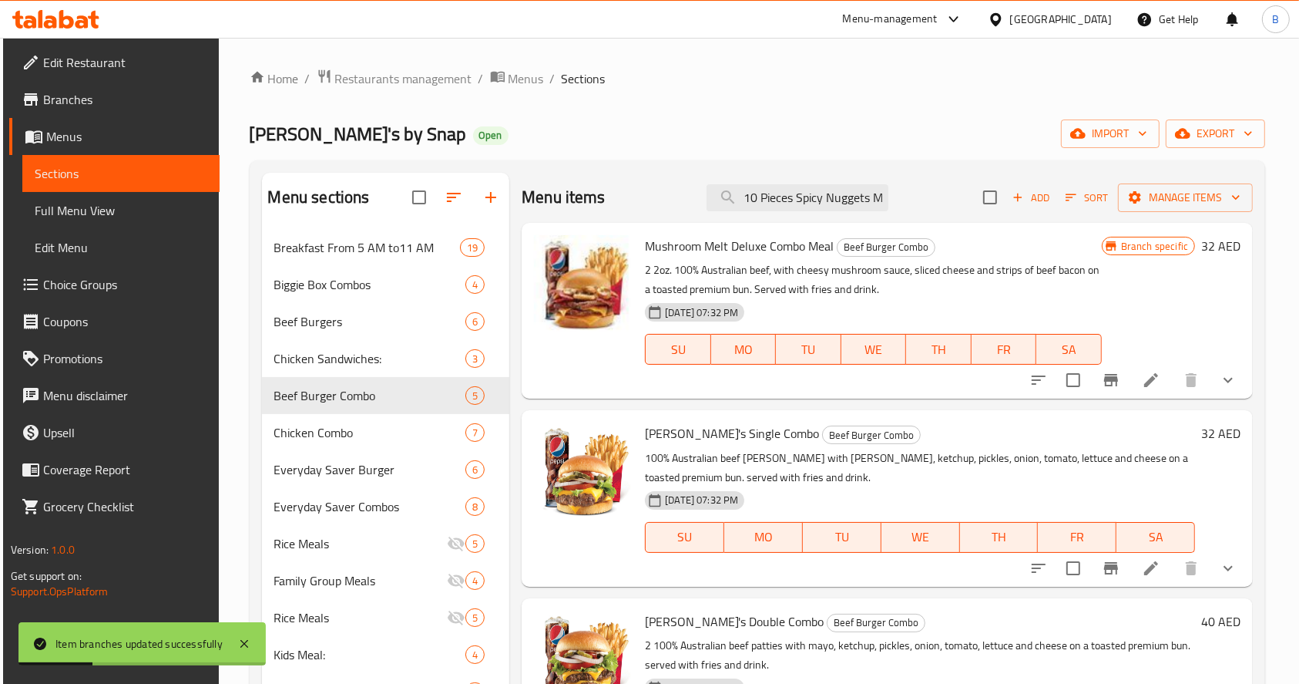
click at [1201, 435] on h6 "32 AED" at bounding box center [1220, 433] width 39 height 22
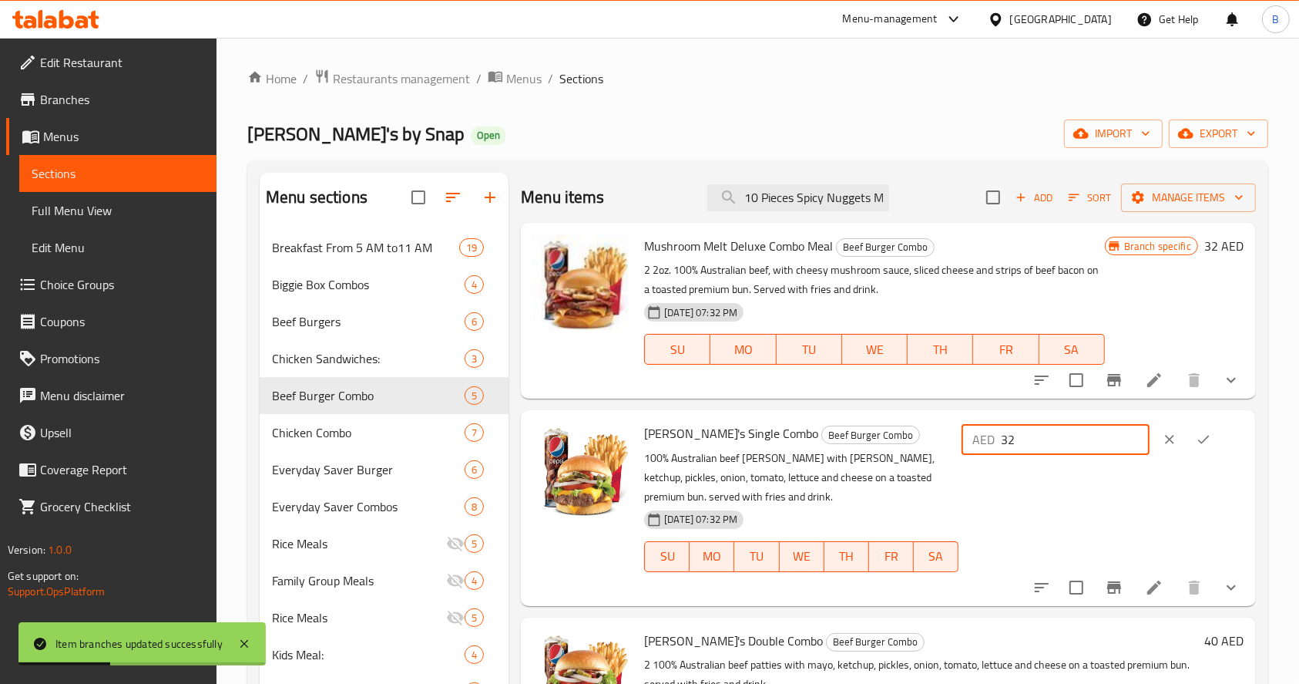
click at [1070, 443] on input "32" at bounding box center [1075, 439] width 149 height 31
type input "33.67"
click at [1196, 450] on button "ok" at bounding box center [1204, 439] width 34 height 34
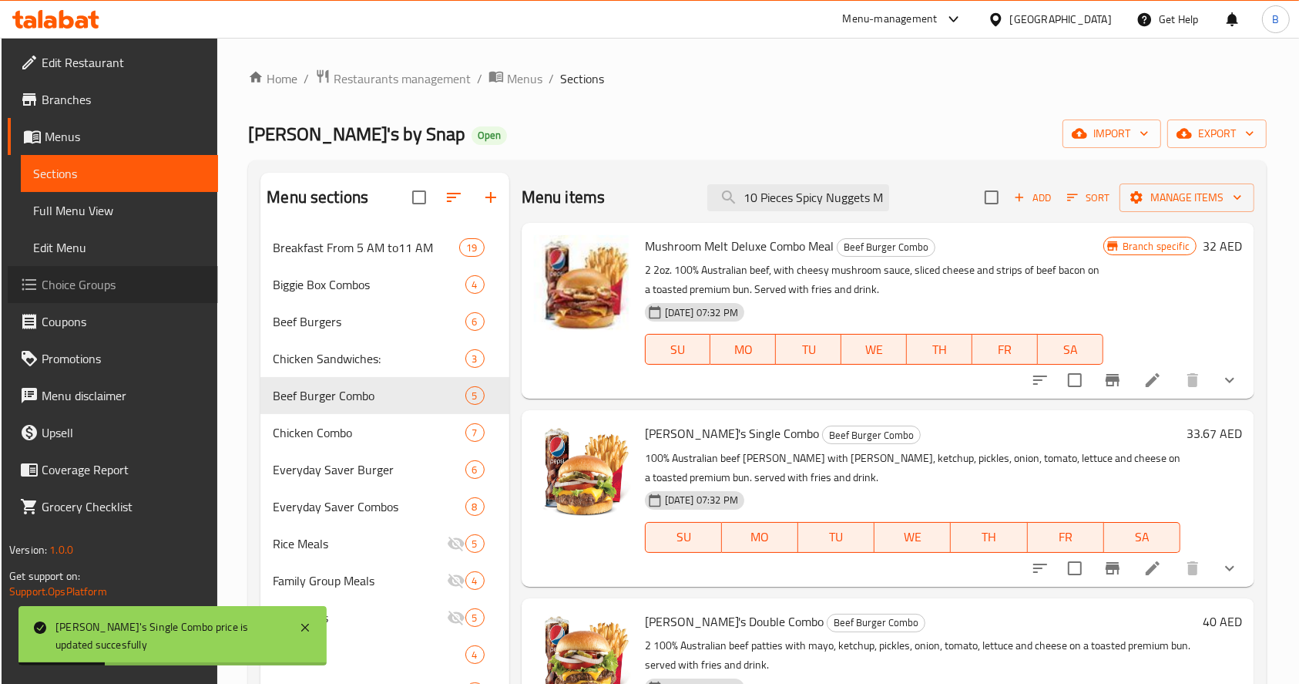
click at [83, 289] on span "Choice Groups" at bounding box center [124, 284] width 165 height 18
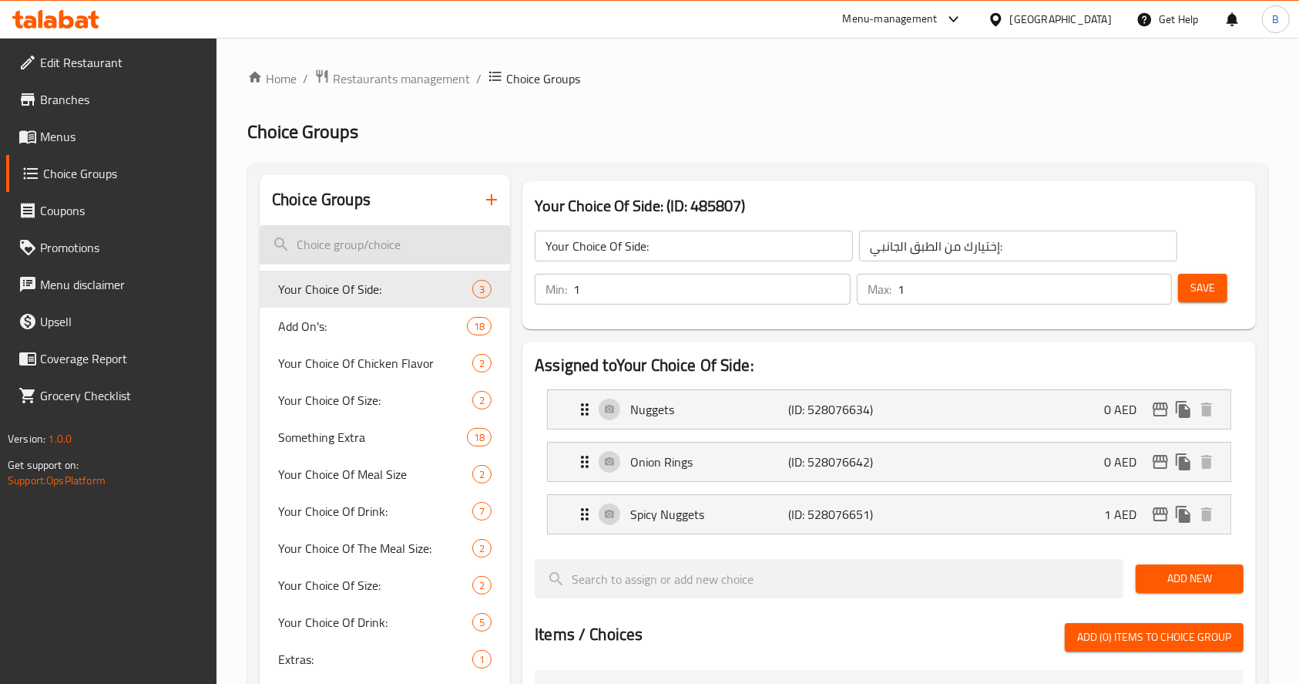
click at [388, 254] on input "search" at bounding box center [385, 244] width 250 height 39
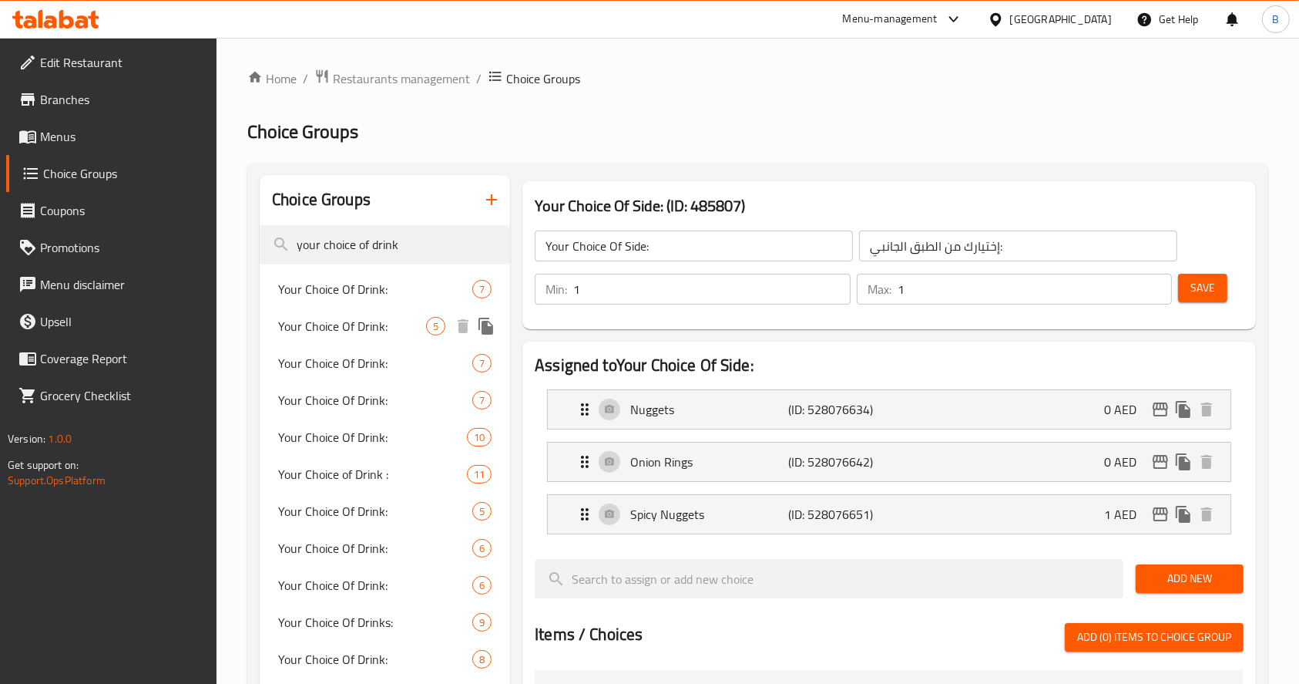
type input "your choice of drink"
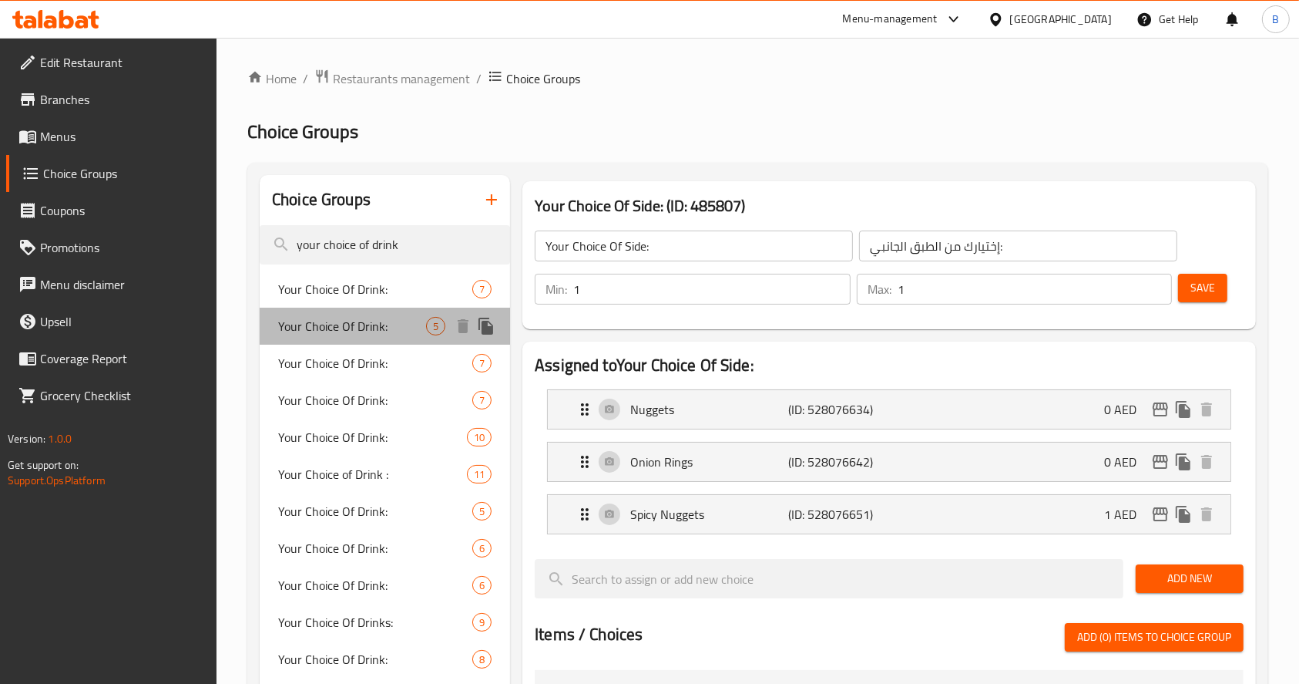
click at [397, 330] on span "Your Choice Of Drink:" at bounding box center [352, 326] width 148 height 18
type input "Your Choice Of Drink:"
type input "اختيارك من المشروب:"
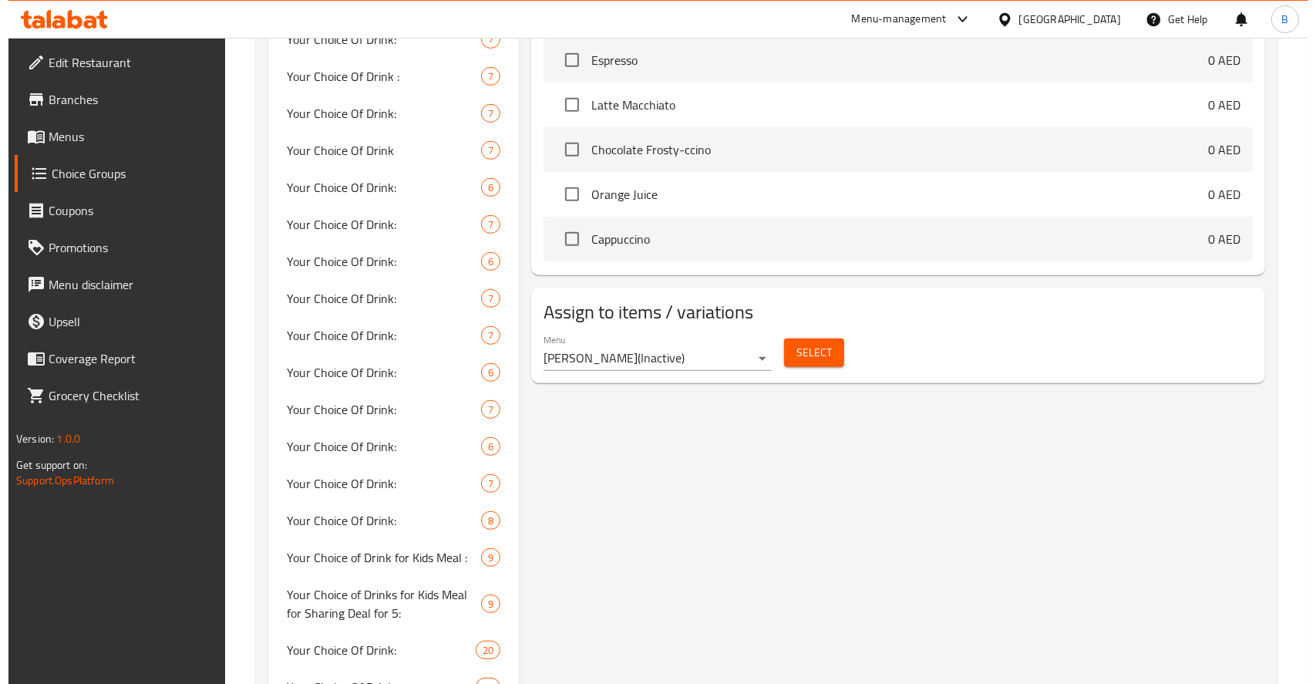
scroll to position [913, 0]
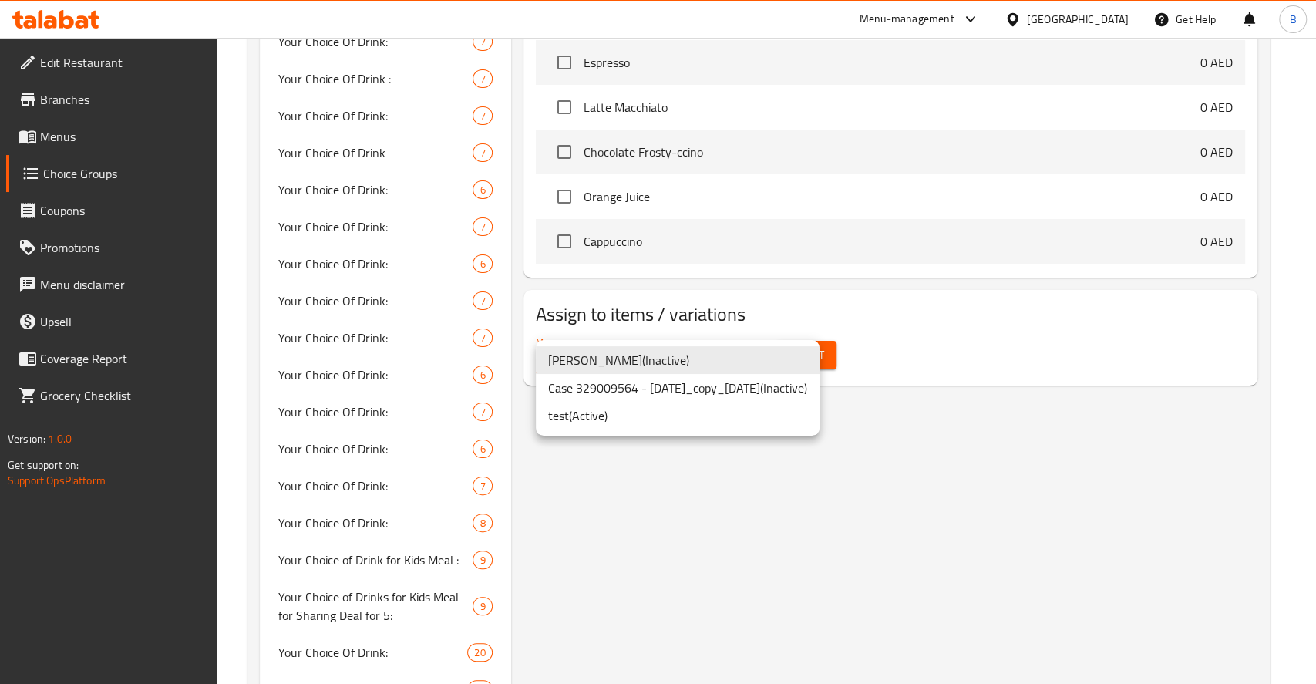
click at [608, 418] on li "test ( Active )" at bounding box center [678, 416] width 284 height 28
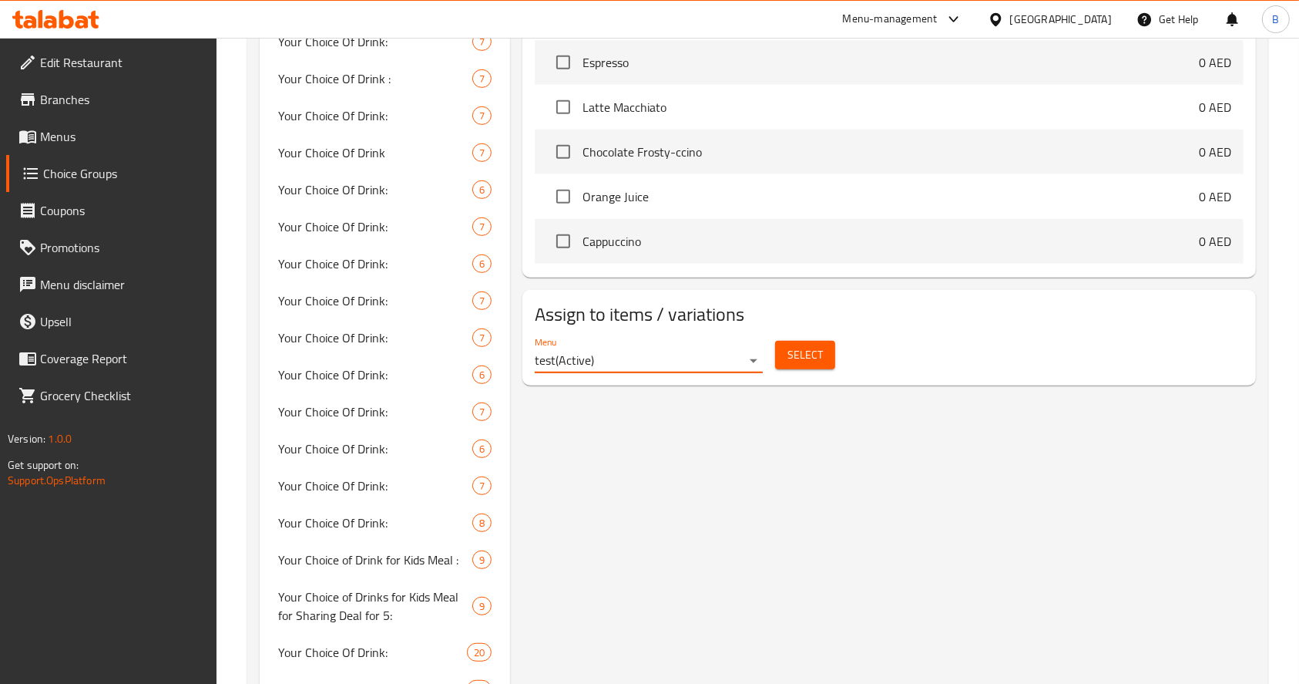
click at [819, 370] on div "Select" at bounding box center [805, 354] width 72 height 41
click at [810, 363] on span "Select" at bounding box center [805, 354] width 35 height 19
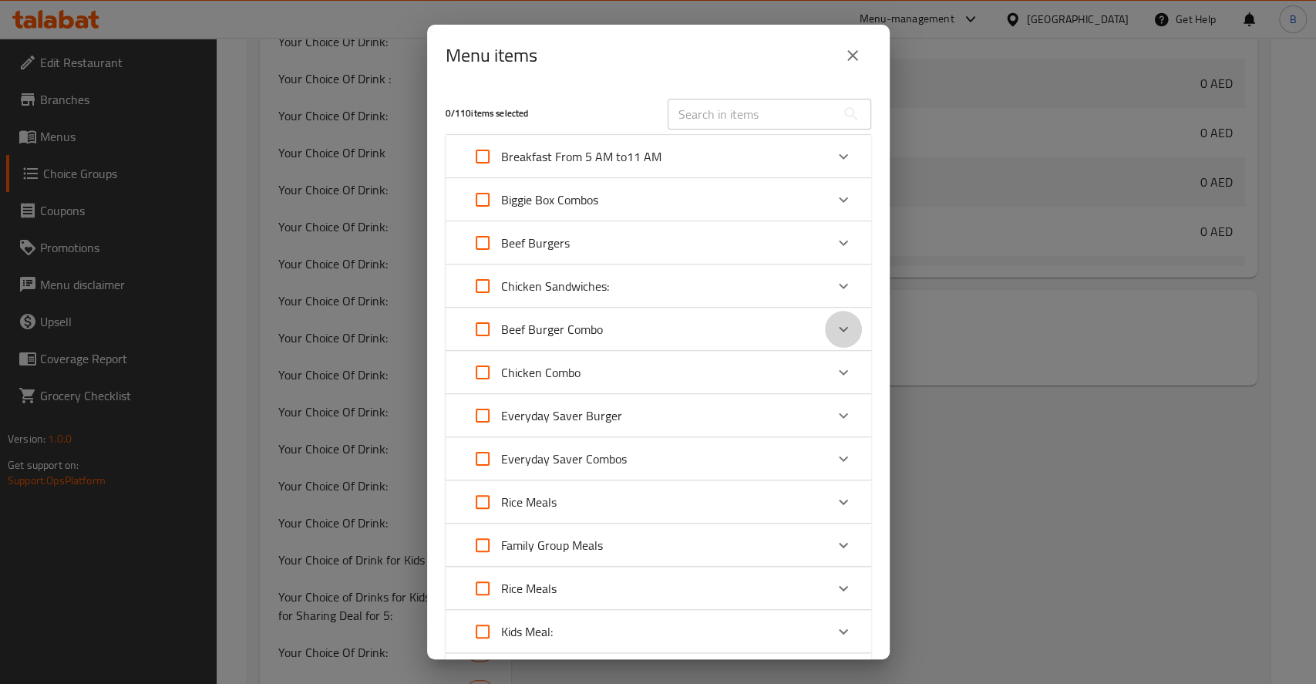
click at [834, 332] on icon "Expand" at bounding box center [843, 329] width 18 height 18
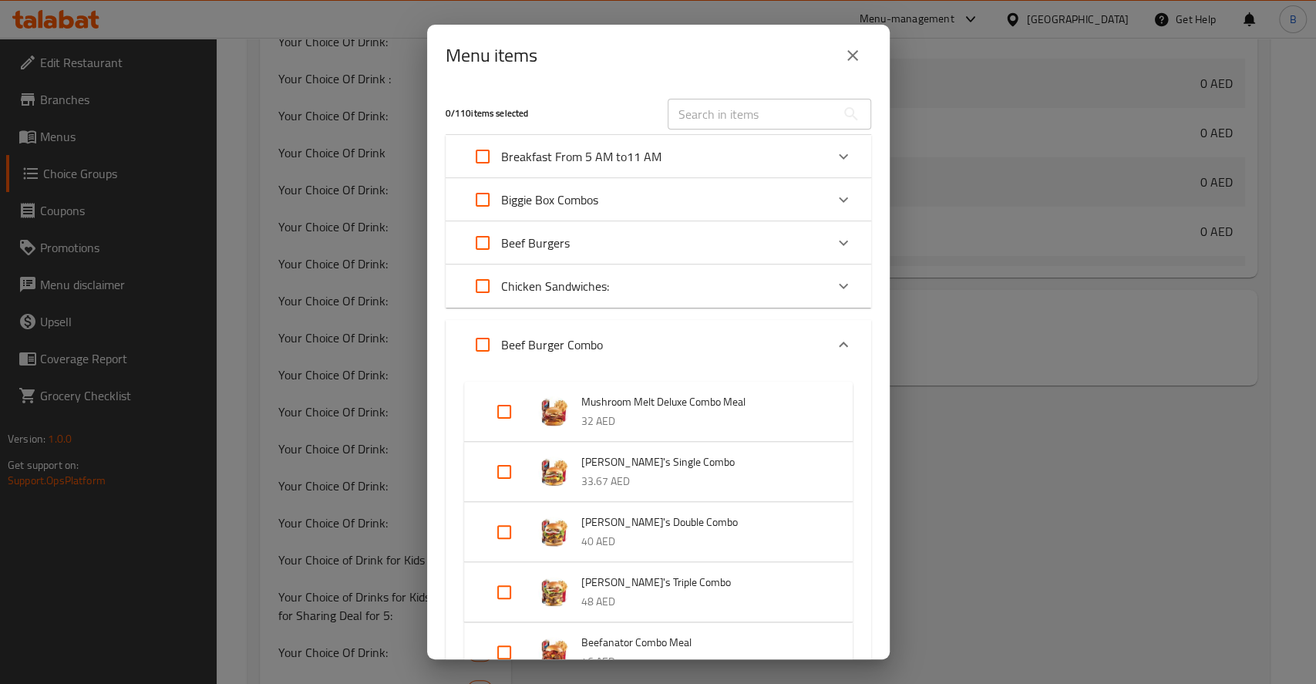
click at [510, 477] on input "Expand" at bounding box center [504, 471] width 37 height 37
checkbox input "true"
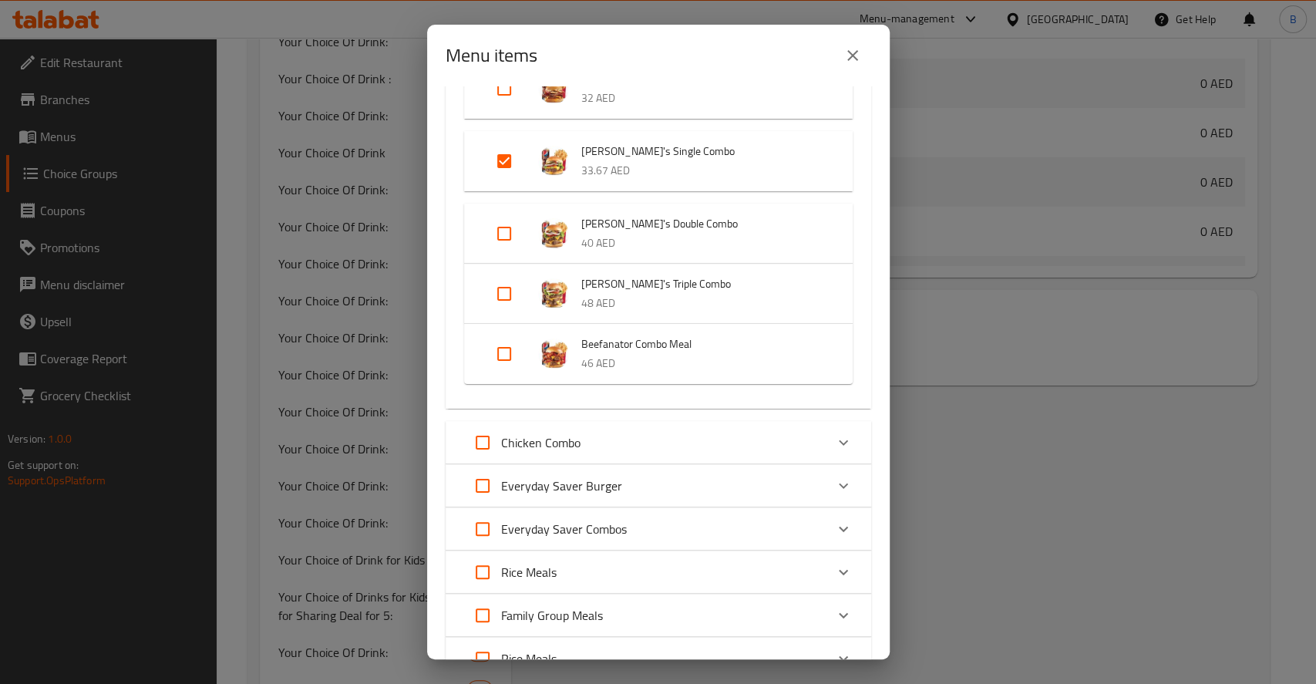
scroll to position [378, 0]
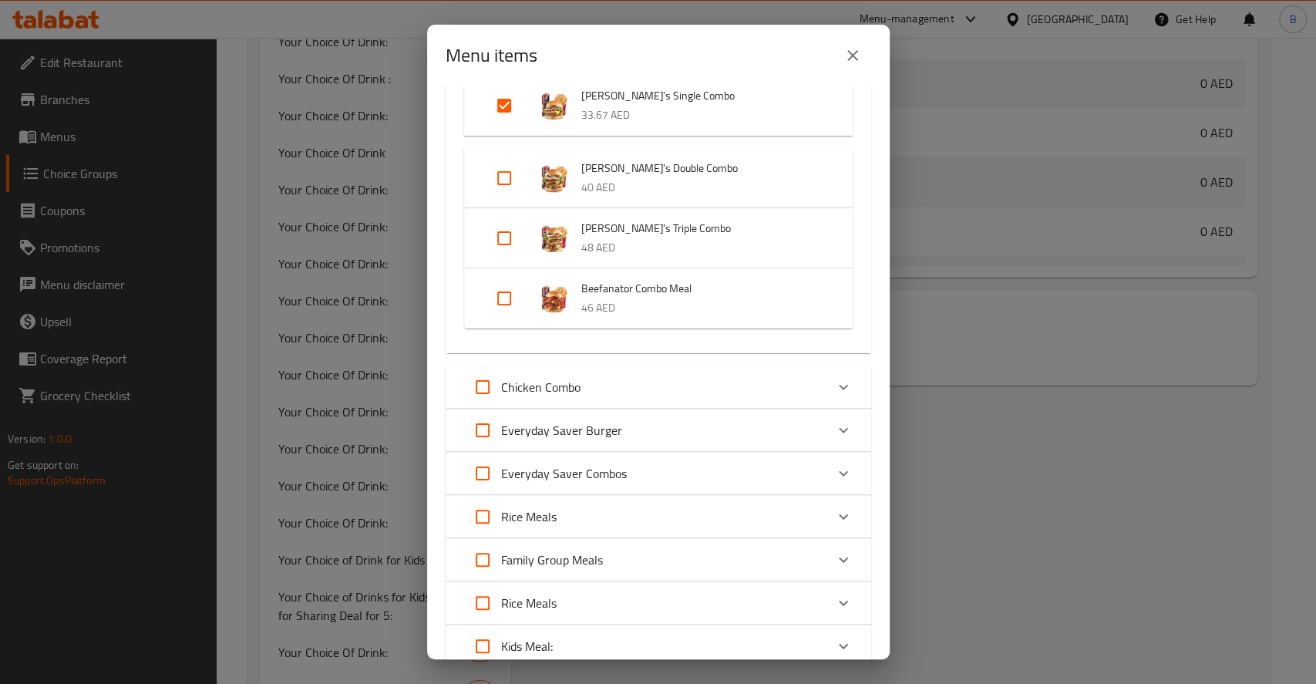
click at [804, 387] on div "Chicken Combo" at bounding box center [644, 386] width 361 height 37
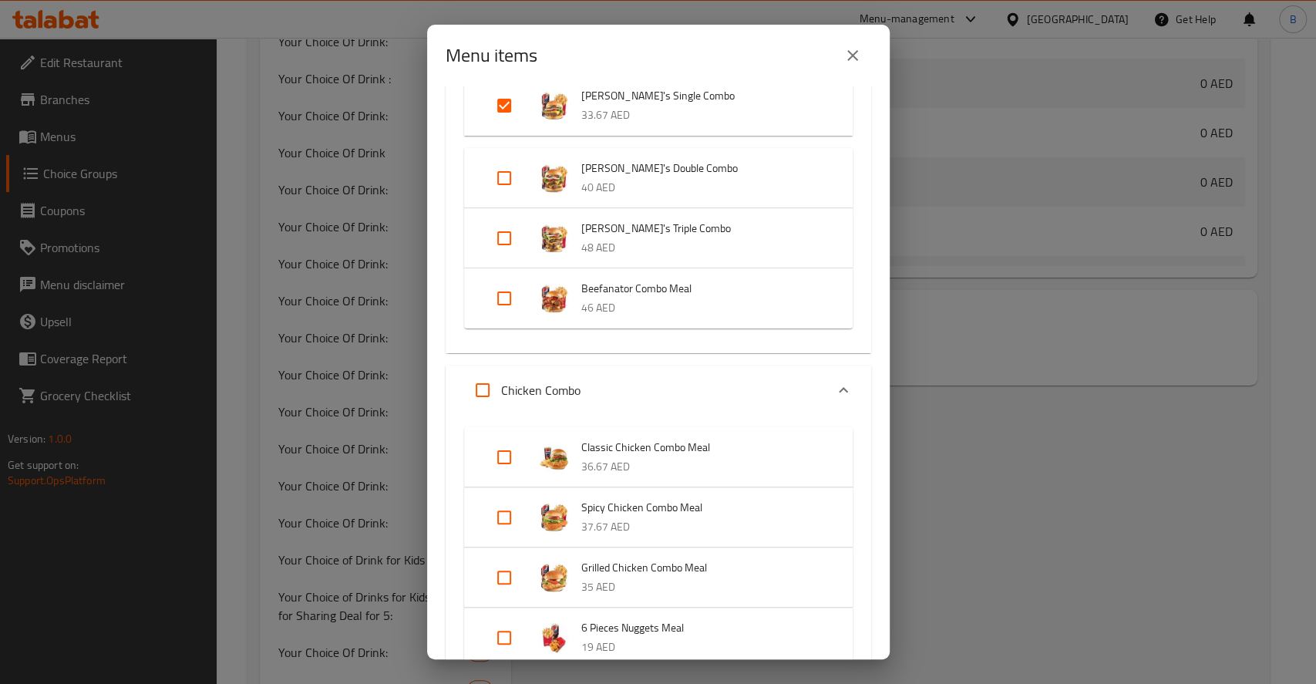
click at [511, 501] on input "Expand" at bounding box center [504, 517] width 37 height 37
checkbox input "true"
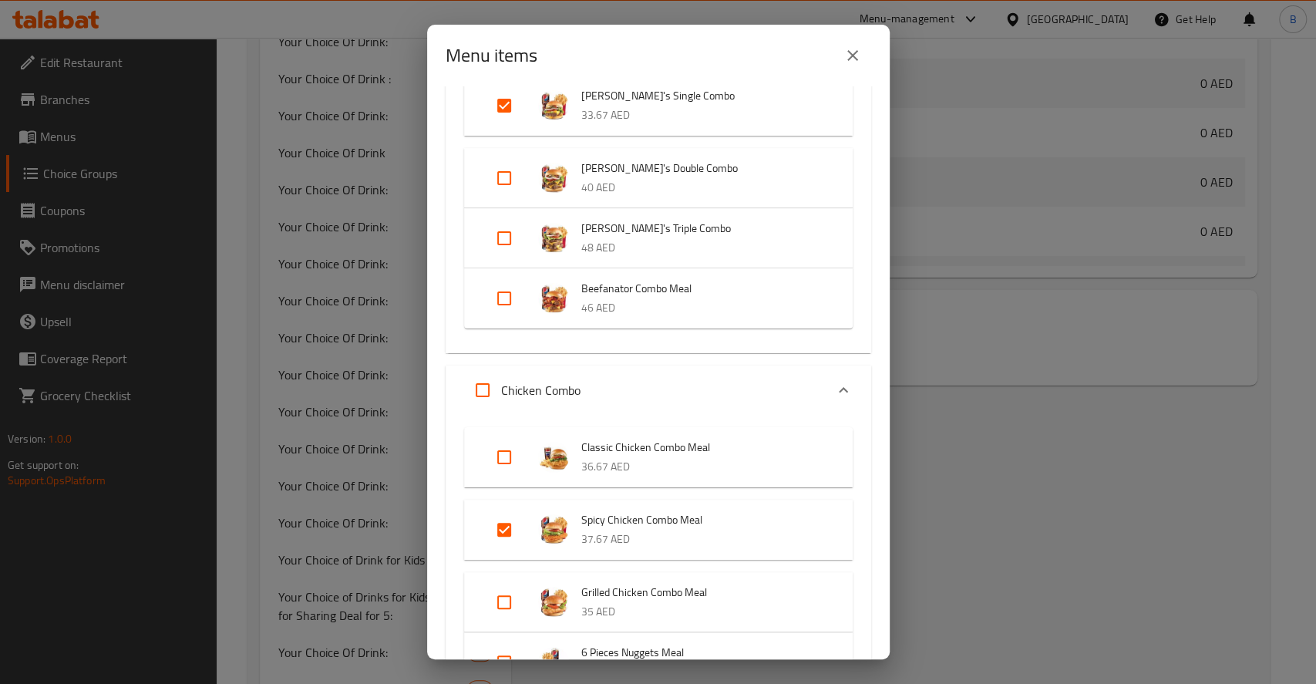
click at [507, 465] on input "Expand" at bounding box center [504, 457] width 37 height 37
checkbox input "true"
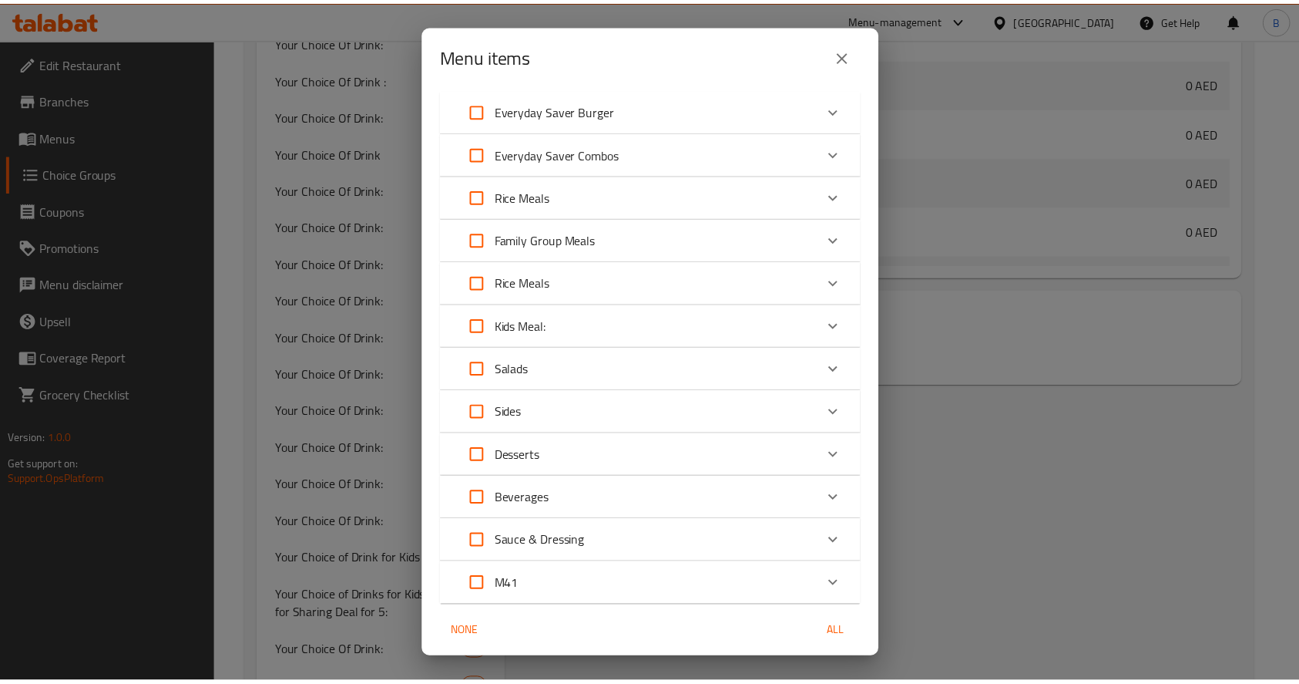
scroll to position [1253, 0]
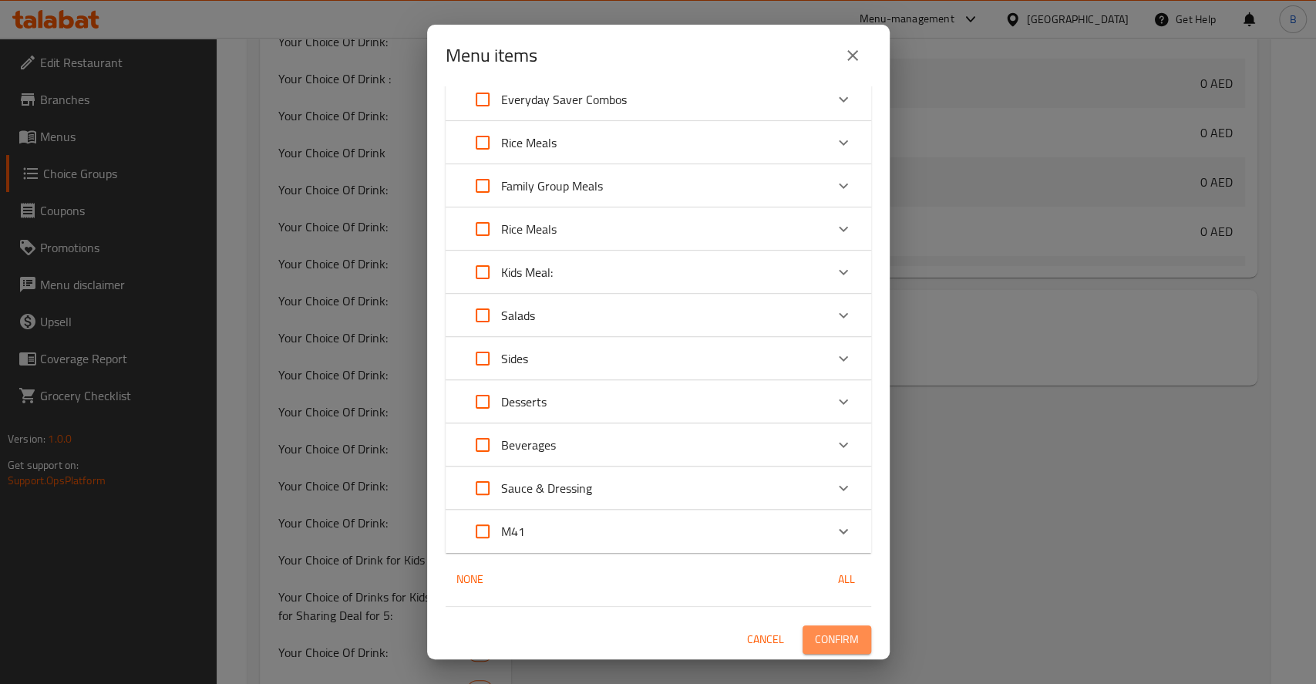
click at [833, 641] on span "Confirm" at bounding box center [837, 639] width 44 height 19
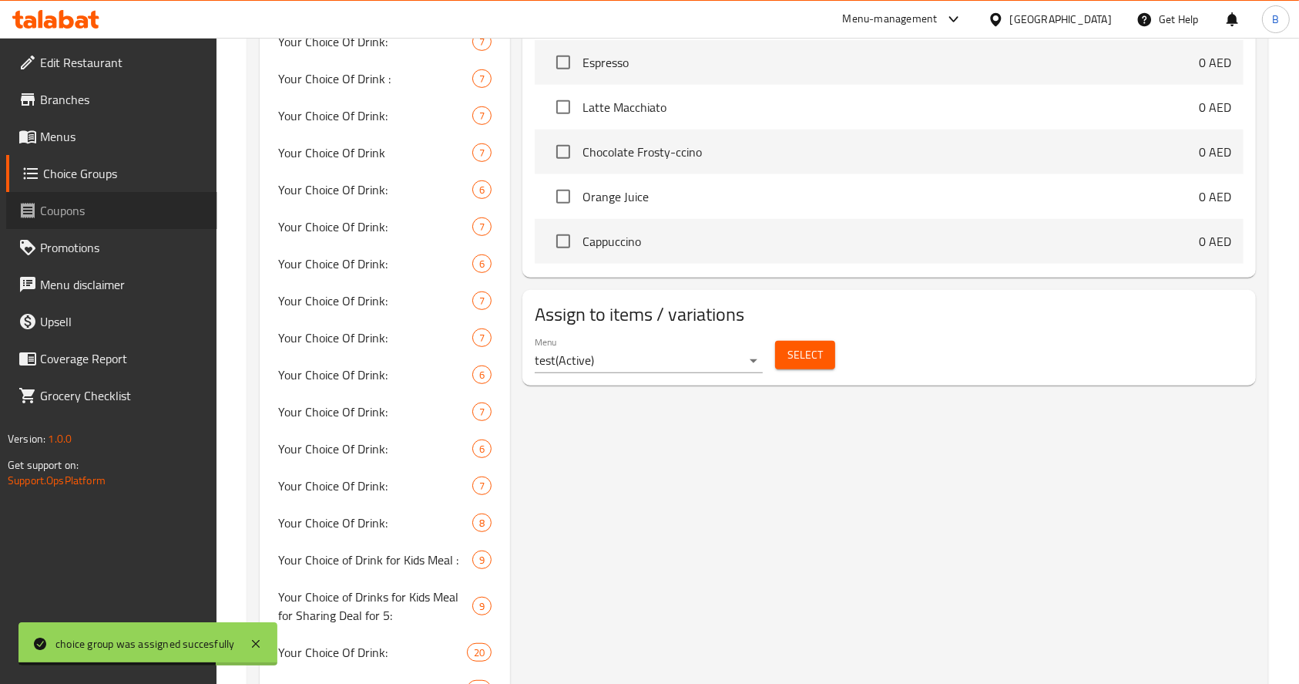
click at [72, 220] on span "Coupons" at bounding box center [122, 210] width 165 height 18
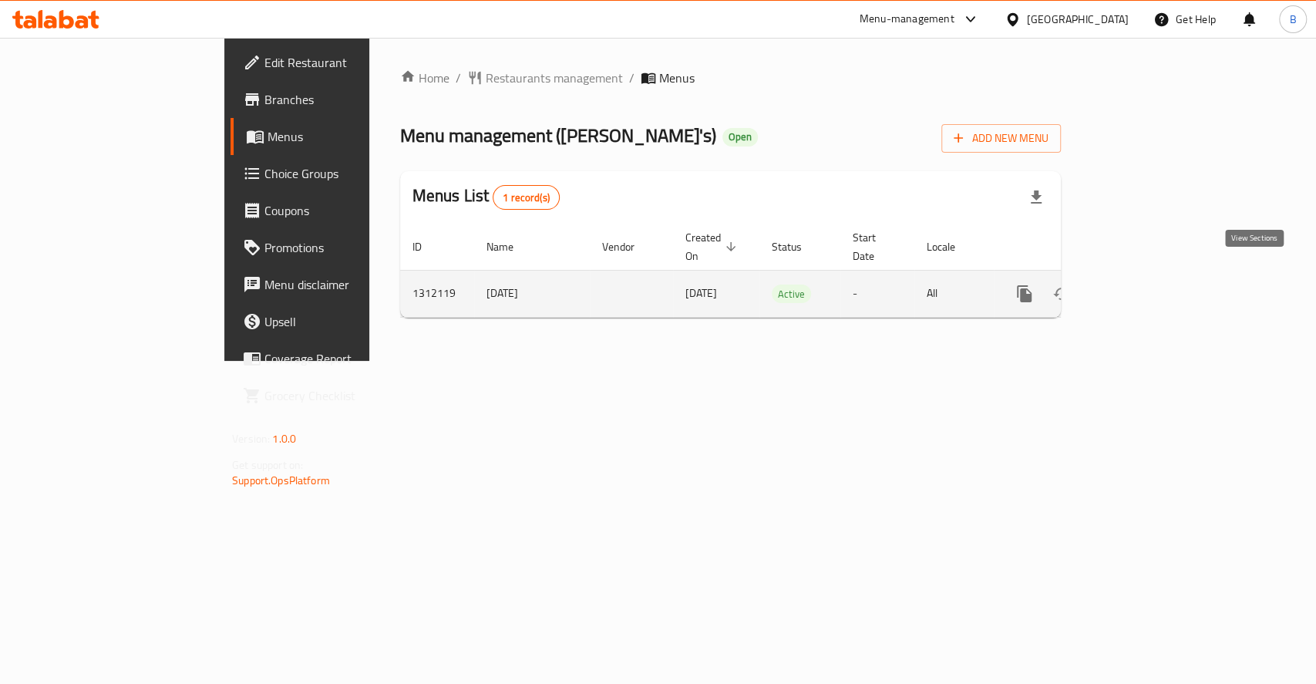
click at [1142, 287] on icon "enhanced table" at bounding box center [1135, 294] width 14 height 14
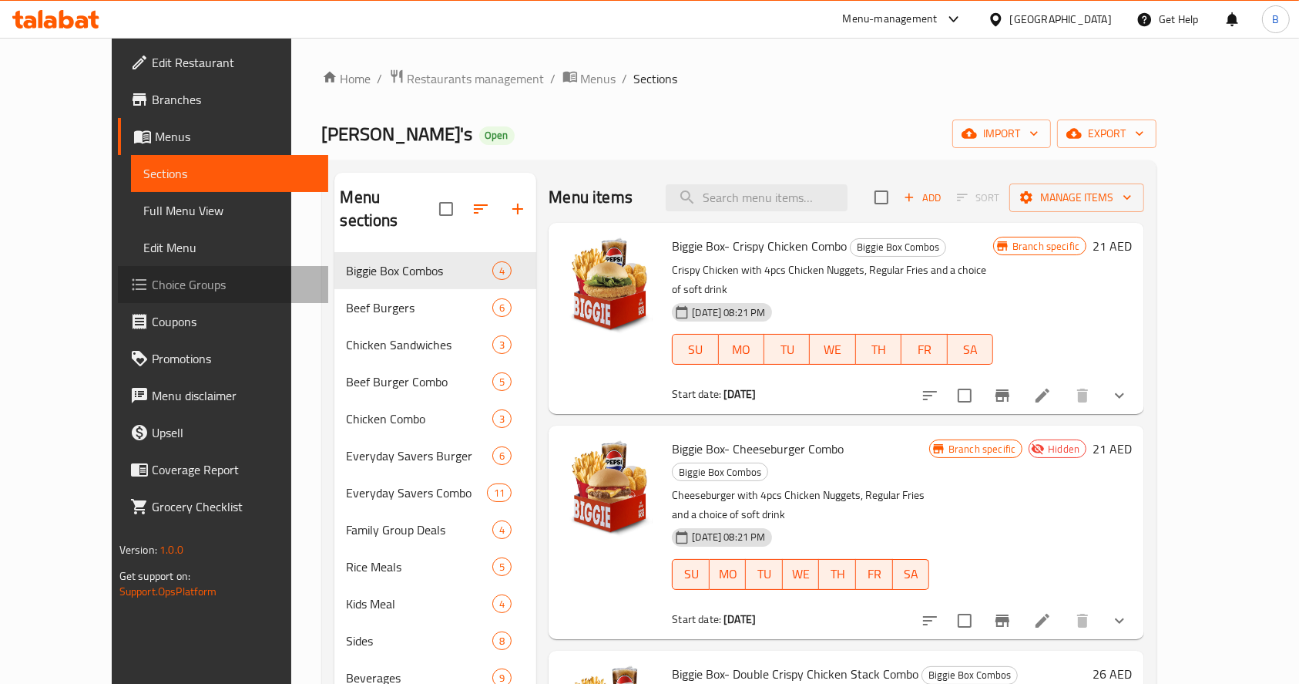
click at [152, 293] on span "Choice Groups" at bounding box center [234, 284] width 165 height 18
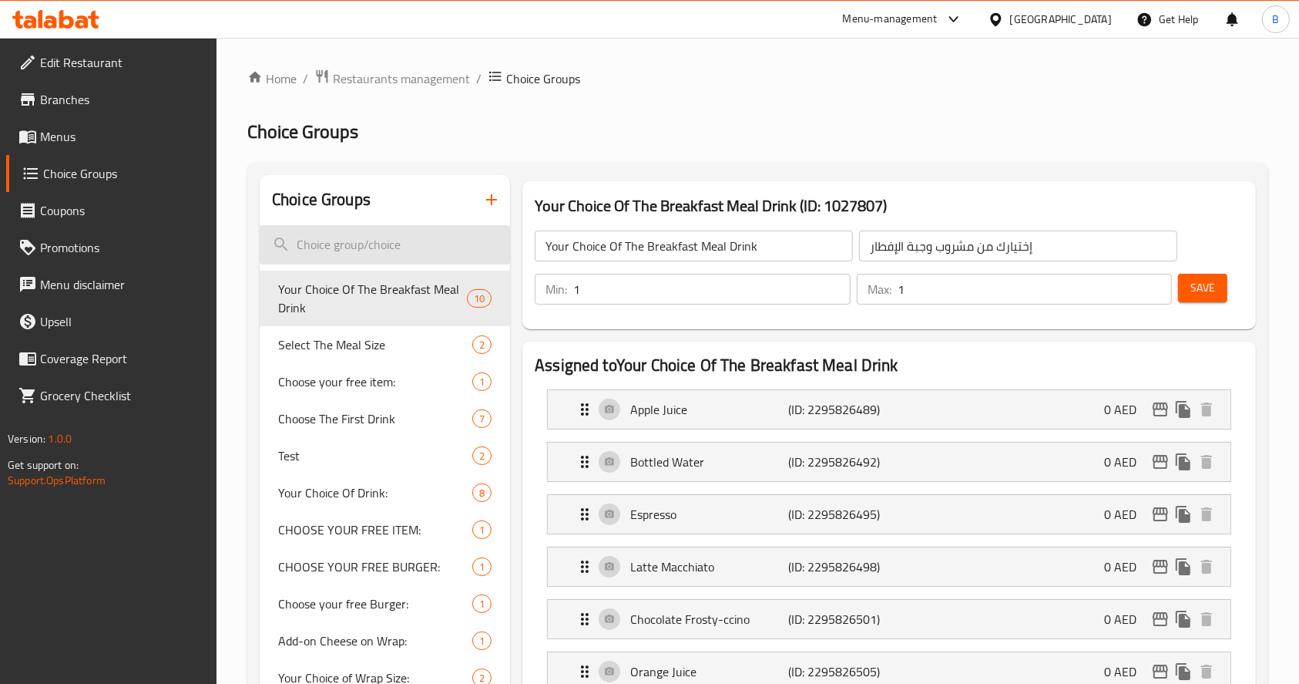
click at [382, 241] on input "search" at bounding box center [385, 244] width 250 height 39
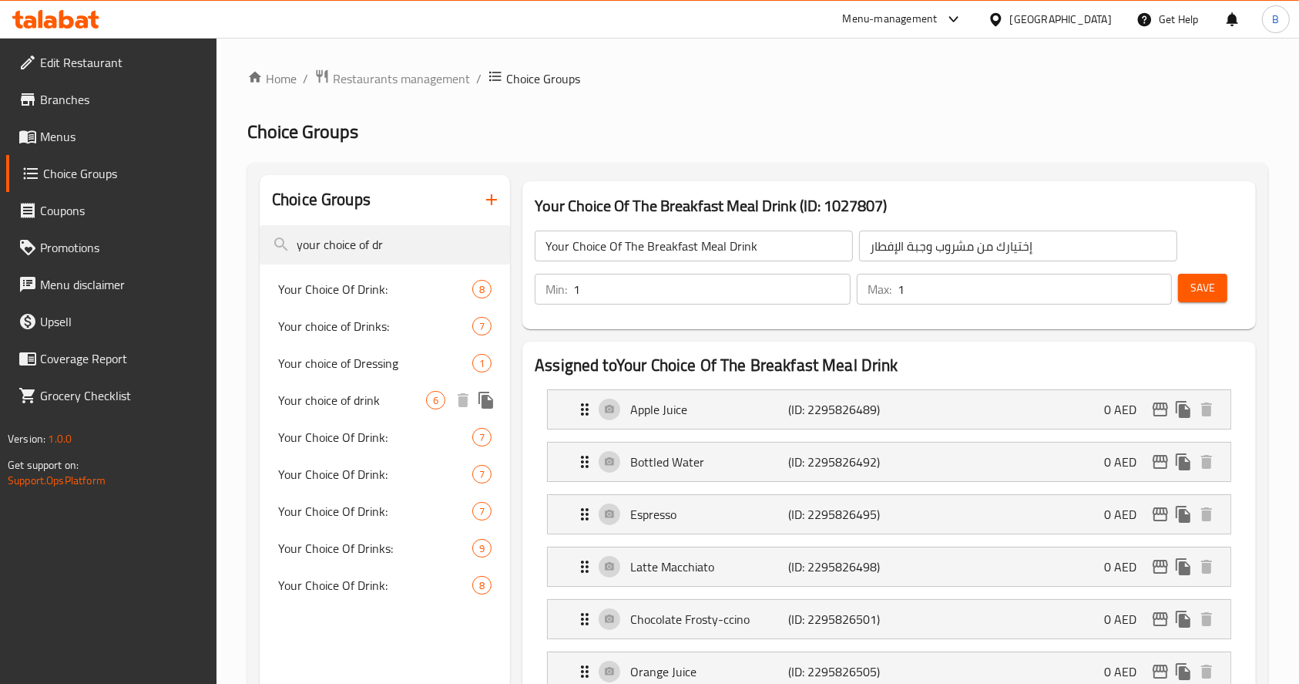
type input "your choice of dr"
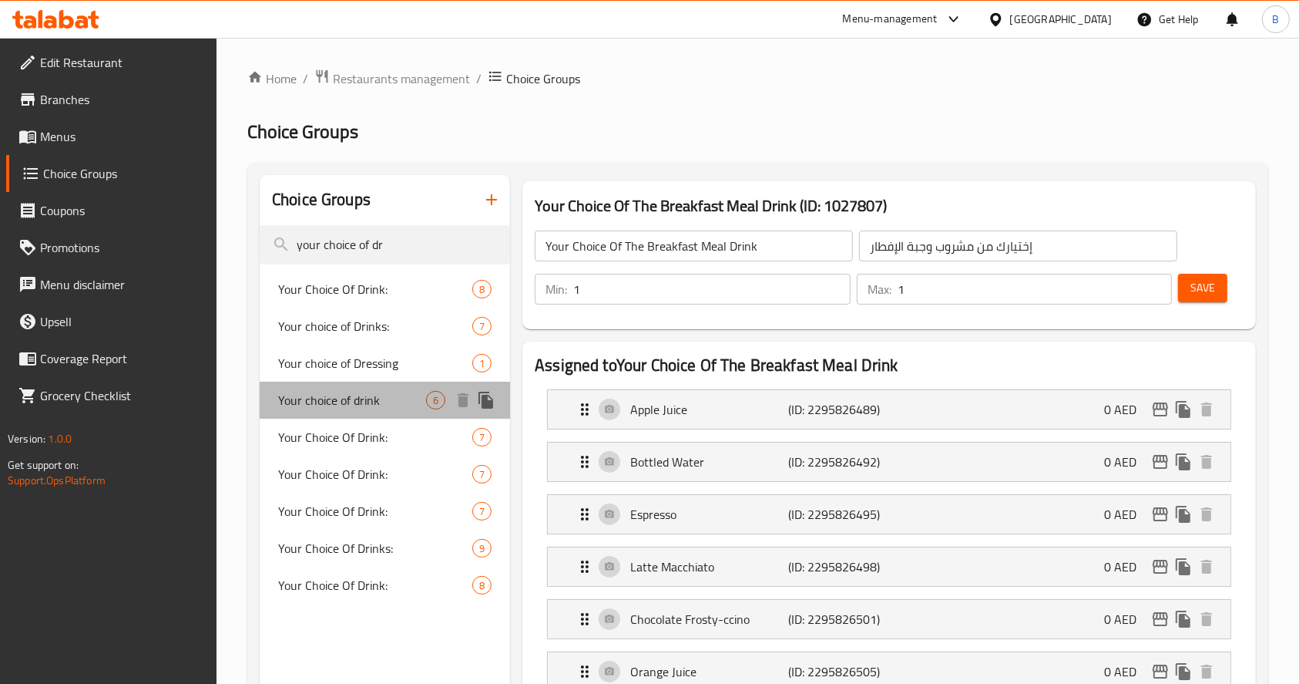
click at [379, 388] on div "Your choice of drink 6" at bounding box center [385, 399] width 250 height 37
type input "Your choice of drink"
type input "your choice of drink"
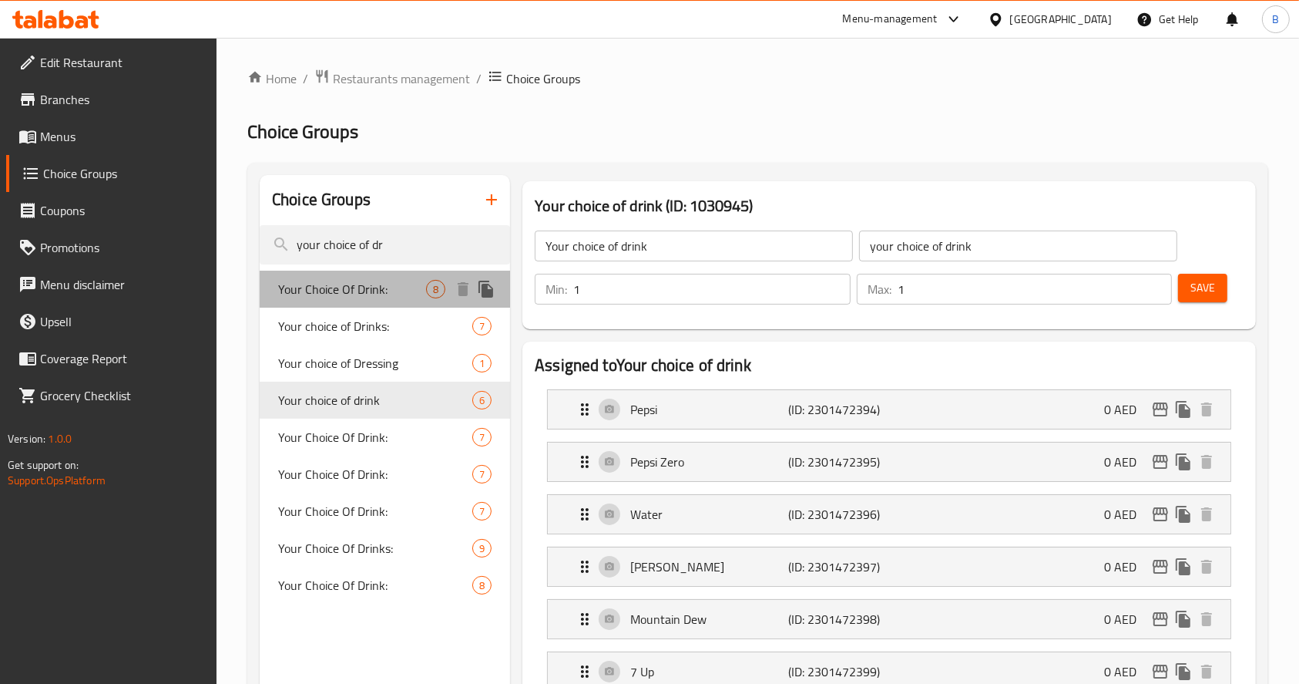
click at [388, 294] on span "Your Choice Of Drink:" at bounding box center [352, 289] width 148 height 18
type input "Your Choice Of Drink:"
type input "اختيارك من المشروب:"
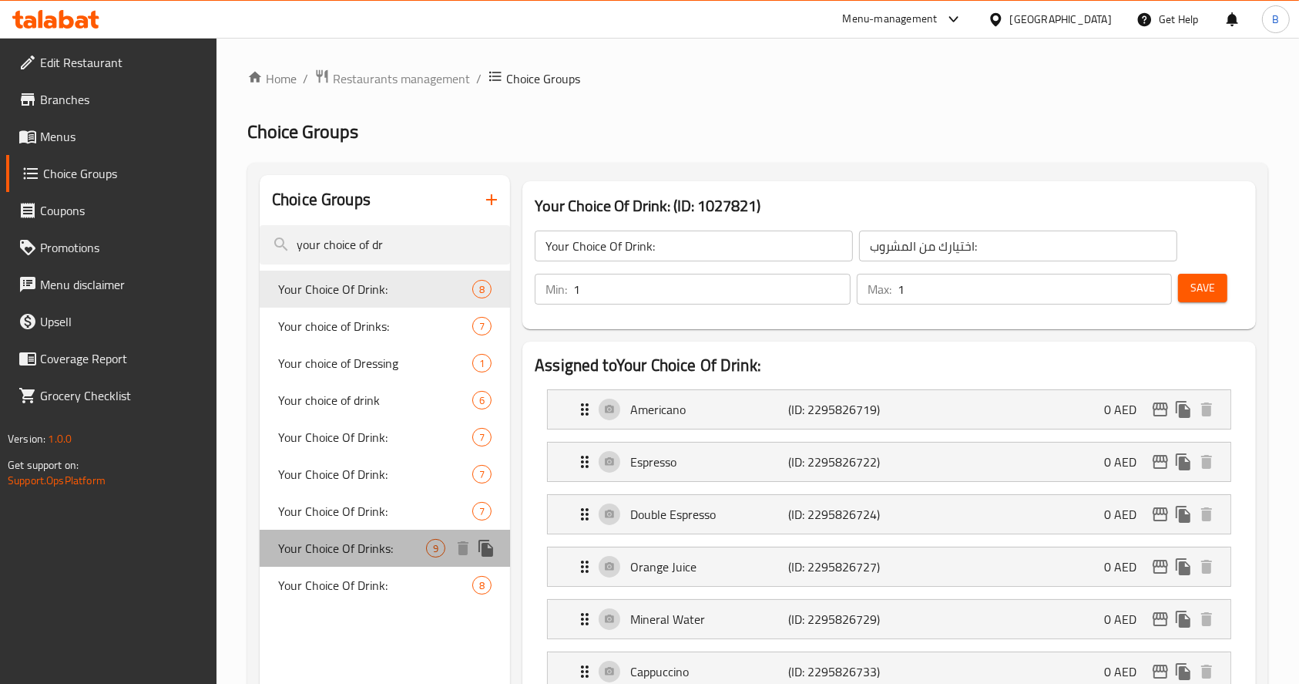
click at [390, 552] on span "Your Choice Of Drinks:" at bounding box center [352, 548] width 148 height 18
type input "Your Choice Of Drinks:"
type input "إختيارك من المشروب:"
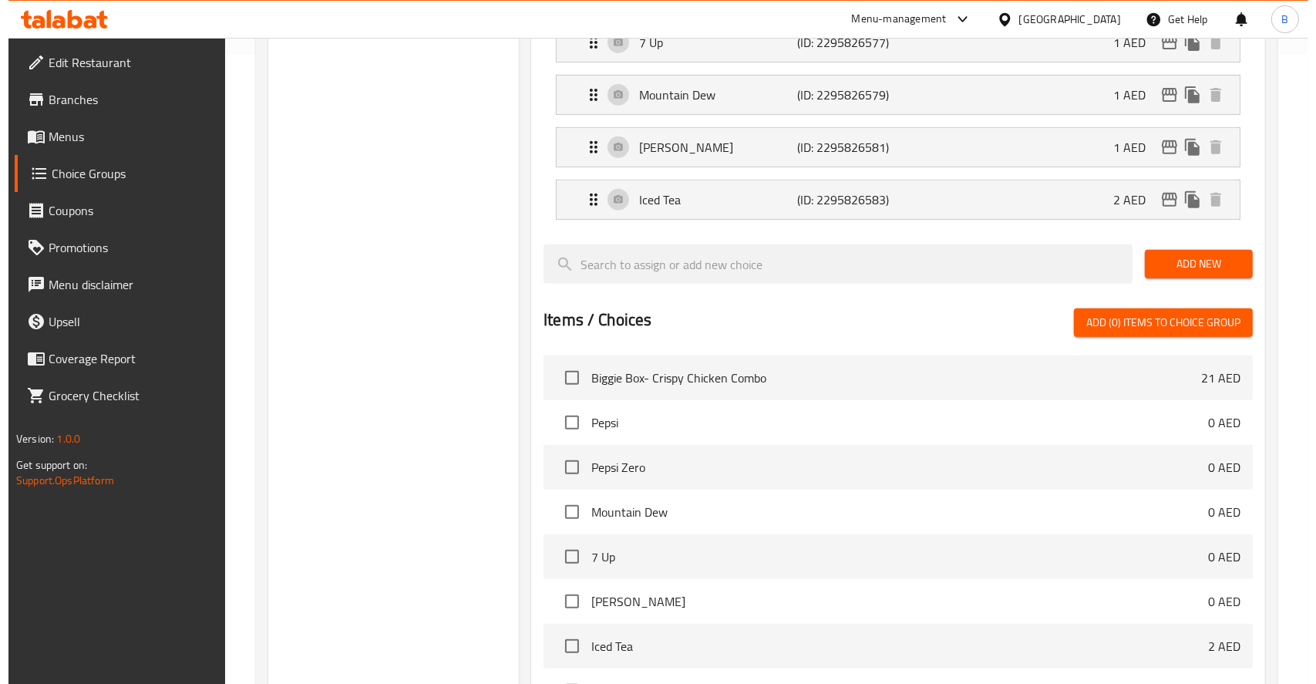
scroll to position [872, 0]
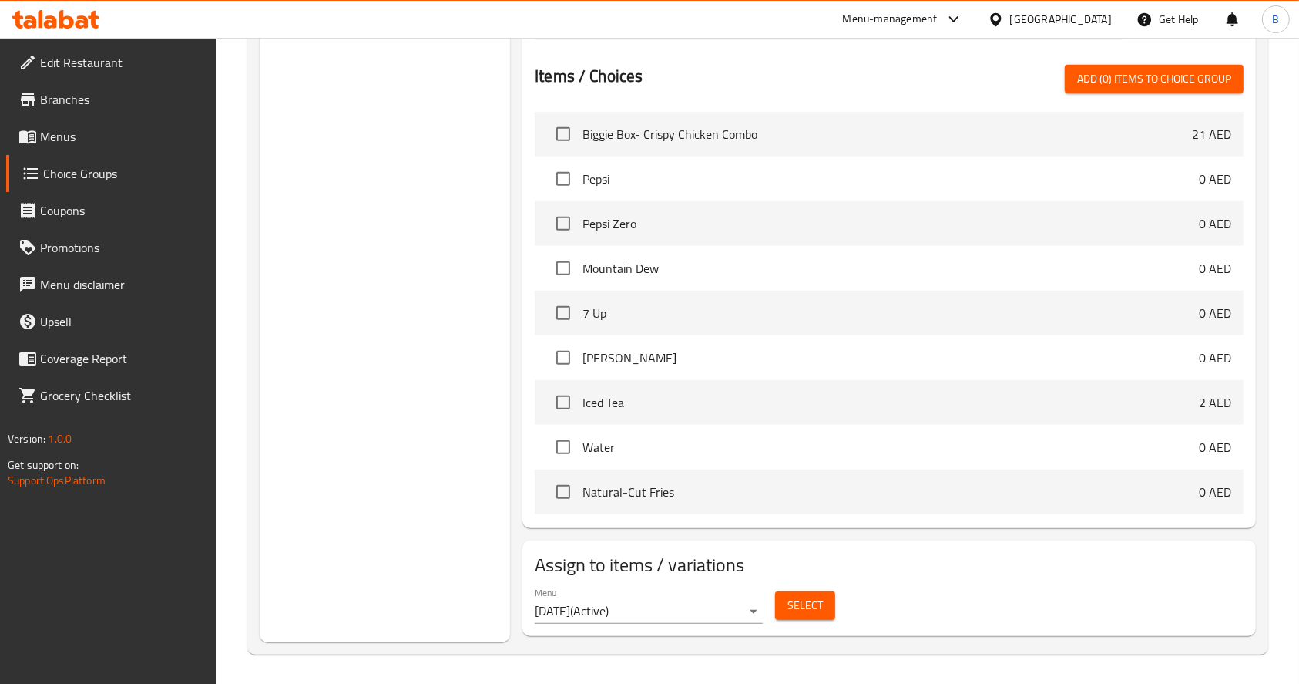
click at [804, 620] on div "Select" at bounding box center [805, 605] width 72 height 41
click at [808, 610] on span "Select" at bounding box center [805, 605] width 35 height 19
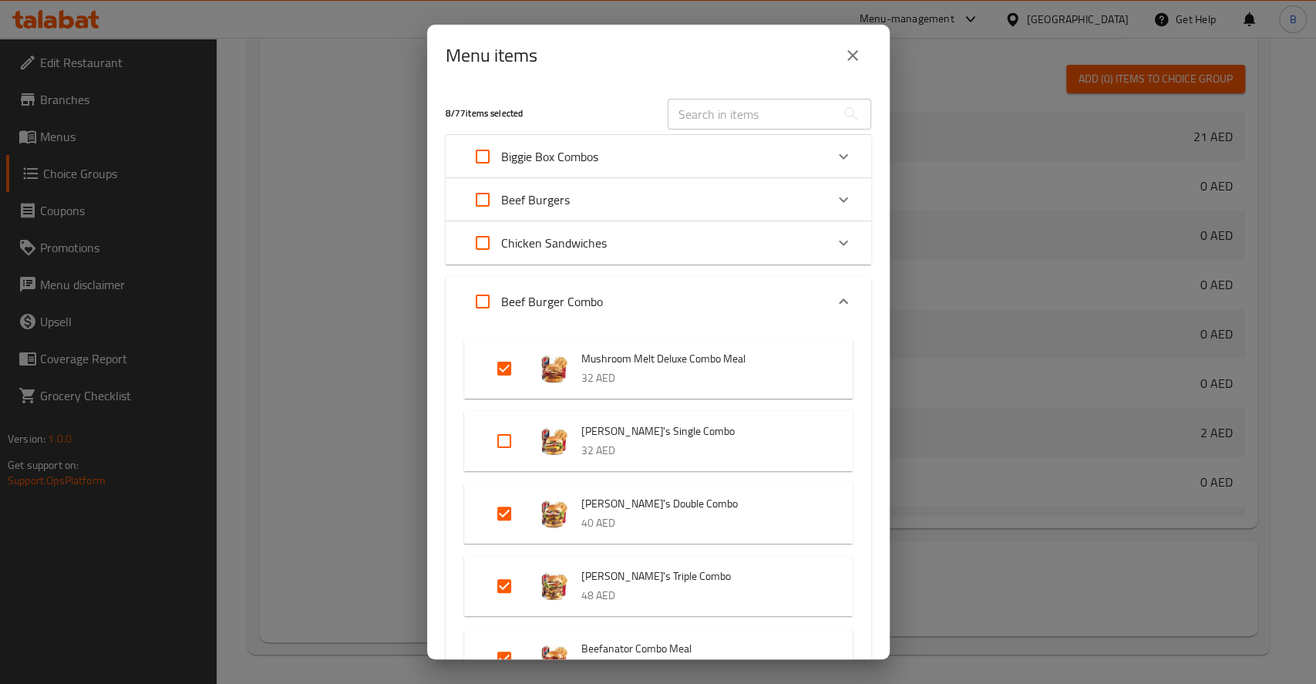
click at [518, 424] on input "Expand" at bounding box center [504, 440] width 37 height 37
checkbox input "true"
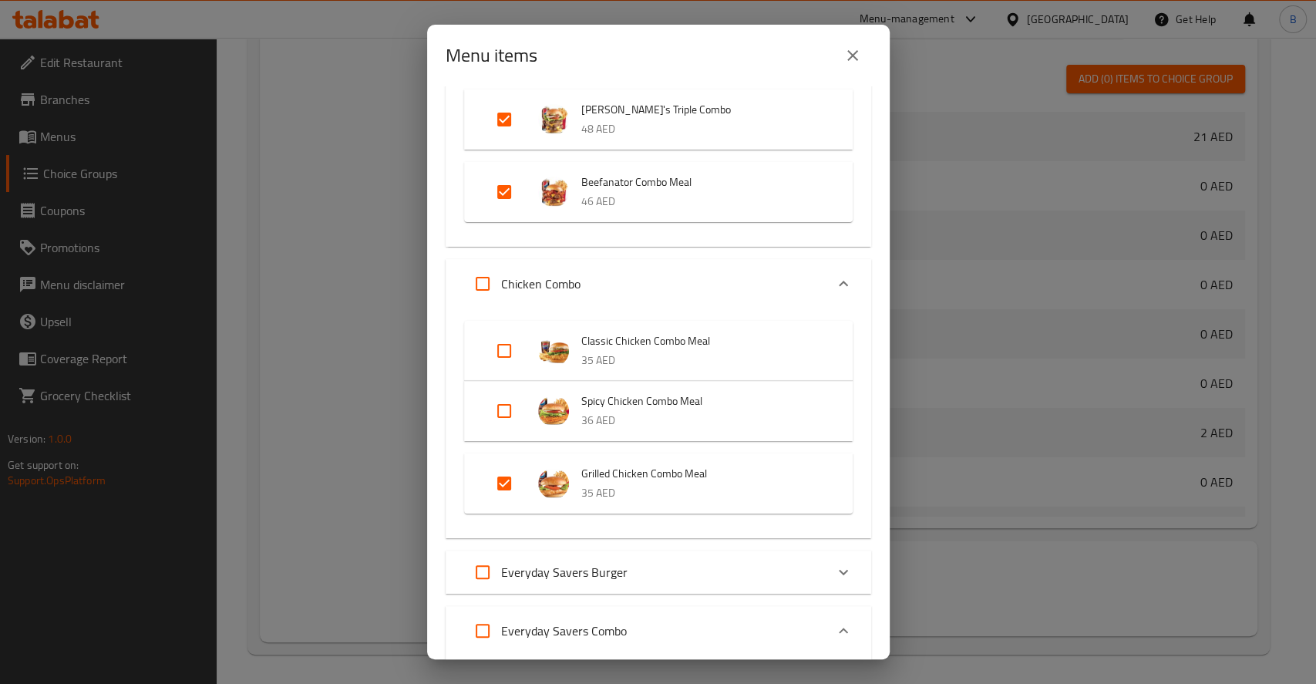
scroll to position [586, 0]
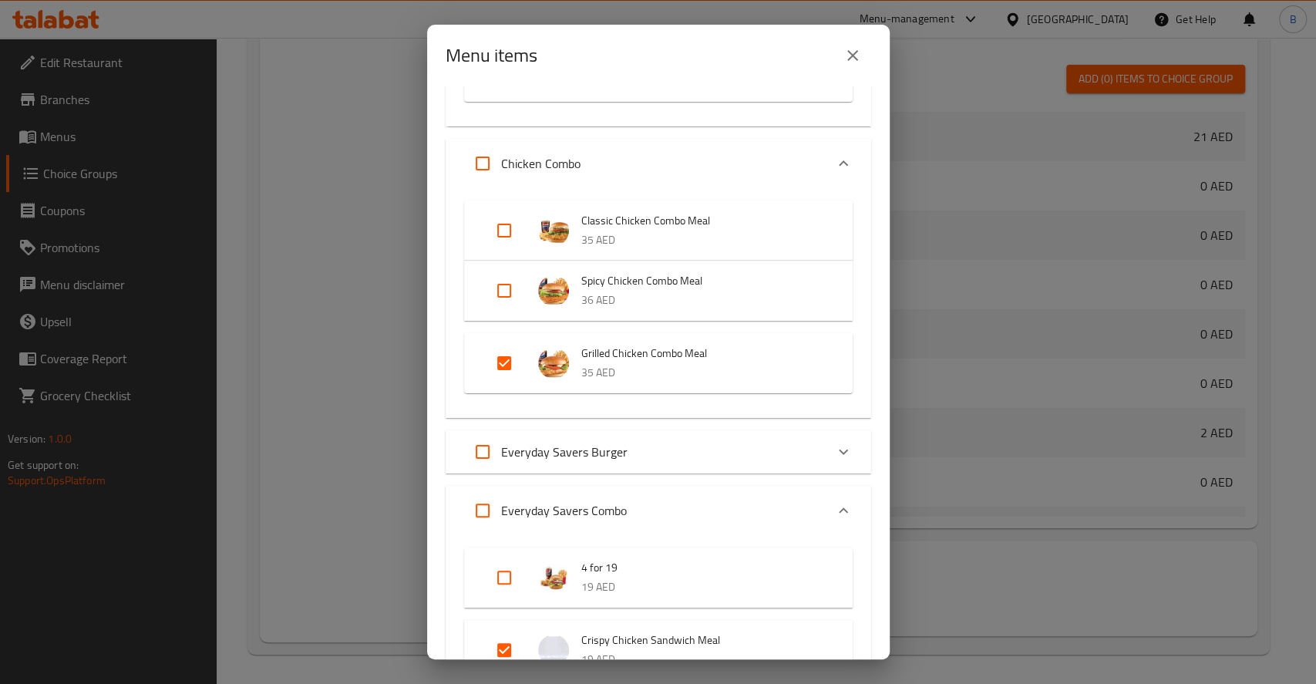
click at [508, 225] on input "Expand" at bounding box center [504, 230] width 37 height 37
checkbox input "true"
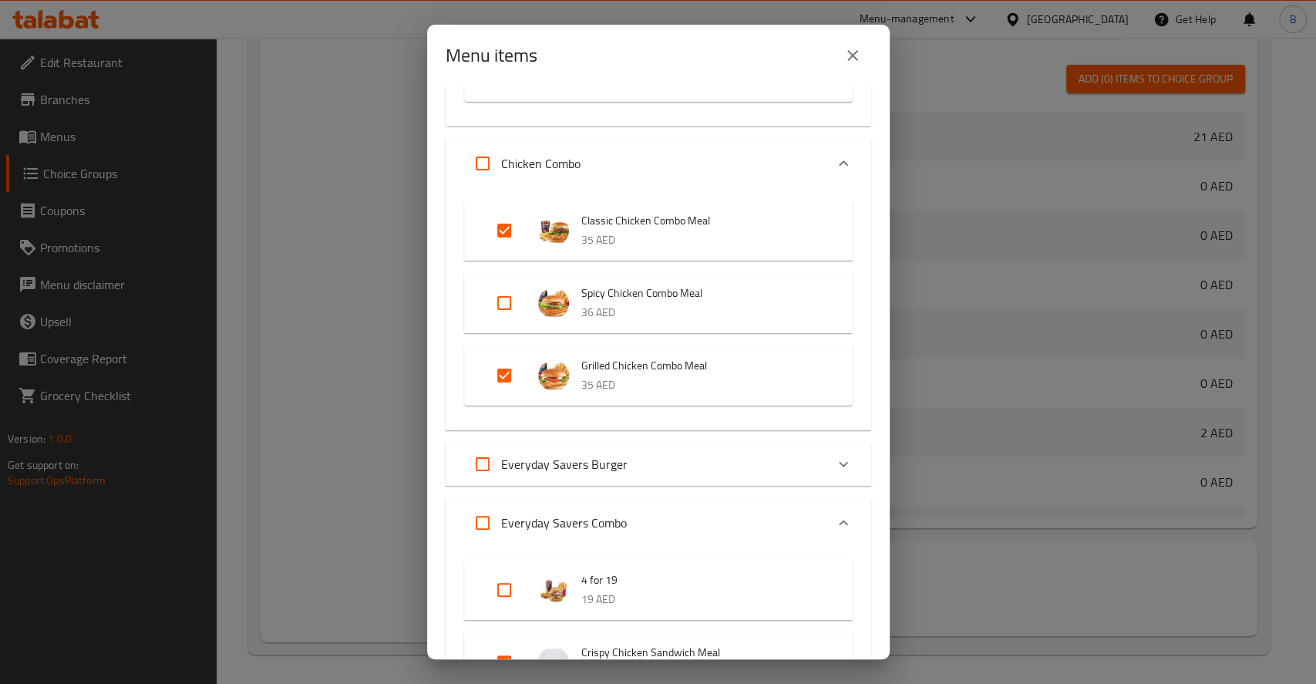
click at [502, 301] on input "Expand" at bounding box center [504, 302] width 37 height 37
checkbox input "true"
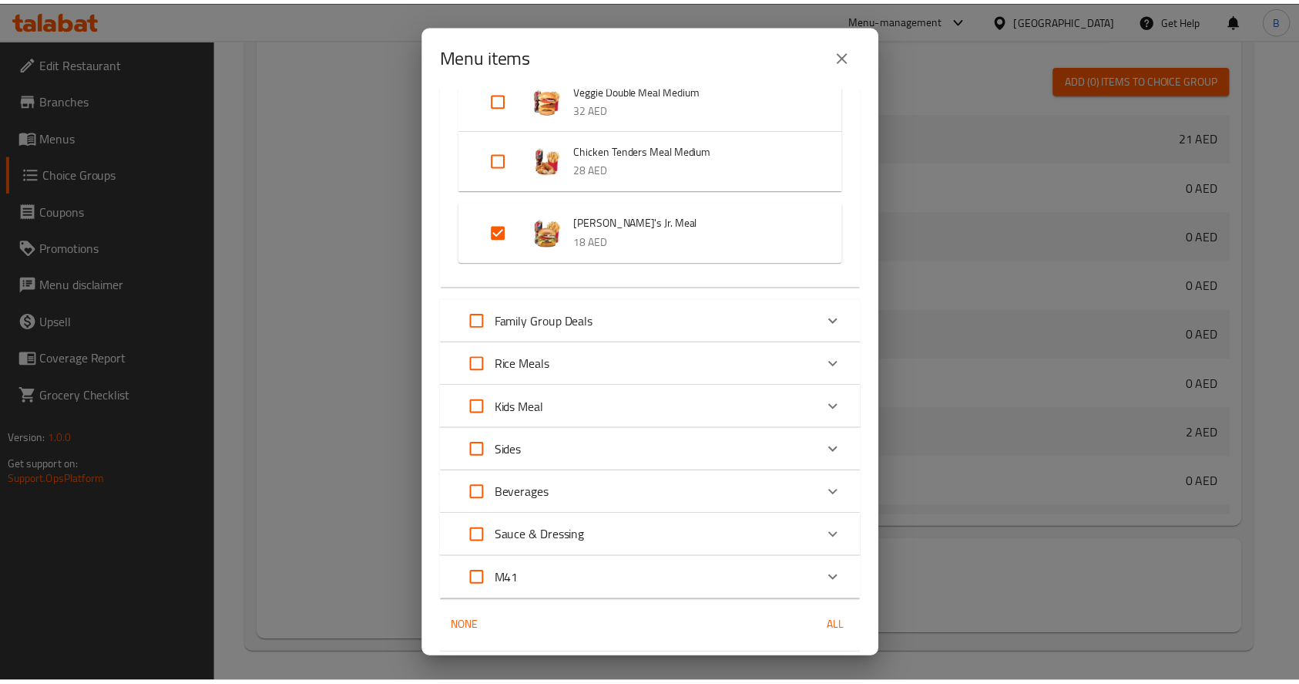
scroll to position [1643, 0]
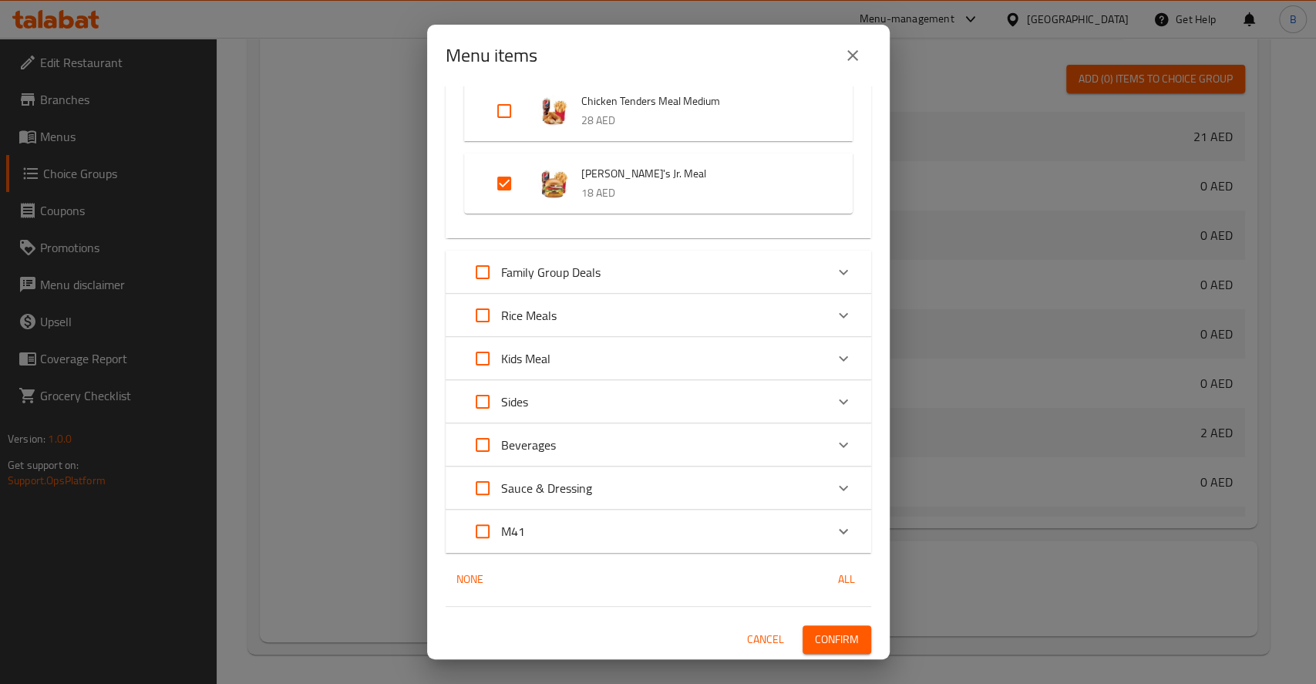
click at [815, 644] on span "Confirm" at bounding box center [837, 639] width 44 height 19
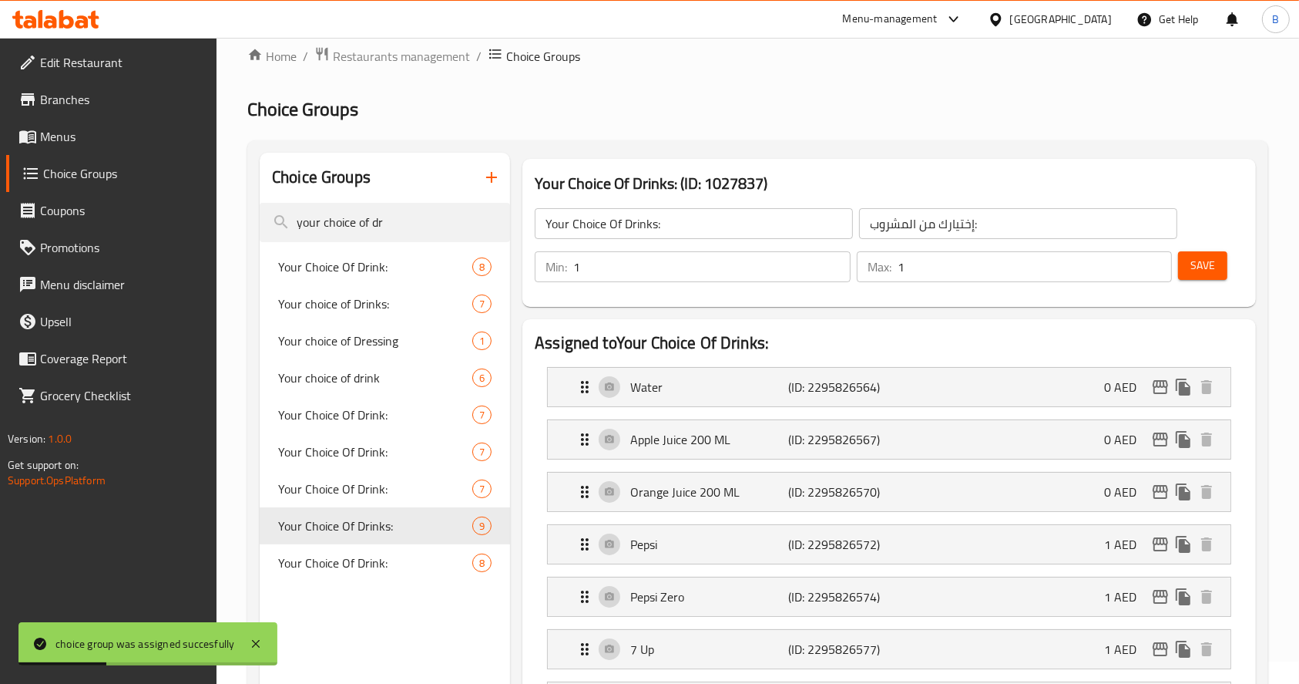
scroll to position [8, 0]
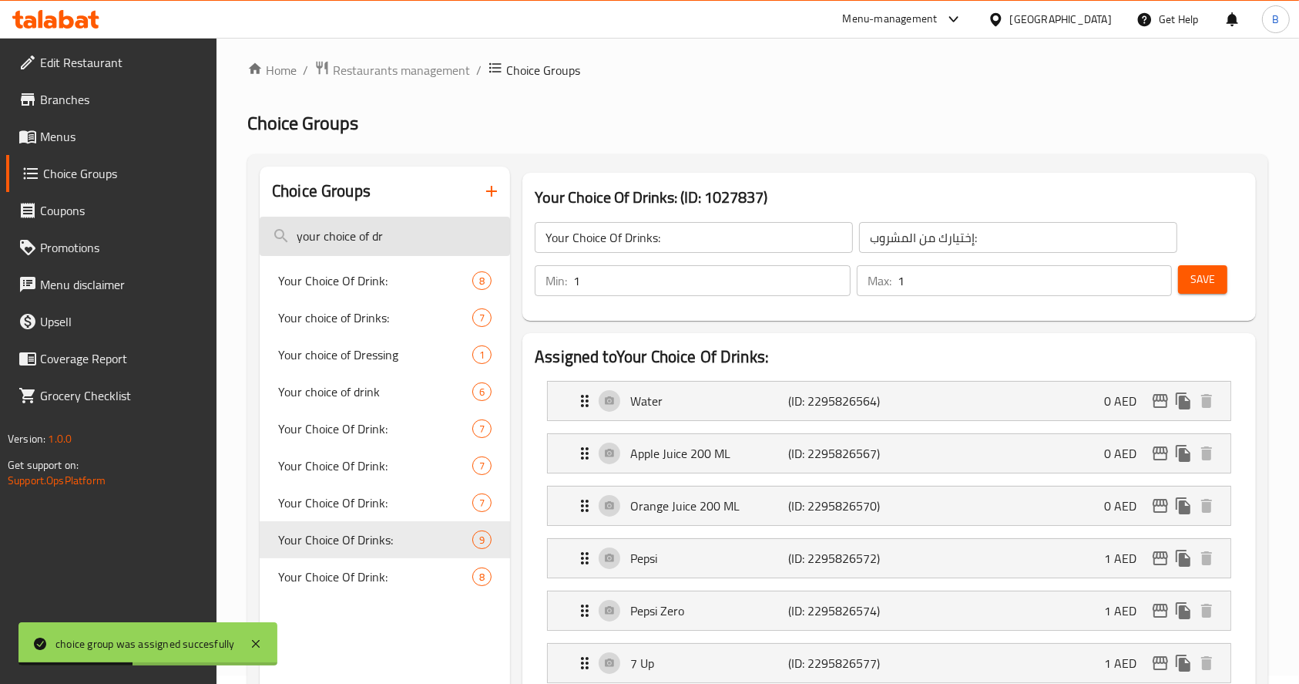
click at [434, 234] on input "your choice of dr" at bounding box center [385, 236] width 250 height 39
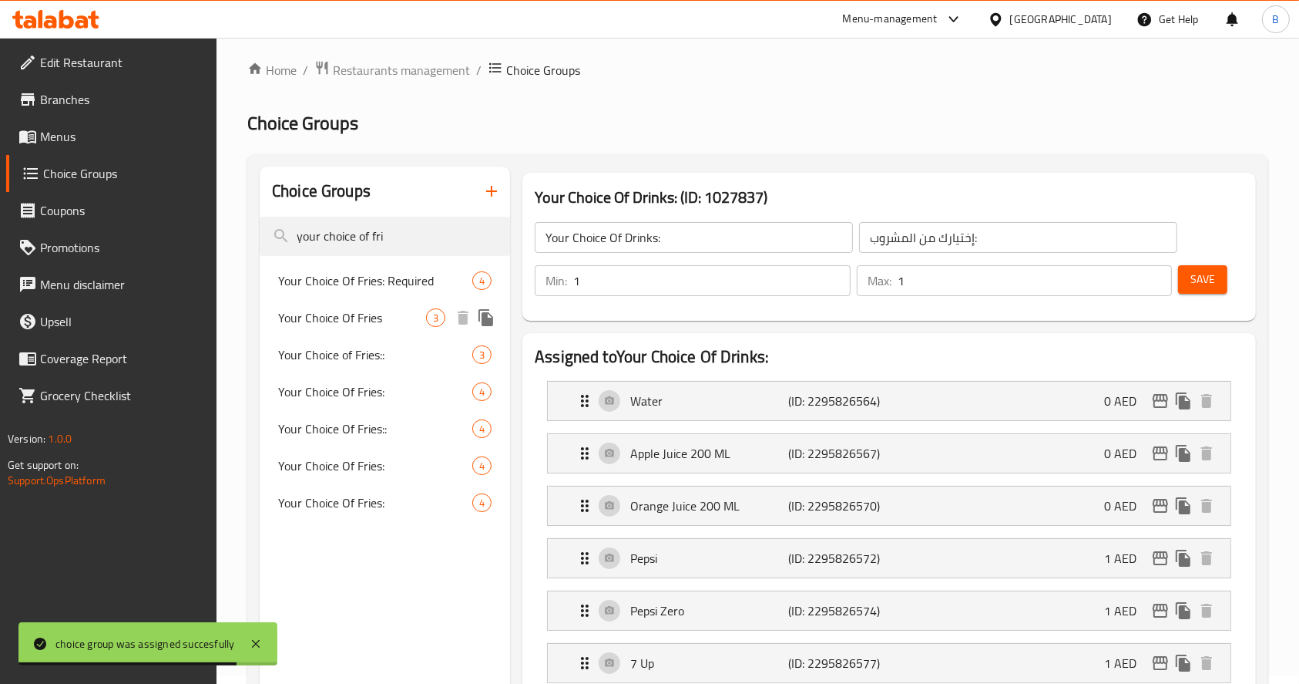
type input "your choice of fri"
click at [386, 330] on div "Your Choice Of Fries 3" at bounding box center [385, 317] width 250 height 37
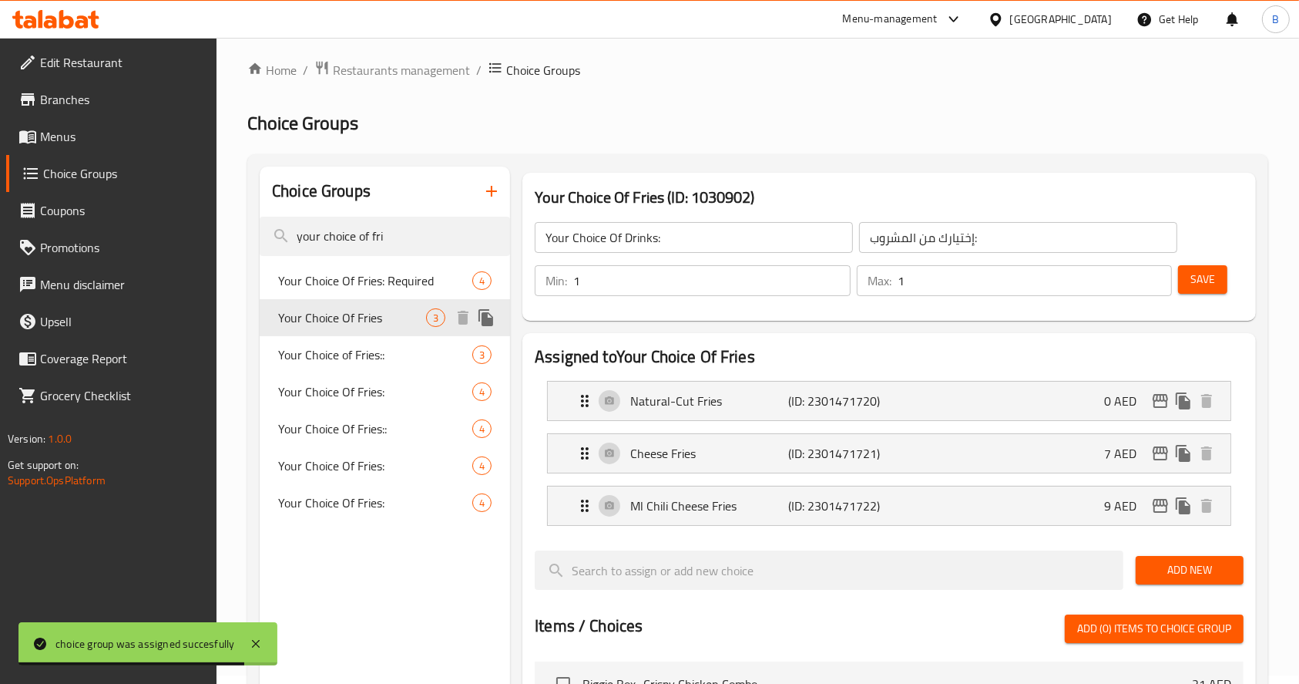
type input "Your Choice Of Fries"
type input "اختيارك من البطاطس المقلية"
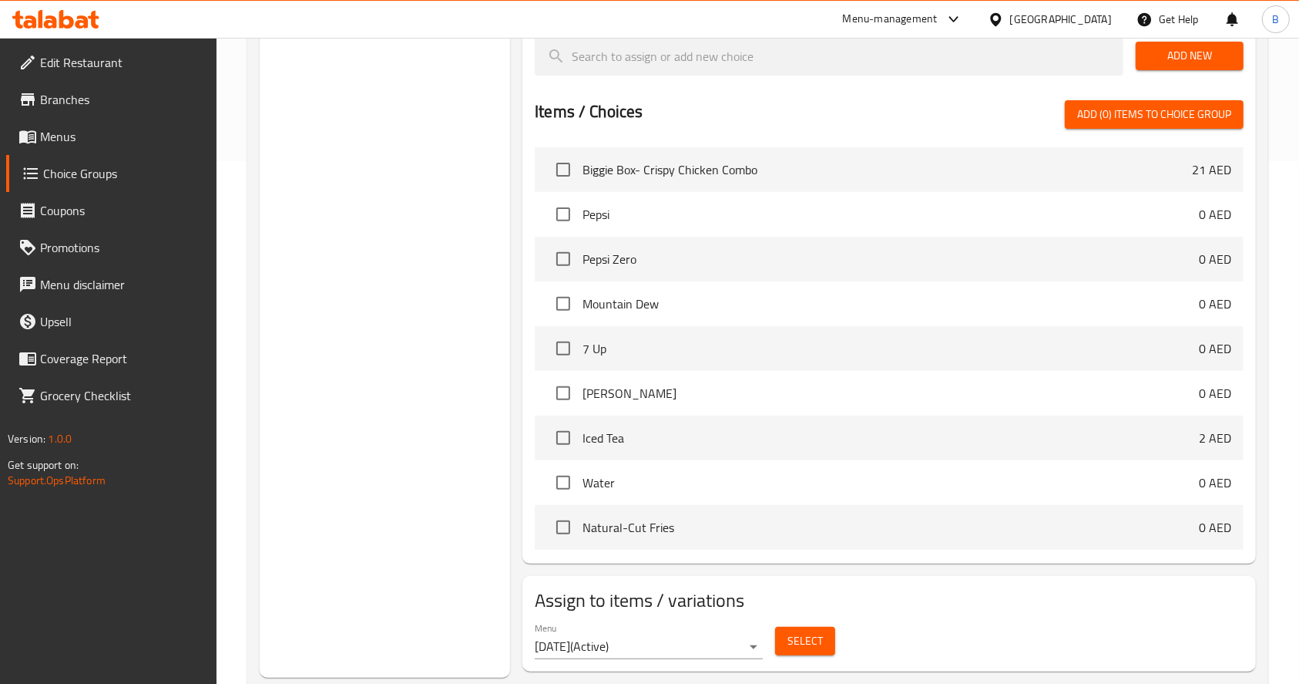
scroll to position [559, 0]
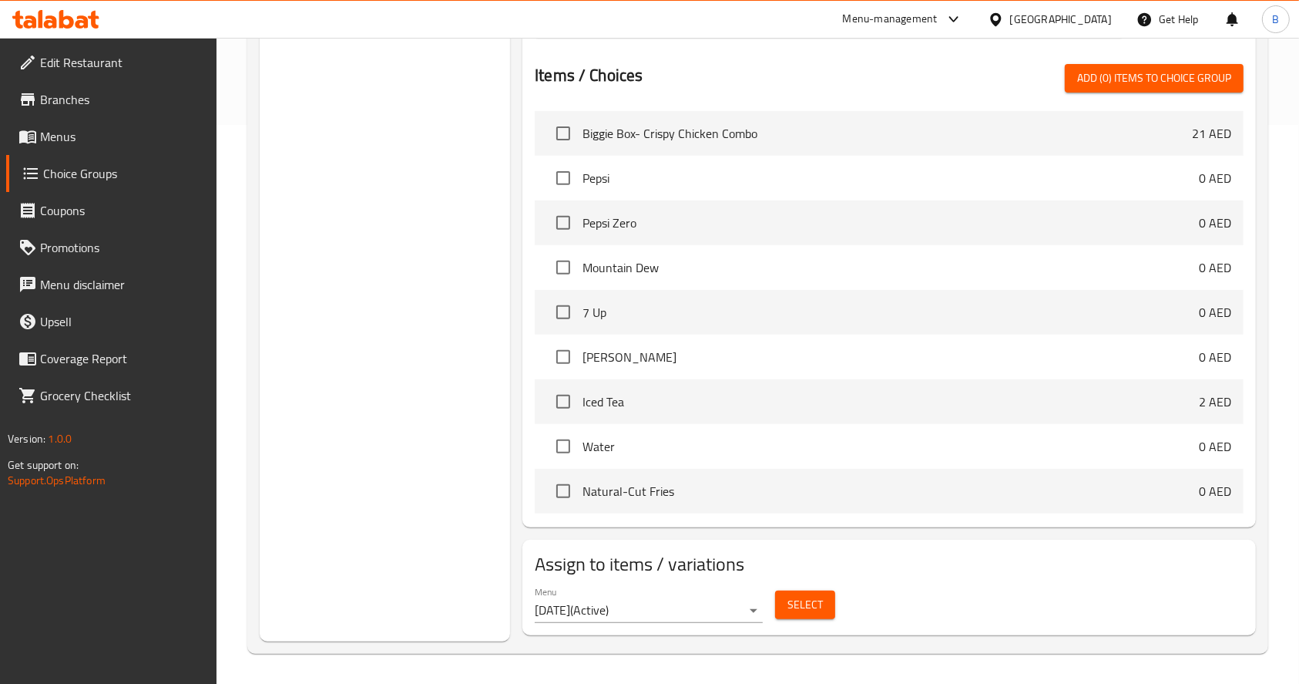
click at [814, 599] on span "Select" at bounding box center [805, 604] width 35 height 19
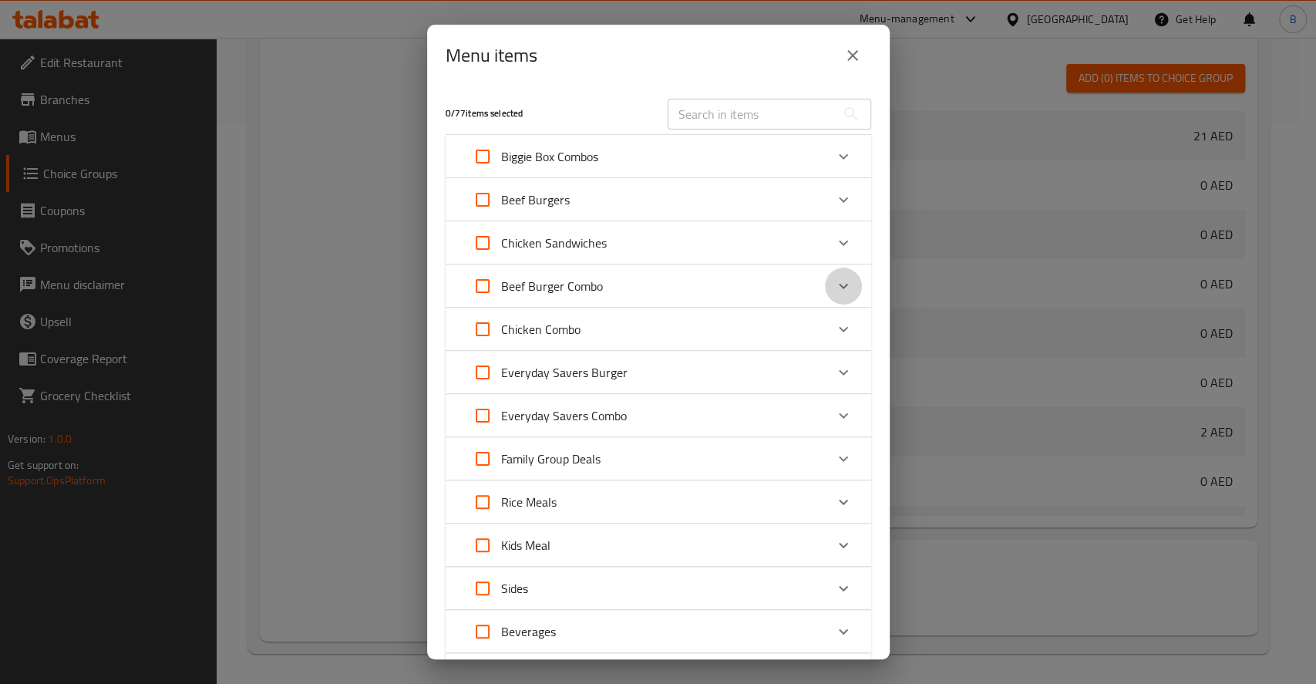
click at [825, 273] on div "Expand" at bounding box center [843, 285] width 37 height 37
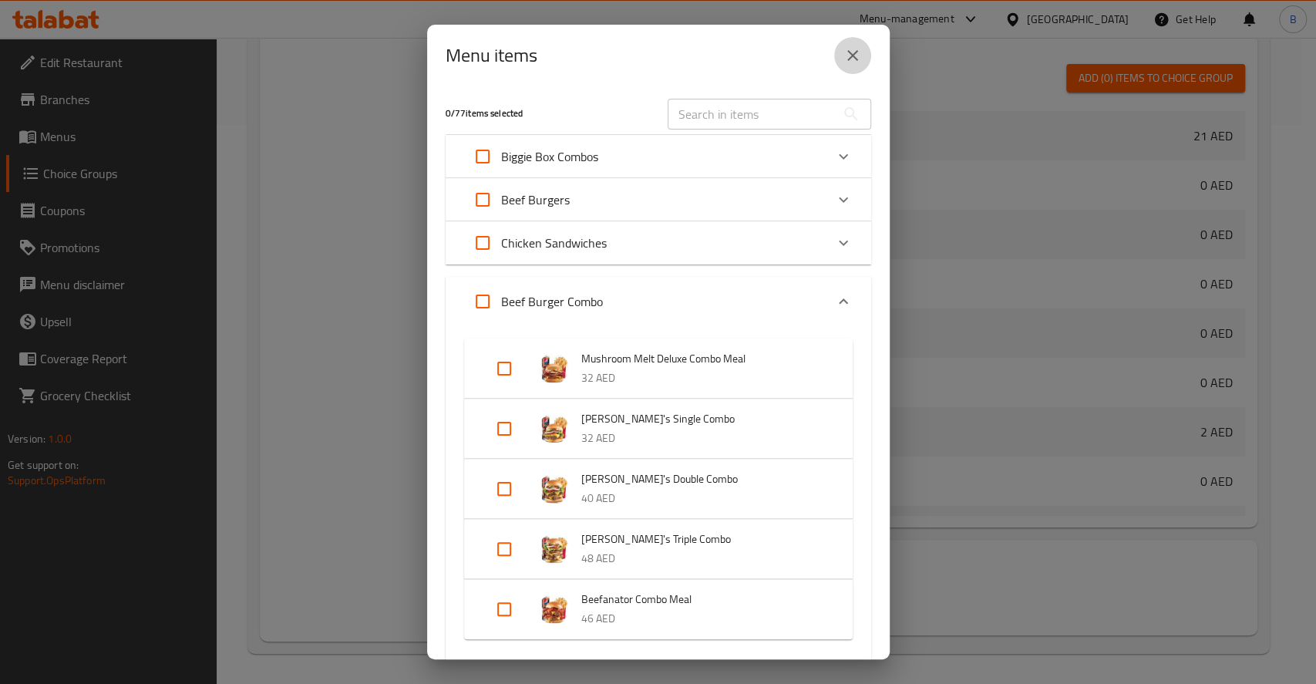
click at [842, 66] on button "close" at bounding box center [852, 55] width 37 height 37
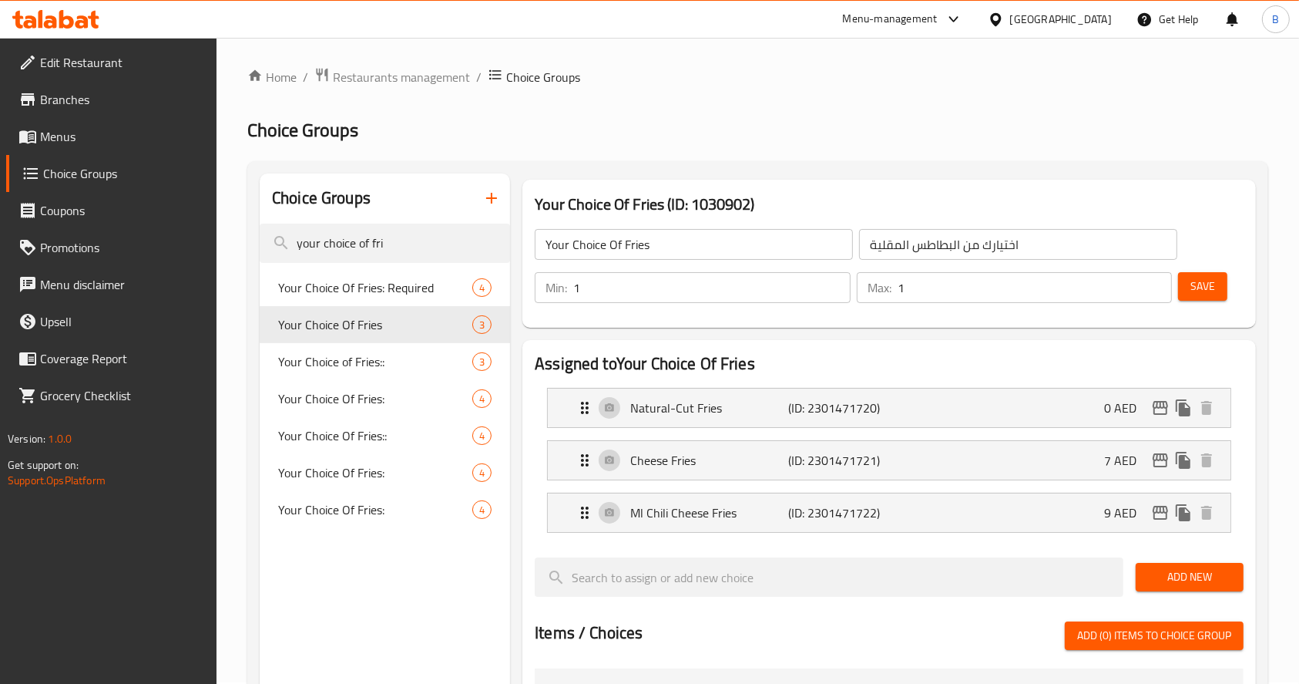
scroll to position [0, 0]
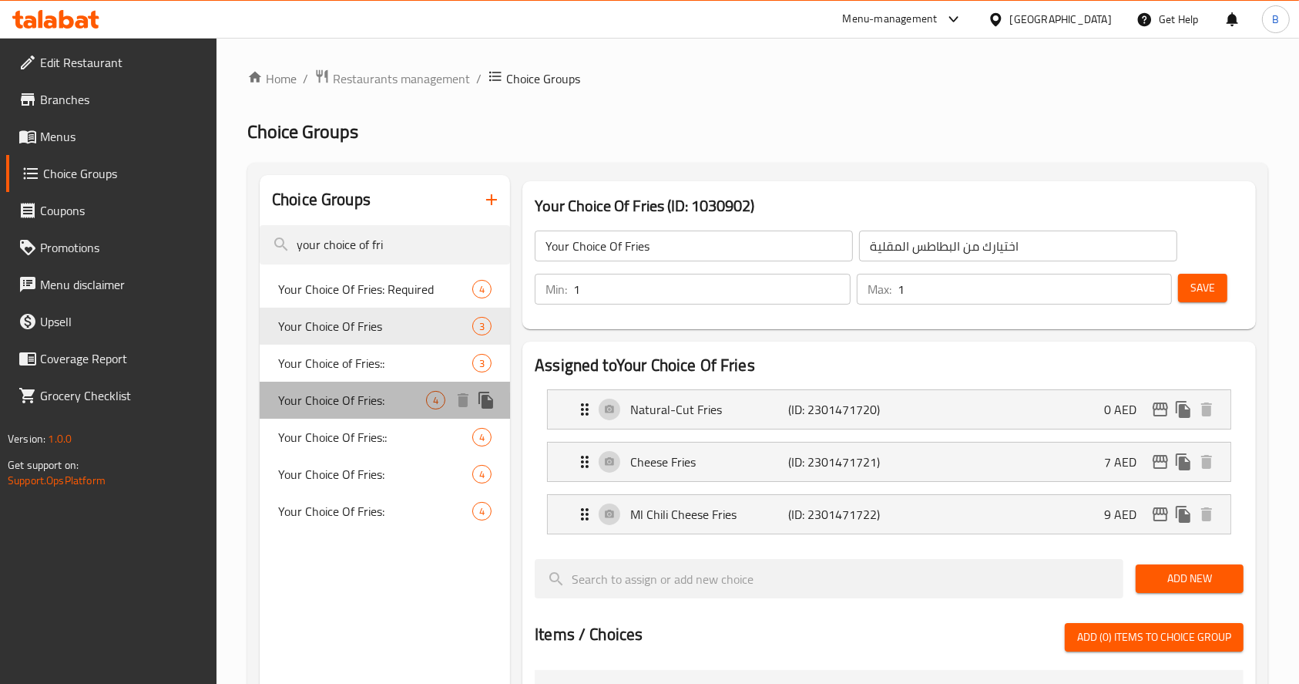
click at [335, 392] on span "Your Choice Of Fries:" at bounding box center [352, 400] width 148 height 18
type input "Your Choice Of Fries:"
type input "إختيارك من البطاطا المقلية:"
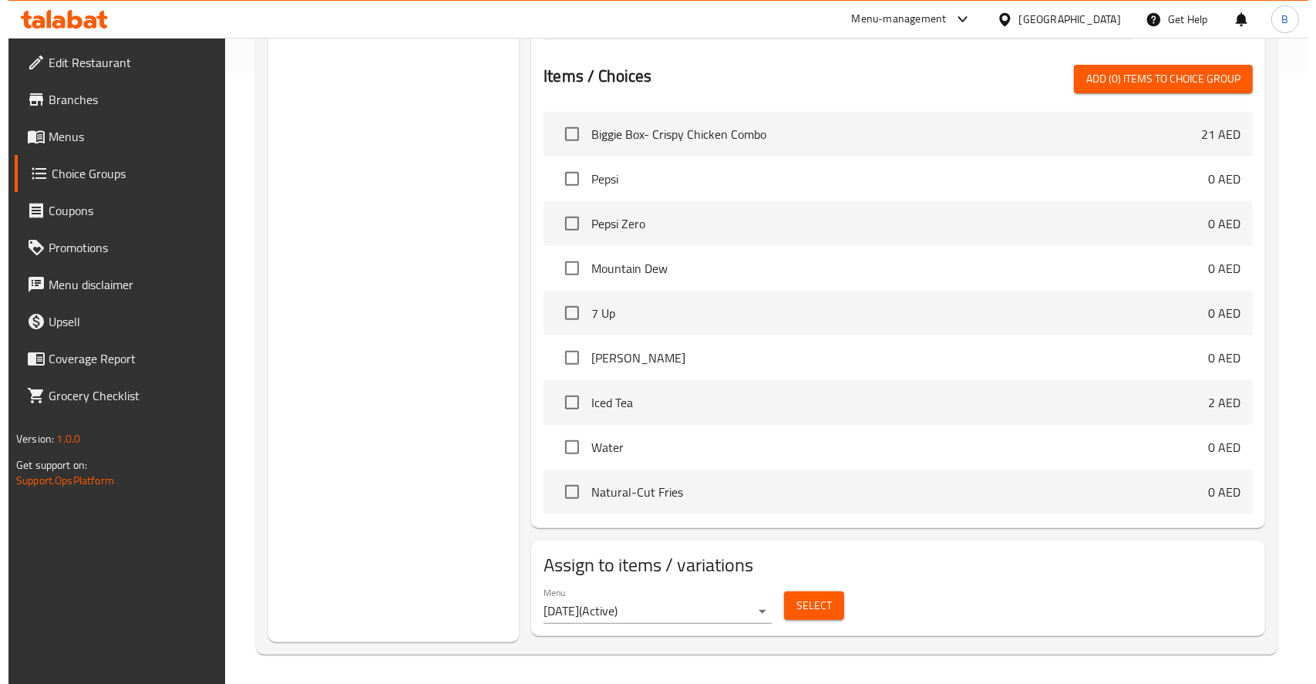
scroll to position [611, 0]
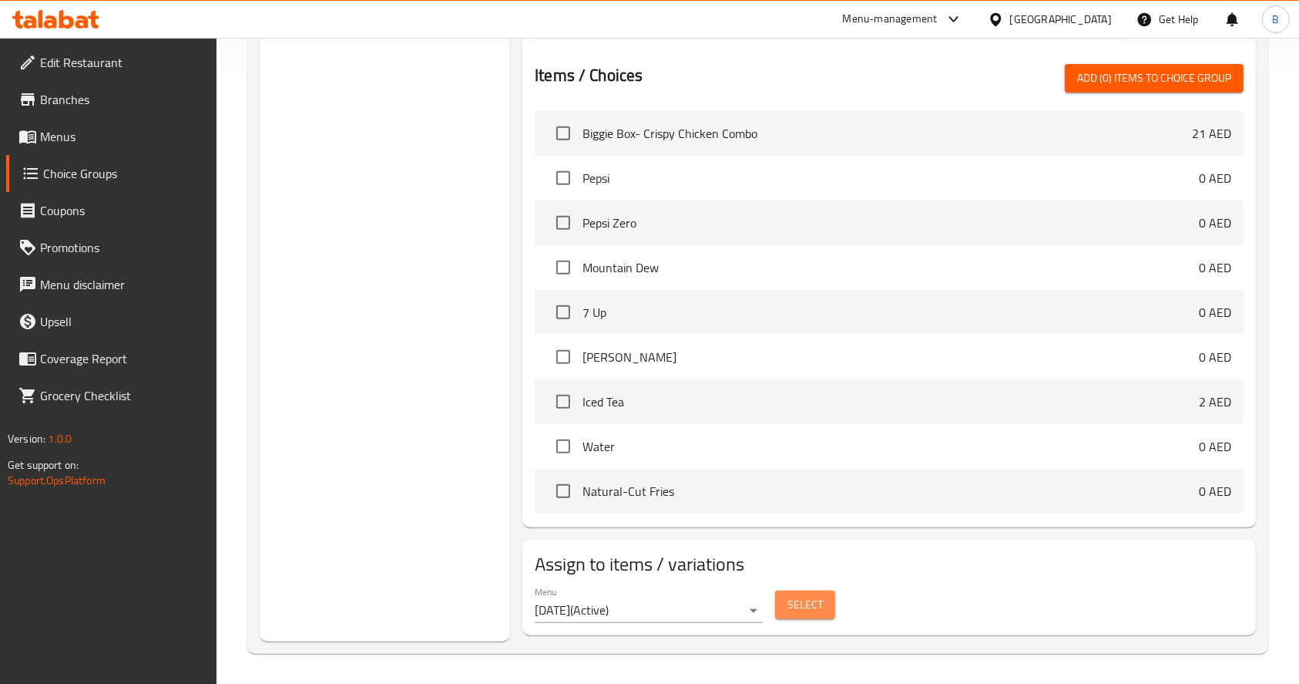
click at [829, 606] on button "Select" at bounding box center [805, 604] width 60 height 29
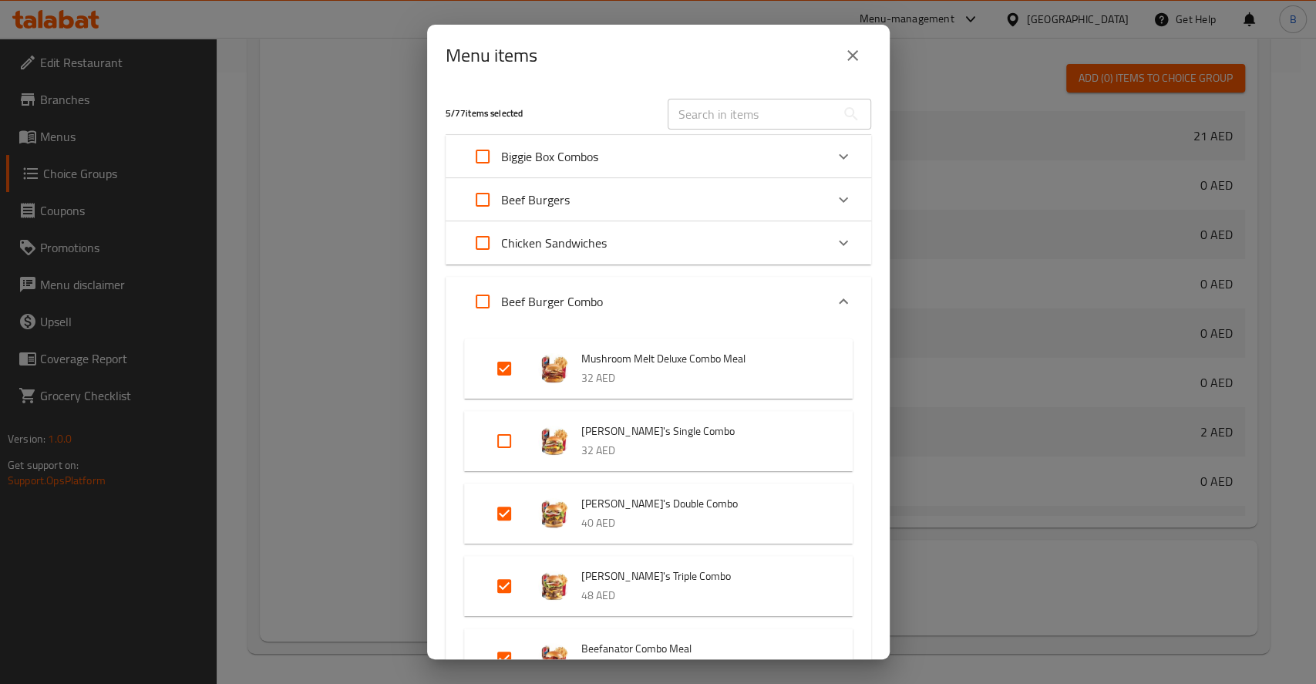
click at [506, 435] on input "Expand" at bounding box center [504, 440] width 37 height 37
checkbox input "true"
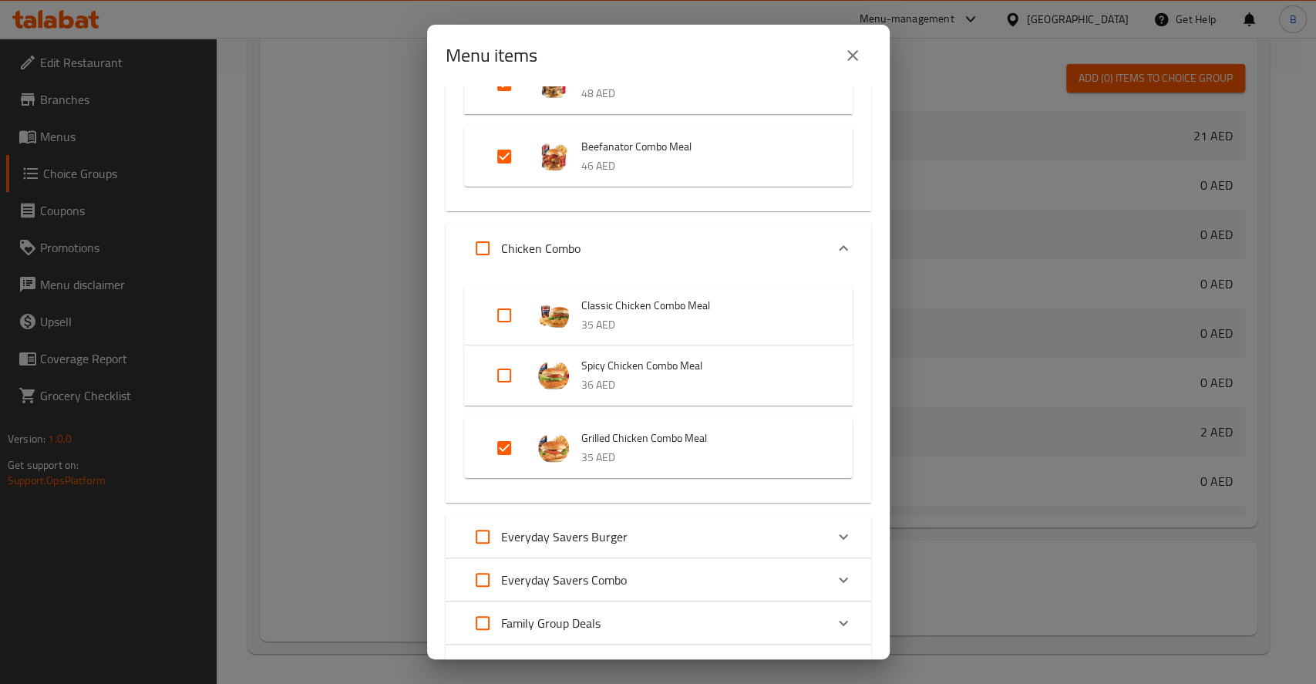
scroll to position [529, 0]
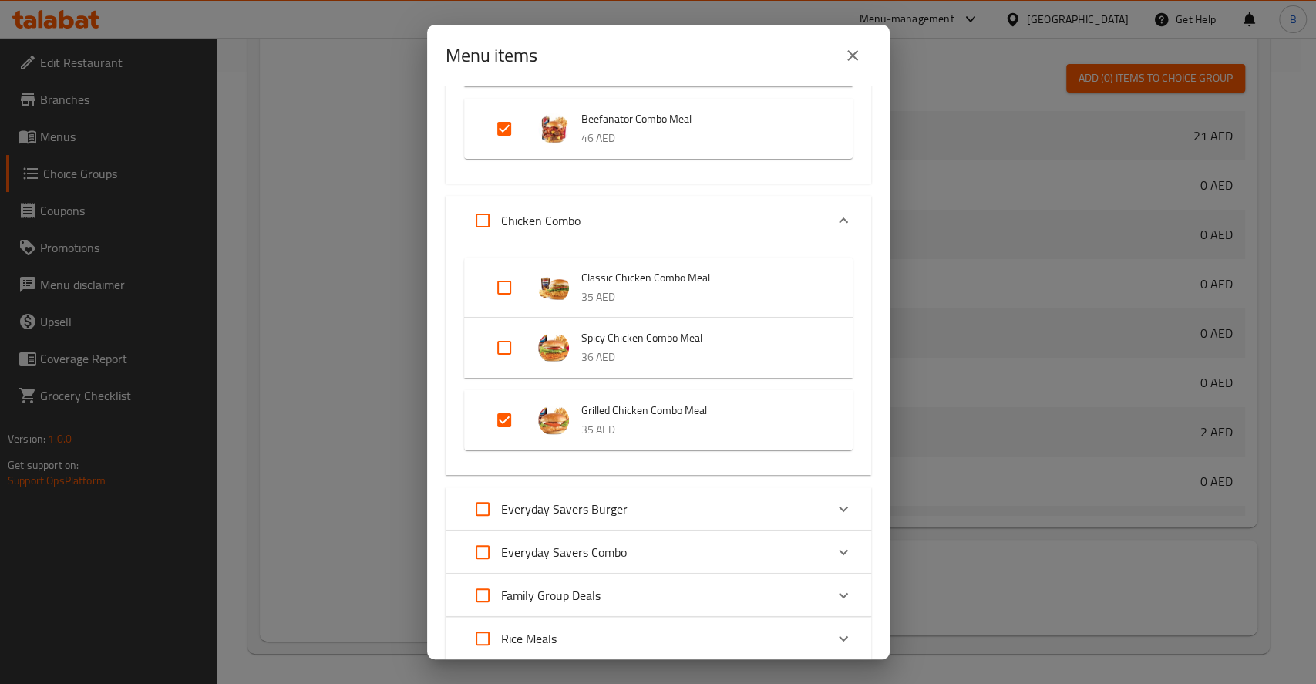
click at [500, 289] on input "Expand" at bounding box center [504, 287] width 37 height 37
checkbox input "true"
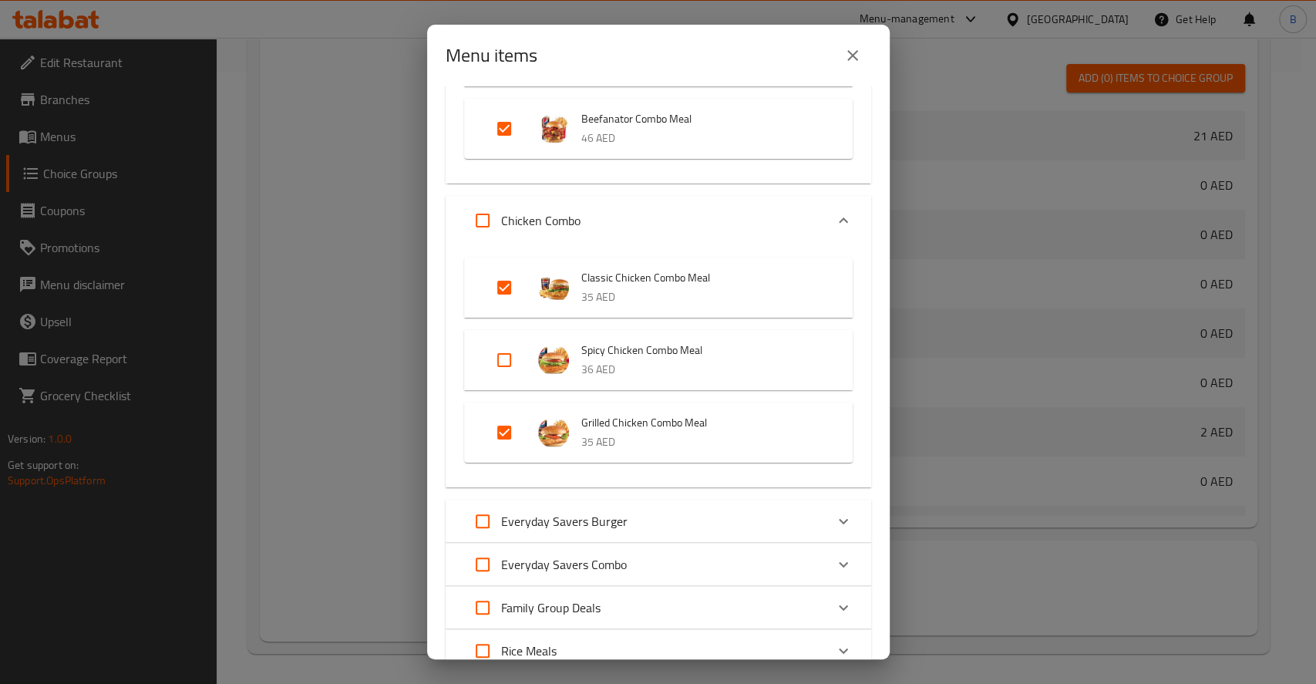
click at [512, 354] on input "Expand" at bounding box center [504, 359] width 37 height 37
checkbox input "true"
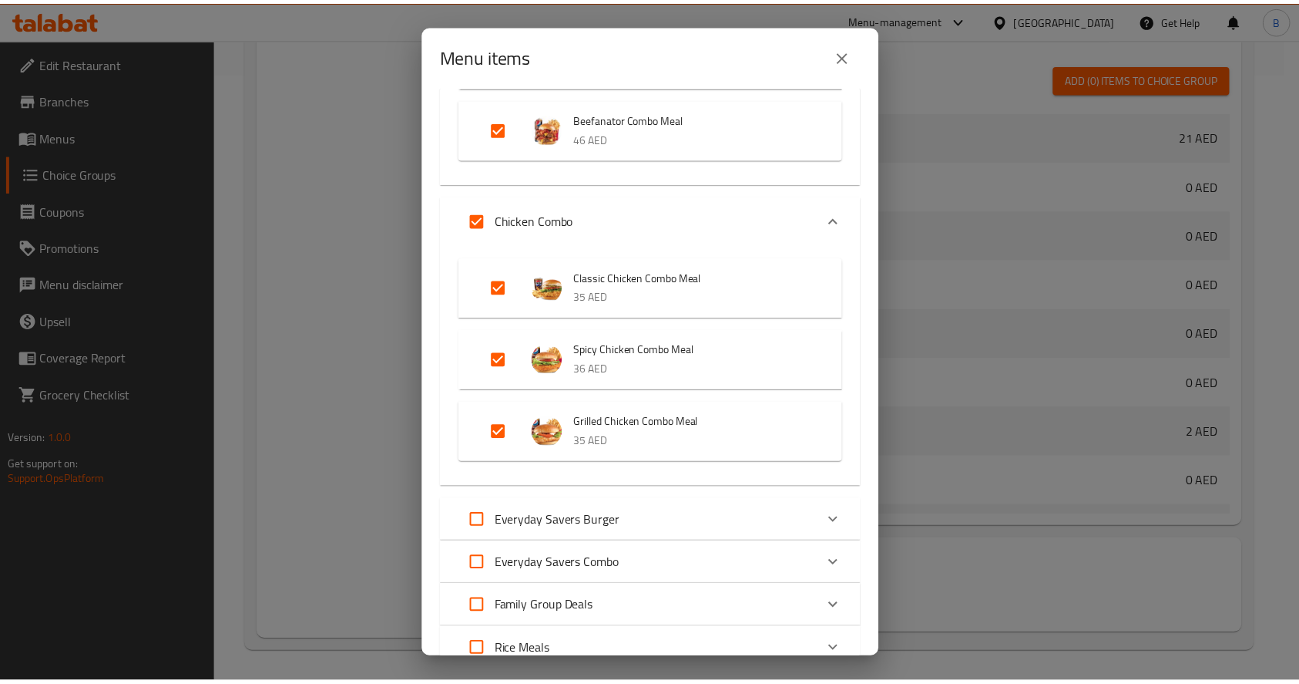
scroll to position [865, 0]
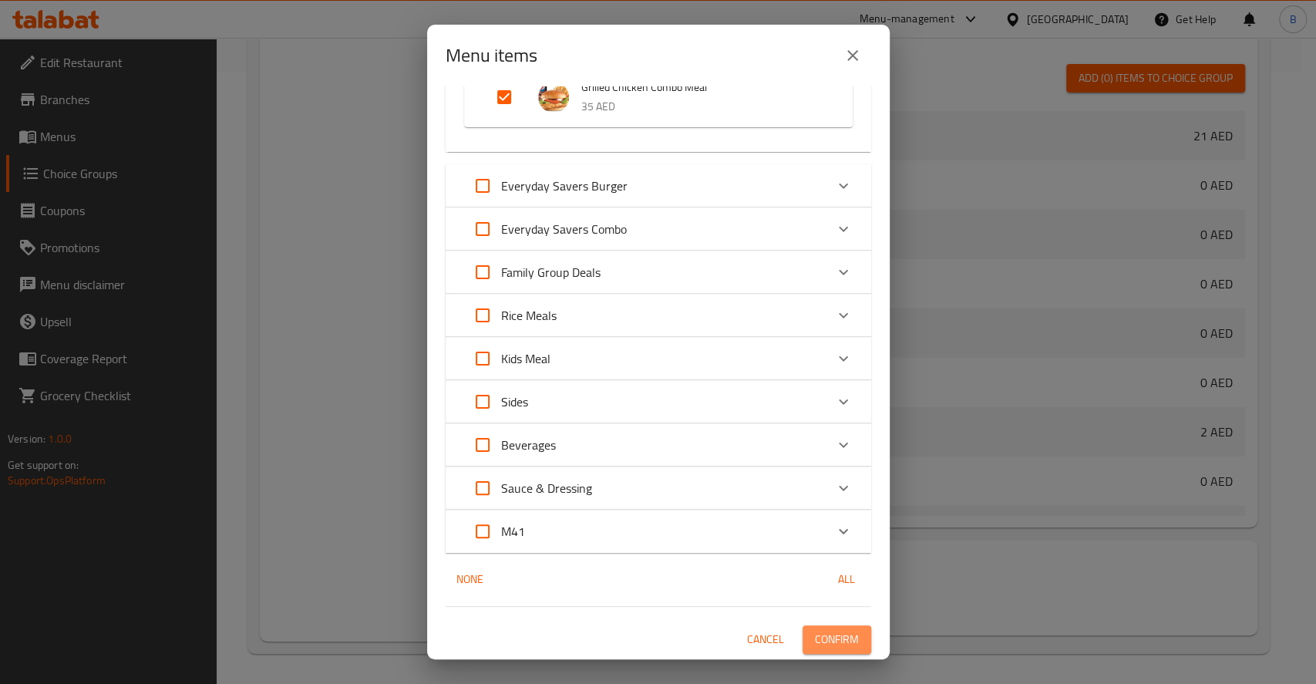
click at [828, 648] on span "Confirm" at bounding box center [837, 639] width 44 height 19
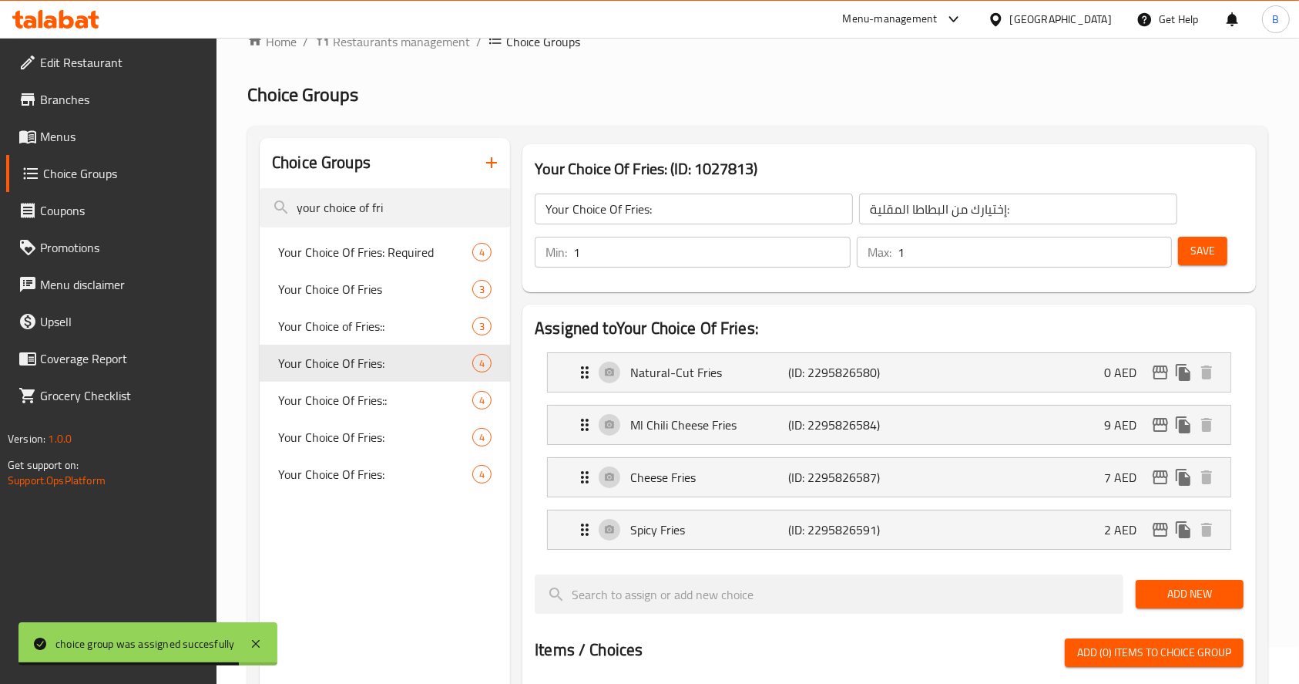
scroll to position [0, 0]
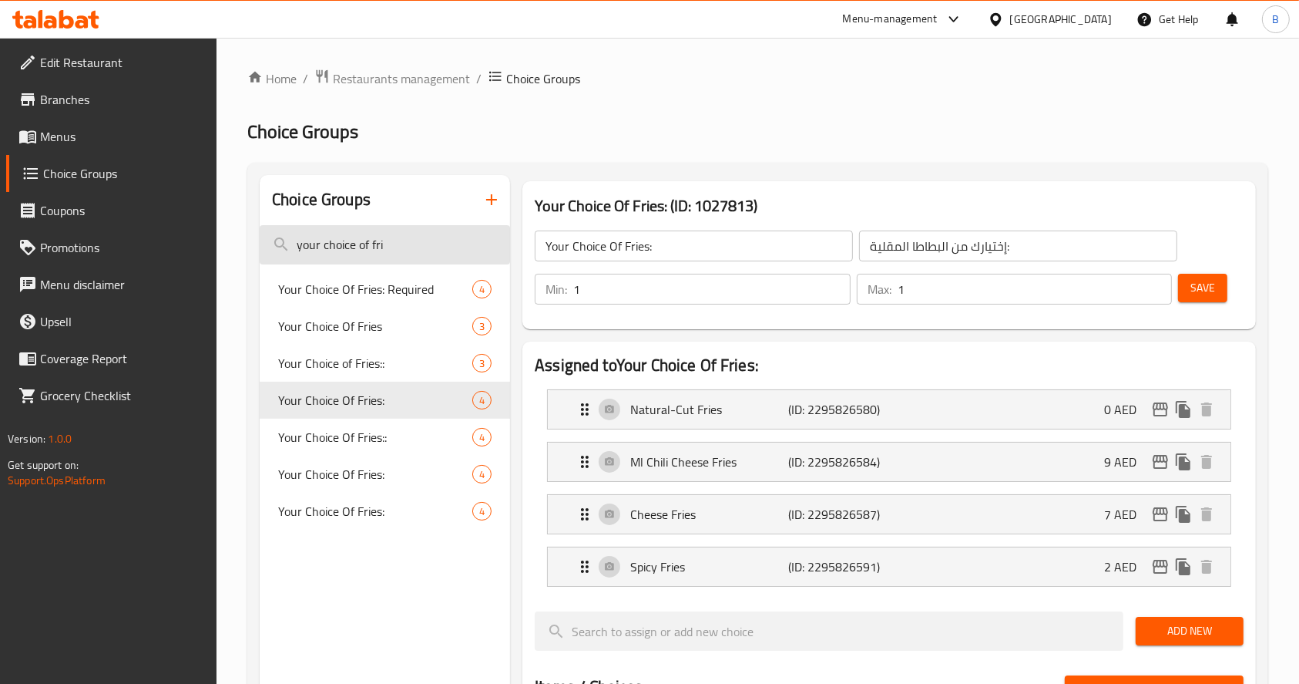
click at [425, 250] on input "your choice of fri" at bounding box center [385, 244] width 250 height 39
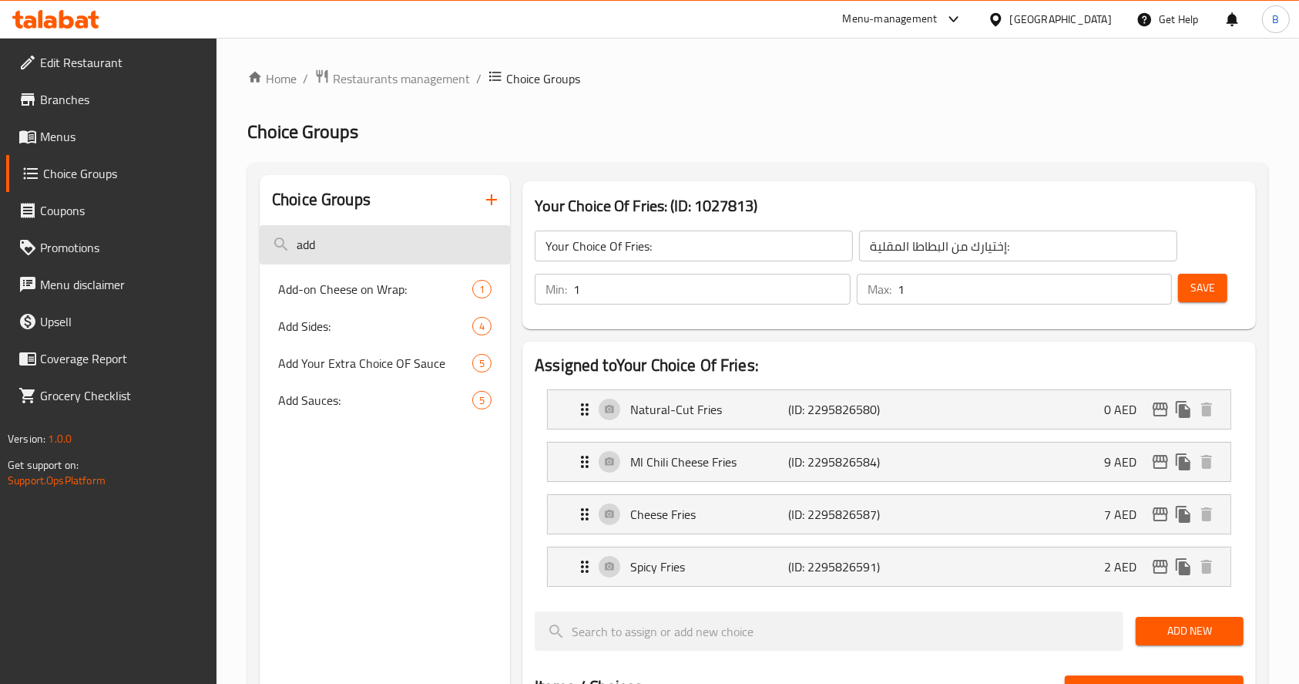
click at [328, 249] on input "add" at bounding box center [385, 244] width 250 height 39
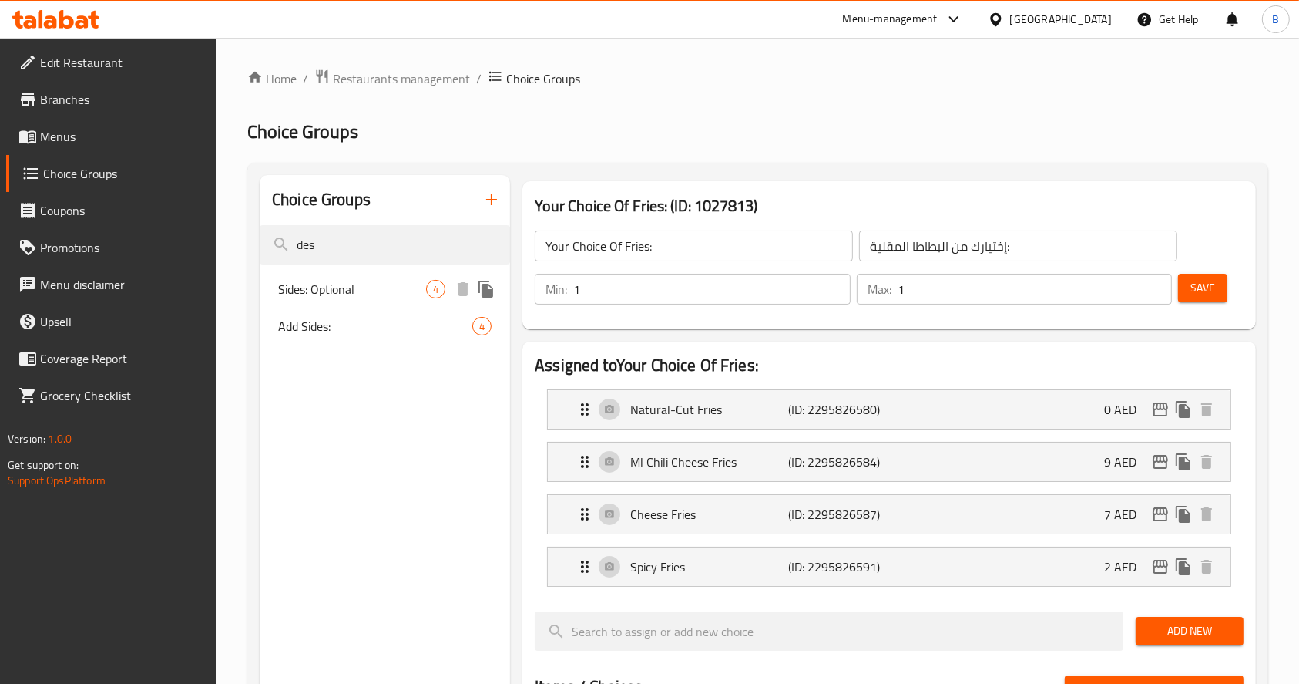
type input "des"
click at [349, 301] on div "Sides: Optional 4" at bounding box center [385, 289] width 250 height 37
type input "Sides: Optional"
type input "أضافات:"
type input "0"
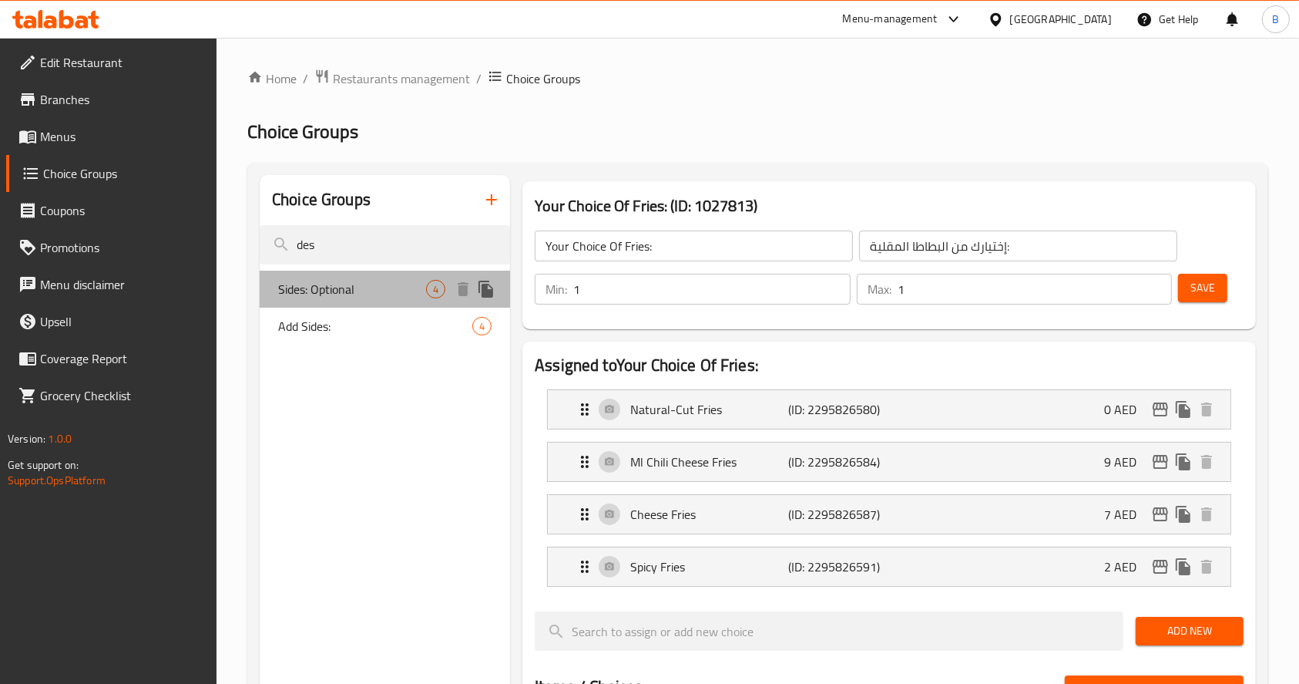
type input "0"
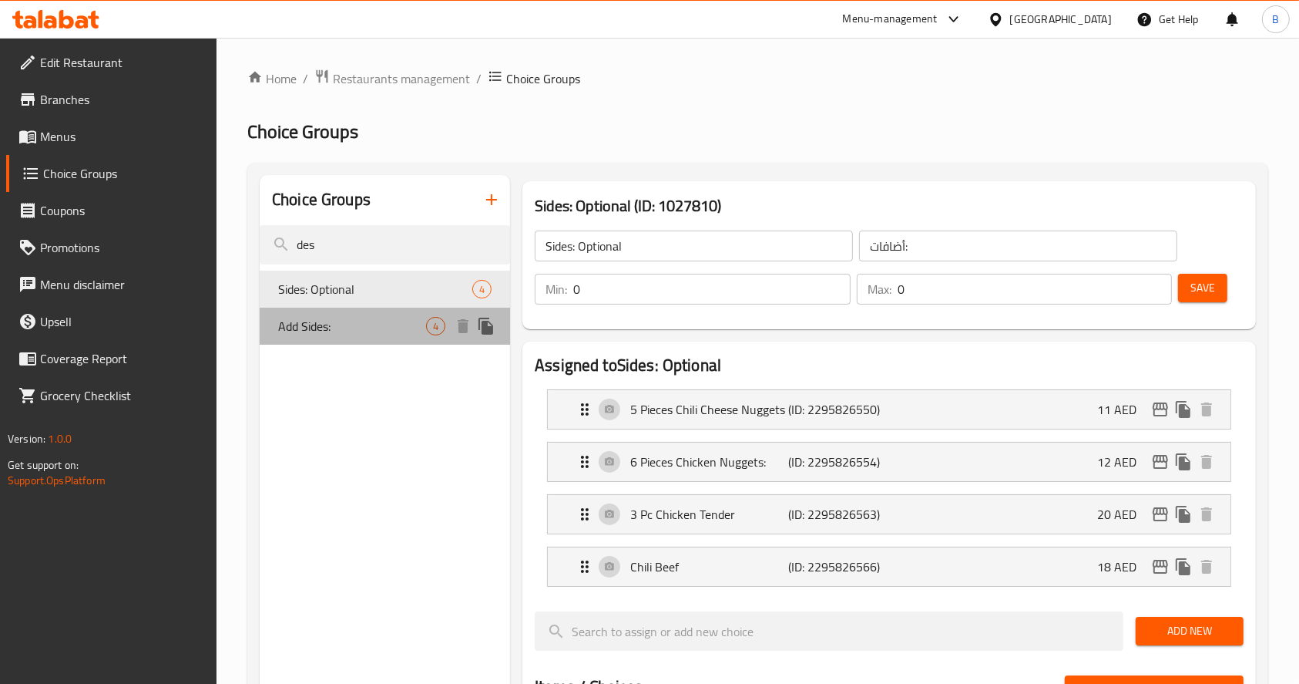
click at [331, 322] on span "Add Sides:" at bounding box center [352, 326] width 148 height 18
type input "Add Sides:"
type input "أضف إضافات جانبيه"
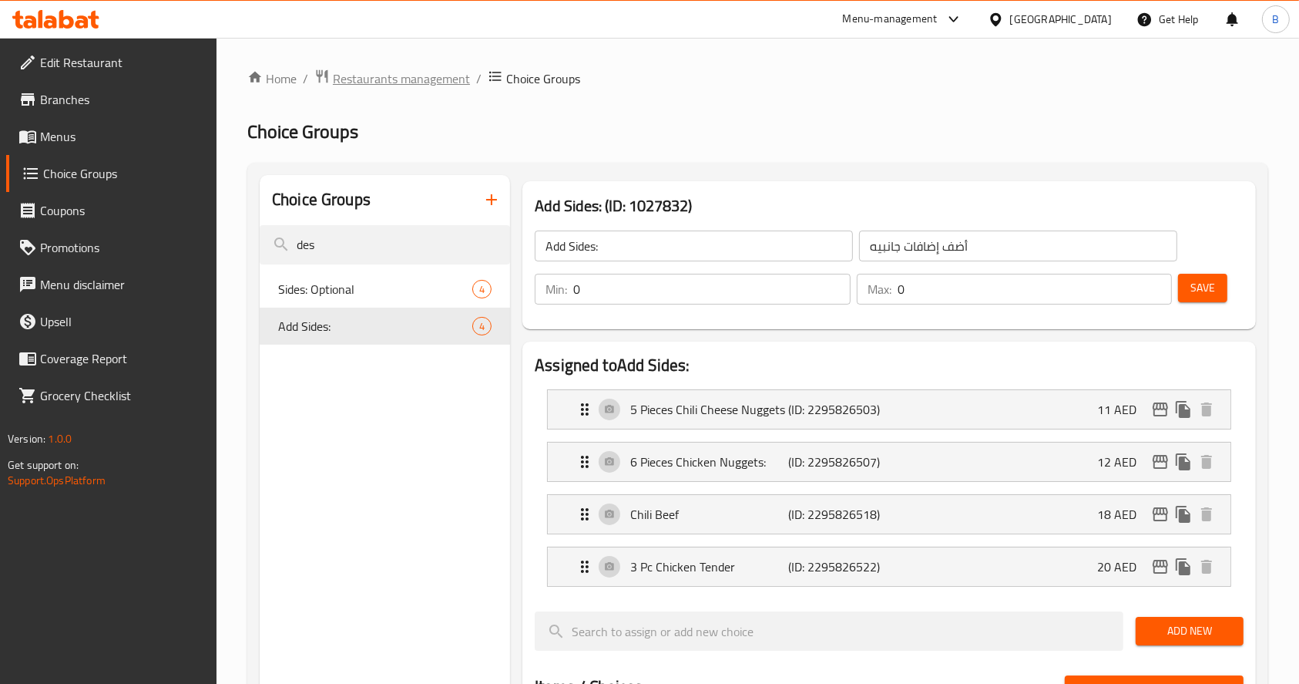
click at [413, 73] on span "Restaurants management" at bounding box center [401, 78] width 137 height 18
